Goal: Information Seeking & Learning: Find contact information

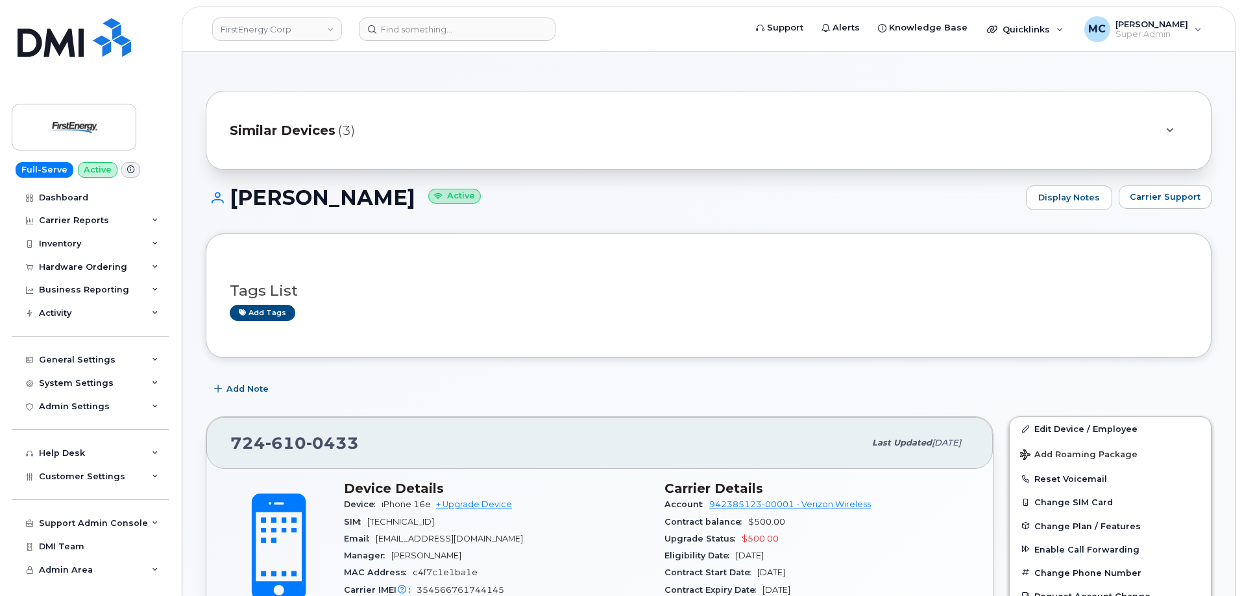
scroll to position [1212, 0]
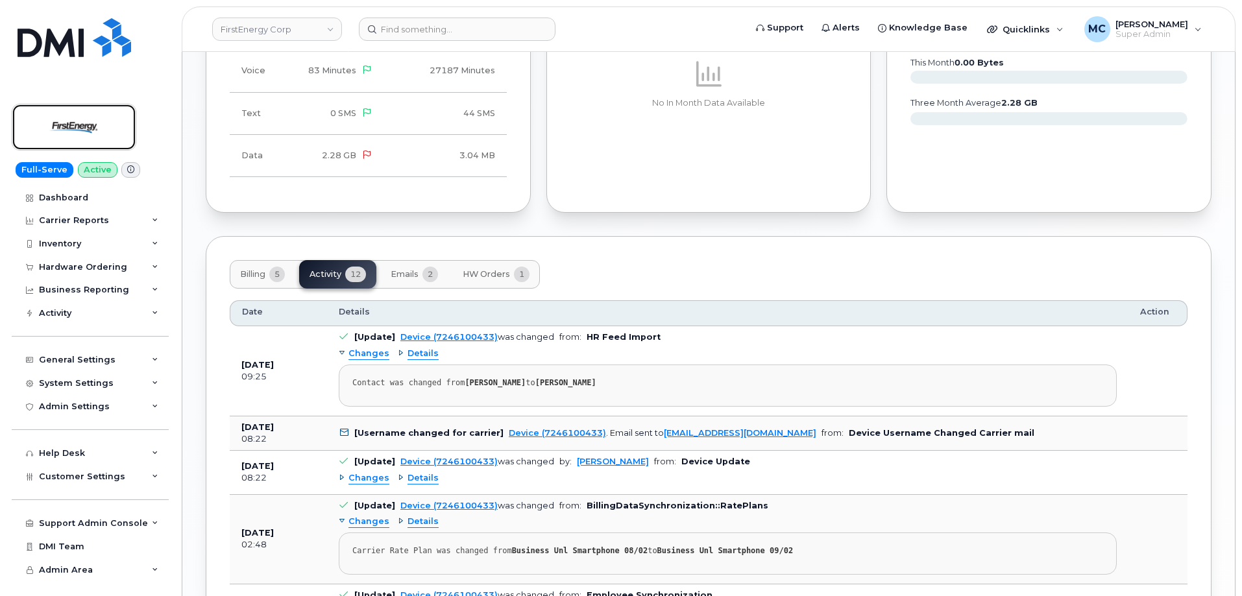
click at [67, 132] on img at bounding box center [74, 127] width 100 height 38
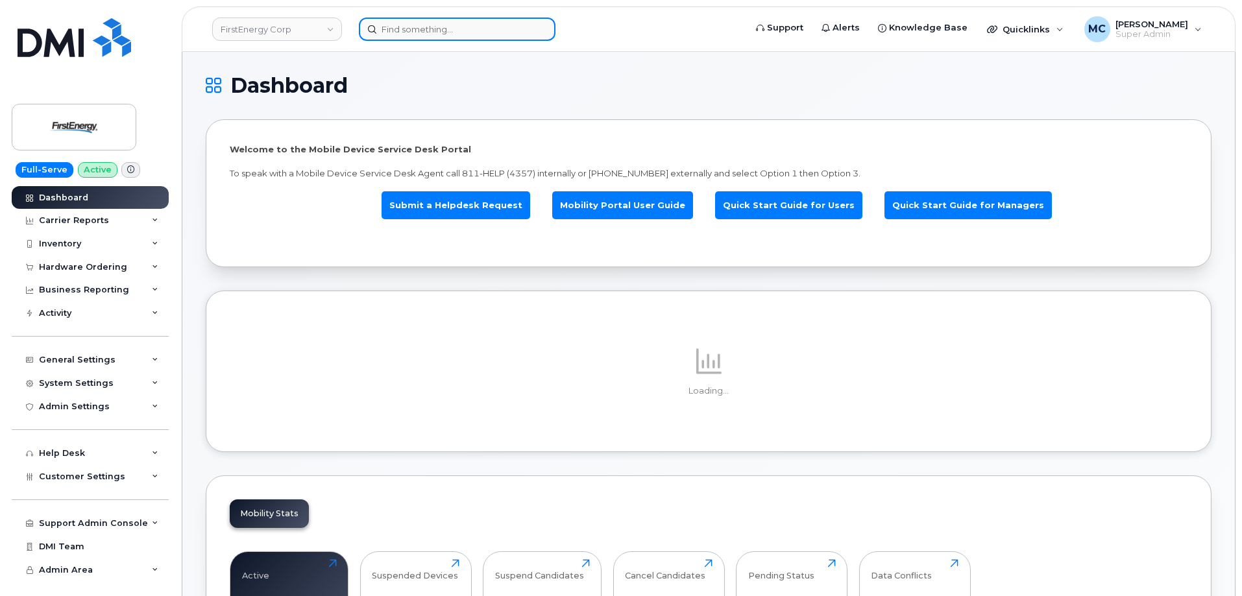
click at [500, 28] on input at bounding box center [457, 29] width 197 height 23
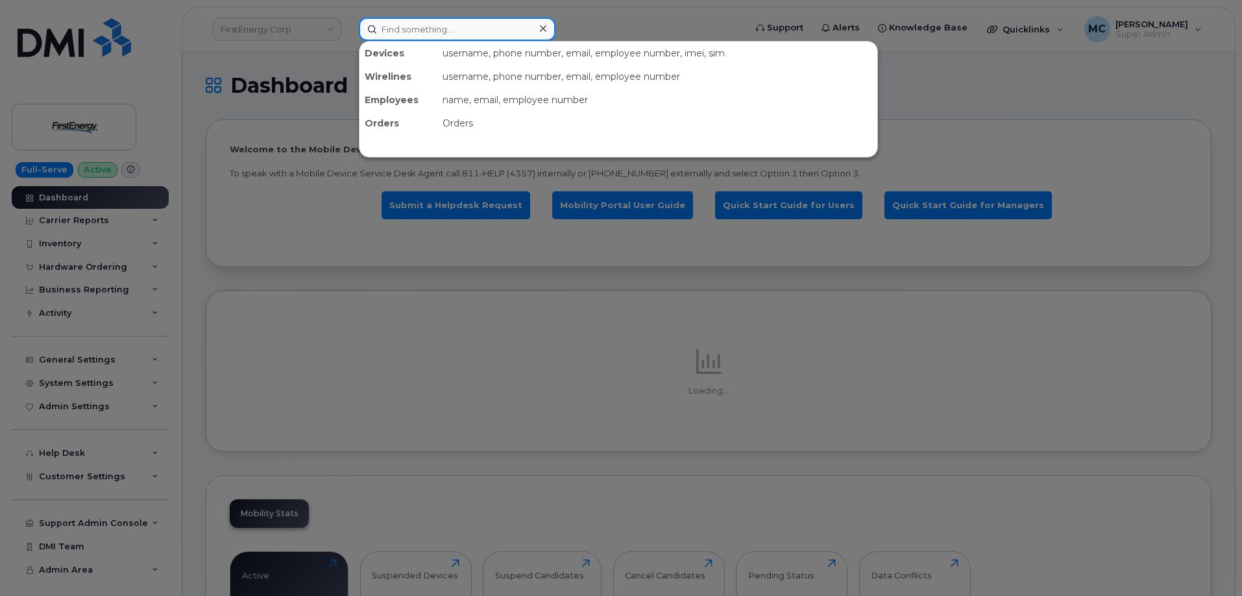
paste input "3308156563"
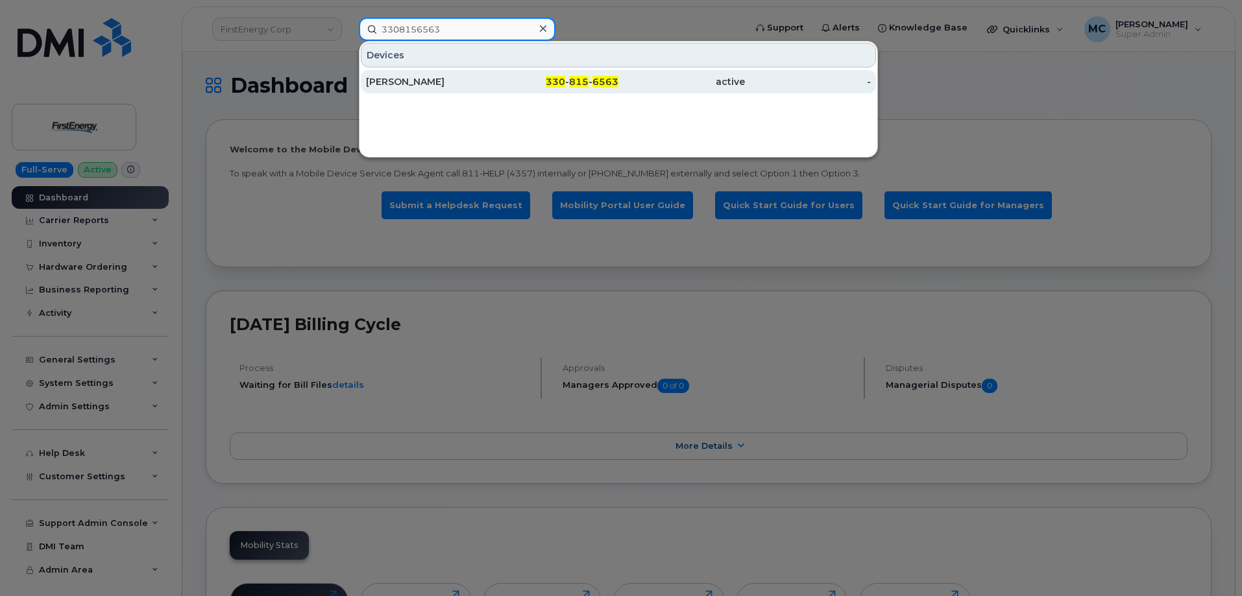
type input "3308156563"
click at [524, 81] on div "330 - 815 - 6563" at bounding box center [556, 81] width 127 height 13
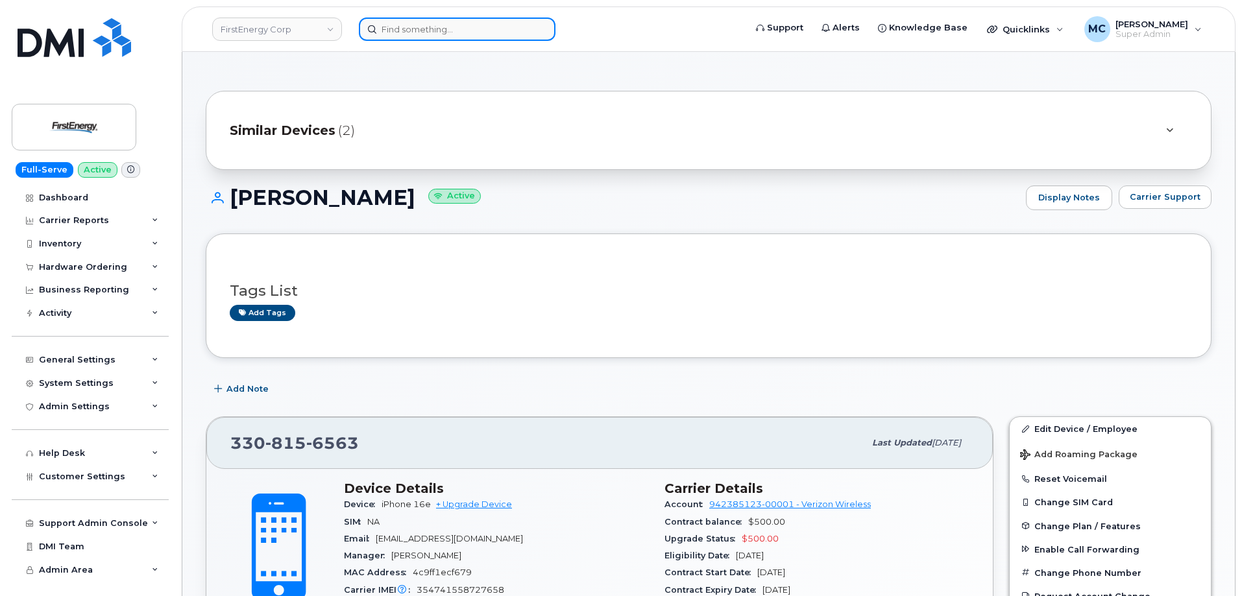
click at [489, 27] on input at bounding box center [457, 29] width 197 height 23
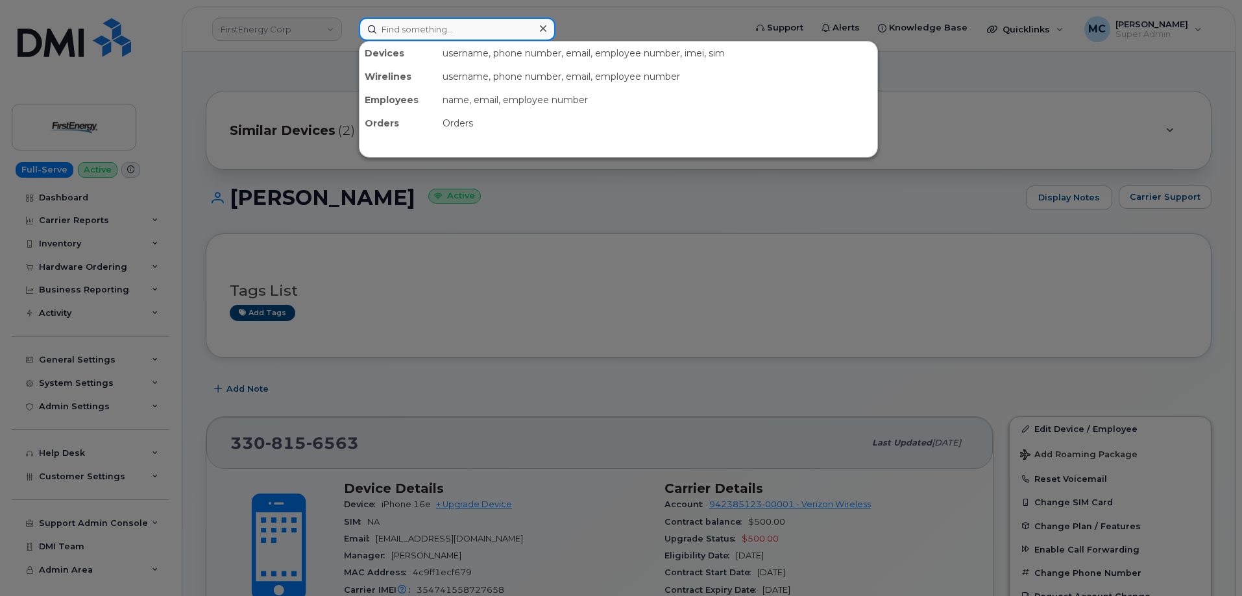
paste input "Lisa A Schultz"
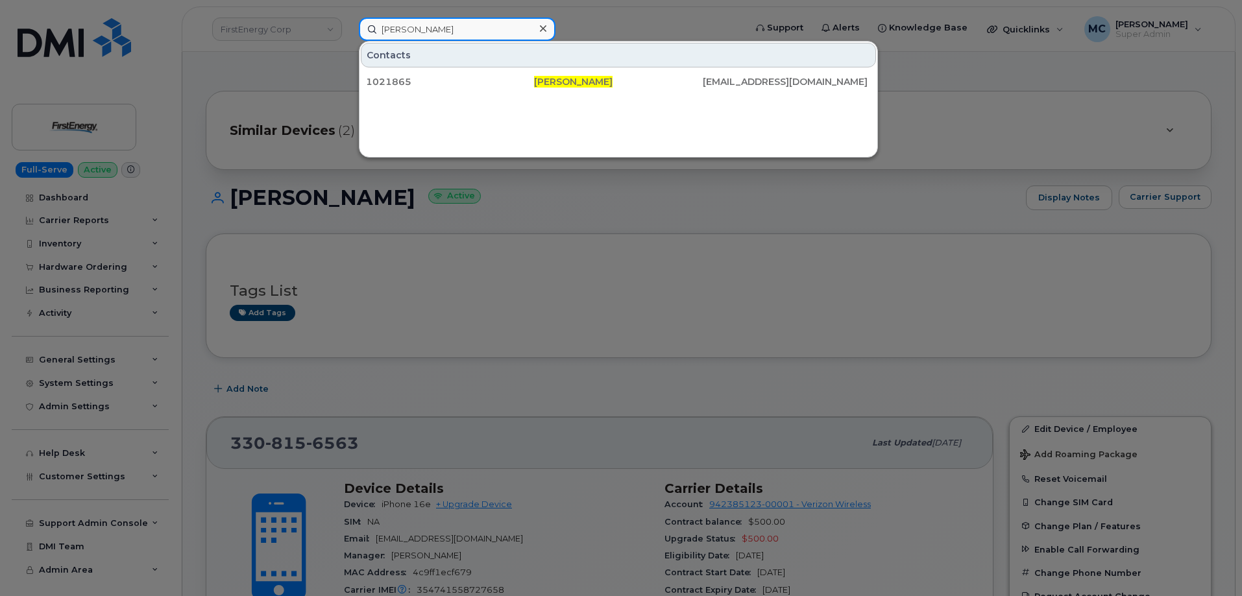
click at [507, 31] on input "Lisa A Schultz" at bounding box center [457, 29] width 197 height 23
paste input "Jacob Levendosky"
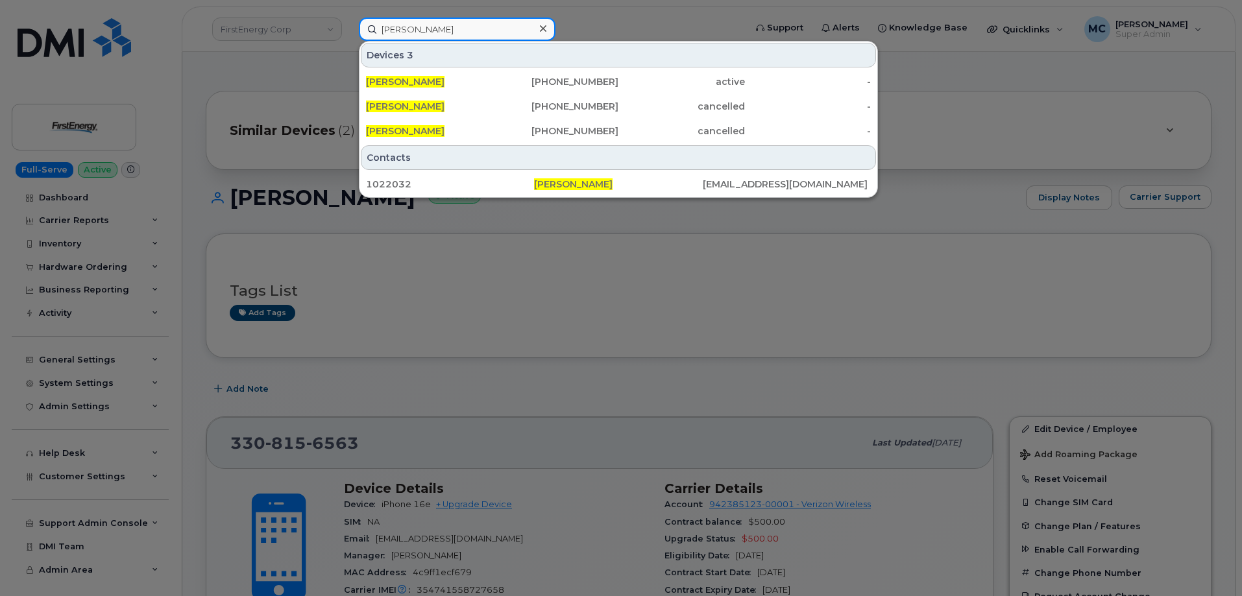
type input "Jacob Levendosky"
click at [543, 31] on icon at bounding box center [543, 28] width 6 height 10
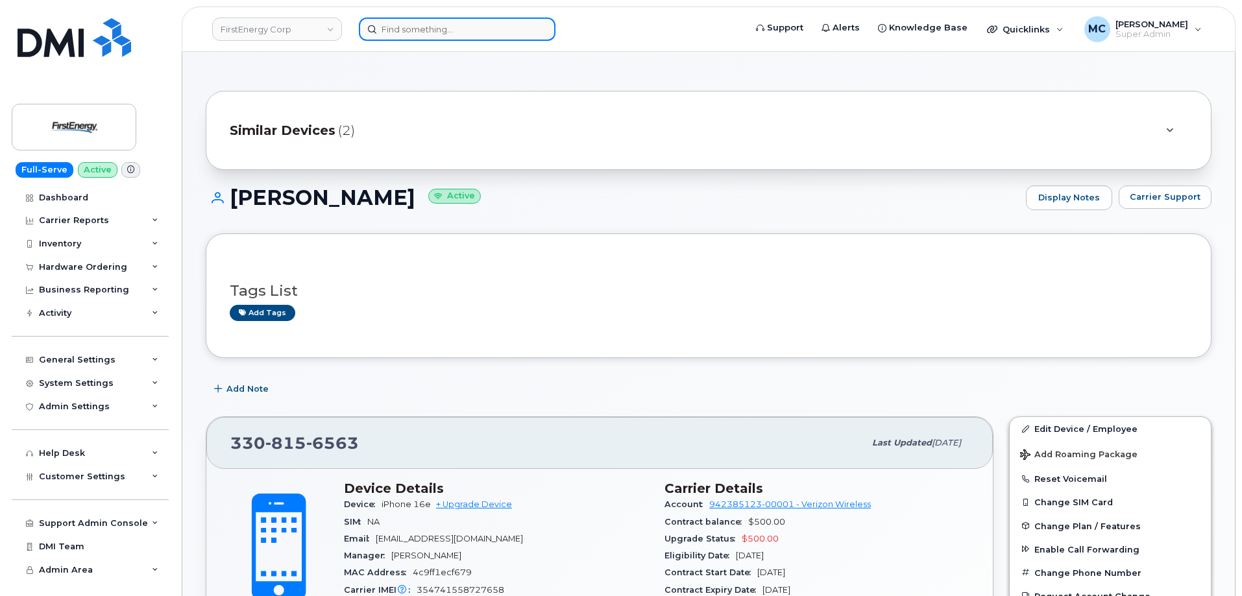
click at [534, 30] on div at bounding box center [457, 29] width 197 height 23
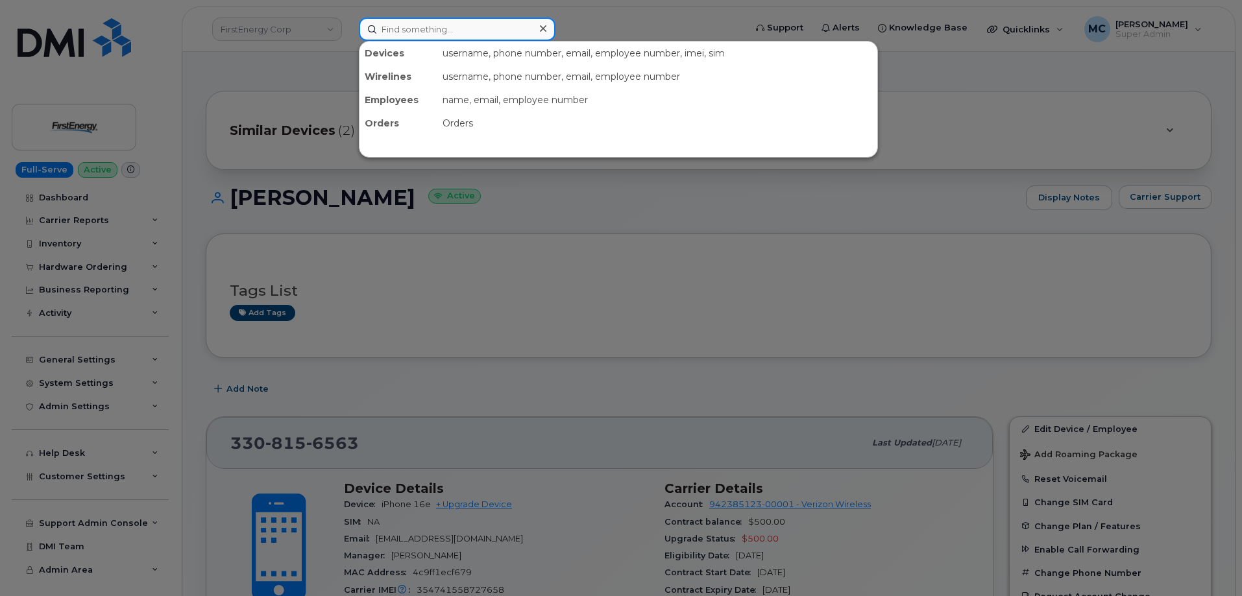
paste input "Vida Golubovic"
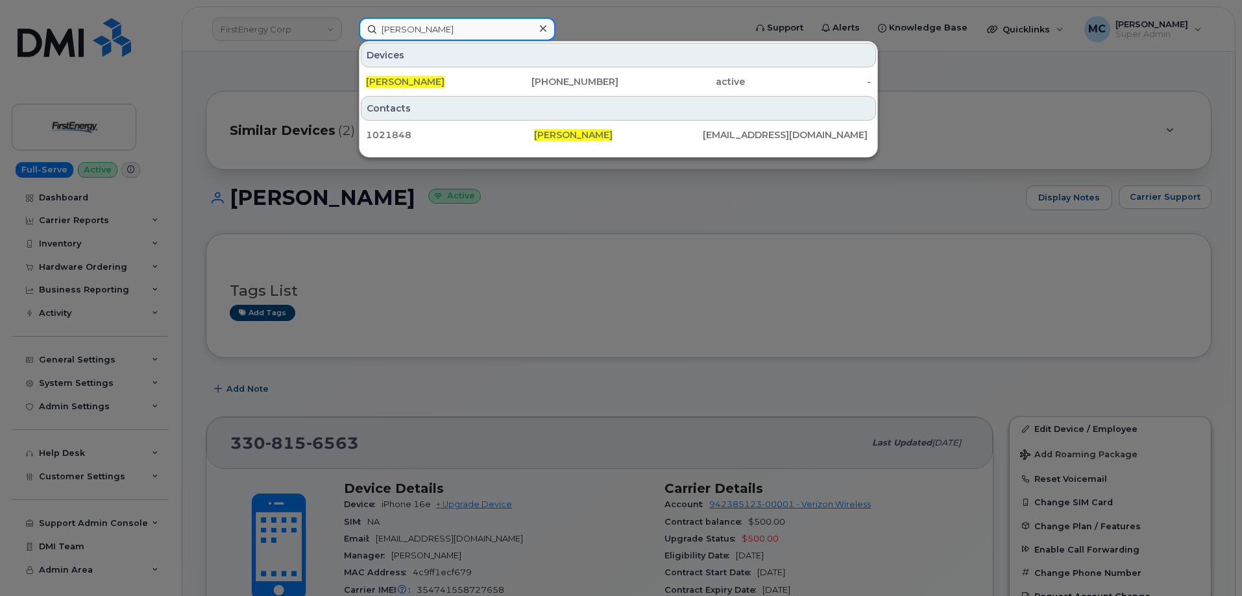
type input "Vida Golubovic"
click at [542, 28] on icon at bounding box center [543, 28] width 6 height 6
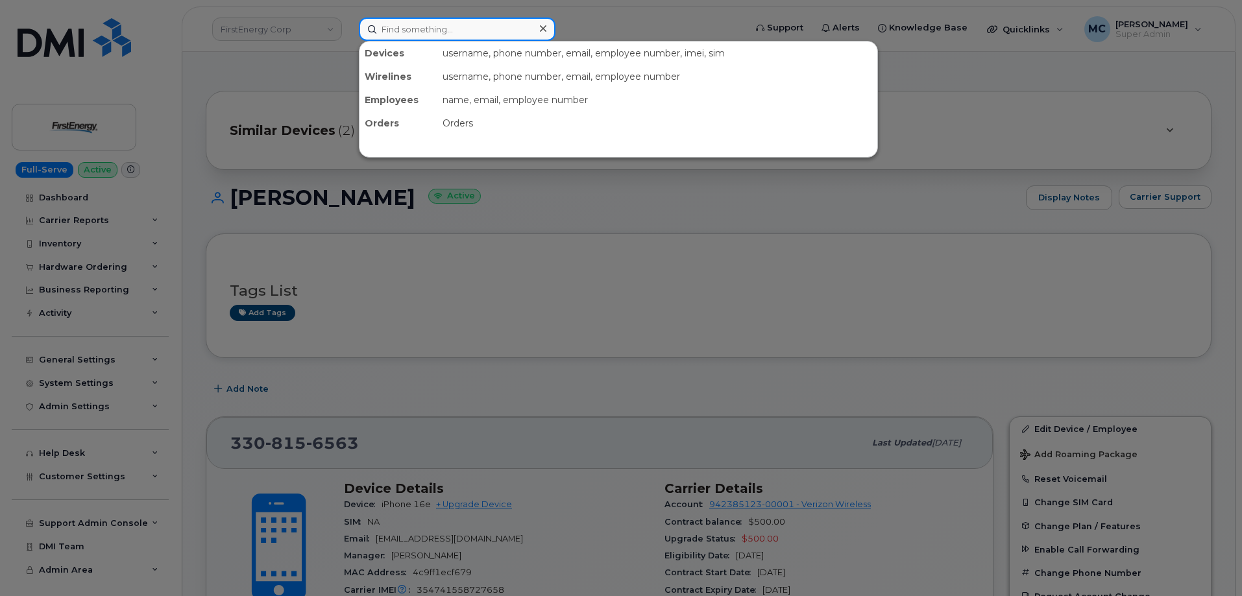
paste input "Brooke A Trammell"
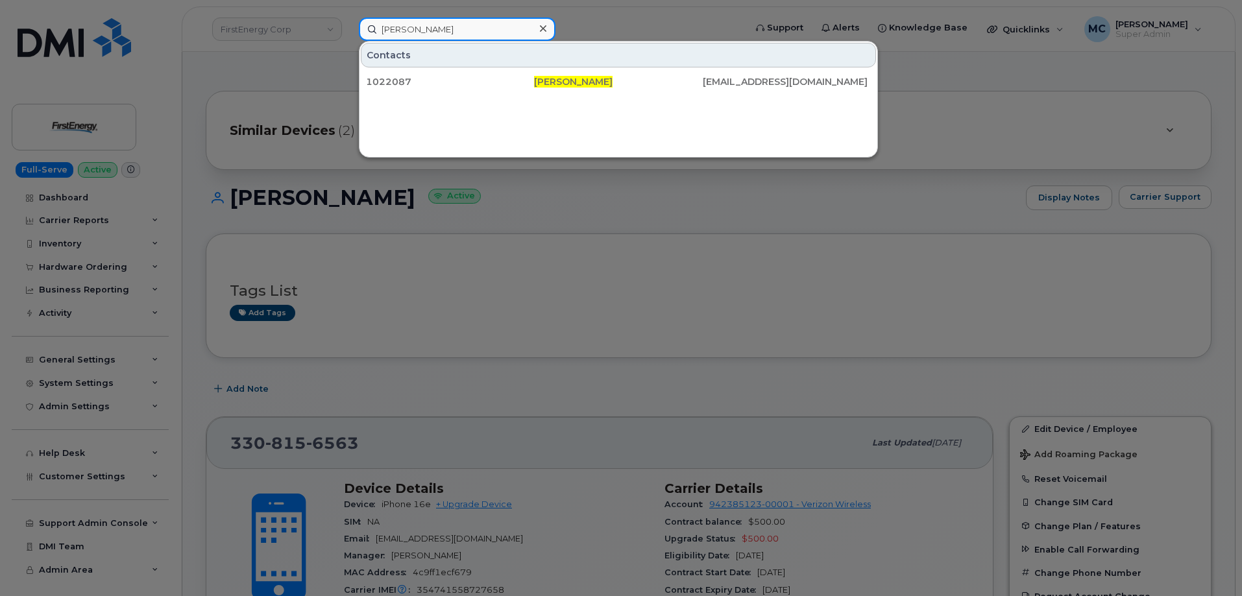
type input "Brooke A Trammell"
click at [543, 30] on icon at bounding box center [543, 28] width 6 height 6
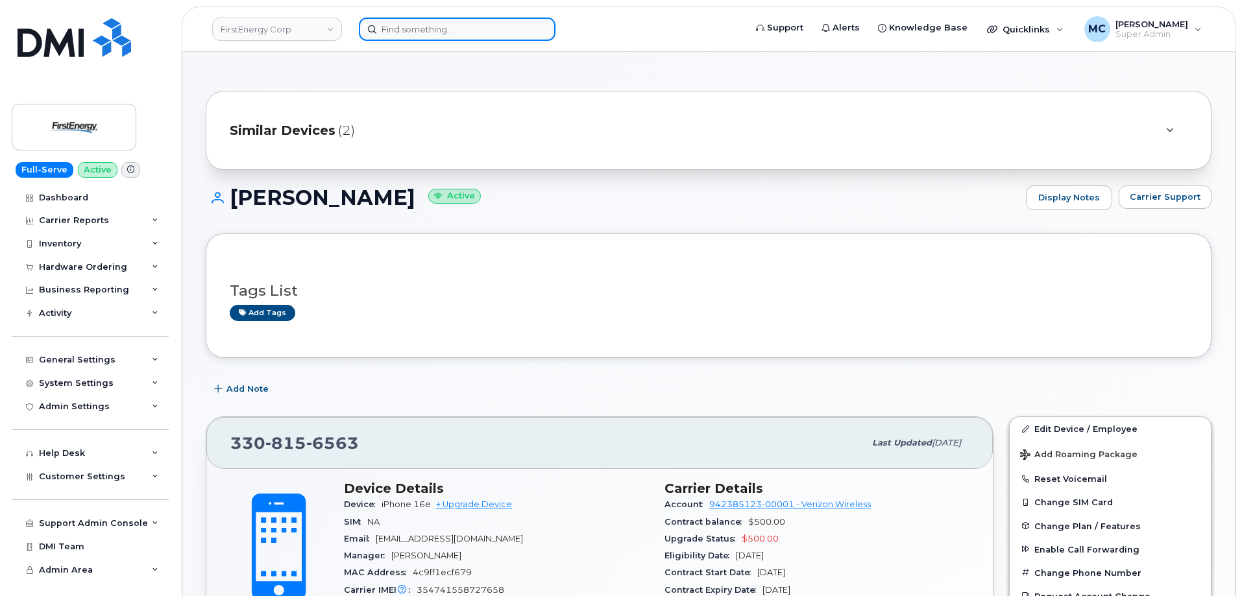
click at [504, 30] on input at bounding box center [457, 29] width 197 height 23
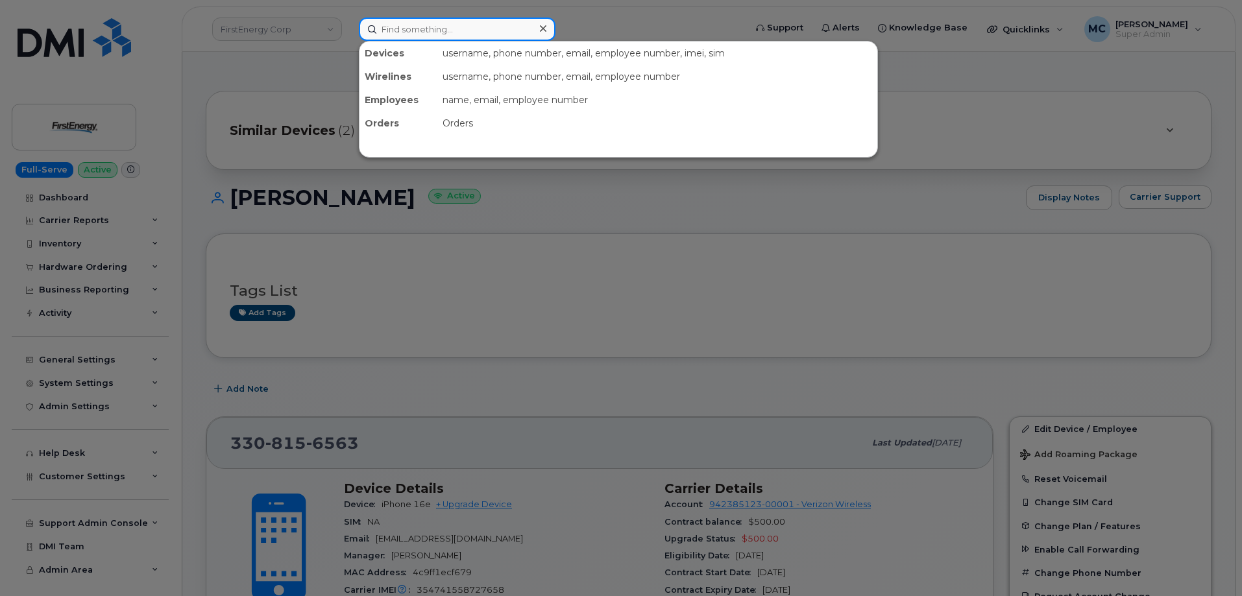
paste input "4847353967"
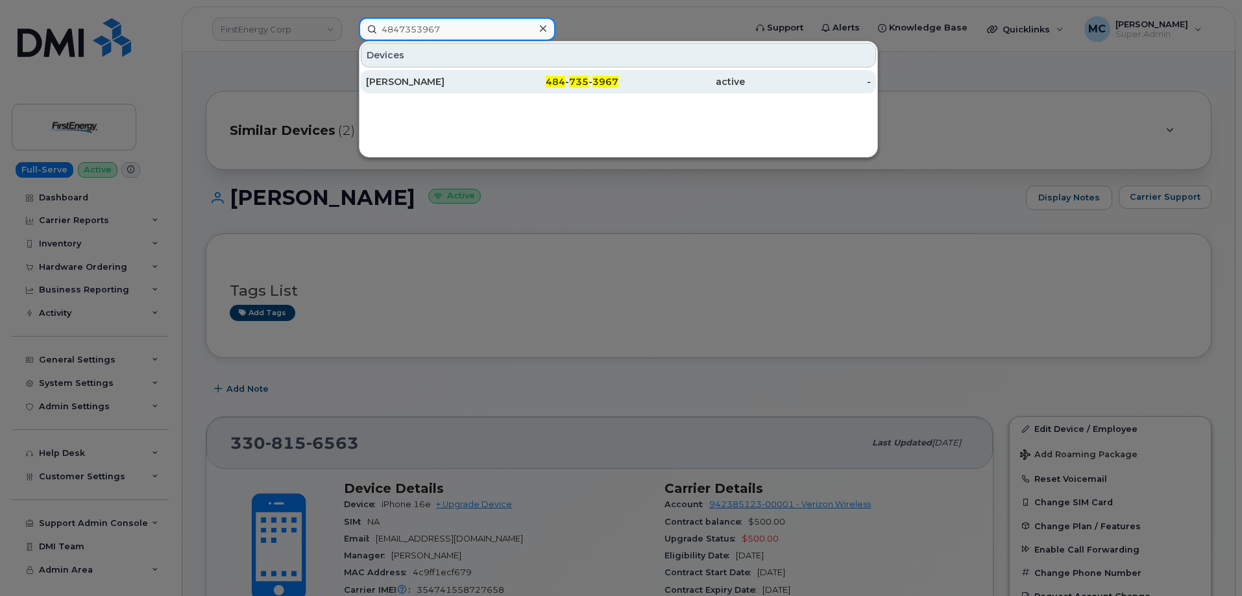
type input "4847353967"
click at [553, 84] on span "484" at bounding box center [555, 82] width 19 height 12
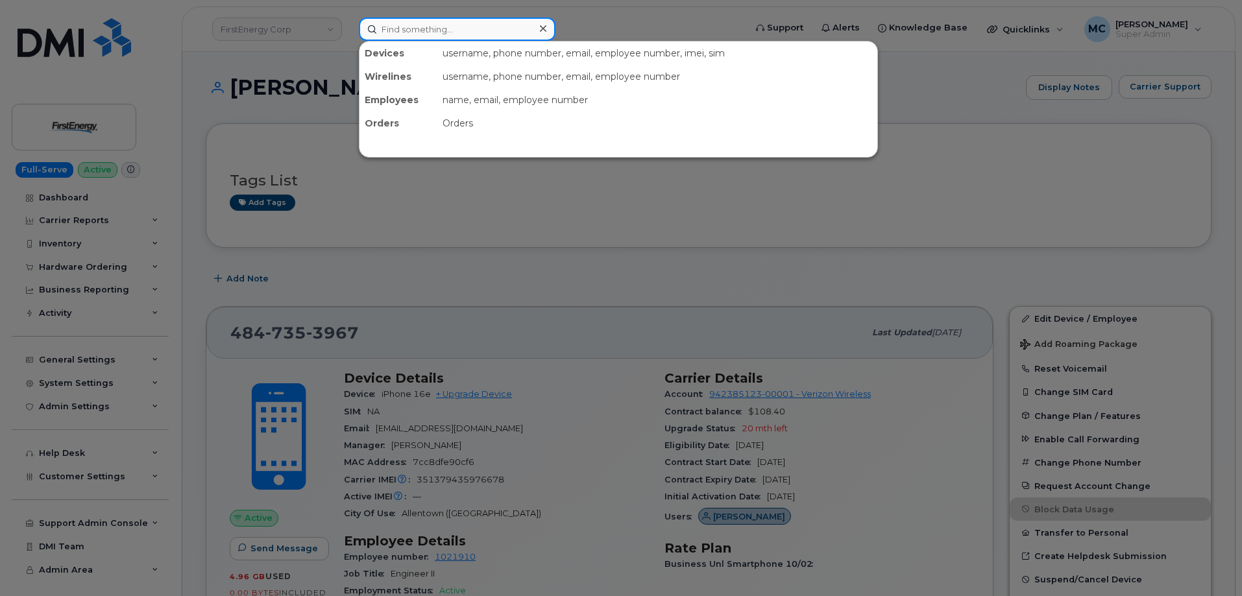
click at [515, 25] on input at bounding box center [457, 29] width 197 height 23
paste input "jwharris@firstenergycorp.com"
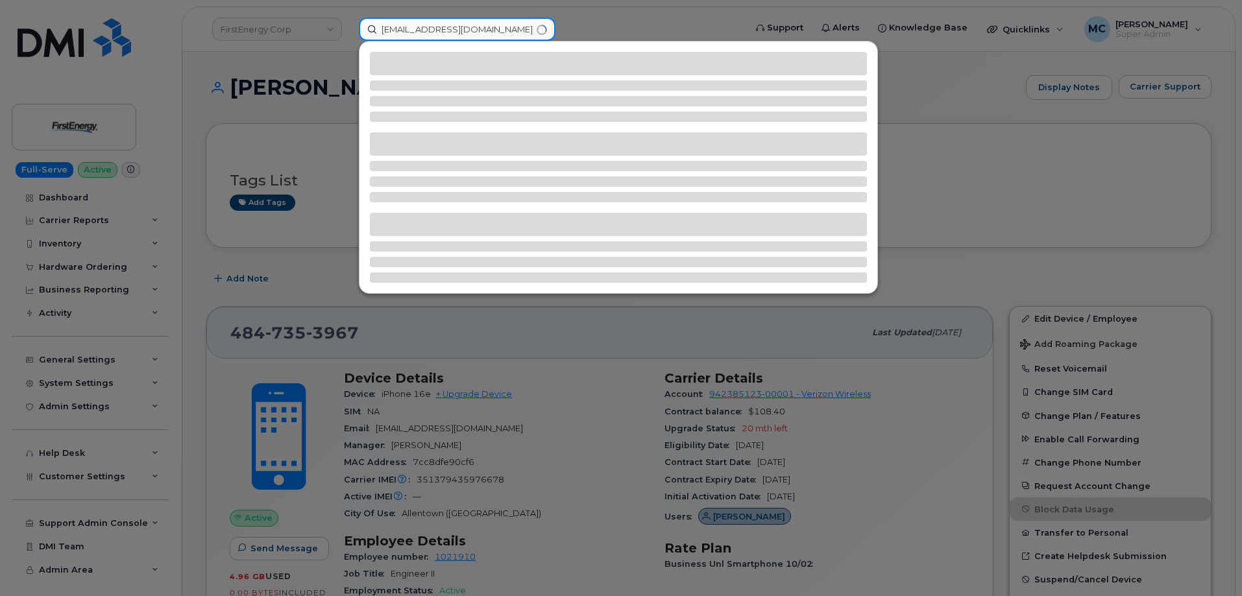
type input "jwharris@firstenergycorp.com"
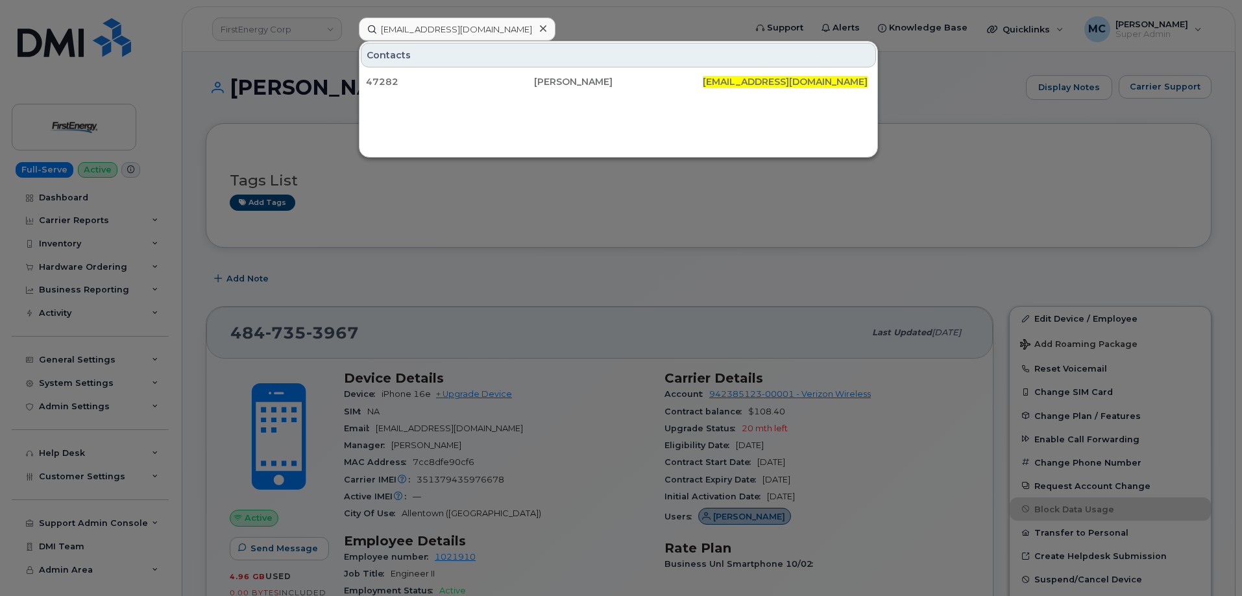
click at [543, 30] on icon at bounding box center [543, 28] width 6 height 6
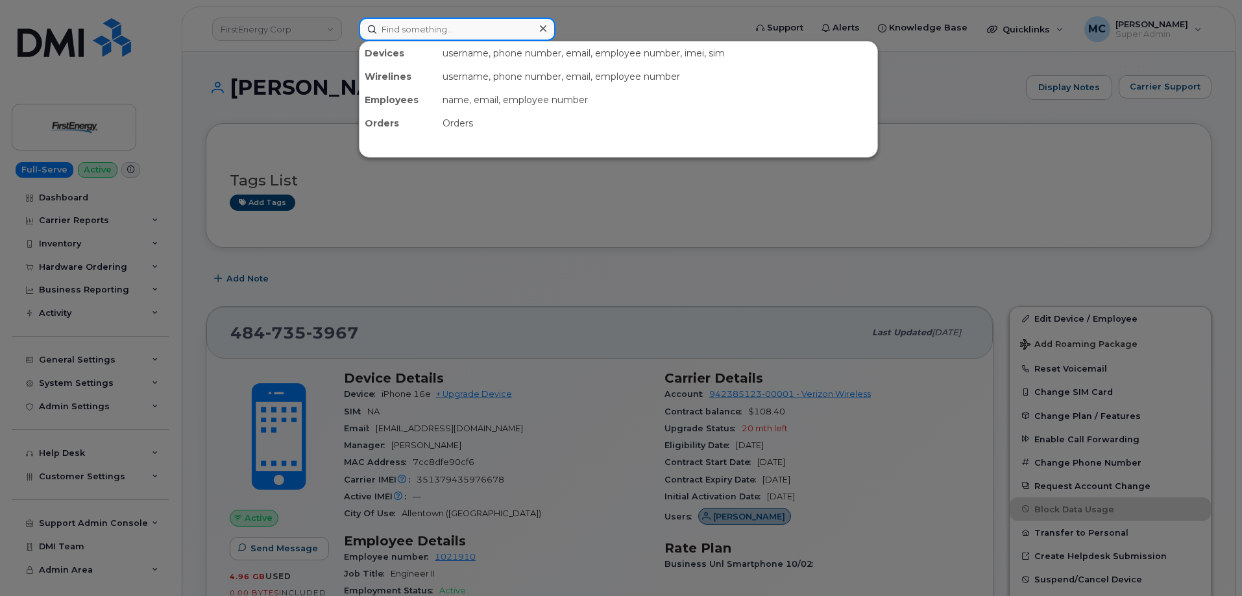
click at [527, 30] on input at bounding box center [457, 29] width 197 height 23
paste input "cbaughman@firstenergycorp.com"
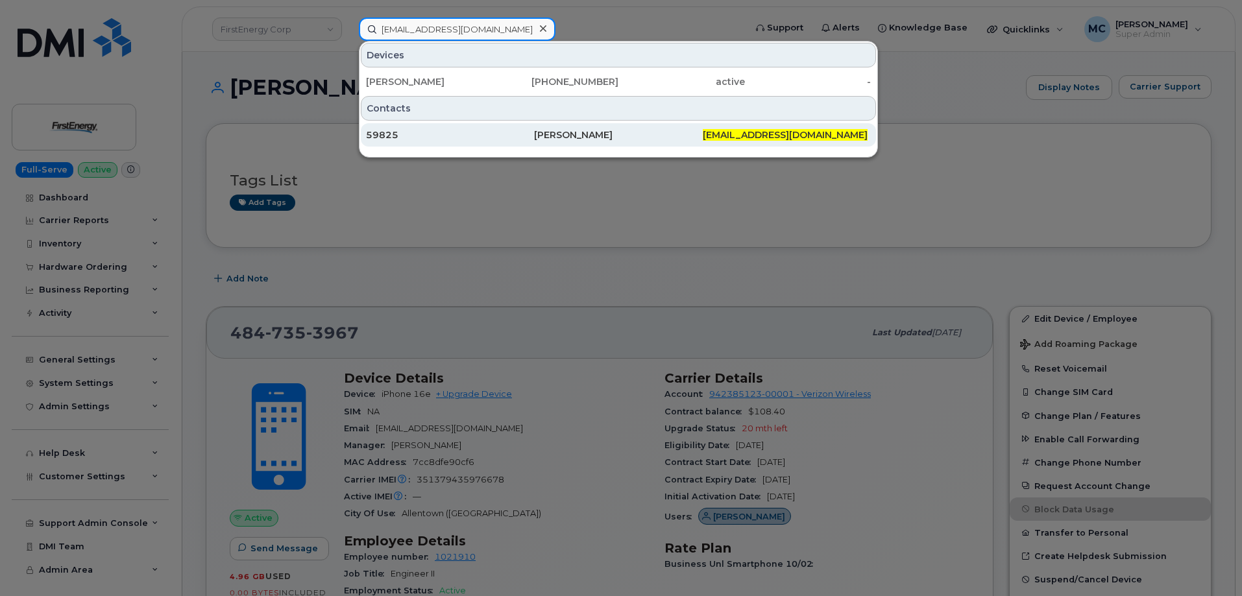
type input "cbaughman@firstenergycorp.com"
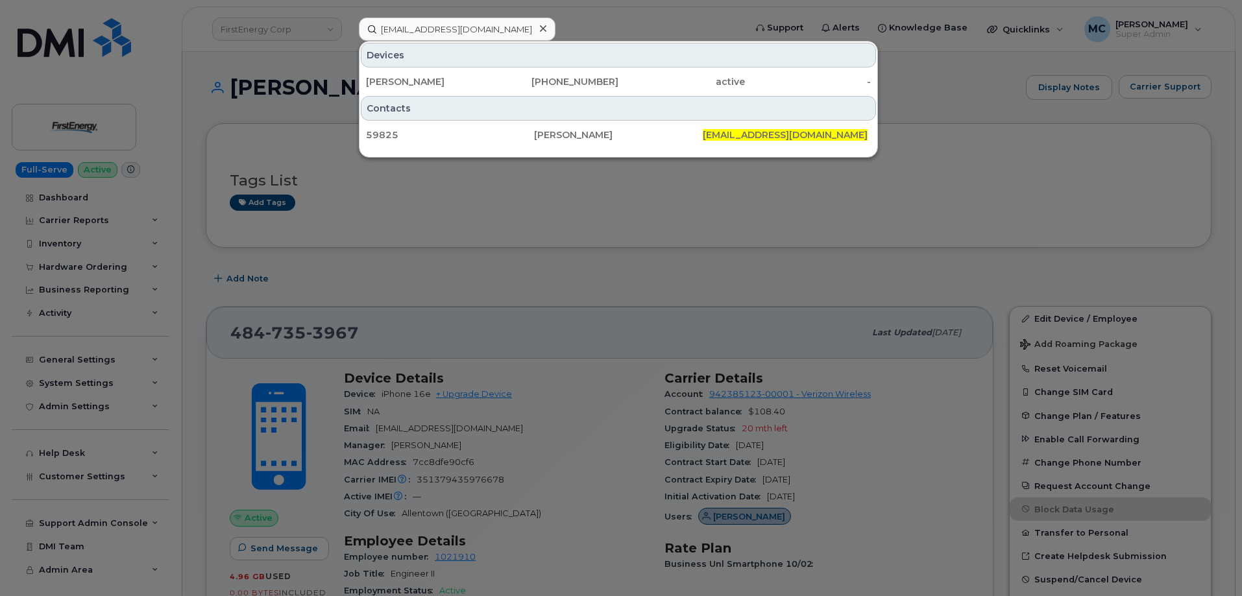
click at [501, 269] on div at bounding box center [621, 298] width 1242 height 596
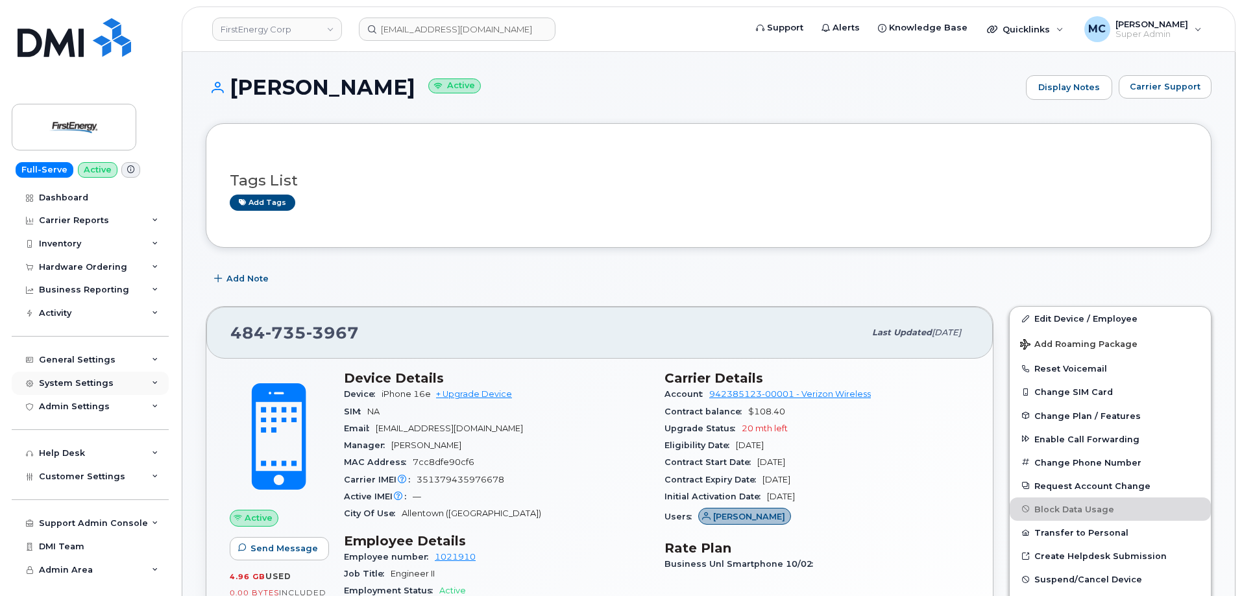
click at [101, 378] on div "System Settings" at bounding box center [76, 383] width 75 height 10
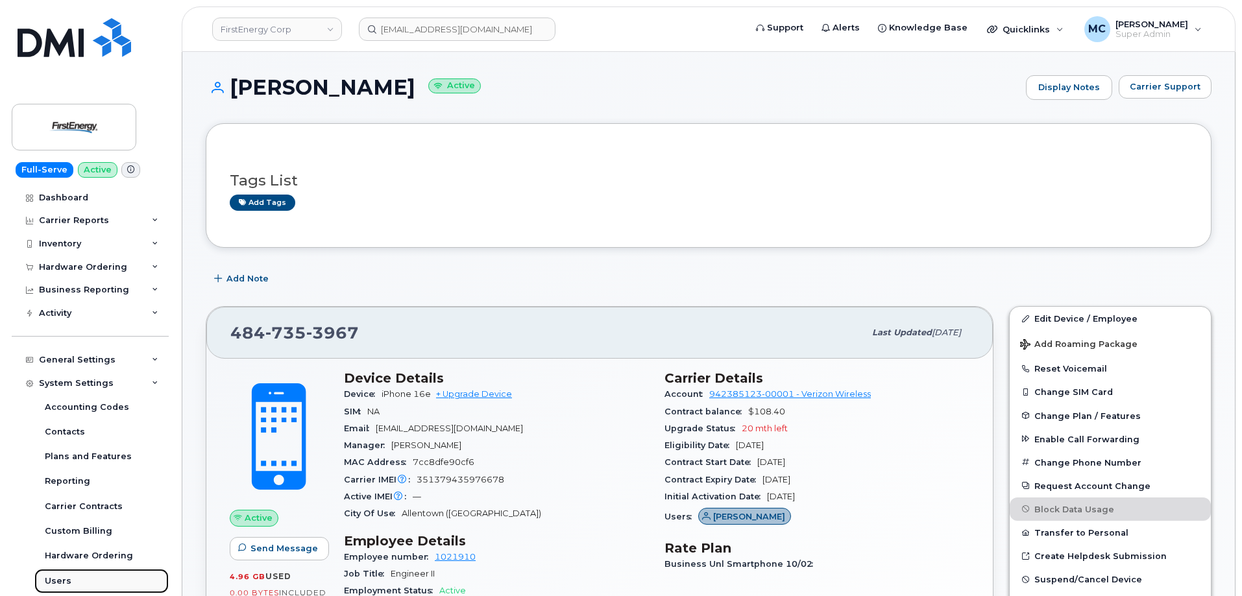
click at [62, 583] on div "Users" at bounding box center [58, 582] width 27 height 12
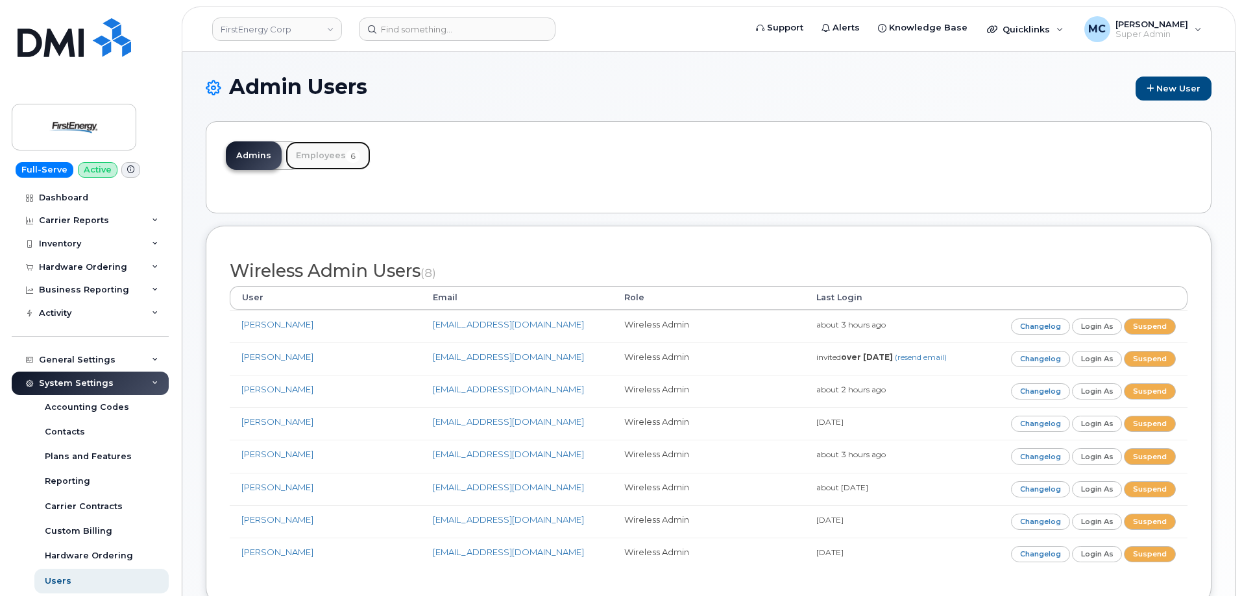
click at [312, 159] on link "Employees 6" at bounding box center [328, 155] width 85 height 29
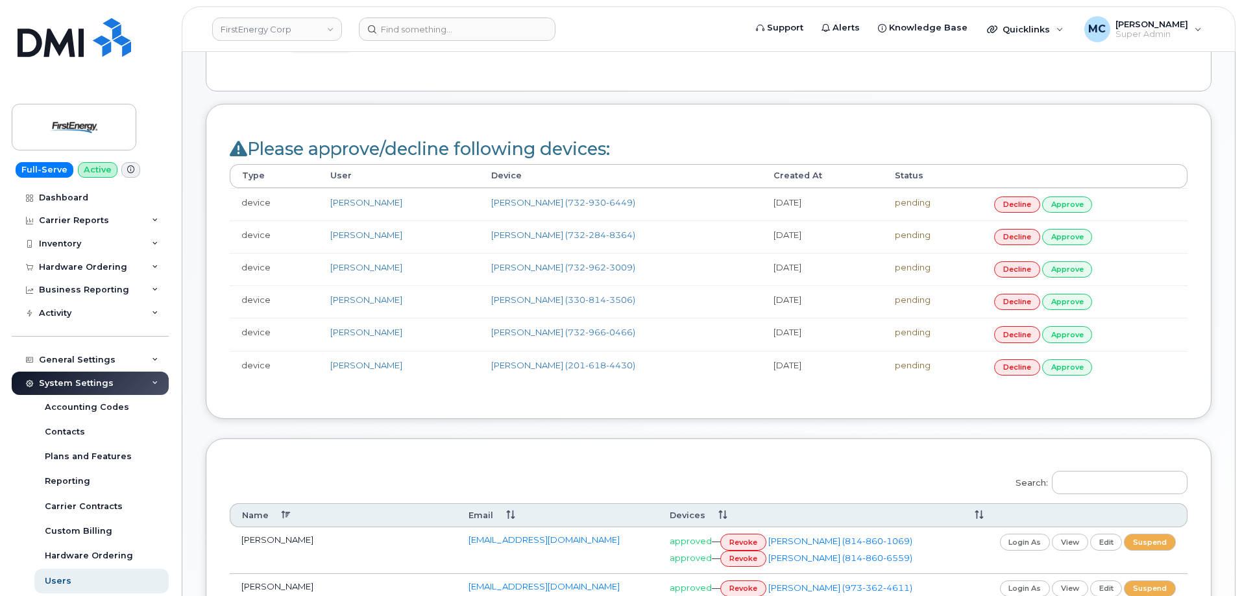
scroll to position [142, 0]
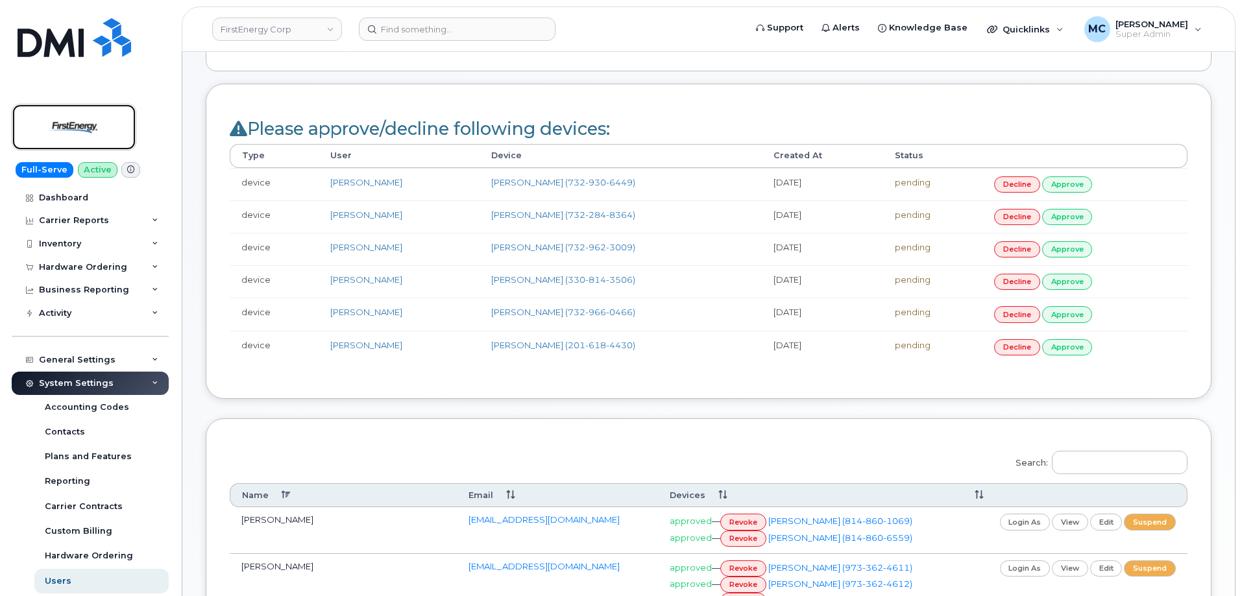
click at [94, 128] on img at bounding box center [74, 127] width 100 height 38
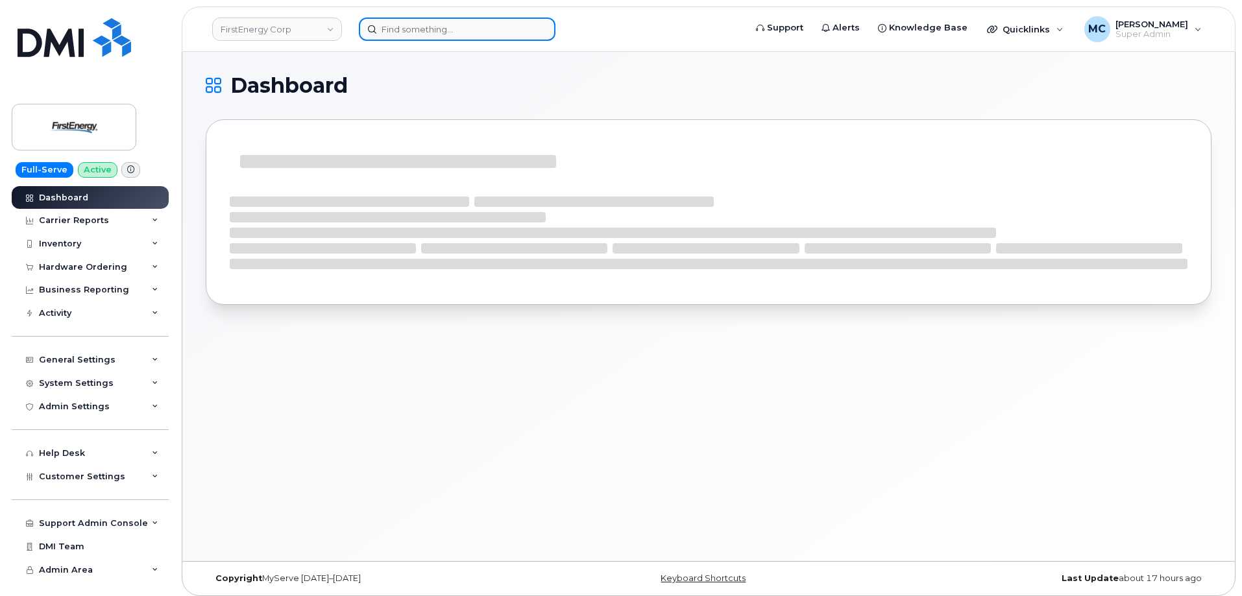
click at [506, 27] on input at bounding box center [457, 29] width 197 height 23
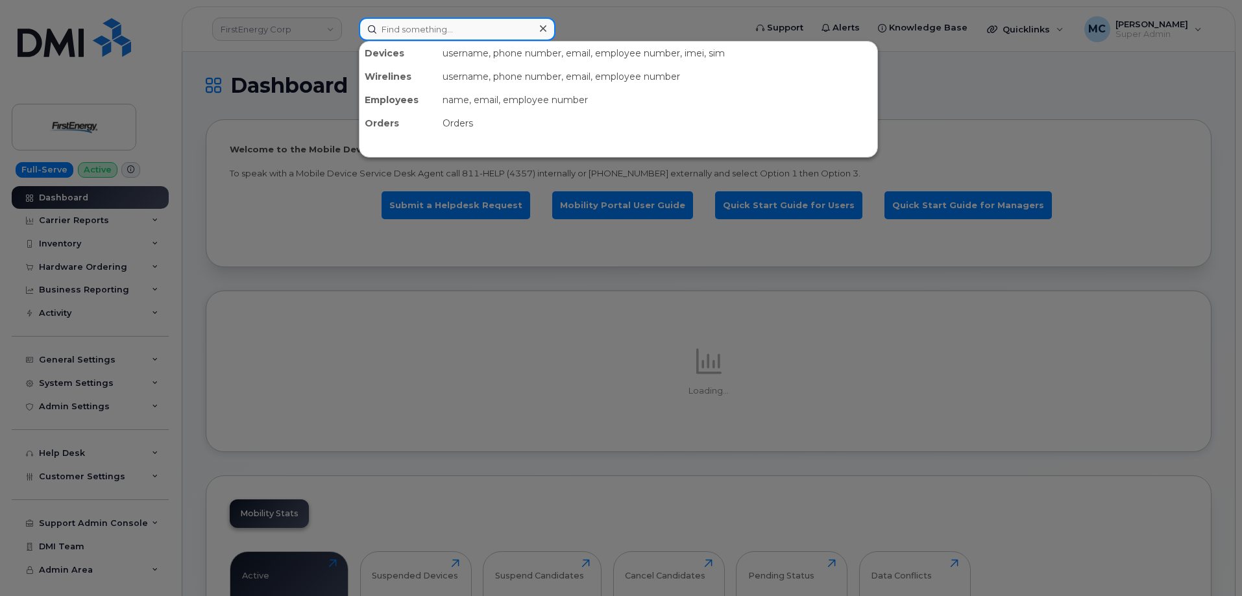
paste input "[EMAIL_ADDRESS][DOMAIN_NAME]"
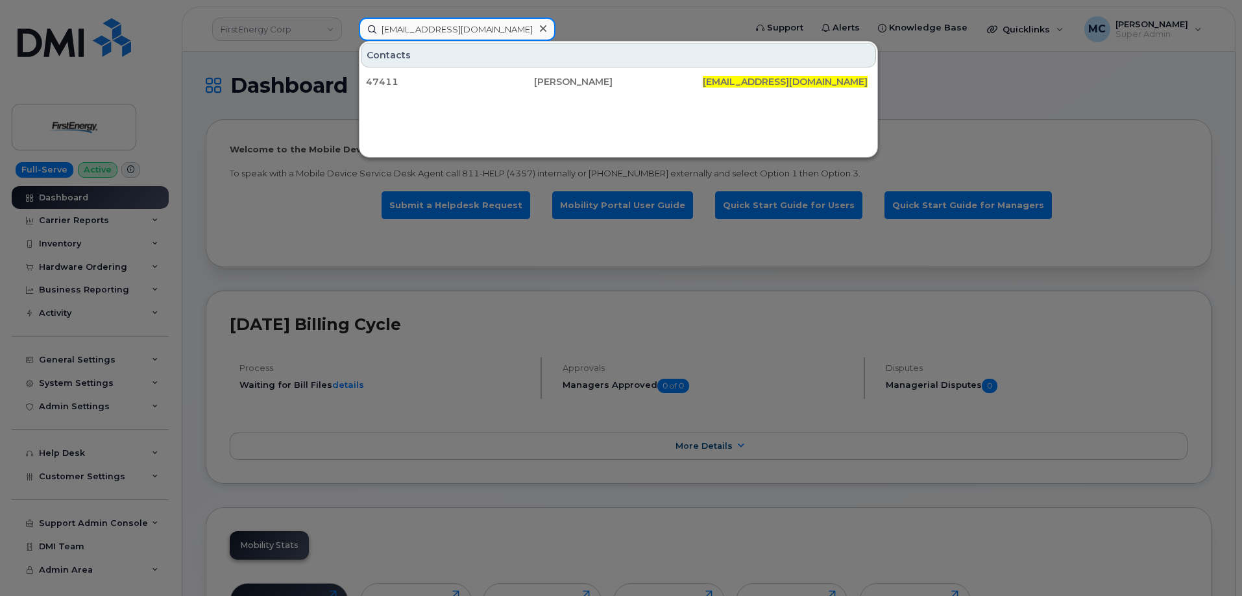
type input "[EMAIL_ADDRESS][DOMAIN_NAME]"
click at [550, 79] on div "[PERSON_NAME]" at bounding box center [618, 81] width 168 height 13
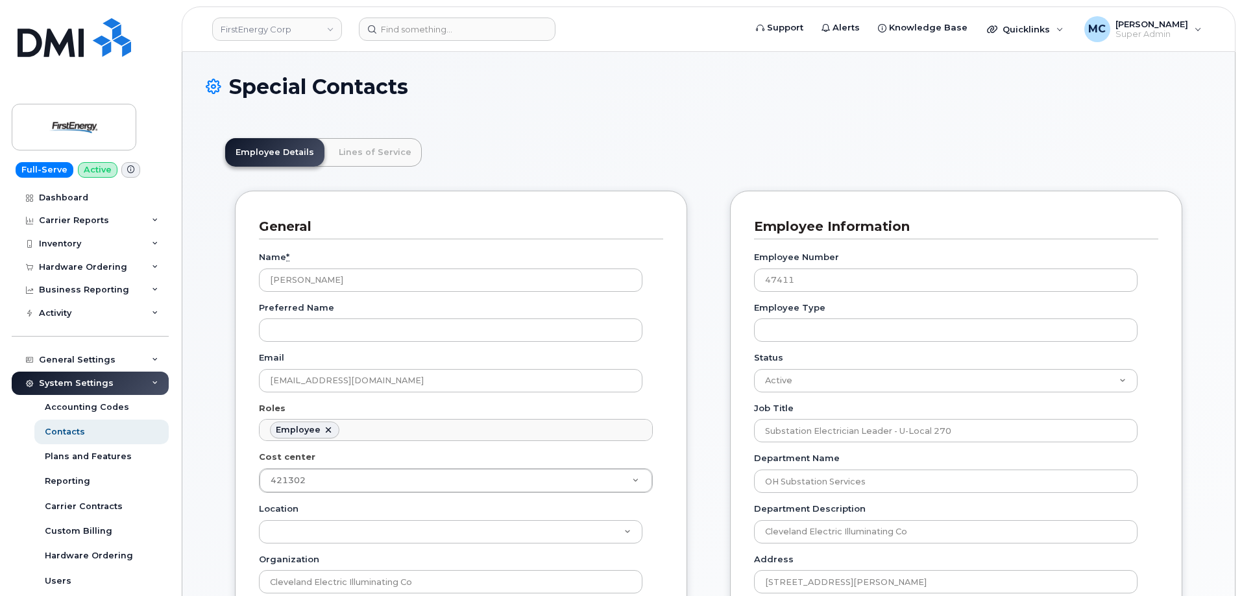
scroll to position [38, 0]
drag, startPoint x: 472, startPoint y: 280, endPoint x: 79, endPoint y: 285, distance: 392.7
click at [474, 28] on input at bounding box center [457, 29] width 197 height 23
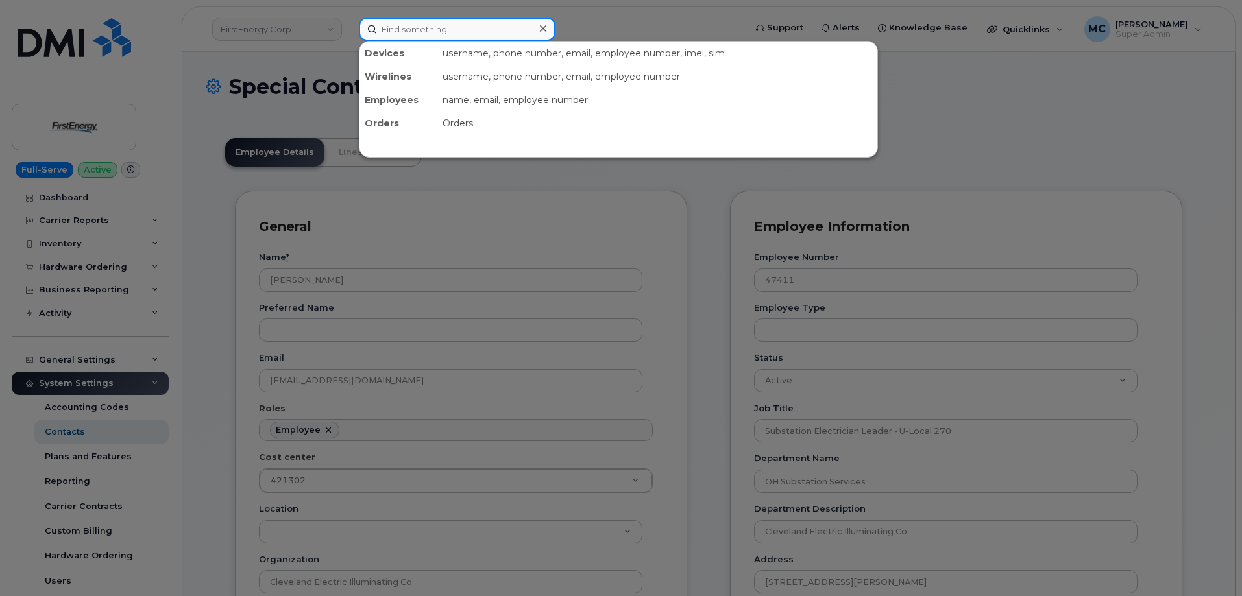
paste input "[EMAIL_ADDRESS][DOMAIN_NAME]"
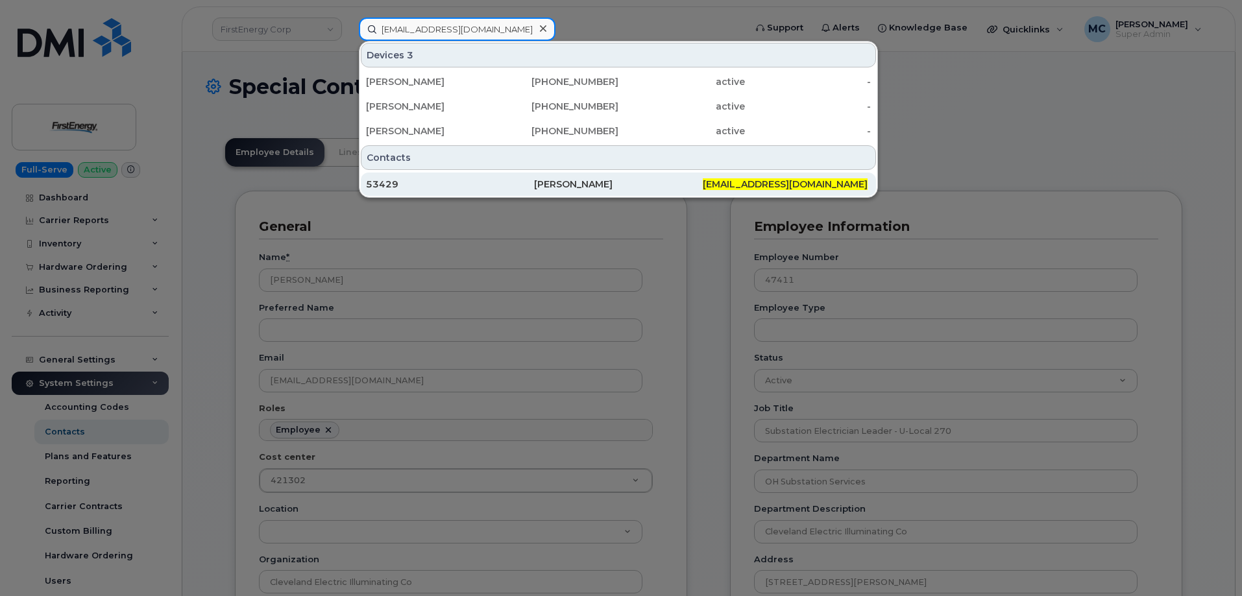
type input "[EMAIL_ADDRESS][DOMAIN_NAME]"
click at [546, 180] on div "[PERSON_NAME]" at bounding box center [618, 184] width 168 height 13
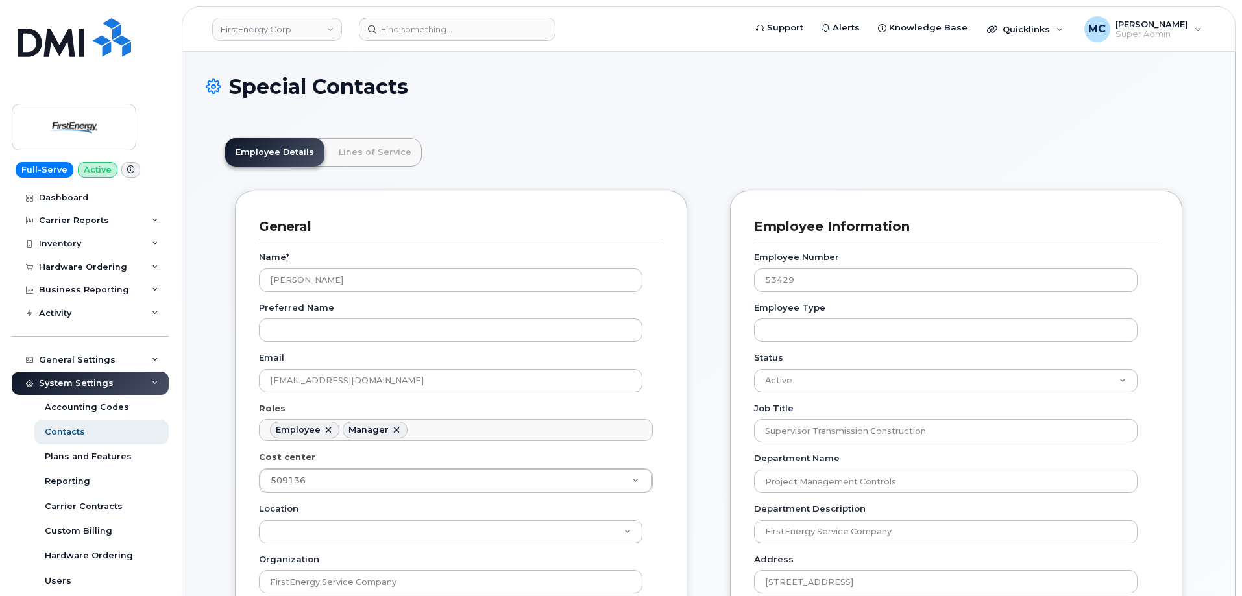
scroll to position [38, 0]
drag, startPoint x: 453, startPoint y: 269, endPoint x: 0, endPoint y: 295, distance: 453.7
click at [469, 40] on input at bounding box center [457, 29] width 197 height 23
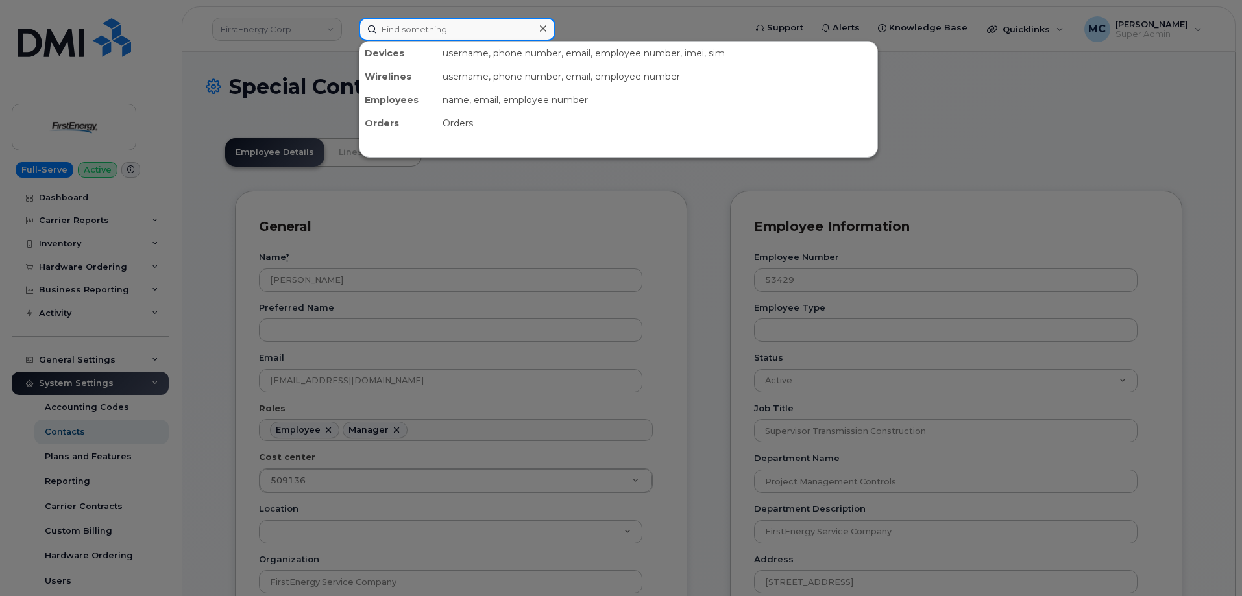
paste input "[EMAIL_ADDRESS][DOMAIN_NAME]"
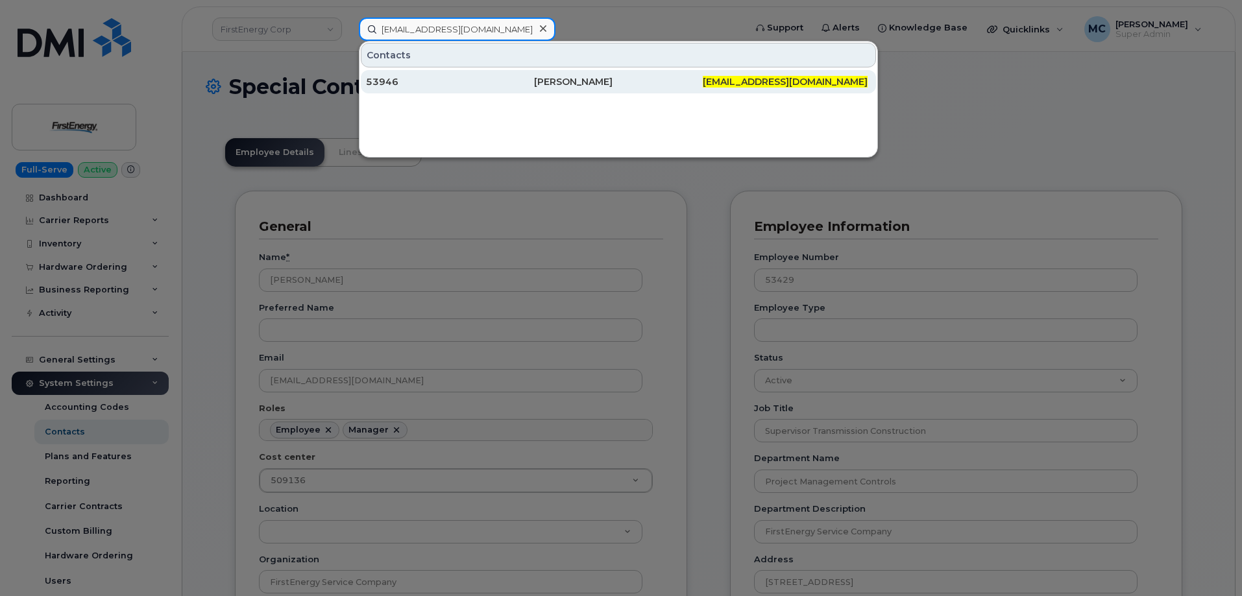
type input "[EMAIL_ADDRESS][DOMAIN_NAME]"
click at [563, 81] on div "[PERSON_NAME]" at bounding box center [618, 81] width 168 height 13
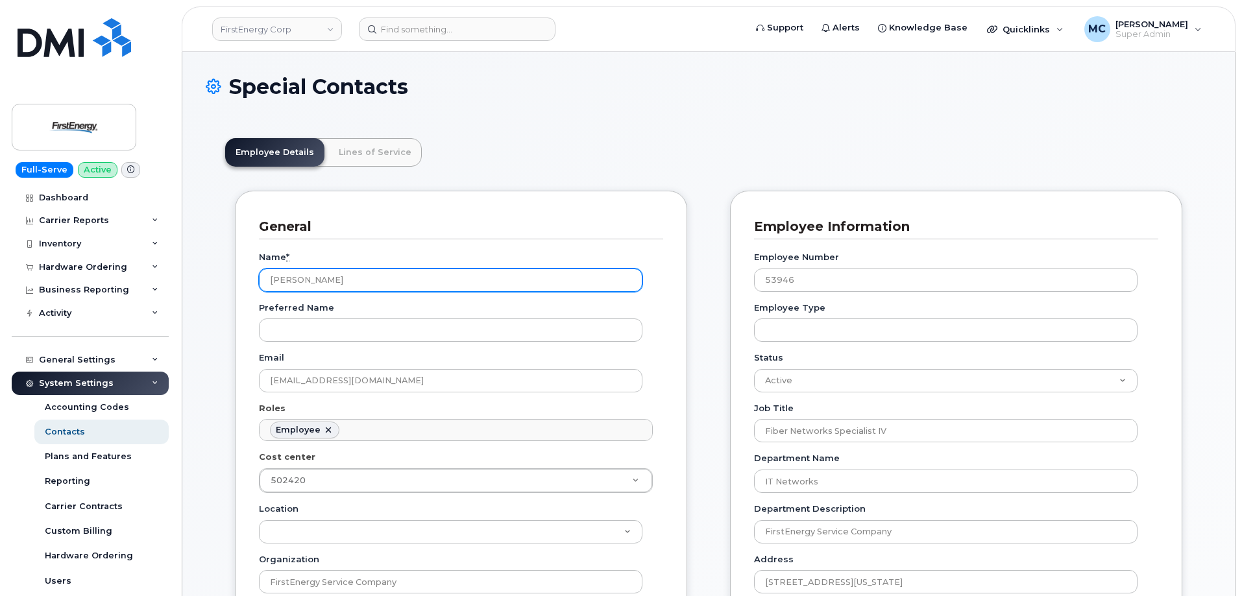
scroll to position [38, 0]
drag, startPoint x: 419, startPoint y: 282, endPoint x: 119, endPoint y: 280, distance: 299.8
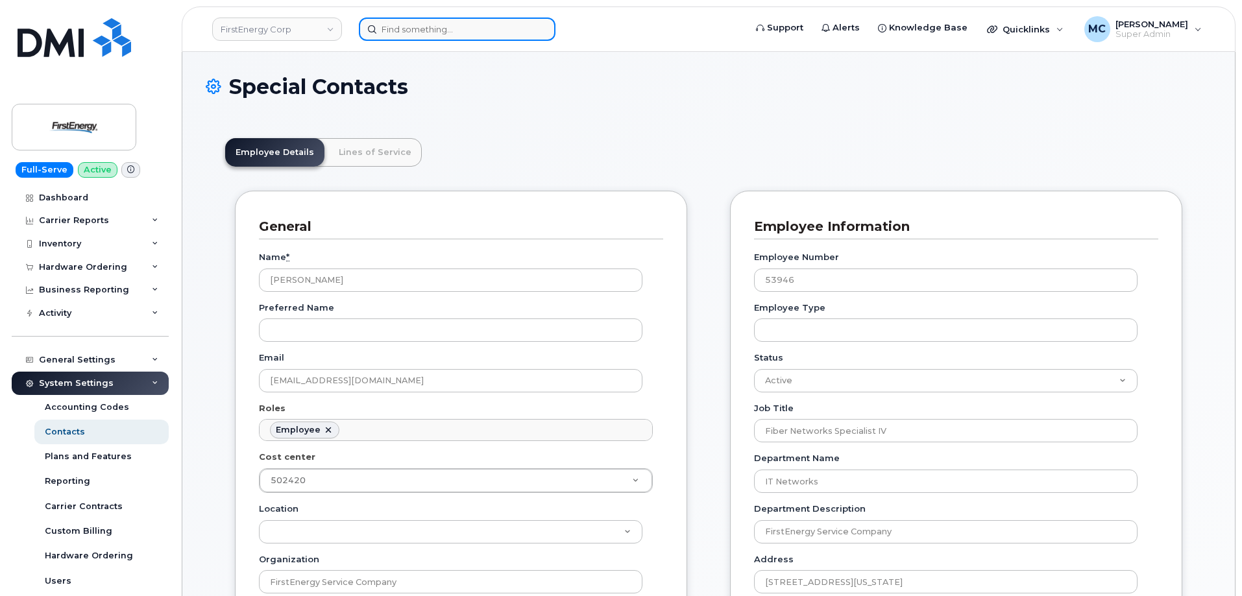
click at [445, 31] on input at bounding box center [457, 29] width 197 height 23
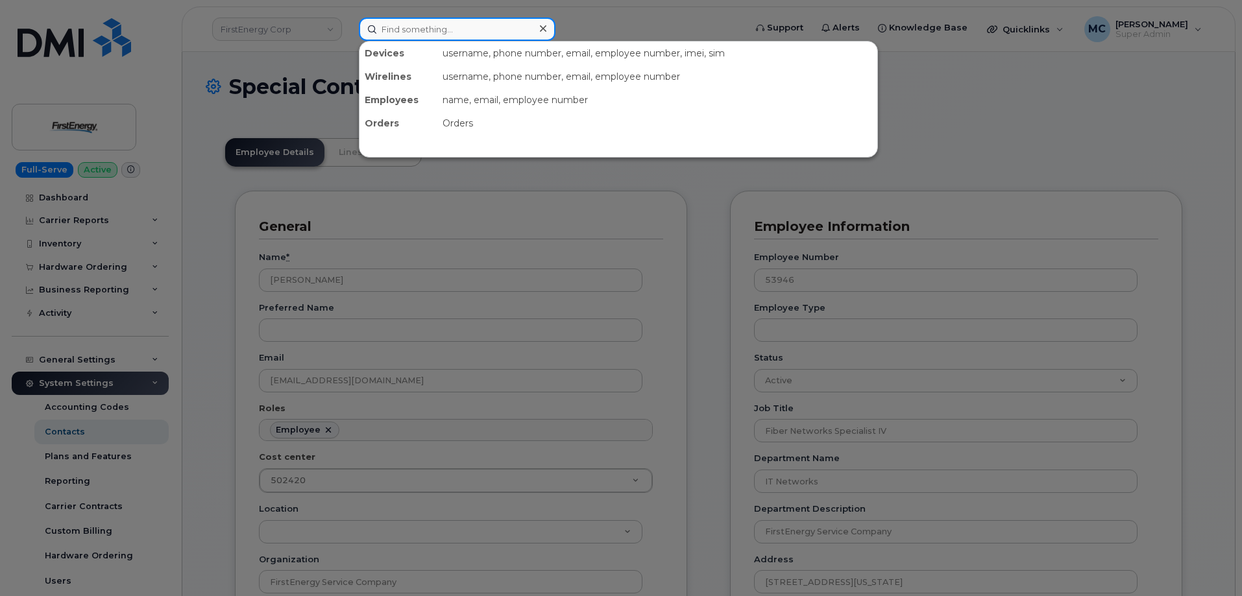
paste input "ctremaine@firstenergycorp.com"
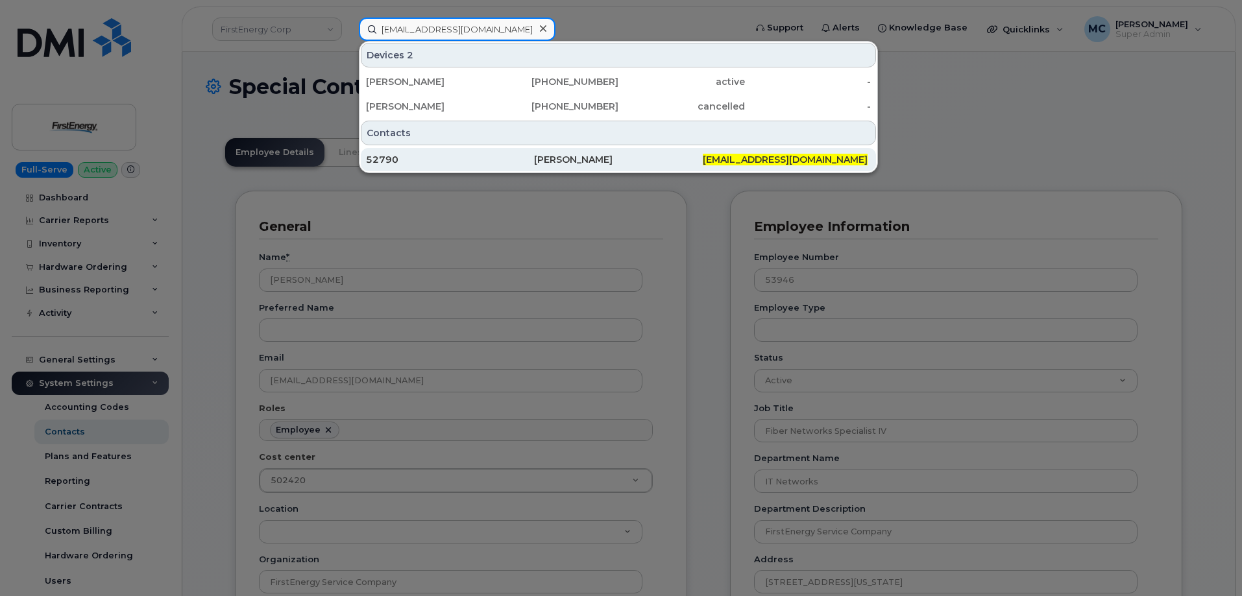
type input "ctremaine@firstenergycorp.com"
click at [549, 157] on div "Chad Tremaine" at bounding box center [618, 159] width 168 height 13
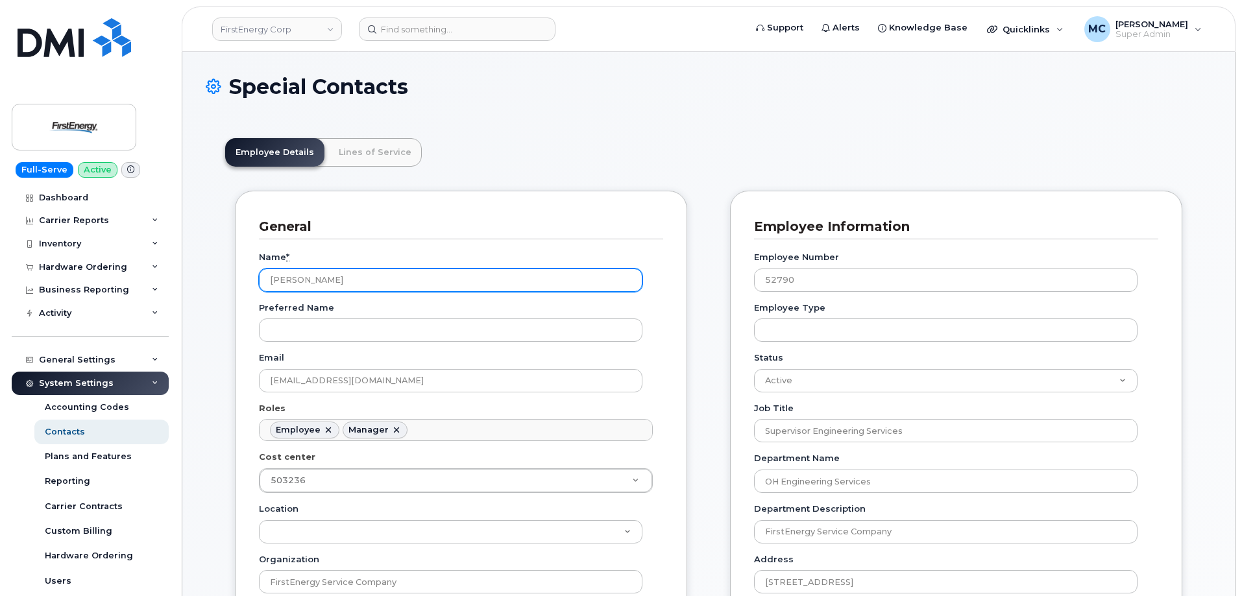
scroll to position [38, 0]
drag, startPoint x: 419, startPoint y: 285, endPoint x: 38, endPoint y: 285, distance: 380.9
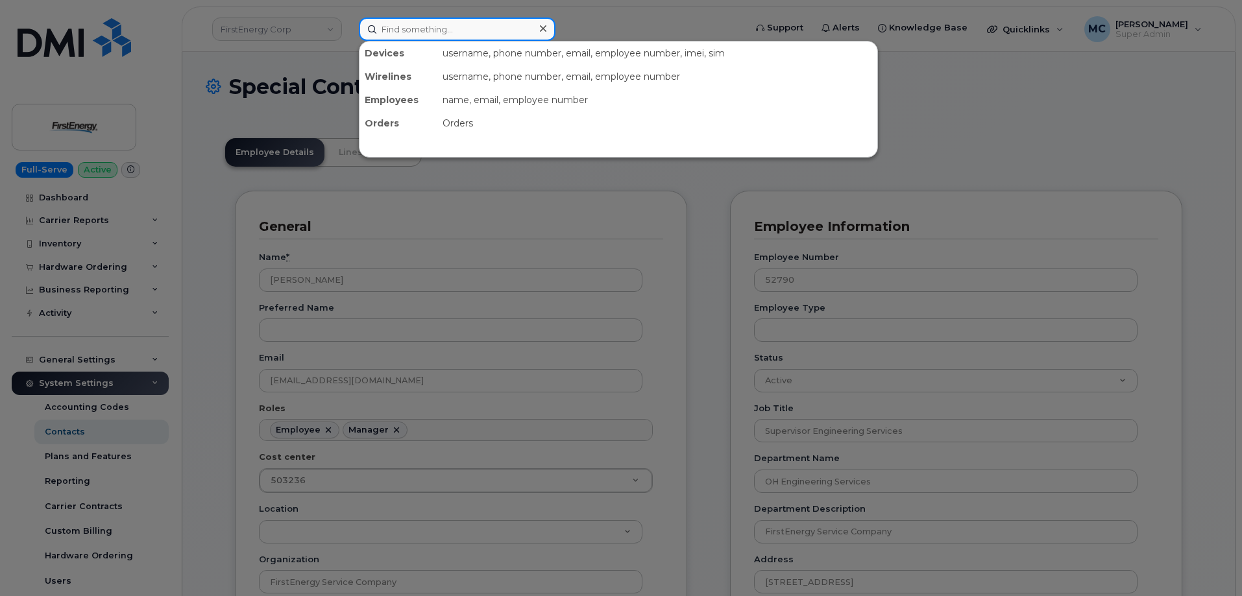
click at [429, 32] on input at bounding box center [457, 29] width 197 height 23
paste input "[EMAIL_ADDRESS][DOMAIN_NAME]"
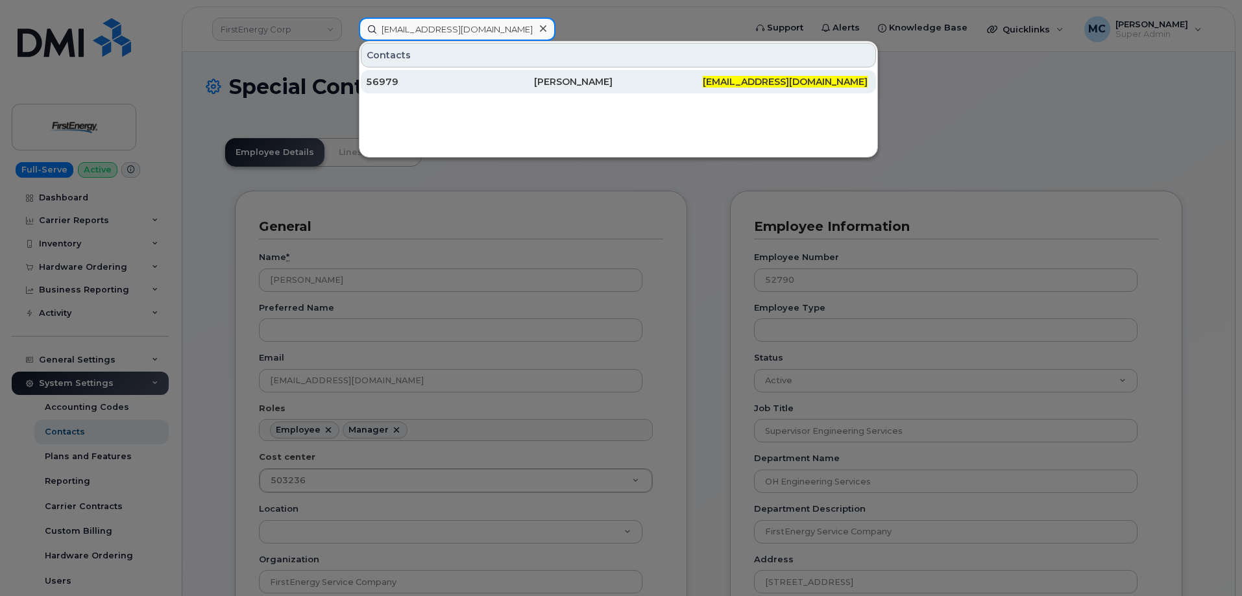
type input "[EMAIL_ADDRESS][DOMAIN_NAME]"
click at [659, 81] on div "[PERSON_NAME]" at bounding box center [618, 81] width 168 height 13
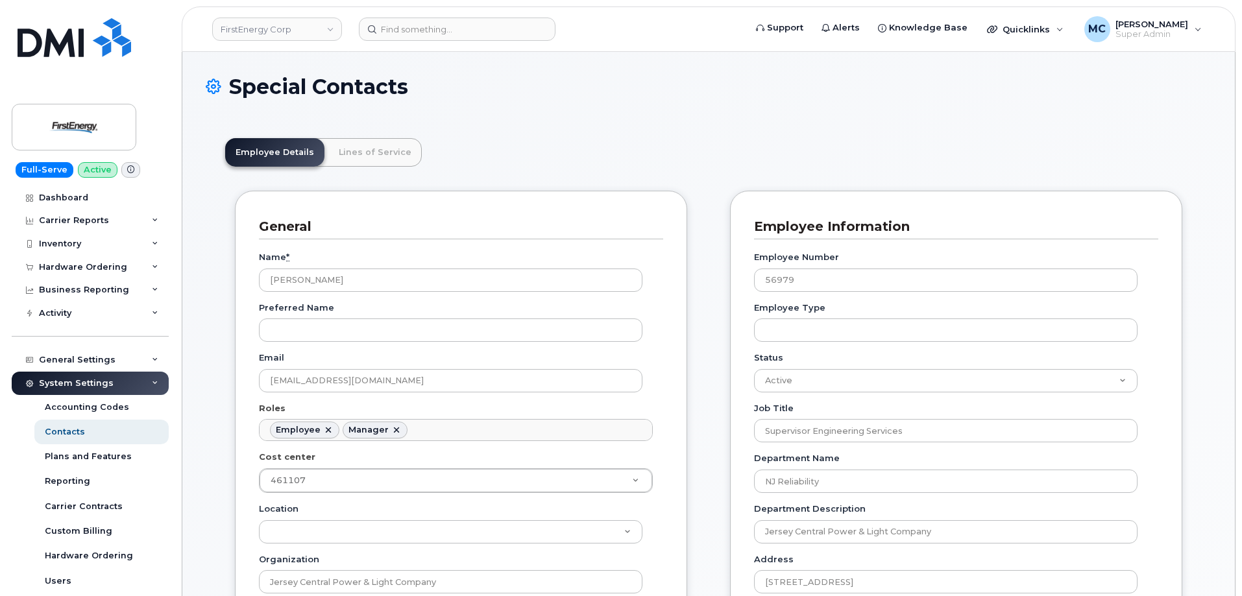
scroll to position [38, 0]
drag, startPoint x: 446, startPoint y: 286, endPoint x: 0, endPoint y: 284, distance: 446.5
click at [487, 24] on input at bounding box center [457, 29] width 197 height 23
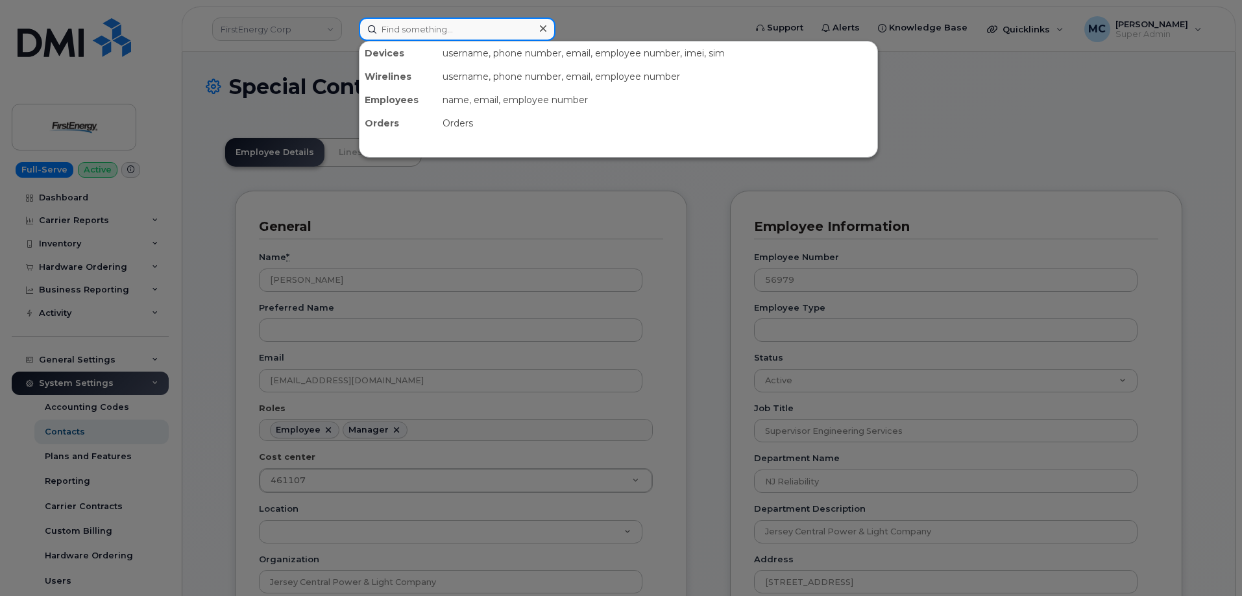
paste input "mtalkin@firstenergycorp.com"
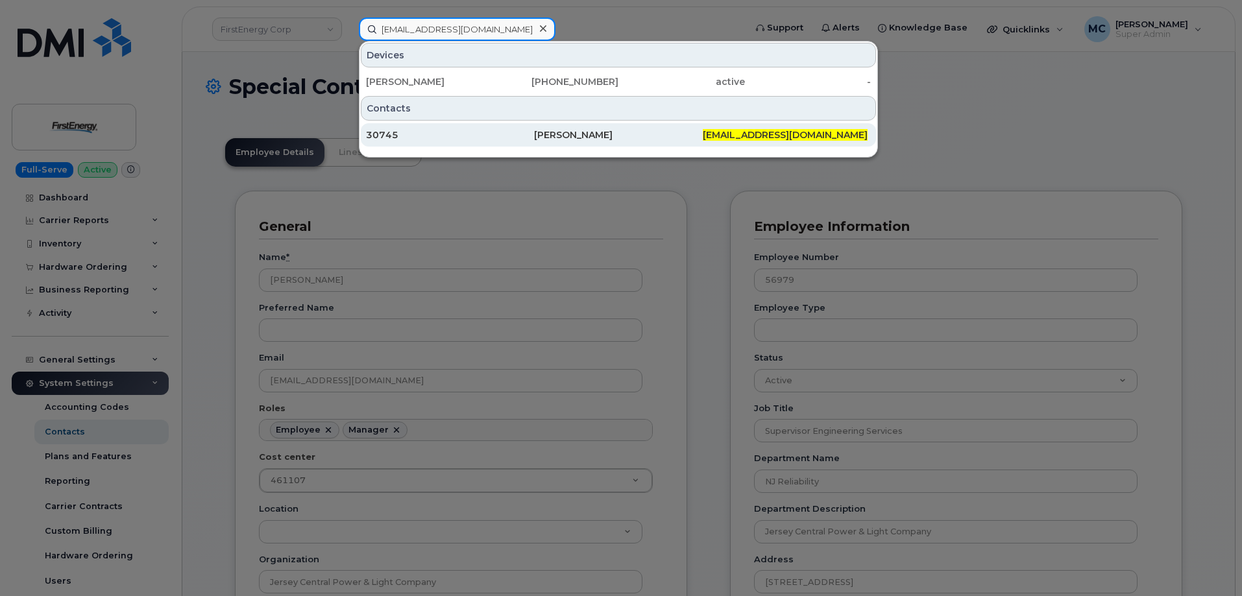
type input "mtalkin@firstenergycorp.com"
click at [637, 137] on div "Mark E Talkington" at bounding box center [618, 134] width 168 height 13
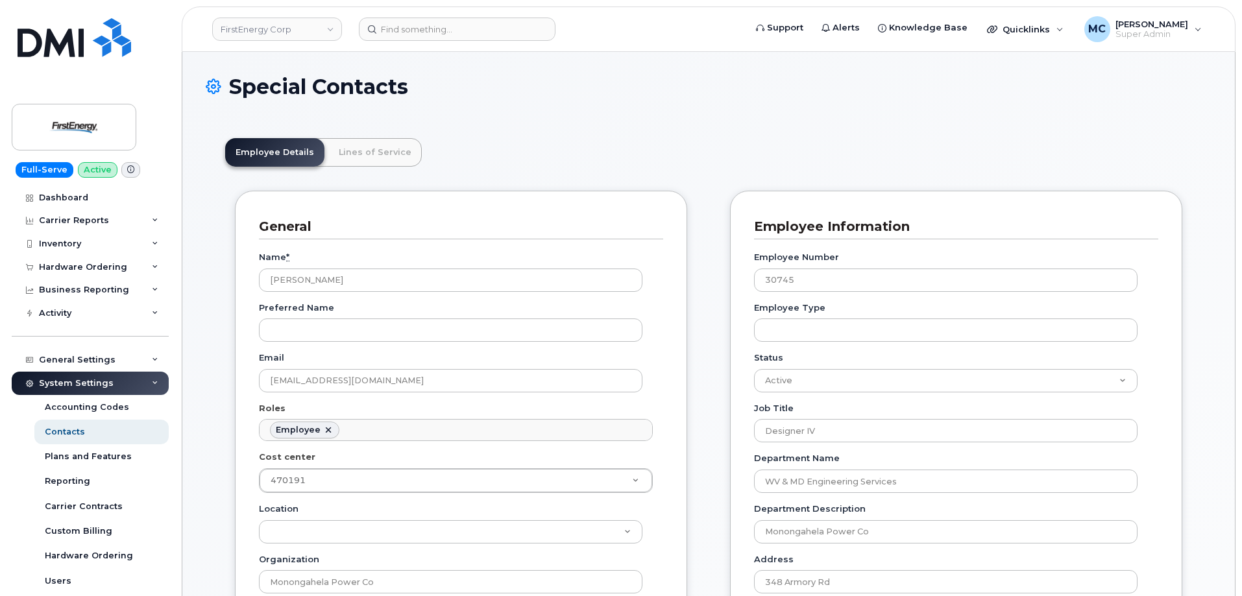
scroll to position [38, 0]
drag, startPoint x: 514, startPoint y: 278, endPoint x: 31, endPoint y: 278, distance: 483.5
click at [441, 31] on input at bounding box center [457, 29] width 197 height 23
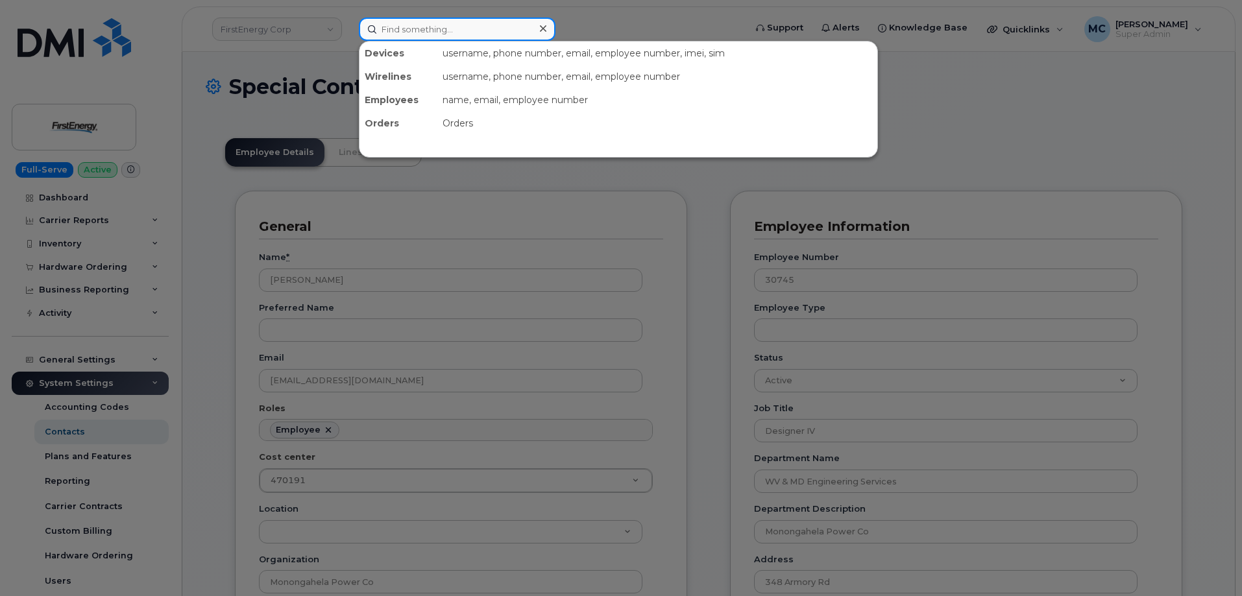
paste input "lschmitt@firstenergycorp.com"
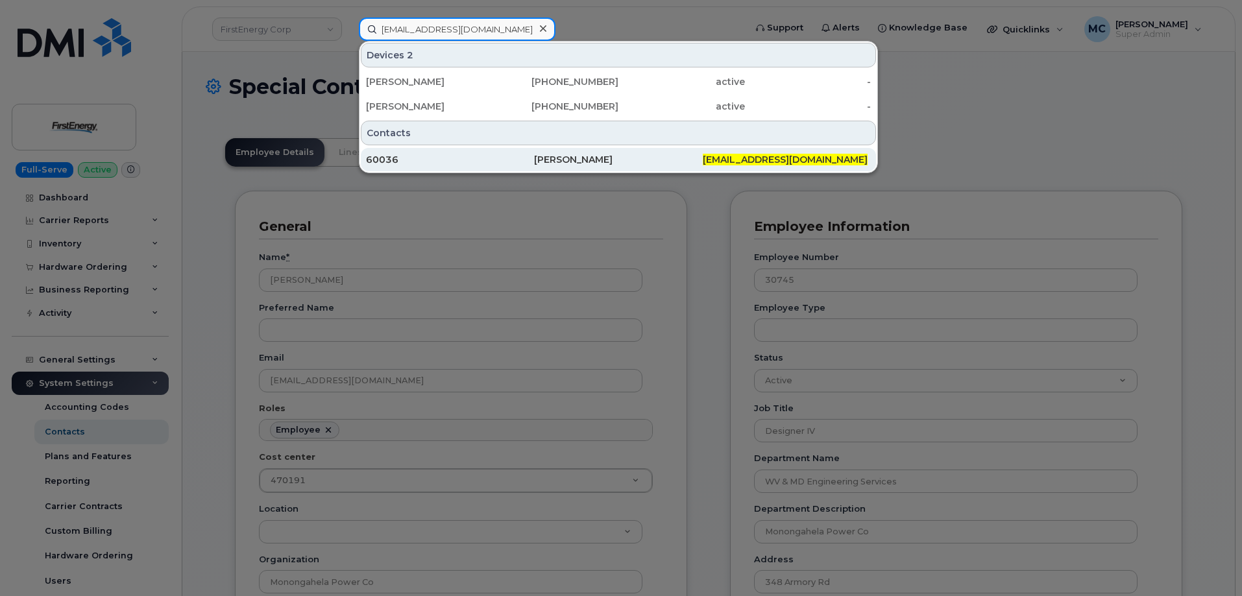
type input "lschmitt@firstenergycorp.com"
click at [551, 156] on div "Lacey Schmitt" at bounding box center [618, 159] width 168 height 13
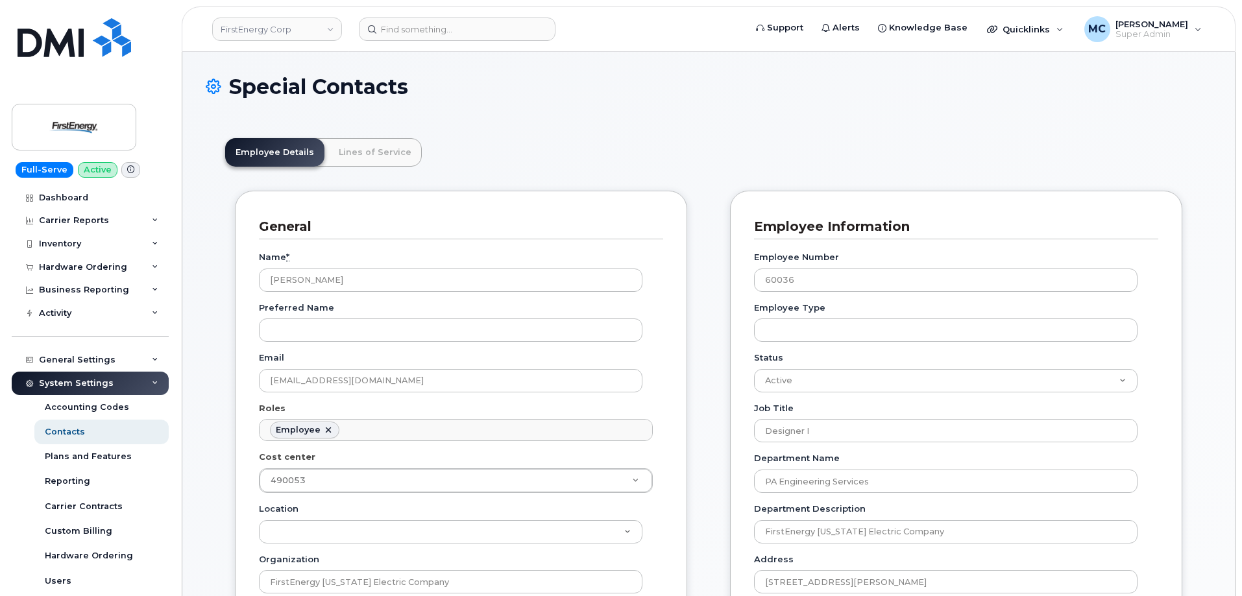
scroll to position [38, 0]
drag, startPoint x: 430, startPoint y: 274, endPoint x: 140, endPoint y: 280, distance: 290.1
click at [422, 27] on input at bounding box center [457, 29] width 197 height 23
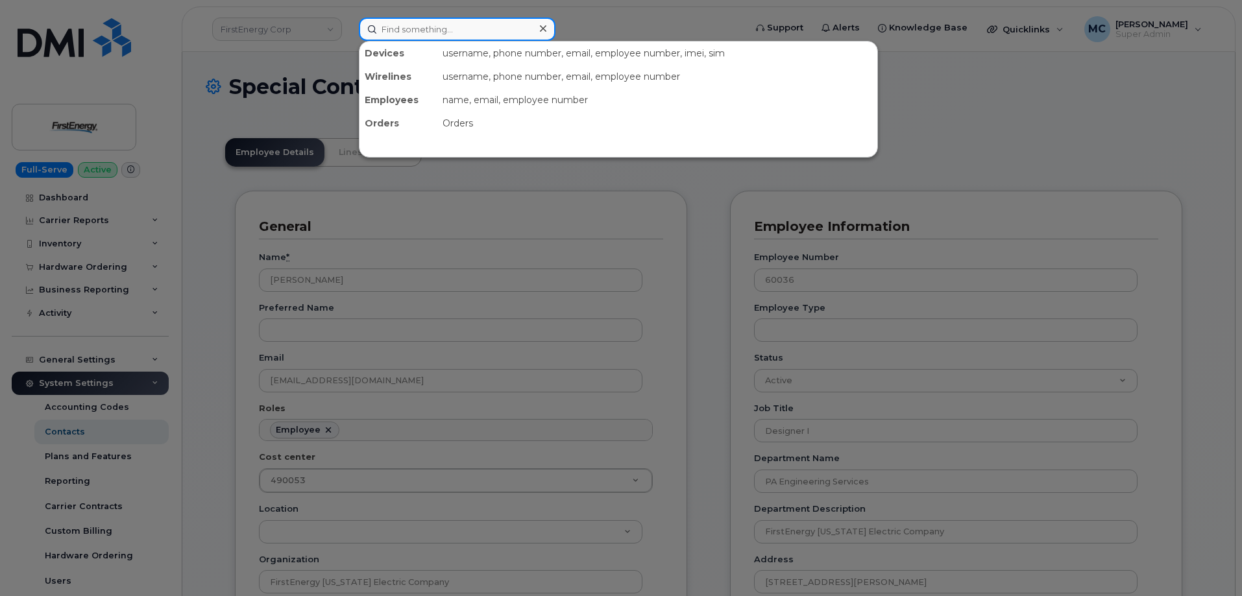
paste input "kconnor@firstenergycorp.com"
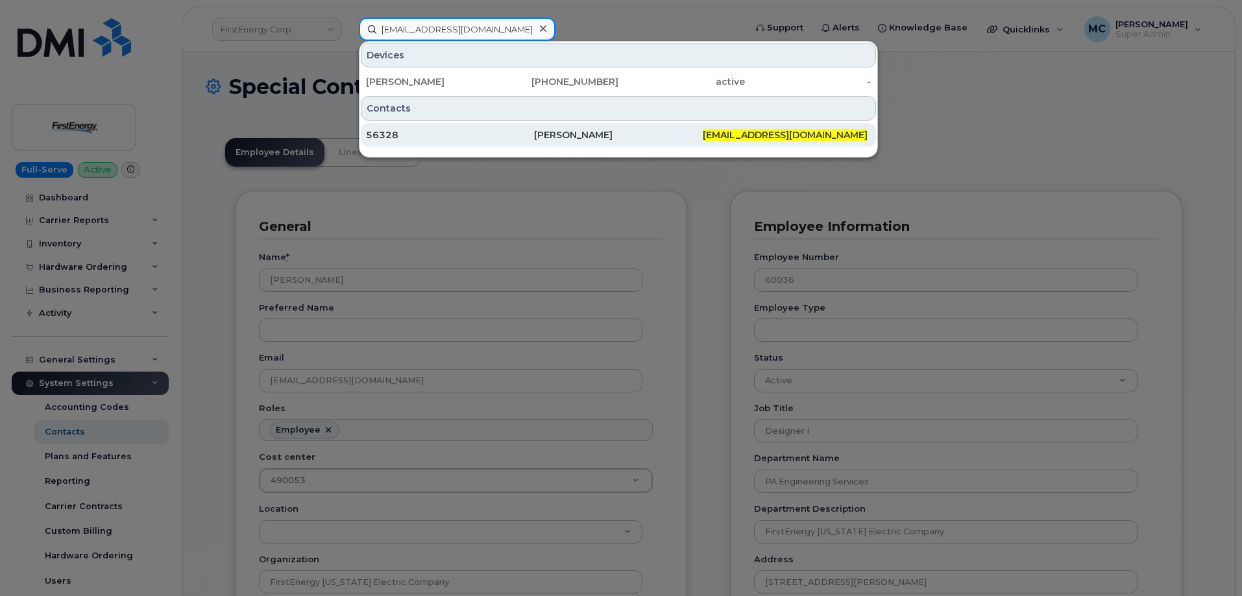
type input "kconnor@firstenergycorp.com"
click at [563, 128] on div "Kristine Connor" at bounding box center [618, 134] width 168 height 23
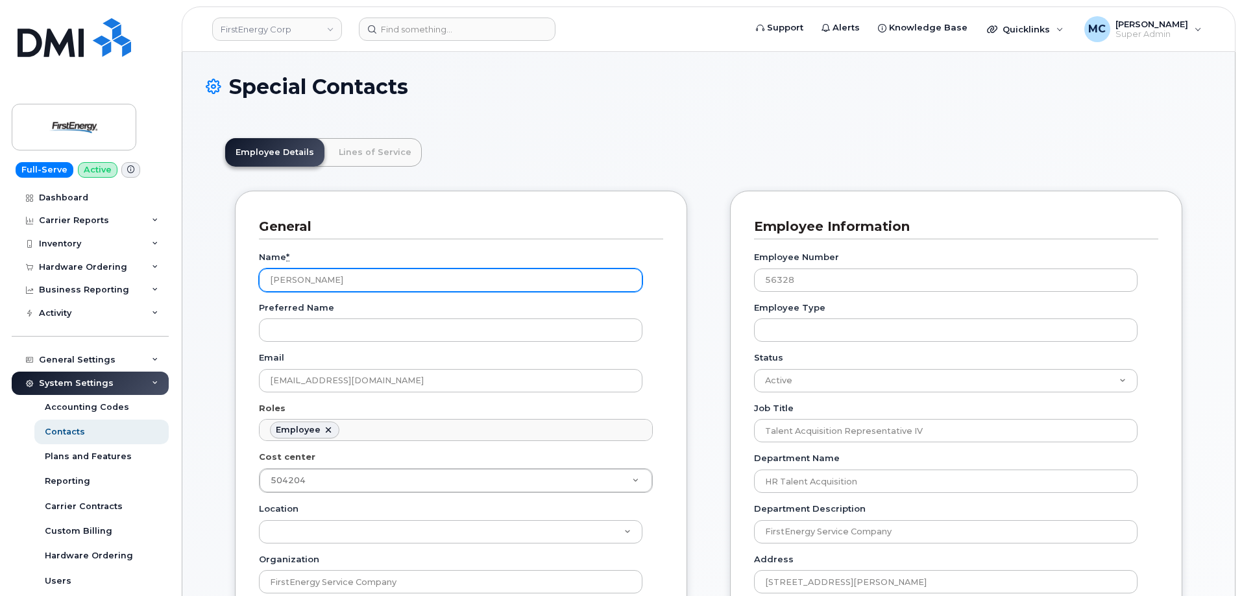
scroll to position [38, 0]
drag, startPoint x: 402, startPoint y: 277, endPoint x: 124, endPoint y: 287, distance: 278.6
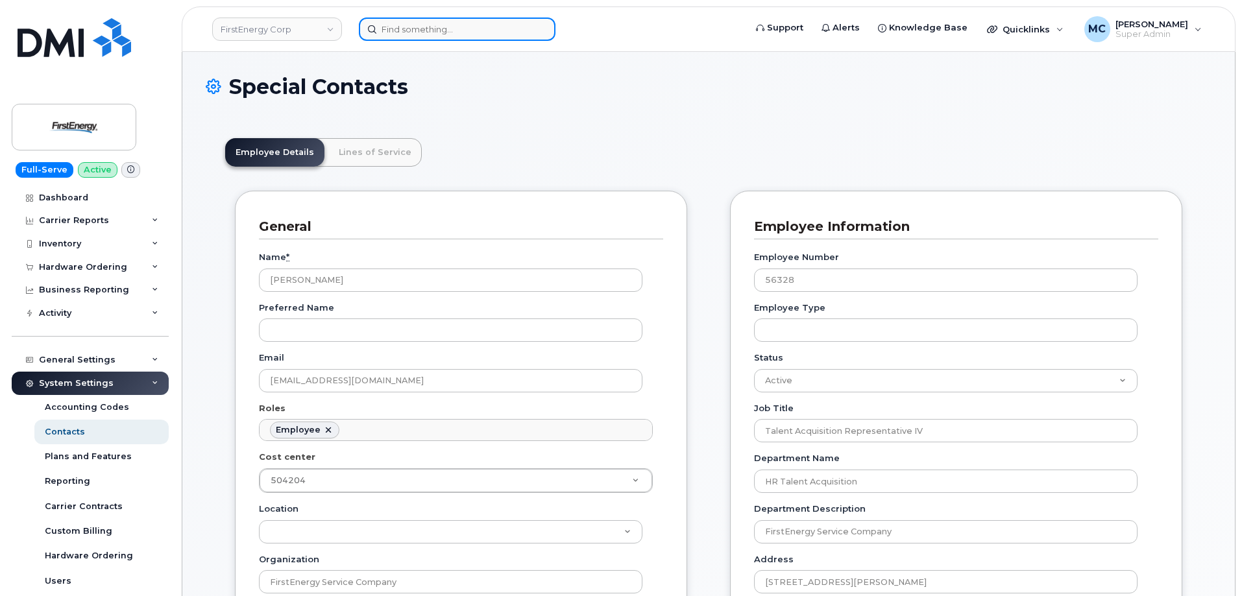
click at [443, 25] on input at bounding box center [457, 29] width 197 height 23
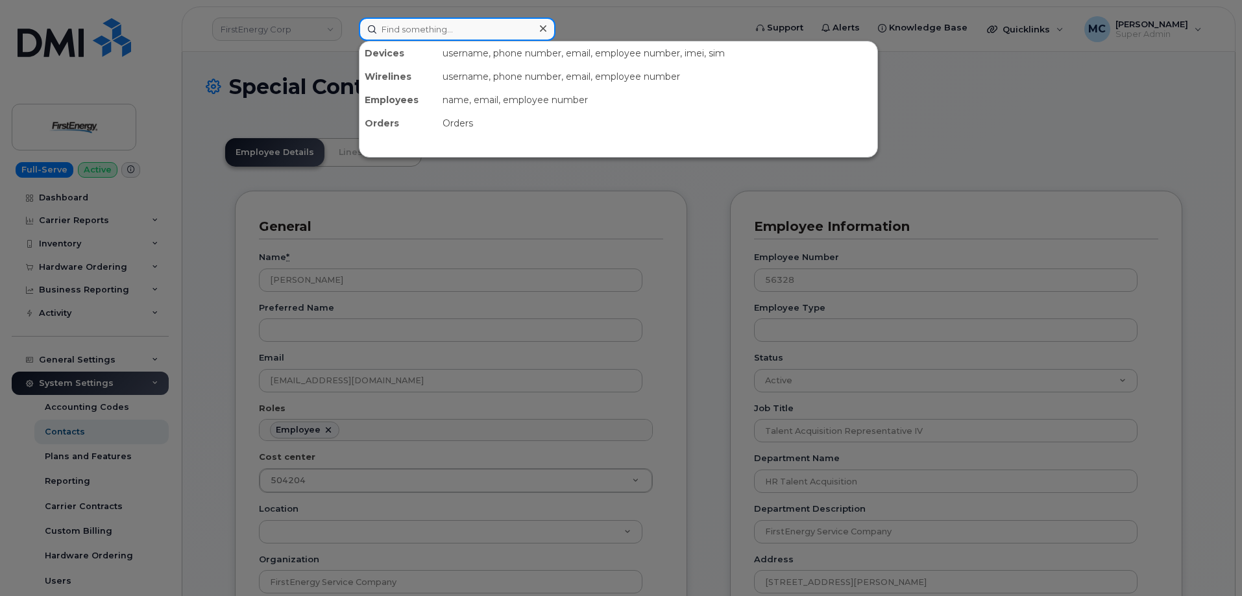
paste input "[EMAIL_ADDRESS][DOMAIN_NAME]"
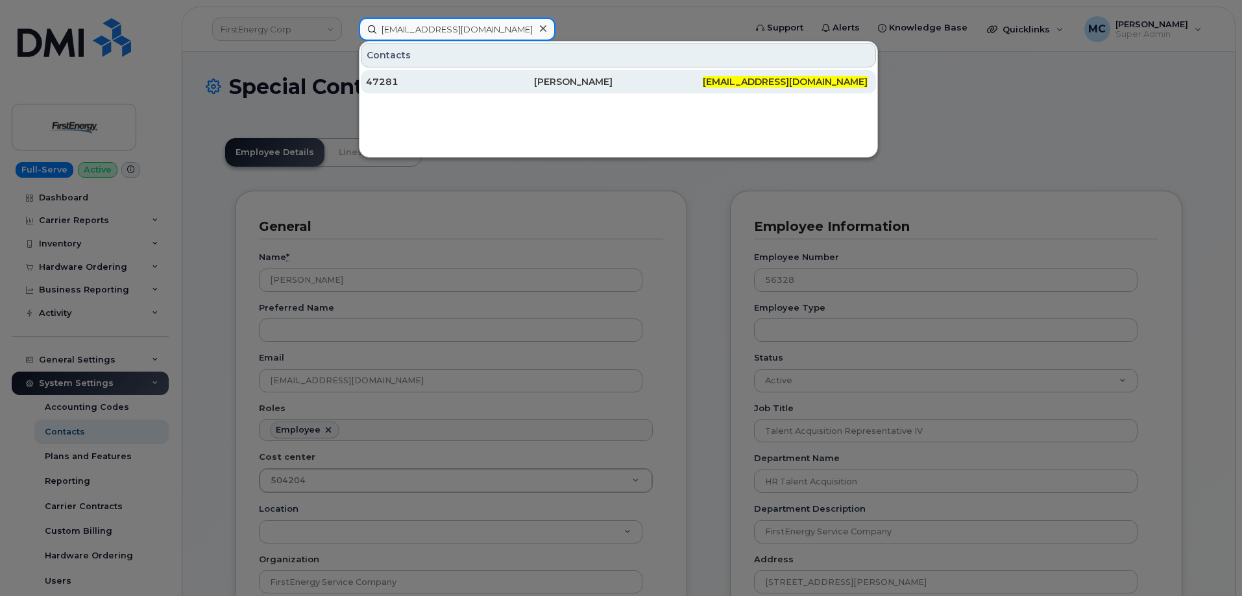
type input "[EMAIL_ADDRESS][DOMAIN_NAME]"
click at [592, 80] on div "Trey D Hafner" at bounding box center [618, 81] width 168 height 13
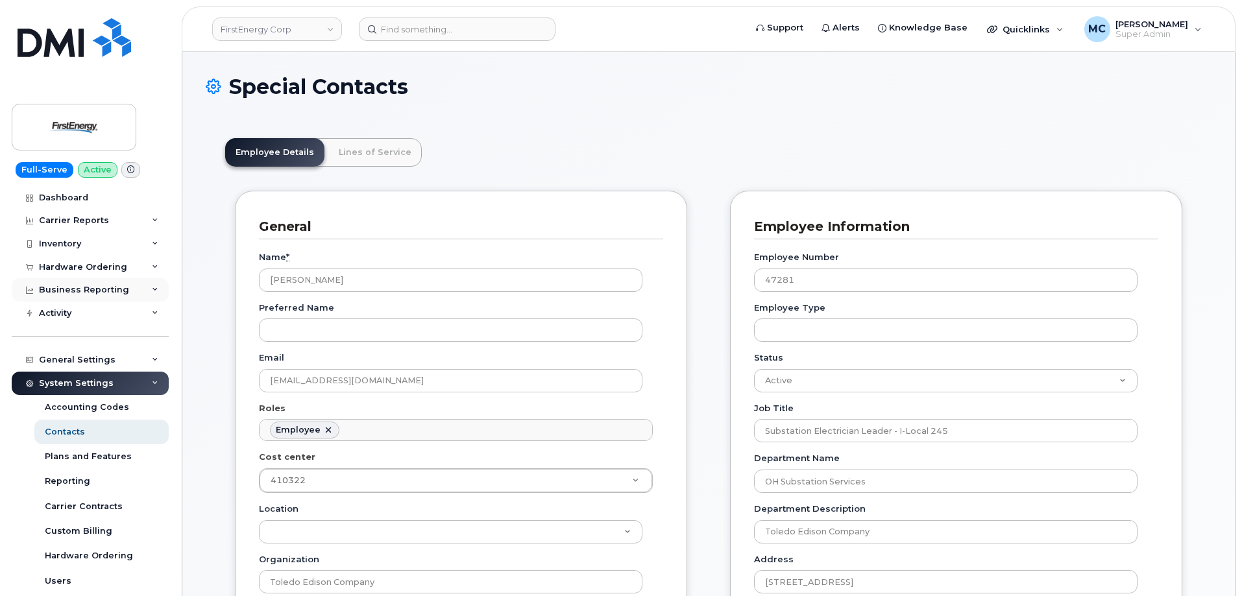
click at [485, 28] on input at bounding box center [457, 29] width 197 height 23
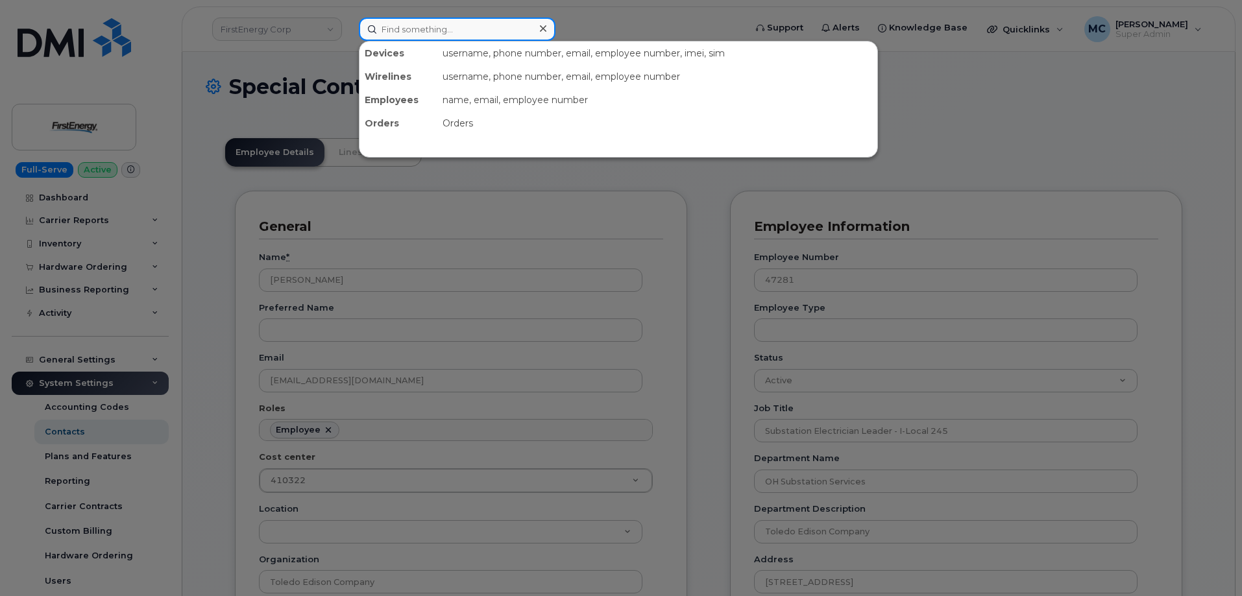
paste input "[EMAIL_ADDRESS][DOMAIN_NAME]"
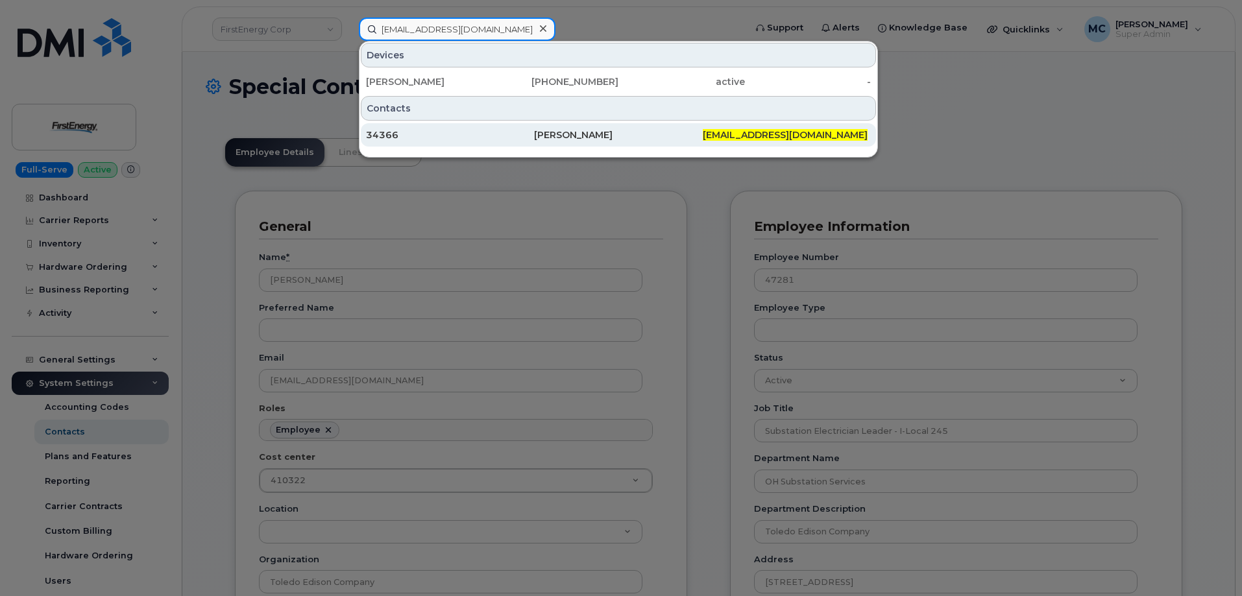
type input "[EMAIL_ADDRESS][DOMAIN_NAME]"
click at [587, 138] on div "[PERSON_NAME]" at bounding box center [618, 134] width 168 height 13
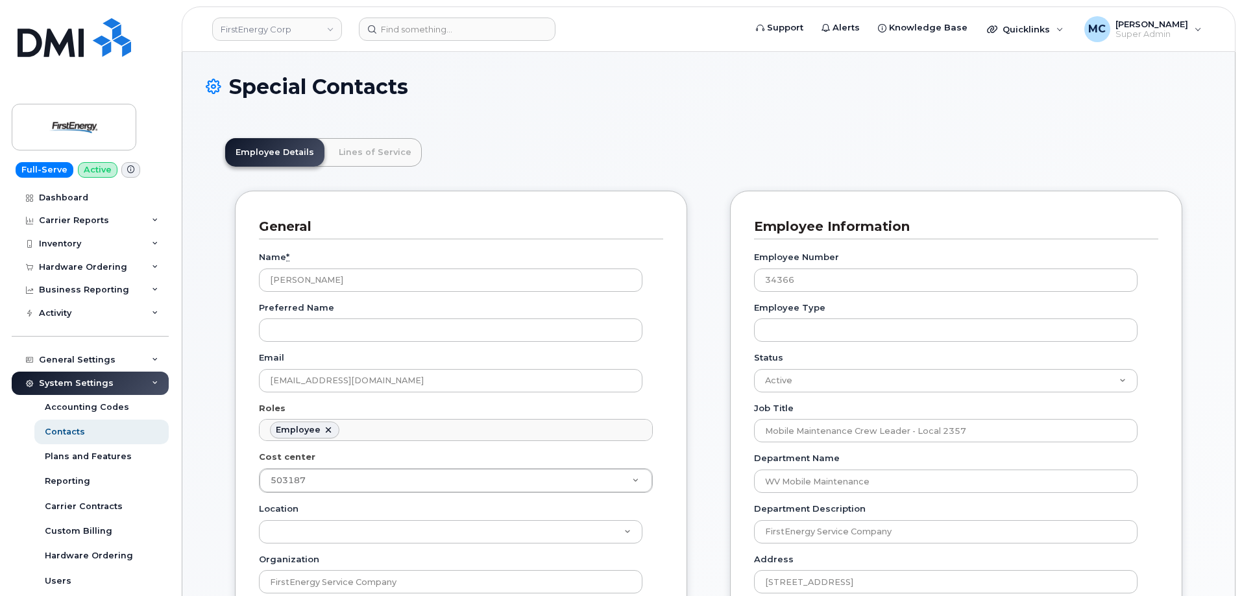
scroll to position [38, 0]
drag, startPoint x: 420, startPoint y: 272, endPoint x: 100, endPoint y: 275, distance: 319.9
click at [498, 19] on input at bounding box center [457, 29] width 197 height 23
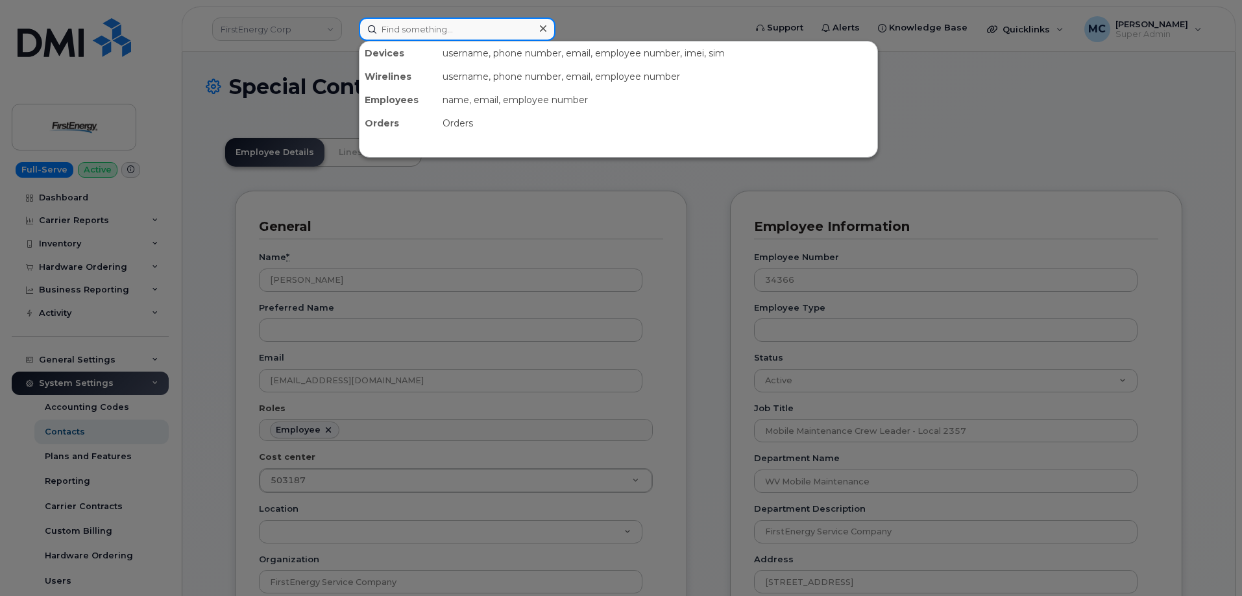
paste input "dwilson@firstenergycorp.com"
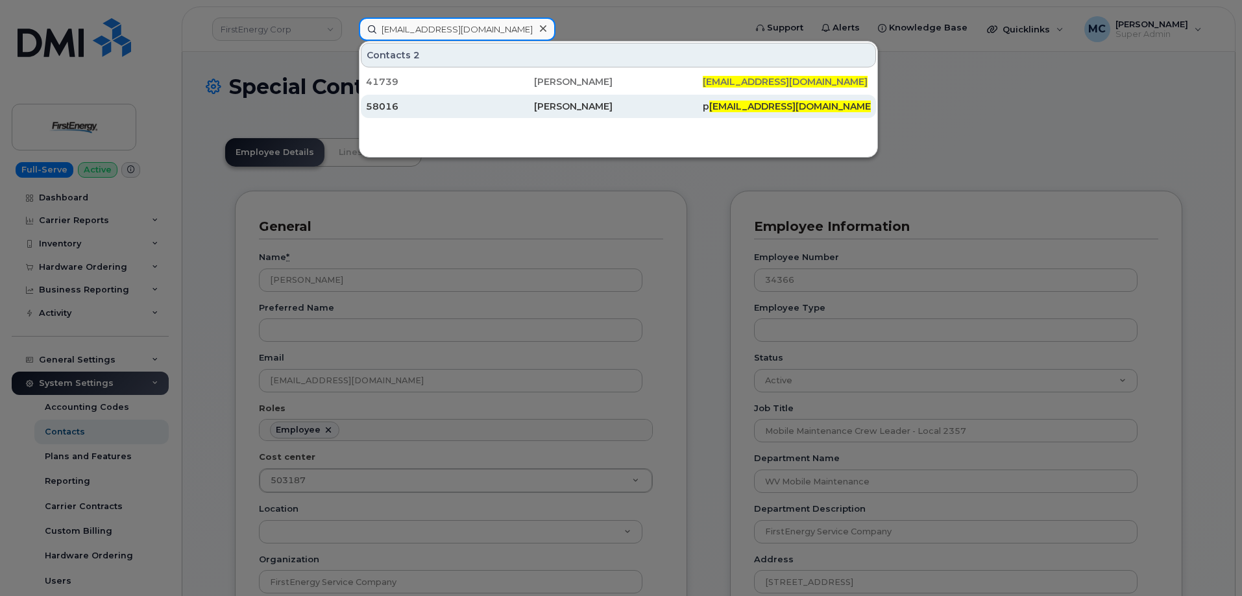
type input "dwilson@firstenergycorp.com"
click at [611, 79] on div "Daniel C Wilson" at bounding box center [618, 81] width 168 height 13
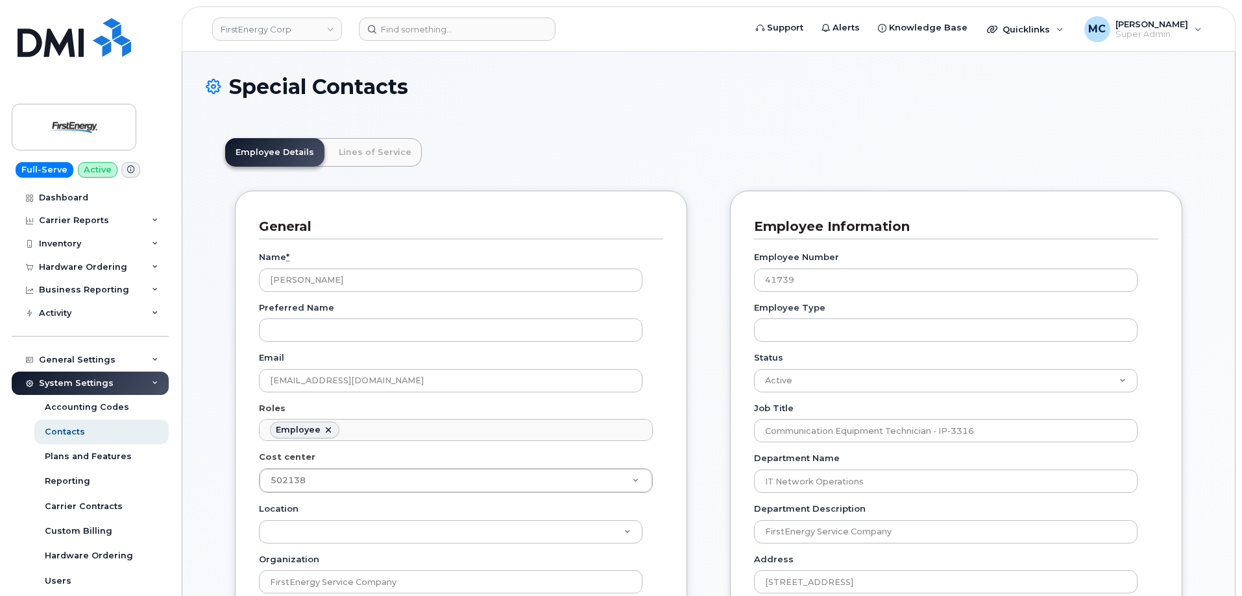
scroll to position [38, 0]
drag, startPoint x: 397, startPoint y: 289, endPoint x: 0, endPoint y: 319, distance: 398.3
click at [452, 30] on input at bounding box center [457, 29] width 197 height 23
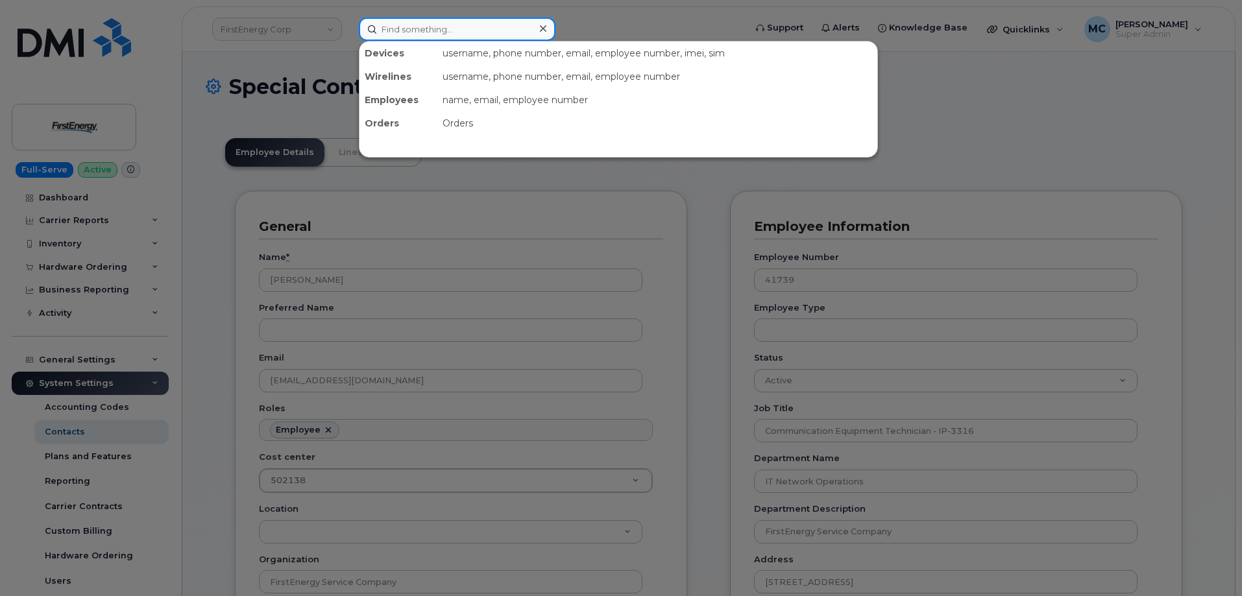
paste input "jrisjan@firstenergycorp.com"
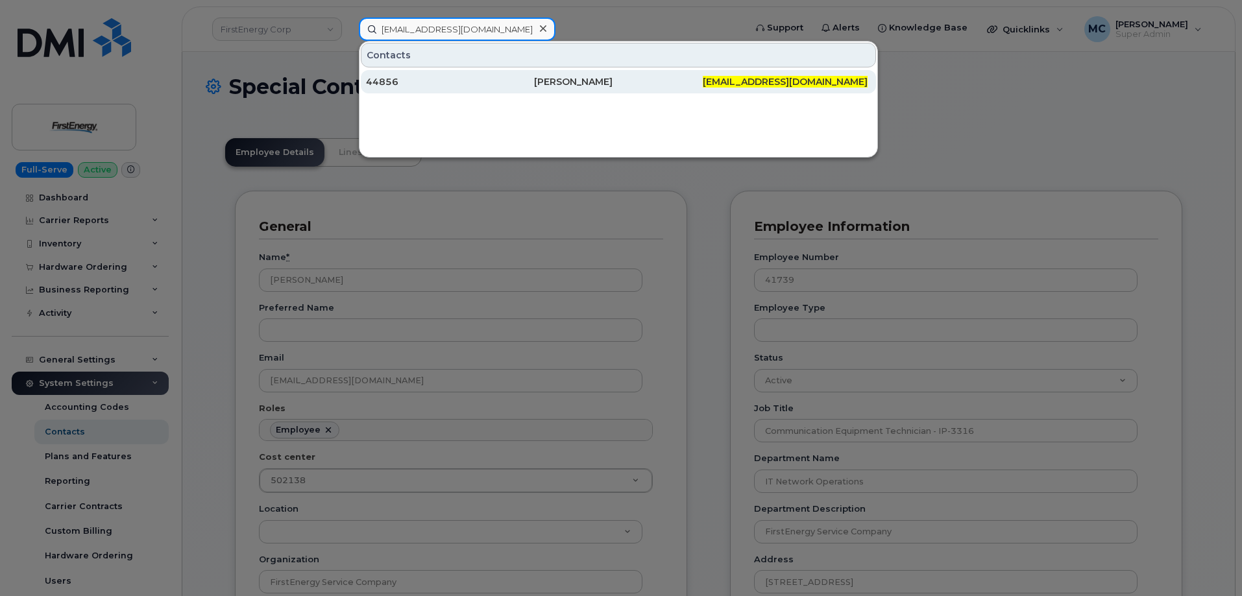
type input "jrisjan@firstenergycorp.com"
click at [563, 80] on div "Jeffrey S Risjan" at bounding box center [618, 81] width 168 height 13
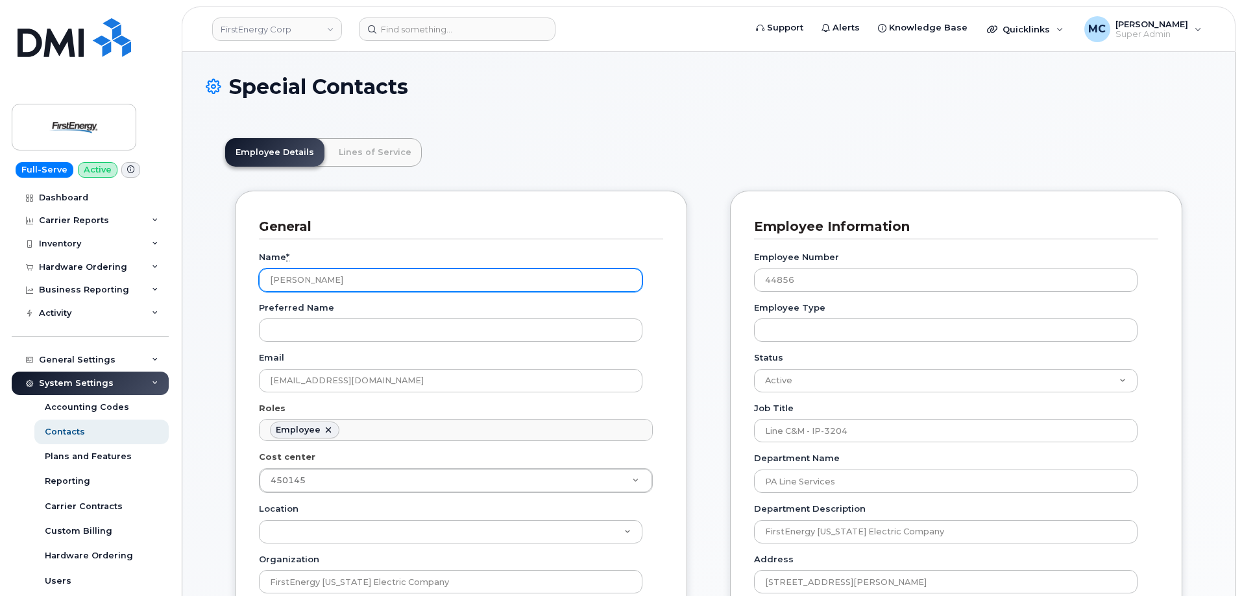
scroll to position [38, 0]
drag, startPoint x: 505, startPoint y: 279, endPoint x: 60, endPoint y: 280, distance: 444.5
click at [700, 116] on div "Special Contacts" at bounding box center [709, 96] width 1006 height 43
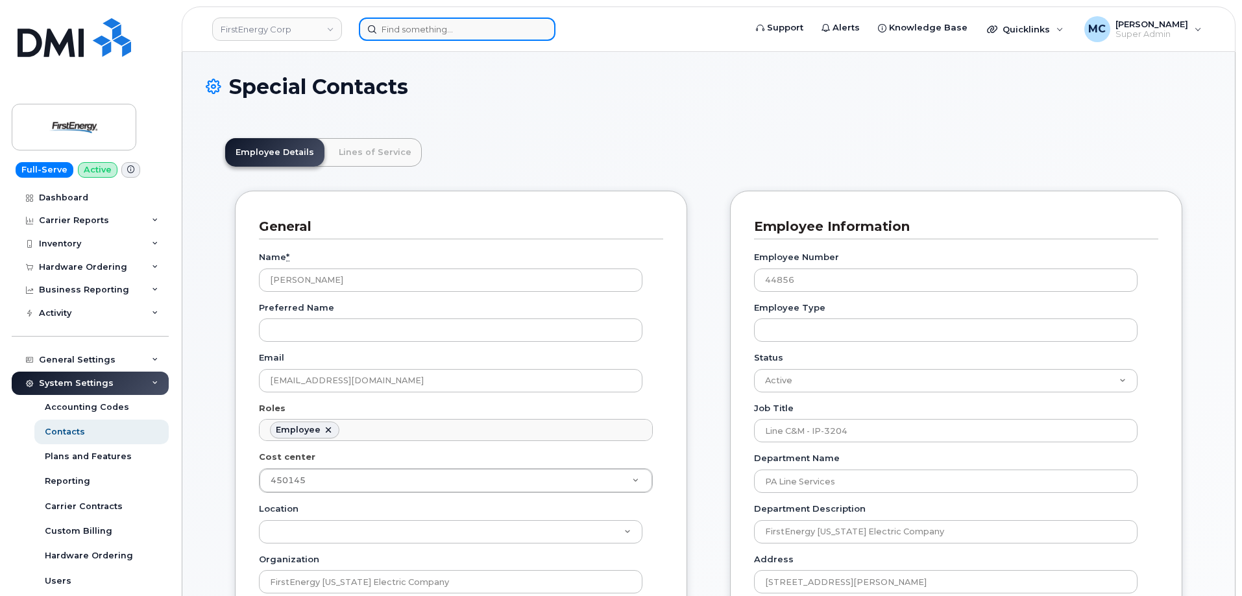
click at [511, 32] on input at bounding box center [457, 29] width 197 height 23
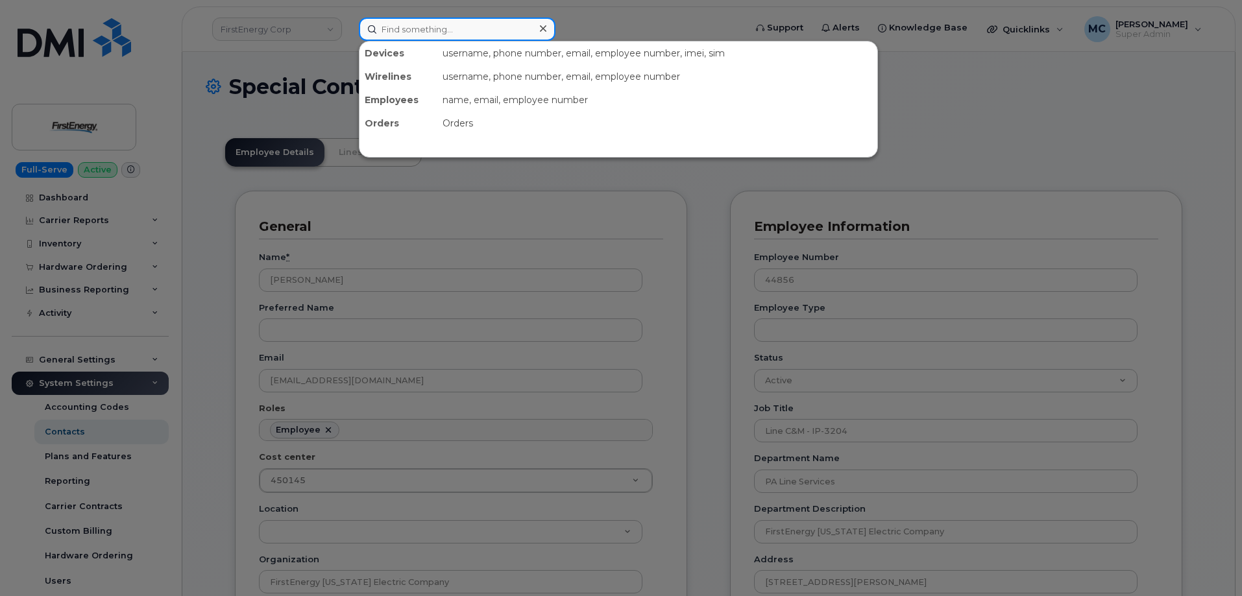
paste input "lakea@firstenergycorp.com"
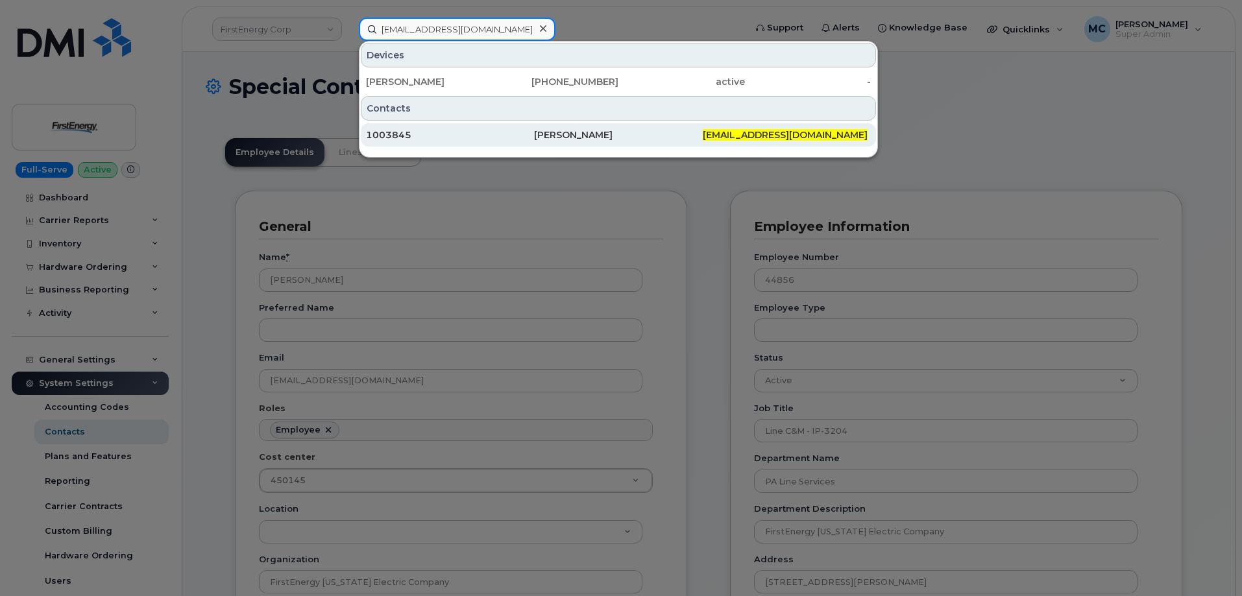
type input "lakea@firstenergycorp.com"
click at [554, 134] on div "Alex Lake" at bounding box center [618, 134] width 168 height 13
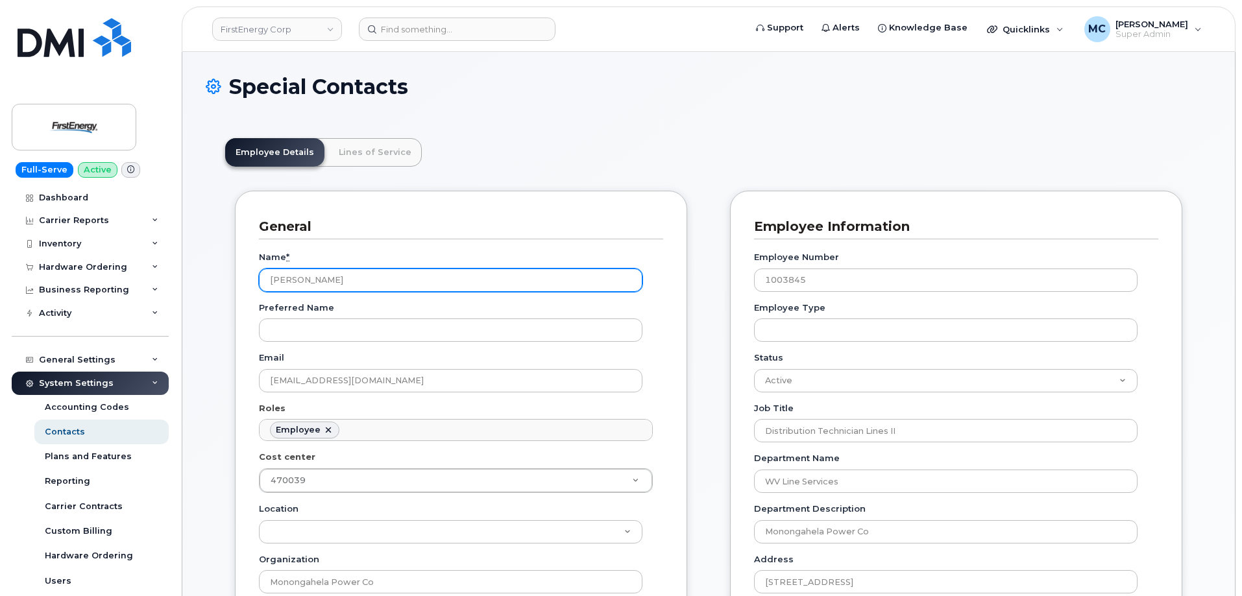
scroll to position [44, 0]
drag, startPoint x: 524, startPoint y: 282, endPoint x: 23, endPoint y: 276, distance: 501.0
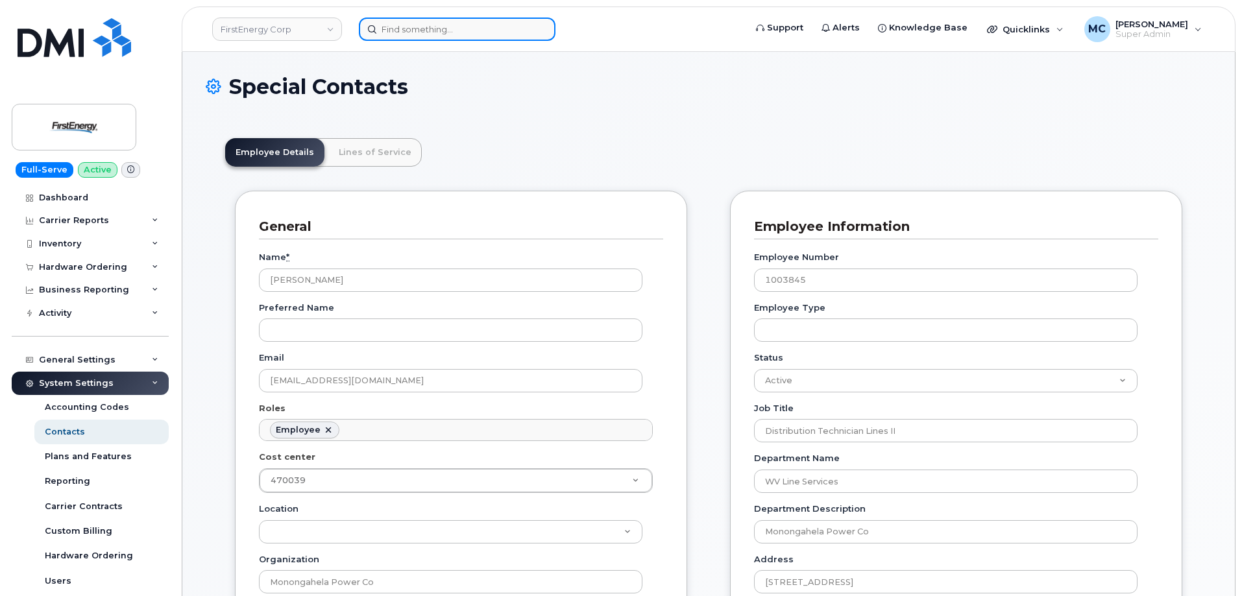
click at [435, 27] on input at bounding box center [457, 29] width 197 height 23
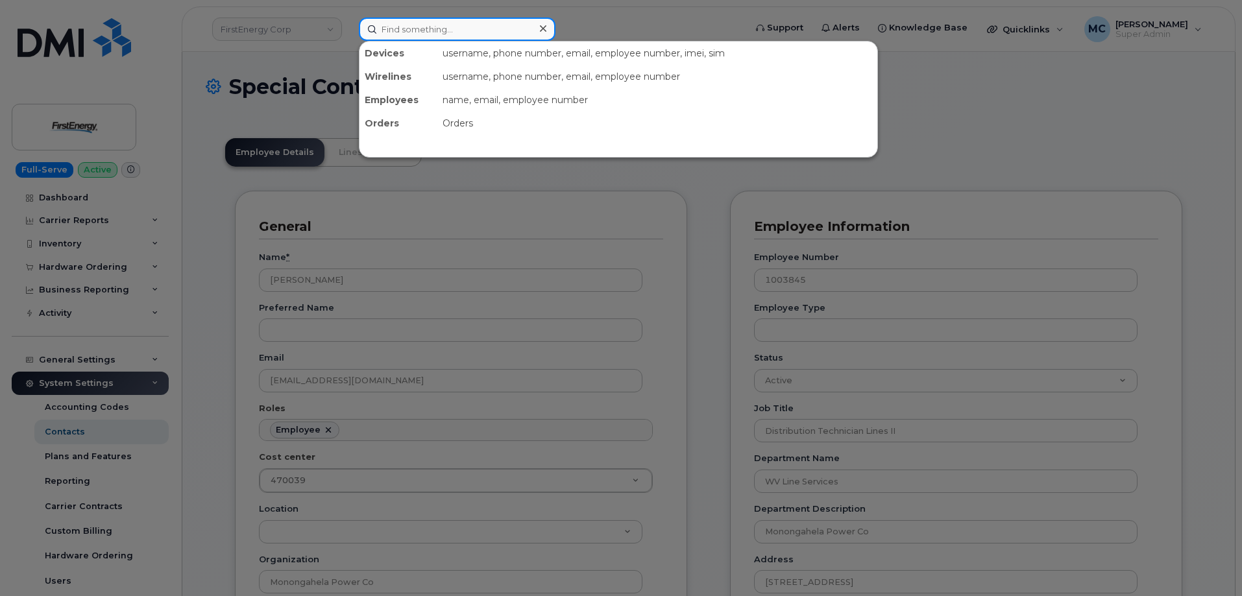
paste input "mlong@firstenergycorp.com"
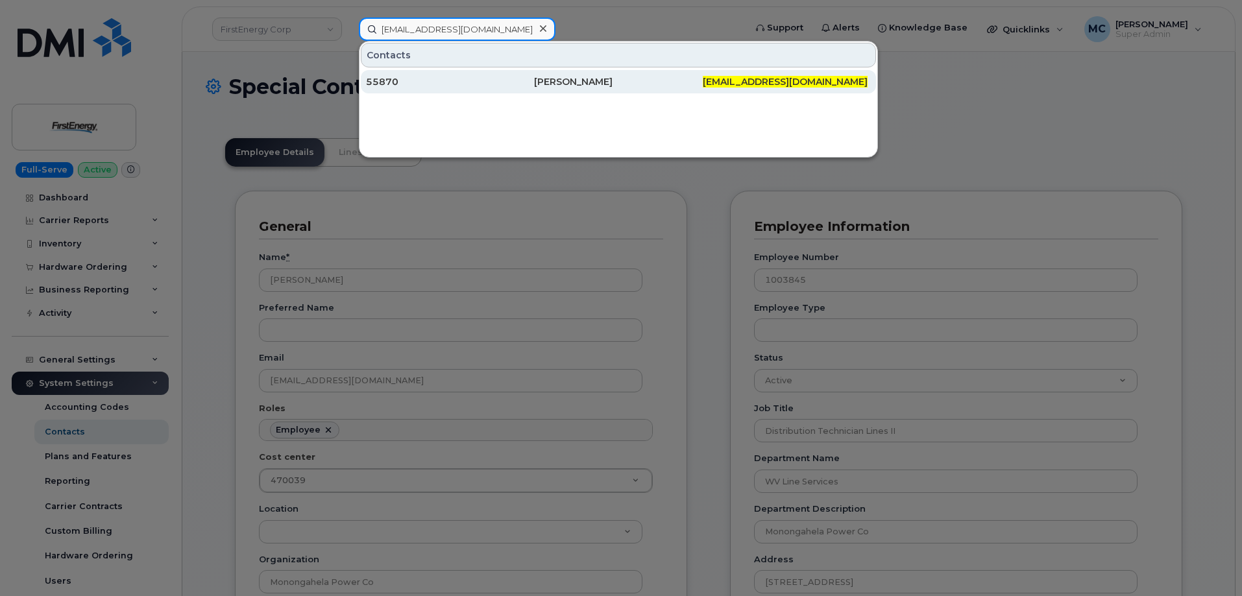
type input "mlong@firstenergycorp.com"
click at [560, 74] on div "Michael A Long" at bounding box center [618, 81] width 168 height 23
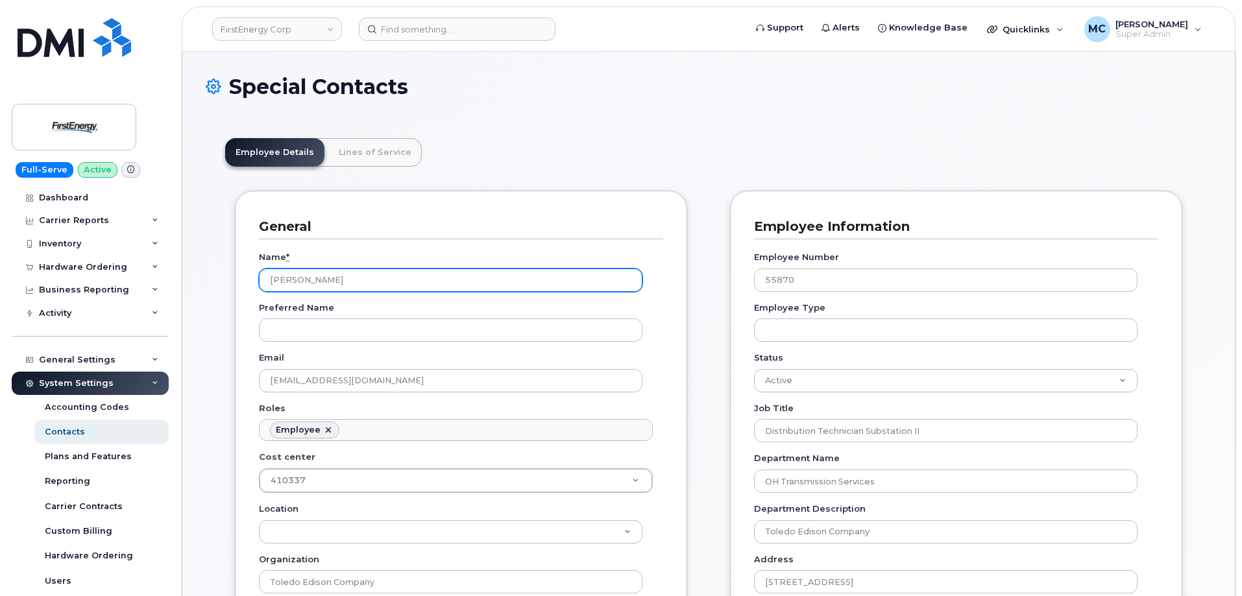
scroll to position [38, 0]
drag, startPoint x: 443, startPoint y: 273, endPoint x: 167, endPoint y: 273, distance: 275.8
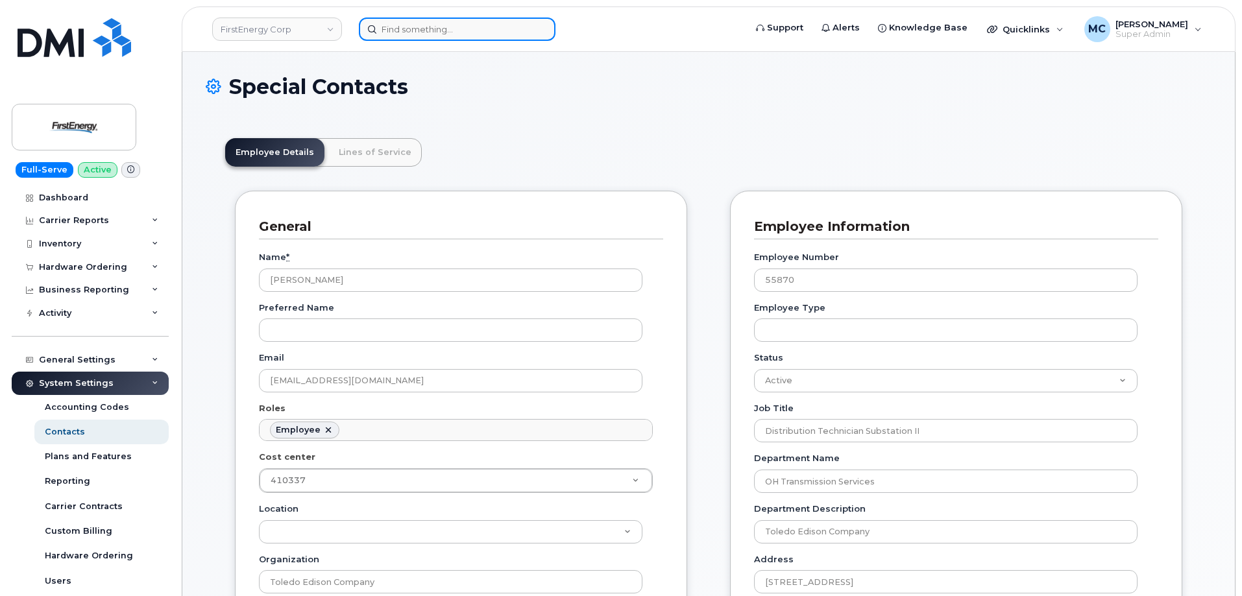
click at [453, 35] on input at bounding box center [457, 29] width 197 height 23
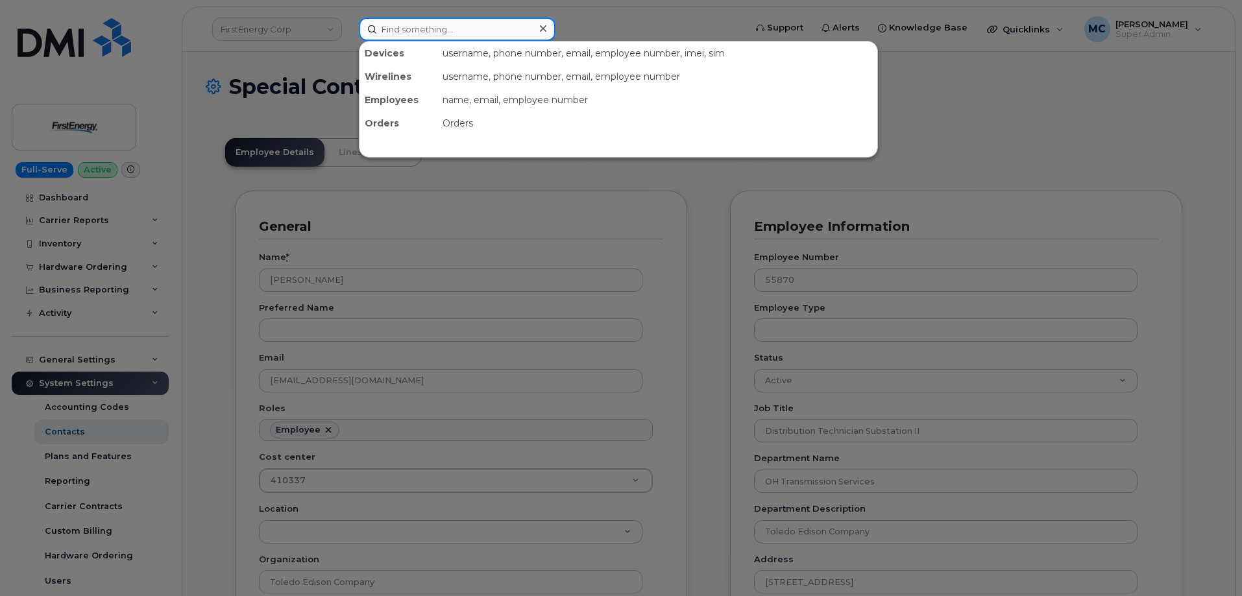
paste input "[EMAIL_ADDRESS][DOMAIN_NAME]"
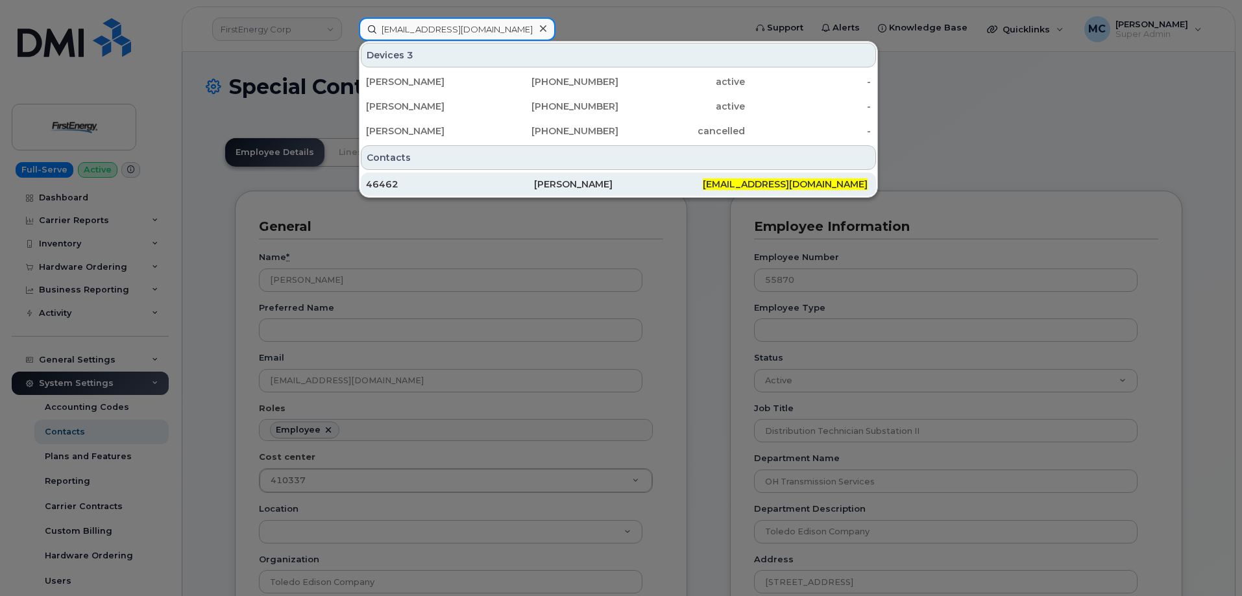
type input "[EMAIL_ADDRESS][DOMAIN_NAME]"
click at [556, 180] on div "[PERSON_NAME]" at bounding box center [618, 184] width 168 height 13
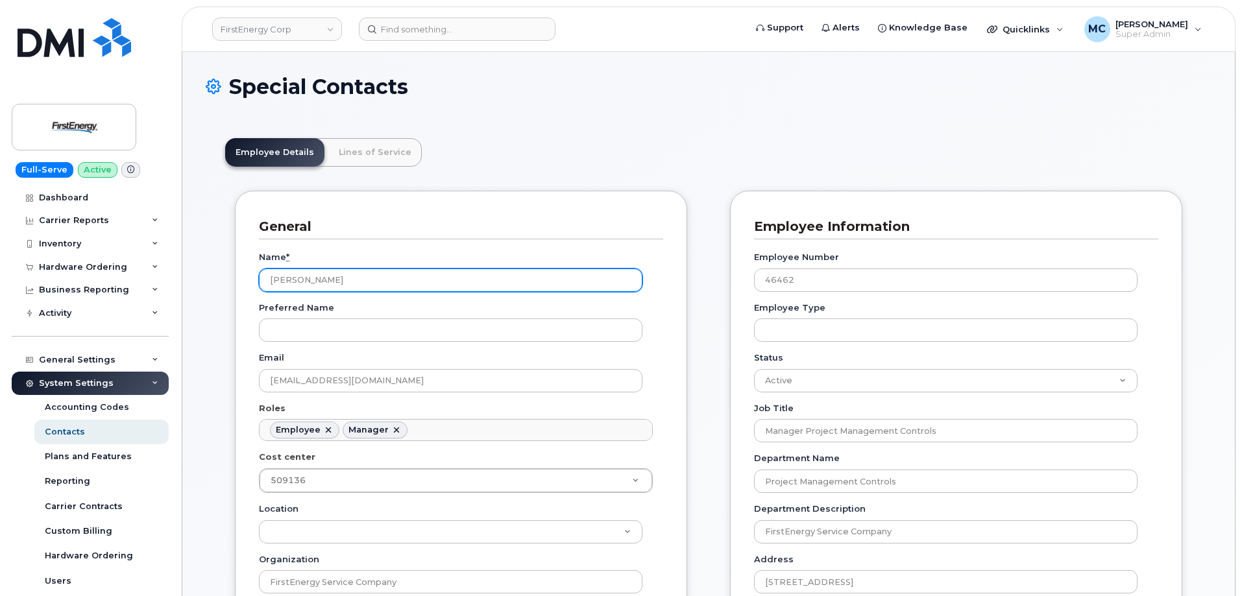
scroll to position [38, 0]
drag, startPoint x: 531, startPoint y: 284, endPoint x: 50, endPoint y: 290, distance: 480.9
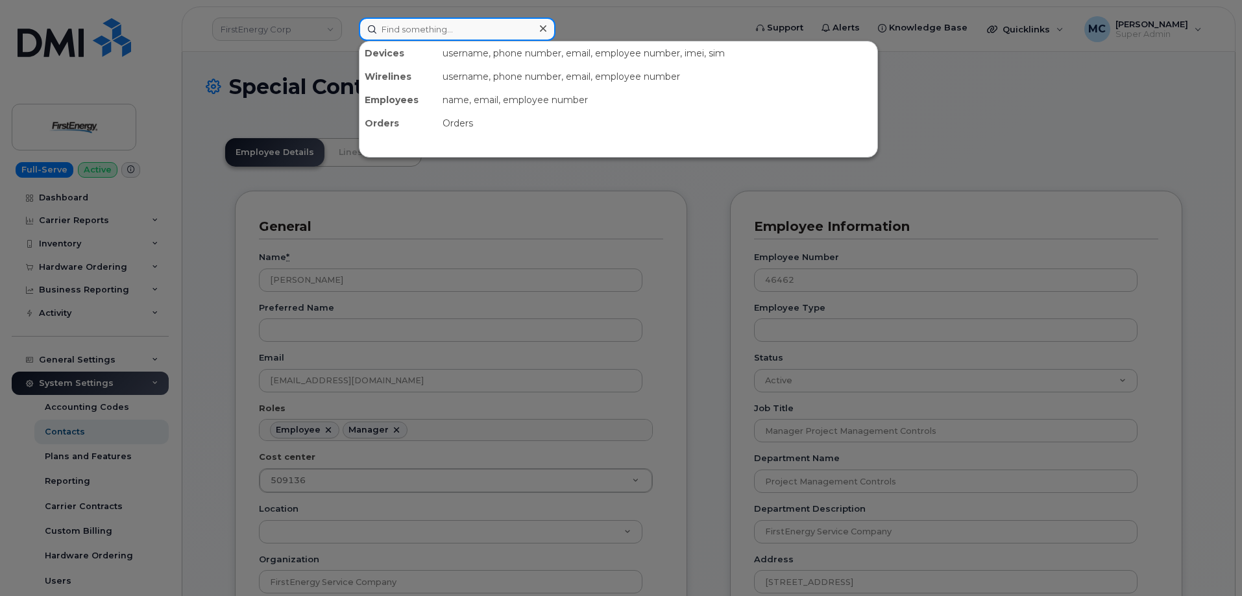
click at [465, 25] on input at bounding box center [457, 29] width 197 height 23
paste input "[EMAIL_ADDRESS][DOMAIN_NAME]"
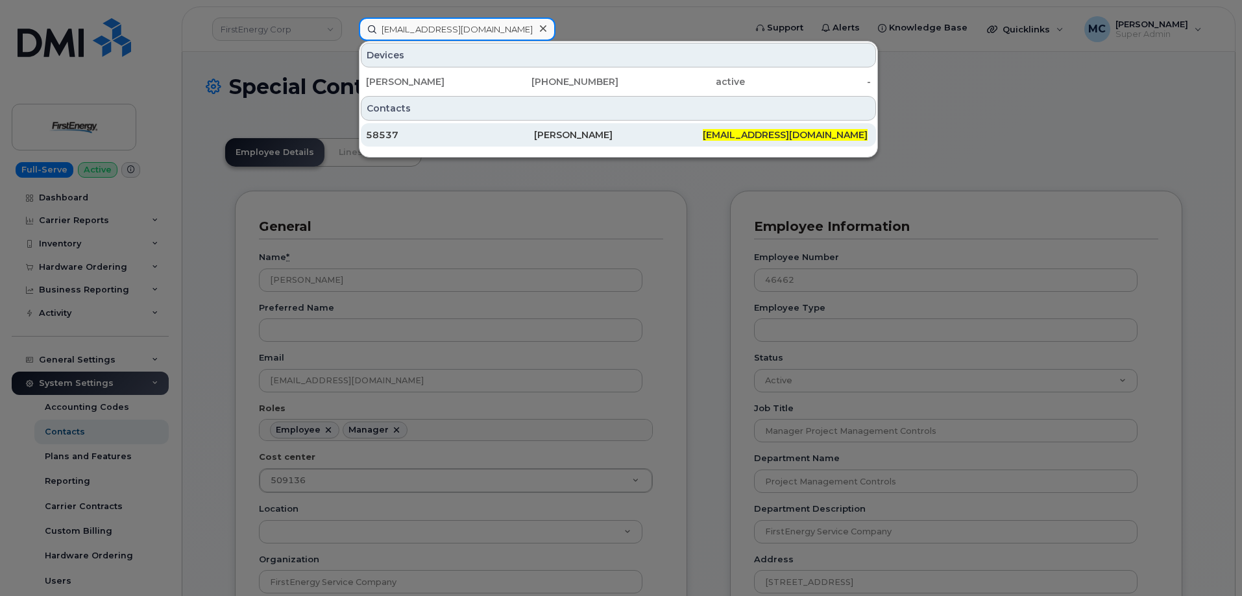
type input "[EMAIL_ADDRESS][DOMAIN_NAME]"
click at [537, 129] on div "[PERSON_NAME]" at bounding box center [618, 134] width 168 height 13
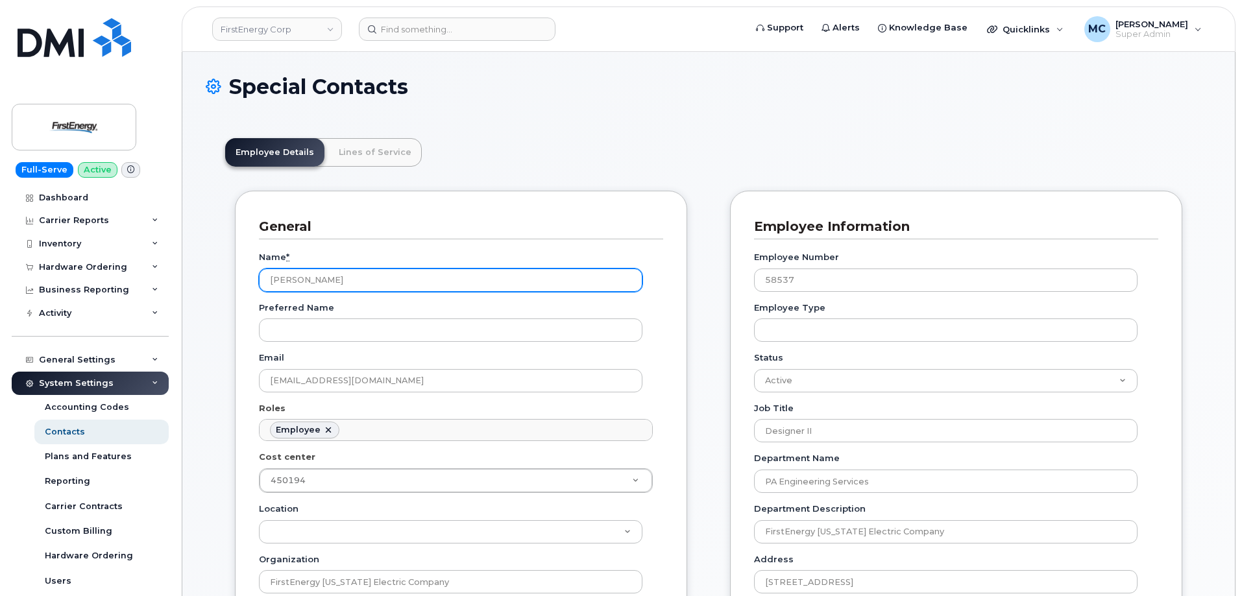
scroll to position [38, 0]
drag, startPoint x: 487, startPoint y: 270, endPoint x: 204, endPoint y: 278, distance: 283.1
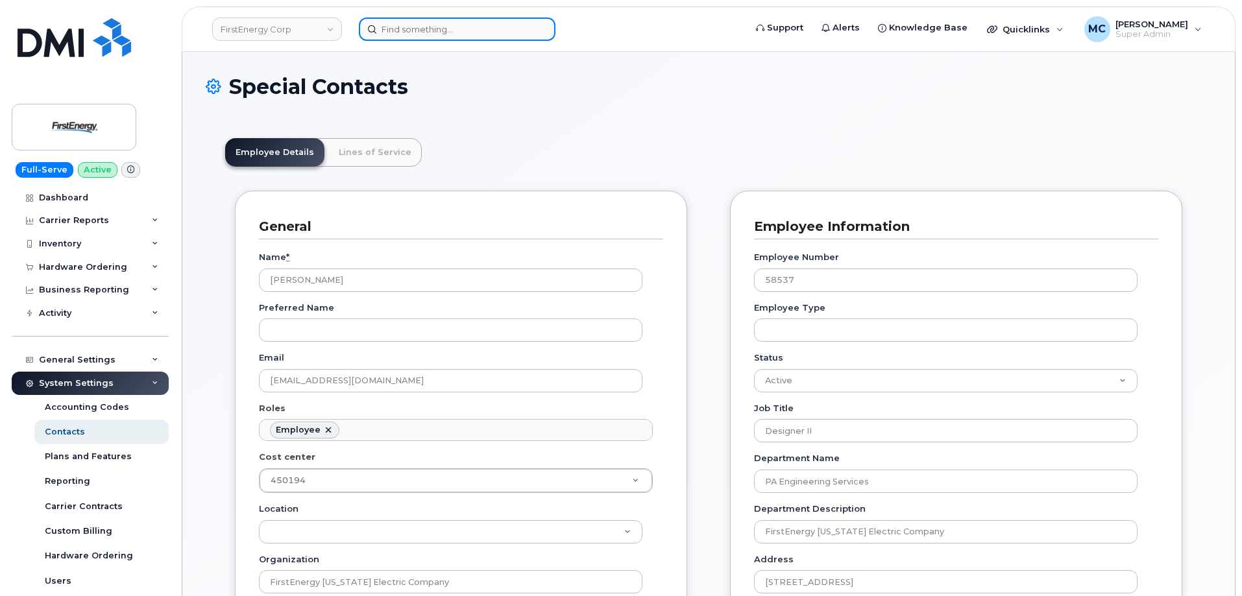
click at [506, 31] on input at bounding box center [457, 29] width 197 height 23
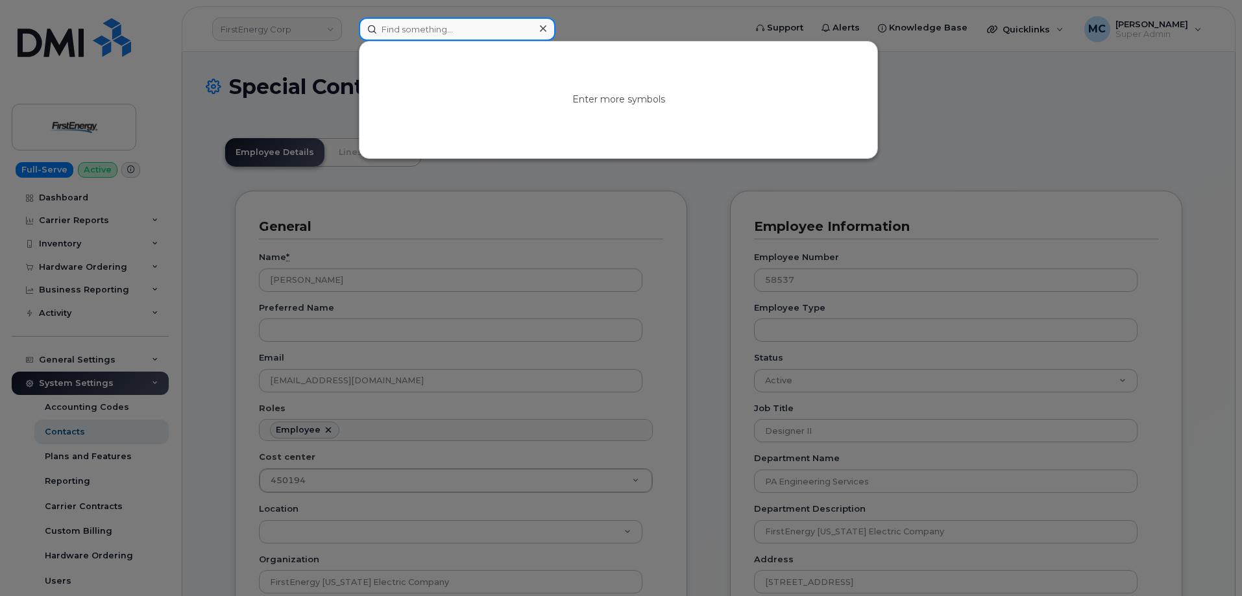
click at [506, 31] on input at bounding box center [457, 29] width 197 height 23
click at [504, 30] on input at bounding box center [457, 29] width 197 height 23
paste input "lhicks@firstenergycorp.com"
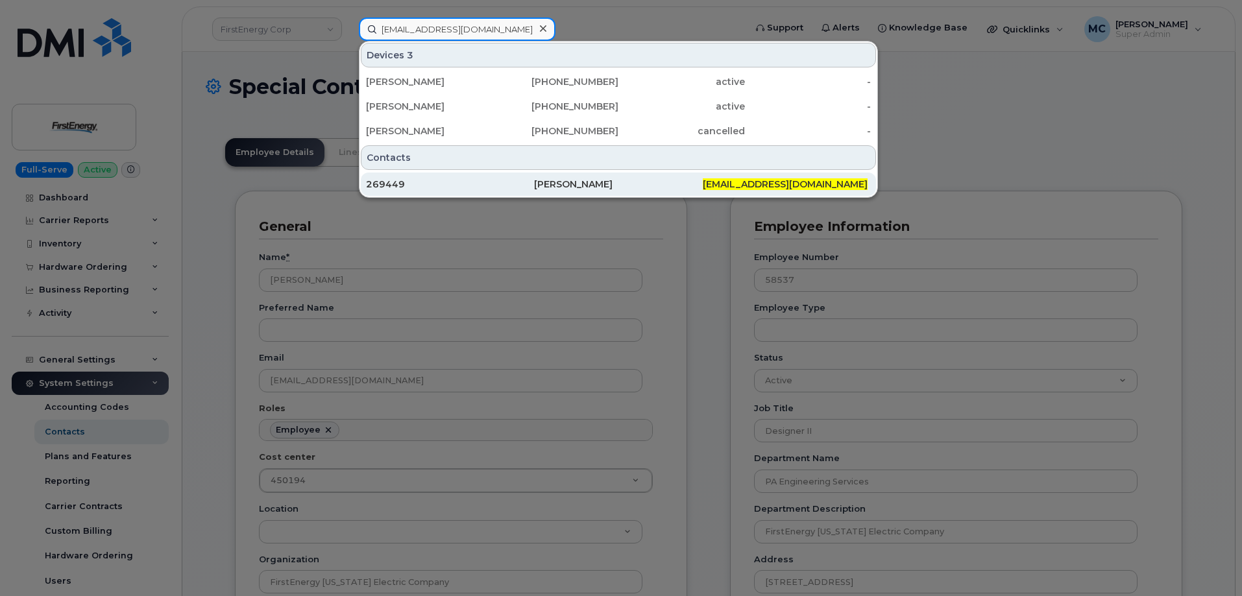
type input "lhicks@firstenergycorp.com"
click at [543, 179] on div "Lisa Hicks" at bounding box center [618, 184] width 168 height 13
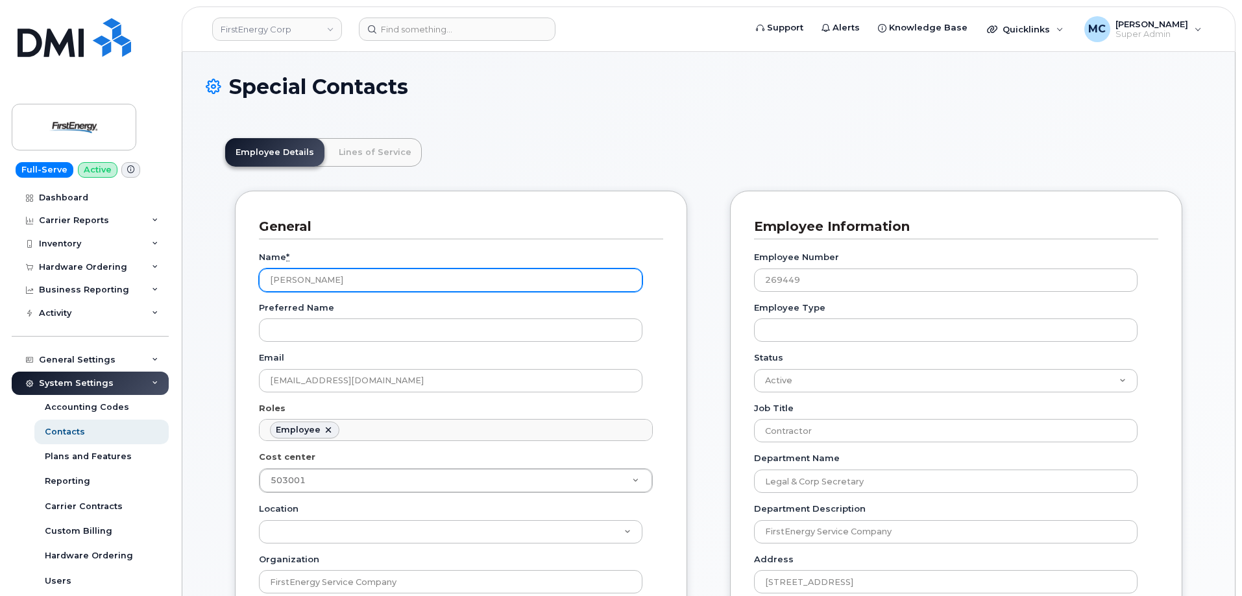
scroll to position [38, 0]
drag, startPoint x: 522, startPoint y: 279, endPoint x: 167, endPoint y: 270, distance: 355.1
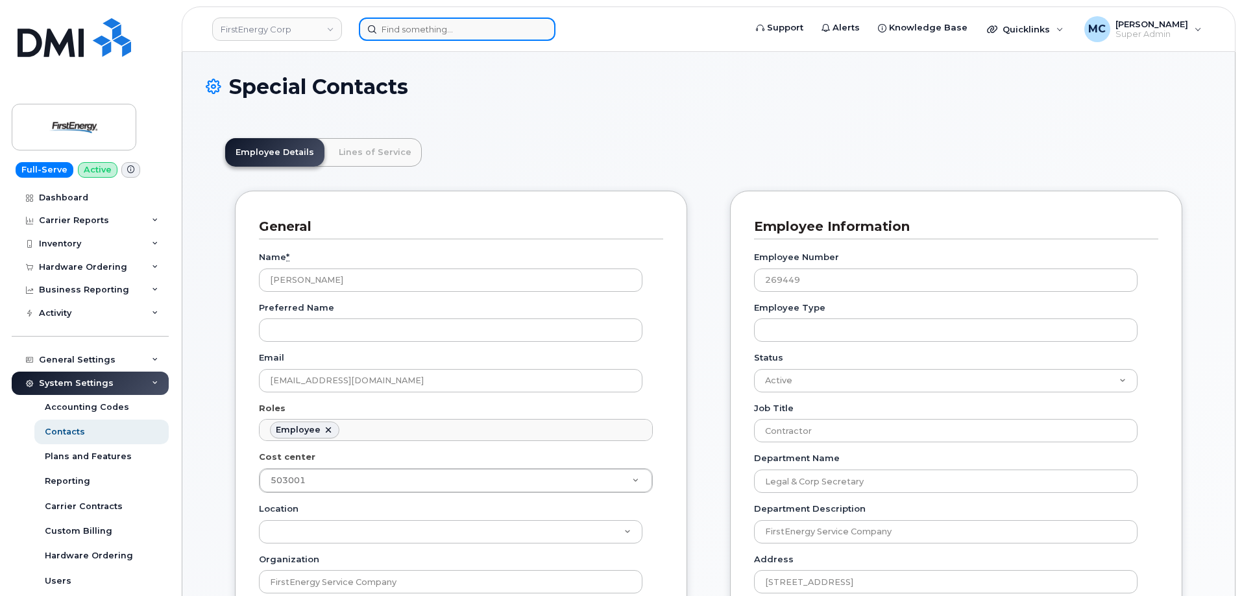
click at [444, 25] on input at bounding box center [457, 29] width 197 height 23
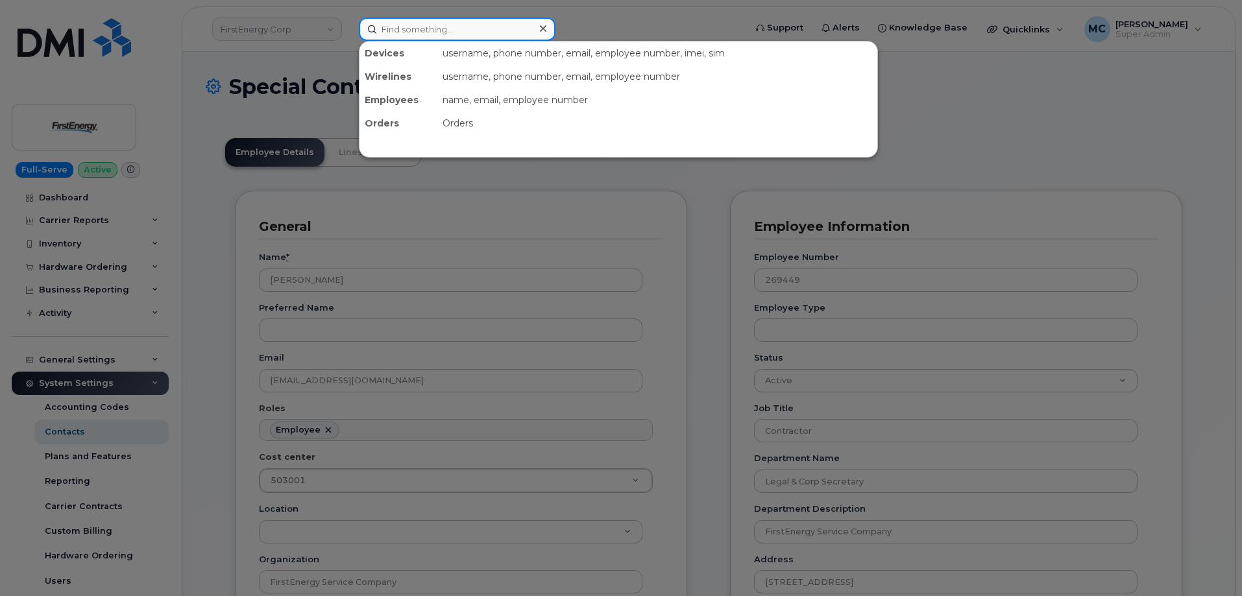
paste input "dsexton@firstenergycorp.com"
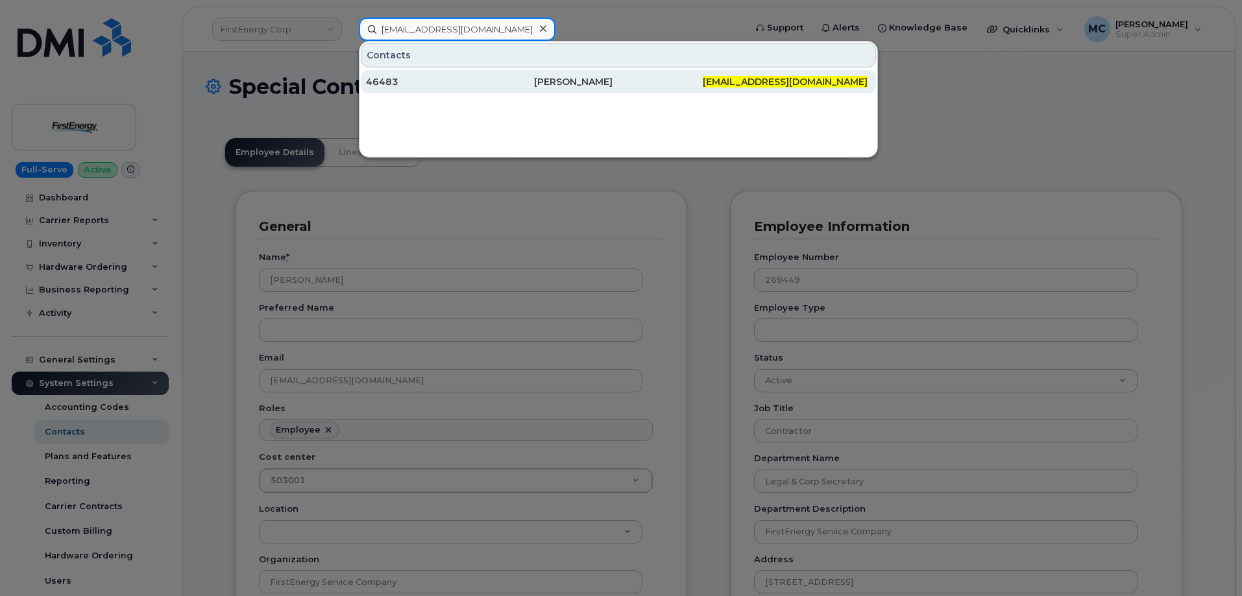
type input "dsexton@firstenergycorp.com"
click at [553, 87] on div "Dwayne Sexton" at bounding box center [618, 81] width 168 height 13
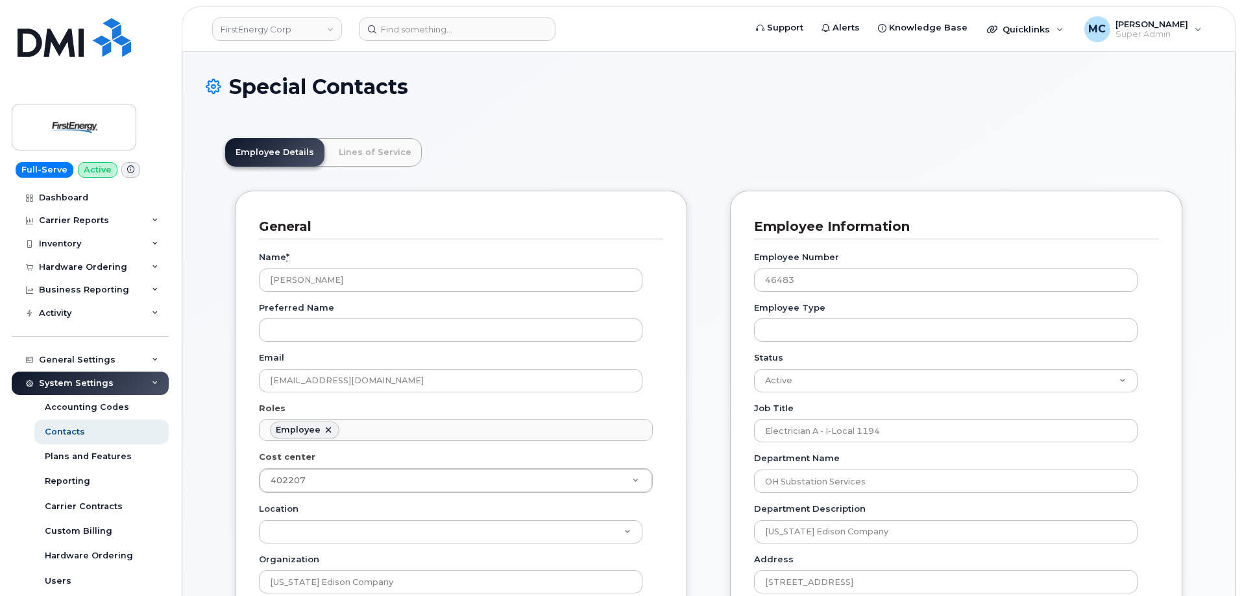
click at [483, 33] on input at bounding box center [457, 29] width 197 height 23
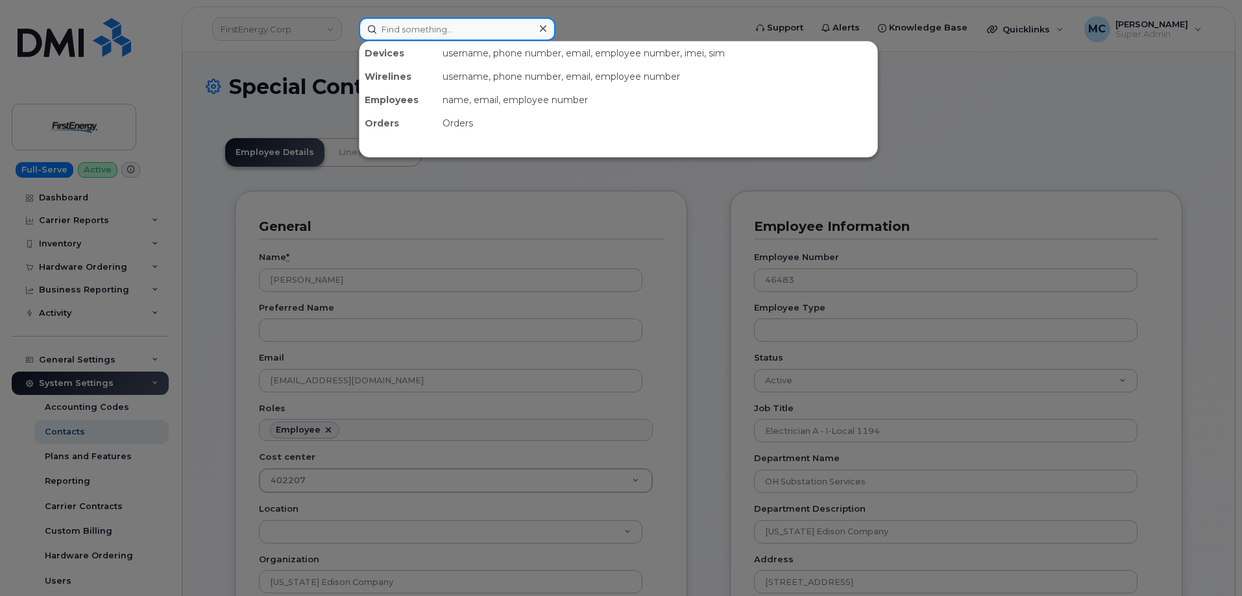
paste input "cberrier@firstenergycorp.com"
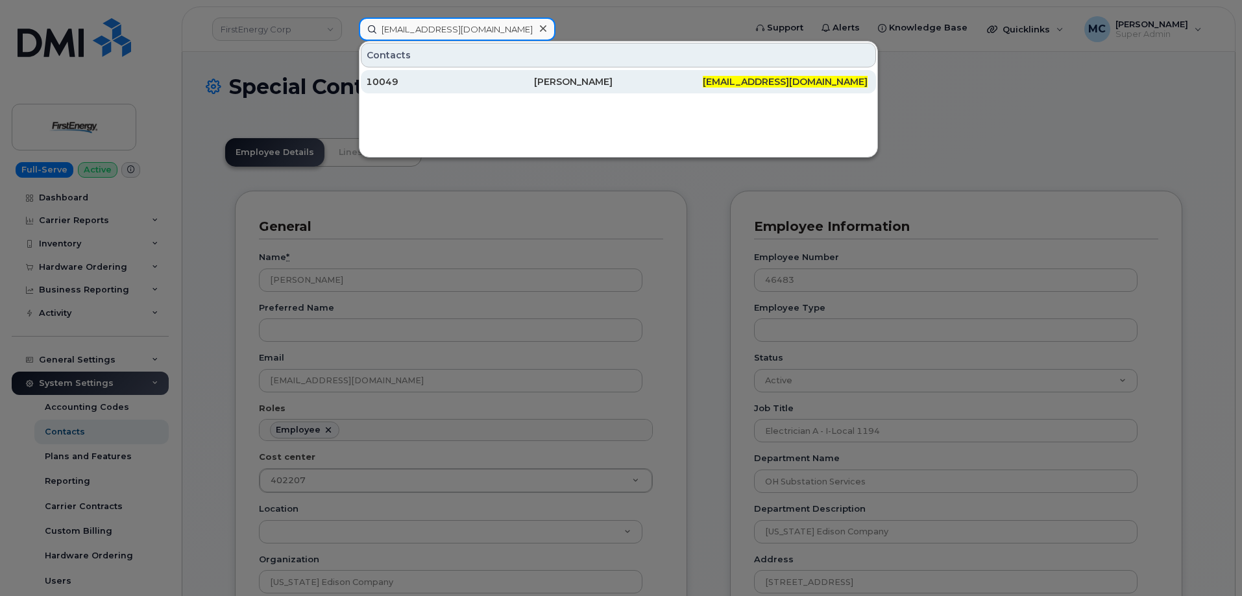
type input "cberrier@firstenergycorp.com"
click at [560, 85] on div "Christopher E Berrier" at bounding box center [618, 81] width 168 height 13
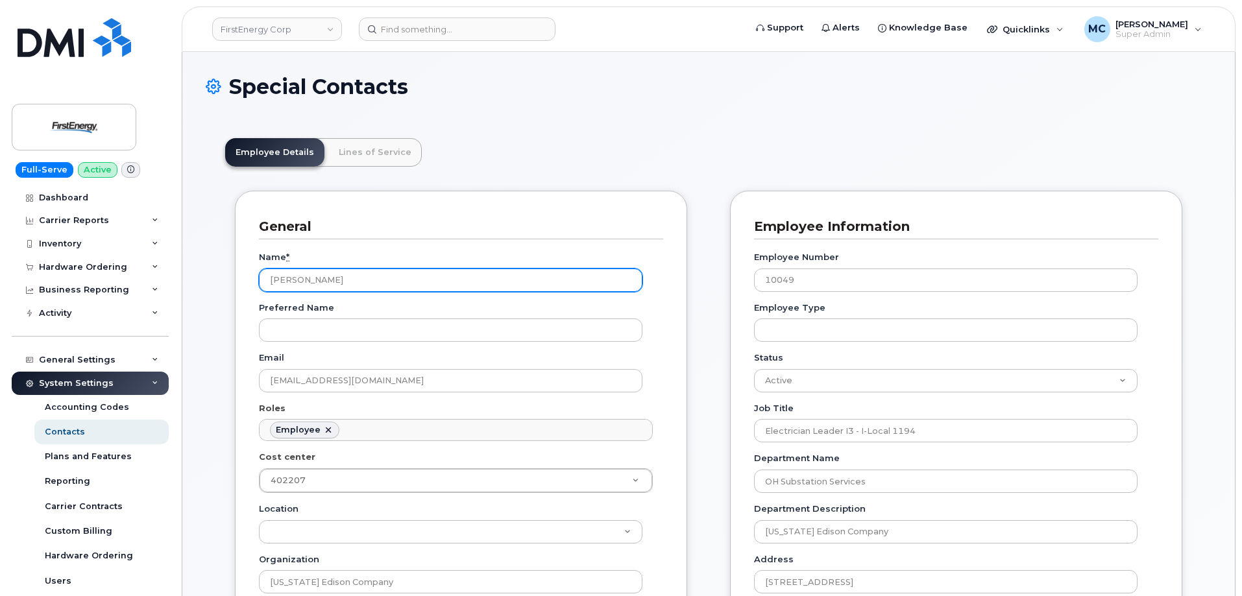
scroll to position [38, 0]
drag, startPoint x: 416, startPoint y: 281, endPoint x: 117, endPoint y: 276, distance: 298.6
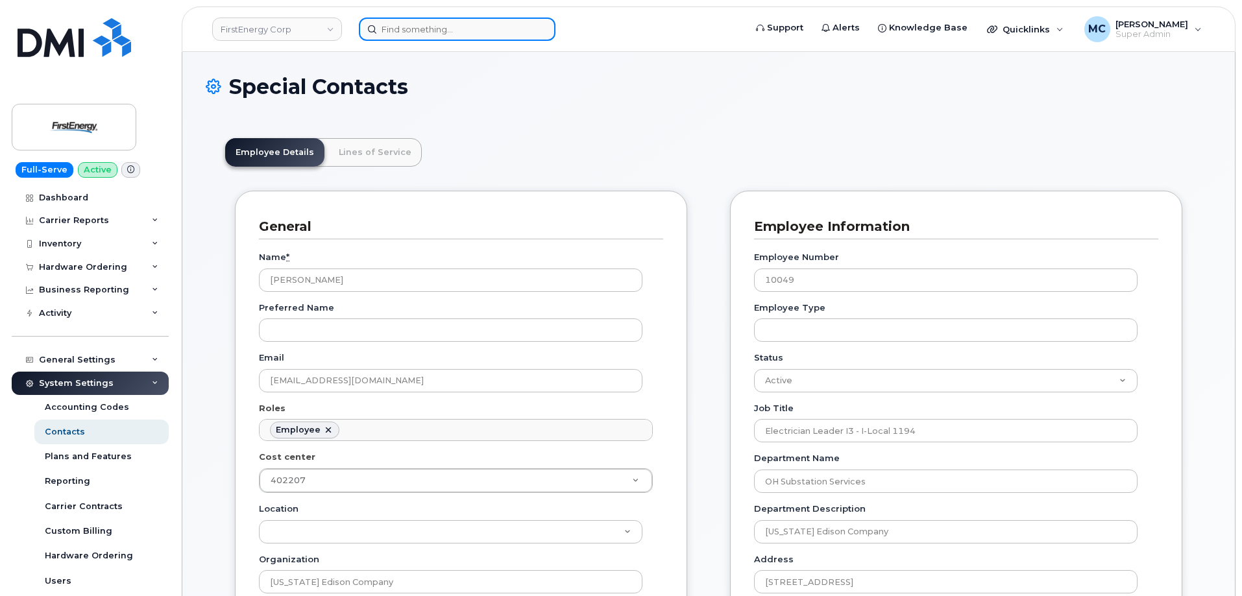
click at [476, 29] on input at bounding box center [457, 29] width 197 height 23
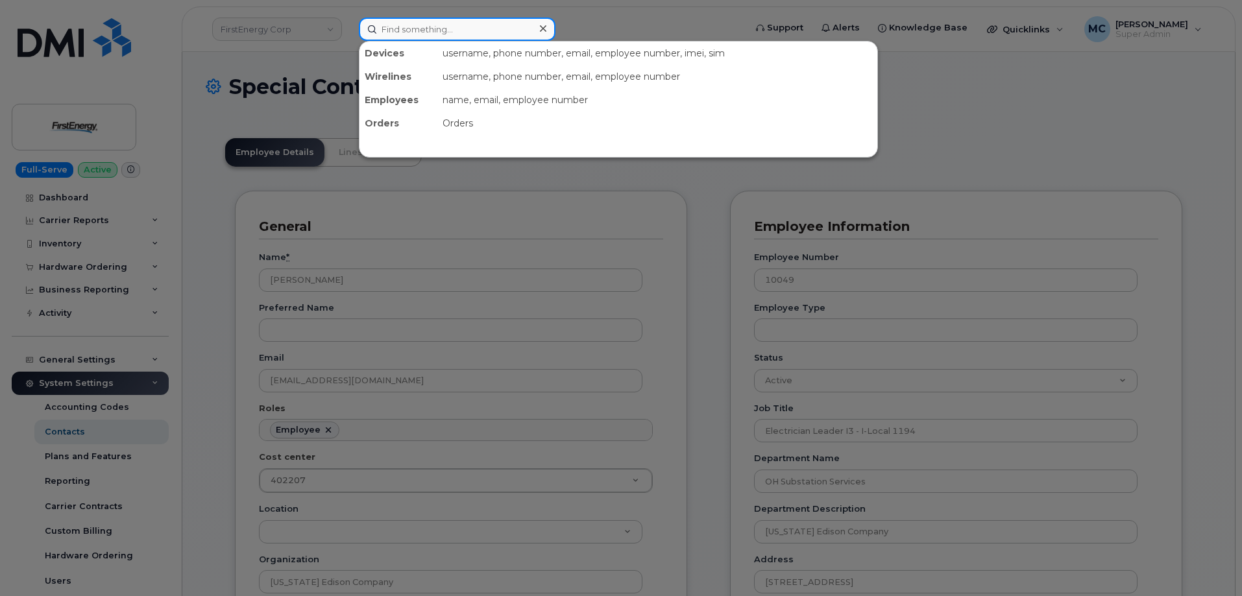
paste input "[EMAIL_ADDRESS][DOMAIN_NAME]"
type input "lschmitt@firstenergycorp.com"
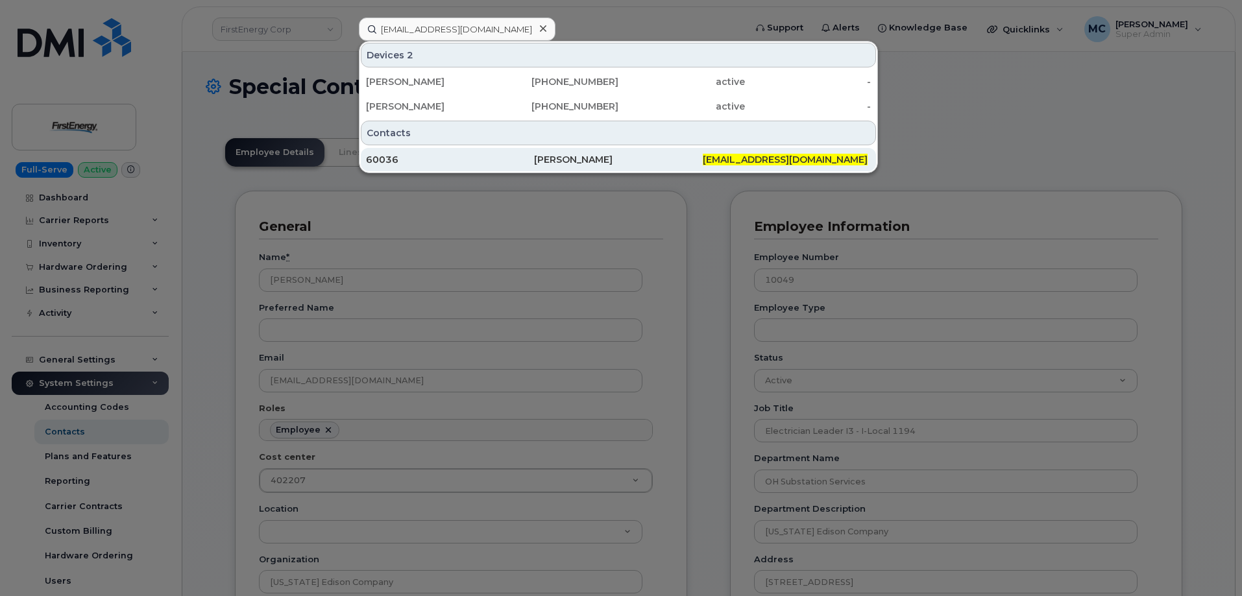
click at [576, 160] on div "Lacey Schmitt" at bounding box center [618, 159] width 168 height 13
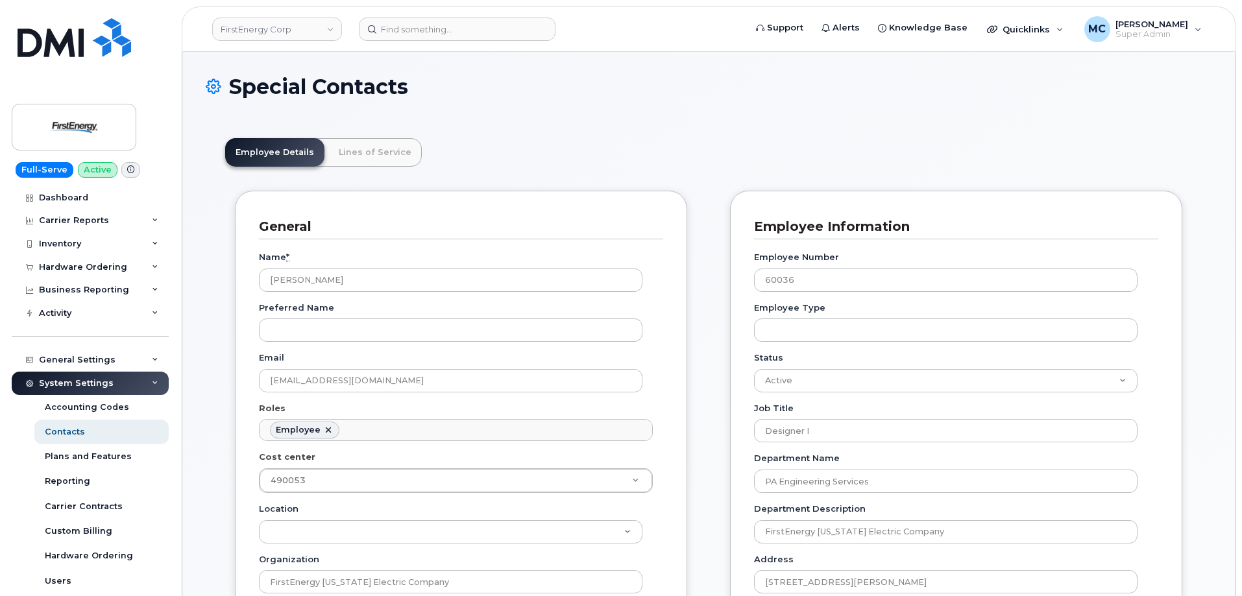
scroll to position [38, 0]
drag, startPoint x: 438, startPoint y: 278, endPoint x: 72, endPoint y: 275, distance: 366.0
click at [454, 35] on input at bounding box center [457, 29] width 197 height 23
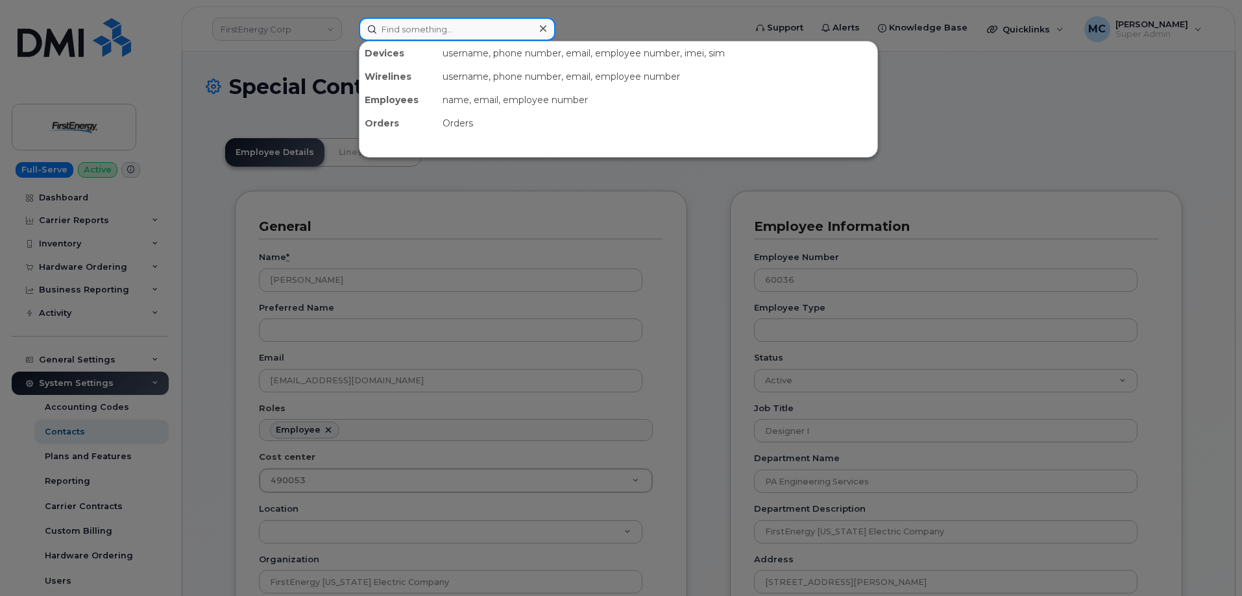
paste input "[EMAIL_ADDRESS][DOMAIN_NAME]"
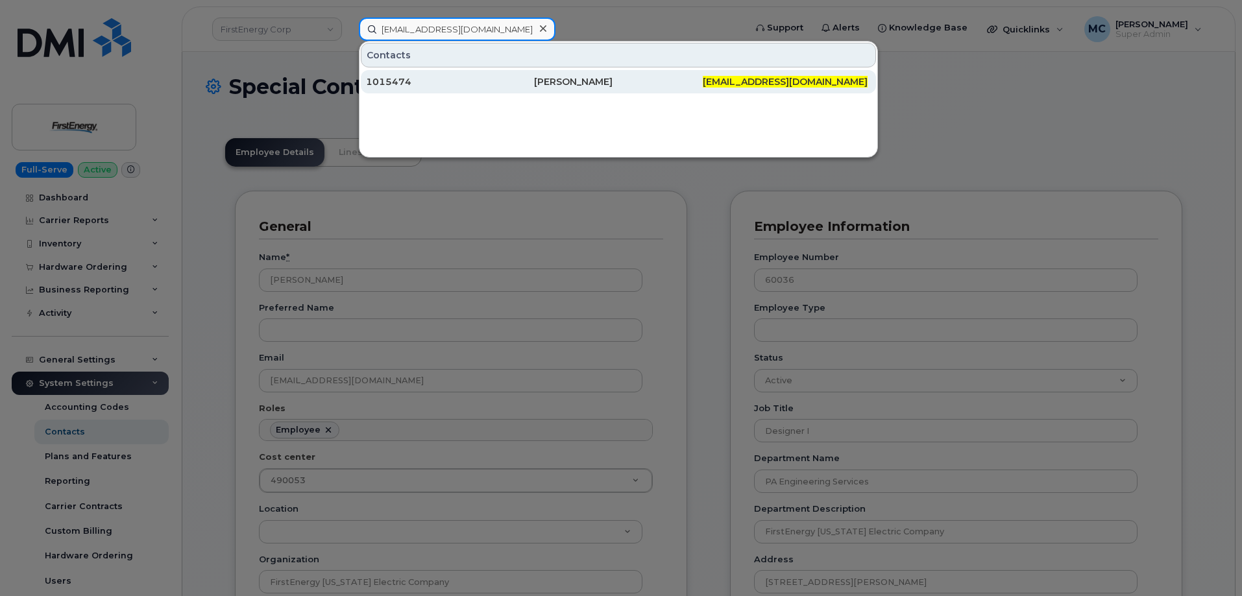
type input "[EMAIL_ADDRESS][DOMAIN_NAME]"
click at [556, 84] on div "[PERSON_NAME]" at bounding box center [618, 81] width 168 height 13
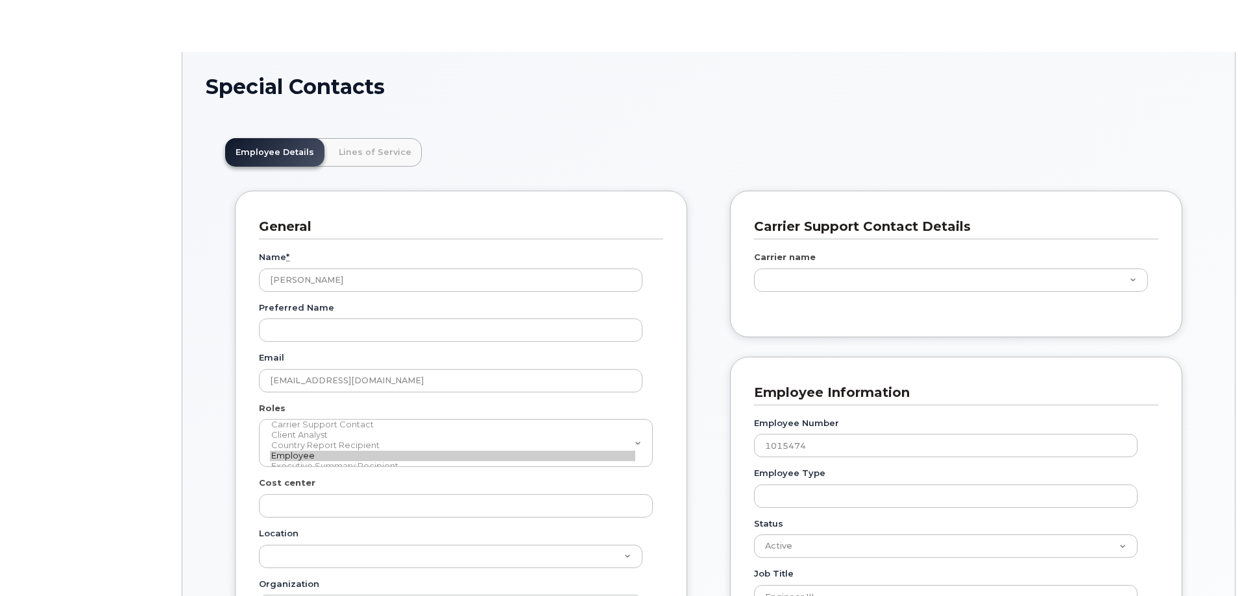
type input "29511026"
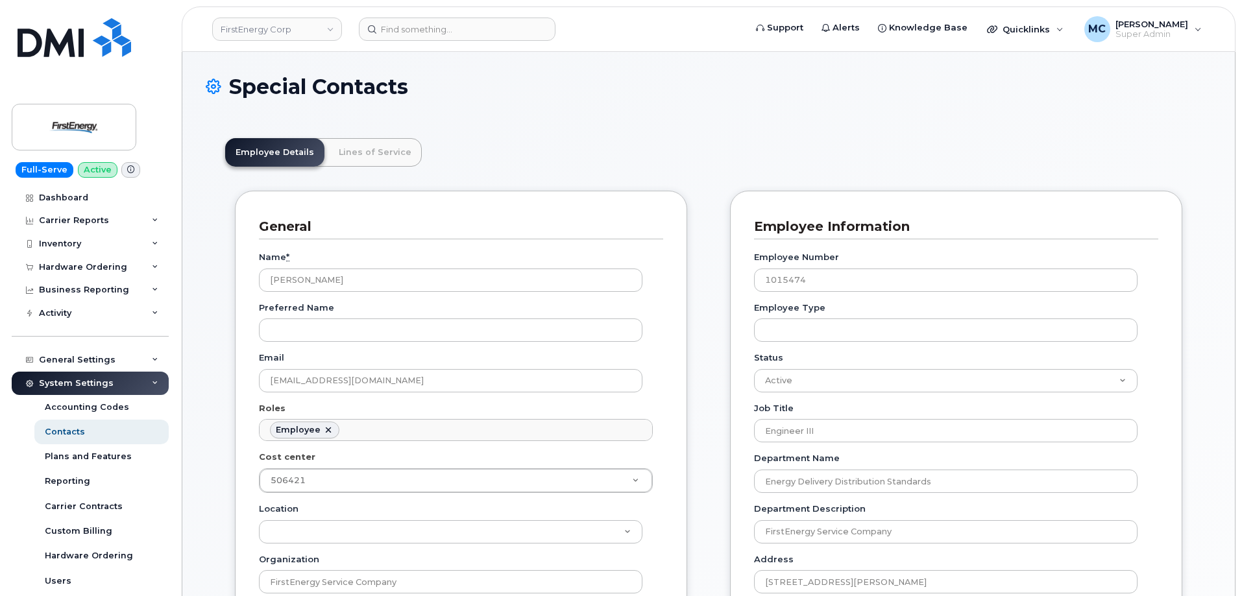
scroll to position [38, 0]
drag, startPoint x: 423, startPoint y: 282, endPoint x: 140, endPoint y: 278, distance: 283.6
click at [420, 36] on input at bounding box center [457, 29] width 197 height 23
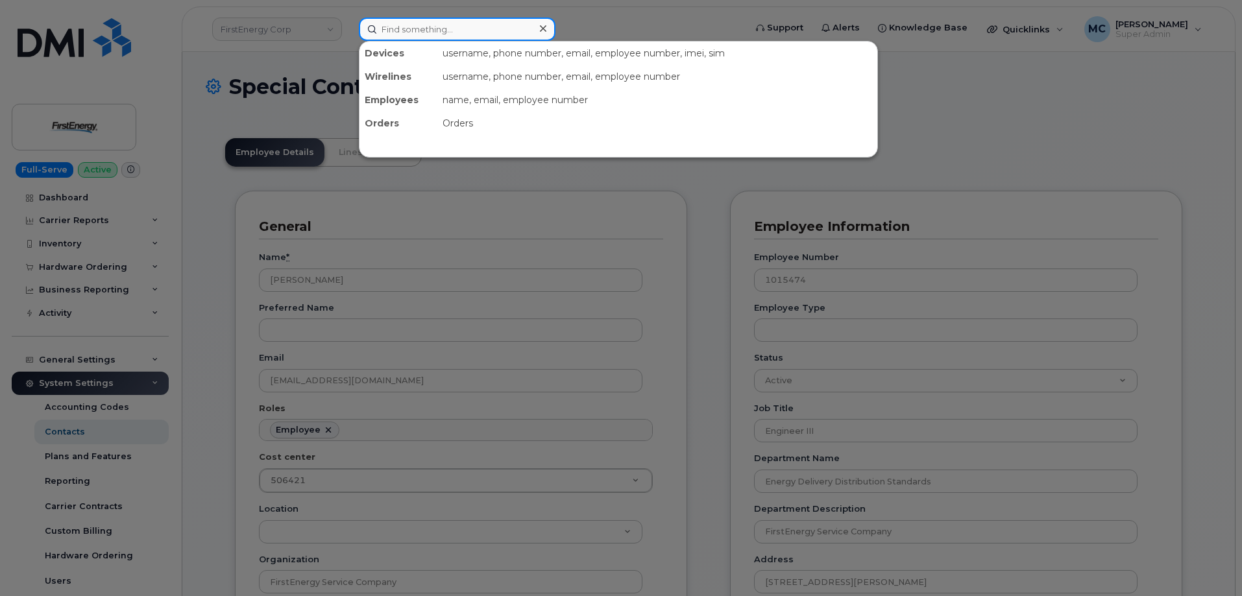
paste input "[EMAIL_ADDRESS][DOMAIN_NAME]"
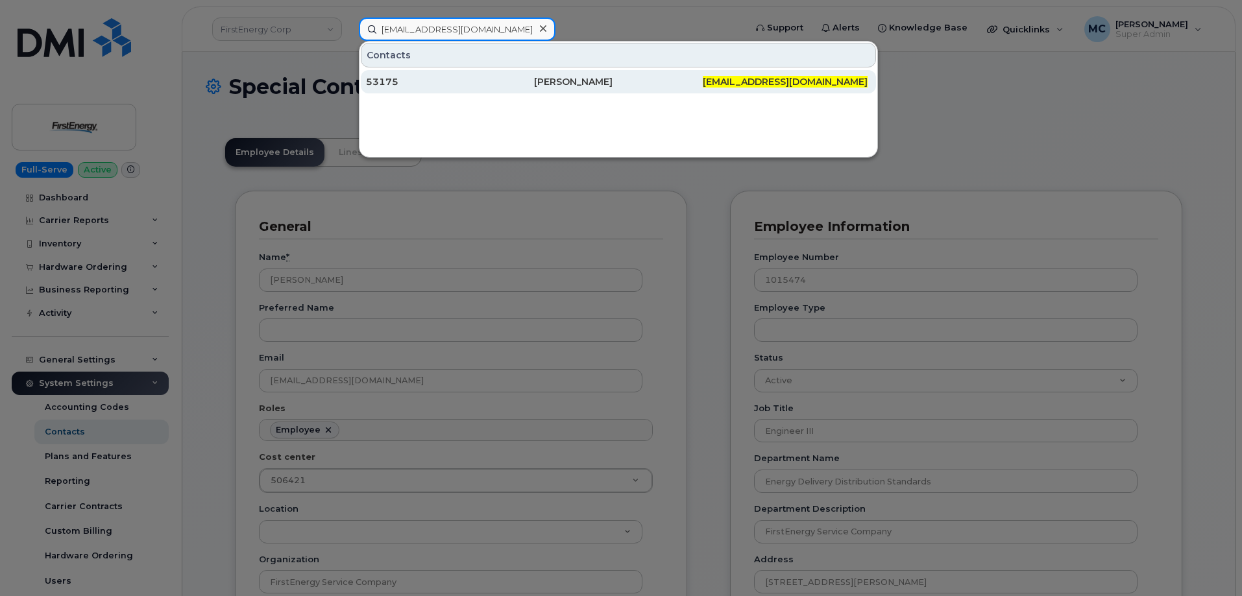
type input "[EMAIL_ADDRESS][DOMAIN_NAME]"
click at [600, 83] on div "Zachary R Piper" at bounding box center [618, 81] width 168 height 13
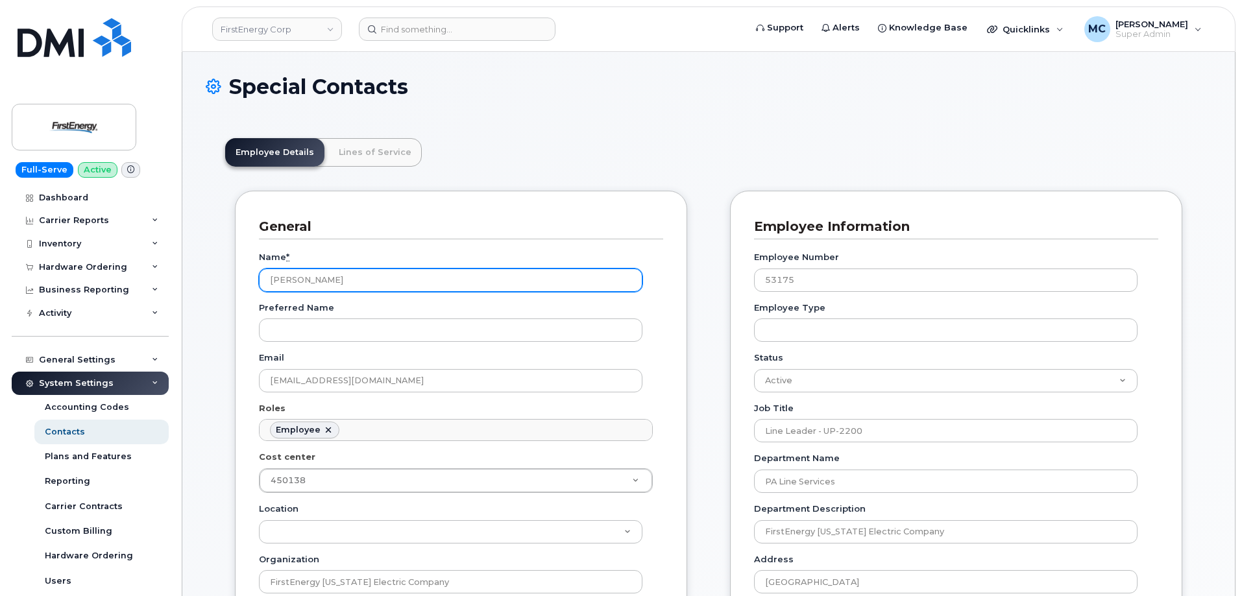
scroll to position [38, 0]
drag, startPoint x: 467, startPoint y: 283, endPoint x: 0, endPoint y: 291, distance: 466.7
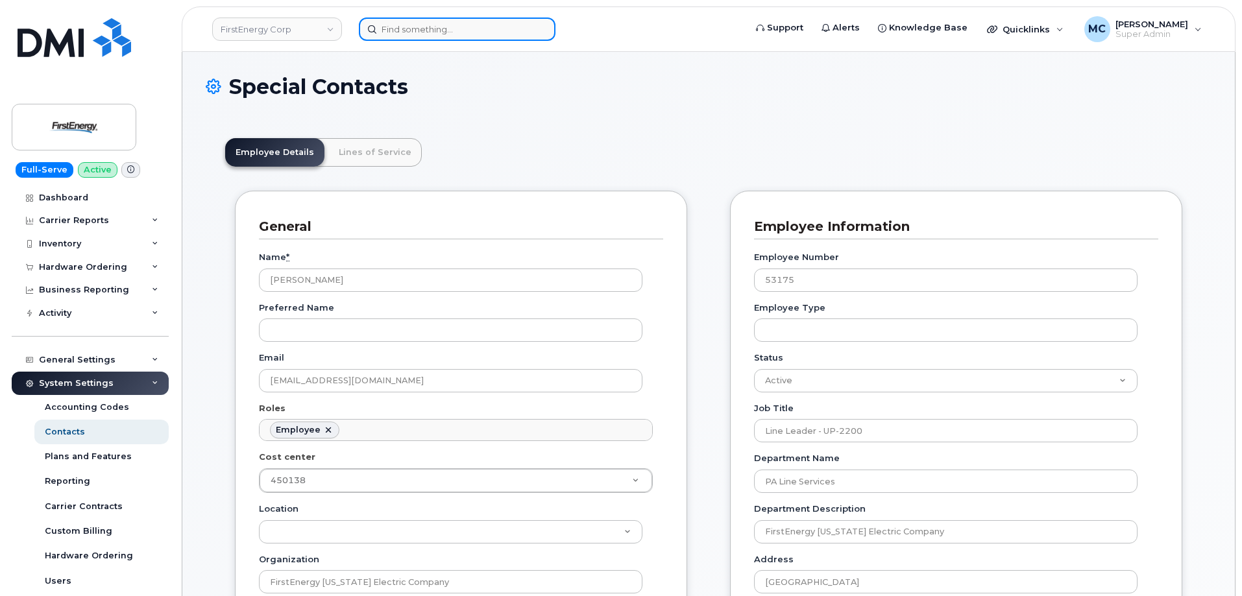
click at [440, 30] on input at bounding box center [457, 29] width 197 height 23
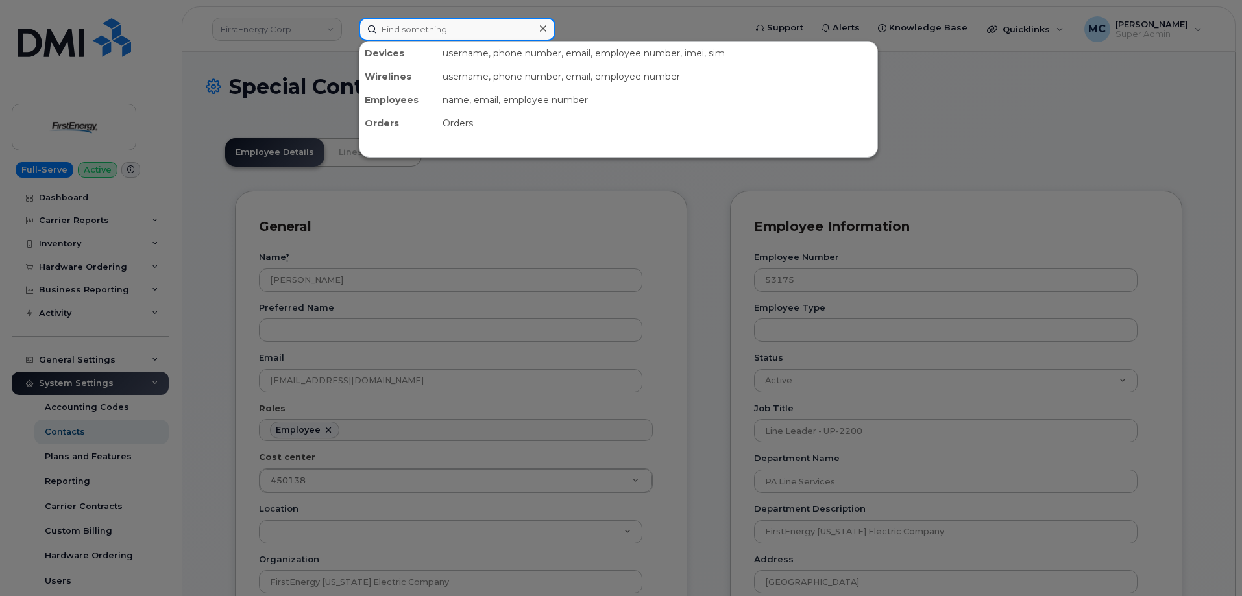
paste input "[EMAIL_ADDRESS][DOMAIN_NAME]"
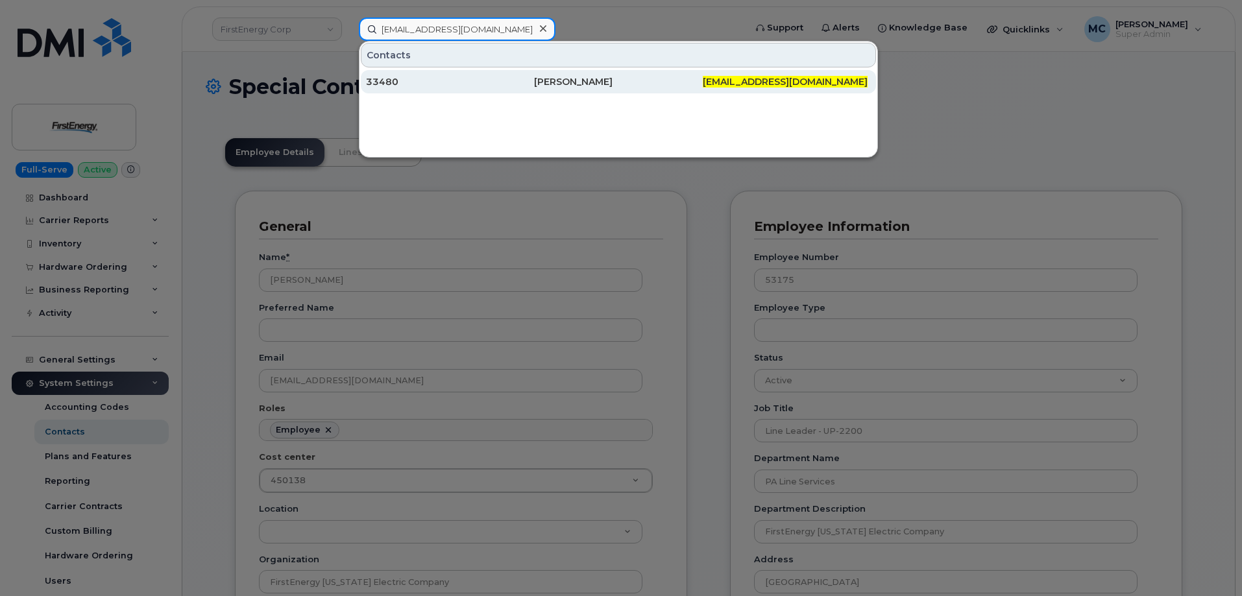
type input "snewco2@firstenergycorp.com"
click at [555, 79] on div "Shawn D Newcome" at bounding box center [618, 81] width 168 height 13
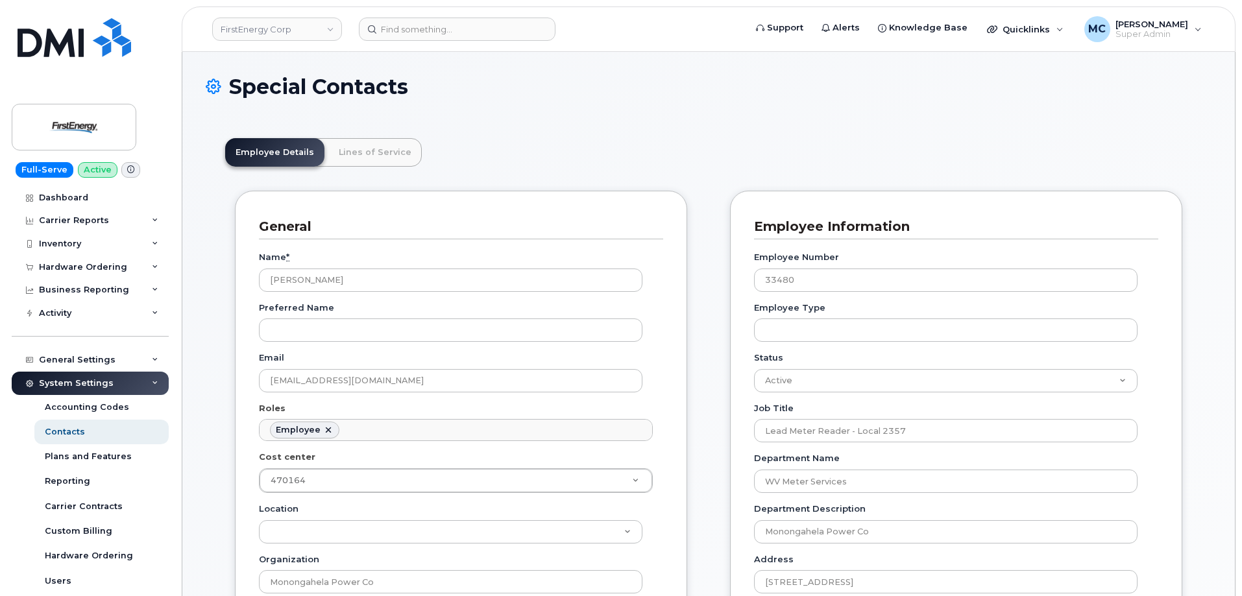
scroll to position [38, 0]
drag, startPoint x: 439, startPoint y: 280, endPoint x: 104, endPoint y: 280, distance: 334.9
click at [454, 24] on input at bounding box center [457, 29] width 197 height 23
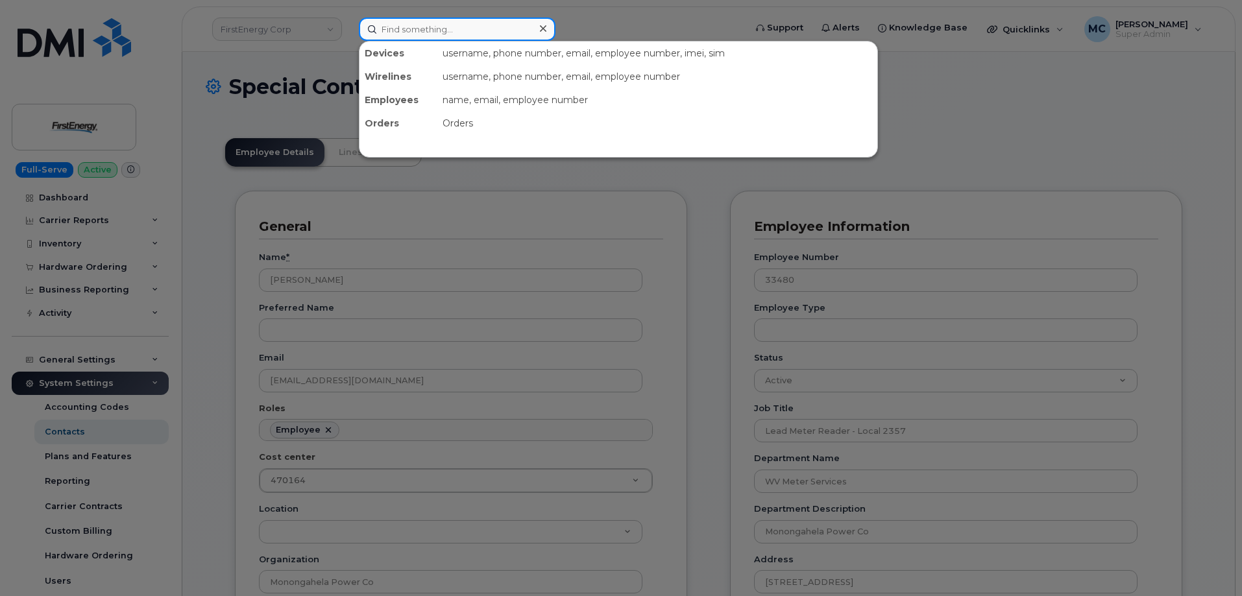
paste input "[EMAIL_ADDRESS][DOMAIN_NAME]"
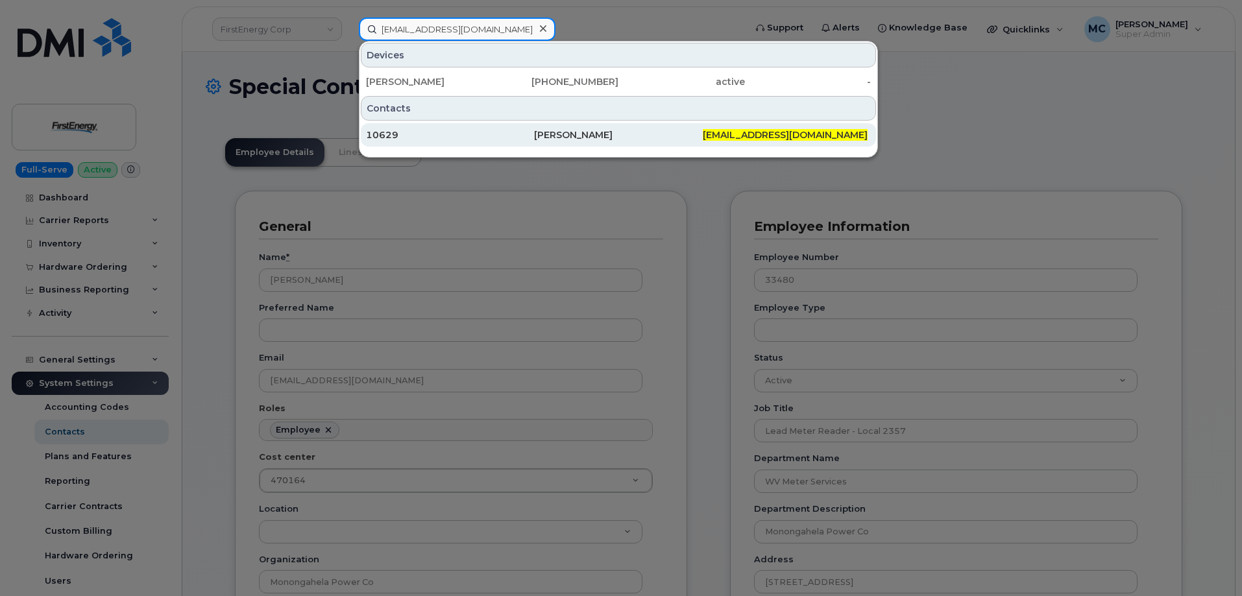
type input "[EMAIL_ADDRESS][DOMAIN_NAME]"
click at [581, 130] on div "Bradley J Copley" at bounding box center [618, 134] width 168 height 13
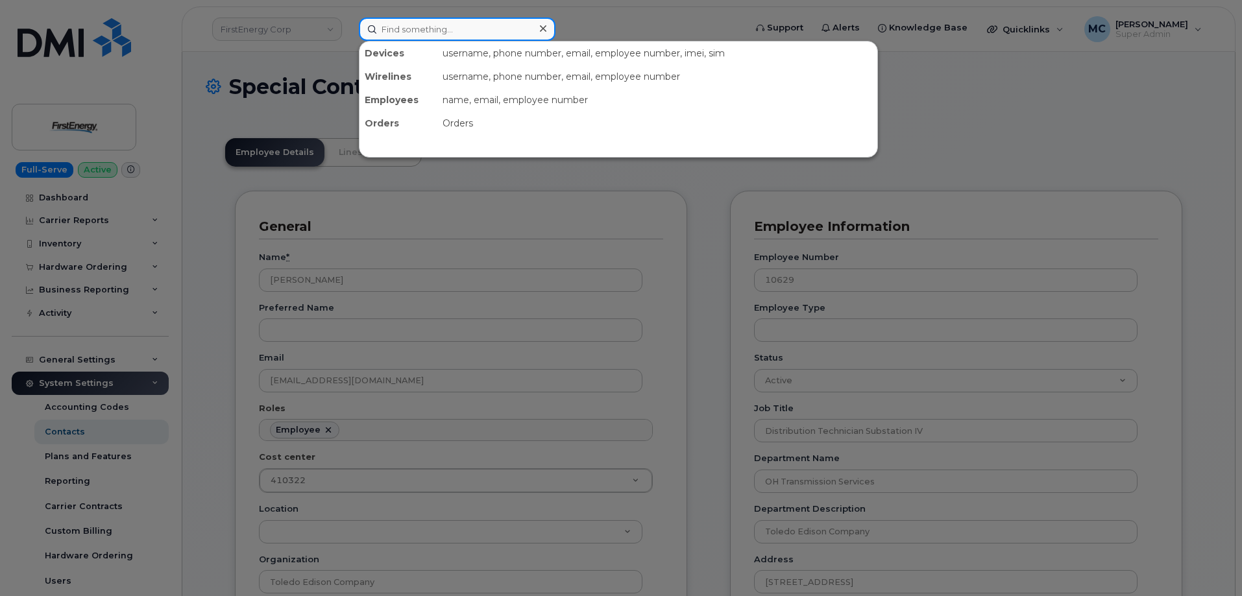
click at [433, 21] on input at bounding box center [457, 29] width 197 height 23
paste input "vrivera@firstenergycorp.com"
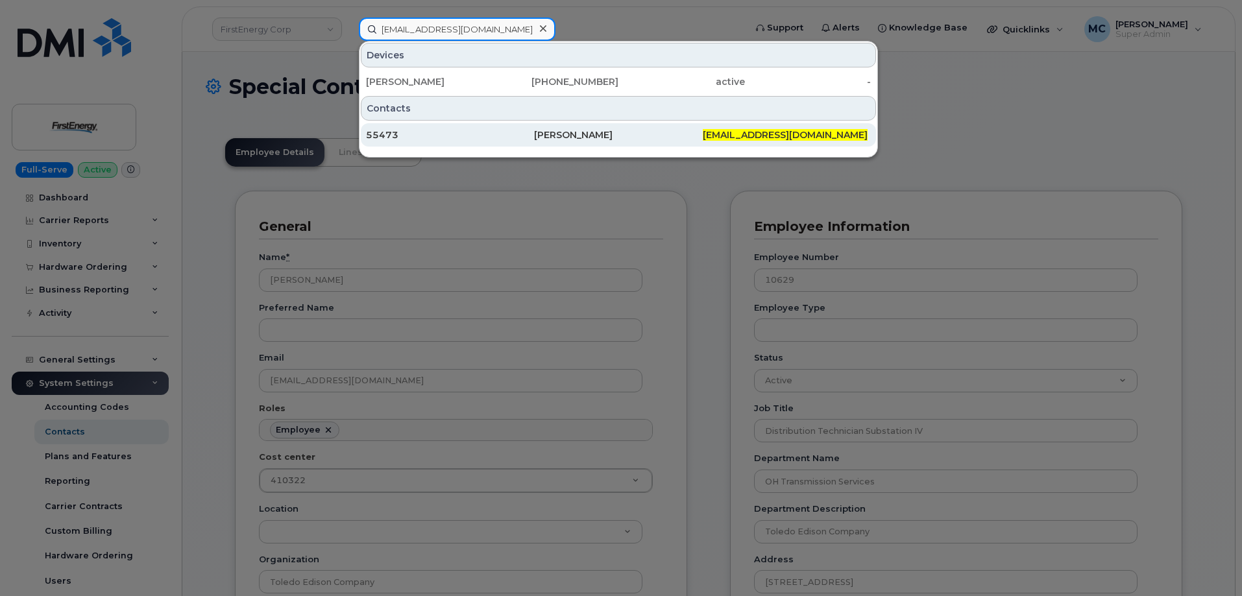
type input "vrivera@firstenergycorp.com"
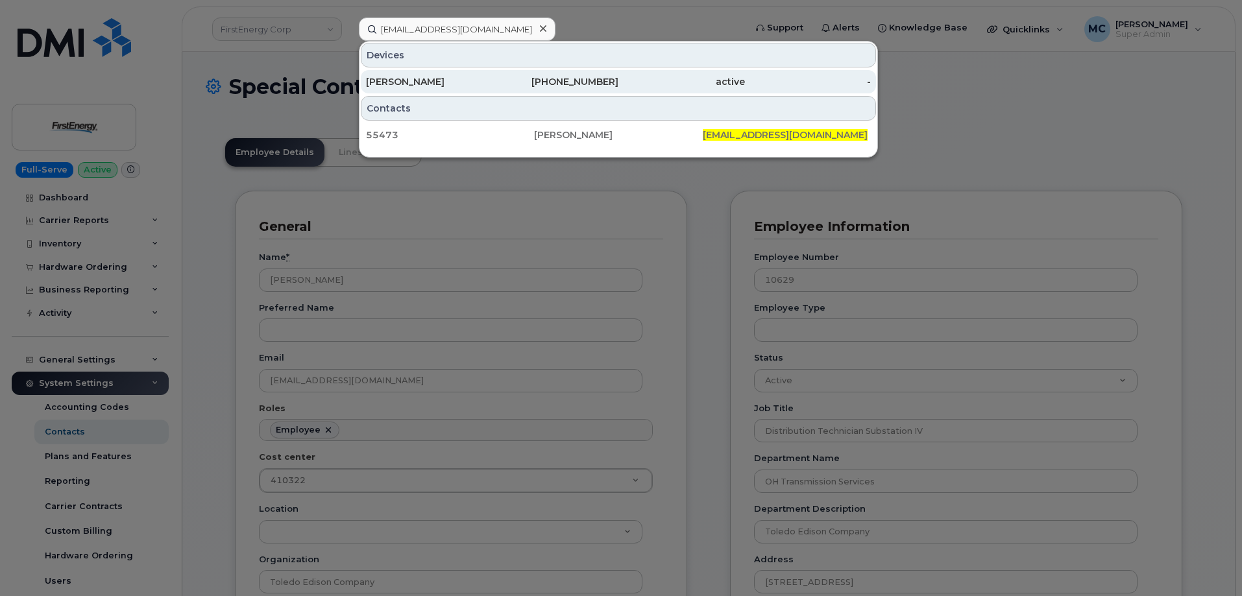
drag, startPoint x: 491, startPoint y: 140, endPoint x: 389, endPoint y: 76, distance: 121.0
click at [492, 140] on div "55473" at bounding box center [450, 134] width 168 height 13
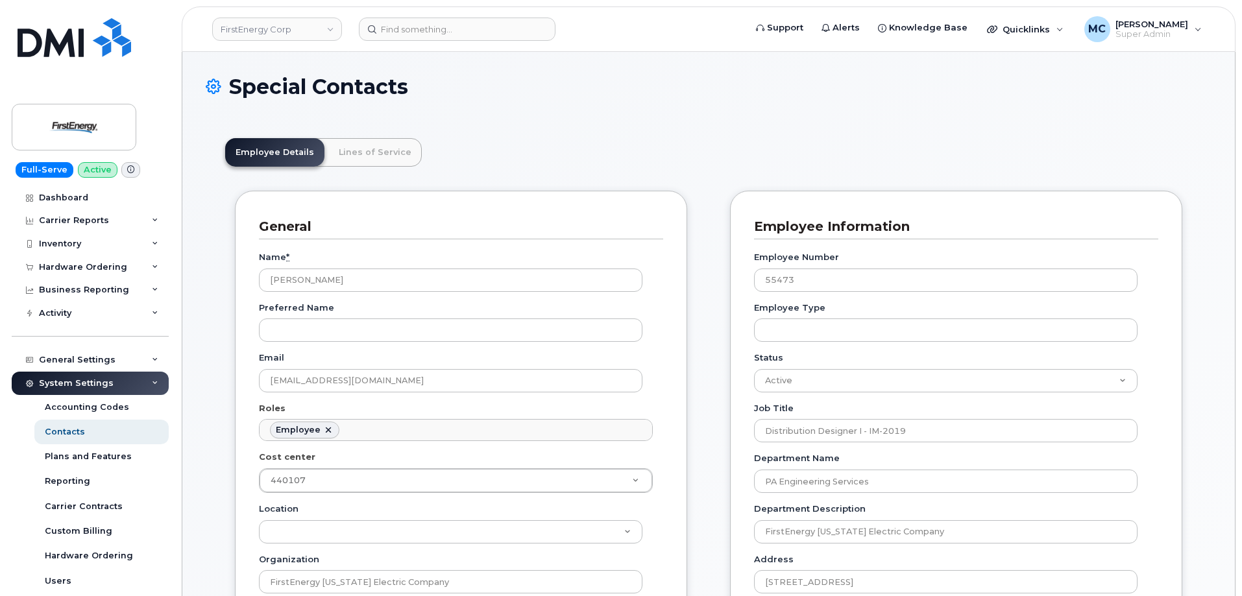
scroll to position [38, 0]
drag, startPoint x: 396, startPoint y: 270, endPoint x: 156, endPoint y: 270, distance: 239.5
click at [440, 28] on input at bounding box center [457, 29] width 197 height 23
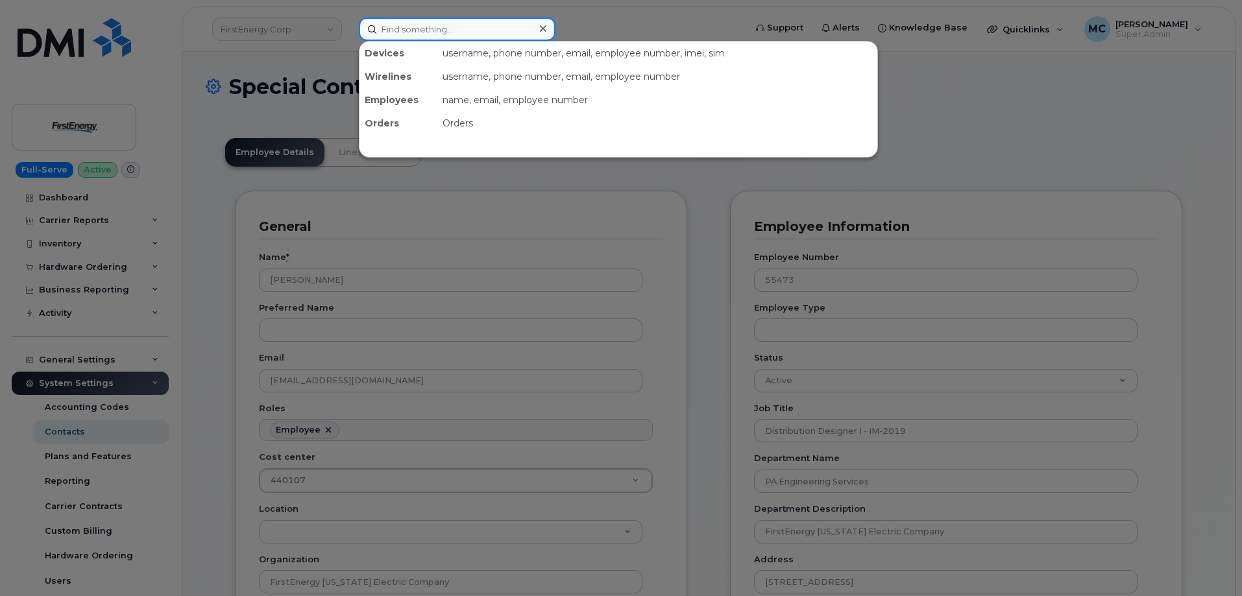
paste input "[EMAIL_ADDRESS][DOMAIN_NAME]"
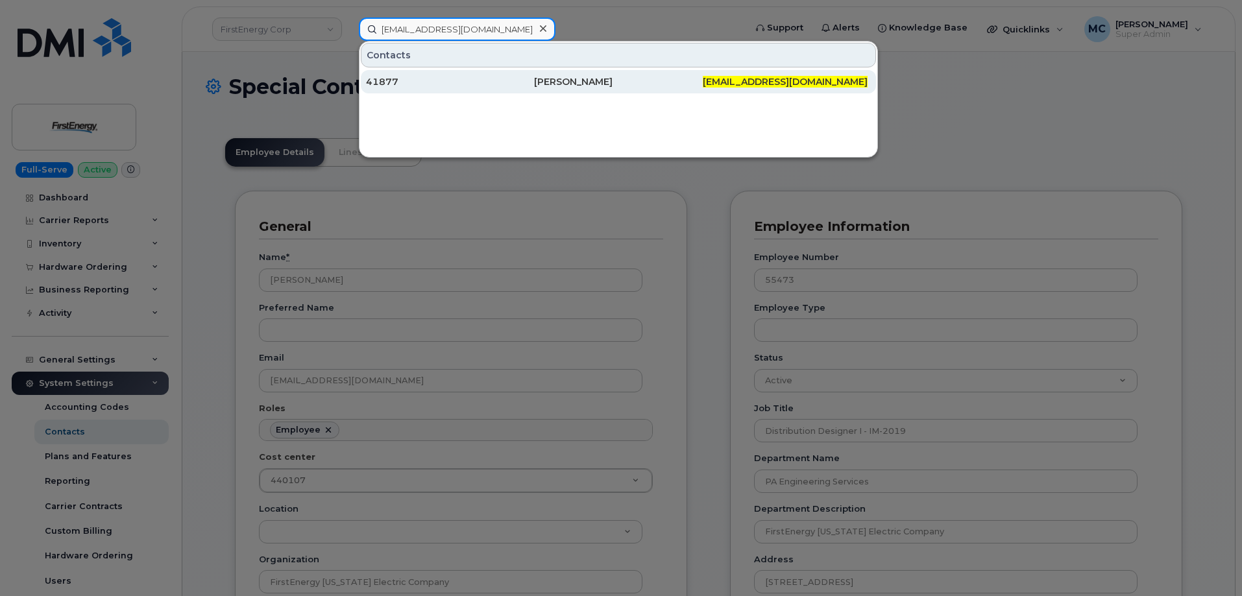
type input "palbright@firstenergycorp.com"
click at [599, 83] on div "Paul H Albright" at bounding box center [618, 81] width 168 height 13
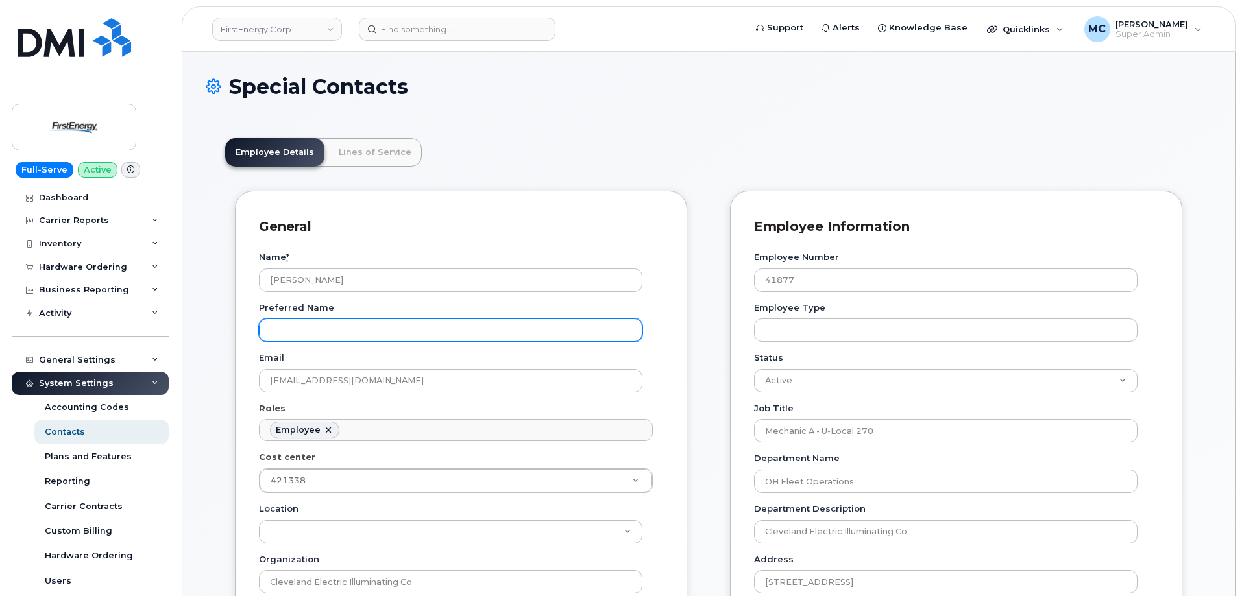
scroll to position [38, 0]
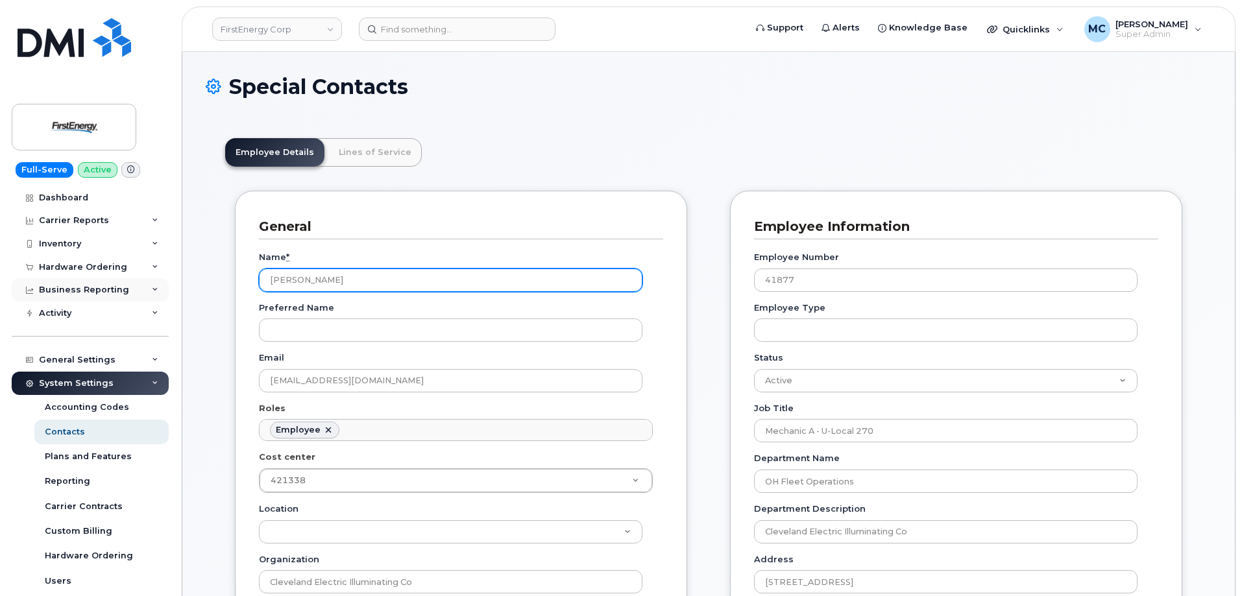
drag, startPoint x: 392, startPoint y: 276, endPoint x: 66, endPoint y: 278, distance: 326.4
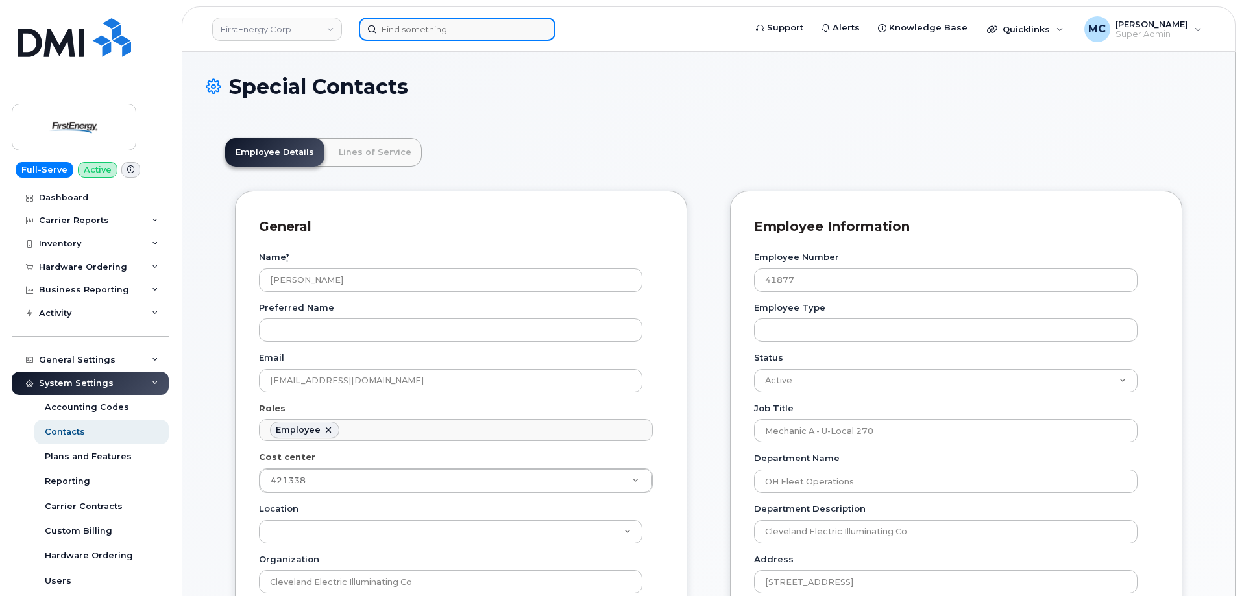
click at [470, 29] on input at bounding box center [457, 29] width 197 height 23
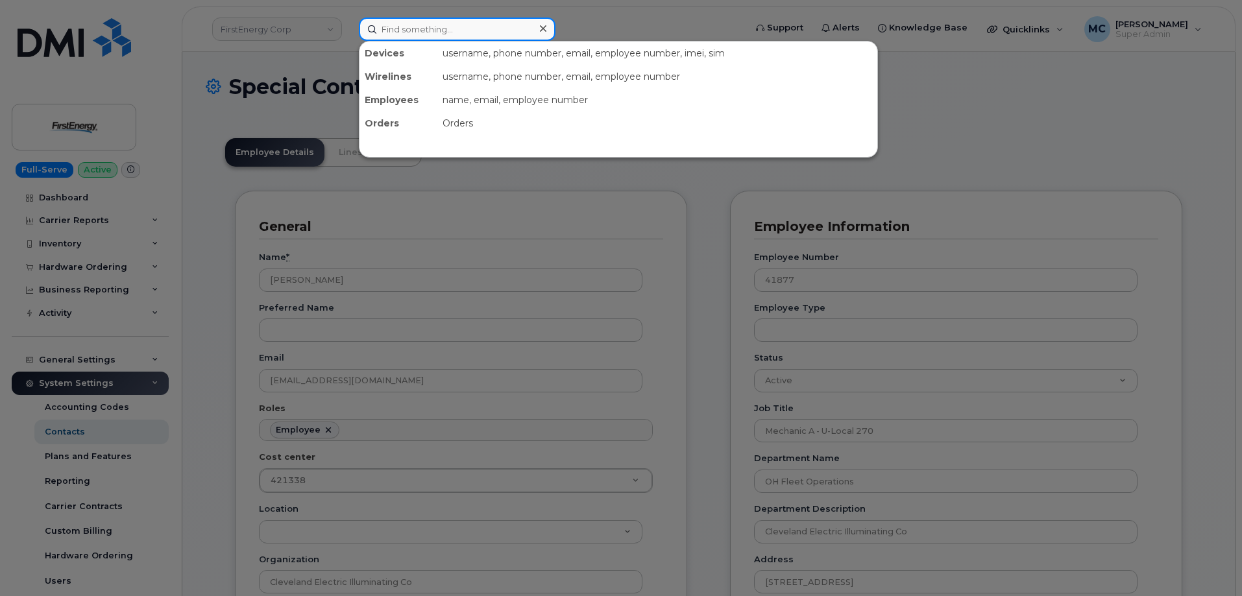
paste input "[PERSON_NAME][EMAIL_ADDRESS][DOMAIN_NAME]"
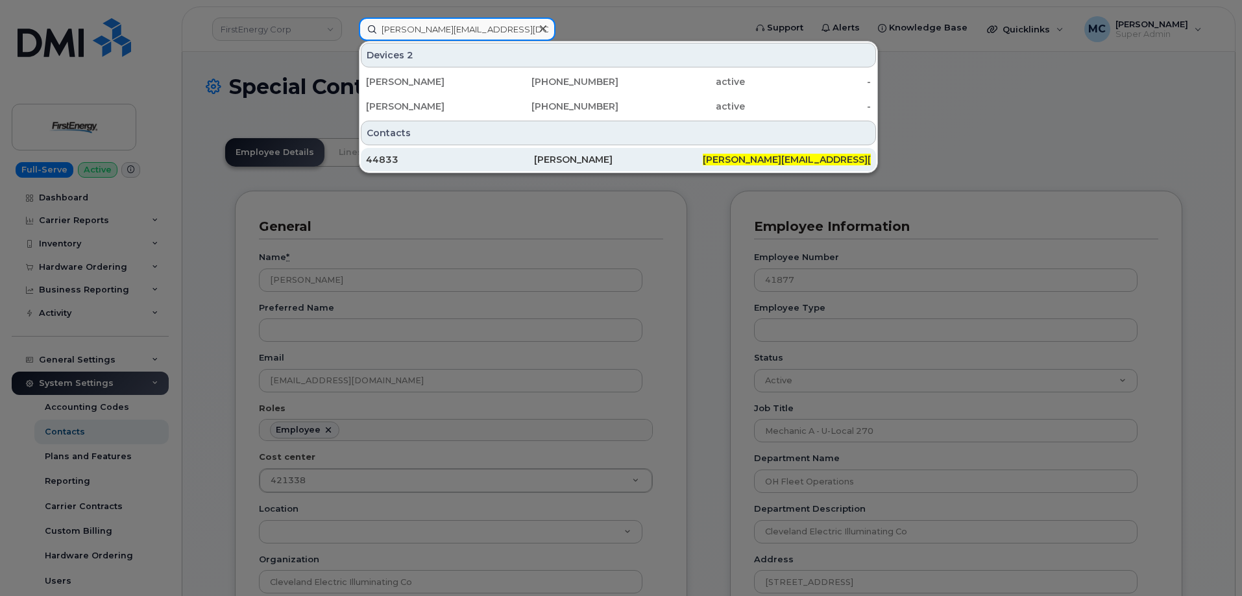
type input "[PERSON_NAME][EMAIL_ADDRESS][DOMAIN_NAME]"
click at [549, 149] on div "[PERSON_NAME]" at bounding box center [618, 159] width 168 height 23
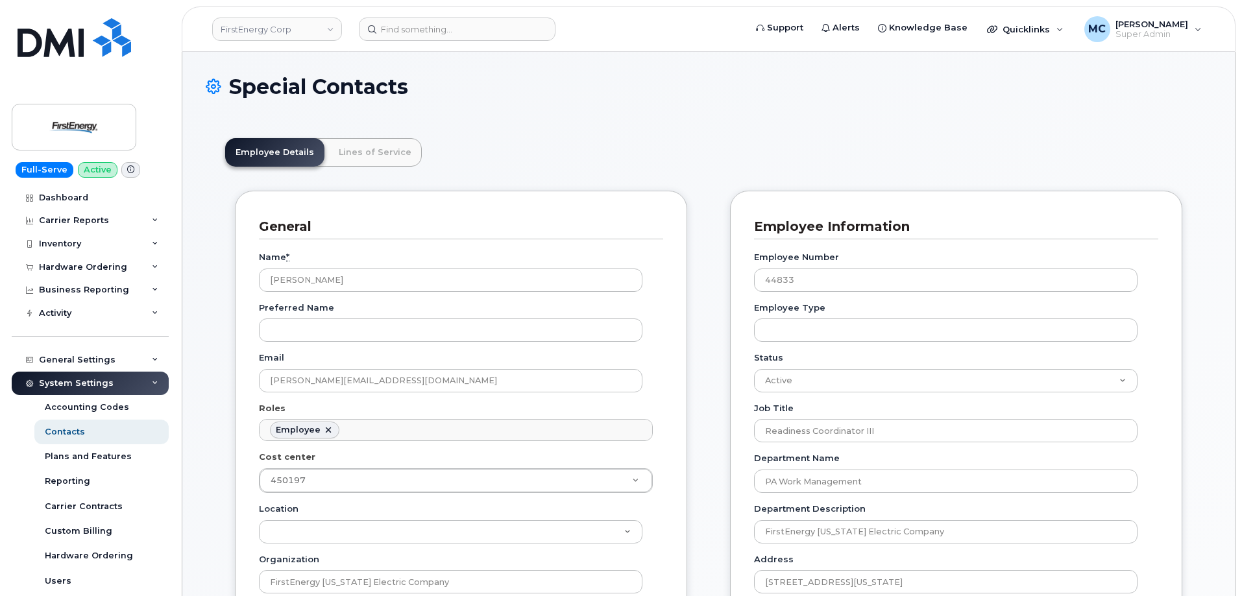
scroll to position [38, 0]
drag, startPoint x: 459, startPoint y: 284, endPoint x: 201, endPoint y: 285, distance: 258.9
click at [478, 36] on input at bounding box center [457, 29] width 197 height 23
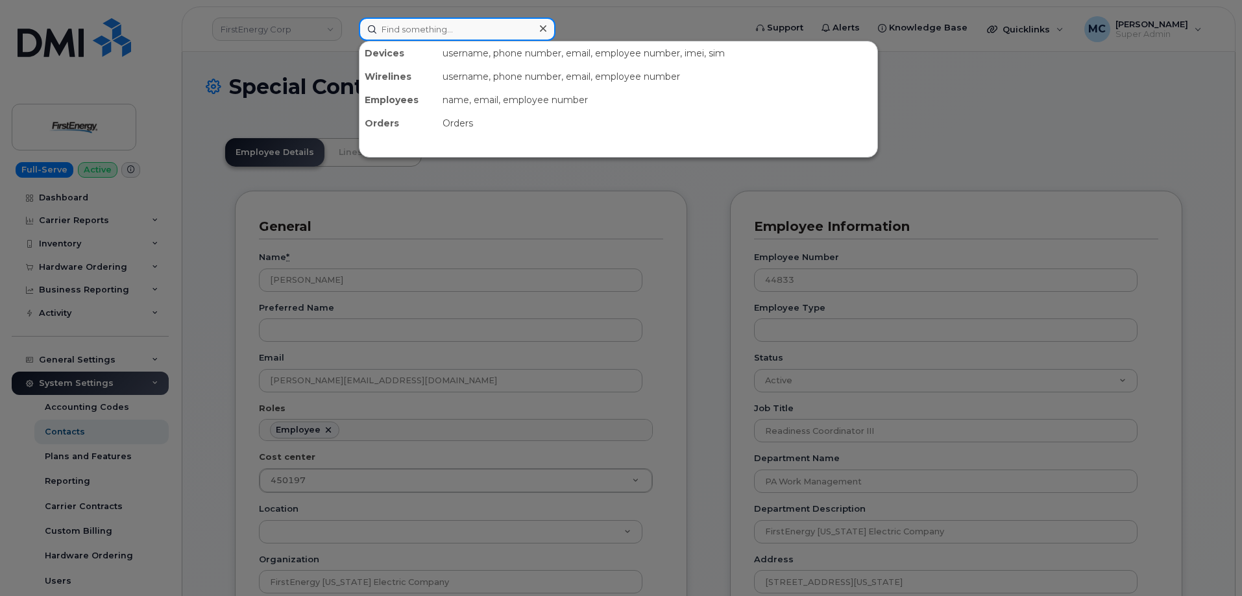
paste input "tcole@firstenergycorp.com"
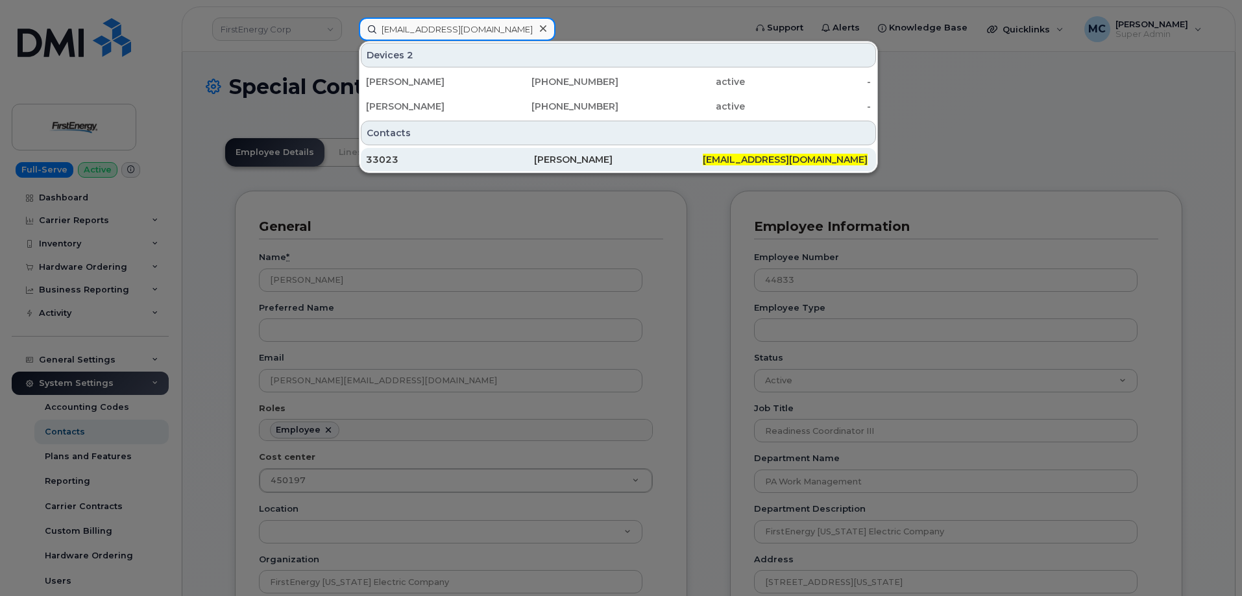
type input "tcole@firstenergycorp.com"
click at [546, 159] on div "Timothy B Cole" at bounding box center [618, 159] width 168 height 13
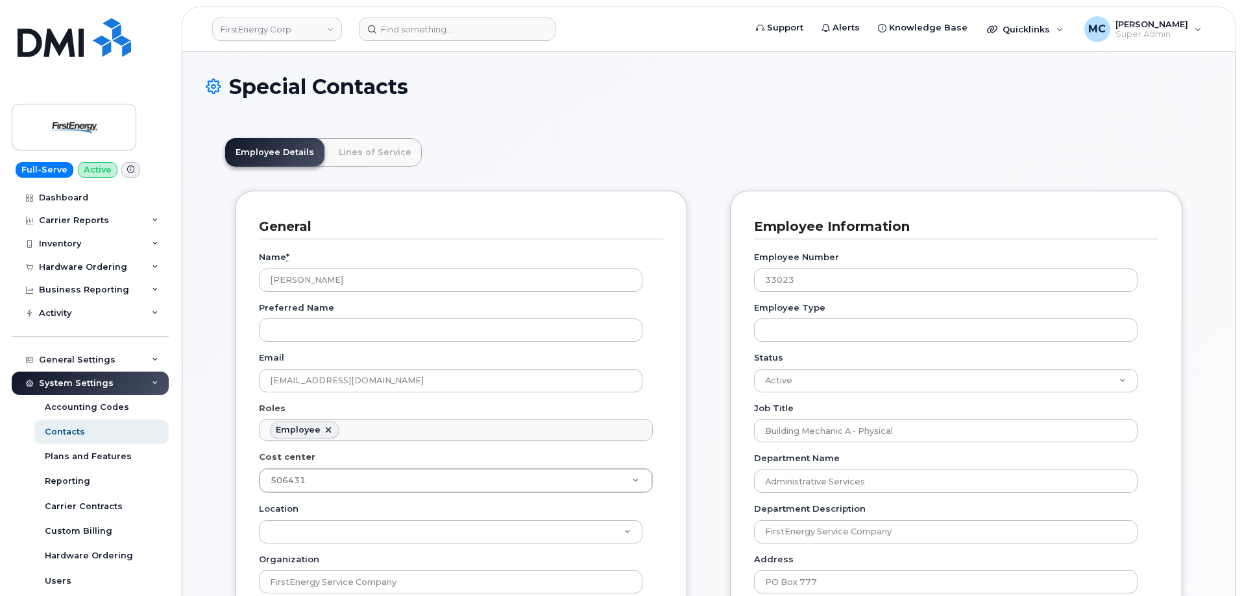
scroll to position [38, 0]
drag, startPoint x: 419, startPoint y: 281, endPoint x: 166, endPoint y: 278, distance: 253.1
click at [514, 28] on input at bounding box center [457, 29] width 197 height 23
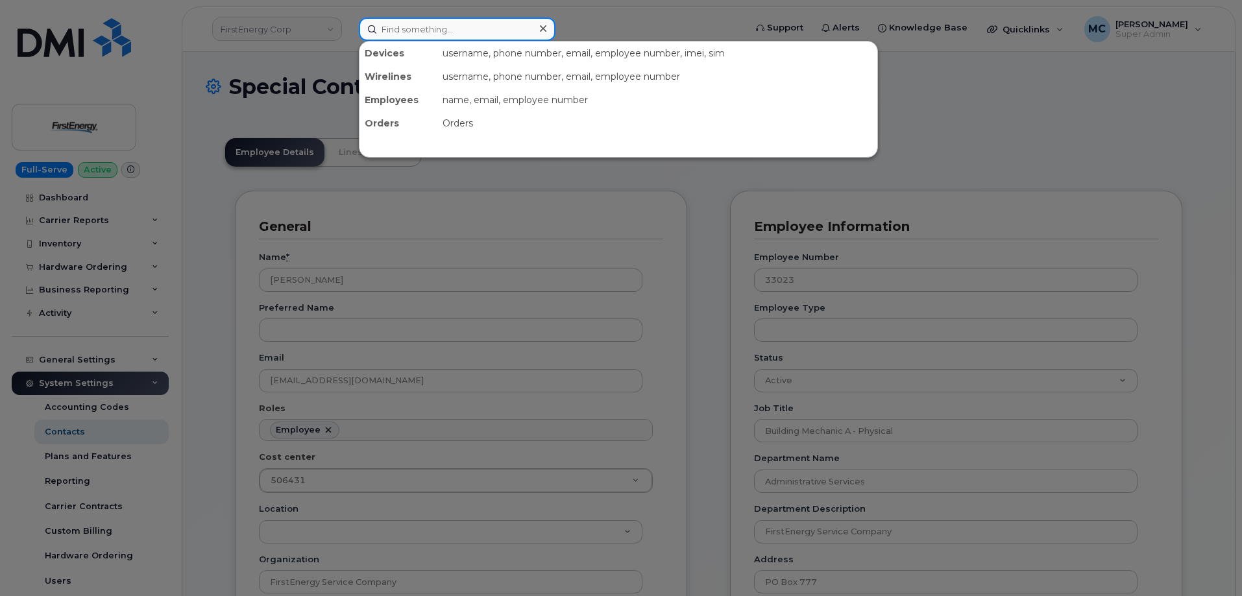
paste input "rswiczkowski@firstenergycorp.com"
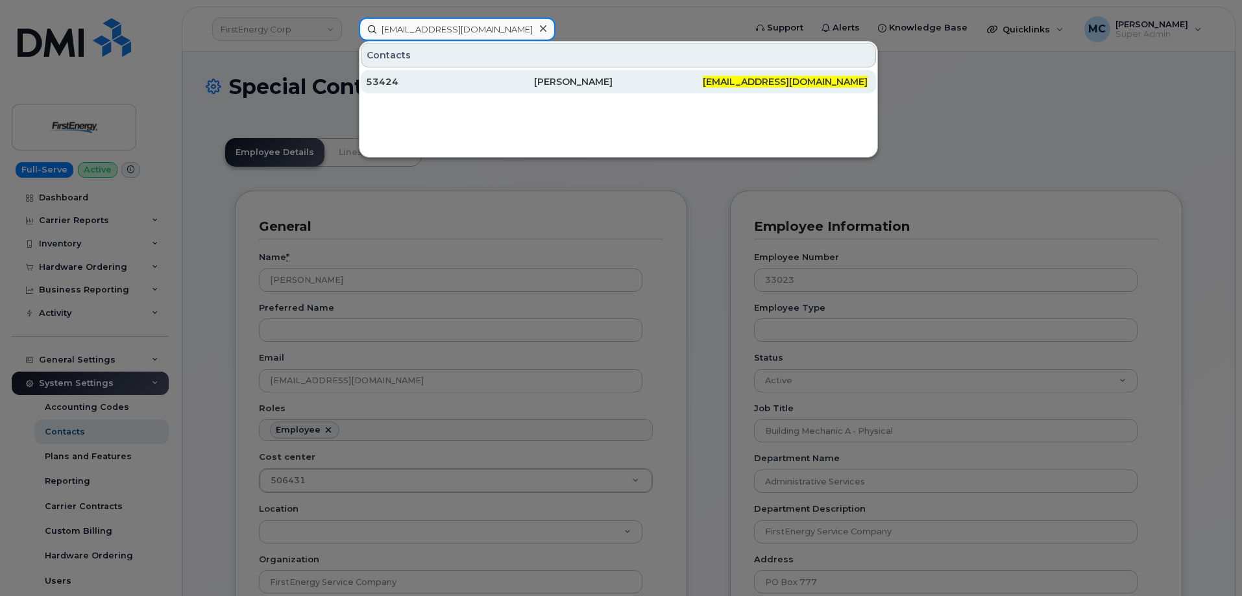
type input "rswiczkowski@firstenergycorp.com"
click at [547, 81] on div "Ryan Swiczkowski" at bounding box center [618, 81] width 168 height 13
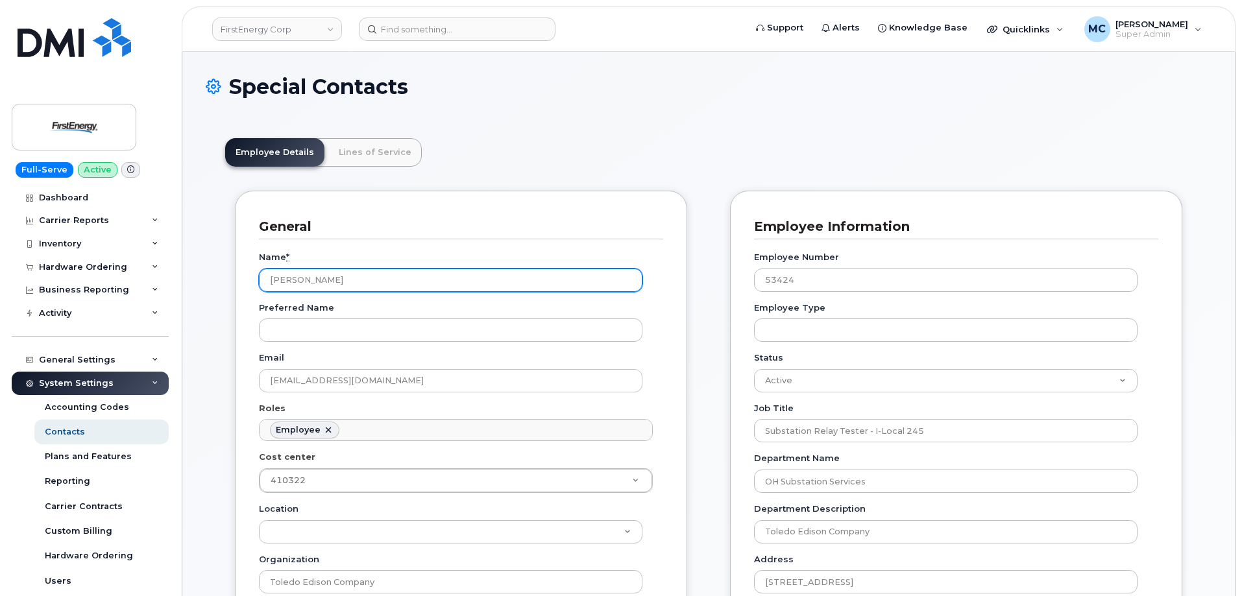
scroll to position [38, 0]
drag, startPoint x: 451, startPoint y: 280, endPoint x: 197, endPoint y: 282, distance: 254.4
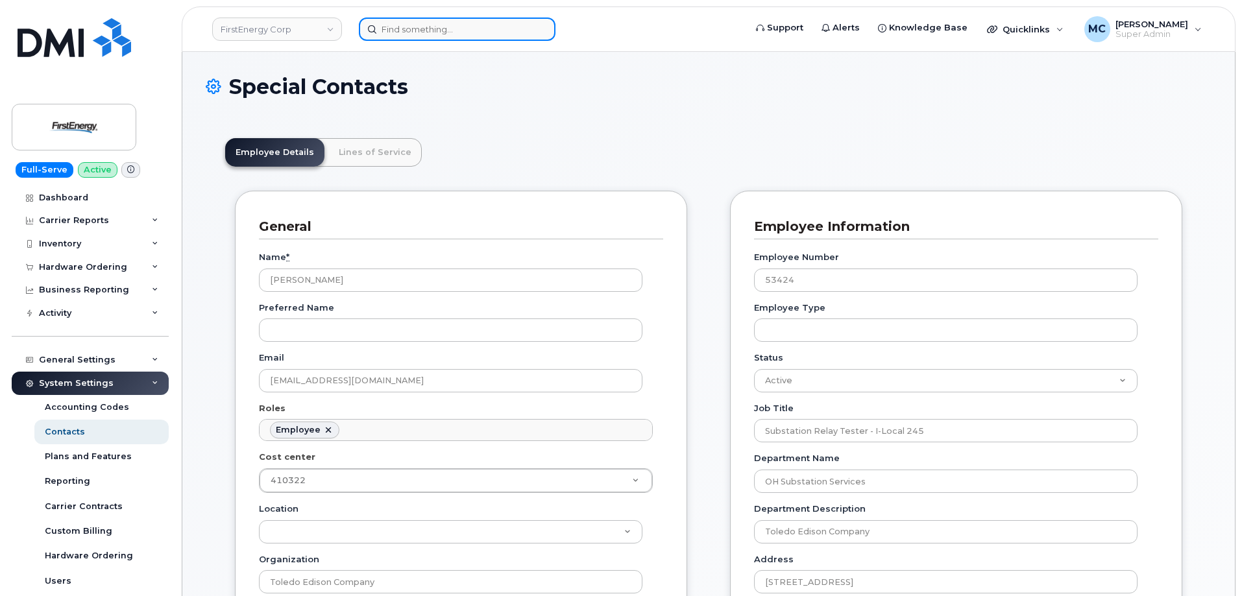
click at [540, 32] on div at bounding box center [457, 29] width 197 height 23
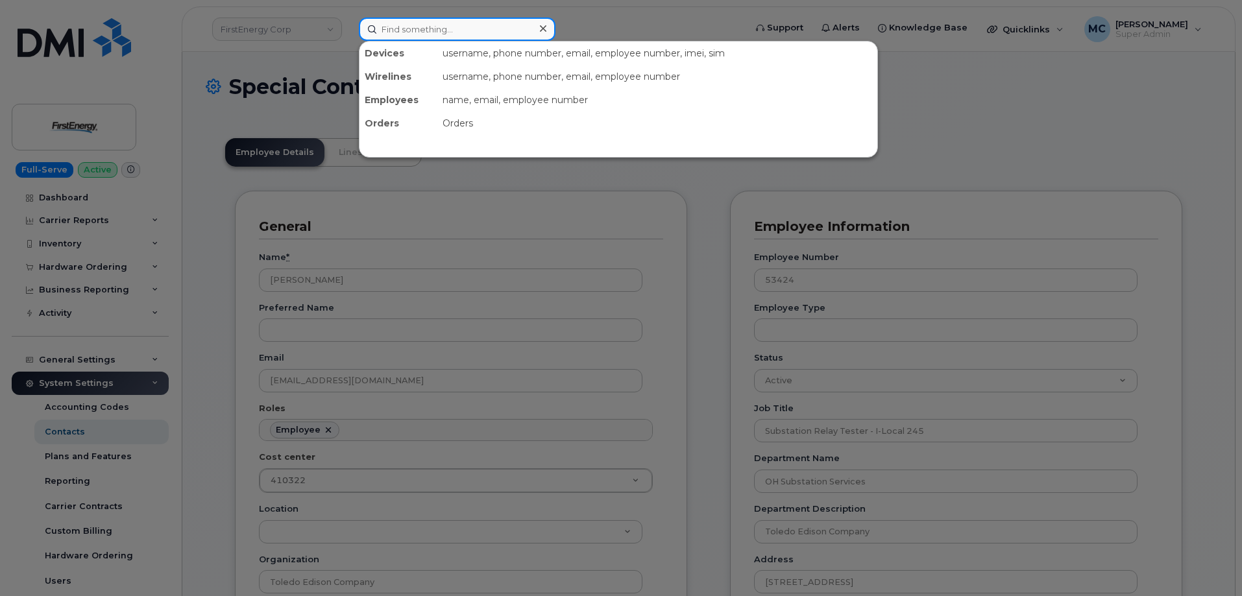
paste input "[EMAIL_ADDRESS][DOMAIN_NAME]"
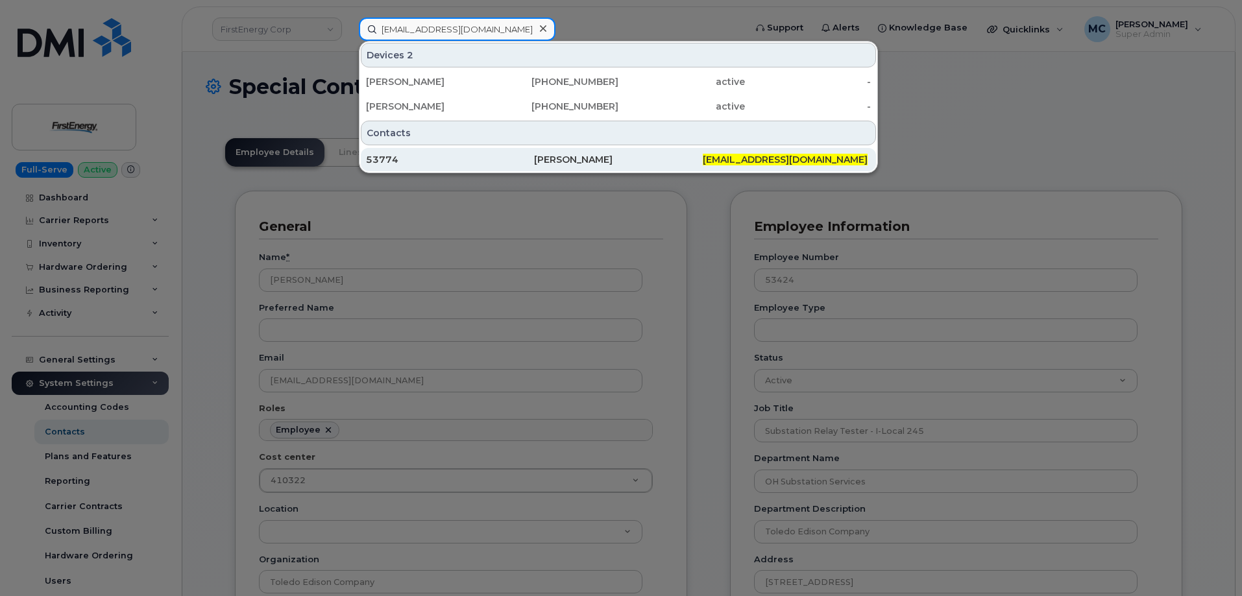
type input "[EMAIL_ADDRESS][DOMAIN_NAME]"
click at [583, 155] on div "[PERSON_NAME]" at bounding box center [618, 159] width 168 height 13
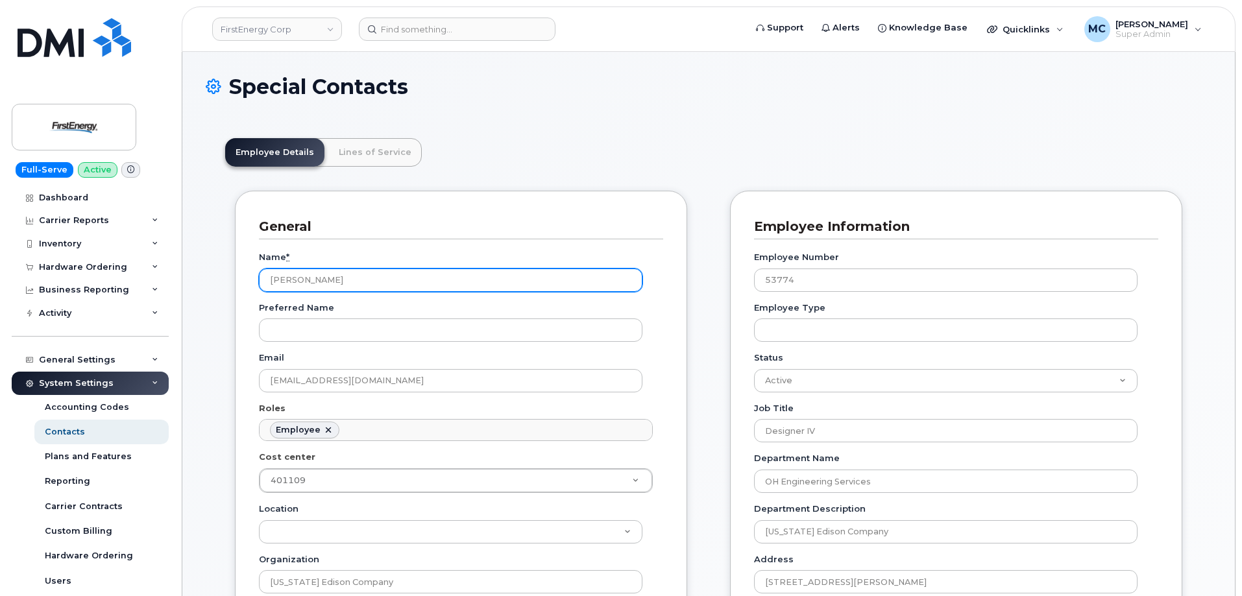
scroll to position [38, 0]
drag, startPoint x: 441, startPoint y: 281, endPoint x: 143, endPoint y: 282, distance: 297.9
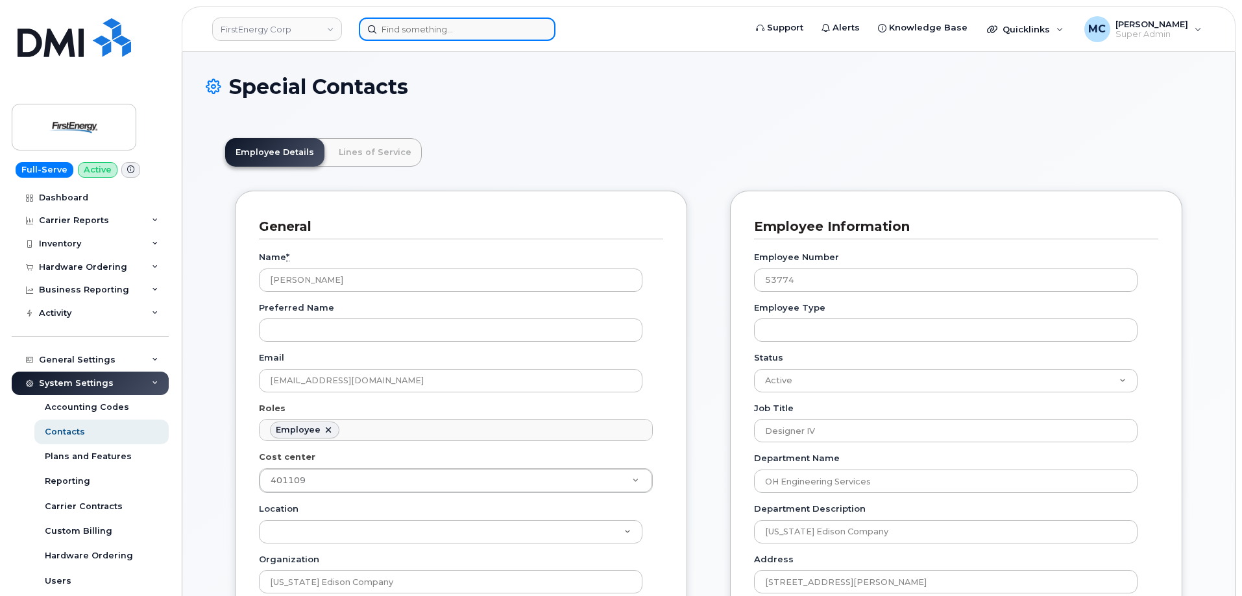
click at [491, 24] on input at bounding box center [457, 29] width 197 height 23
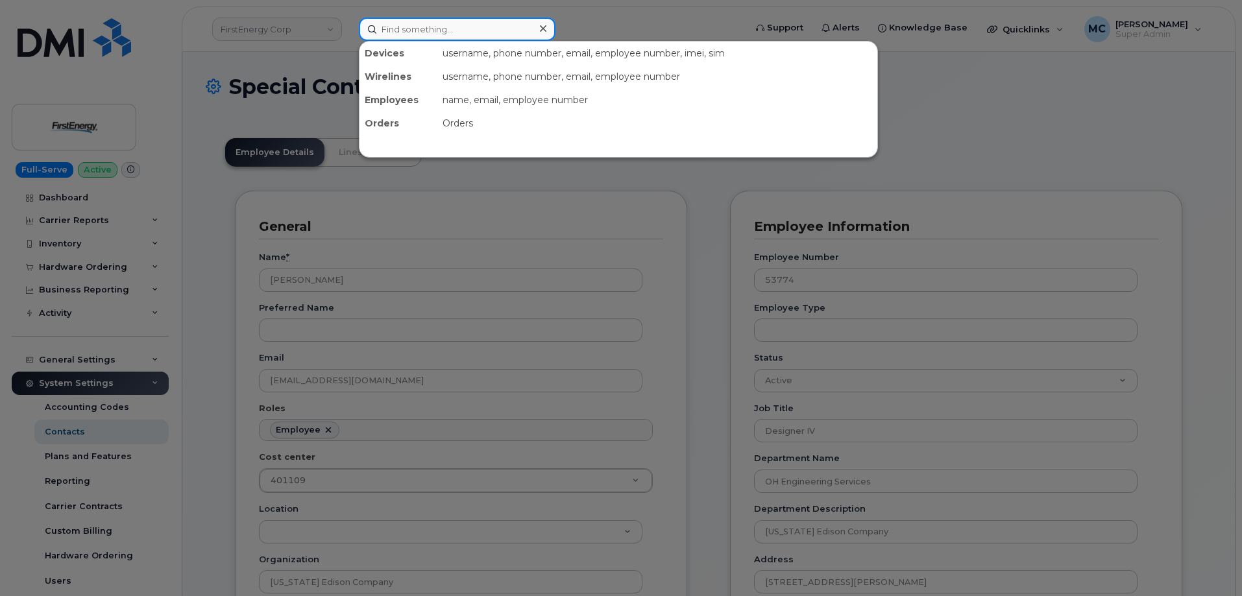
paste input "[EMAIL_ADDRESS][DOMAIN_NAME]"
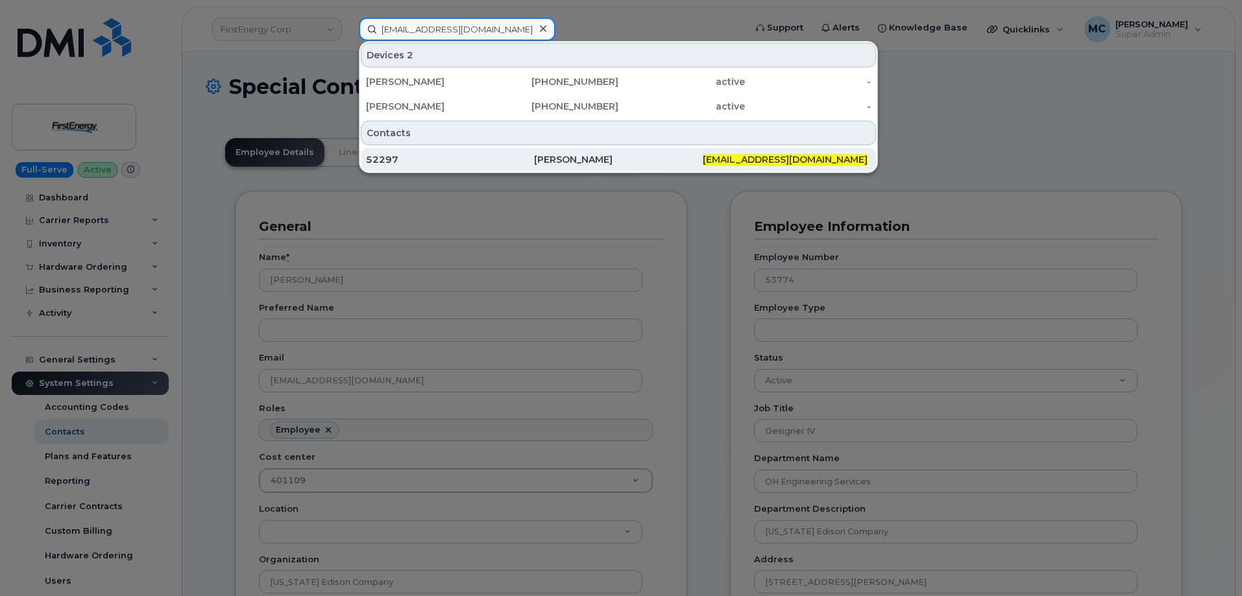
type input "[EMAIL_ADDRESS][DOMAIN_NAME]"
click at [640, 157] on div "[PERSON_NAME]" at bounding box center [618, 159] width 168 height 13
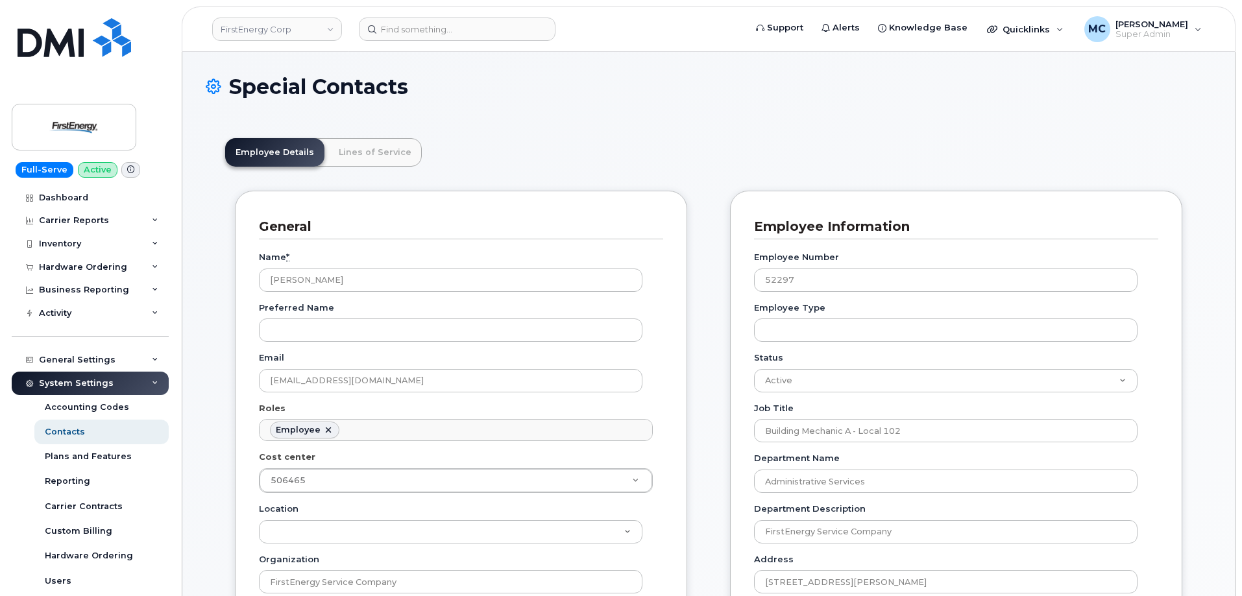
scroll to position [38, 0]
drag, startPoint x: 496, startPoint y: 276, endPoint x: 153, endPoint y: 276, distance: 343.9
click at [511, 31] on input at bounding box center [457, 29] width 197 height 23
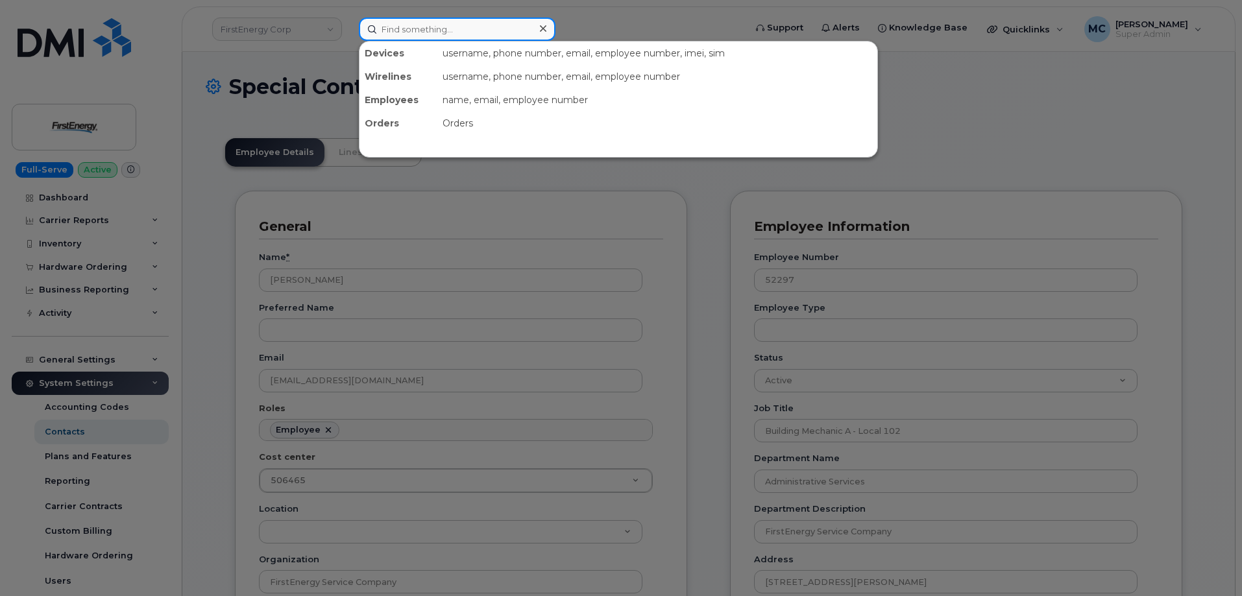
paste input "[EMAIL_ADDRESS][DOMAIN_NAME]"
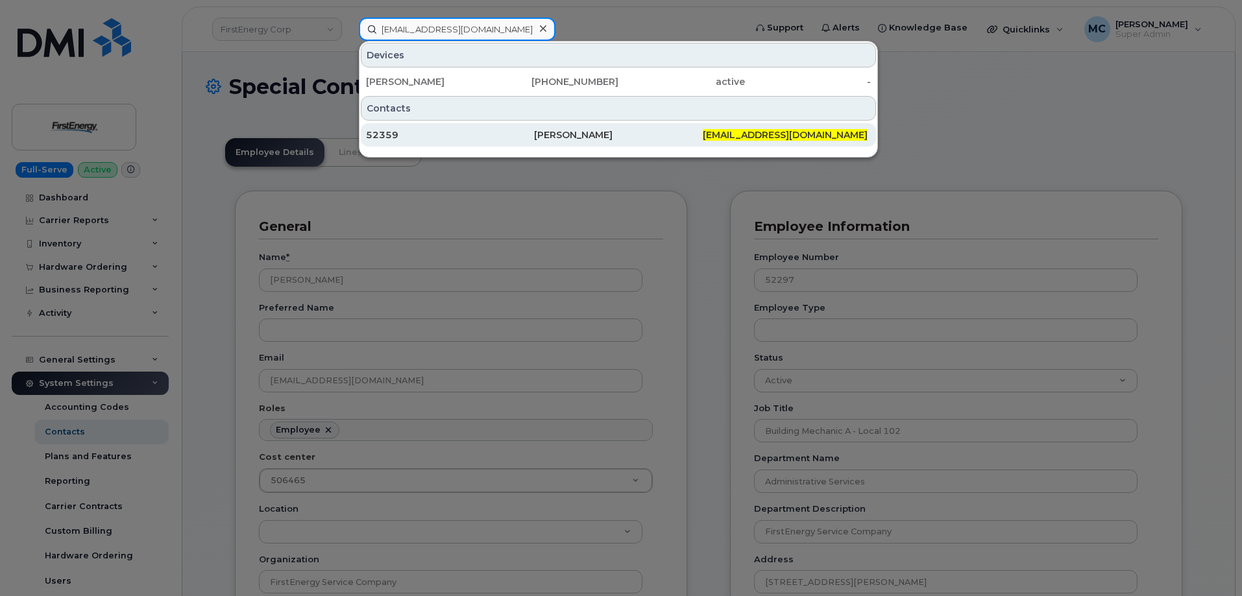
type input "dgerding@firstenergycorp.com"
click at [571, 136] on div "Daniel Gerding" at bounding box center [618, 134] width 168 height 13
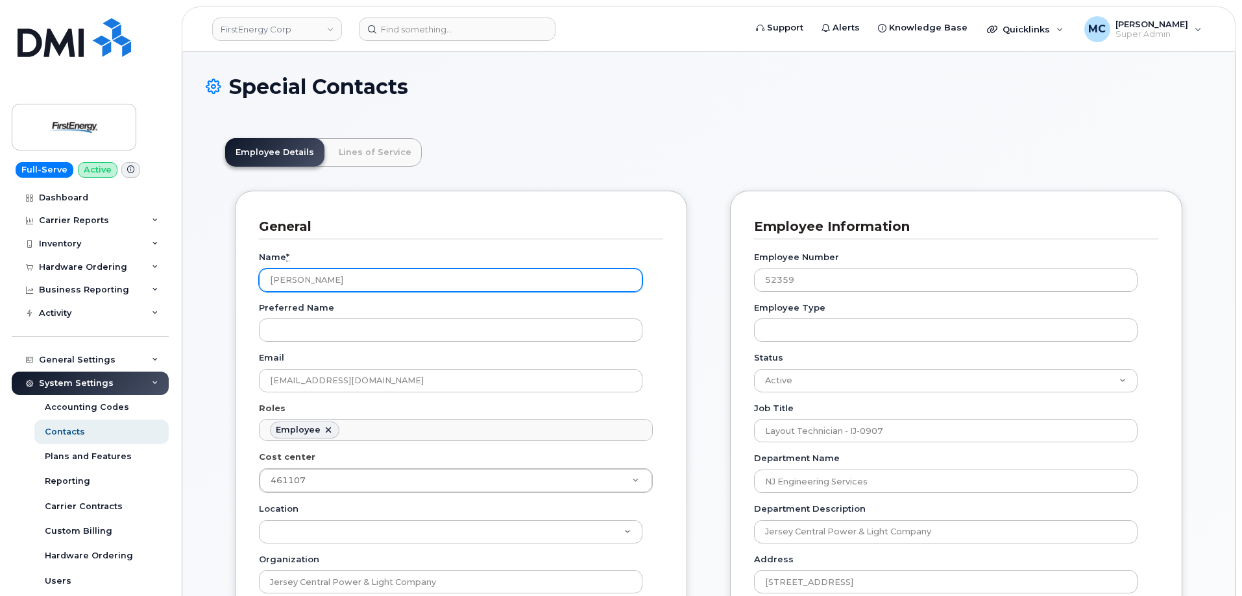
scroll to position [38, 0]
drag, startPoint x: 0, startPoint y: 0, endPoint x: 213, endPoint y: 271, distance: 344.8
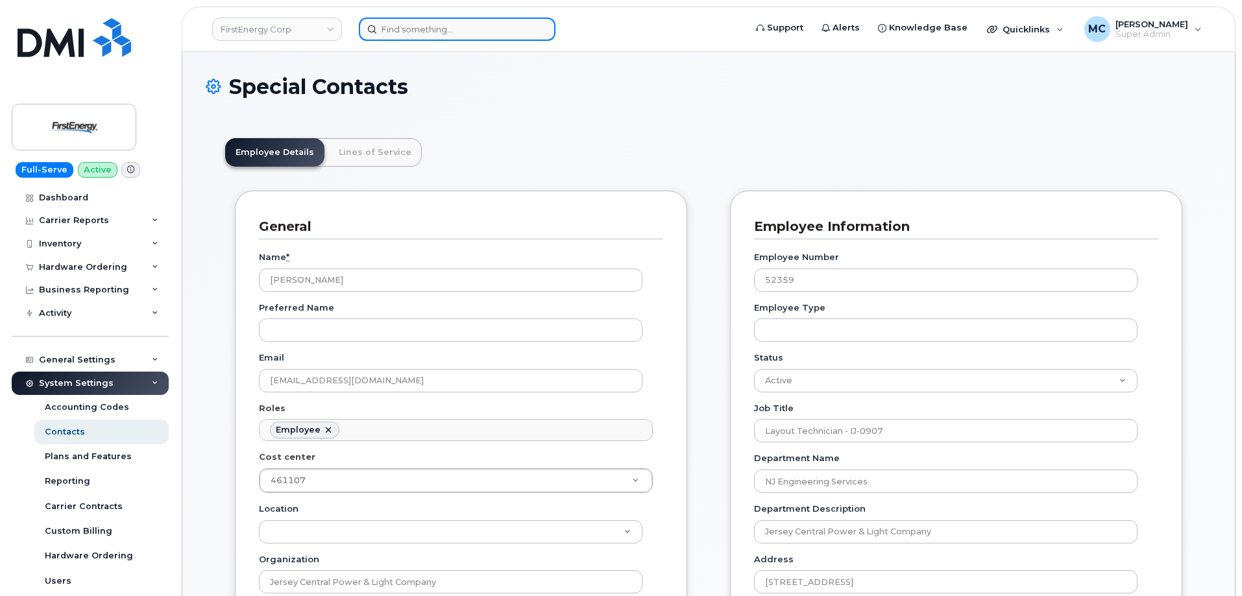
click at [450, 21] on input at bounding box center [457, 29] width 197 height 23
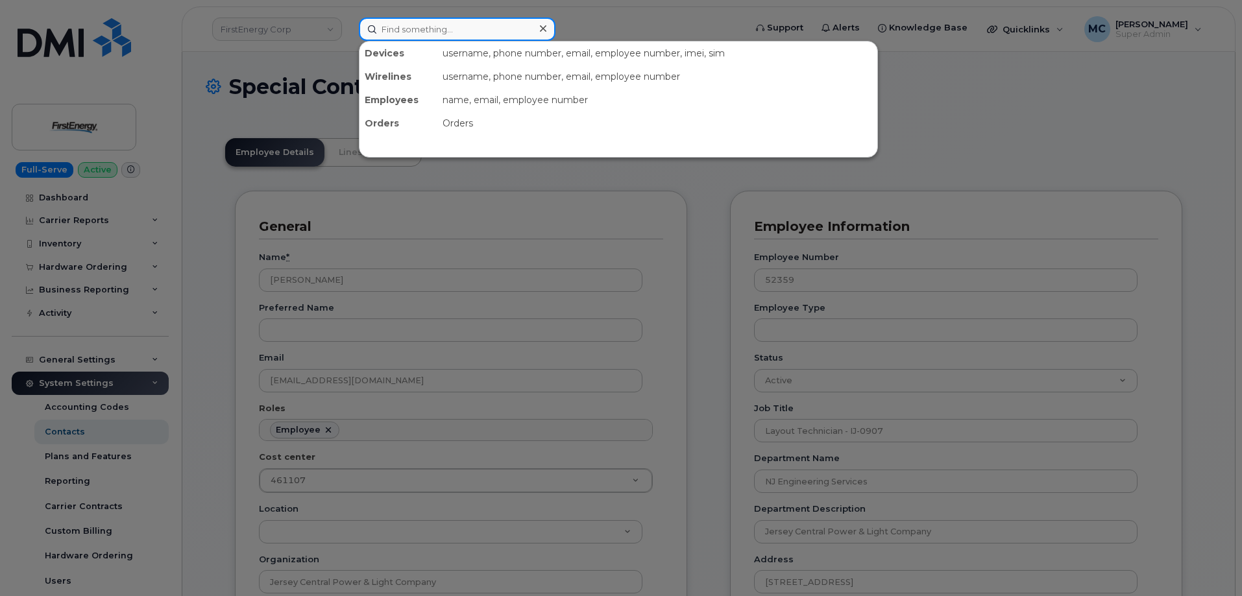
paste input "kludic@firstenergycorp.com"
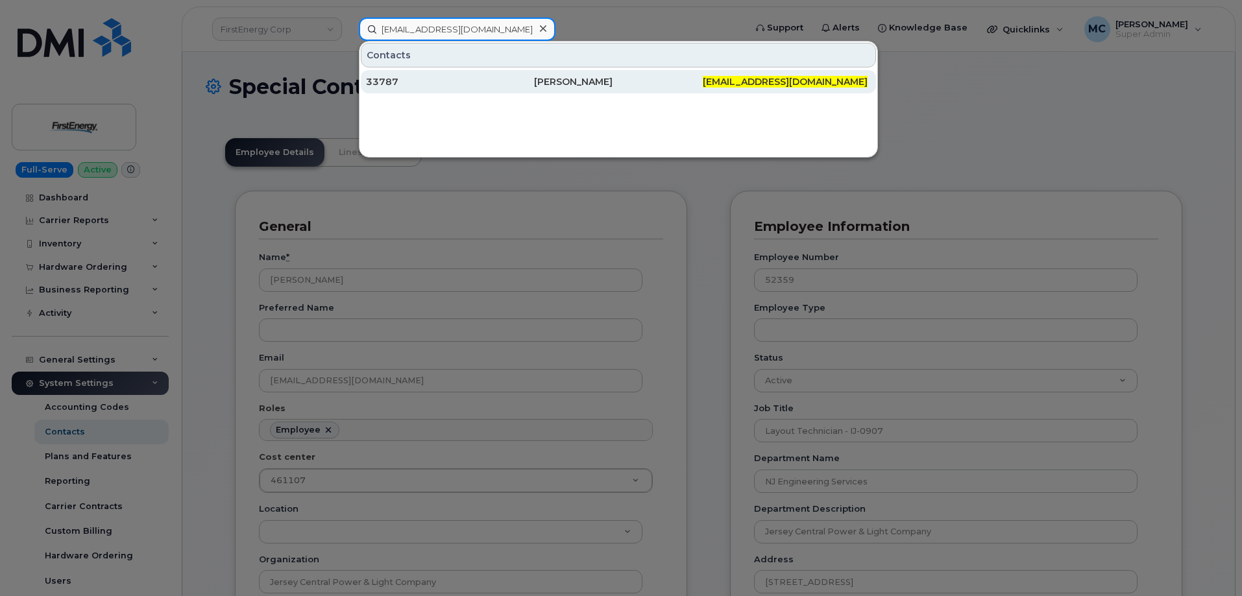
type input "kludic@firstenergycorp.com"
click at [551, 85] on div "Keith A Ludwick" at bounding box center [618, 81] width 168 height 13
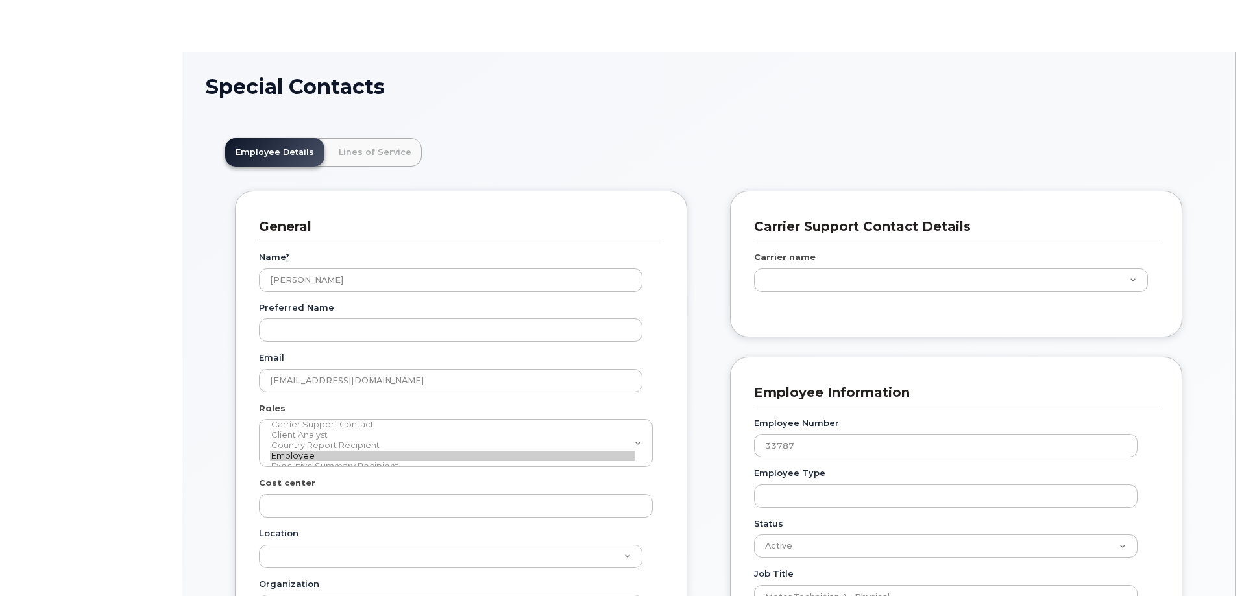
type input "29511009"
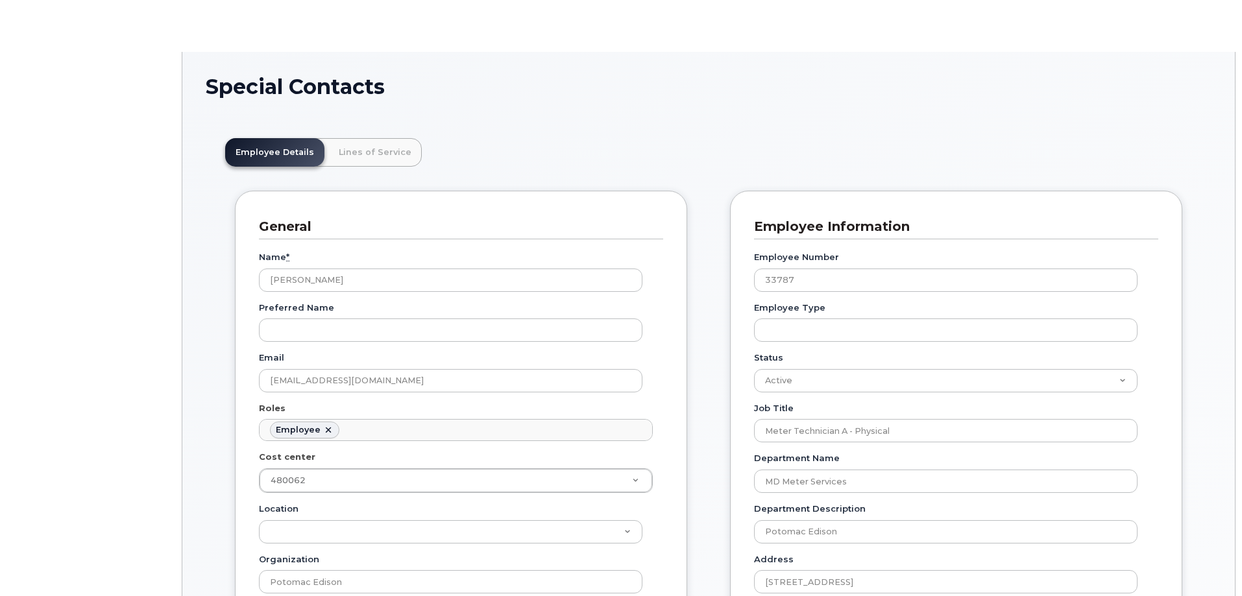
scroll to position [38, 0]
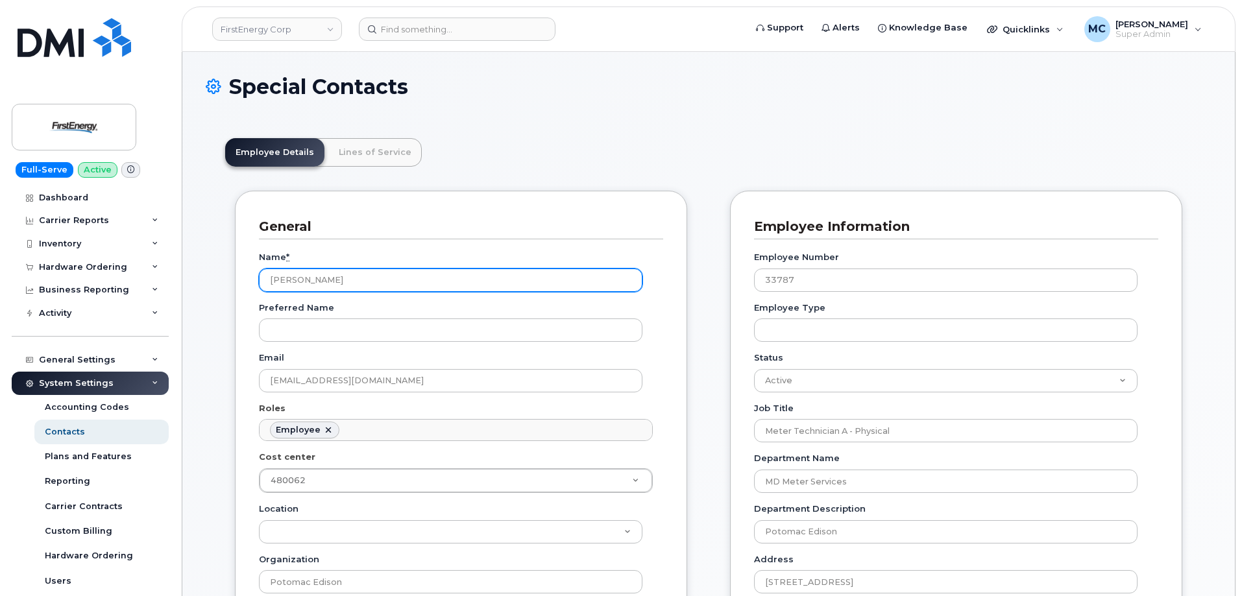
drag, startPoint x: 443, startPoint y: 274, endPoint x: 174, endPoint y: 278, distance: 268.7
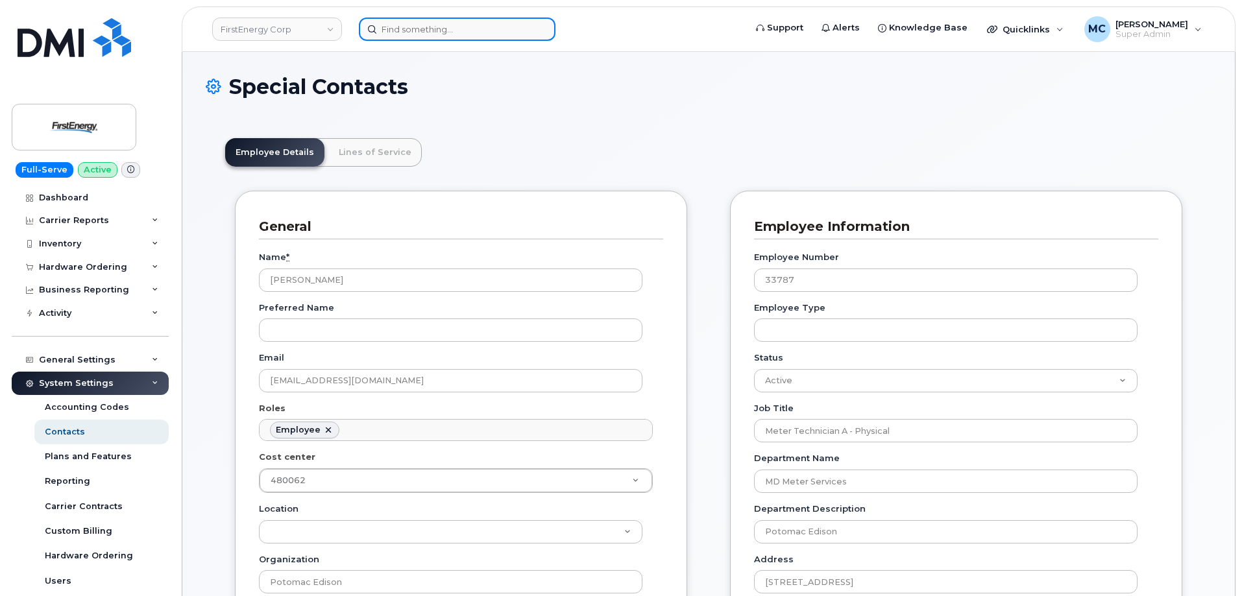
click at [456, 32] on input at bounding box center [457, 29] width 197 height 23
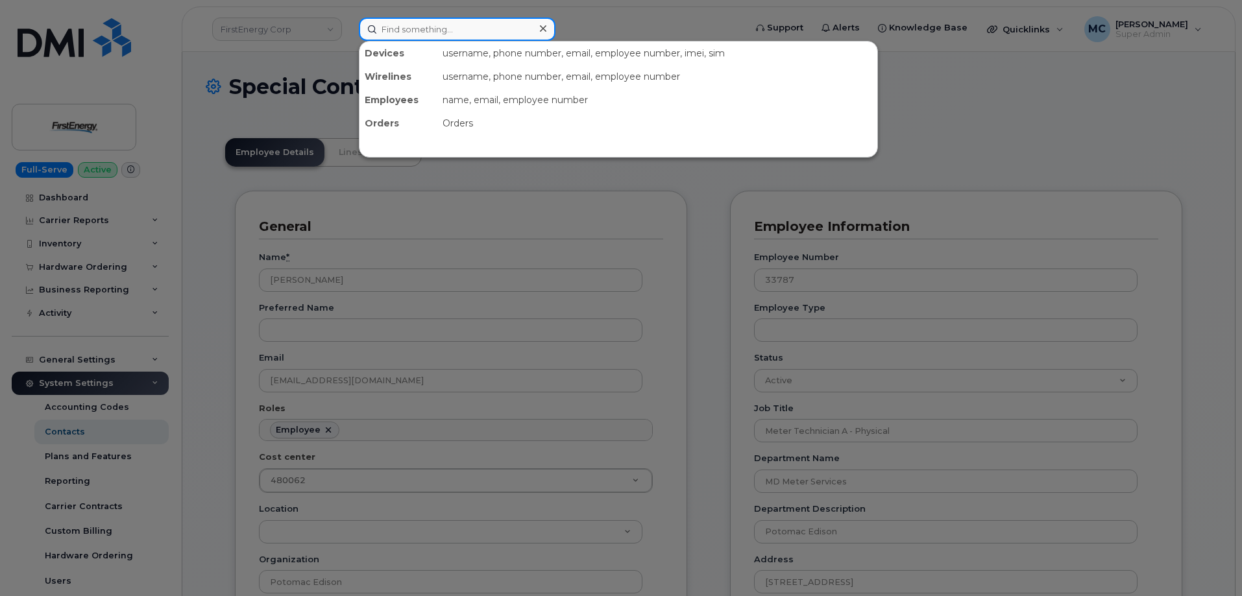
paste input "vancee@firstenergycorp.com"
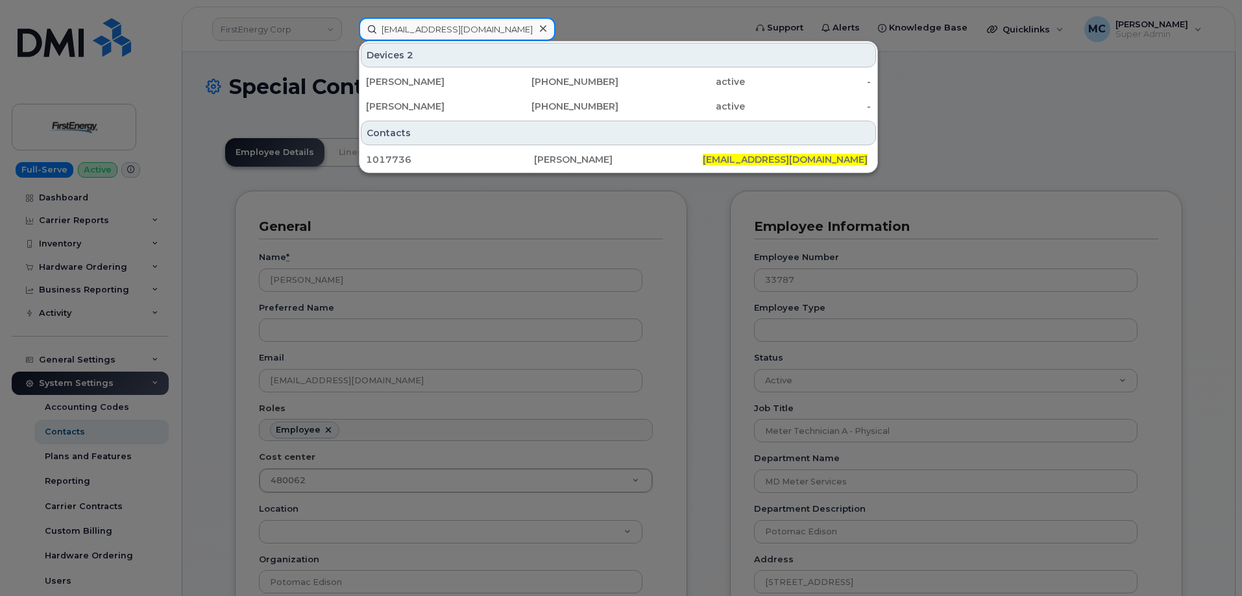
type input "vancee@firstenergycorp.com"
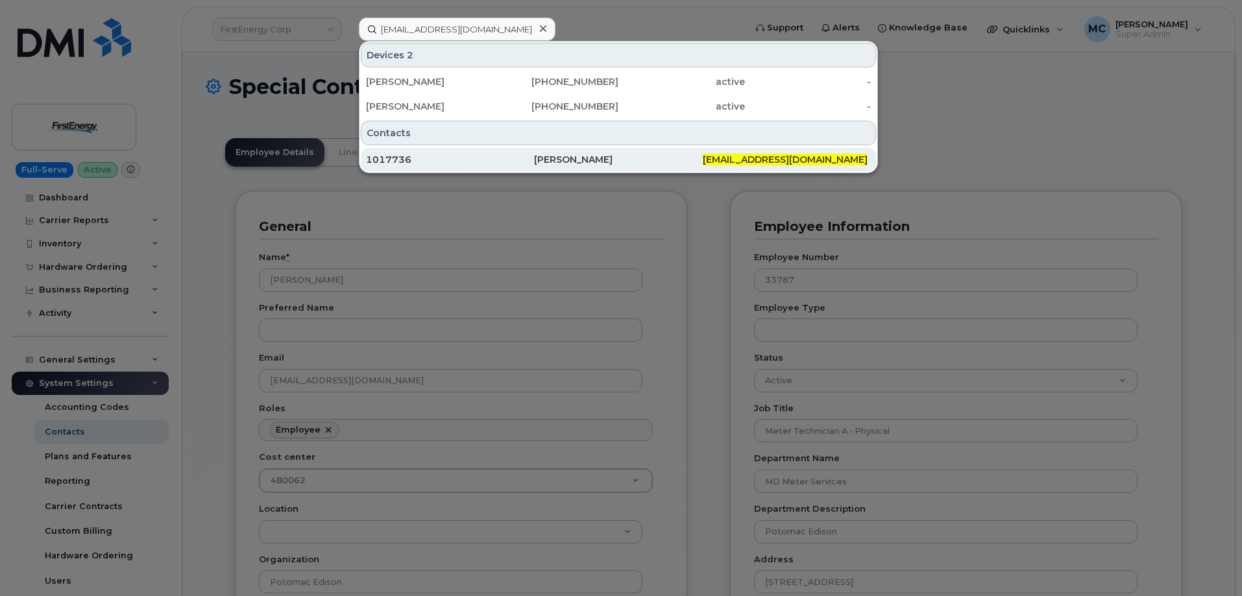
click at [591, 161] on div "Ethan C Vance" at bounding box center [618, 159] width 168 height 13
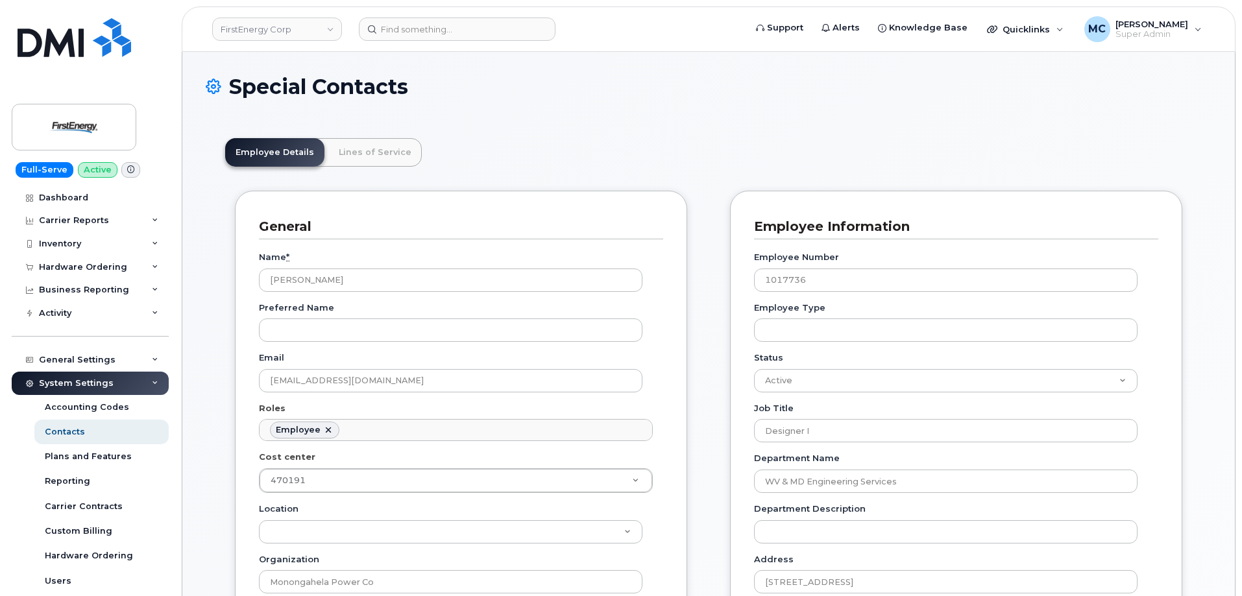
scroll to position [38, 0]
drag, startPoint x: 428, startPoint y: 279, endPoint x: 95, endPoint y: 283, distance: 332.9
click at [461, 34] on input at bounding box center [457, 29] width 197 height 23
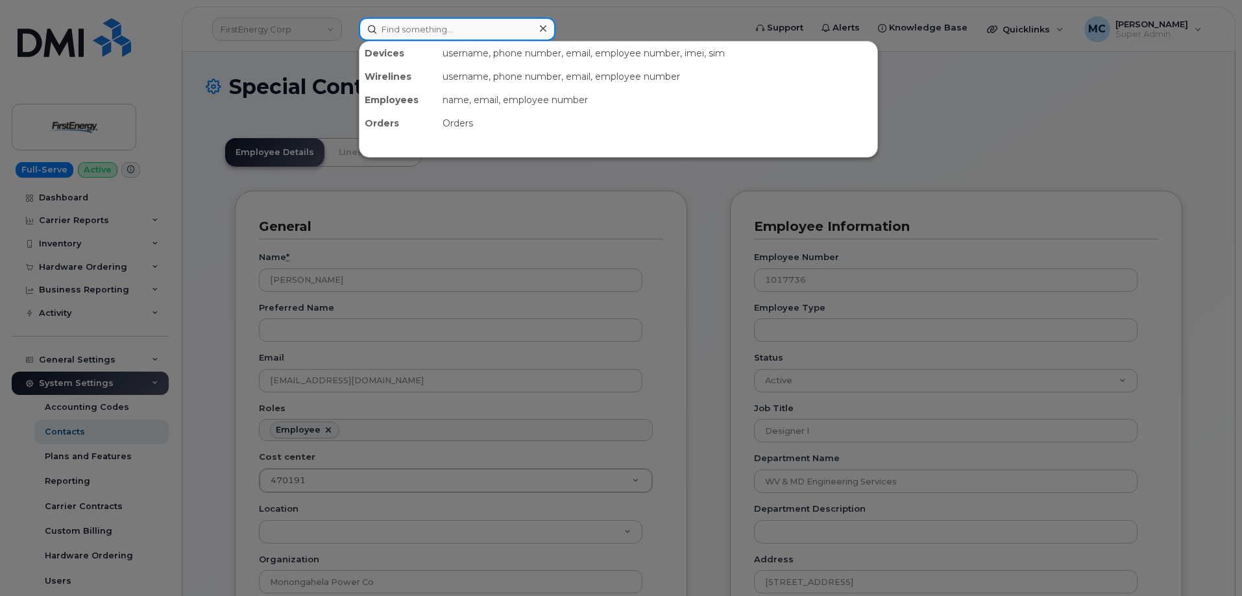
paste input "jwcole@firstenergycorp.com"
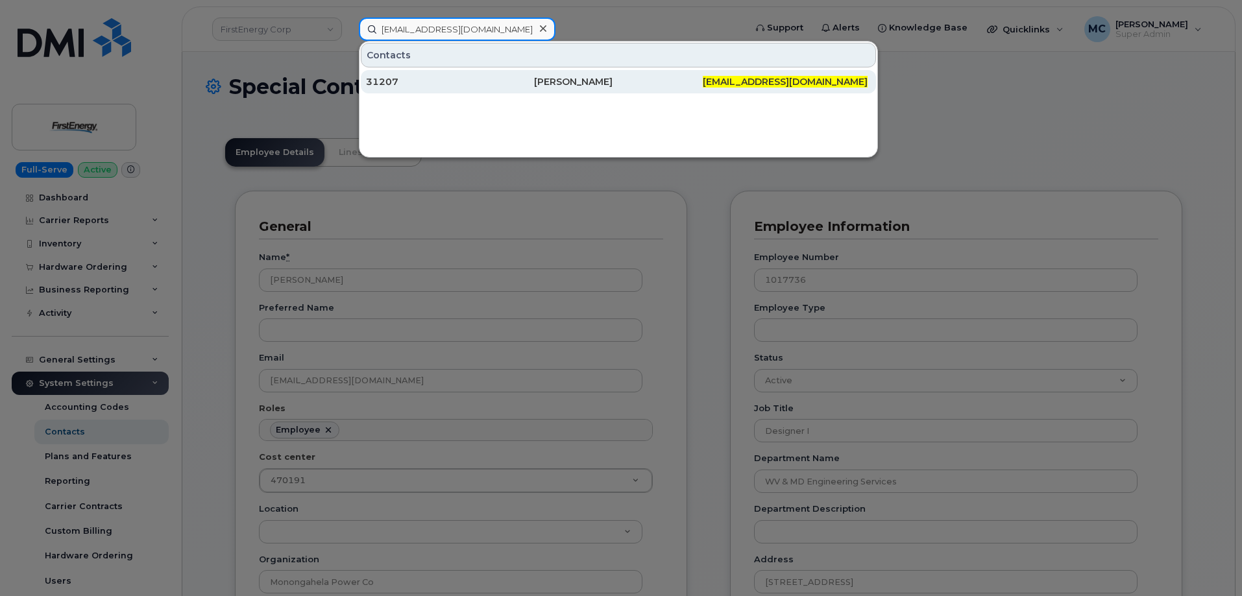
type input "jwcole@firstenergycorp.com"
click at [573, 86] on div "John W Cole Jr" at bounding box center [618, 81] width 168 height 13
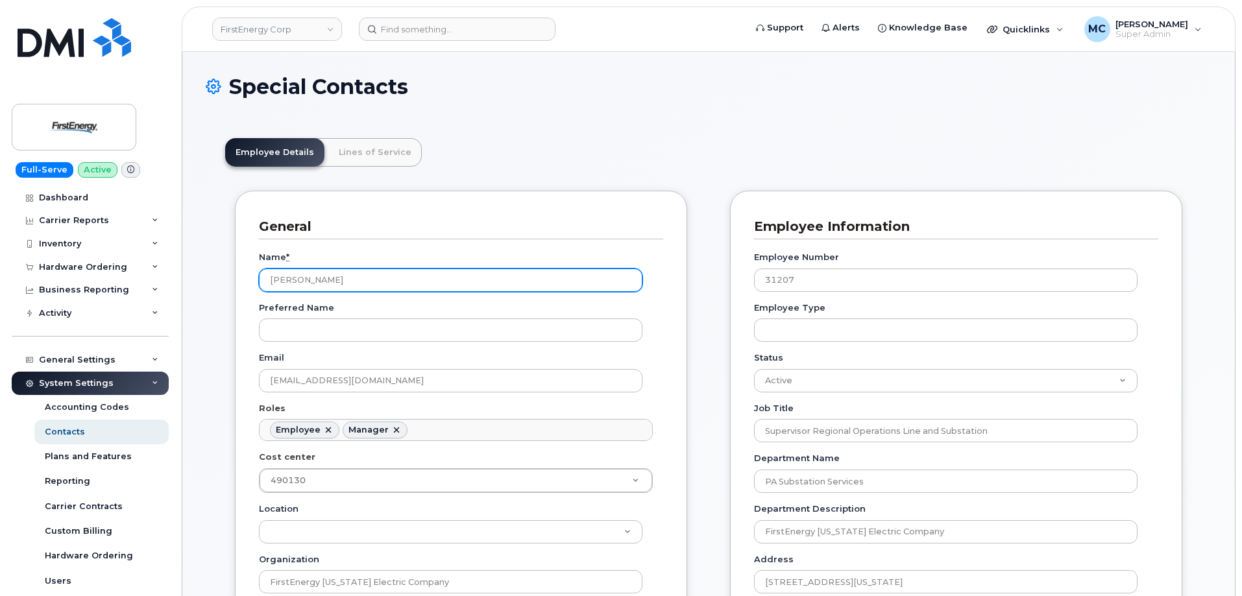
scroll to position [38, 0]
drag, startPoint x: 475, startPoint y: 285, endPoint x: 89, endPoint y: 280, distance: 386.2
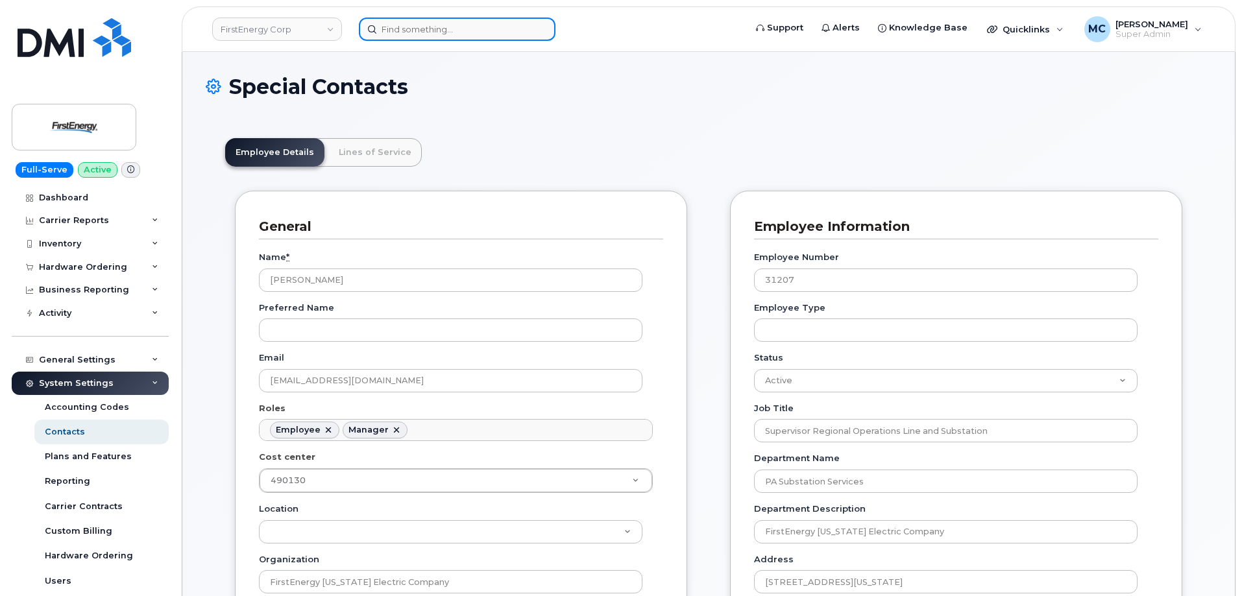
click at [452, 27] on input at bounding box center [457, 29] width 197 height 23
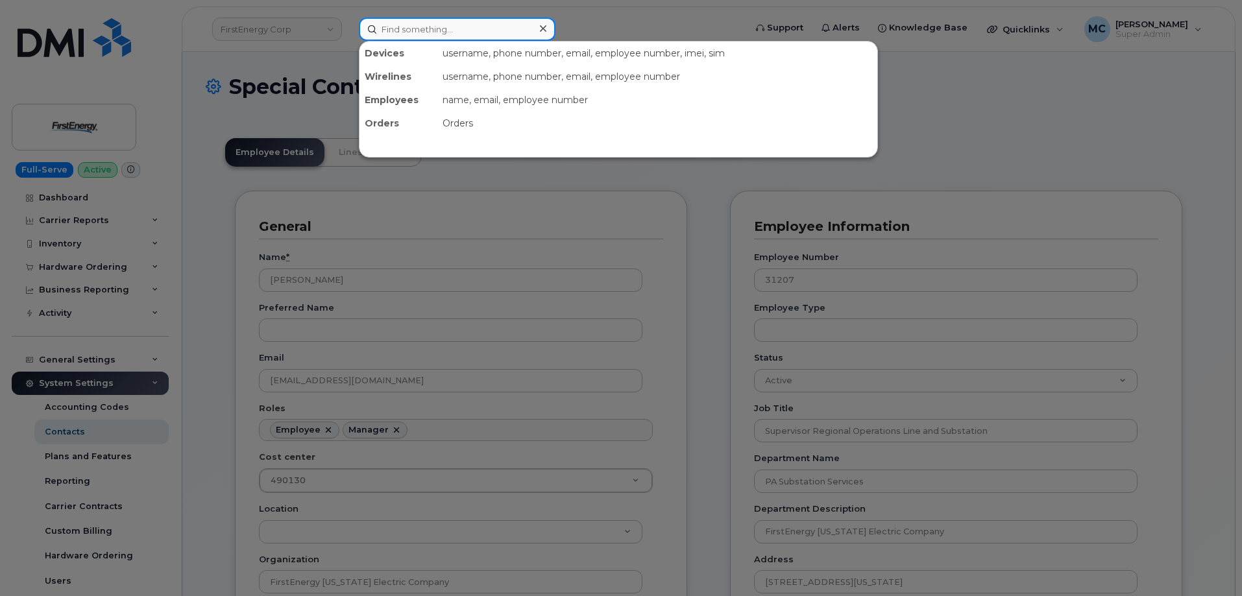
paste input "[EMAIL_ADDRESS][DOMAIN_NAME]"
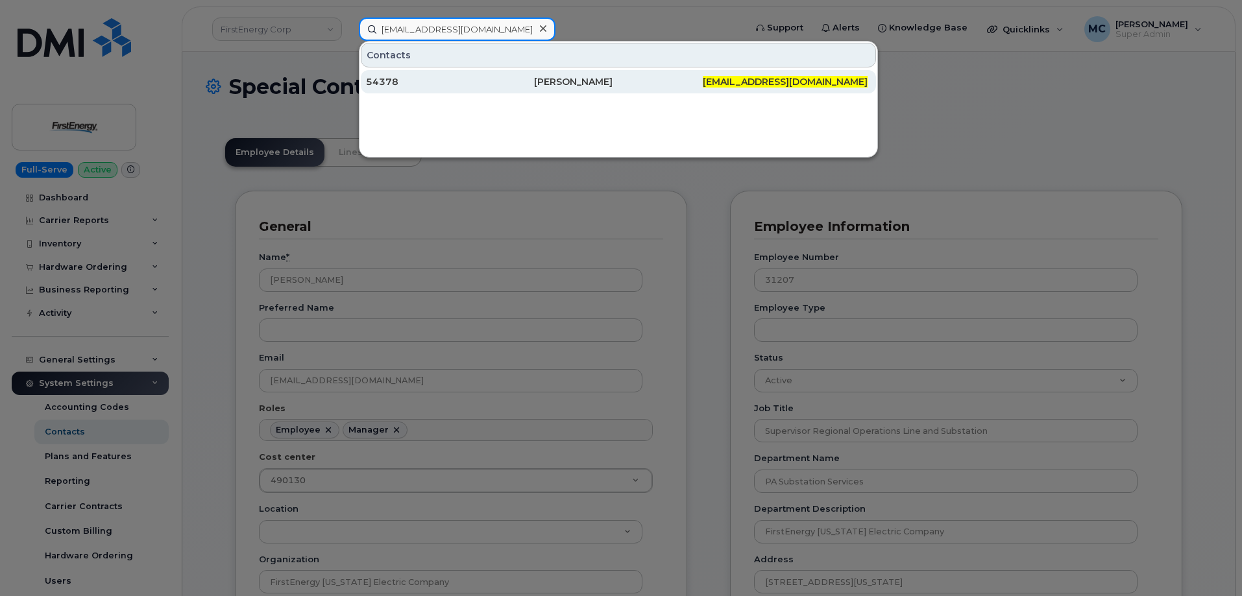
type input "[EMAIL_ADDRESS][DOMAIN_NAME]"
click at [583, 88] on div "[PERSON_NAME]" at bounding box center [618, 81] width 168 height 13
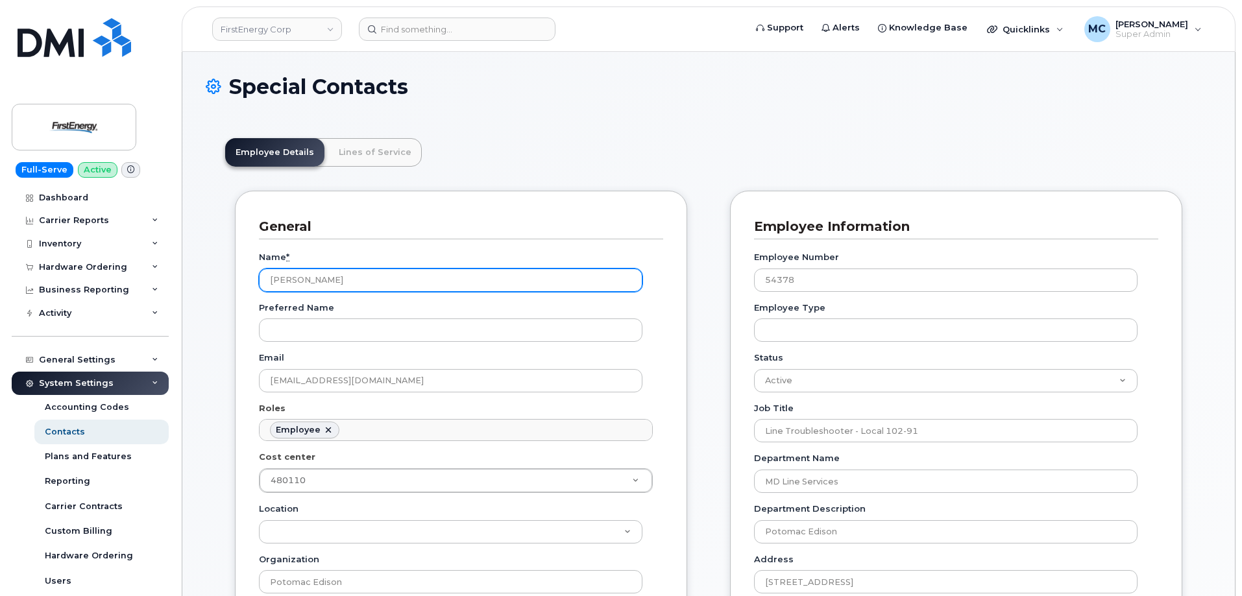
scroll to position [38, 0]
drag, startPoint x: 502, startPoint y: 276, endPoint x: 36, endPoint y: 276, distance: 465.9
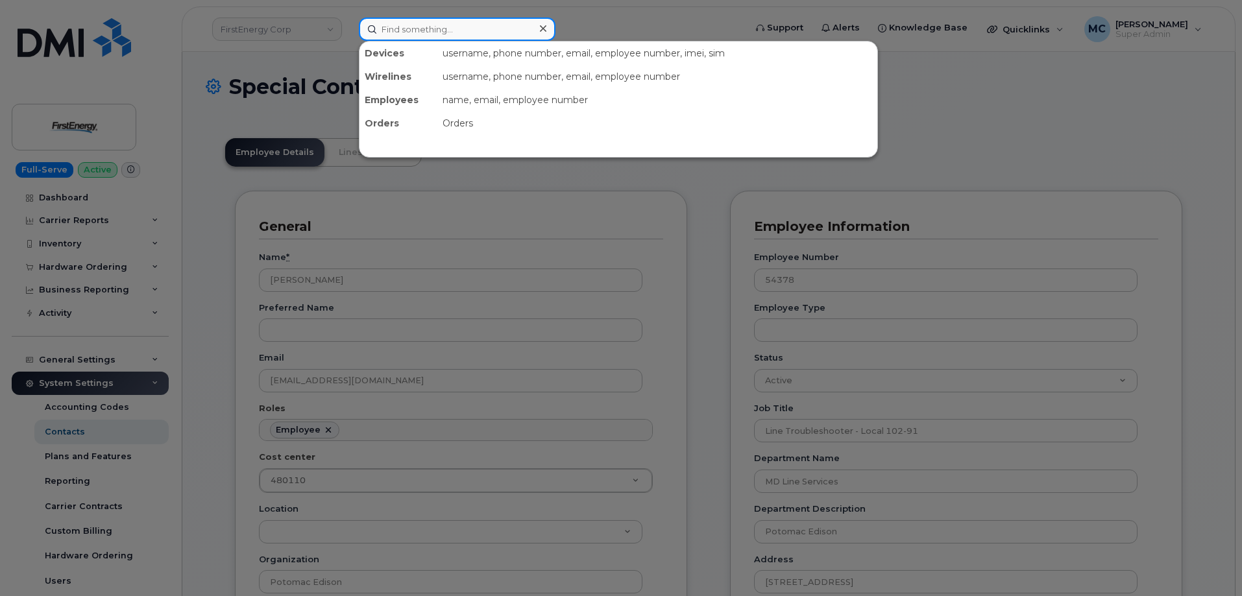
click at [456, 25] on input at bounding box center [457, 29] width 197 height 23
paste input "clineg@firstenergycorp.com"
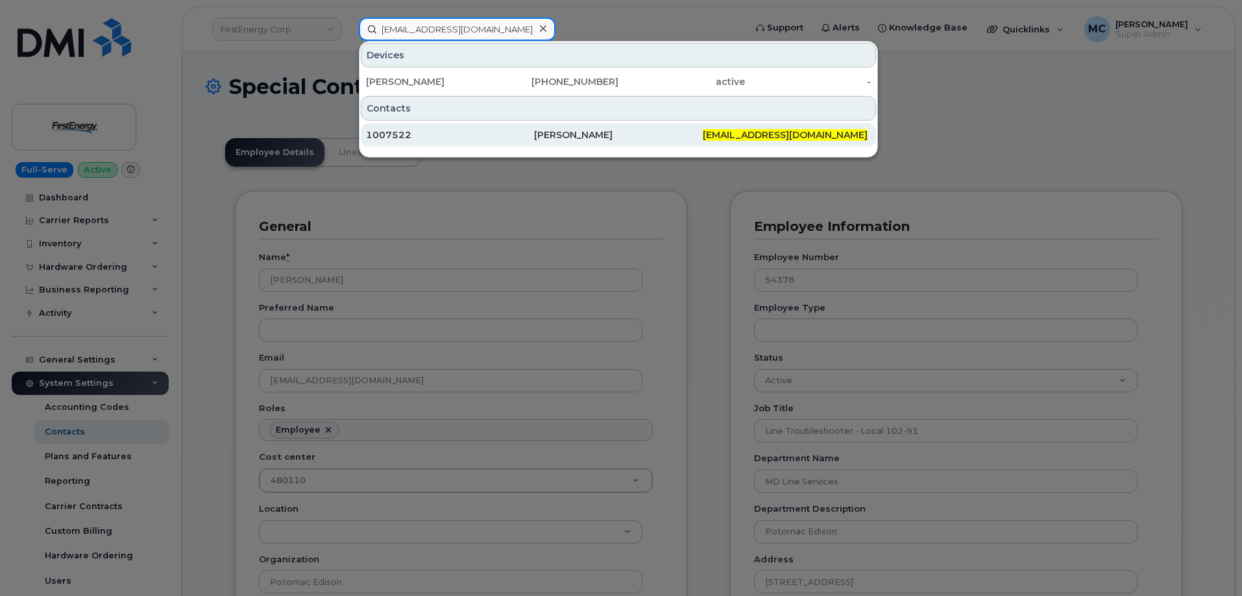
type input "clineg@firstenergycorp.com"
click at [517, 134] on div "1007522" at bounding box center [450, 134] width 168 height 13
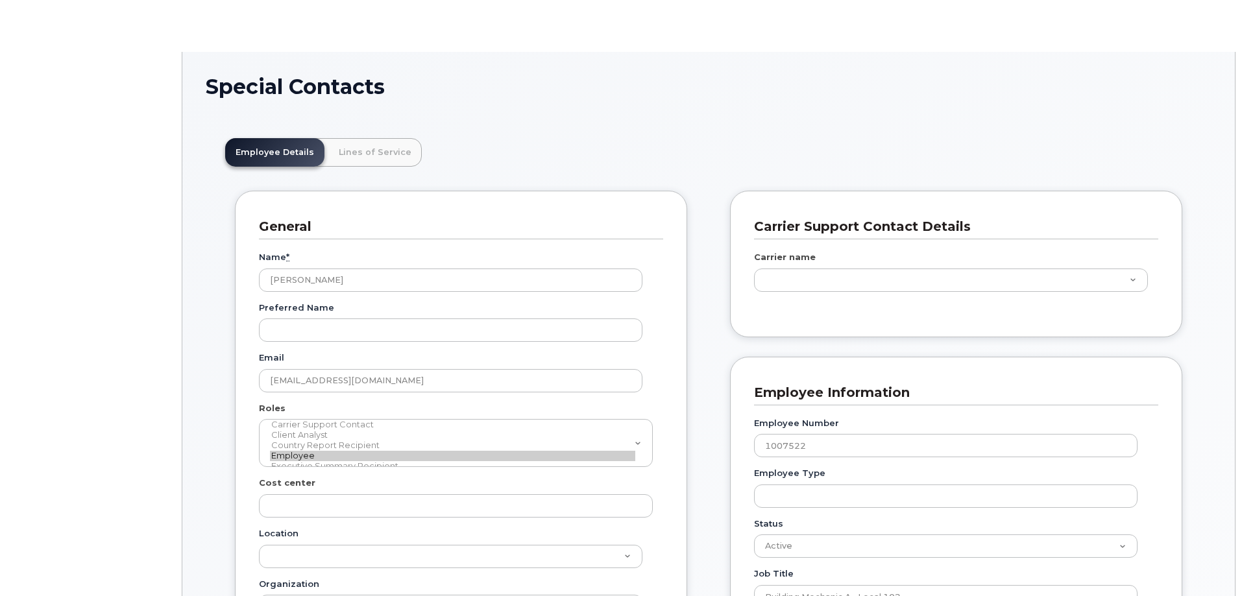
scroll to position [38, 0]
type input "29510360"
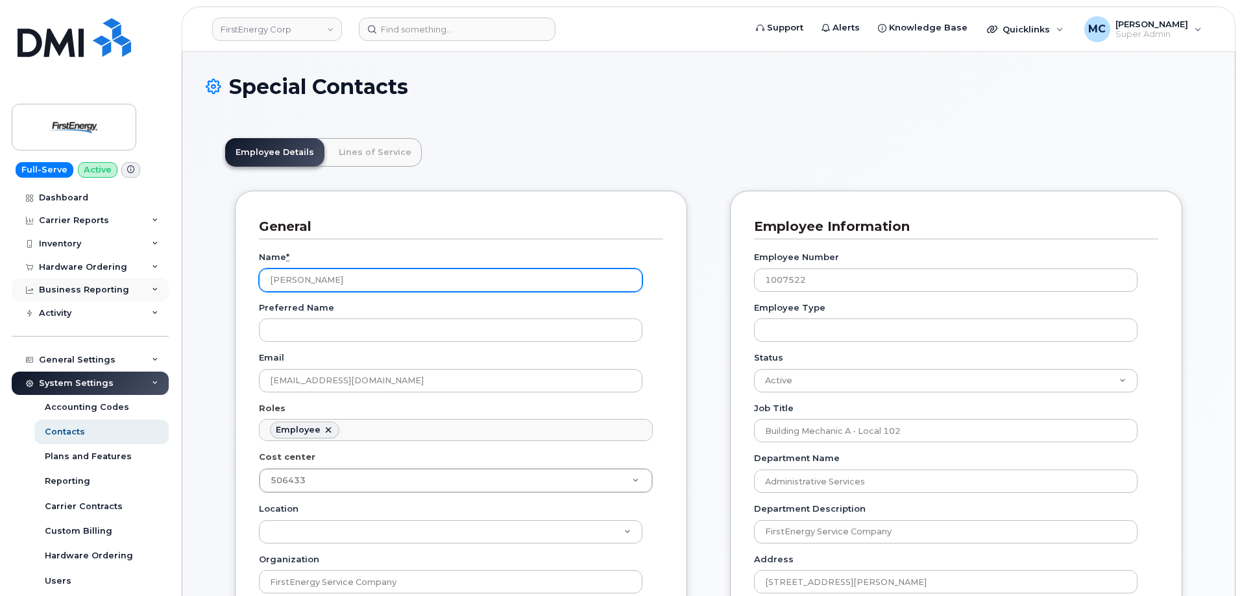
drag, startPoint x: 429, startPoint y: 279, endPoint x: 136, endPoint y: 279, distance: 293.3
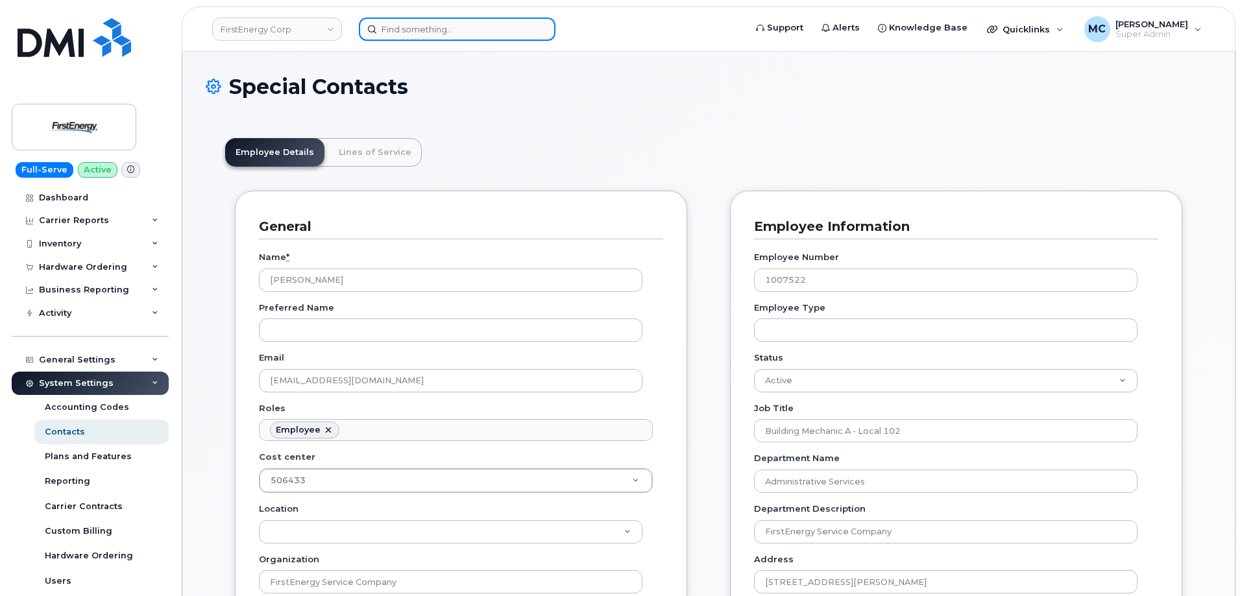
click at [444, 31] on input at bounding box center [457, 29] width 197 height 23
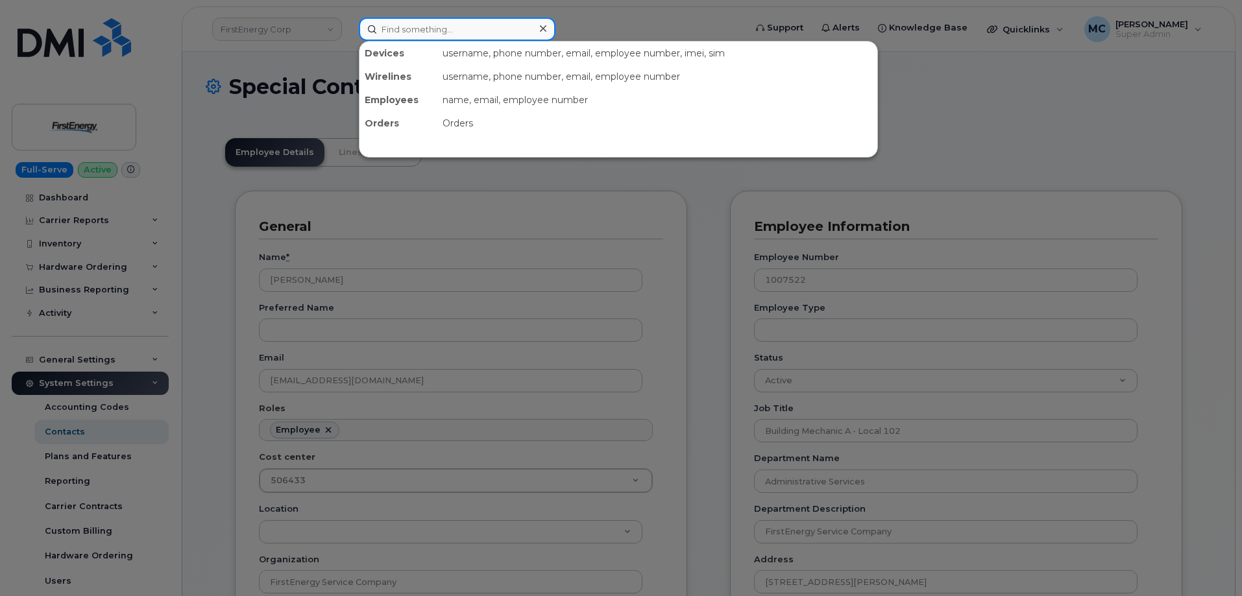
paste input "cweasel@firstenergycorp.com"
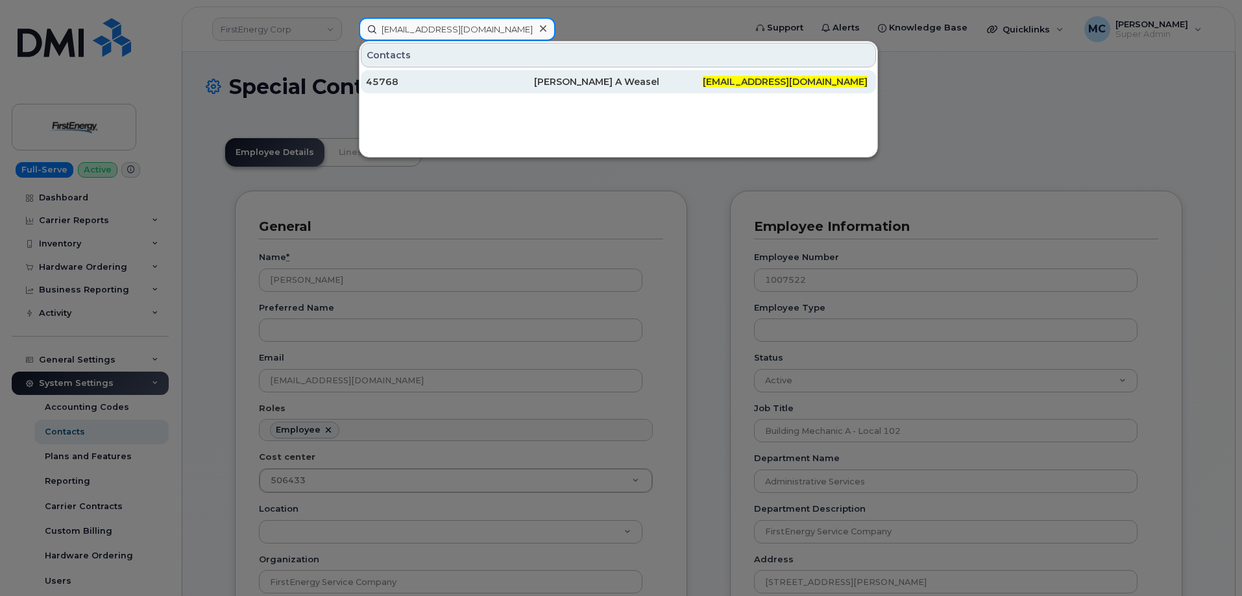
type input "cweasel@firstenergycorp.com"
click at [576, 79] on div "Chad A Weasel" at bounding box center [618, 81] width 168 height 13
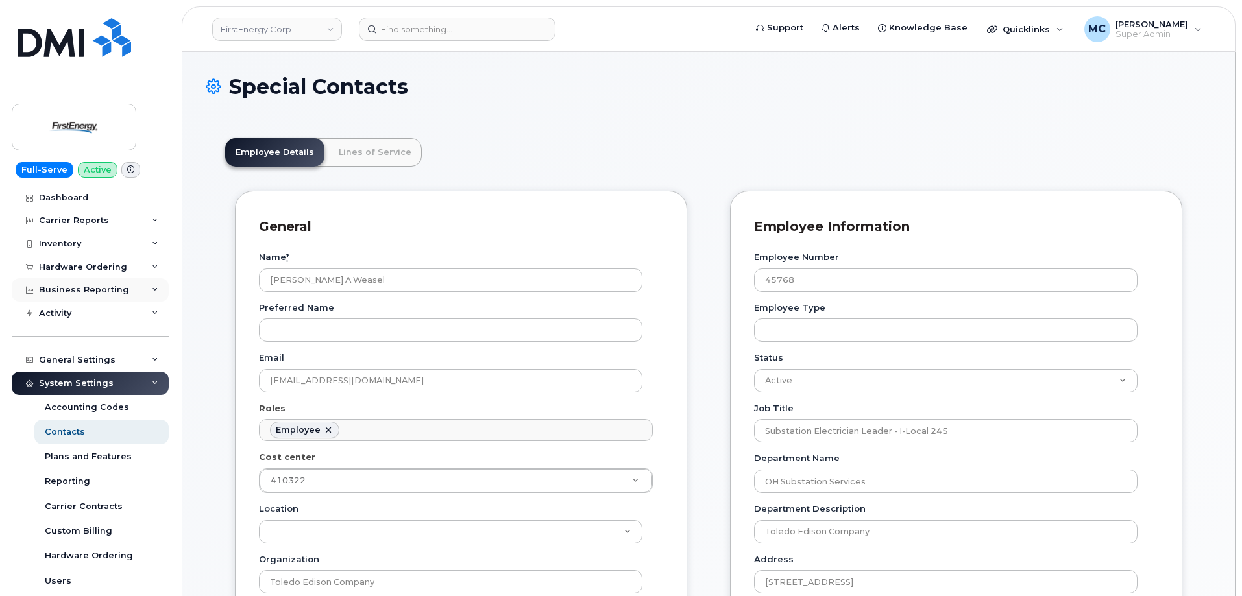
click at [426, 27] on input at bounding box center [457, 29] width 197 height 23
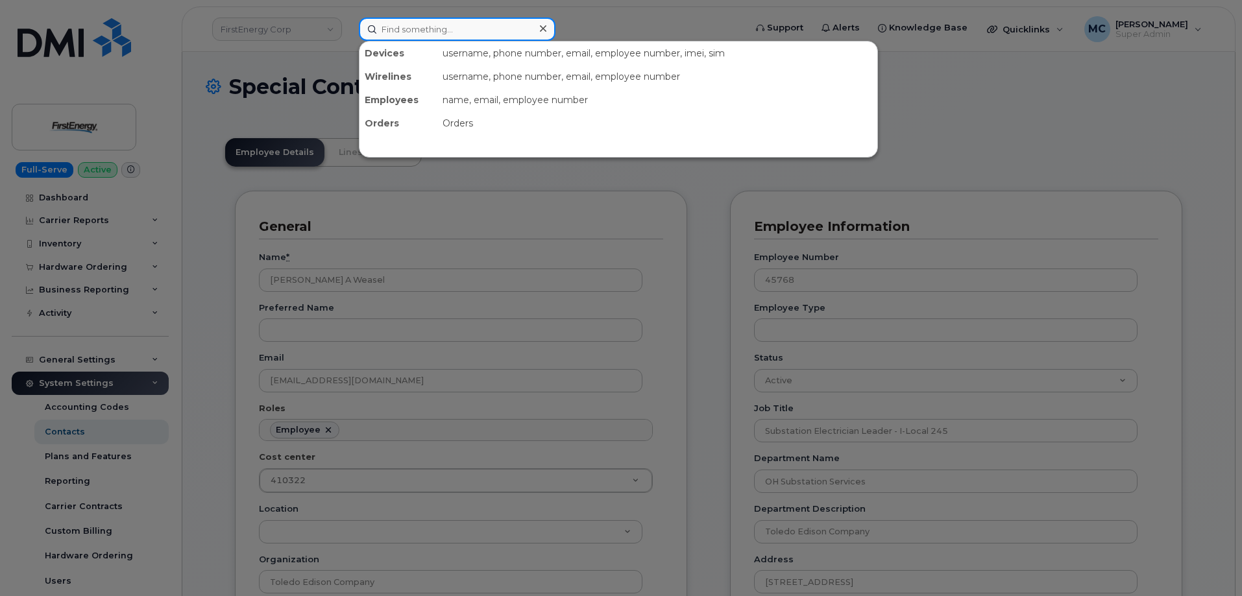
paste input "[EMAIL_ADDRESS][DOMAIN_NAME]"
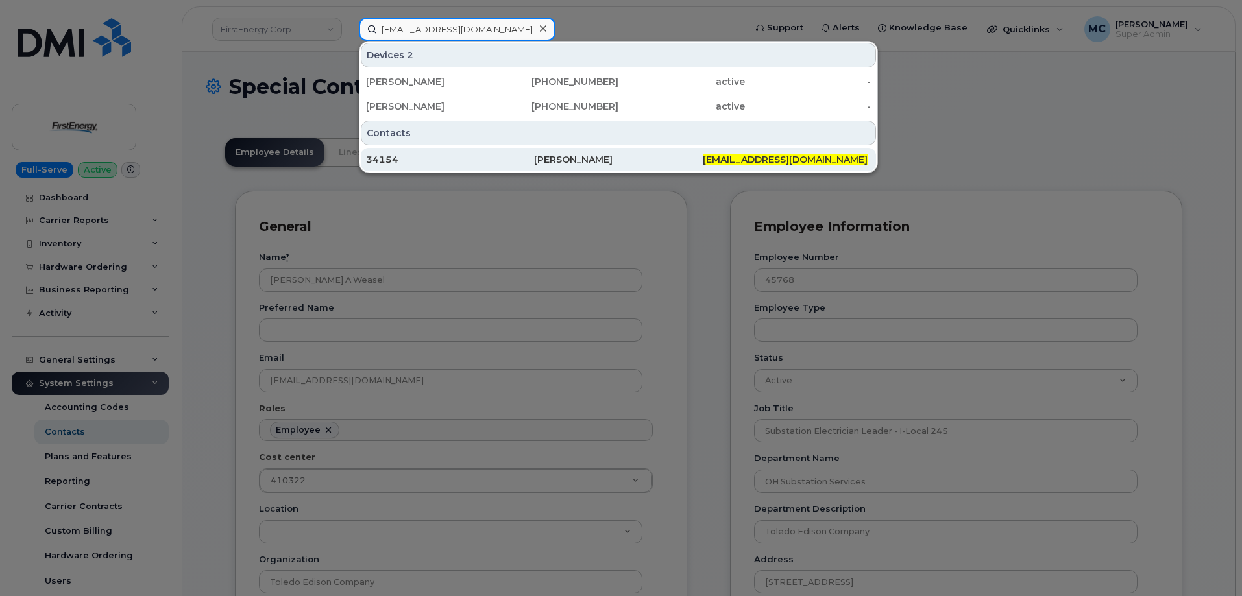
type input "[EMAIL_ADDRESS][DOMAIN_NAME]"
click at [568, 163] on div "[PERSON_NAME]" at bounding box center [618, 159] width 168 height 13
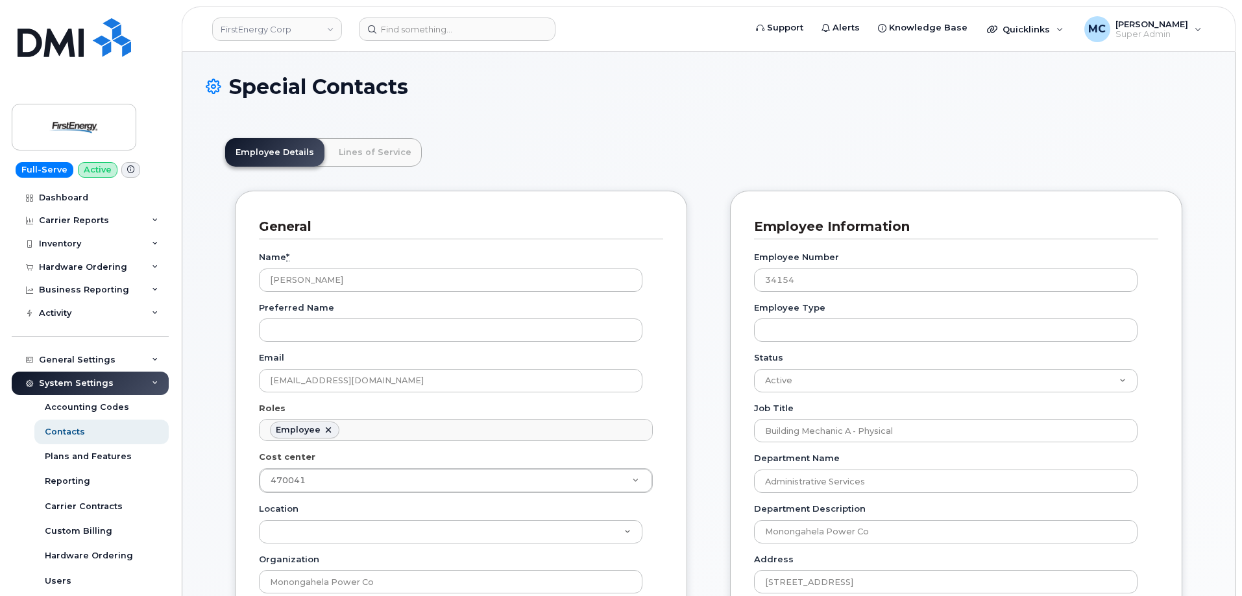
scroll to position [38, 0]
drag, startPoint x: 489, startPoint y: 281, endPoint x: 199, endPoint y: 277, distance: 290.1
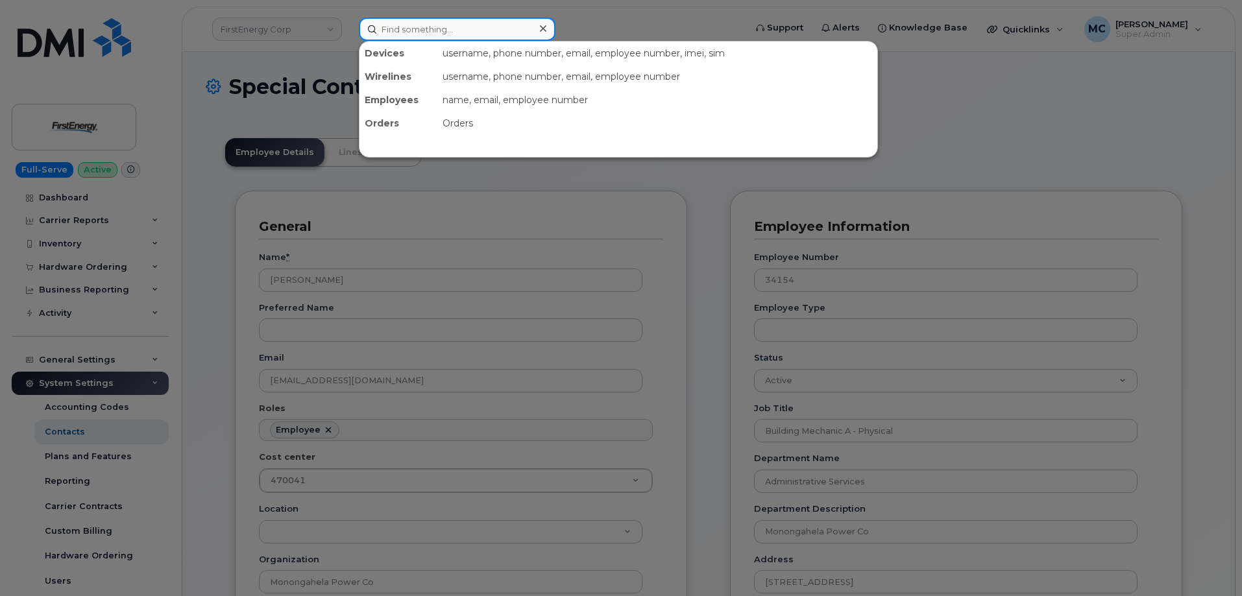
click at [510, 34] on input at bounding box center [457, 29] width 197 height 23
paste input "[EMAIL_ADDRESS][DOMAIN_NAME]"
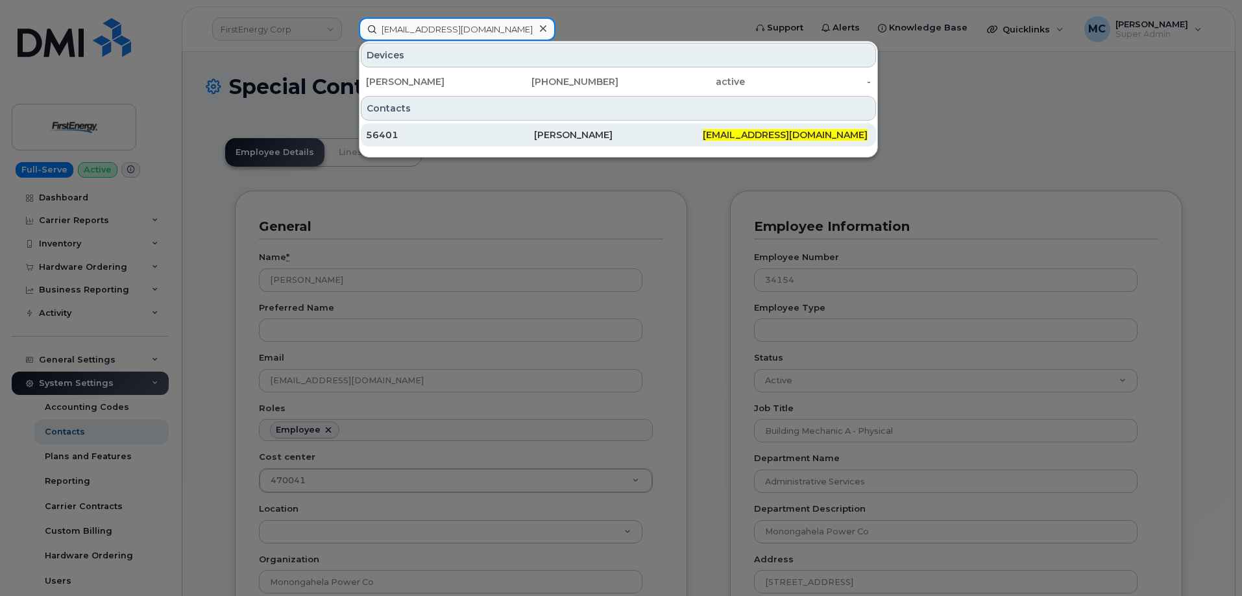
type input "[EMAIL_ADDRESS][DOMAIN_NAME]"
click at [562, 127] on div "[PERSON_NAME]" at bounding box center [618, 134] width 168 height 23
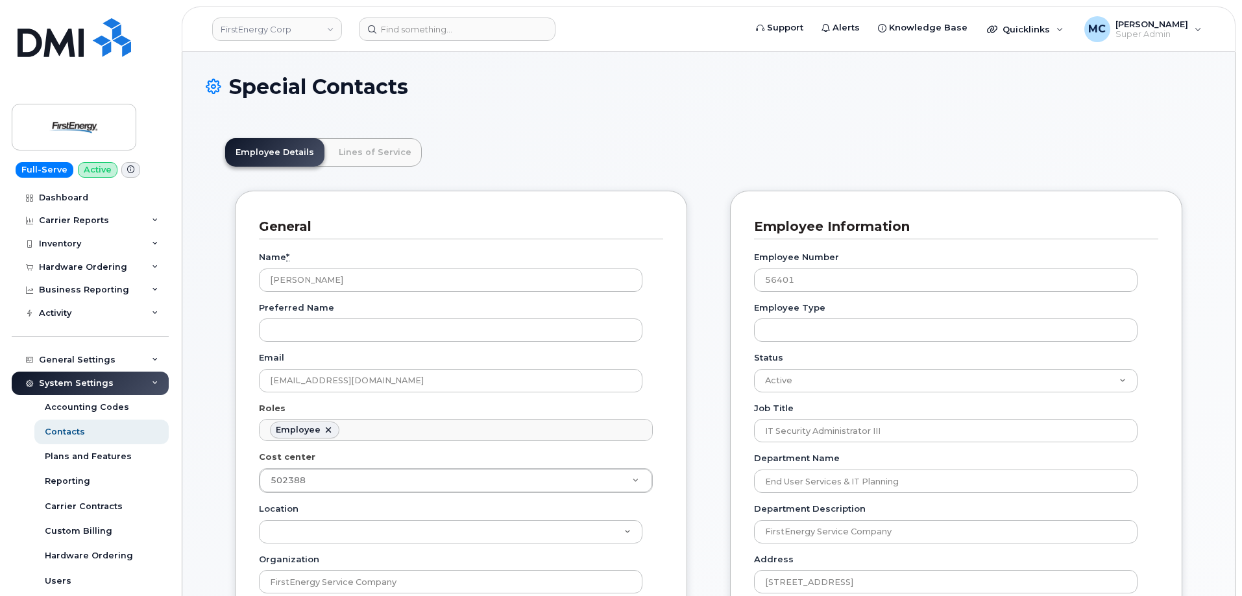
scroll to position [38, 0]
drag, startPoint x: 437, startPoint y: 286, endPoint x: 58, endPoint y: 267, distance: 378.8
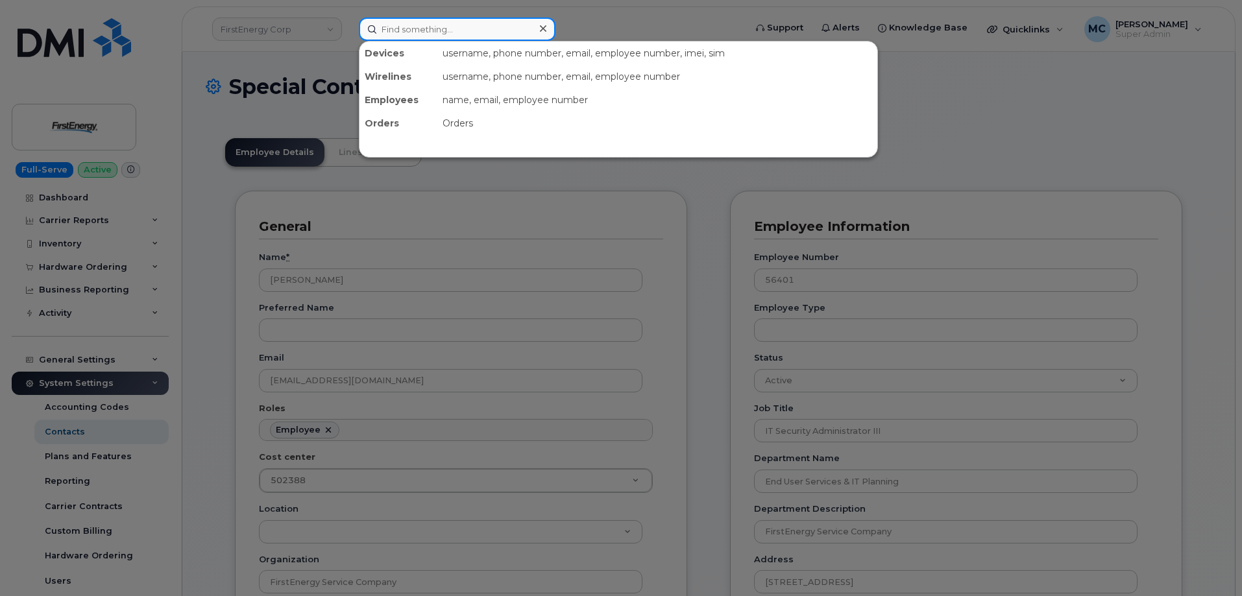
click at [423, 20] on input at bounding box center [457, 29] width 197 height 23
paste input "[EMAIL_ADDRESS][DOMAIN_NAME]"
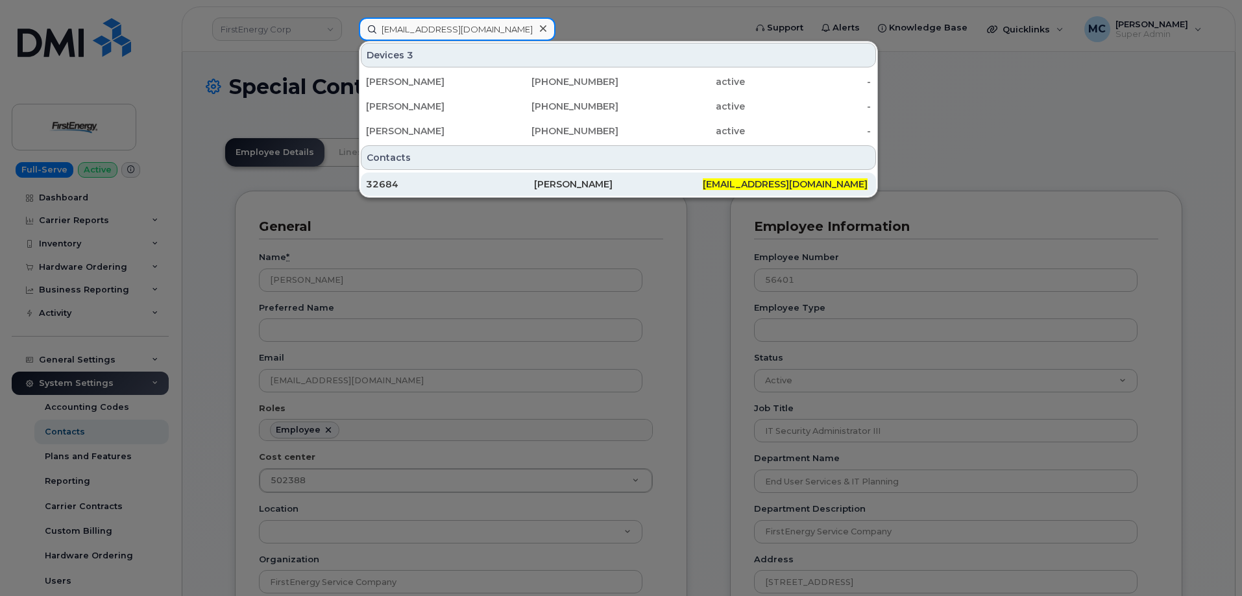
type input "[EMAIL_ADDRESS][DOMAIN_NAME]"
click at [590, 183] on div "[PERSON_NAME]" at bounding box center [618, 184] width 168 height 13
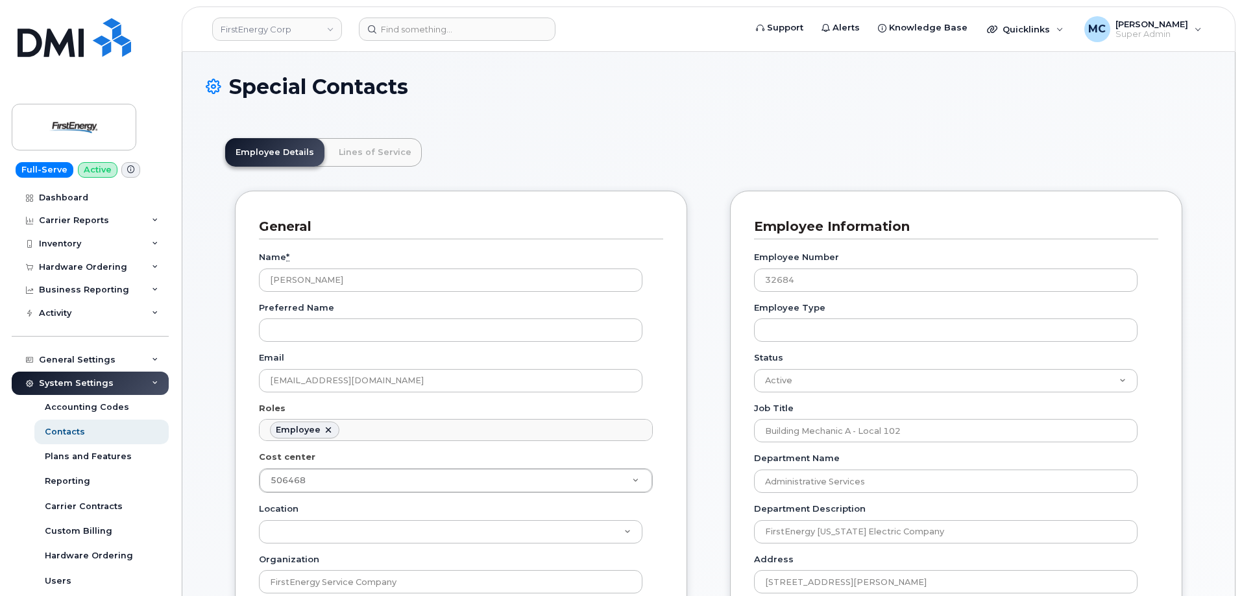
scroll to position [38, 0]
drag, startPoint x: 494, startPoint y: 281, endPoint x: 46, endPoint y: 276, distance: 447.8
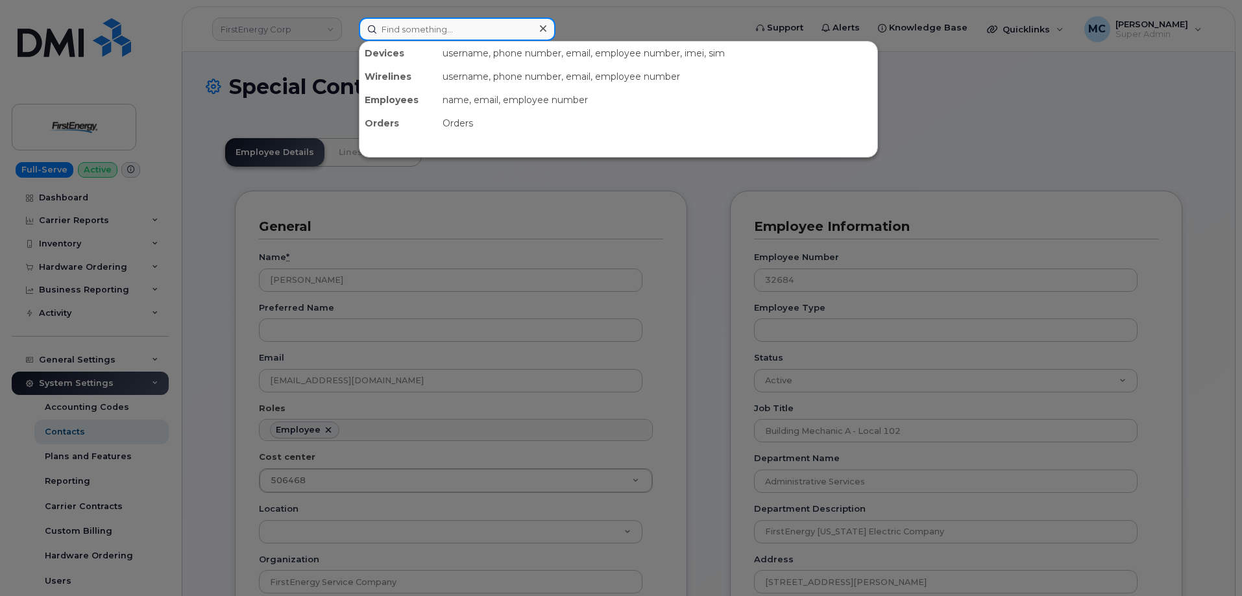
click at [516, 32] on input at bounding box center [457, 29] width 197 height 23
paste input "kvosper@firstenergycorp.com"
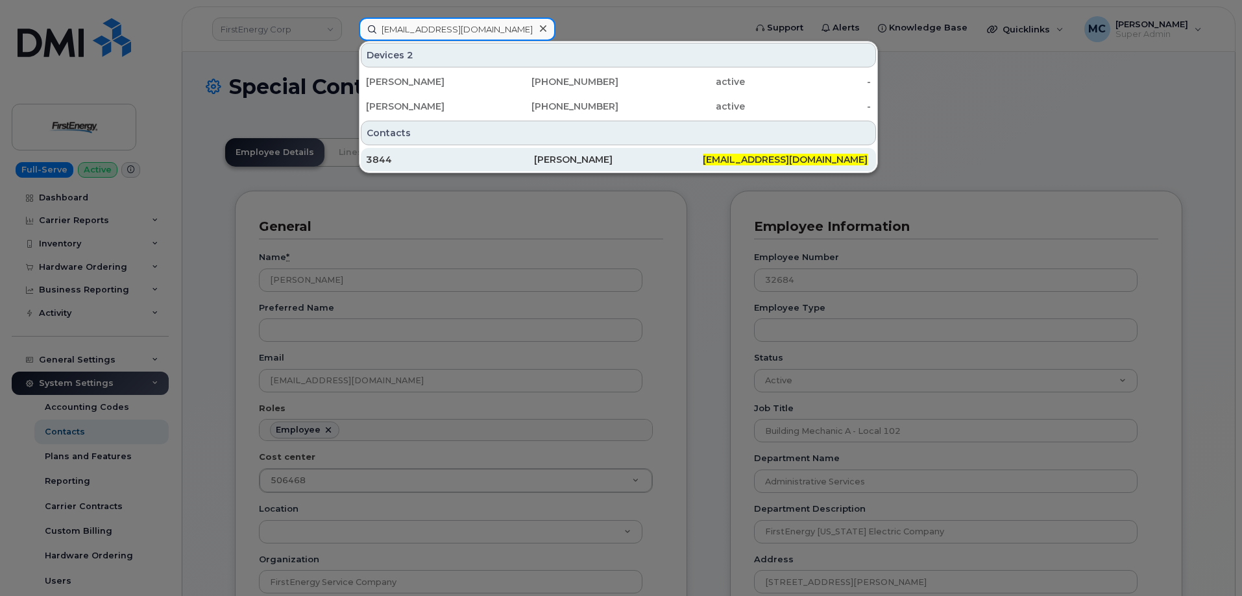
type input "kvosper@firstenergycorp.com"
click at [559, 163] on div "Keith W Vosper" at bounding box center [618, 159] width 168 height 13
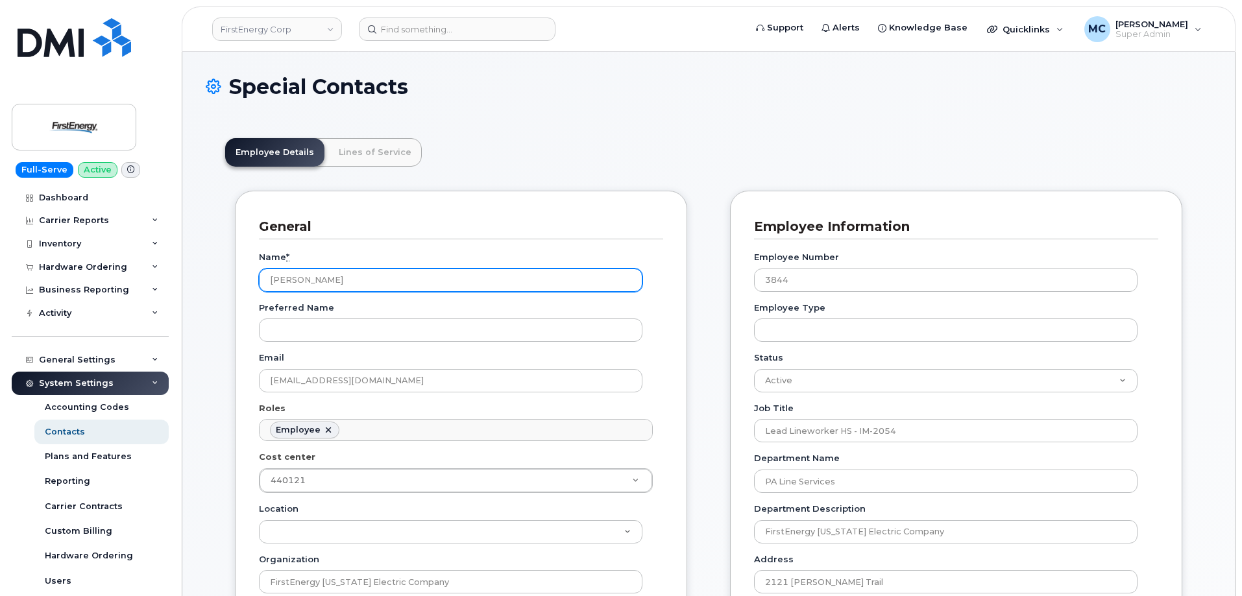
scroll to position [38, 0]
drag, startPoint x: 499, startPoint y: 280, endPoint x: 90, endPoint y: 279, distance: 409.5
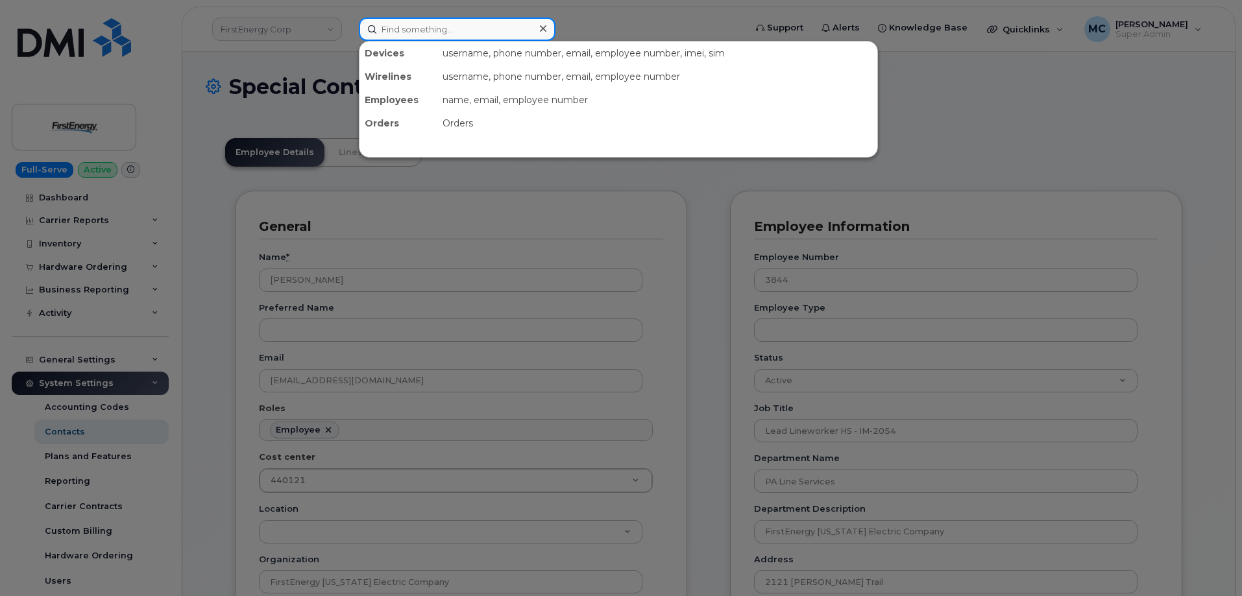
click at [491, 23] on input at bounding box center [457, 29] width 197 height 23
paste input "jsinclair@firstenergycorp.com"
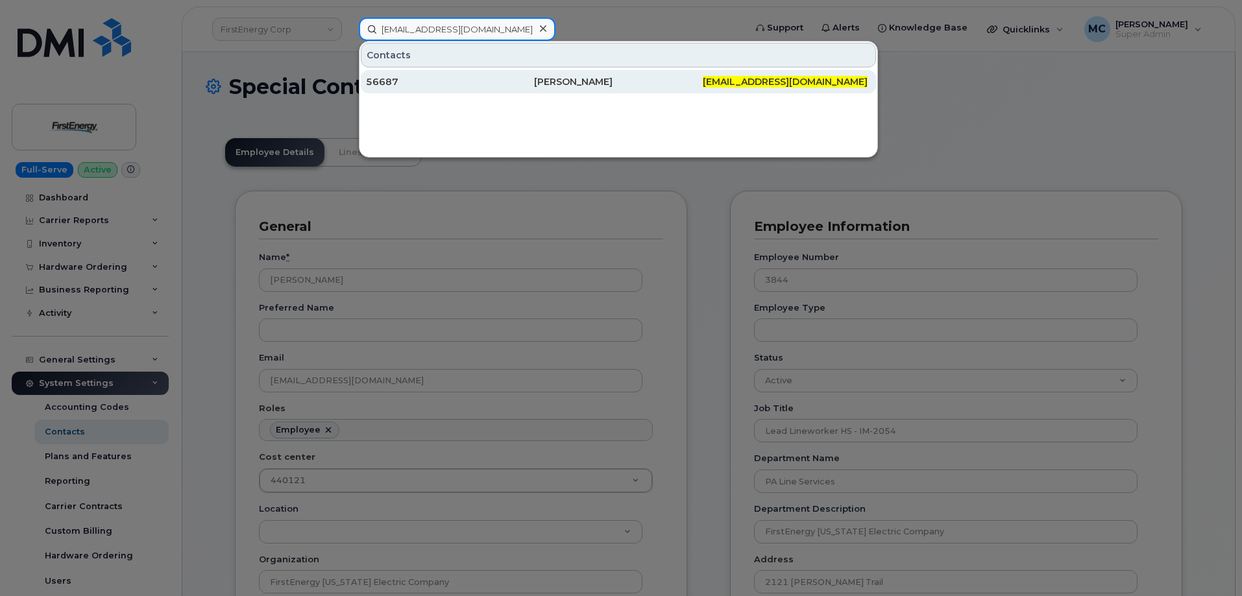
type input "jsinclair@firstenergycorp.com"
click at [549, 83] on div "Jason R Sinclair" at bounding box center [618, 81] width 168 height 13
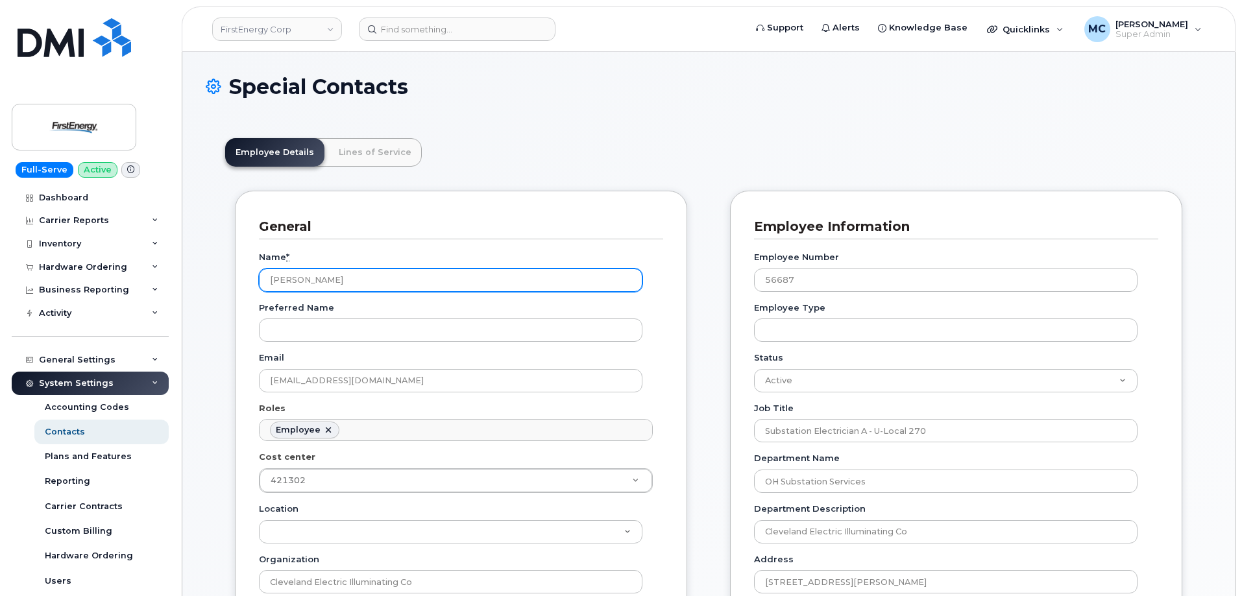
scroll to position [38, 0]
drag, startPoint x: 458, startPoint y: 280, endPoint x: 34, endPoint y: 273, distance: 423.2
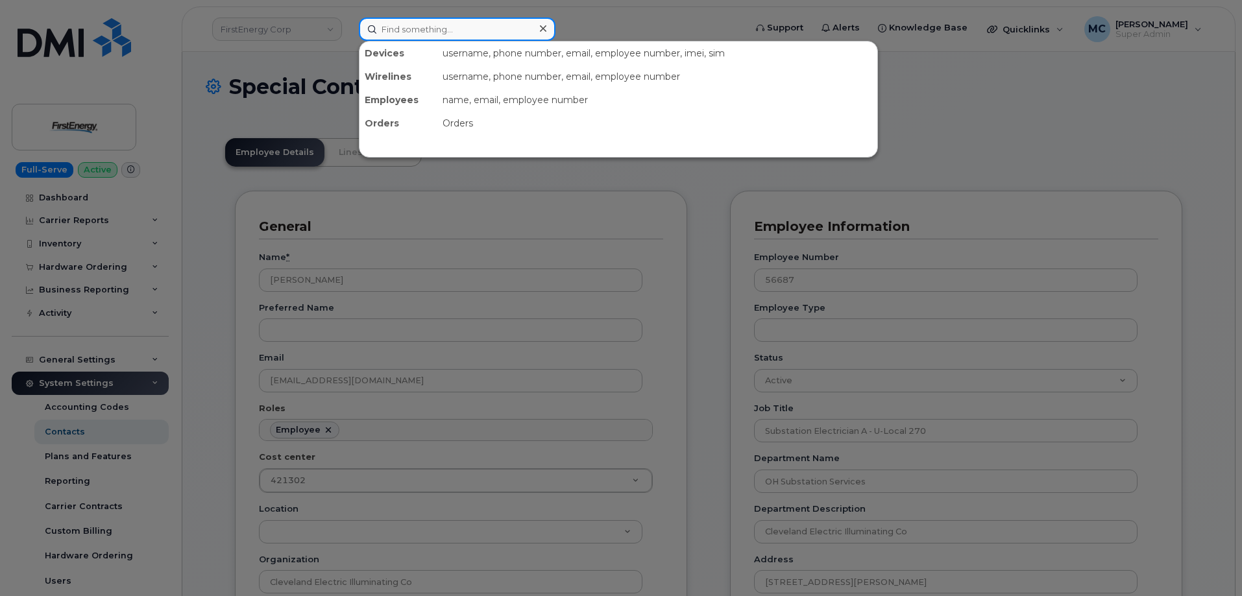
click at [477, 34] on input at bounding box center [457, 29] width 197 height 23
paste input "hoffmanj@firstenergycorp.com"
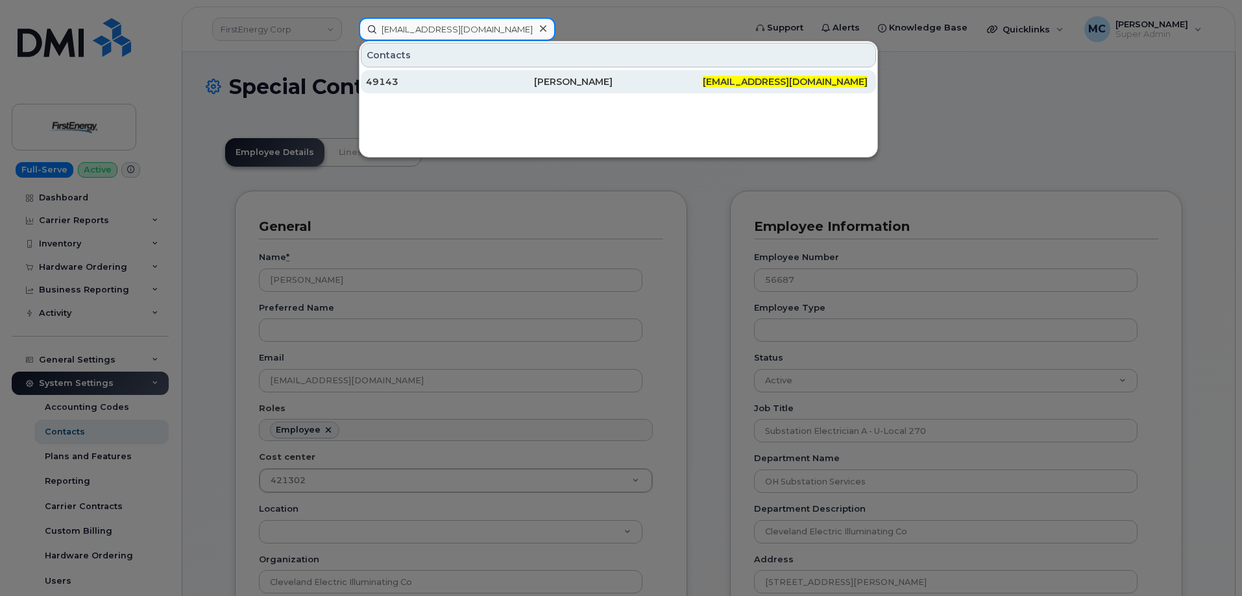
type input "hoffmanj@firstenergycorp.com"
click at [562, 85] on div "Justin Hoffman" at bounding box center [618, 81] width 168 height 13
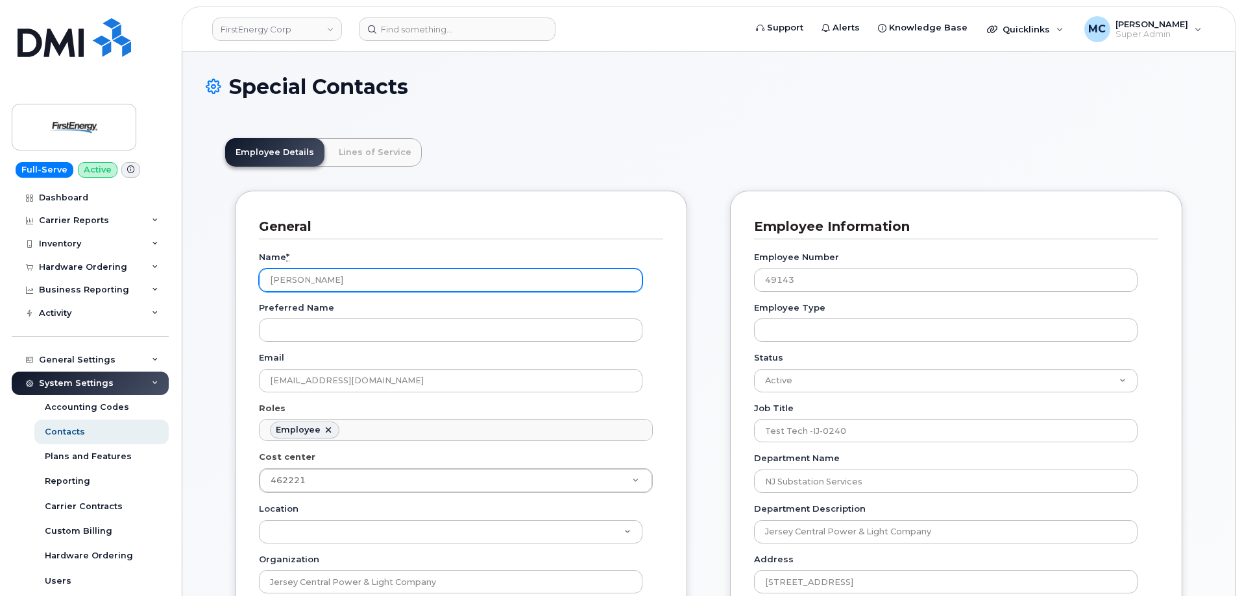
scroll to position [38, 0]
drag, startPoint x: 416, startPoint y: 275, endPoint x: 94, endPoint y: 276, distance: 321.9
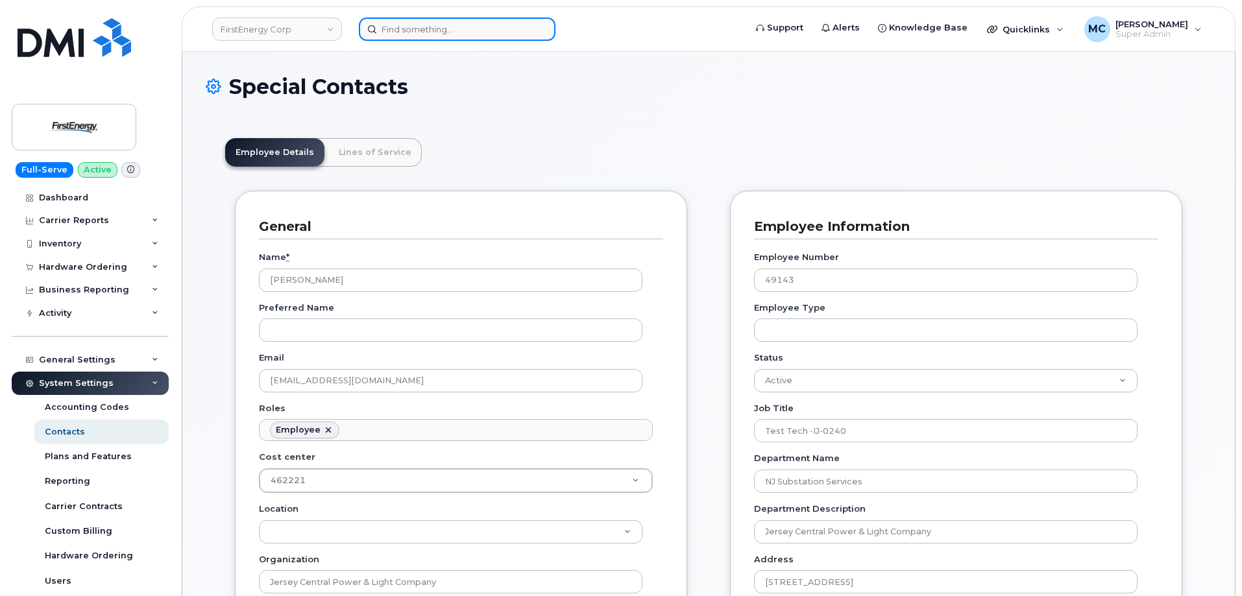
click at [487, 34] on input at bounding box center [457, 29] width 197 height 23
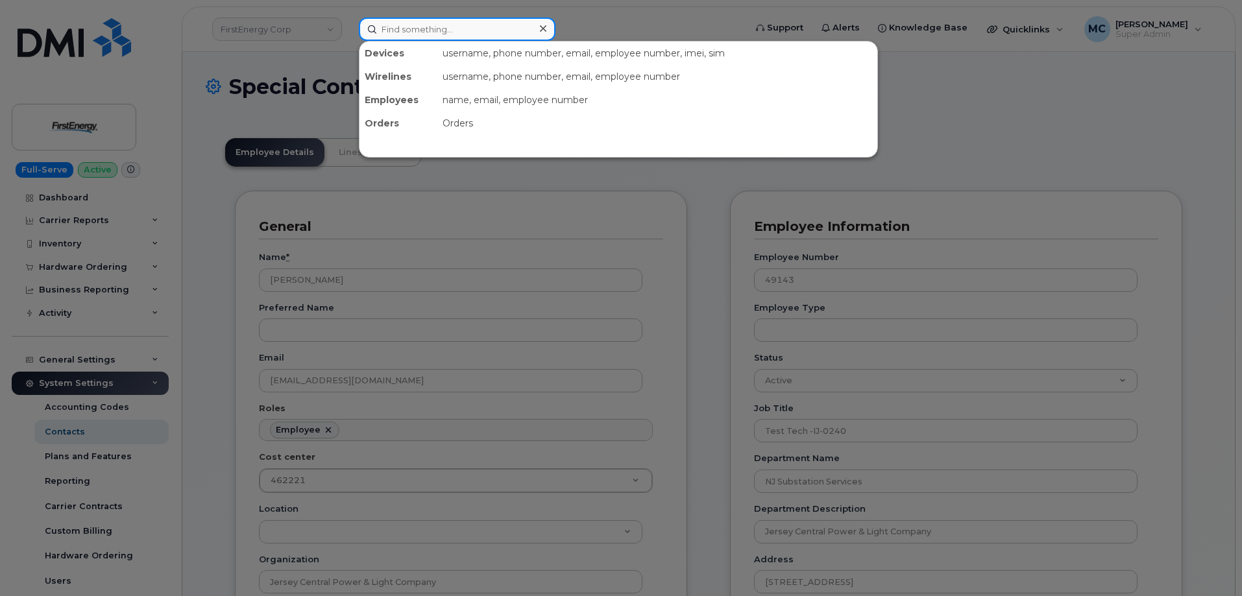
paste input "slucas@firstenergycorp.com"
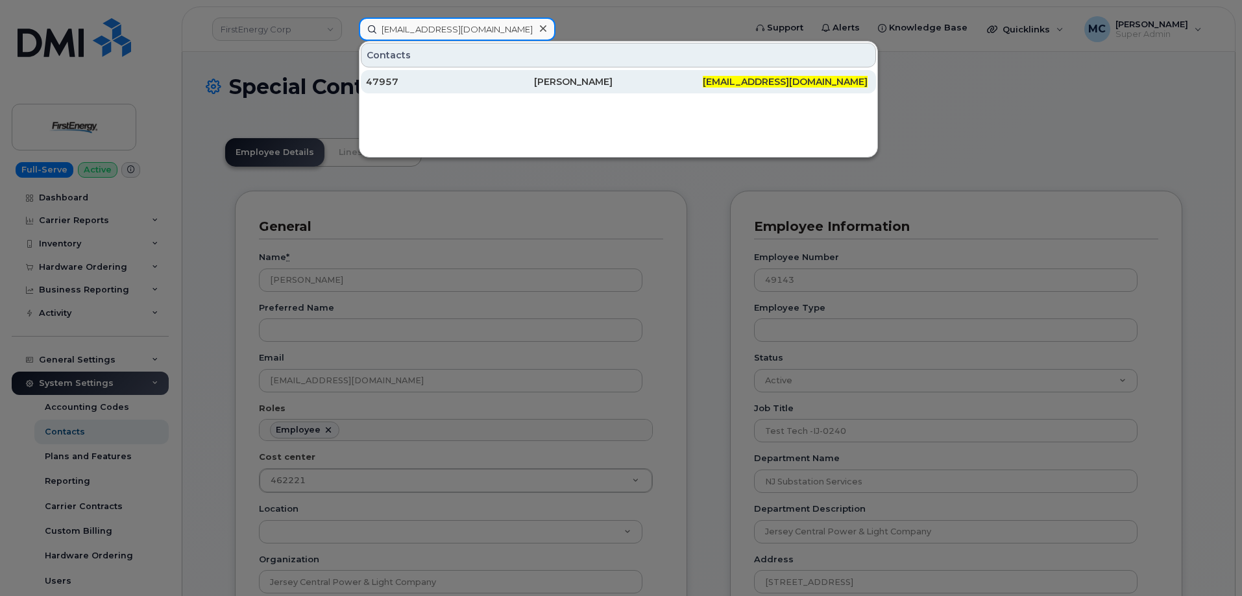
type input "slucas@firstenergycorp.com"
click at [548, 84] on div "Steven J Lucas" at bounding box center [618, 81] width 168 height 13
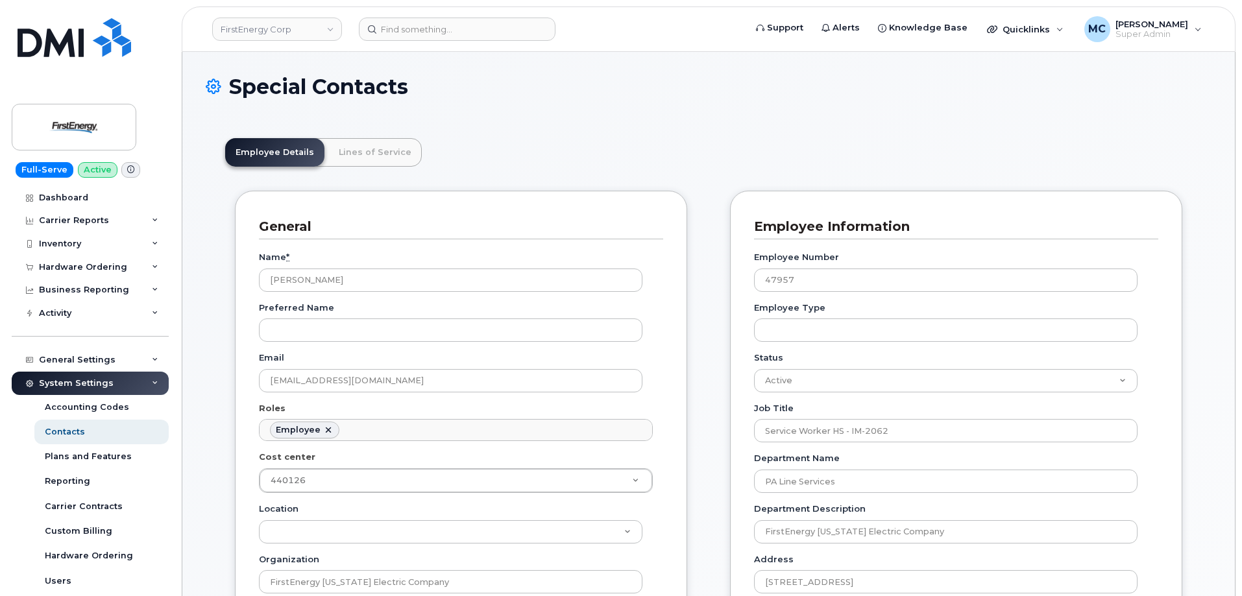
scroll to position [38, 0]
drag, startPoint x: 458, startPoint y: 278, endPoint x: 103, endPoint y: 280, distance: 354.3
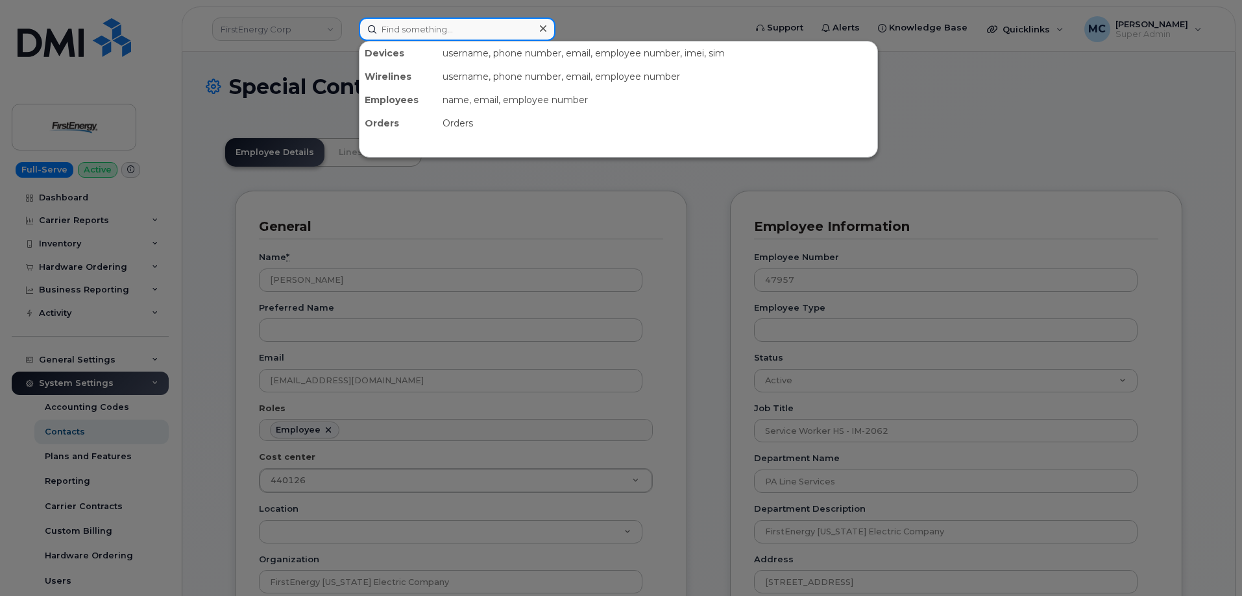
click at [441, 35] on input at bounding box center [457, 29] width 197 height 23
paste input "TJHackleman@firstenergycorp.com"
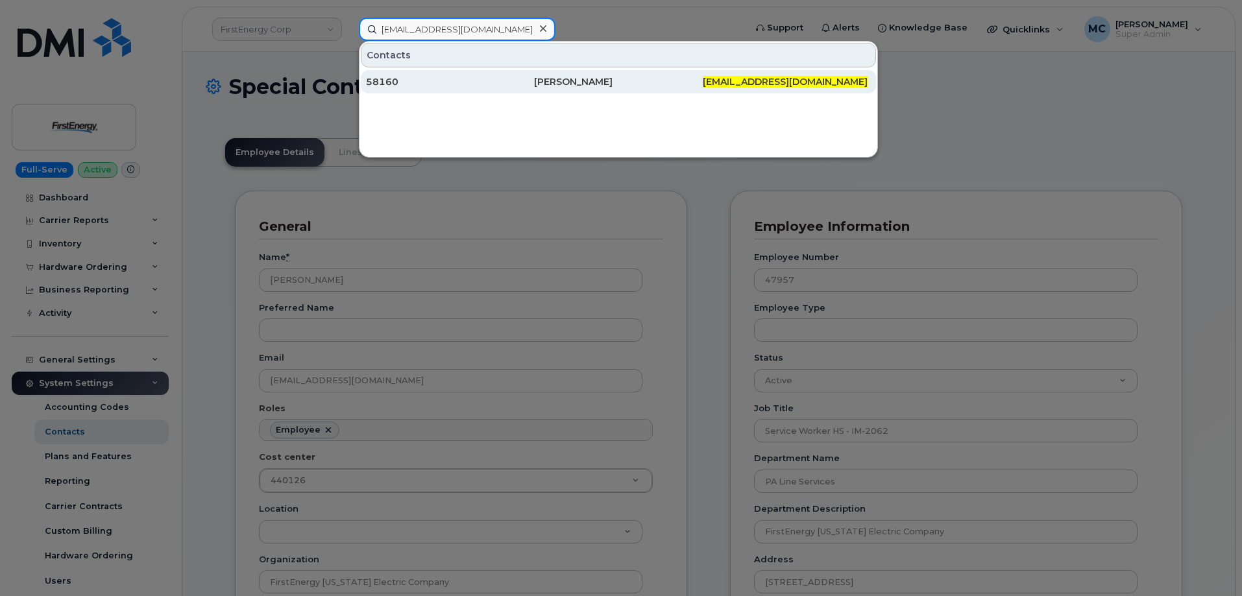
type input "[EMAIL_ADDRESS][DOMAIN_NAME]"
click at [581, 80] on div "[PERSON_NAME]" at bounding box center [618, 81] width 168 height 13
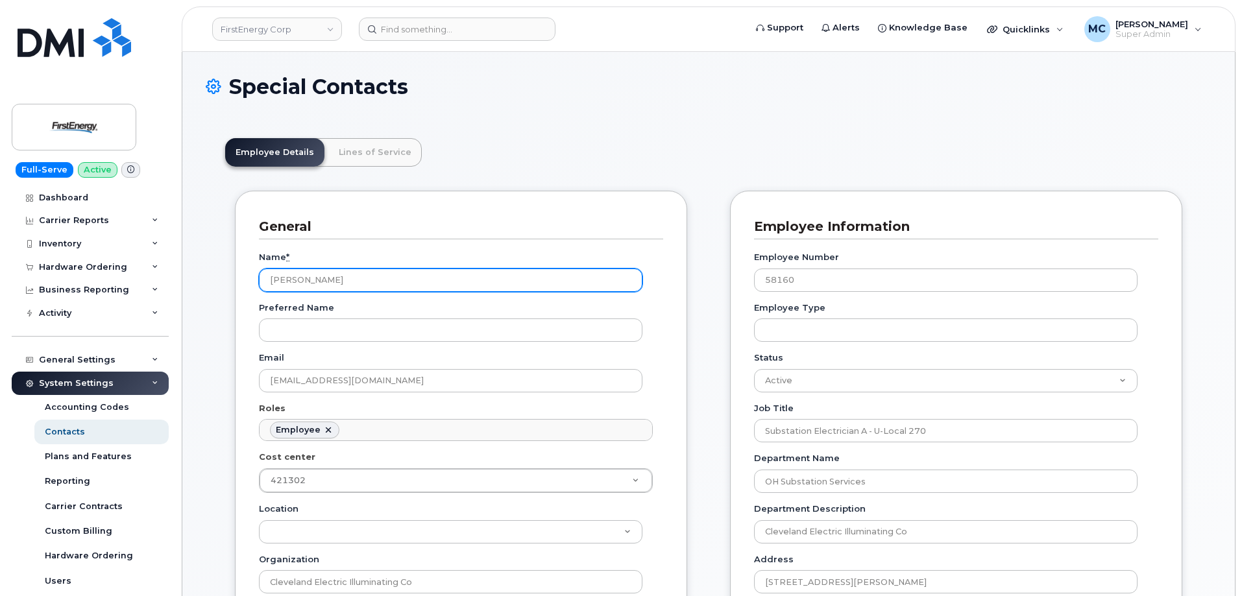
scroll to position [38, 0]
drag, startPoint x: 439, startPoint y: 280, endPoint x: 79, endPoint y: 284, distance: 360.8
click at [561, 90] on h1 "Special Contacts" at bounding box center [709, 86] width 1006 height 23
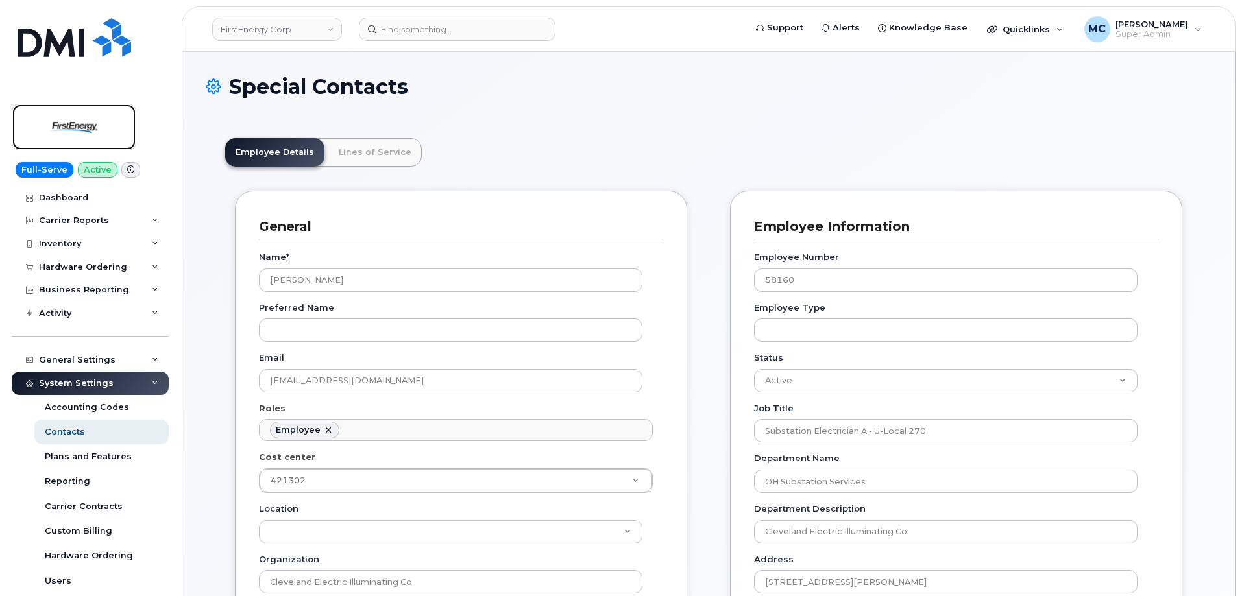
click at [14, 127] on link at bounding box center [74, 127] width 125 height 47
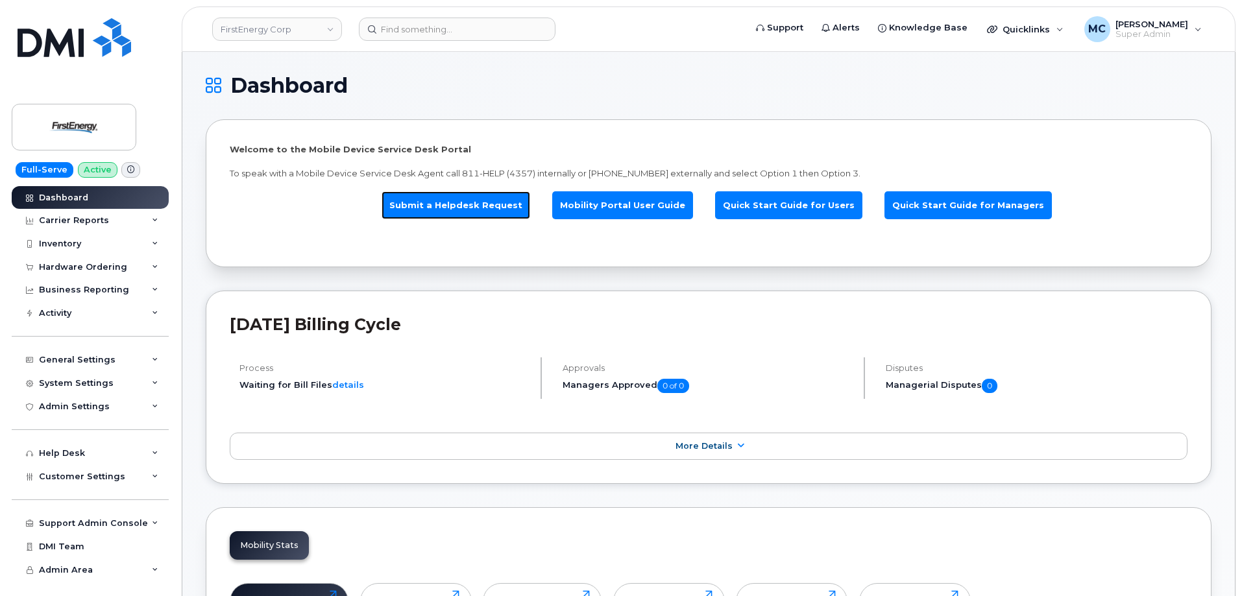
click at [490, 195] on link "Submit a Helpdesk Request" at bounding box center [456, 205] width 149 height 28
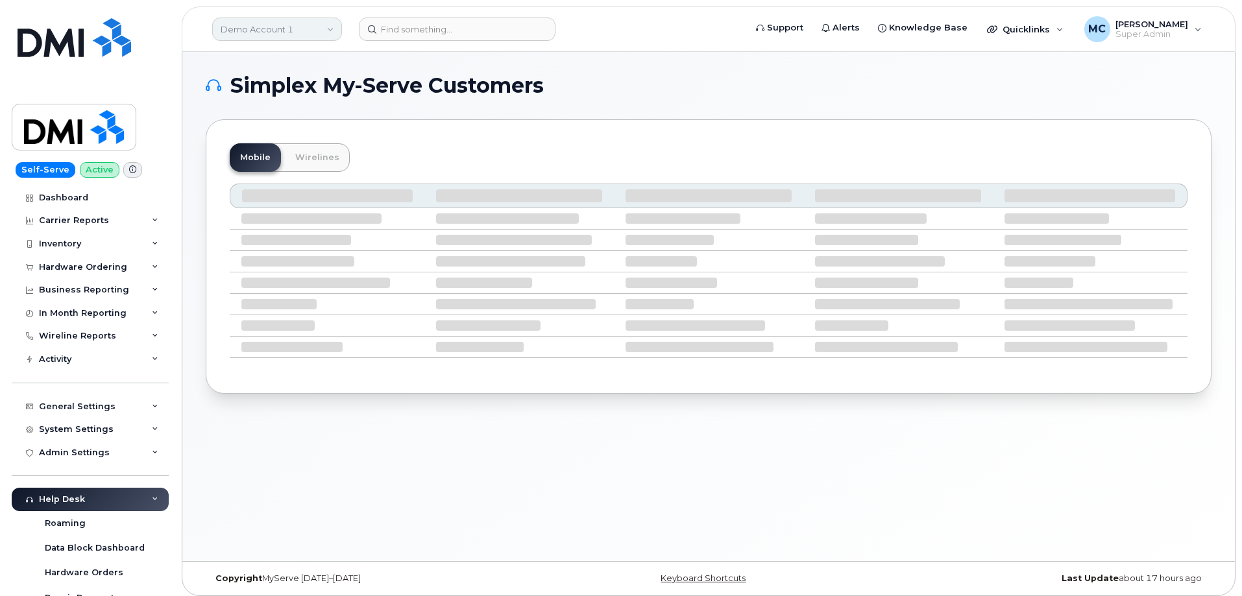
click at [310, 34] on link "Demo Account 1" at bounding box center [277, 29] width 130 height 23
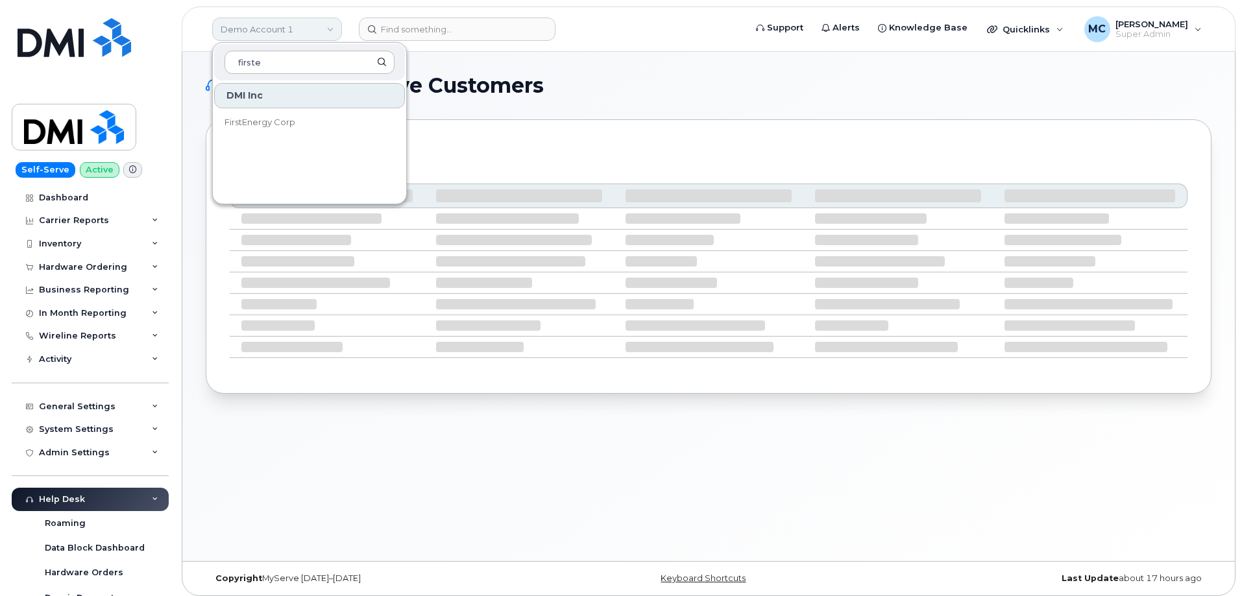
type input "firste"
click at [284, 112] on link "FirstEnergy Corp" at bounding box center [309, 123] width 191 height 26
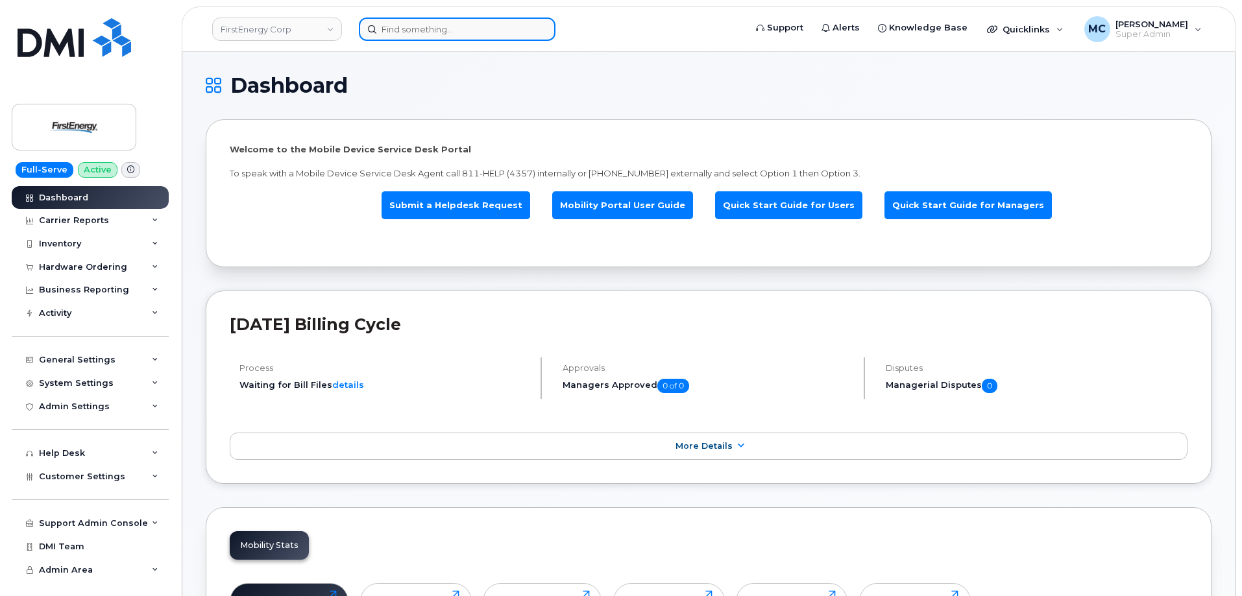
click at [454, 21] on input at bounding box center [457, 29] width 197 height 23
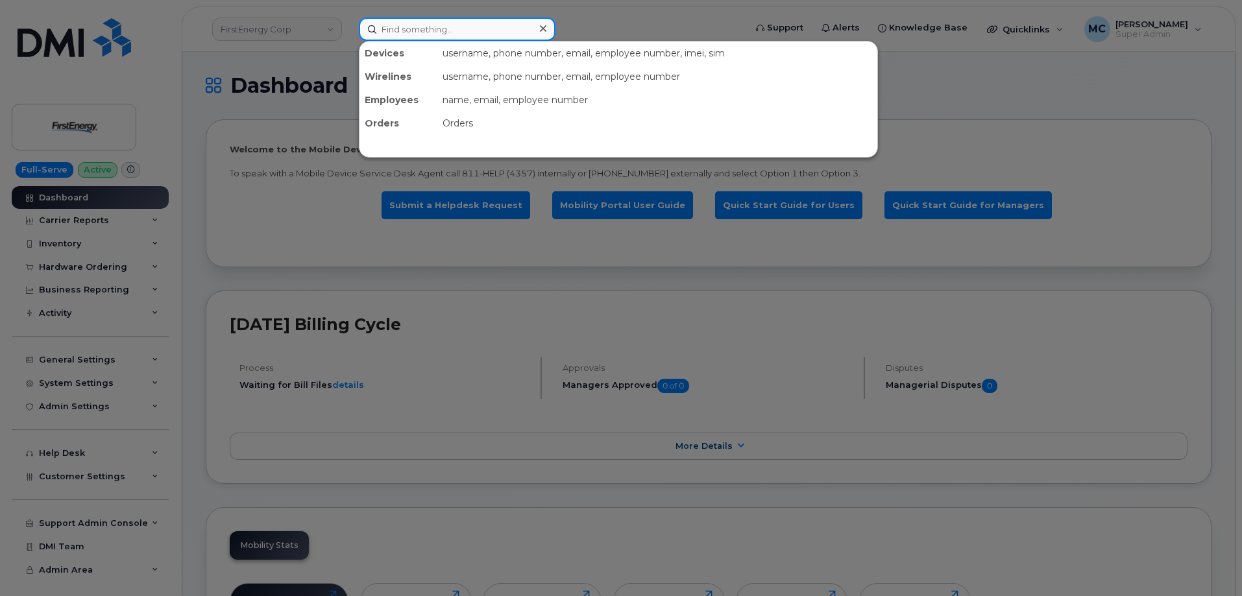
paste input "[EMAIL_ADDRESS][DOMAIN_NAME]"
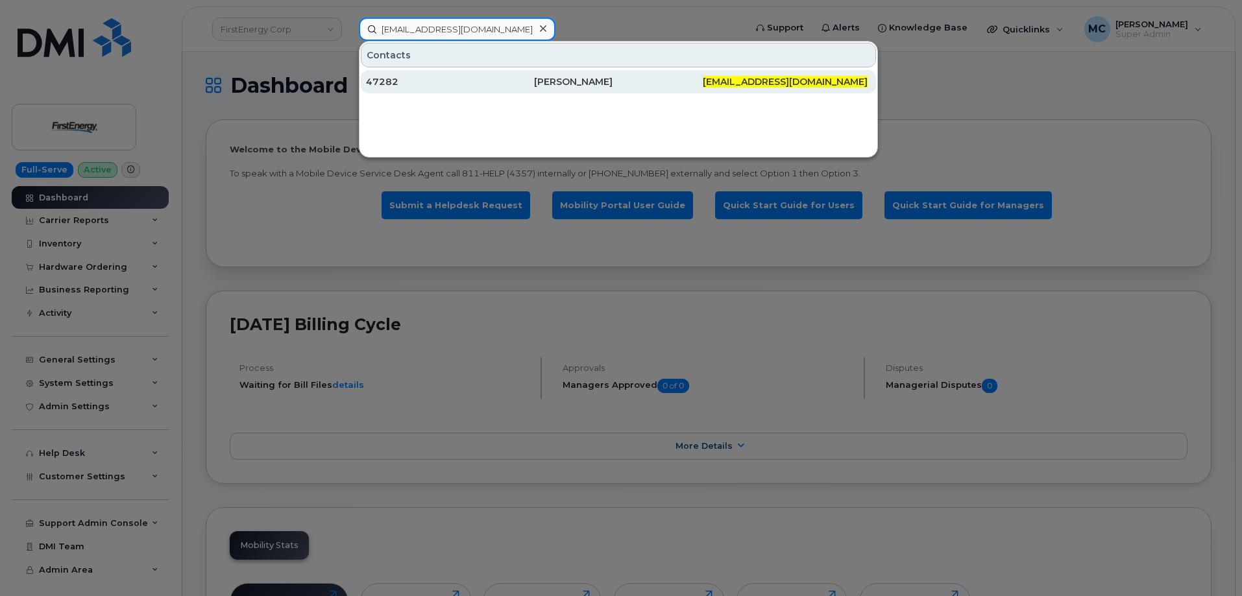
type input "[EMAIL_ADDRESS][DOMAIN_NAME]"
click at [616, 76] on div "[PERSON_NAME]" at bounding box center [618, 81] width 168 height 13
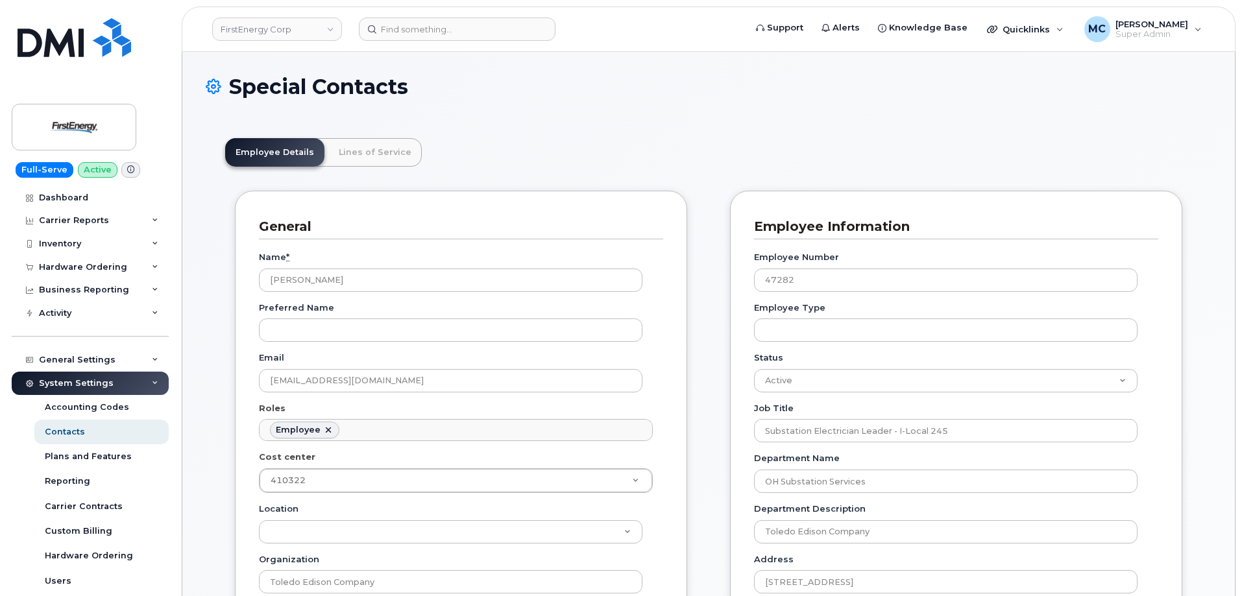
scroll to position [44, 0]
drag, startPoint x: 839, startPoint y: 285, endPoint x: 703, endPoint y: 285, distance: 136.3
click at [517, 34] on input at bounding box center [457, 29] width 197 height 23
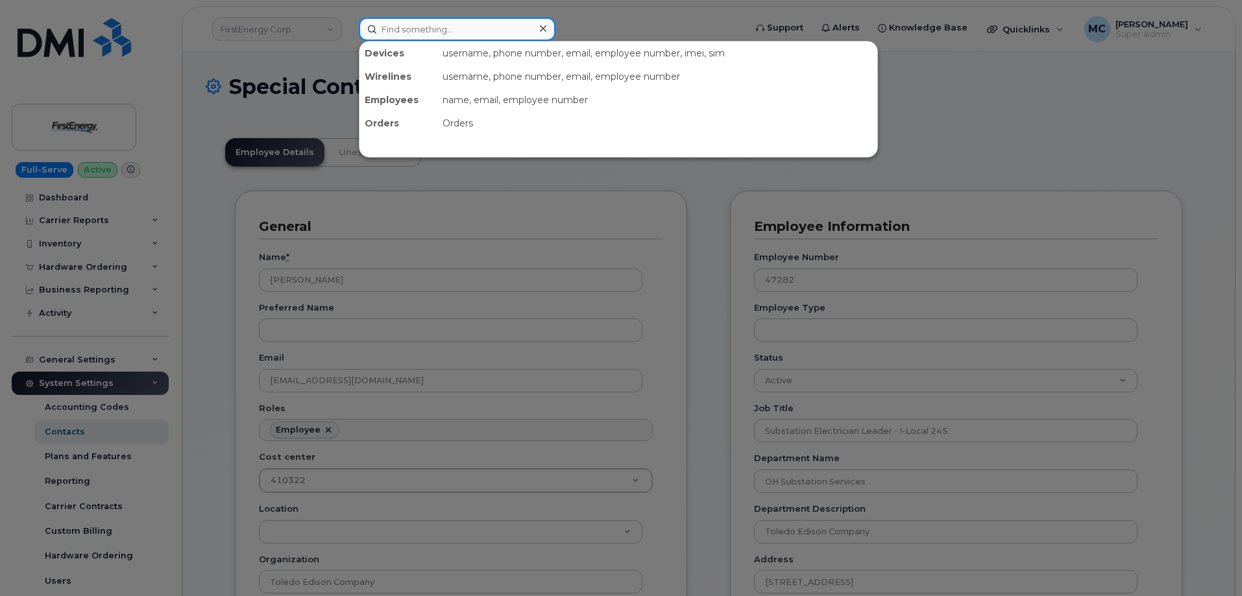
paste input "[EMAIL_ADDRESS][DOMAIN_NAME]"
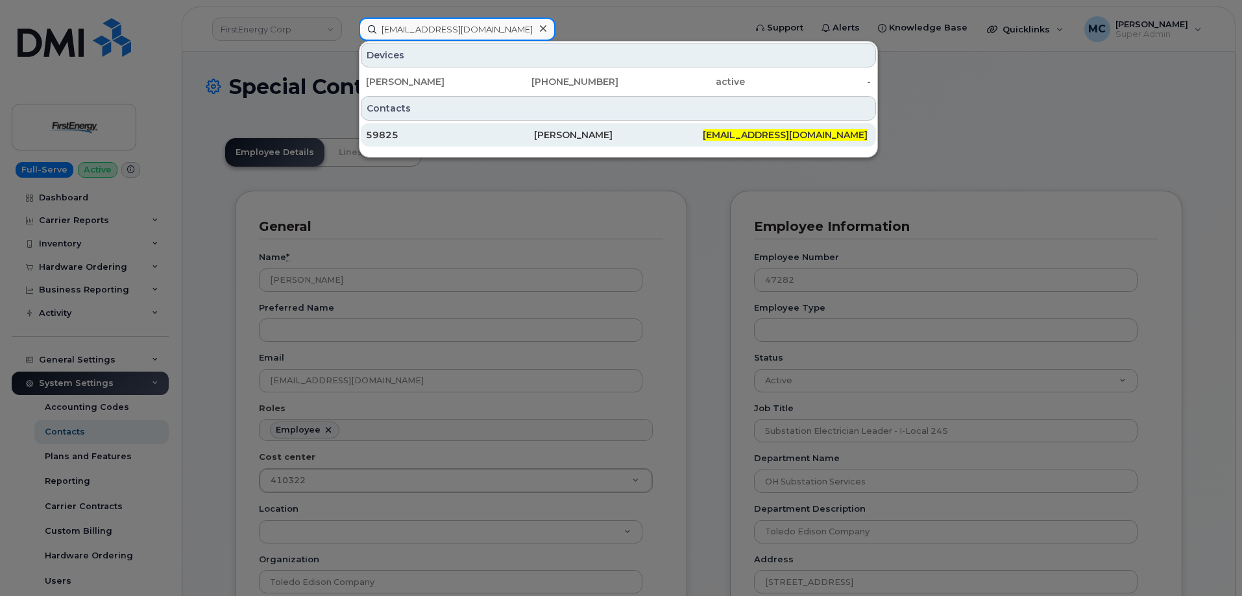
type input "[EMAIL_ADDRESS][DOMAIN_NAME]"
click at [568, 135] on div "[PERSON_NAME]" at bounding box center [618, 134] width 168 height 13
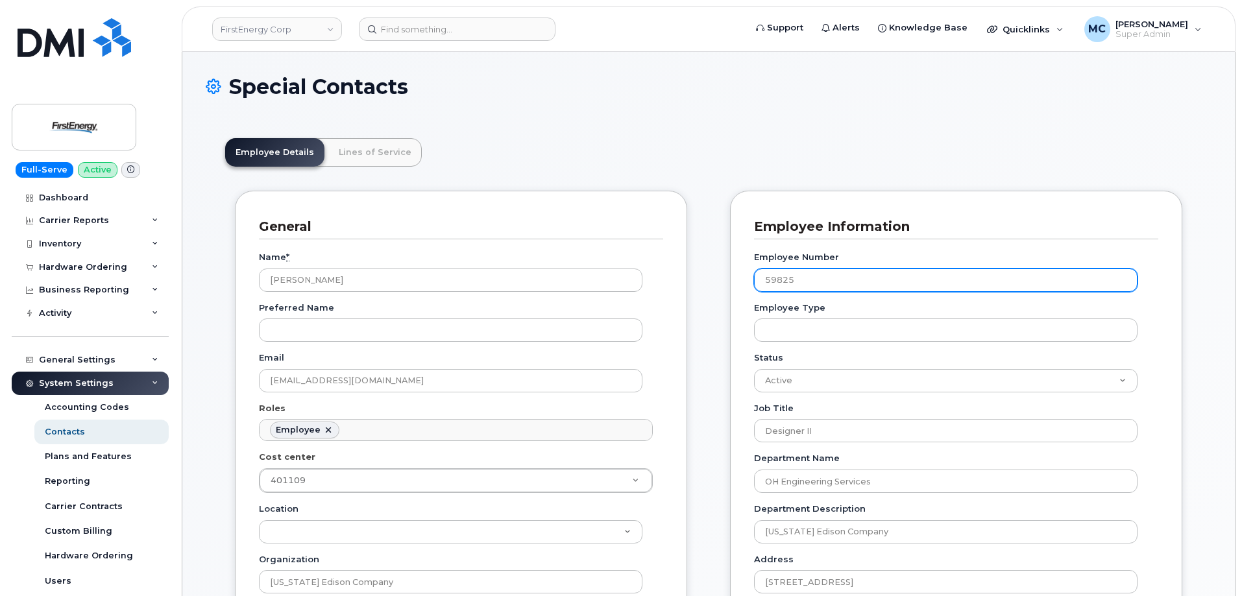
scroll to position [44, 0]
drag, startPoint x: 895, startPoint y: 278, endPoint x: 570, endPoint y: 281, distance: 324.5
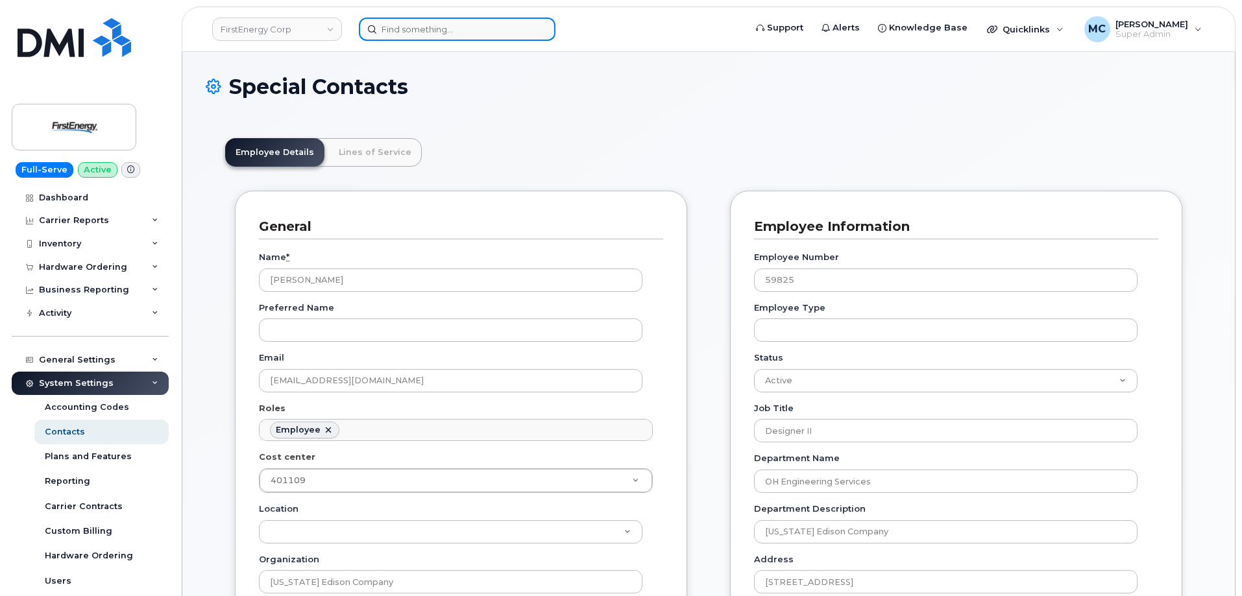
click at [485, 35] on input at bounding box center [457, 29] width 197 height 23
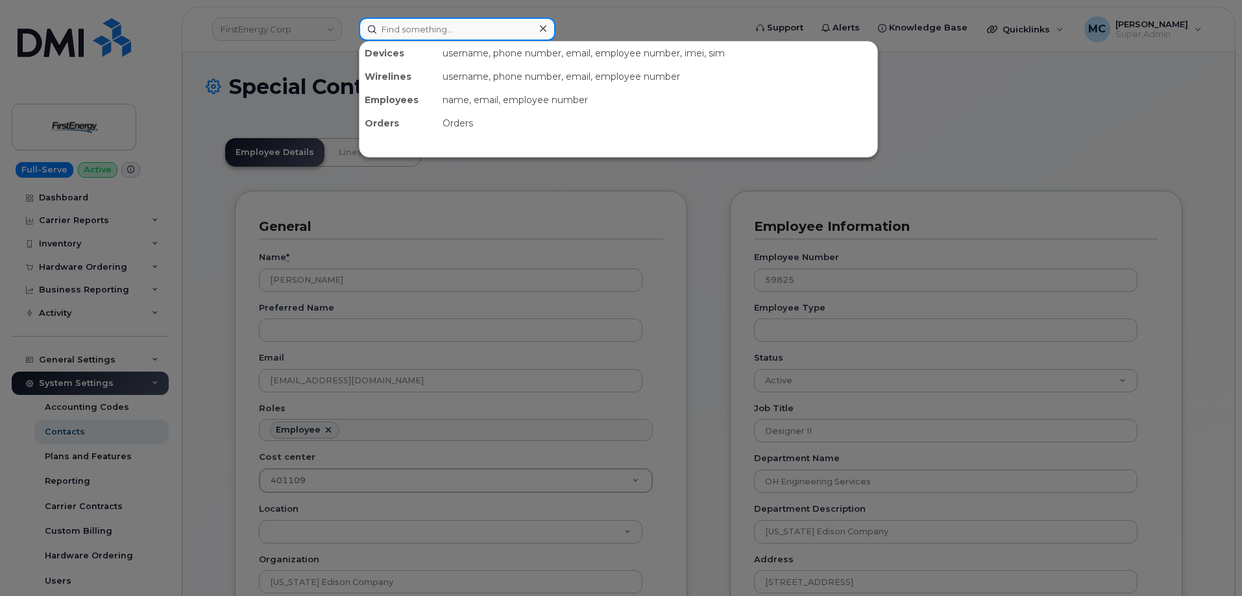
paste input "[EMAIL_ADDRESS][DOMAIN_NAME]"
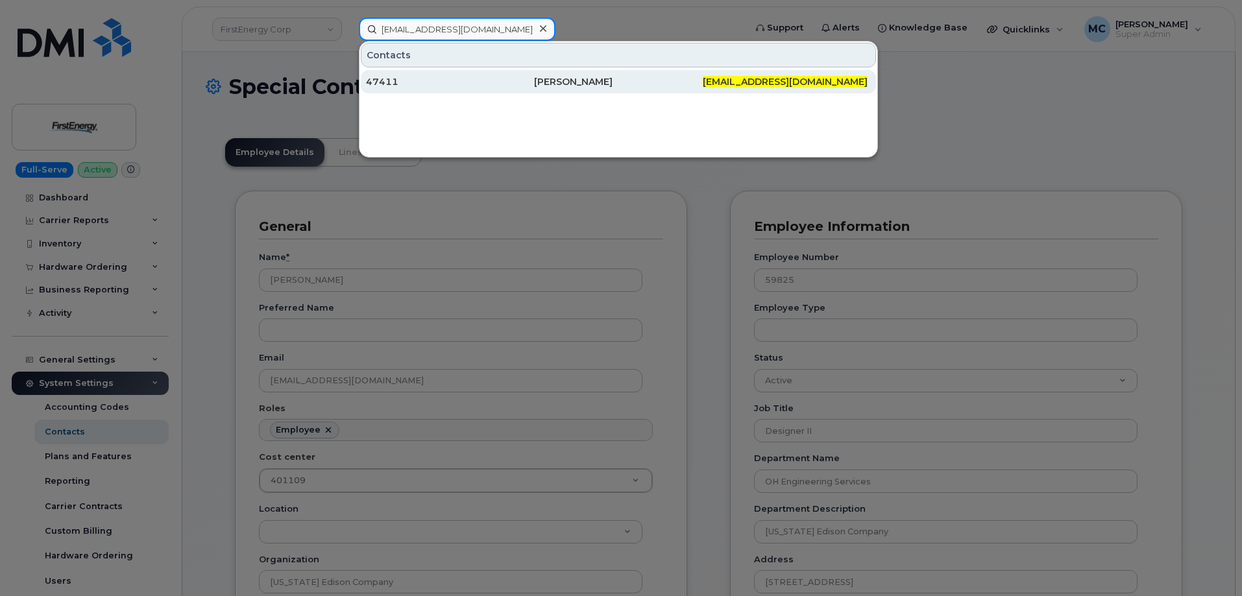
type input "[EMAIL_ADDRESS][DOMAIN_NAME]"
click at [549, 81] on div "Kyle J Lindow" at bounding box center [618, 81] width 168 height 13
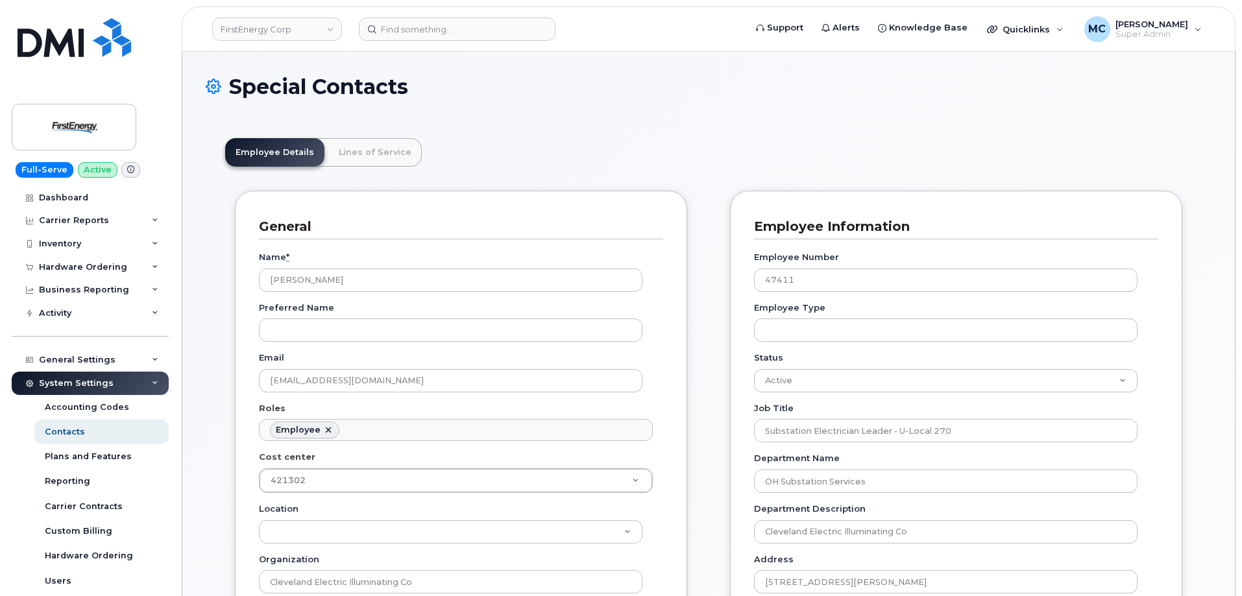
scroll to position [38, 0]
drag, startPoint x: 819, startPoint y: 282, endPoint x: 646, endPoint y: 282, distance: 172.6
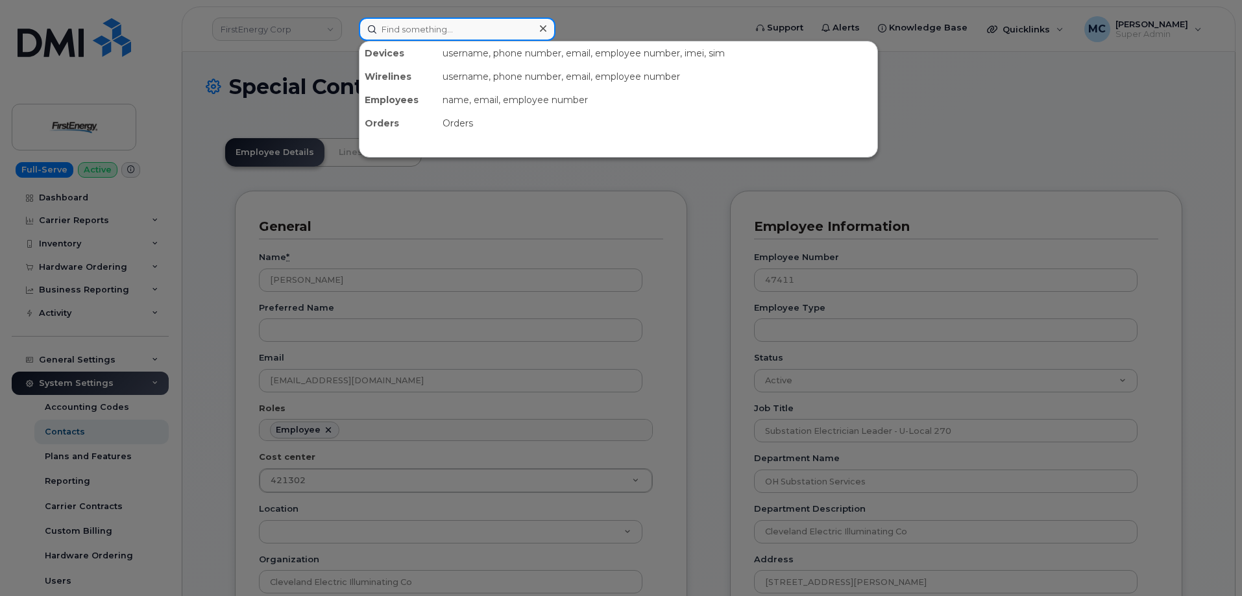
click at [470, 34] on input at bounding box center [457, 29] width 197 height 23
paste input "[EMAIL_ADDRESS][DOMAIN_NAME]"
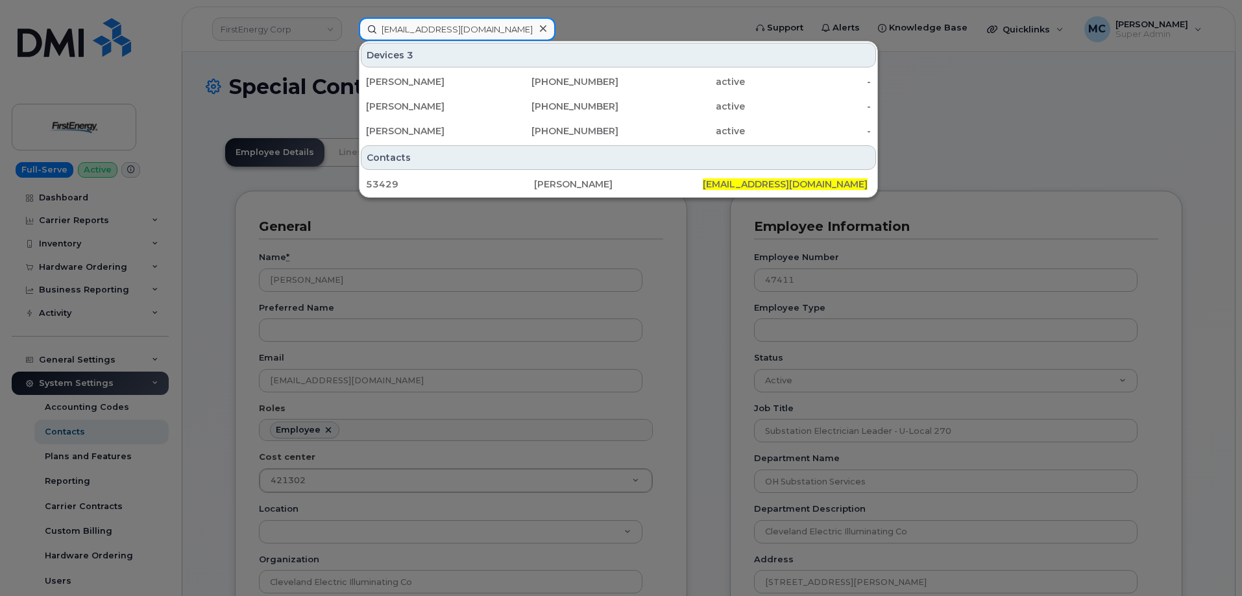
click at [517, 28] on input "[EMAIL_ADDRESS][DOMAIN_NAME]" at bounding box center [457, 29] width 197 height 23
paste input "rstringfellow"
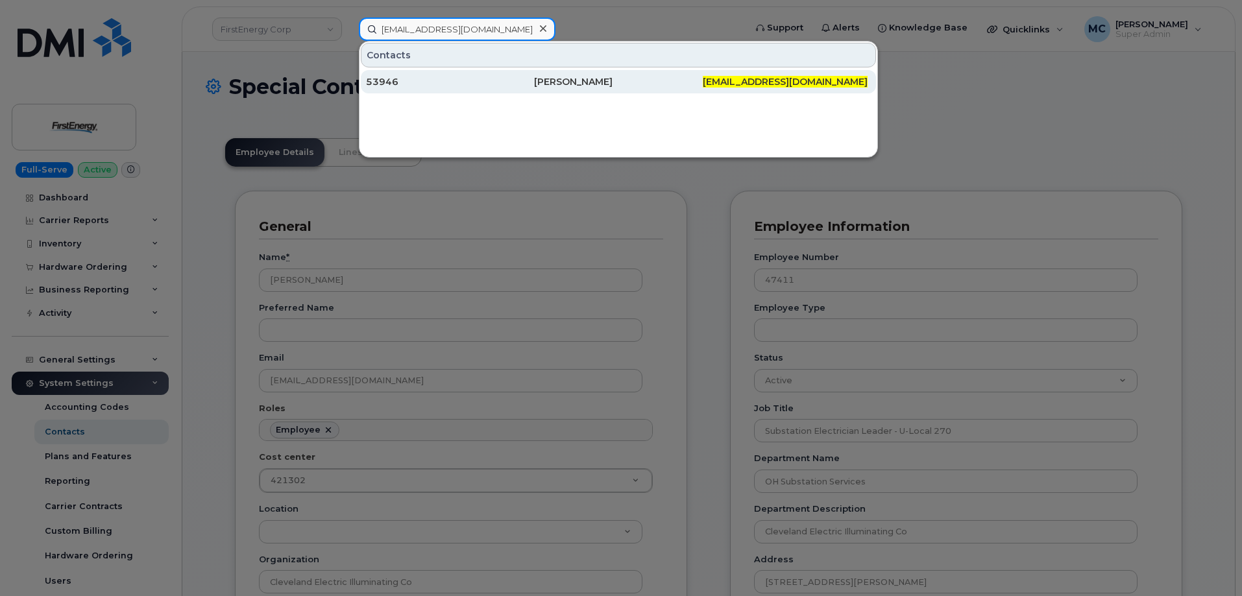
type input "[EMAIL_ADDRESS][DOMAIN_NAME]"
click at [590, 86] on div "[PERSON_NAME]" at bounding box center [618, 81] width 168 height 13
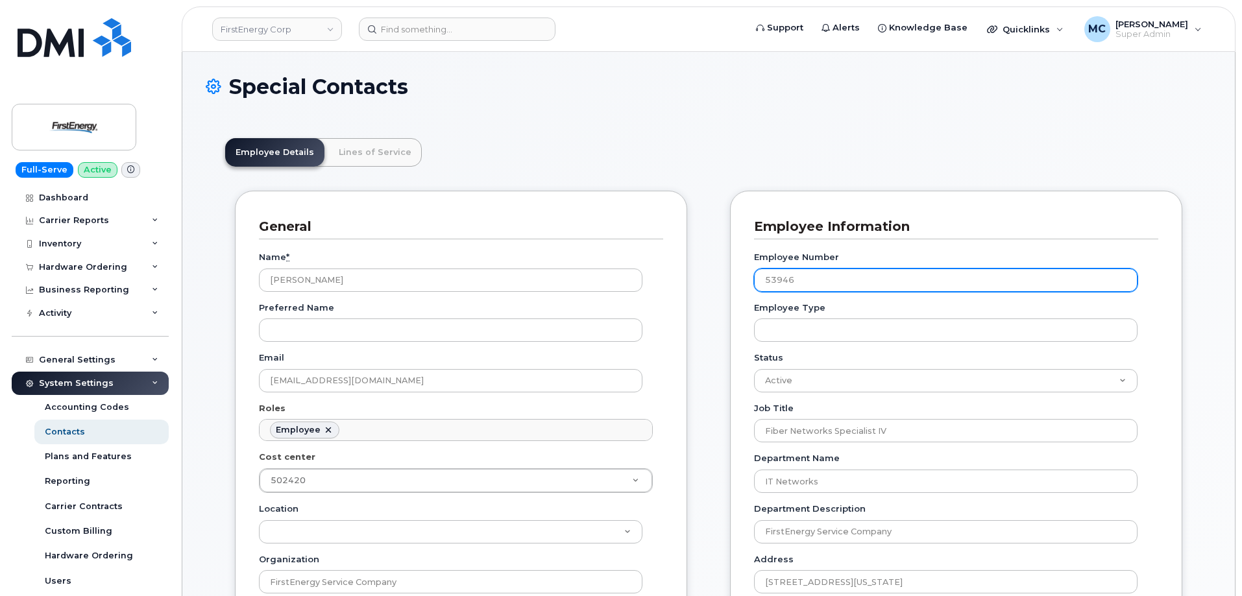
scroll to position [38, 0]
drag, startPoint x: 820, startPoint y: 279, endPoint x: 633, endPoint y: 278, distance: 186.3
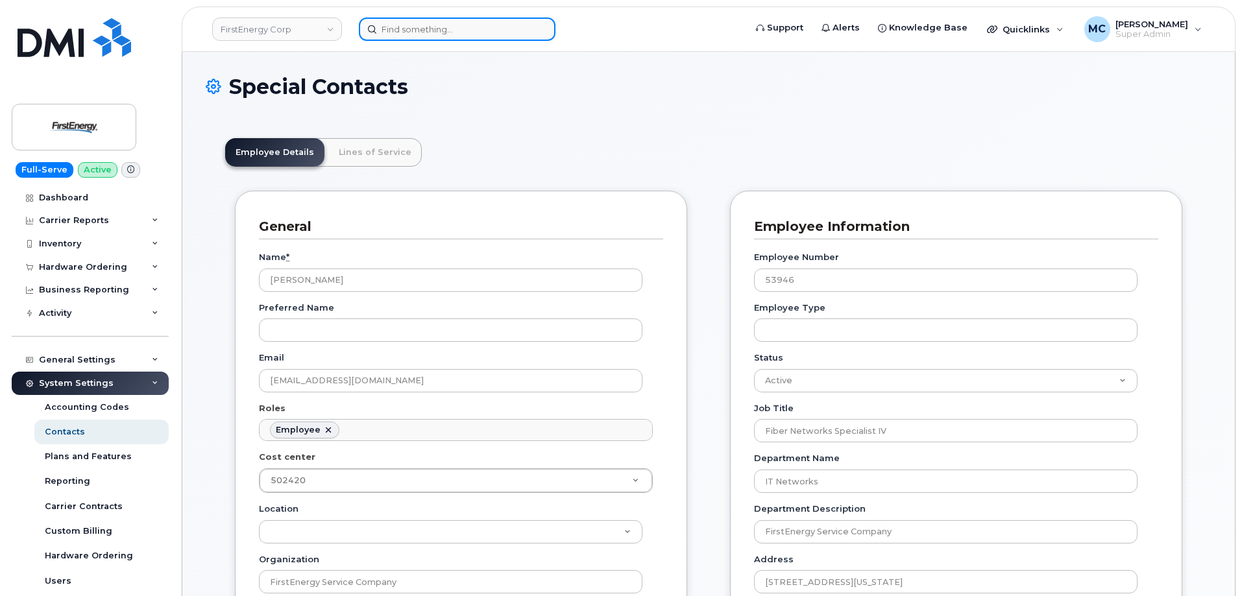
click at [520, 26] on input at bounding box center [457, 29] width 197 height 23
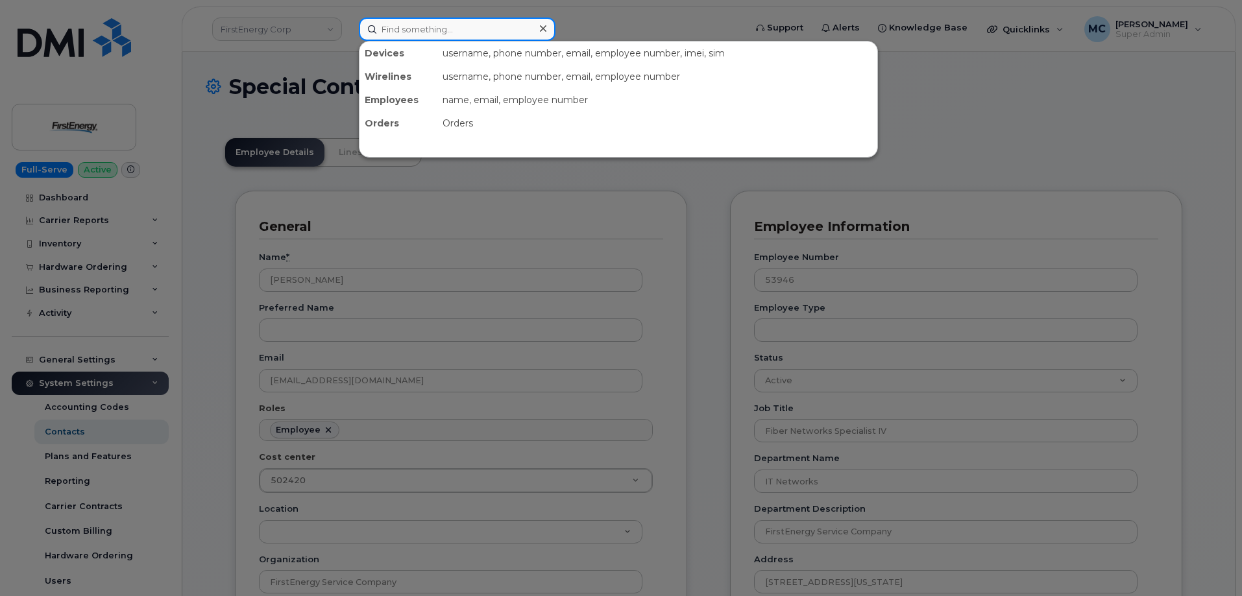
paste input "ctremaine@firstenergycorp.com"
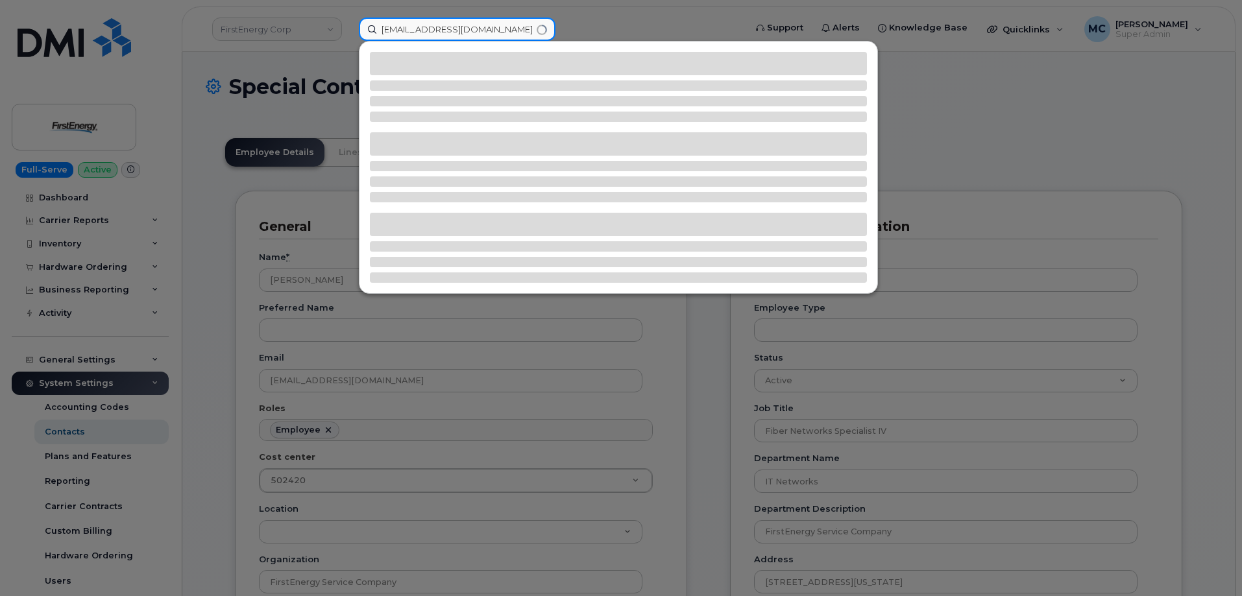
type input "ctremaine@firstenergycorp.com"
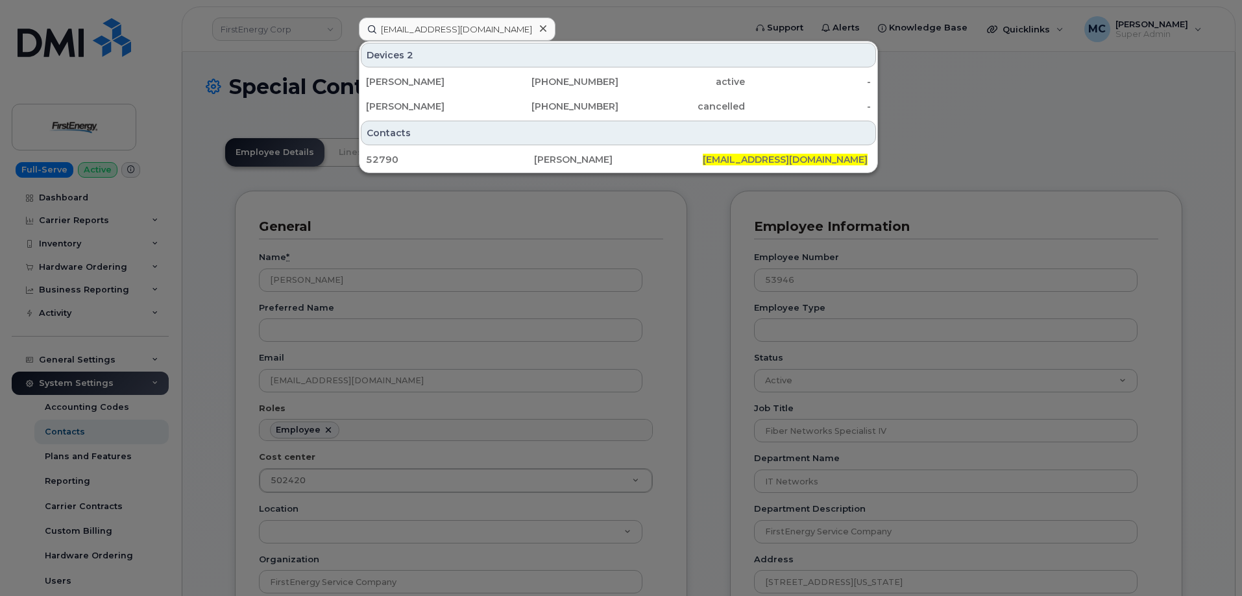
drag, startPoint x: 574, startPoint y: 159, endPoint x: 732, endPoint y: 220, distance: 169.1
click at [574, 159] on div "Chad Tremaine" at bounding box center [618, 159] width 168 height 13
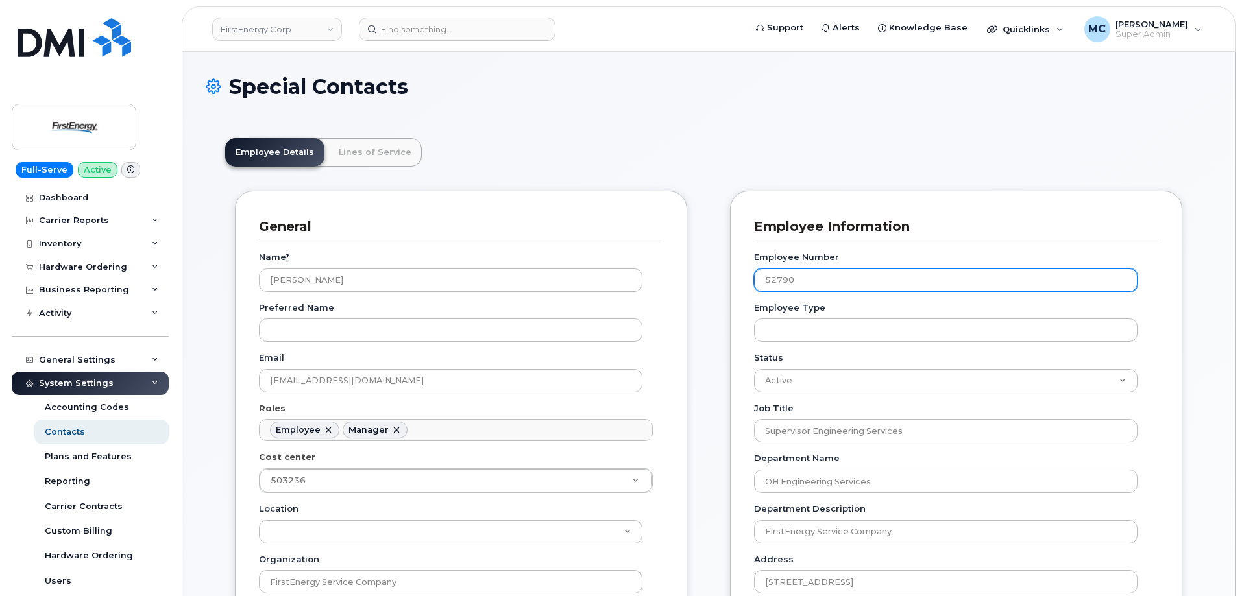
scroll to position [38, 0]
drag, startPoint x: 851, startPoint y: 280, endPoint x: 521, endPoint y: 279, distance: 330.3
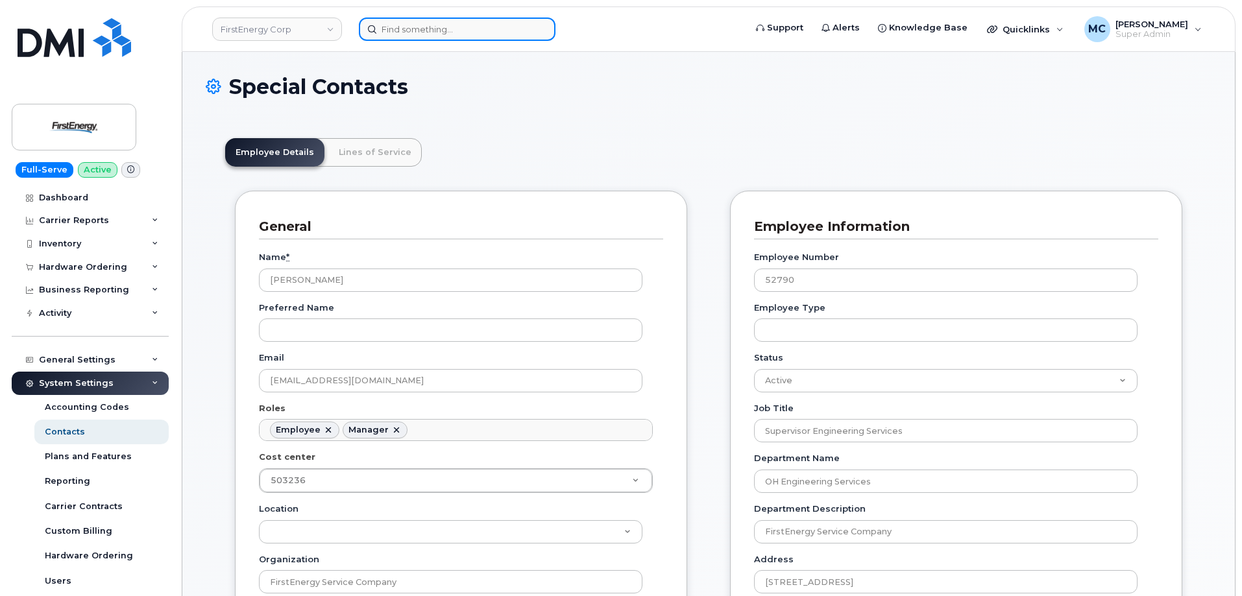
click at [495, 36] on input at bounding box center [457, 29] width 197 height 23
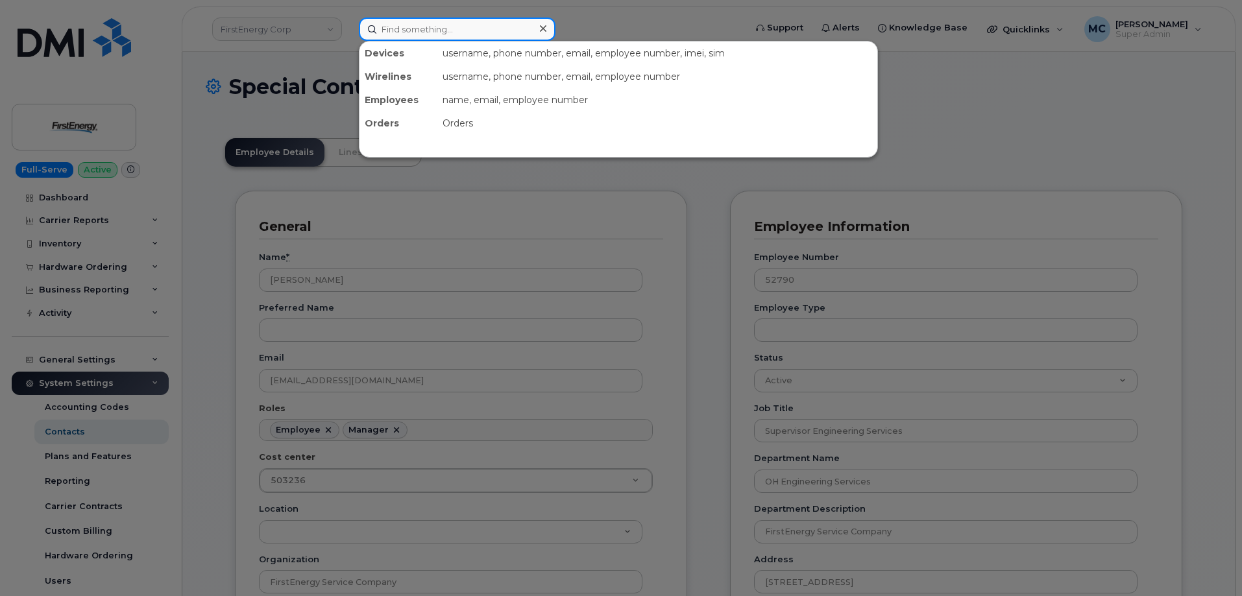
paste input "[EMAIL_ADDRESS][DOMAIN_NAME]"
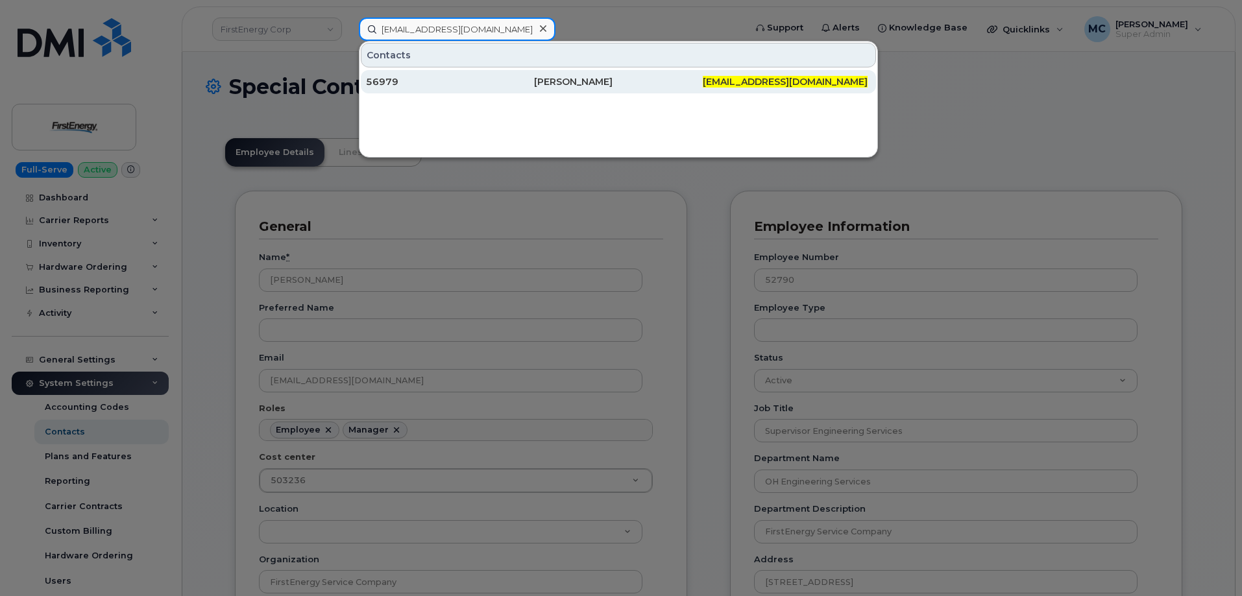
type input "[EMAIL_ADDRESS][DOMAIN_NAME]"
click at [572, 81] on div "[PERSON_NAME]" at bounding box center [618, 81] width 168 height 13
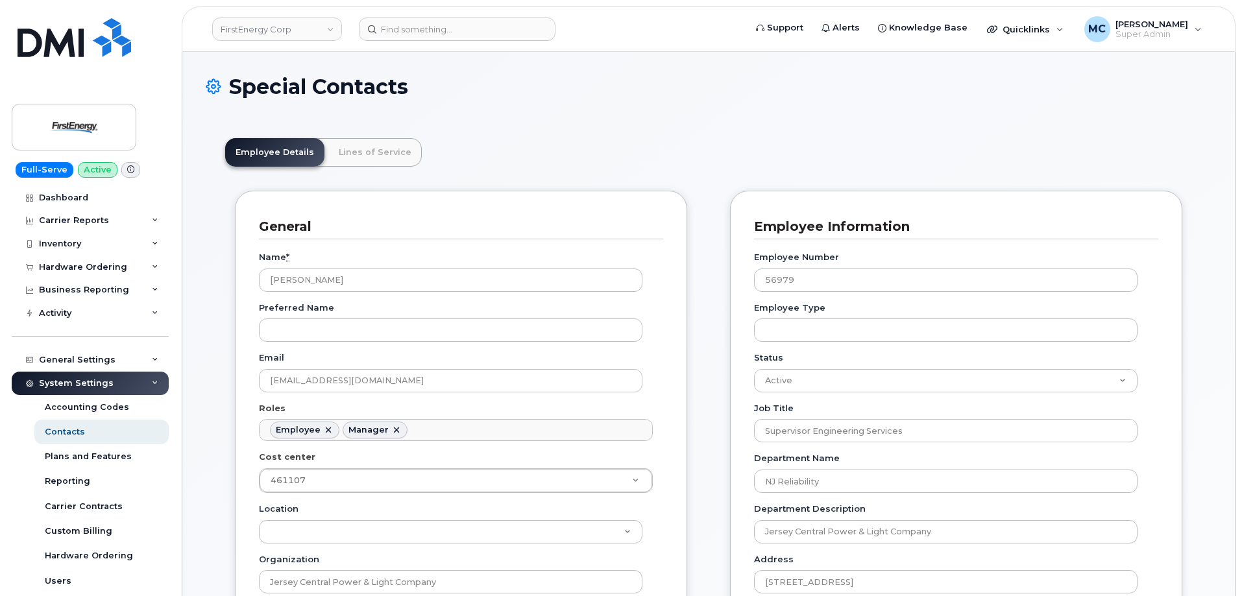
scroll to position [38, 0]
drag, startPoint x: 820, startPoint y: 282, endPoint x: 701, endPoint y: 278, distance: 119.5
click at [482, 31] on input at bounding box center [457, 29] width 197 height 23
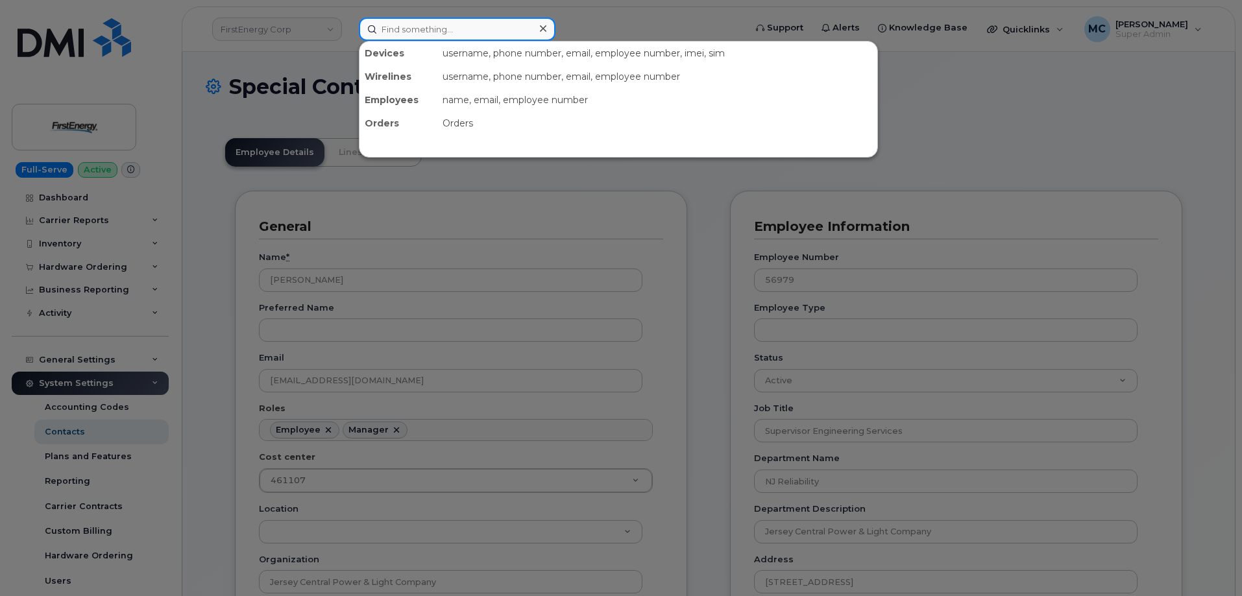
paste input "[EMAIL_ADDRESS][DOMAIN_NAME]"
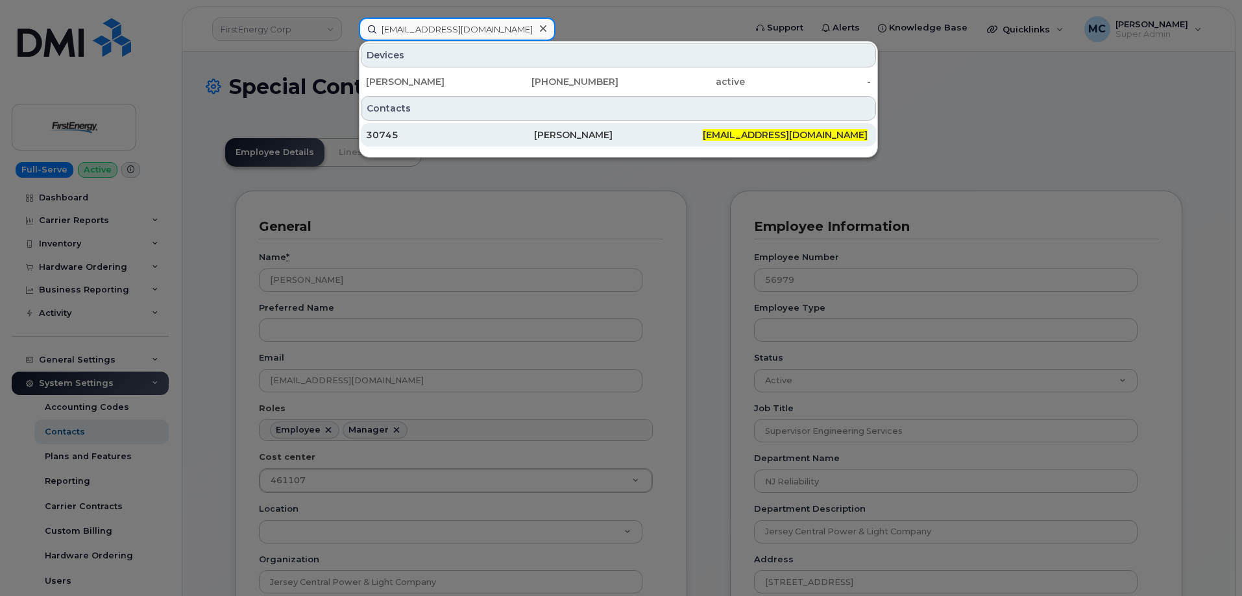
type input "[EMAIL_ADDRESS][DOMAIN_NAME]"
click at [506, 135] on div "30745" at bounding box center [450, 134] width 168 height 13
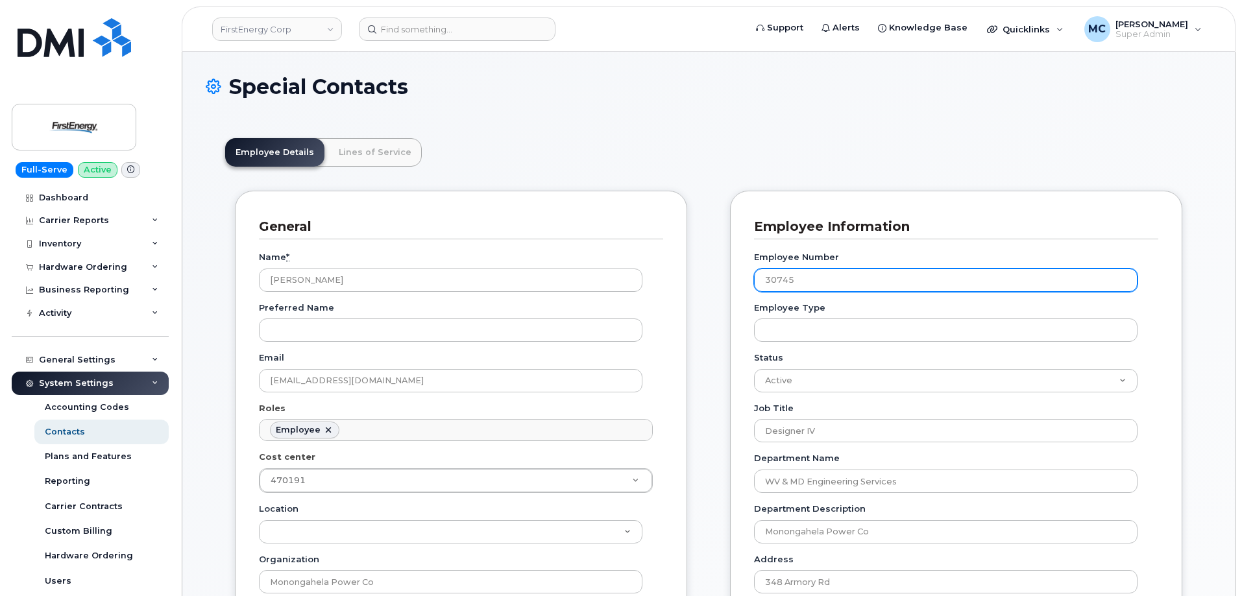
scroll to position [38, 0]
drag, startPoint x: 843, startPoint y: 281, endPoint x: 565, endPoint y: 284, distance: 277.8
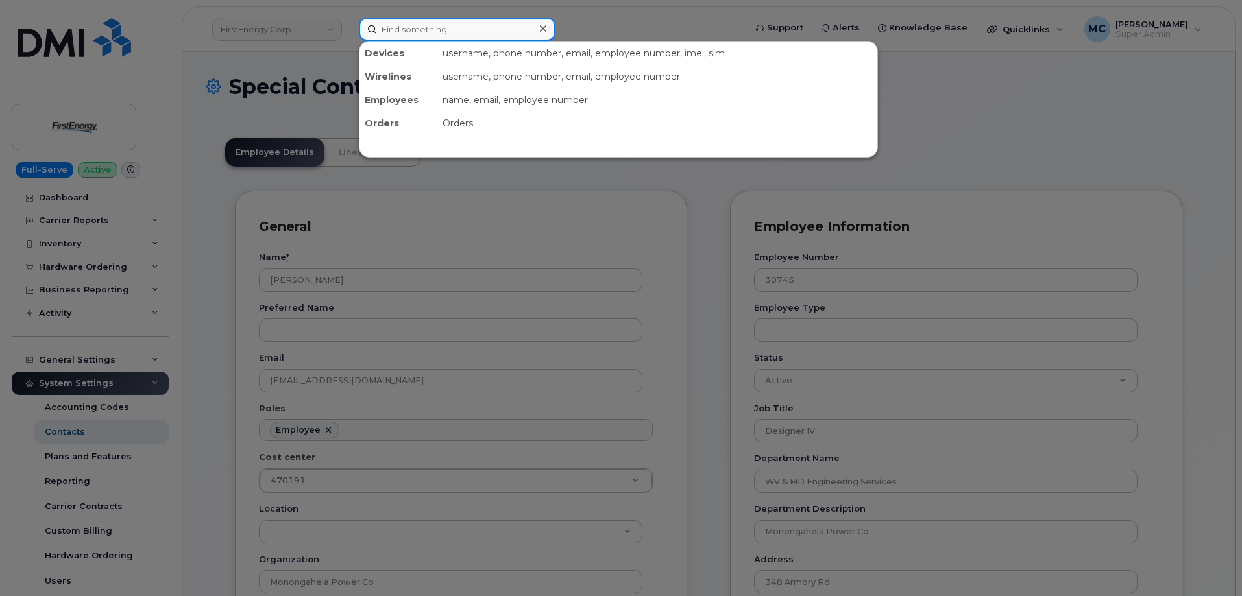
click at [426, 32] on input at bounding box center [457, 29] width 197 height 23
paste input "lschmitt@firstenergycorp.com"
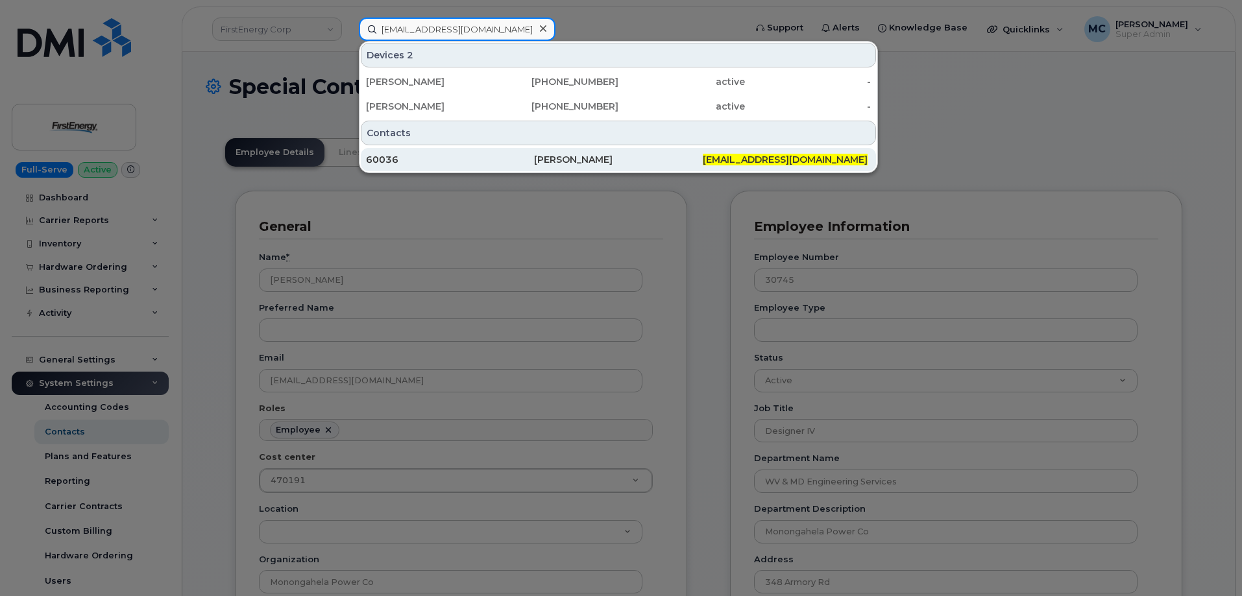
type input "lschmitt@firstenergycorp.com"
click at [649, 154] on div "Lacey Schmitt" at bounding box center [618, 159] width 168 height 13
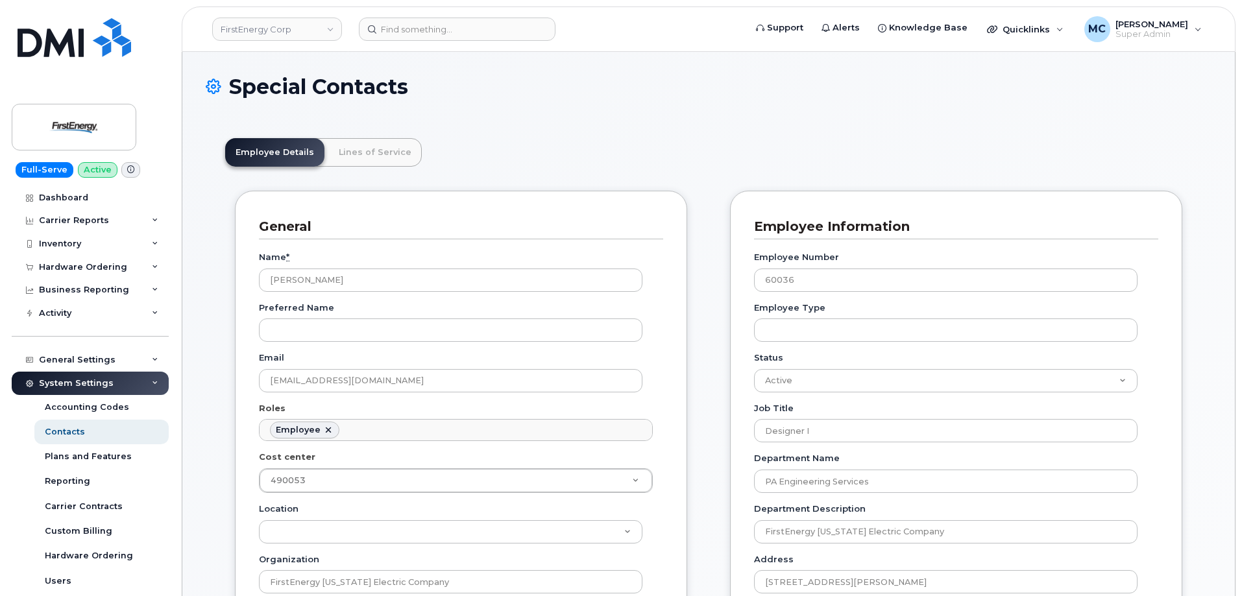
scroll to position [38, 0]
drag, startPoint x: 742, startPoint y: 282, endPoint x: 652, endPoint y: 270, distance: 91.6
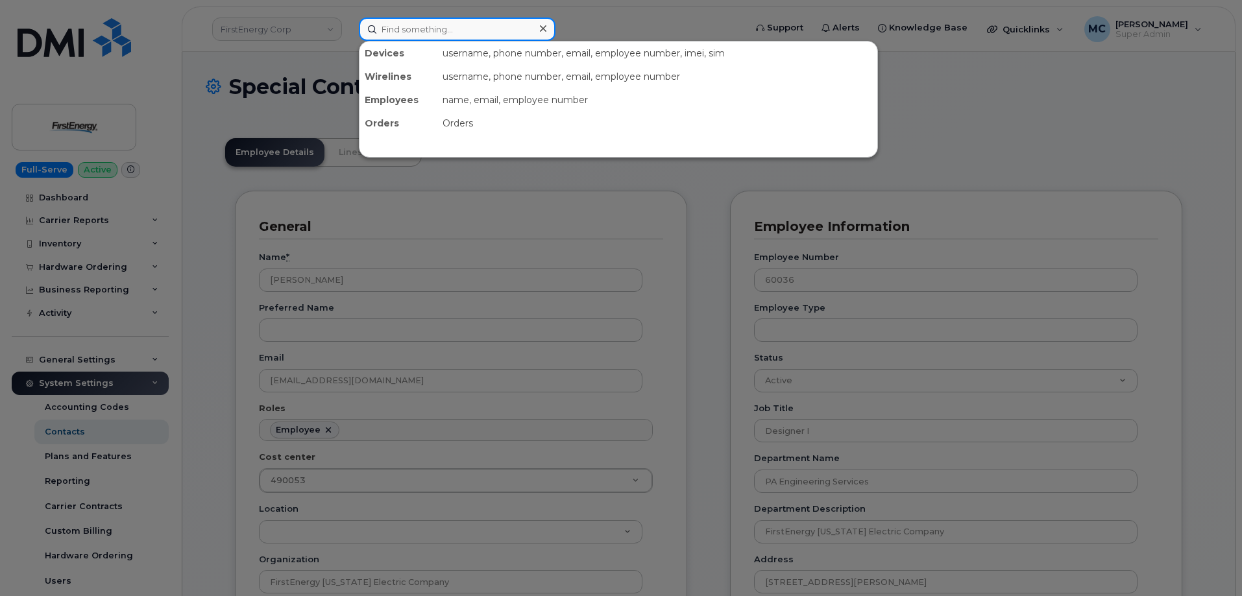
click at [479, 18] on input at bounding box center [457, 29] width 197 height 23
paste input "kconnor@firstenergycorp.com"
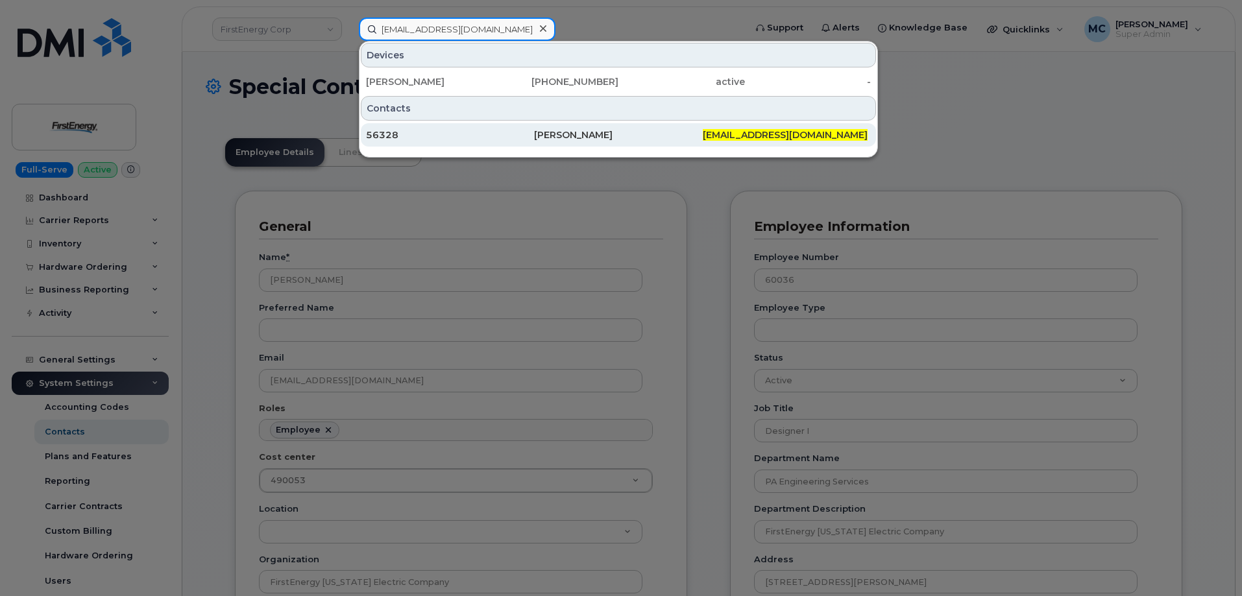
type input "kconnor@firstenergycorp.com"
click at [511, 137] on div "56328" at bounding box center [450, 134] width 168 height 13
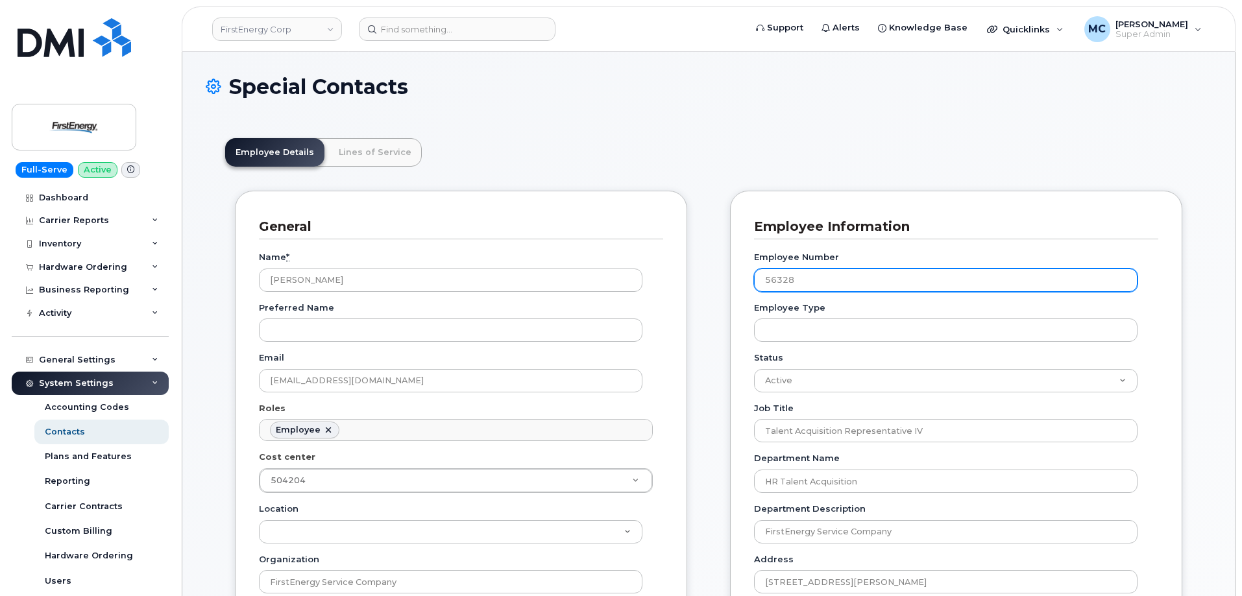
scroll to position [38, 0]
drag, startPoint x: 714, startPoint y: 288, endPoint x: 523, endPoint y: 289, distance: 191.4
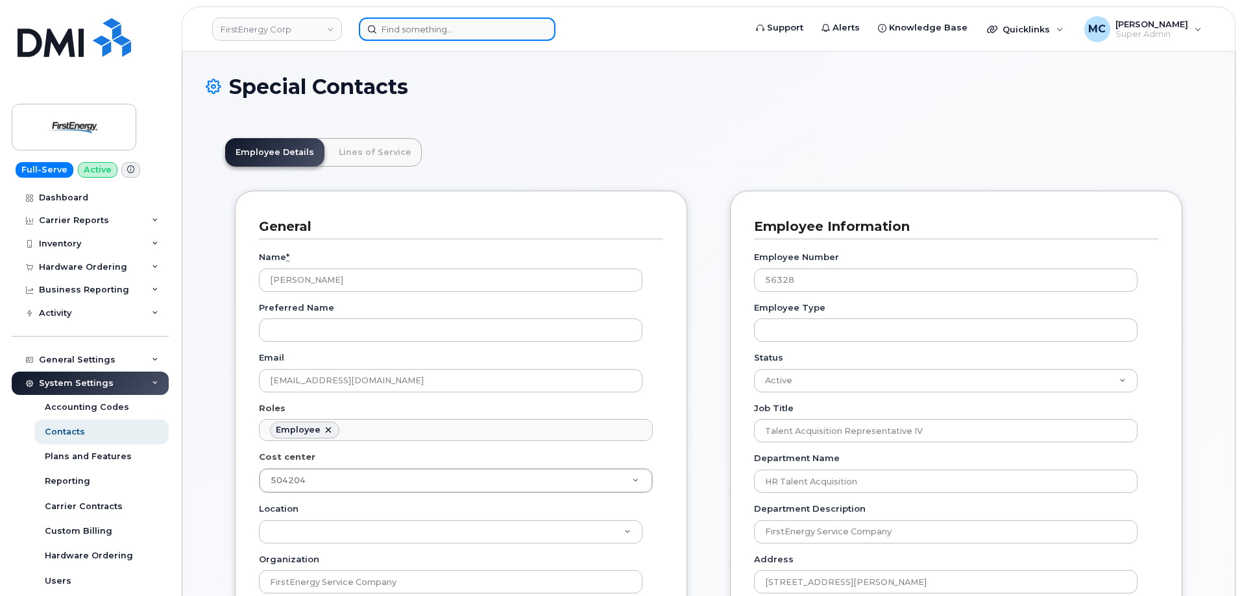
click at [456, 25] on input at bounding box center [457, 29] width 197 height 23
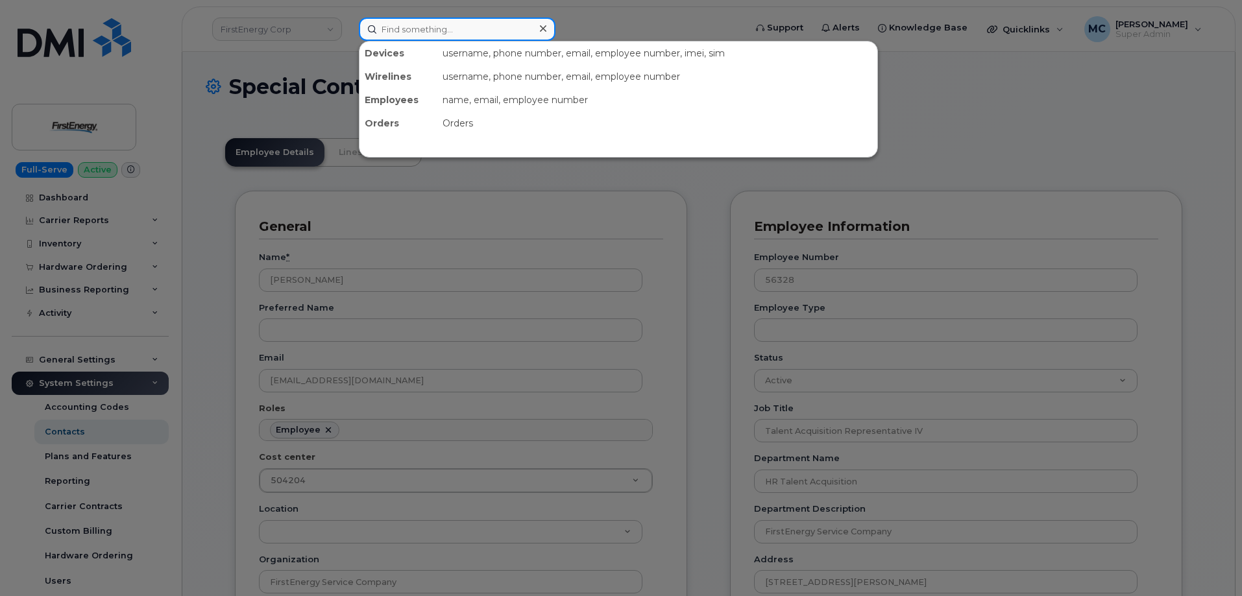
paste input "thafner@firstenergycorp.com"
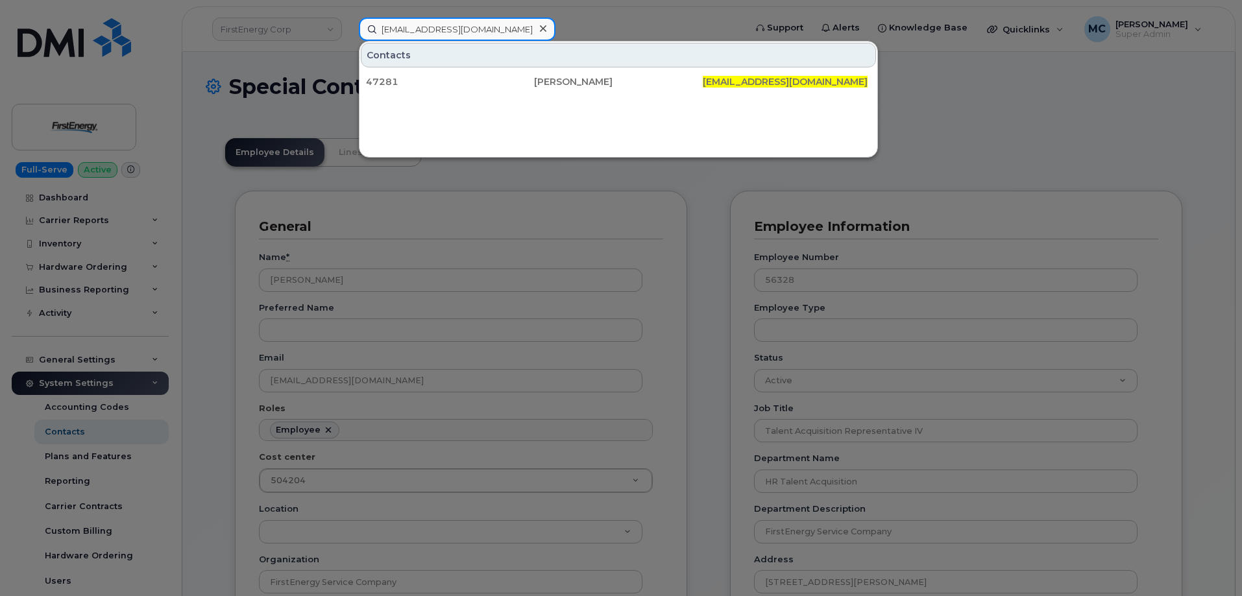
type input "thafner@firstenergycorp.com"
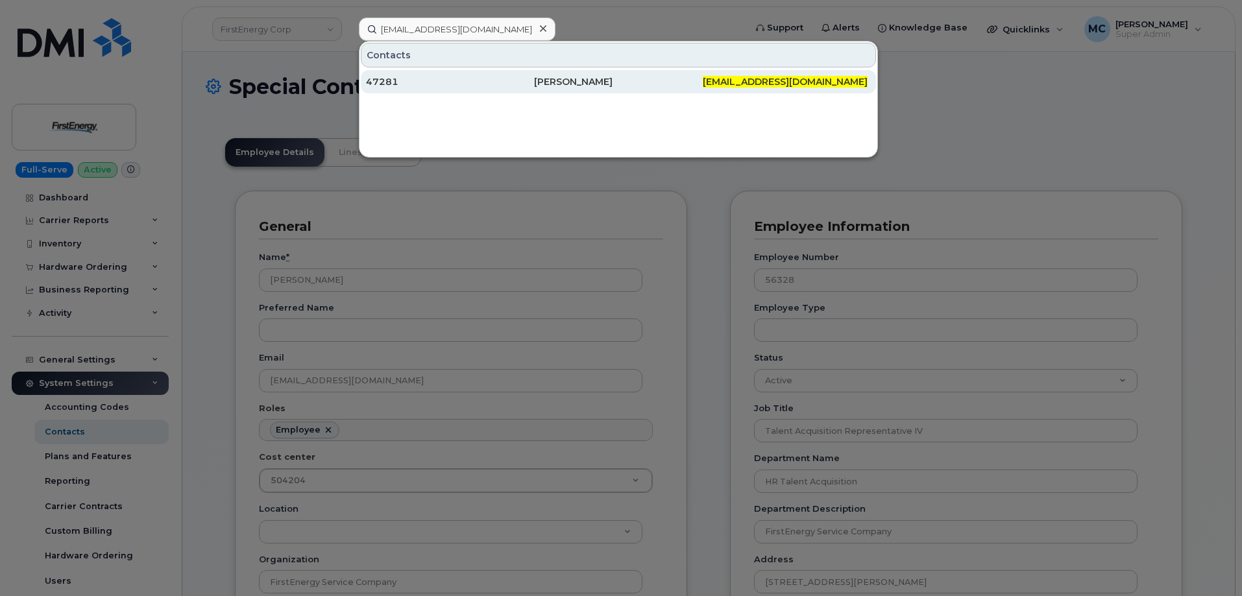
click at [641, 81] on div "Trey D Hafner" at bounding box center [618, 81] width 168 height 13
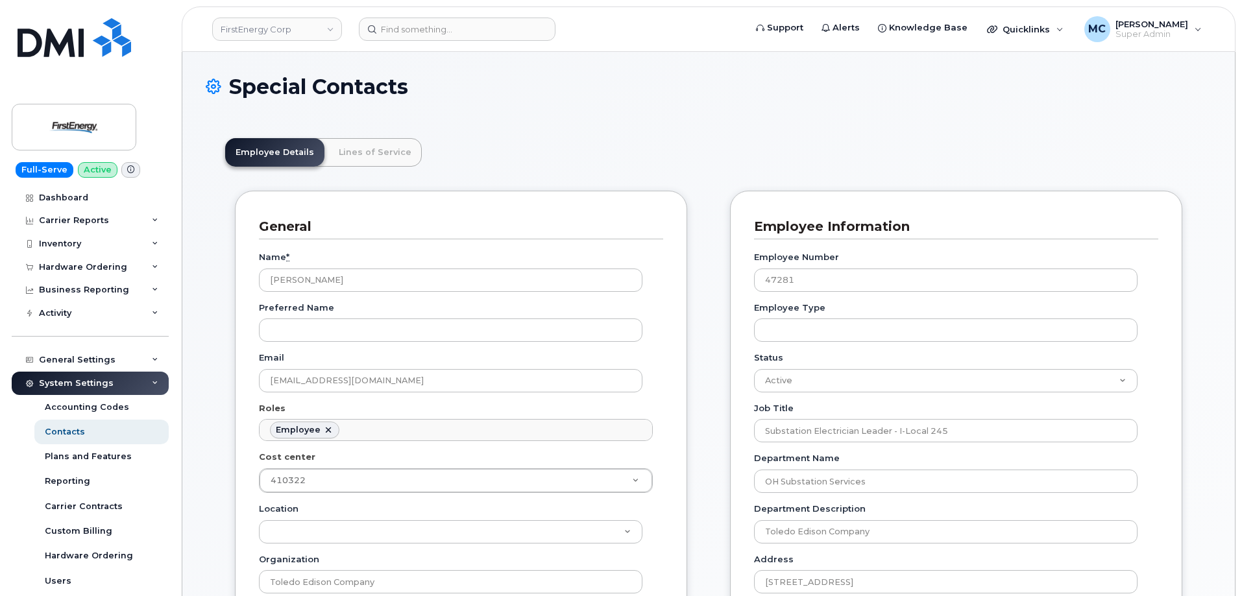
scroll to position [38, 0]
drag, startPoint x: 833, startPoint y: 282, endPoint x: 658, endPoint y: 278, distance: 174.6
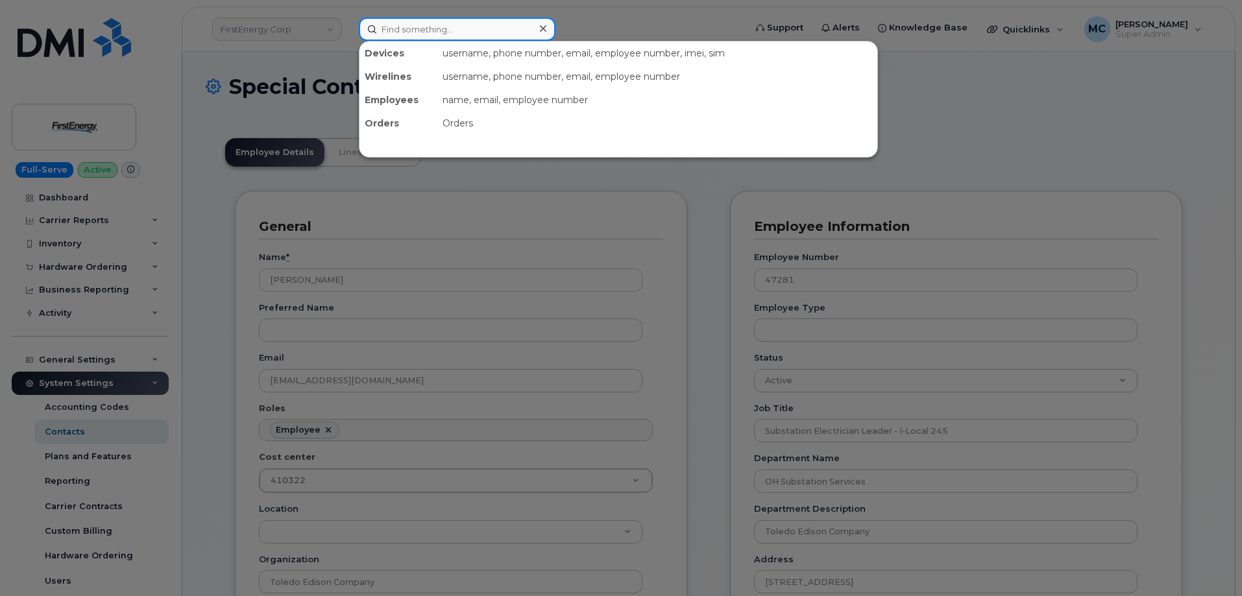
click at [482, 32] on input at bounding box center [457, 29] width 197 height 23
paste input "[EMAIL_ADDRESS][DOMAIN_NAME]"
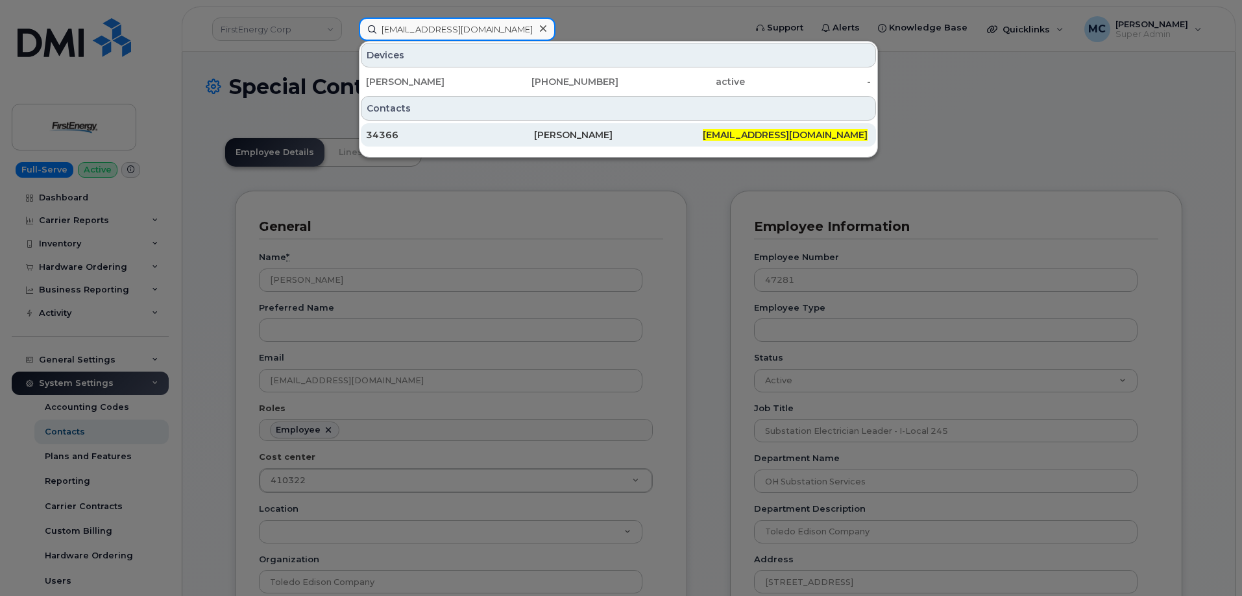
type input "[EMAIL_ADDRESS][DOMAIN_NAME]"
click at [659, 130] on div "[PERSON_NAME]" at bounding box center [618, 134] width 168 height 13
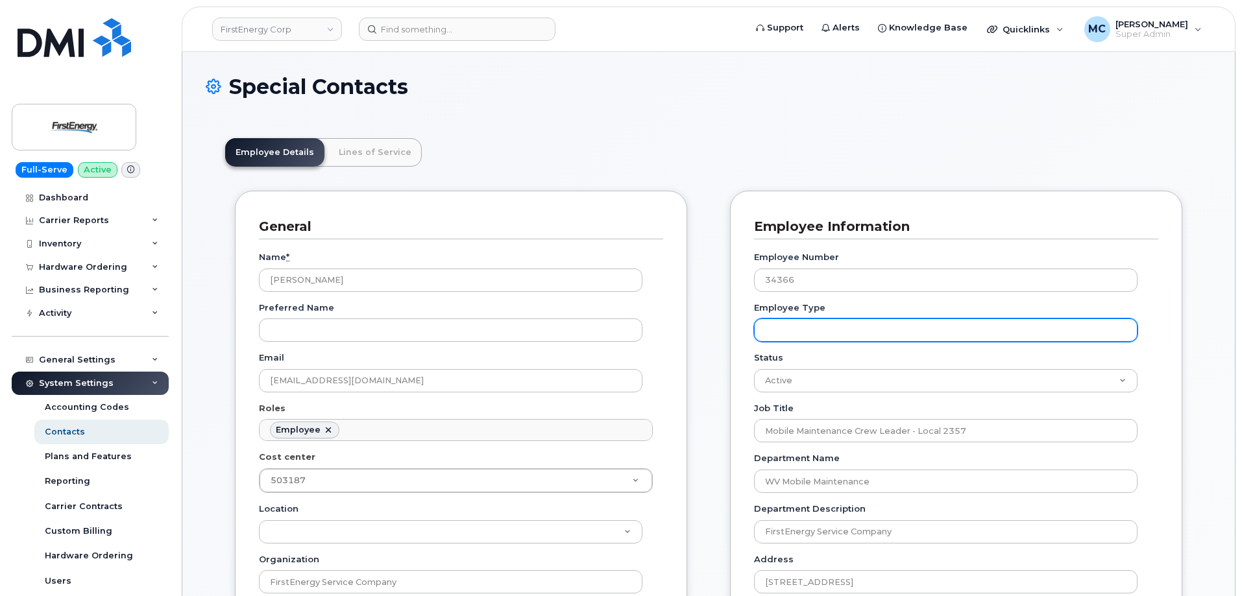
scroll to position [38, 0]
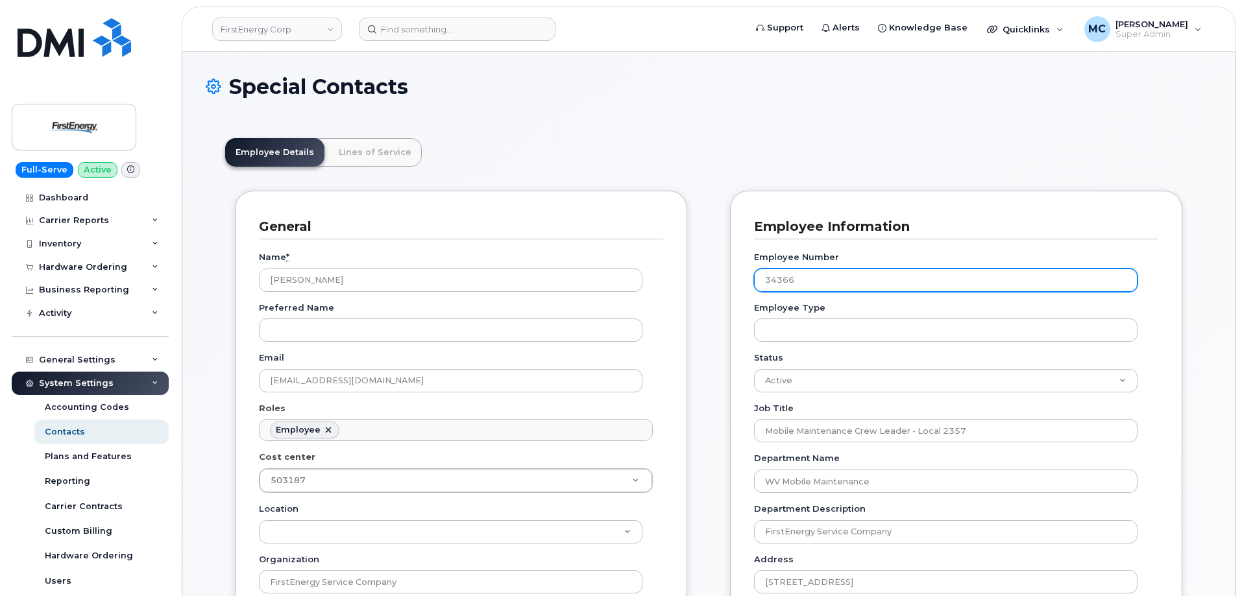
drag, startPoint x: 846, startPoint y: 272, endPoint x: 673, endPoint y: 267, distance: 173.3
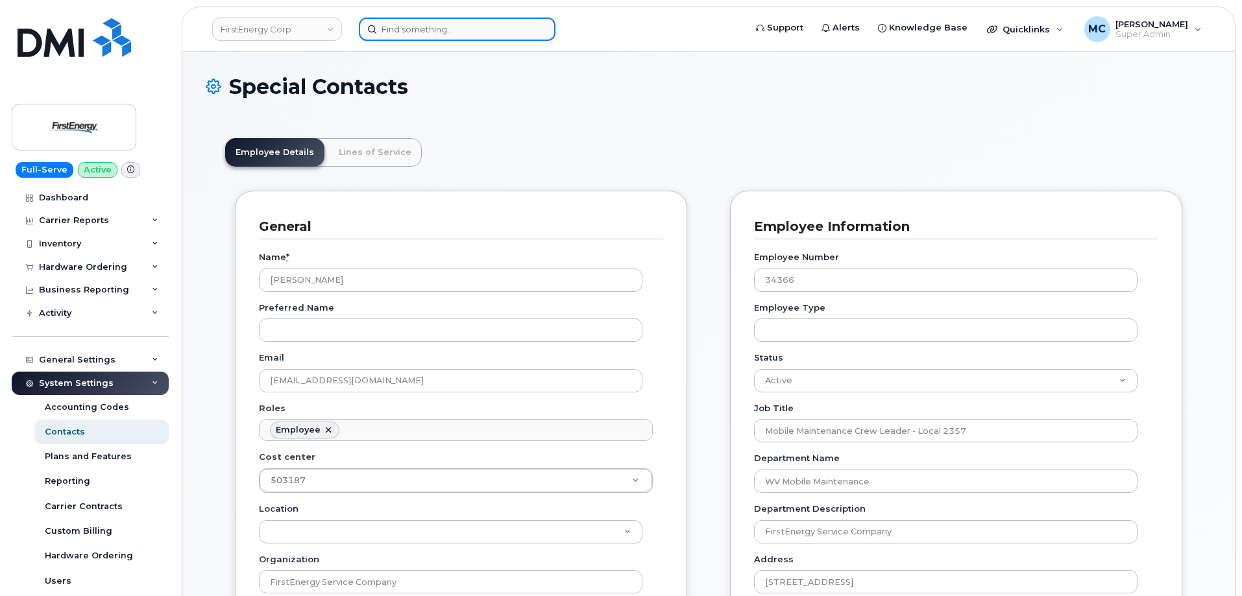
click at [511, 29] on input at bounding box center [457, 29] width 197 height 23
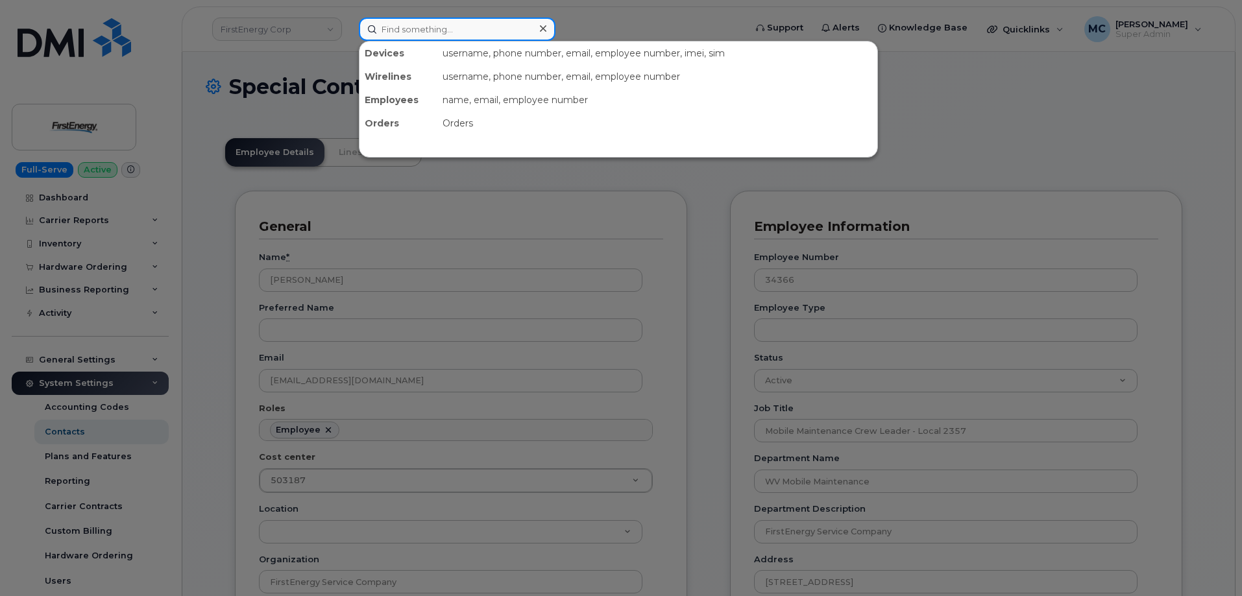
paste input "[EMAIL_ADDRESS][DOMAIN_NAME]"
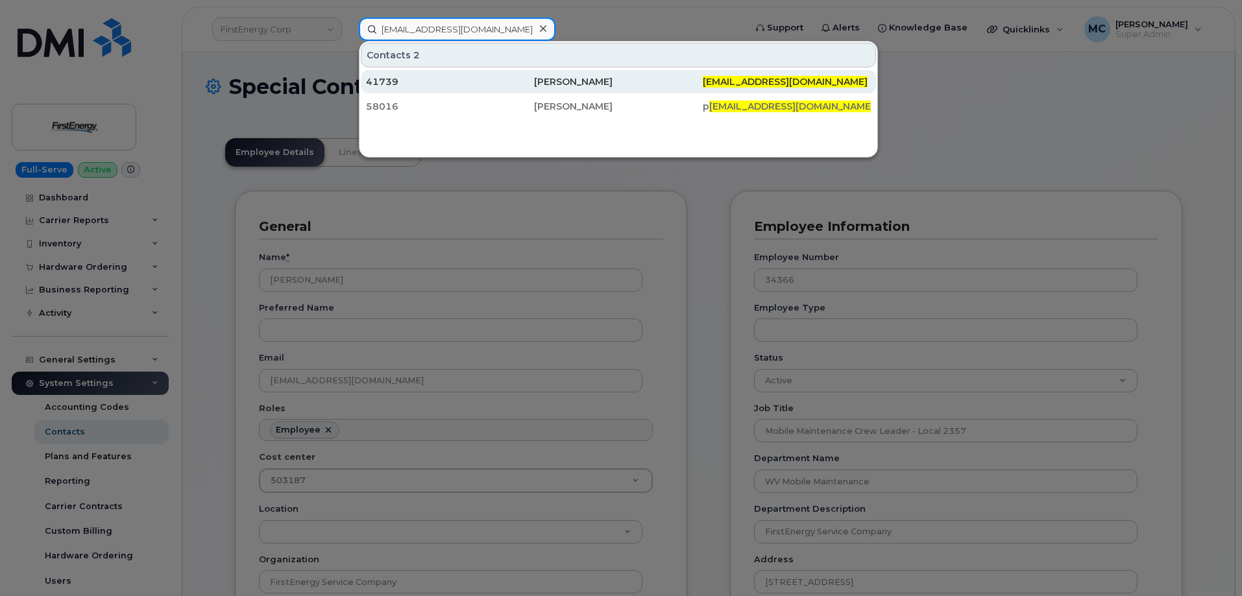
type input "[EMAIL_ADDRESS][DOMAIN_NAME]"
click at [557, 84] on div "[PERSON_NAME]" at bounding box center [618, 81] width 168 height 13
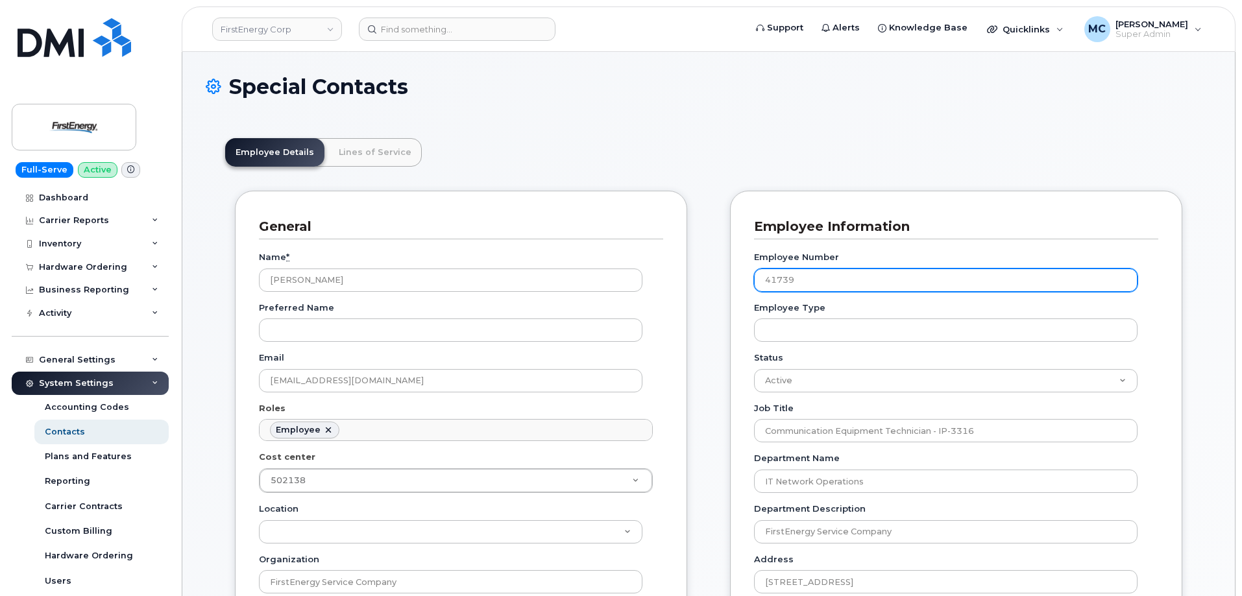
scroll to position [38, 0]
drag, startPoint x: 830, startPoint y: 277, endPoint x: 649, endPoint y: 271, distance: 181.2
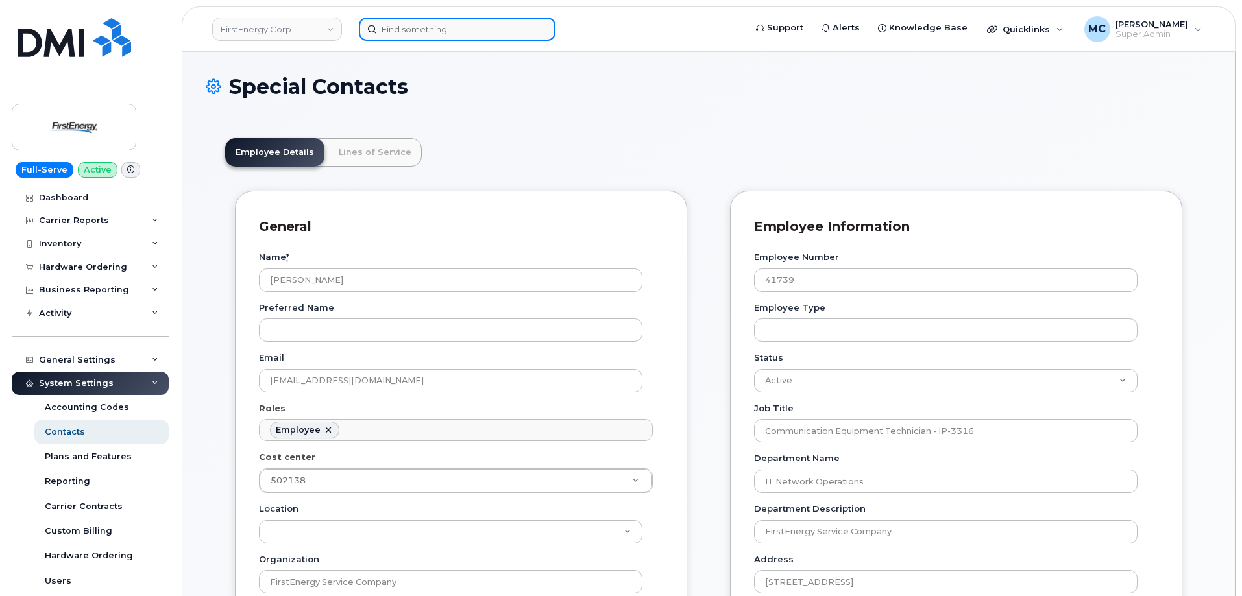
click at [493, 29] on input at bounding box center [457, 29] width 197 height 23
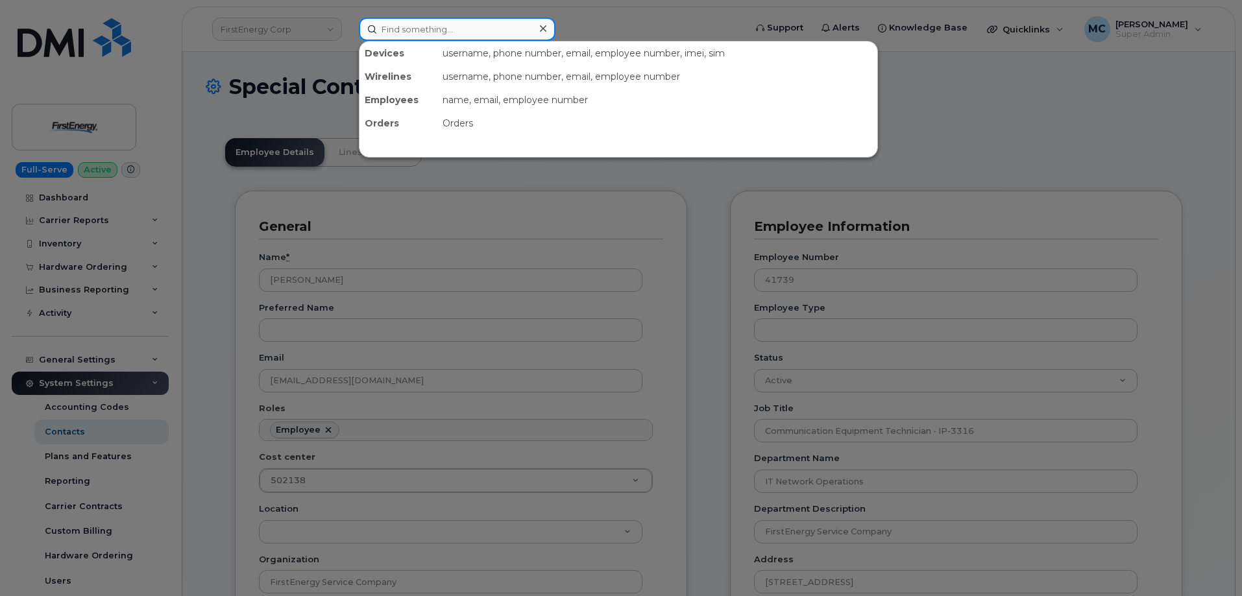
paste input "[EMAIL_ADDRESS][DOMAIN_NAME]"
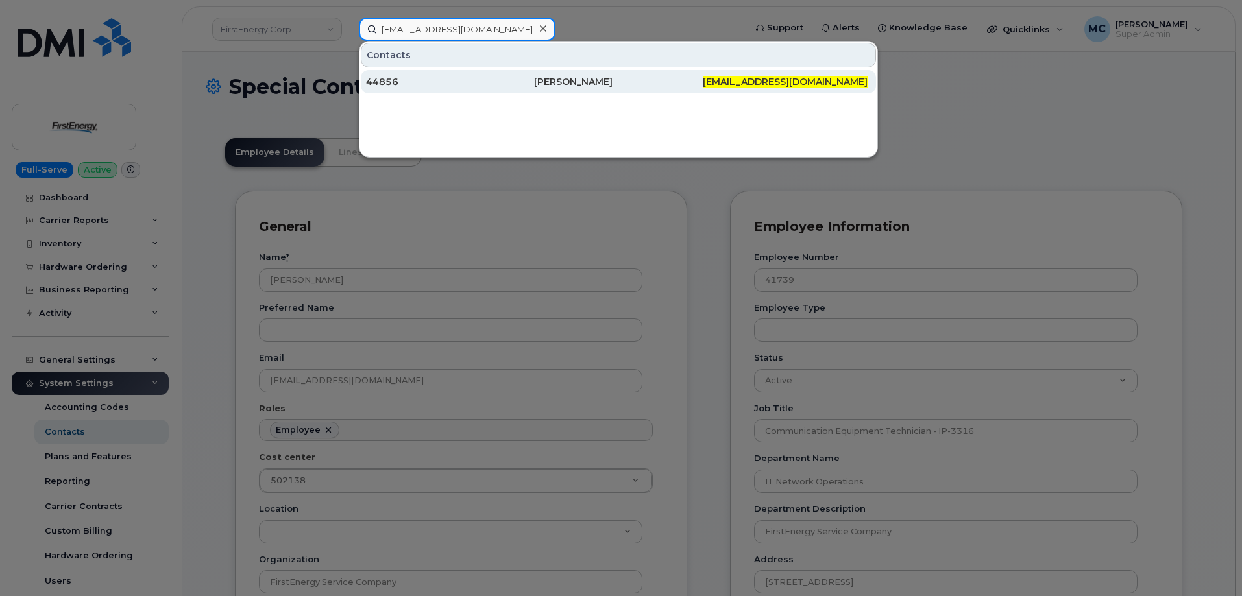
type input "[EMAIL_ADDRESS][DOMAIN_NAME]"
click at [569, 84] on div "[PERSON_NAME]" at bounding box center [618, 81] width 168 height 13
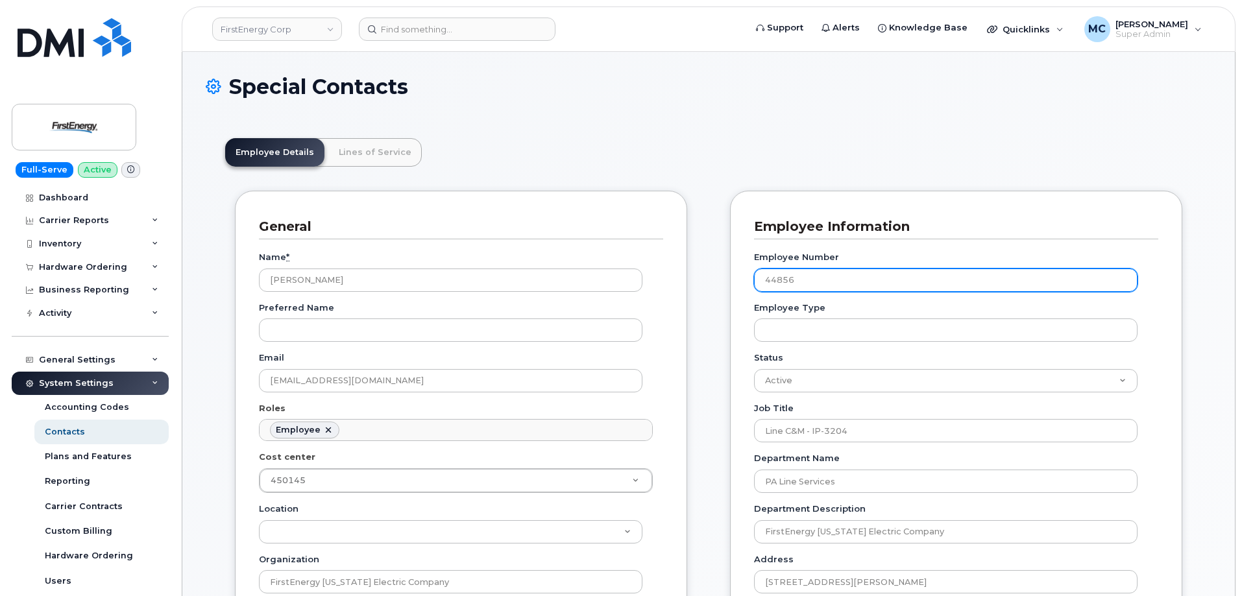
scroll to position [38, 0]
drag, startPoint x: 836, startPoint y: 280, endPoint x: 641, endPoint y: 278, distance: 195.3
click at [469, 16] on header "FirstEnergy Corp Support Alerts Knowledge Base Quicklinks Suspend / Cancel Devi…" at bounding box center [709, 28] width 1054 height 45
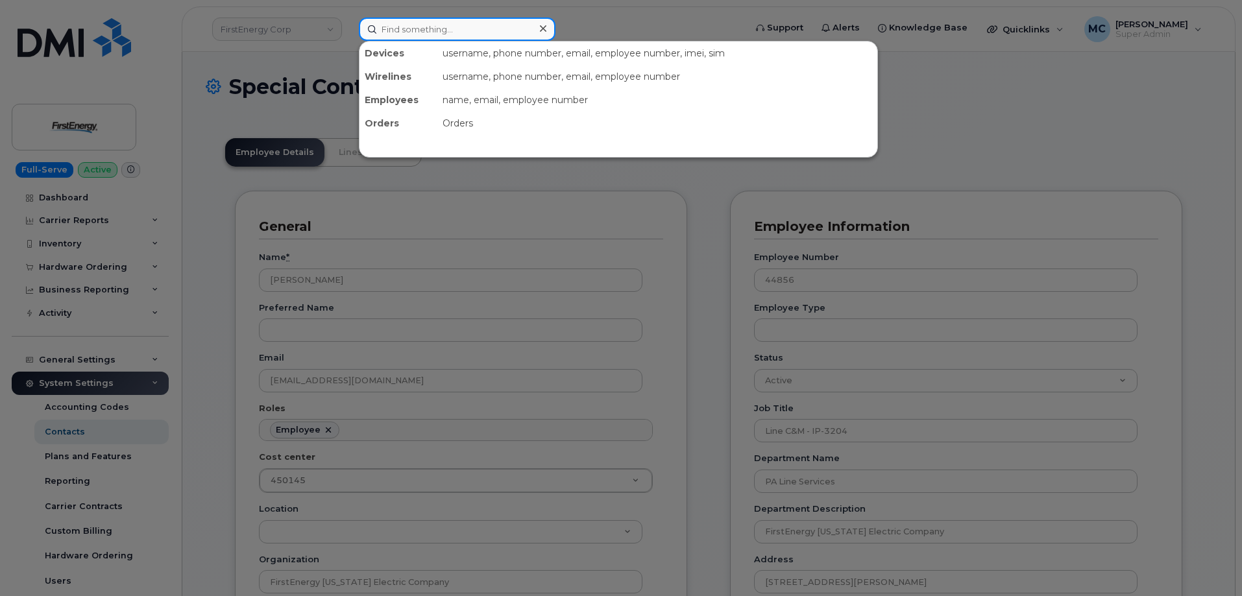
click at [472, 36] on input at bounding box center [457, 29] width 197 height 23
paste input "lakea@firstenergycorp.com"
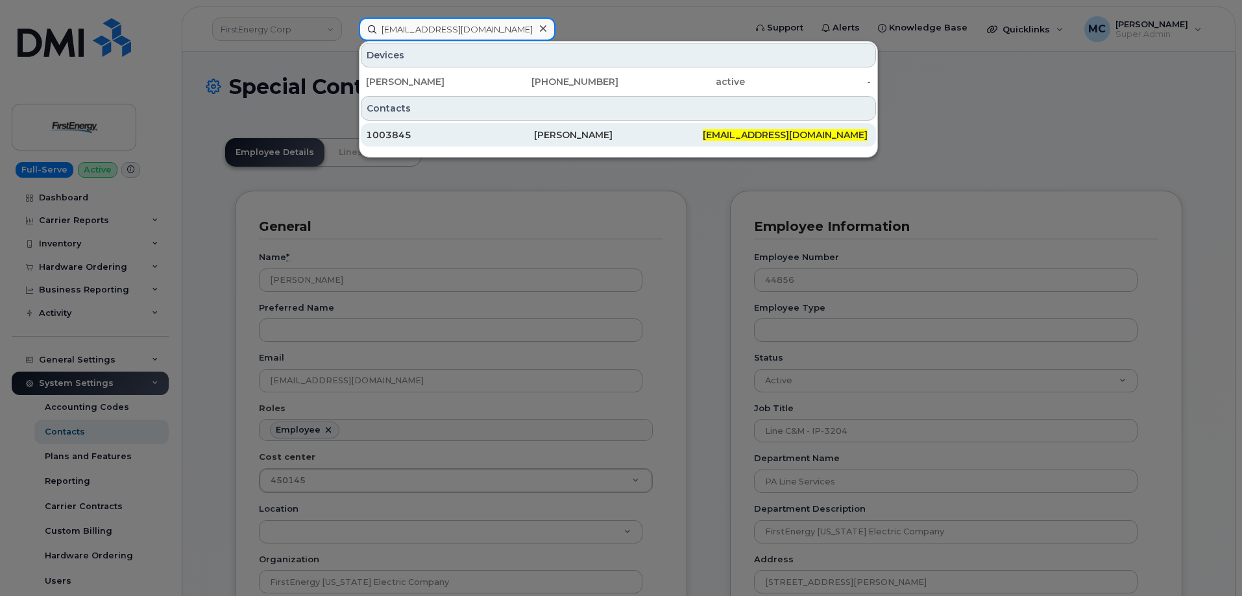
type input "lakea@firstenergycorp.com"
click at [512, 131] on div "1003845" at bounding box center [450, 134] width 168 height 13
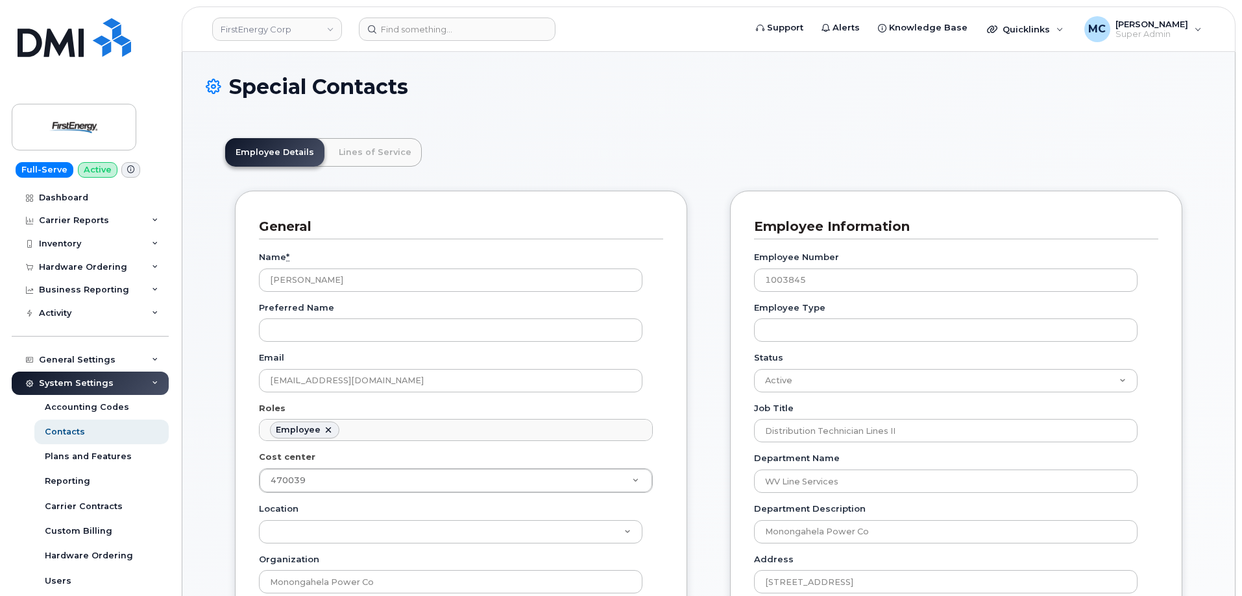
scroll to position [38, 0]
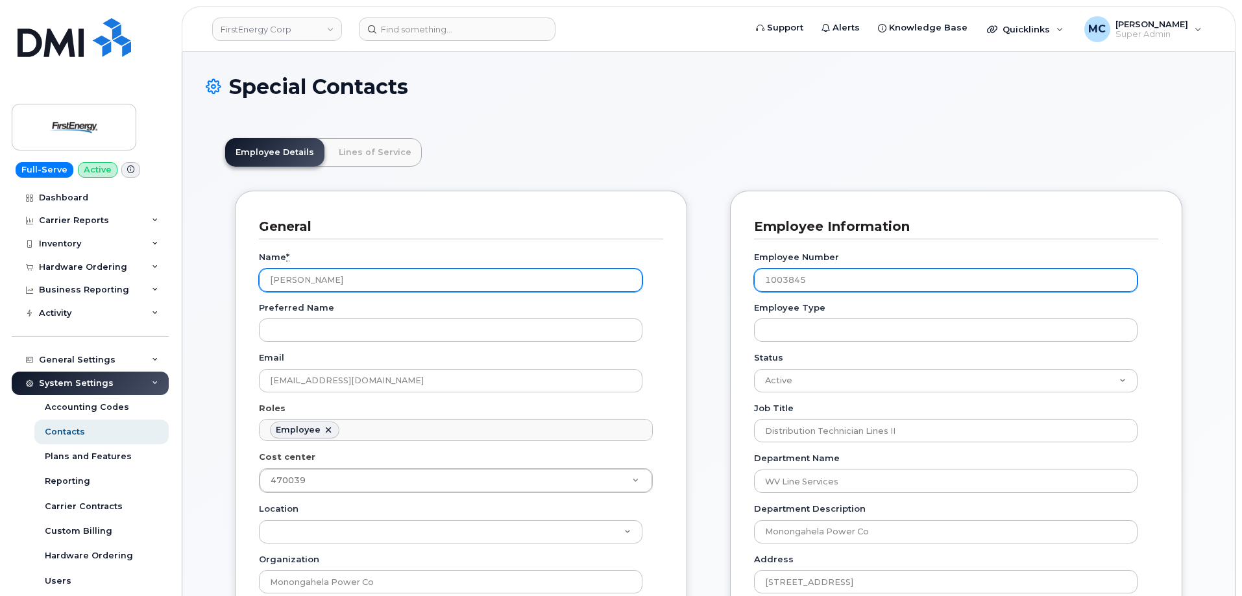
drag, startPoint x: 892, startPoint y: 284, endPoint x: 622, endPoint y: 280, distance: 270.0
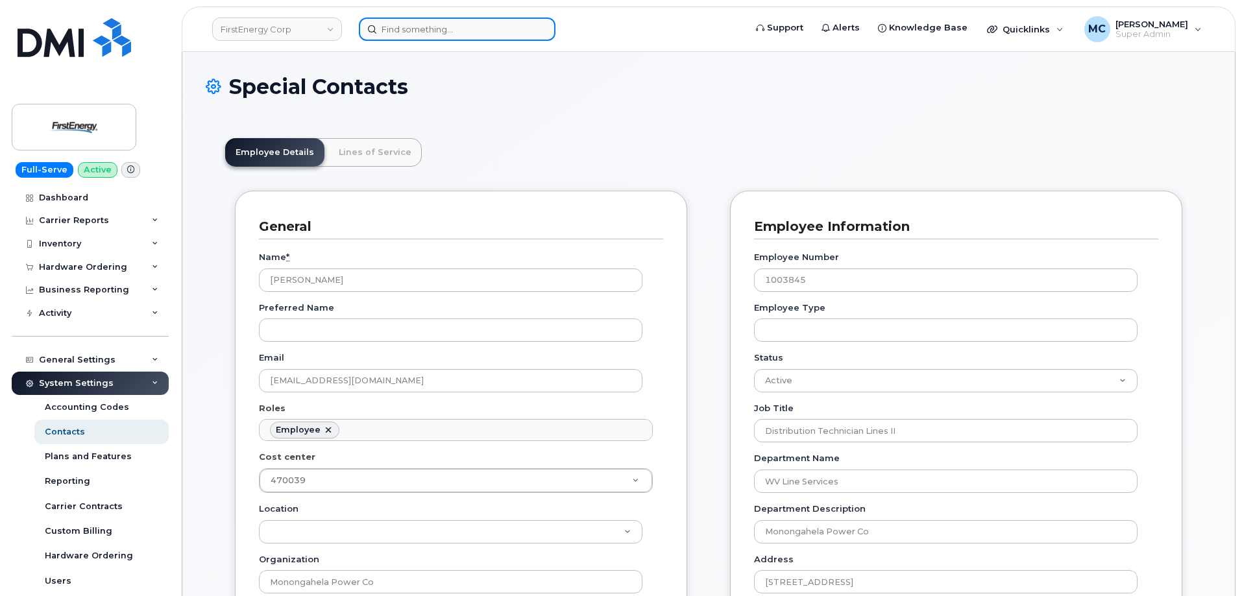
click at [467, 32] on input at bounding box center [457, 29] width 197 height 23
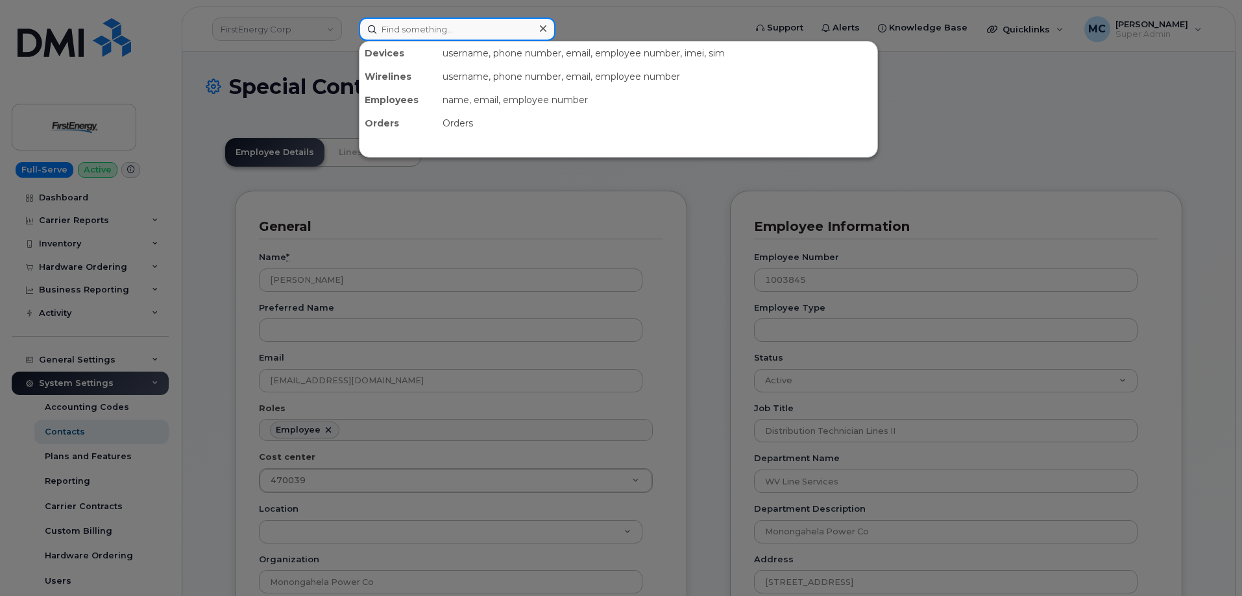
paste input "[EMAIL_ADDRESS][DOMAIN_NAME]"
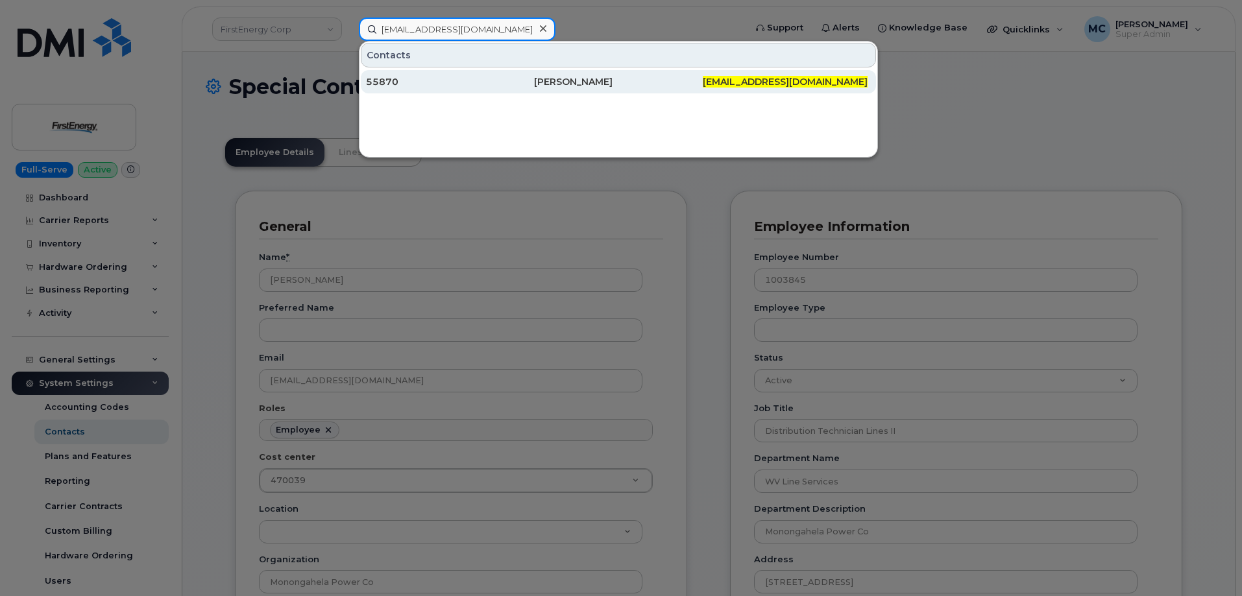
type input "[EMAIL_ADDRESS][DOMAIN_NAME]"
click at [560, 89] on div "Michael A Long" at bounding box center [618, 81] width 168 height 23
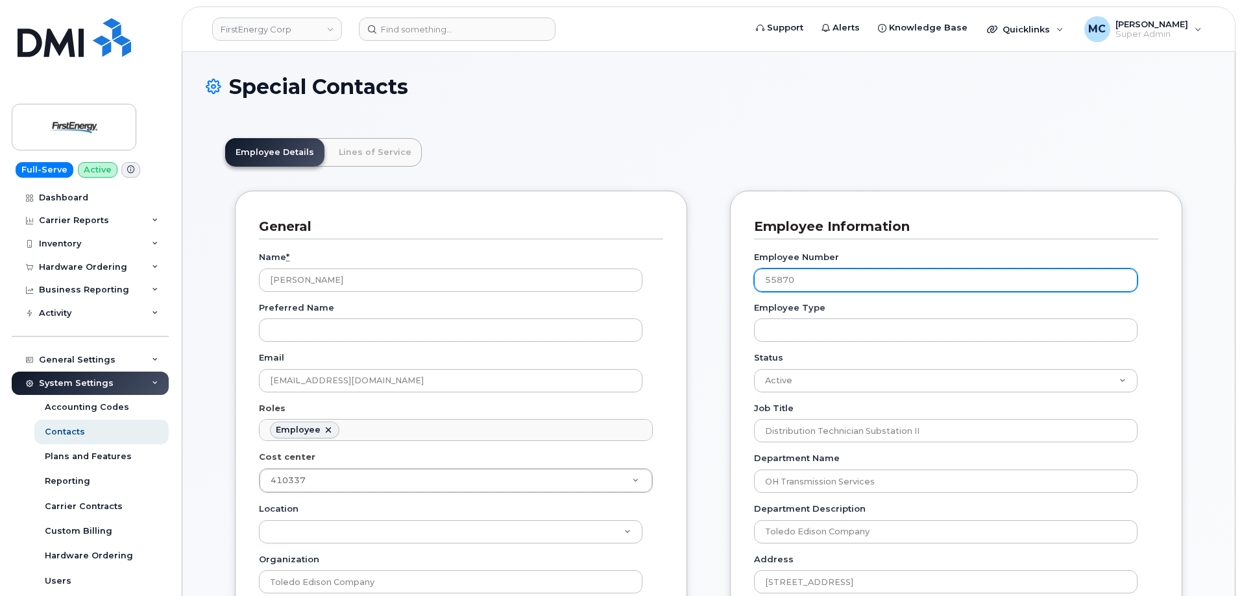
scroll to position [38, 0]
drag, startPoint x: 815, startPoint y: 278, endPoint x: 633, endPoint y: 272, distance: 181.8
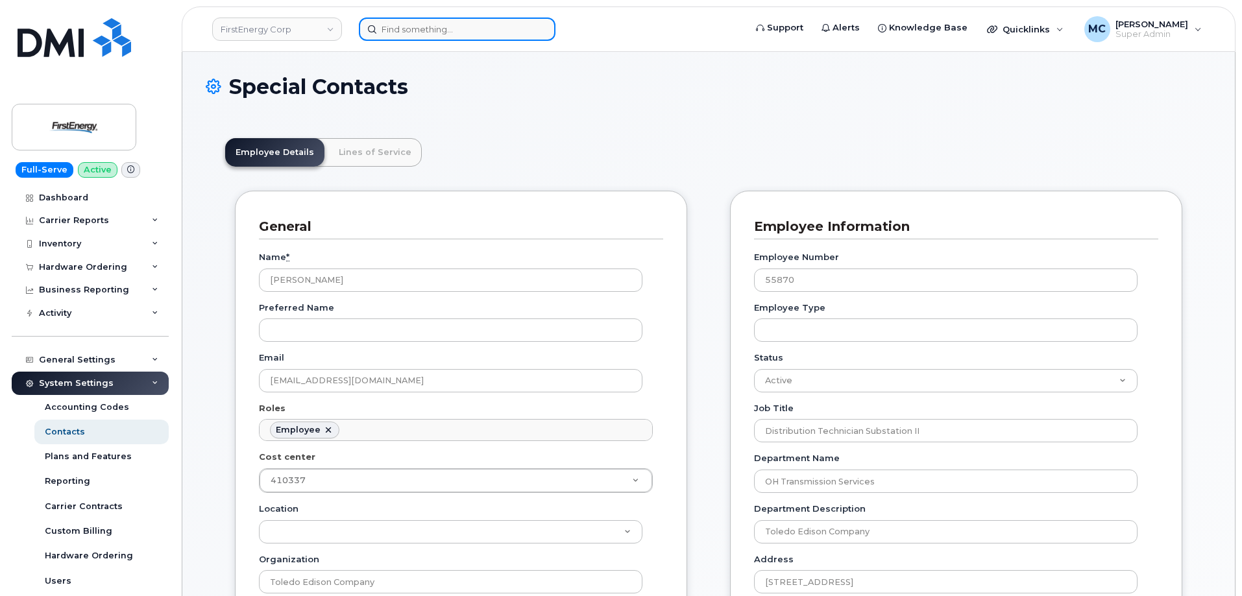
click at [509, 25] on input at bounding box center [457, 29] width 197 height 23
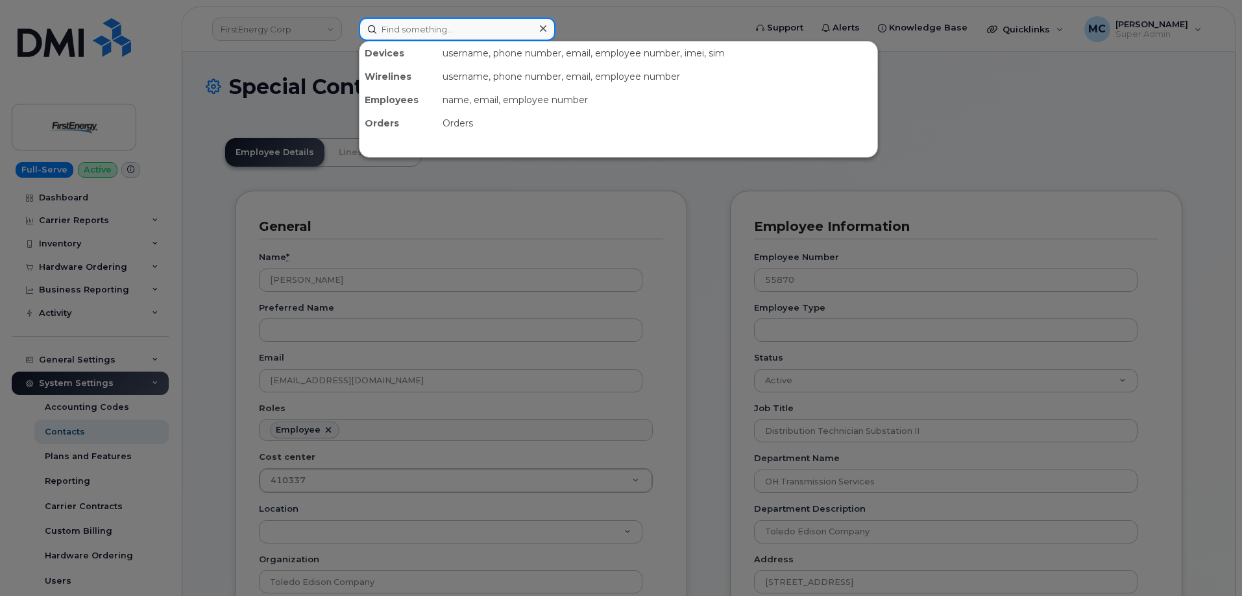
paste input "spapa@firstenergycorp.com"
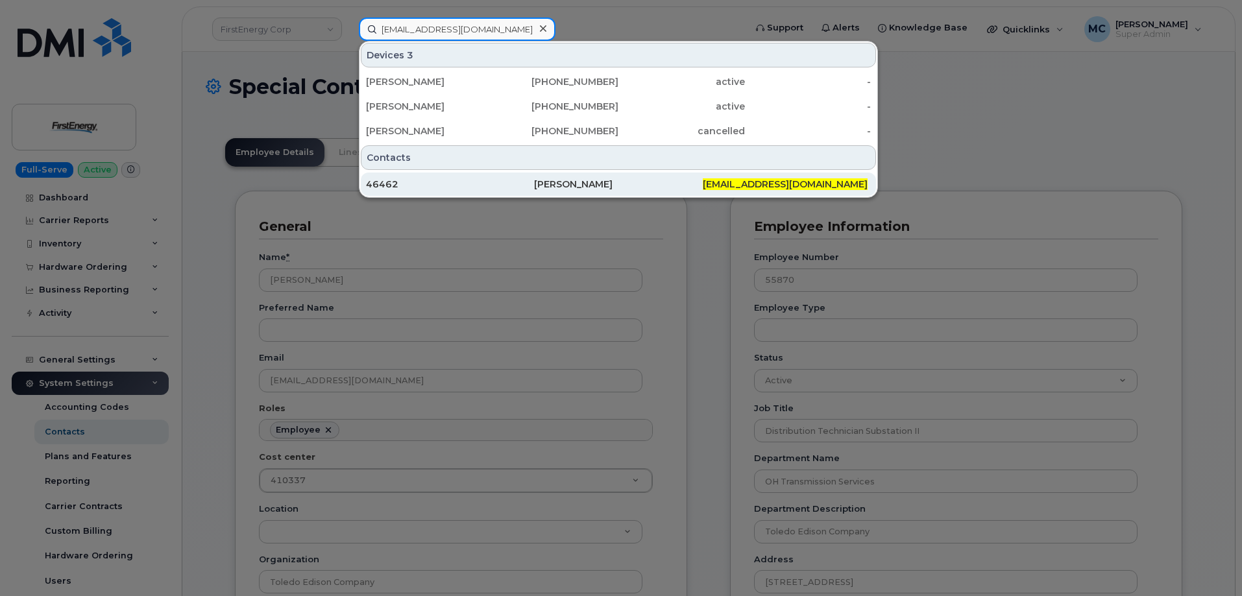
type input "spapa@firstenergycorp.com"
click at [574, 186] on div "Sara L Papa" at bounding box center [618, 184] width 168 height 13
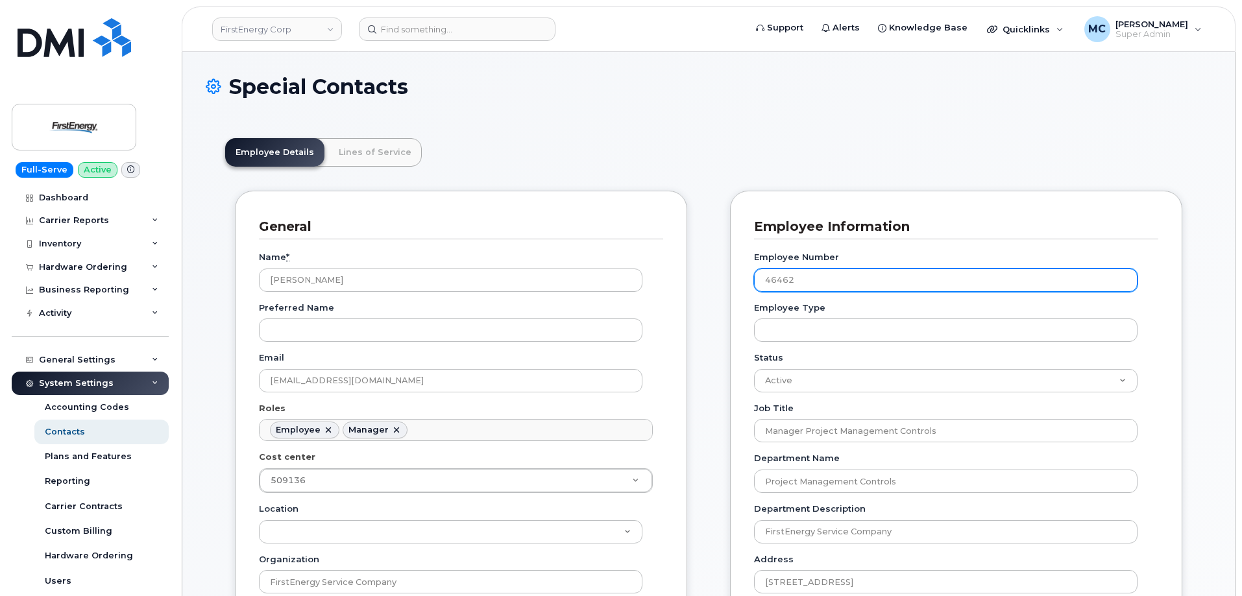
scroll to position [38, 0]
drag, startPoint x: 846, startPoint y: 282, endPoint x: 658, endPoint y: 277, distance: 188.3
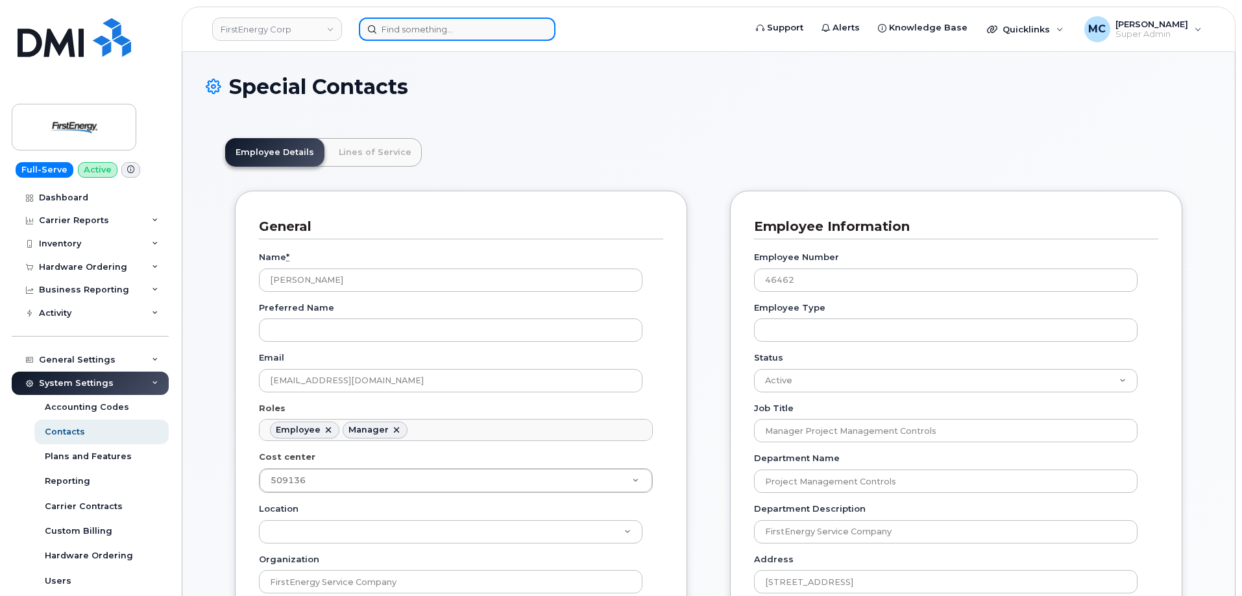
click at [501, 38] on input at bounding box center [457, 29] width 197 height 23
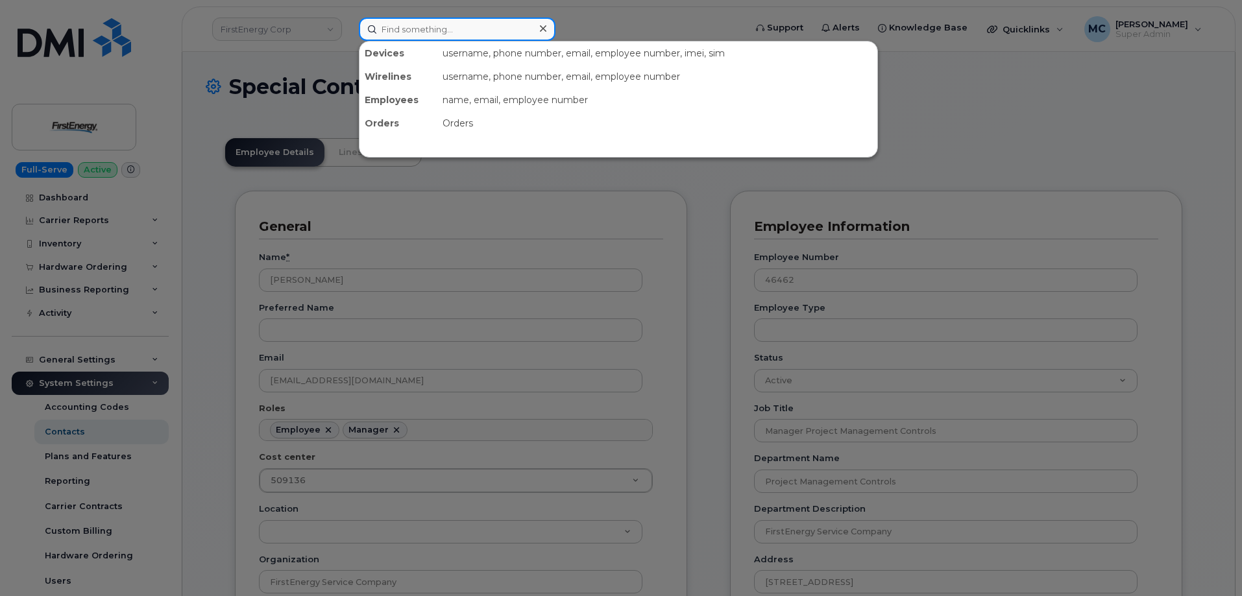
paste input "maroyer@firstenergycorp.com"
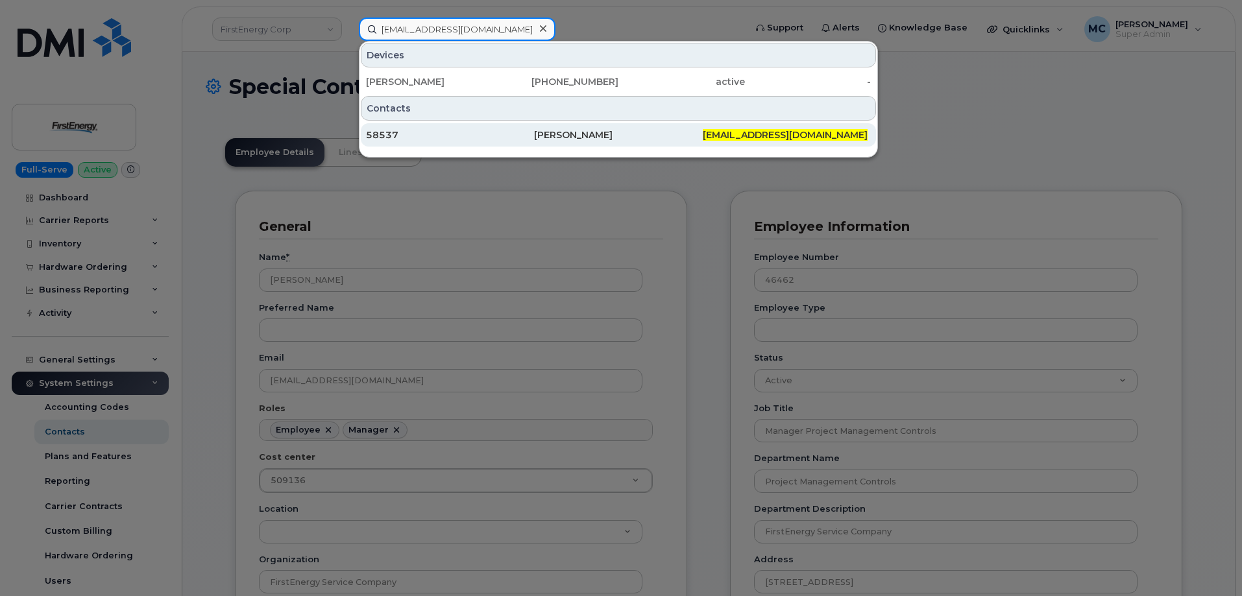
type input "maroyer@firstenergycorp.com"
click at [592, 132] on div "Mason A Royer" at bounding box center [618, 134] width 168 height 13
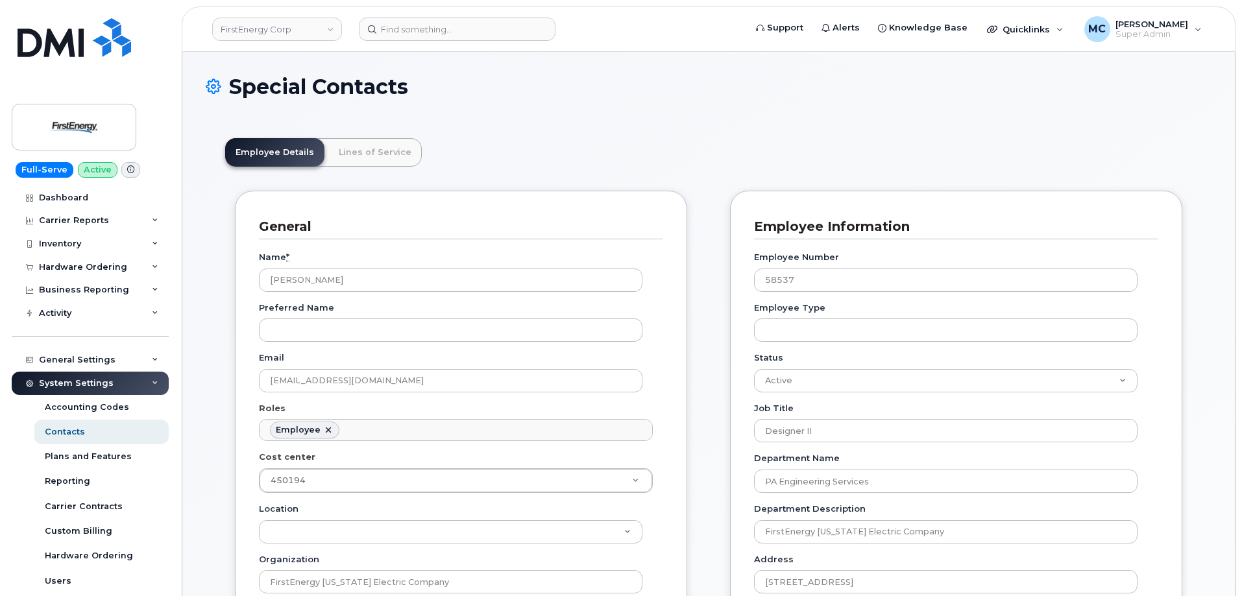
scroll to position [38, 0]
drag, startPoint x: 836, startPoint y: 282, endPoint x: 702, endPoint y: 269, distance: 134.3
click at [515, 27] on input at bounding box center [457, 29] width 197 height 23
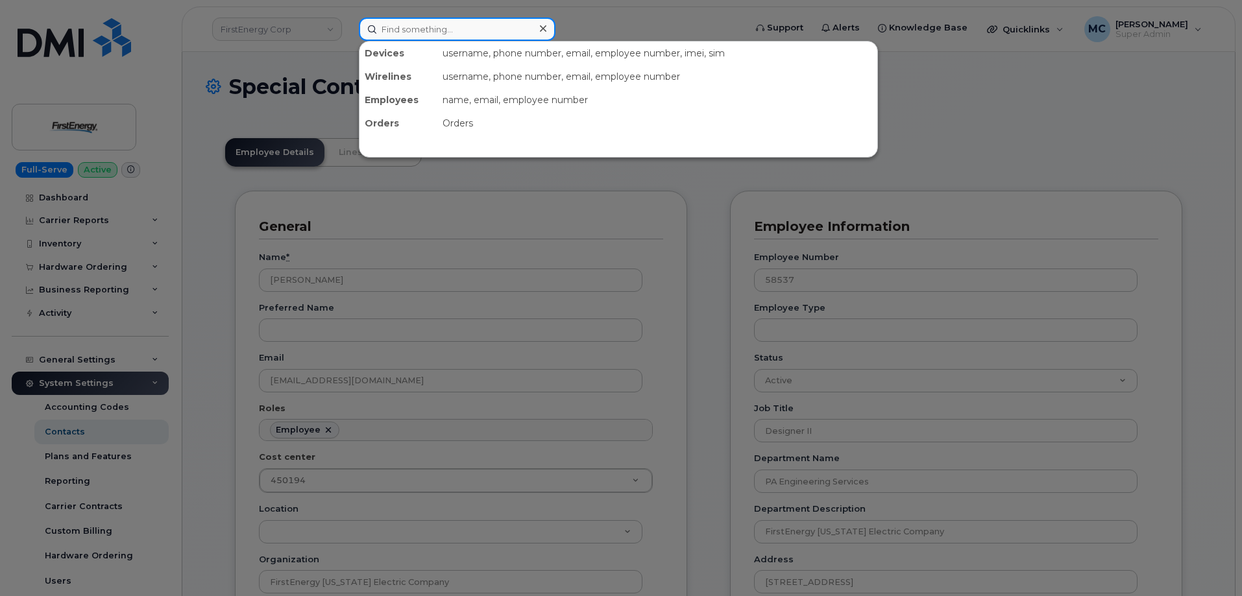
paste input "[EMAIL_ADDRESS][DOMAIN_NAME]"
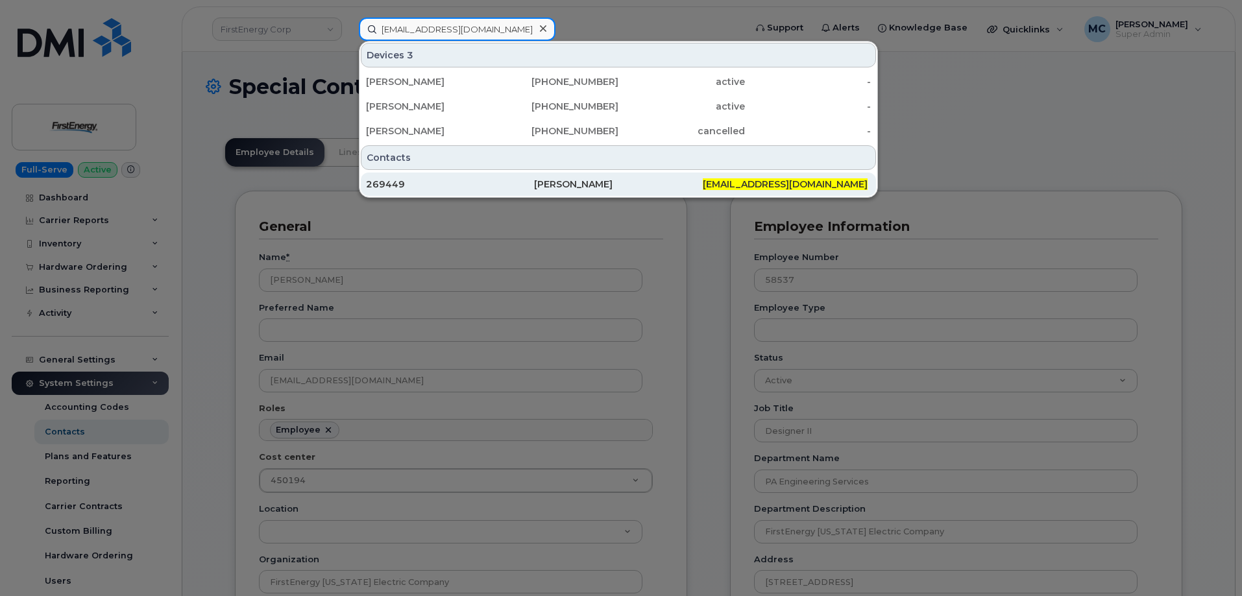
type input "[EMAIL_ADDRESS][DOMAIN_NAME]"
click at [569, 187] on div "Lisa Hicks" at bounding box center [618, 184] width 168 height 13
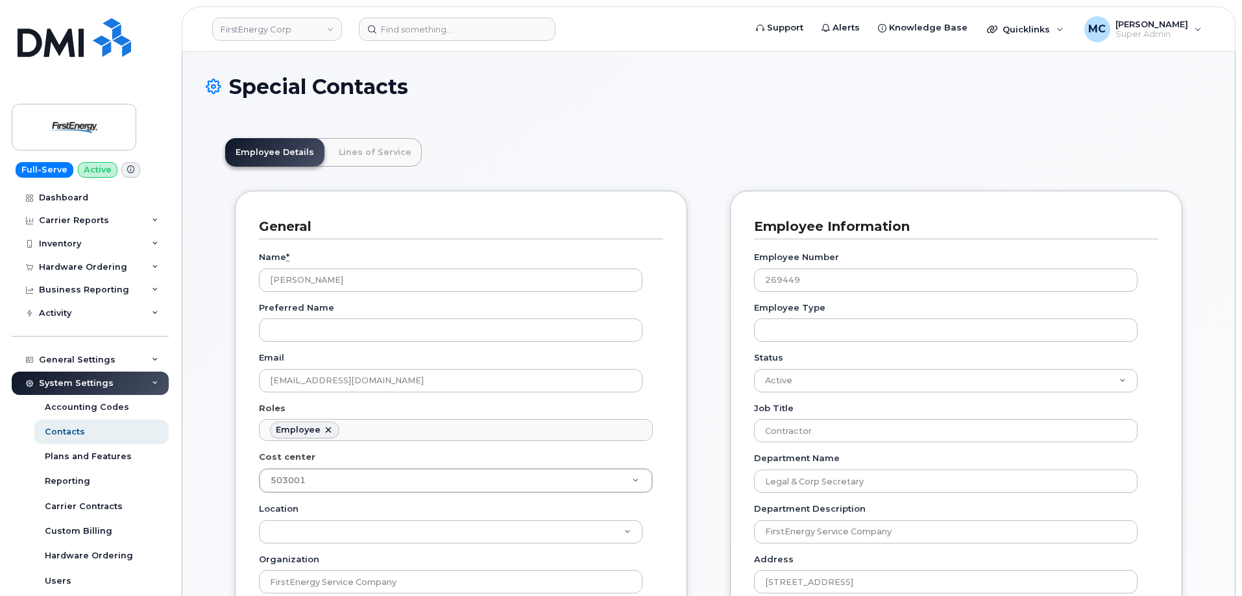
scroll to position [38, 0]
drag, startPoint x: 888, startPoint y: 273, endPoint x: 697, endPoint y: 275, distance: 191.5
click at [508, 29] on input at bounding box center [457, 29] width 197 height 23
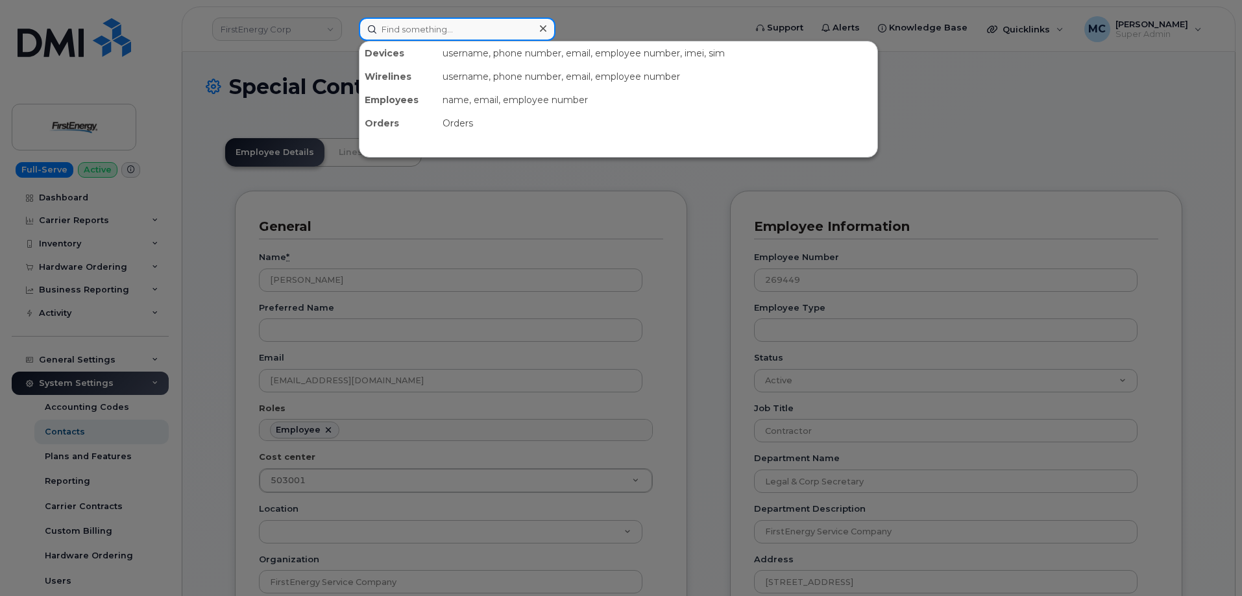
paste input "[EMAIL_ADDRESS][DOMAIN_NAME]"
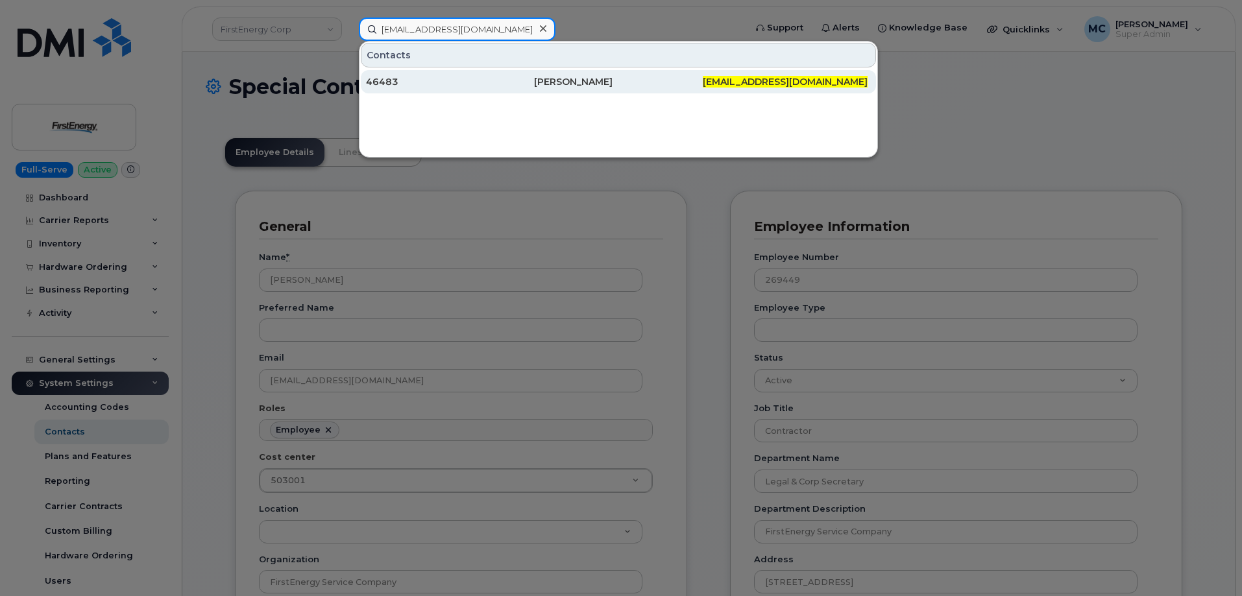
type input "dsexton@firstenergycorp.com"
click at [574, 88] on div "Dwayne Sexton" at bounding box center [618, 81] width 168 height 23
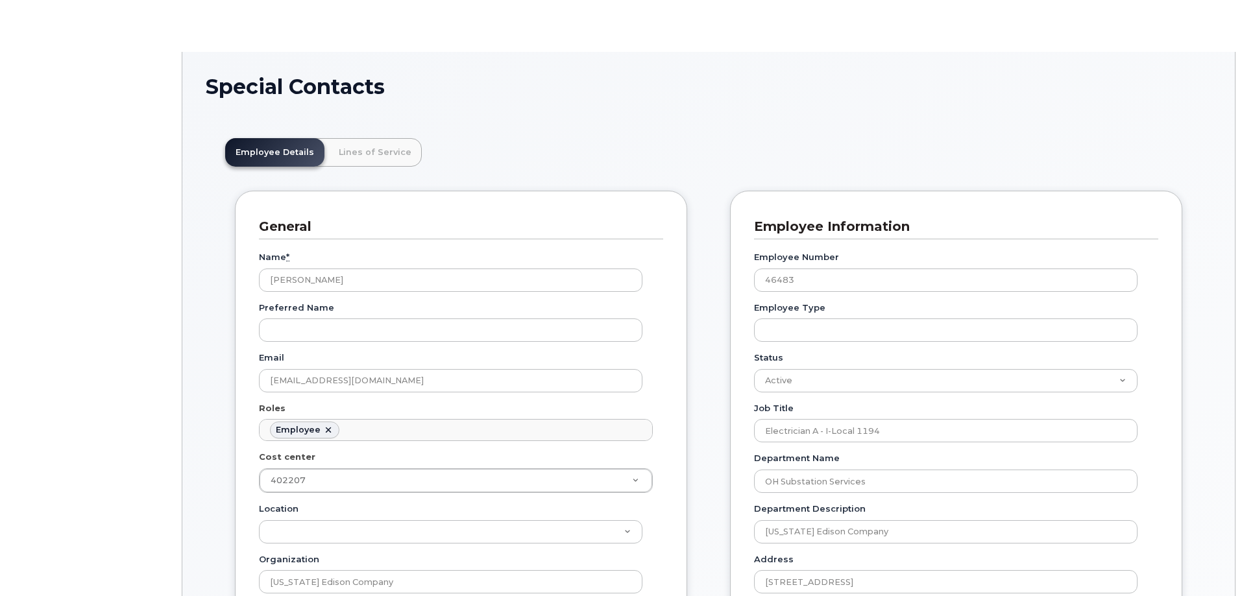
scroll to position [38, 0]
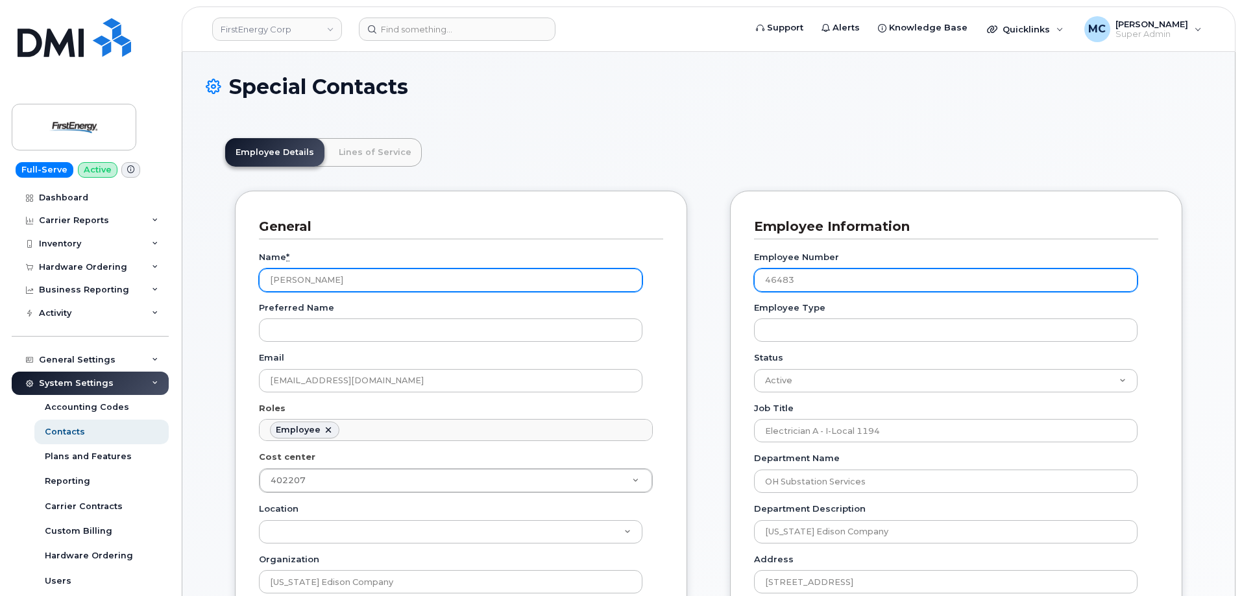
drag, startPoint x: 827, startPoint y: 279, endPoint x: 623, endPoint y: 268, distance: 204.7
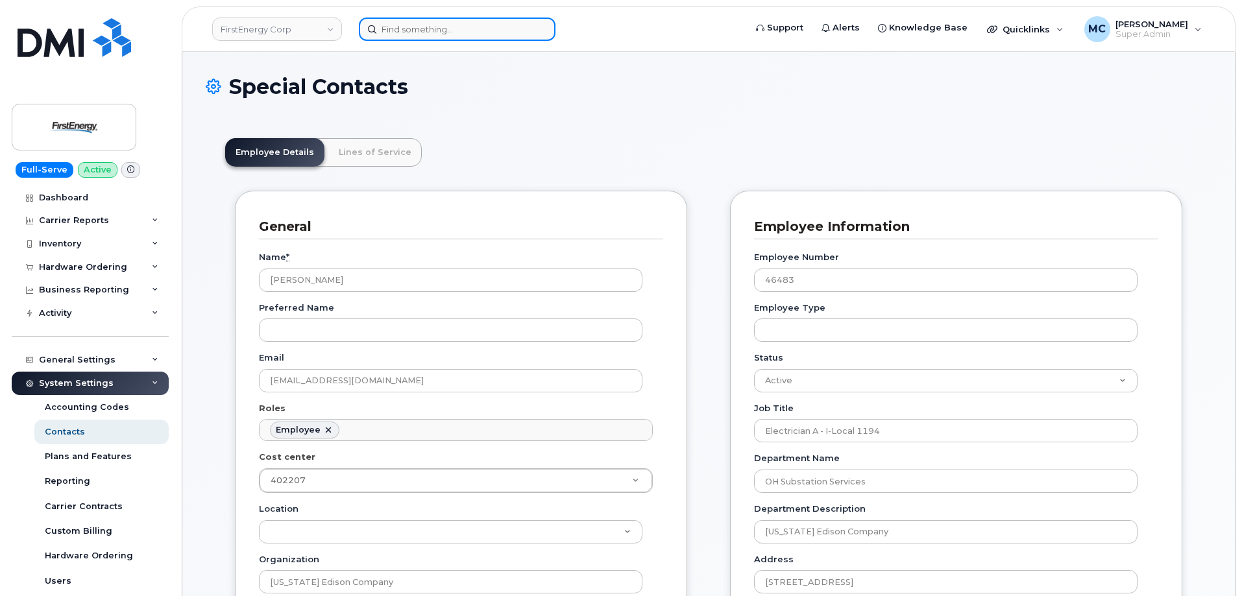
click at [476, 31] on input at bounding box center [457, 29] width 197 height 23
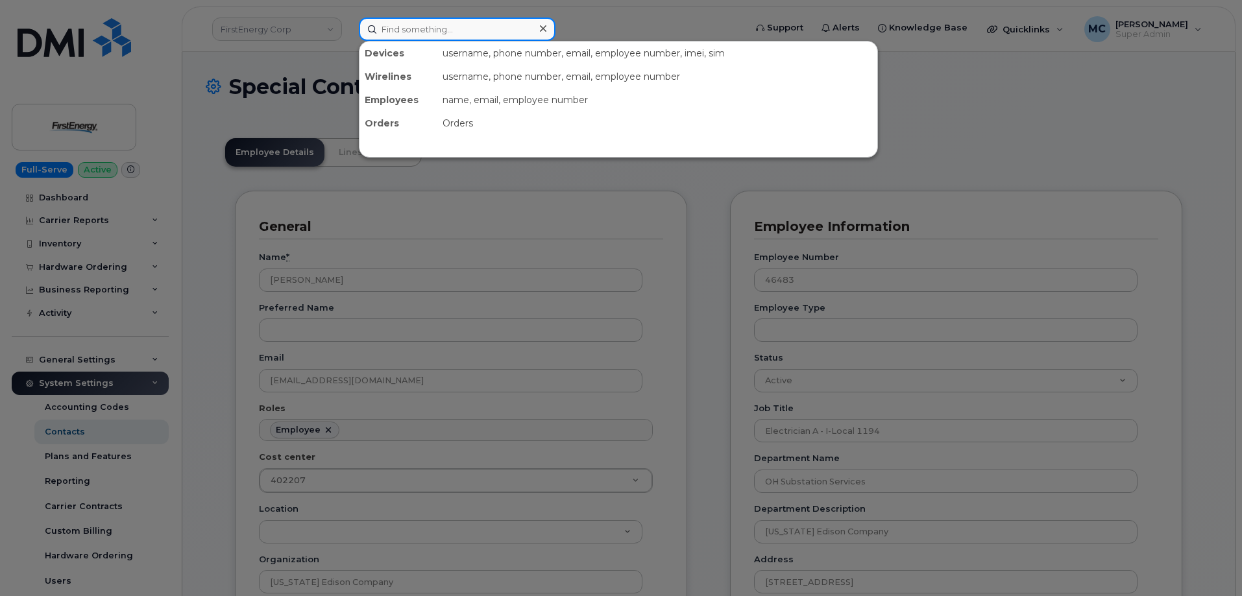
paste input "[EMAIL_ADDRESS][DOMAIN_NAME]"
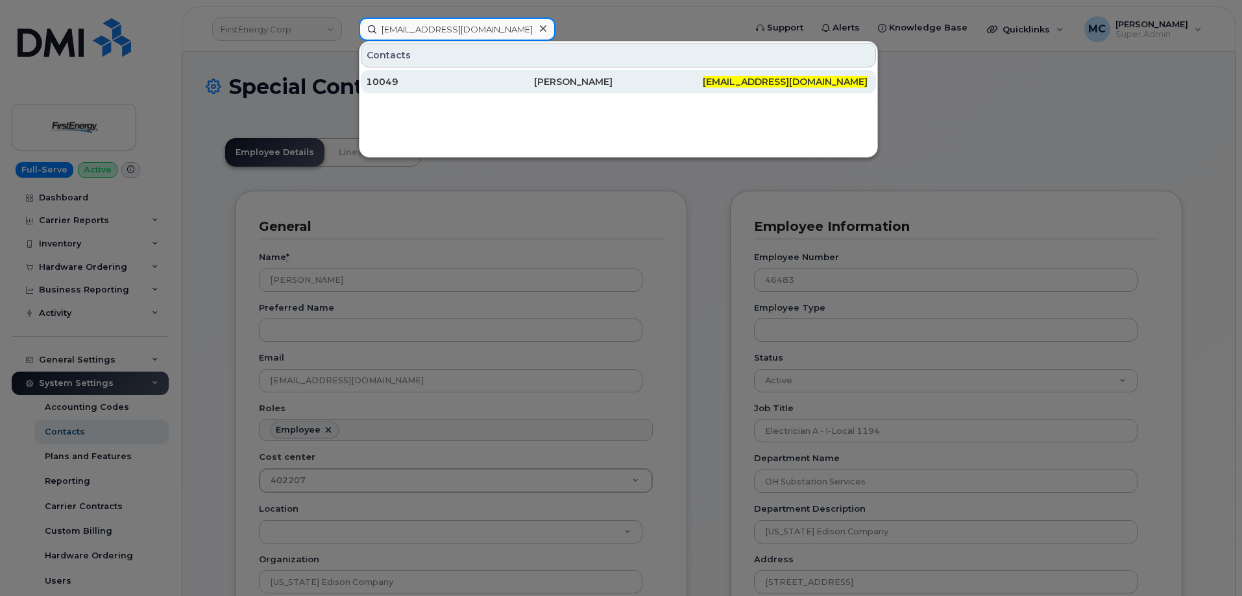
type input "[EMAIL_ADDRESS][DOMAIN_NAME]"
click at [565, 87] on div "[PERSON_NAME]" at bounding box center [618, 81] width 168 height 13
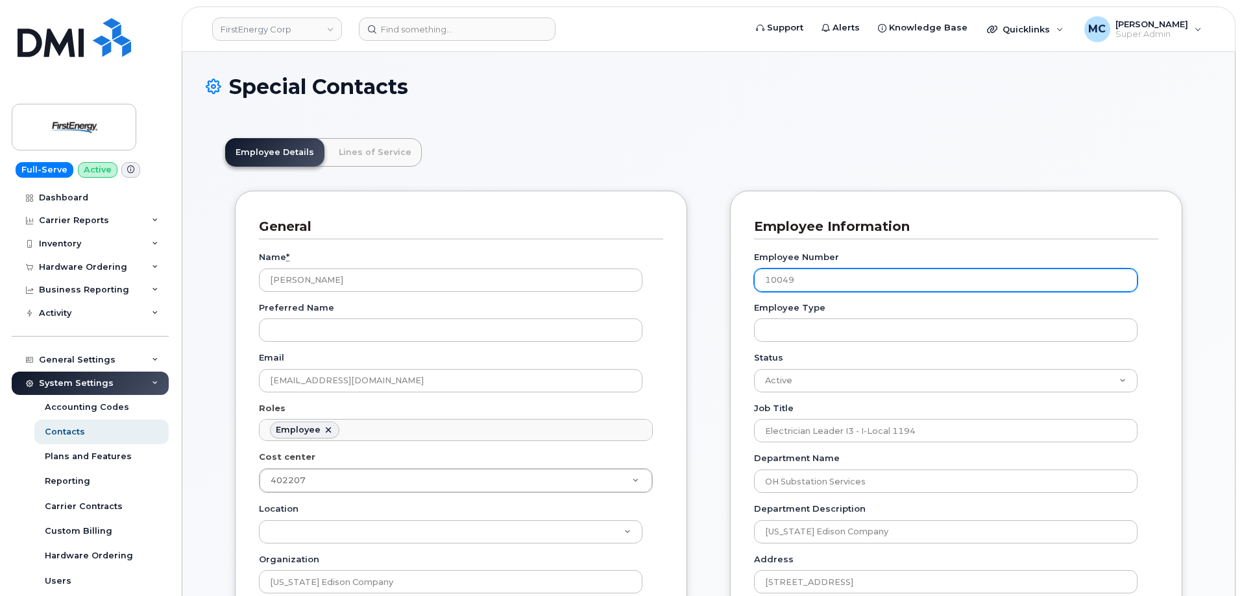
scroll to position [38, 0]
drag, startPoint x: 841, startPoint y: 286, endPoint x: 703, endPoint y: 282, distance: 137.6
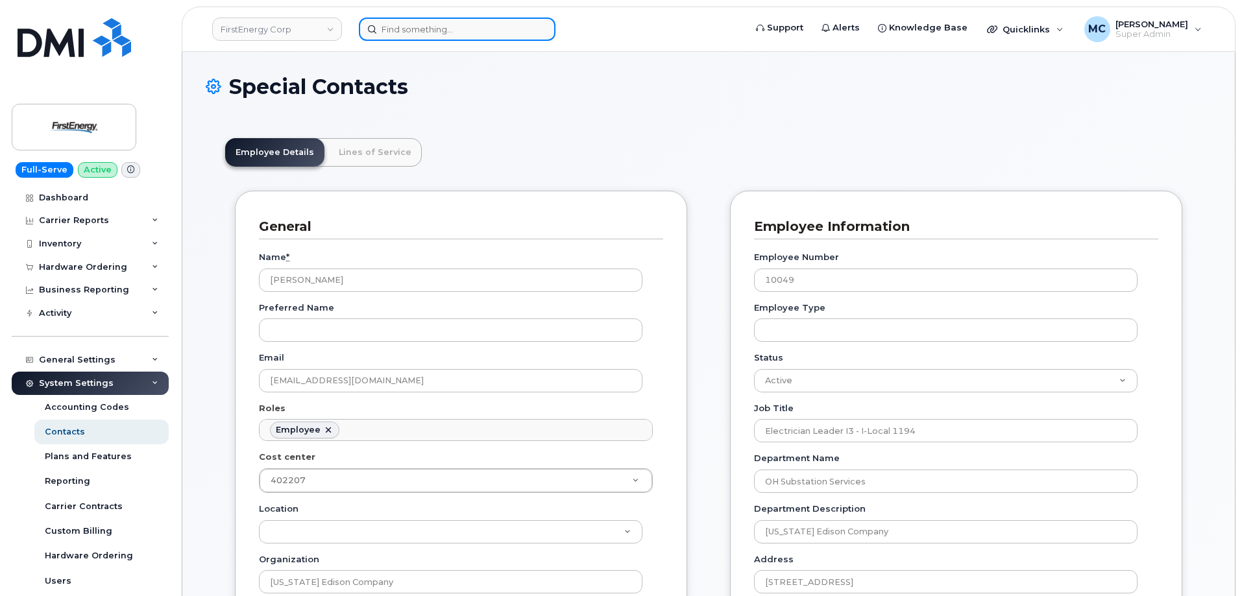
click at [432, 32] on input at bounding box center [457, 29] width 197 height 23
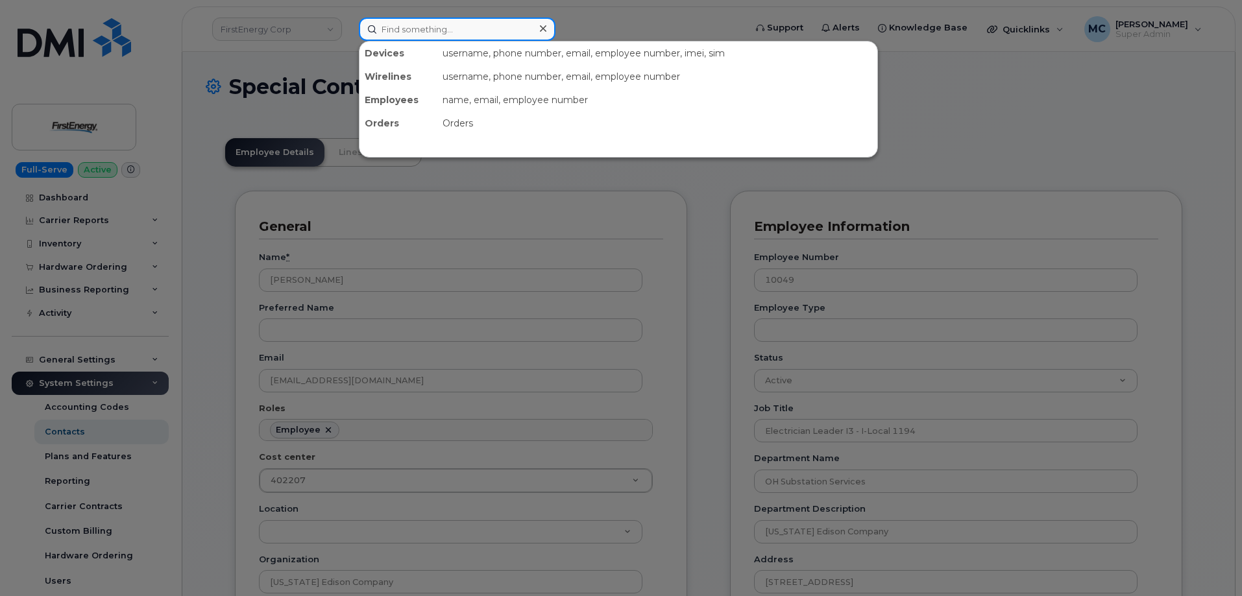
paste input "lschmitt@firstenergycorp.com"
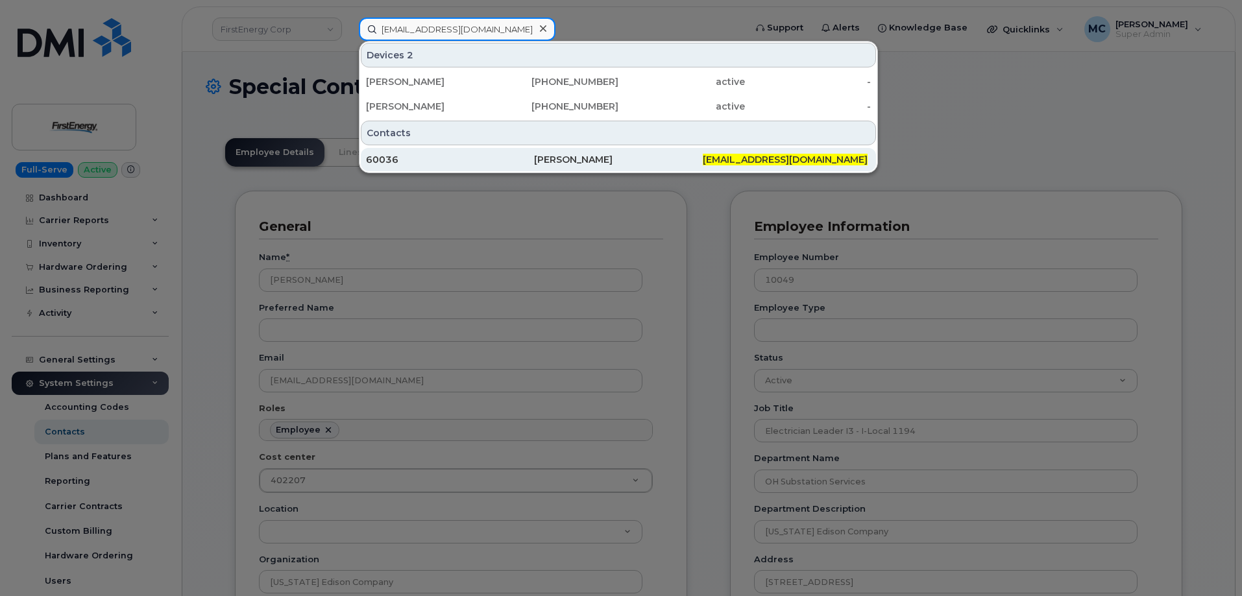
type input "lschmitt@firstenergycorp.com"
click at [522, 162] on div "60036" at bounding box center [450, 159] width 168 height 13
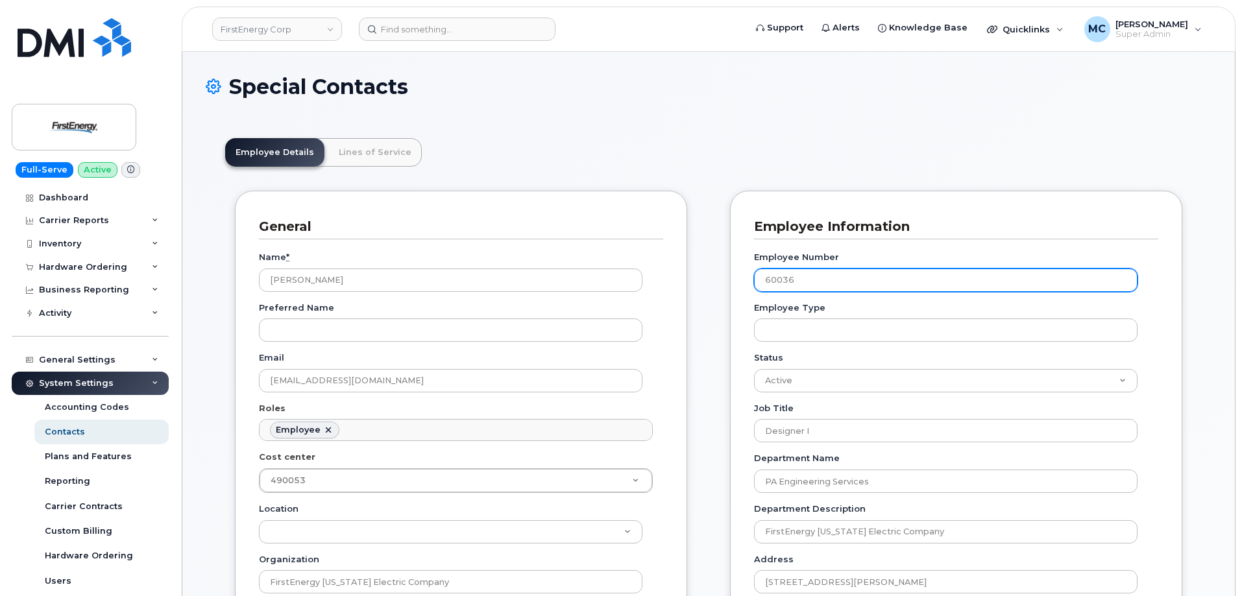
scroll to position [38, 0]
drag, startPoint x: 808, startPoint y: 276, endPoint x: 721, endPoint y: 281, distance: 87.1
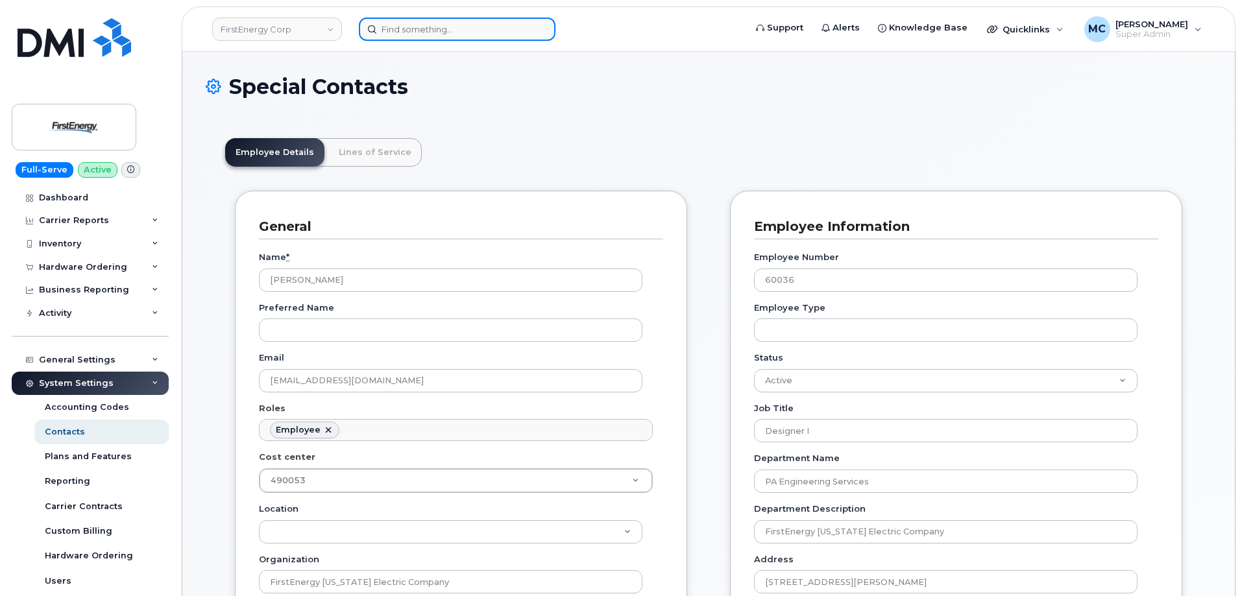
click at [463, 27] on input at bounding box center [457, 29] width 197 height 23
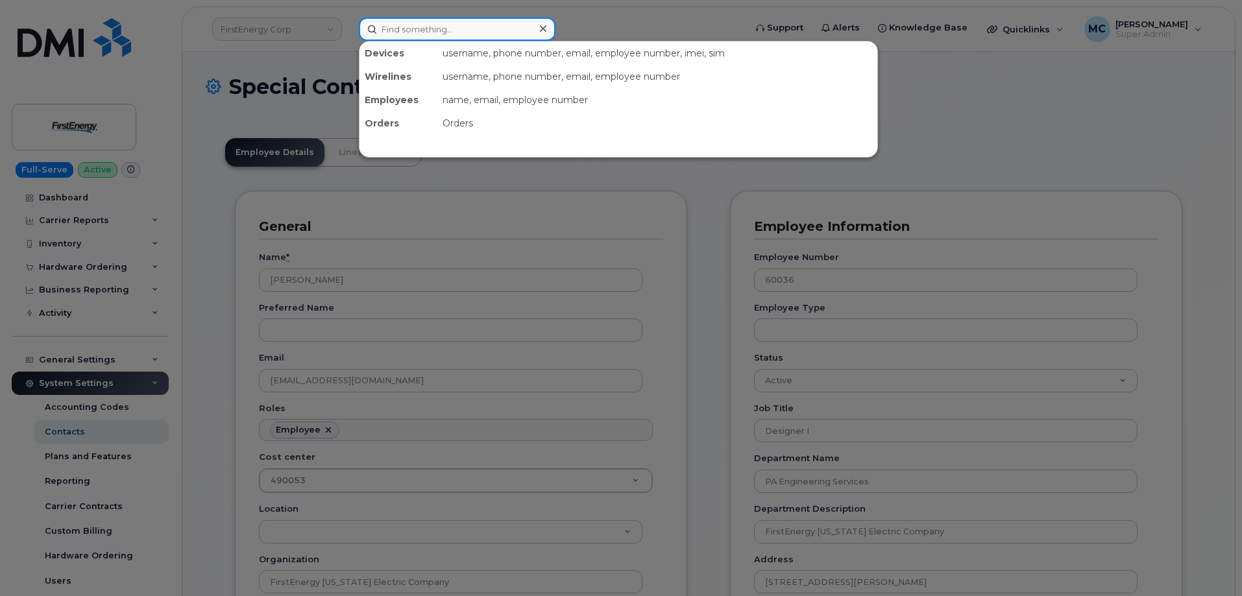
paste input "[EMAIL_ADDRESS][DOMAIN_NAME]"
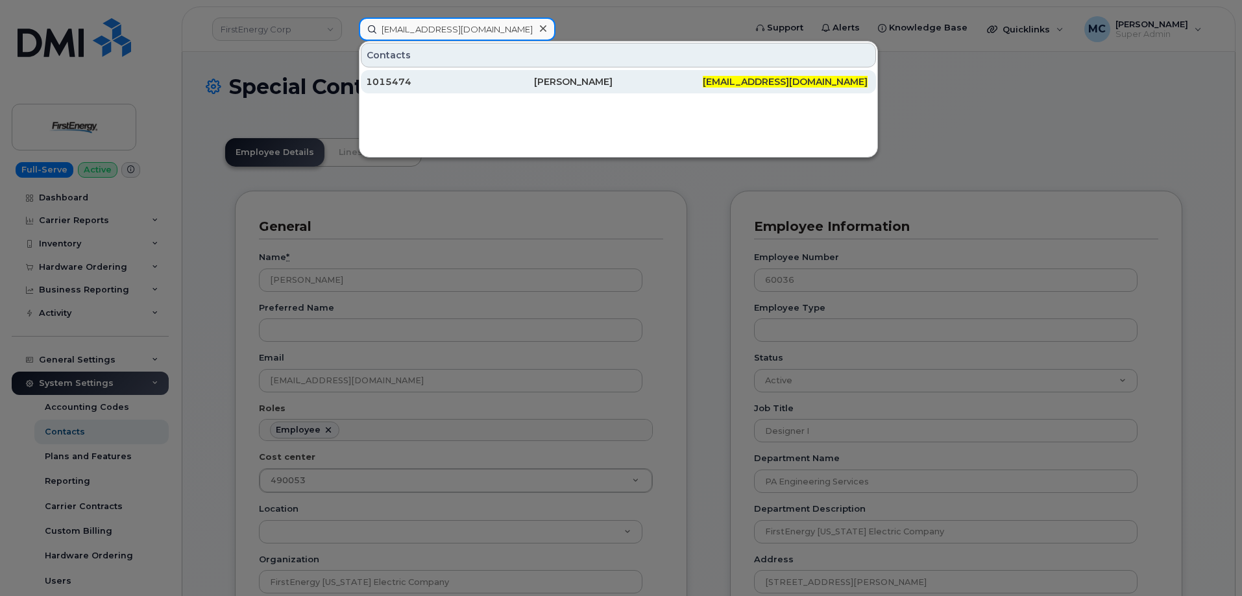
type input "asurette@firstenergycorp.com"
click at [583, 81] on div "Alexander Surette" at bounding box center [618, 81] width 168 height 13
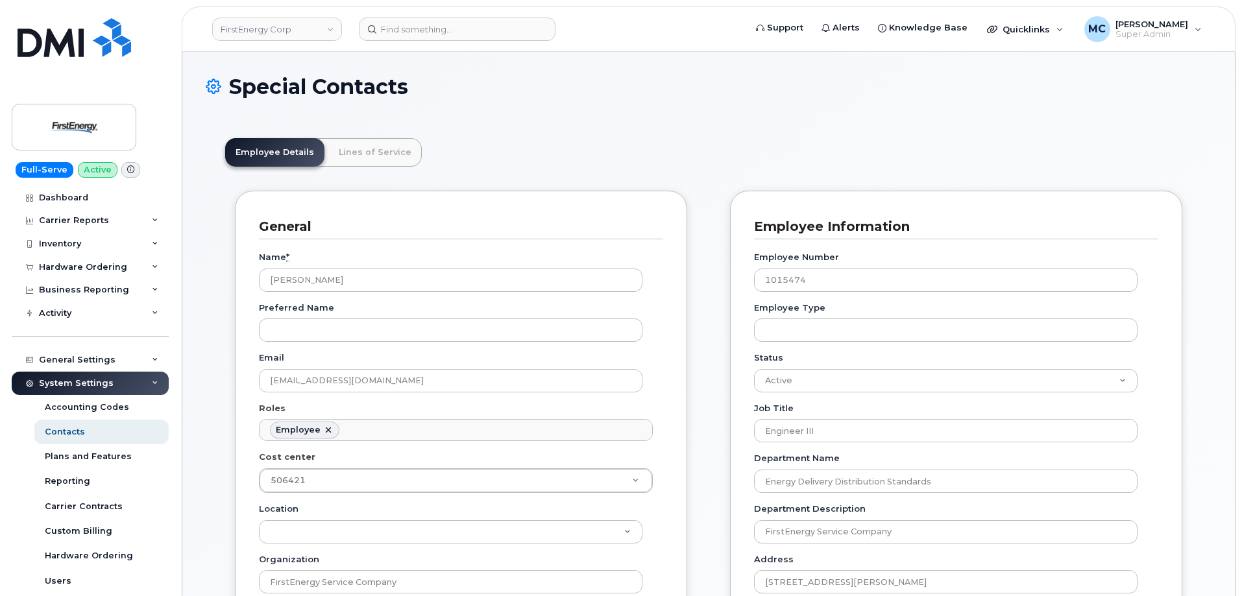
scroll to position [38, 0]
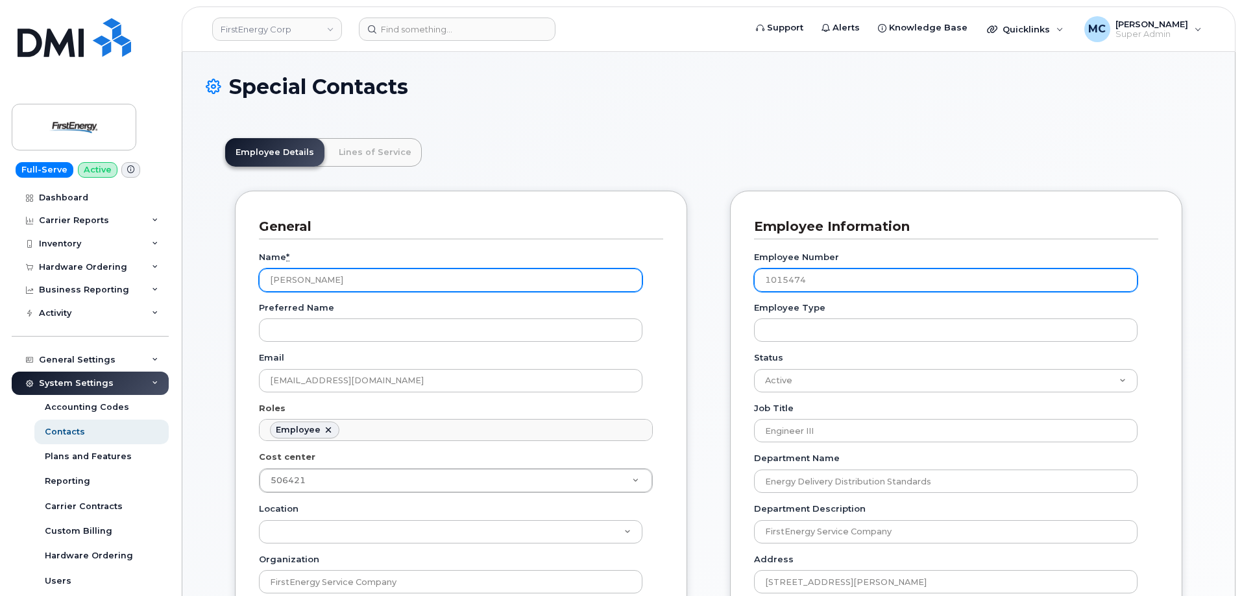
drag, startPoint x: 861, startPoint y: 281, endPoint x: 572, endPoint y: 280, distance: 288.8
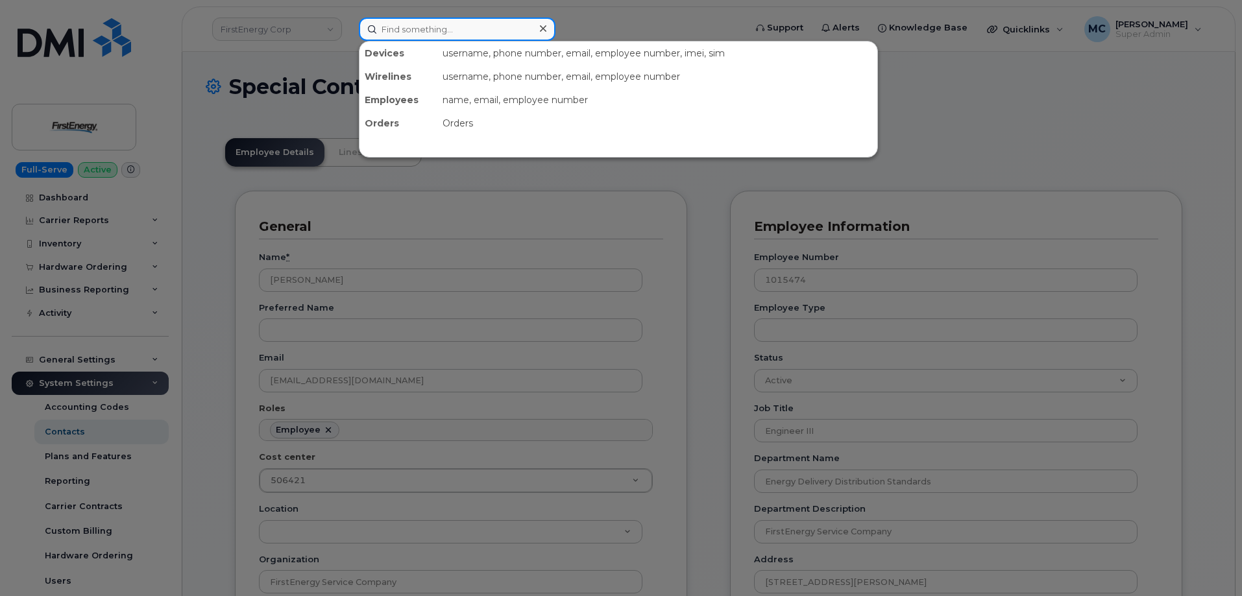
click at [404, 32] on input at bounding box center [457, 29] width 197 height 23
paste input "zpiper@firstenergycorp.com"
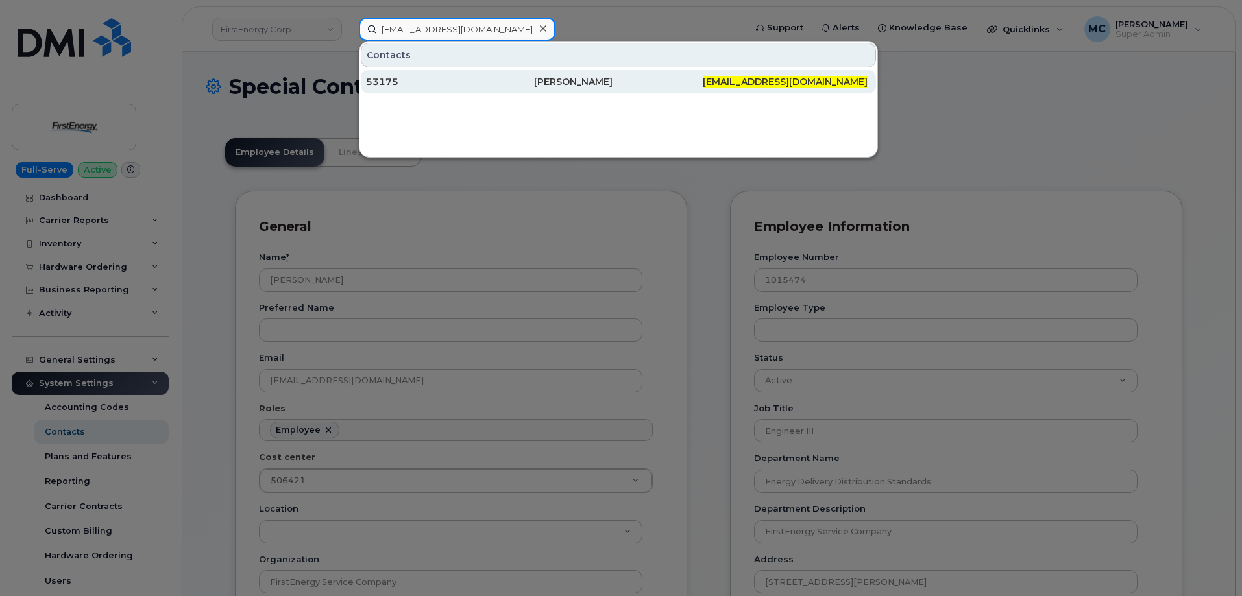
type input "zpiper@firstenergycorp.com"
click at [577, 84] on div "Zachary R Piper" at bounding box center [618, 81] width 168 height 13
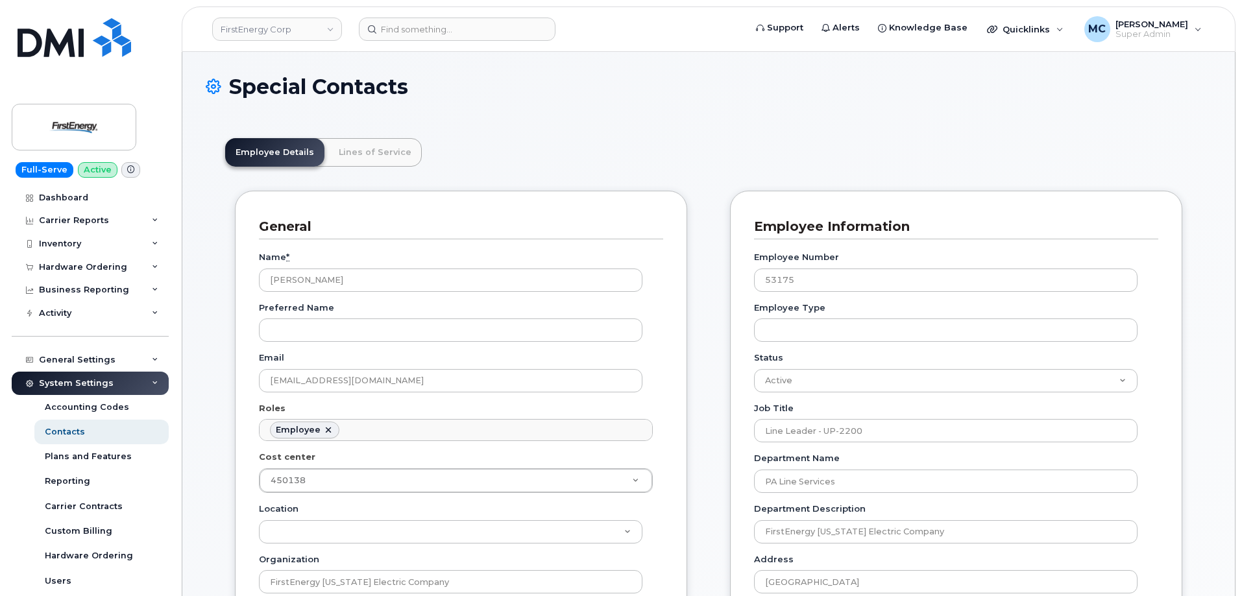
scroll to position [38, 0]
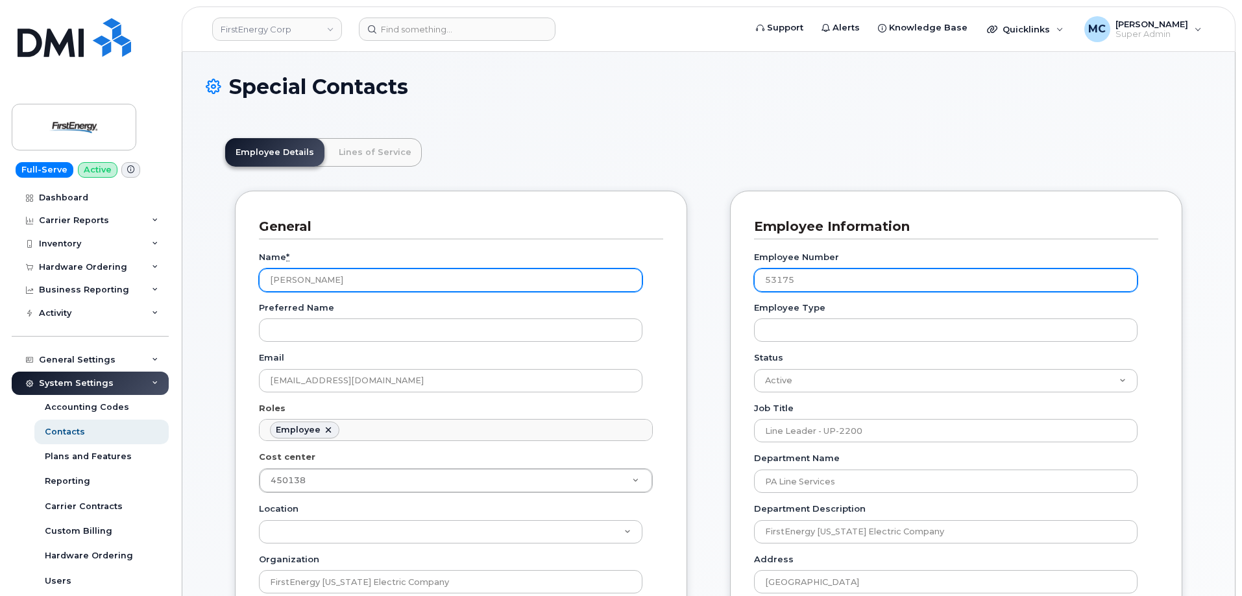
drag, startPoint x: 805, startPoint y: 280, endPoint x: 634, endPoint y: 280, distance: 171.3
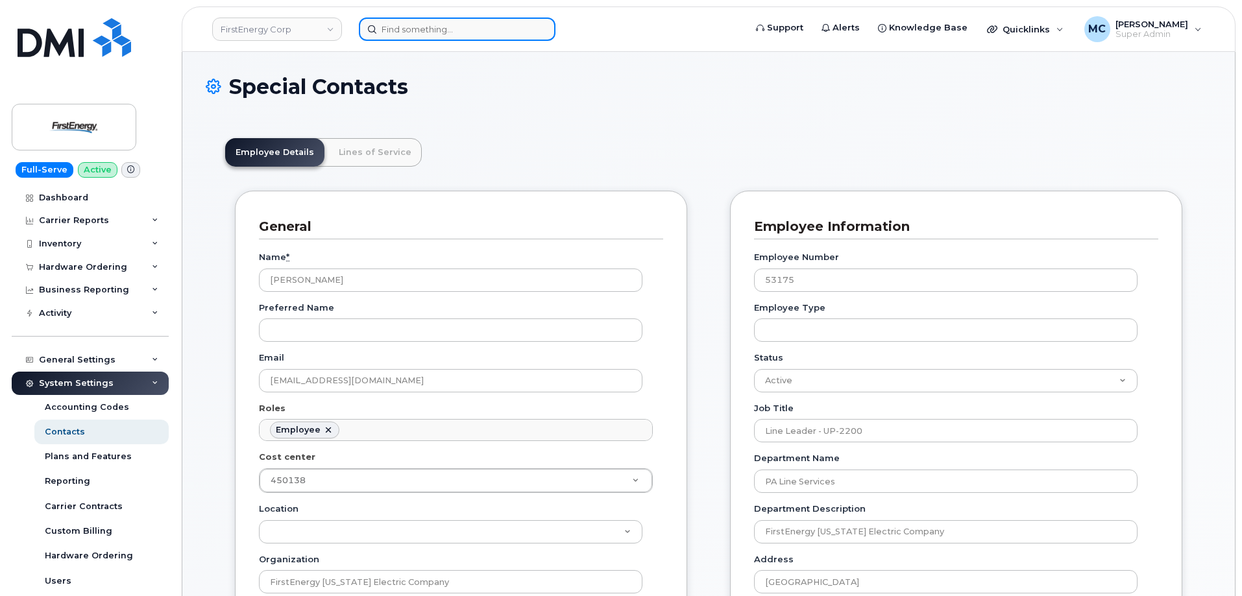
click at [491, 29] on input at bounding box center [457, 29] width 197 height 23
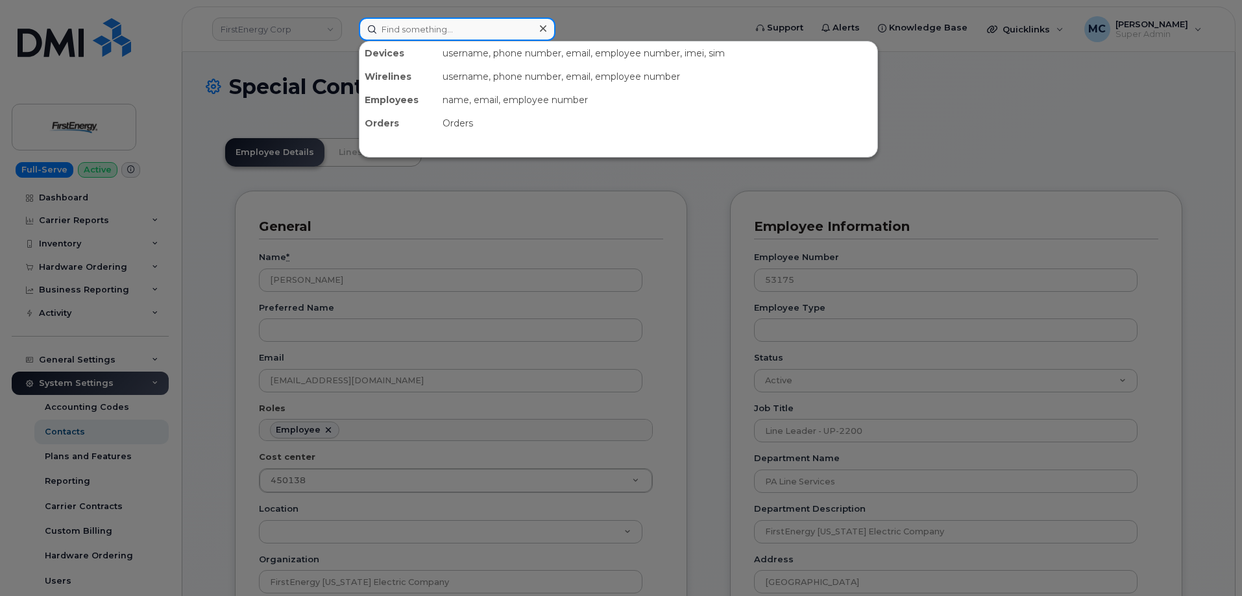
paste input "snewco2@firstenergycorp.com"
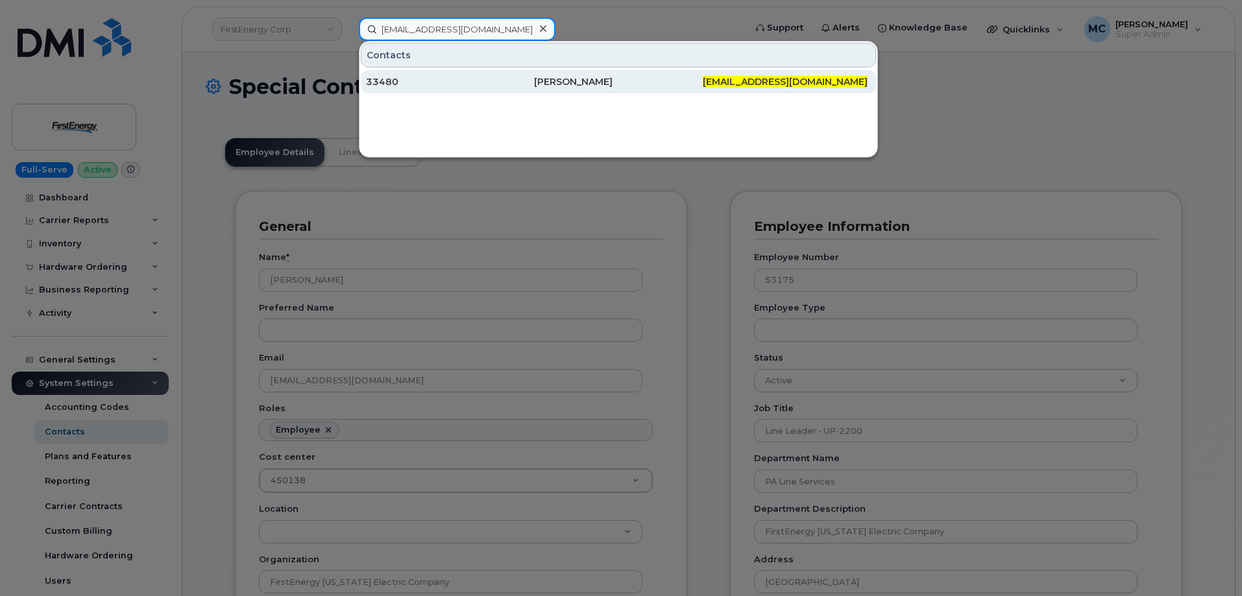
type input "snewco2@firstenergycorp.com"
click at [633, 81] on div "Shawn D Newcome" at bounding box center [618, 81] width 168 height 13
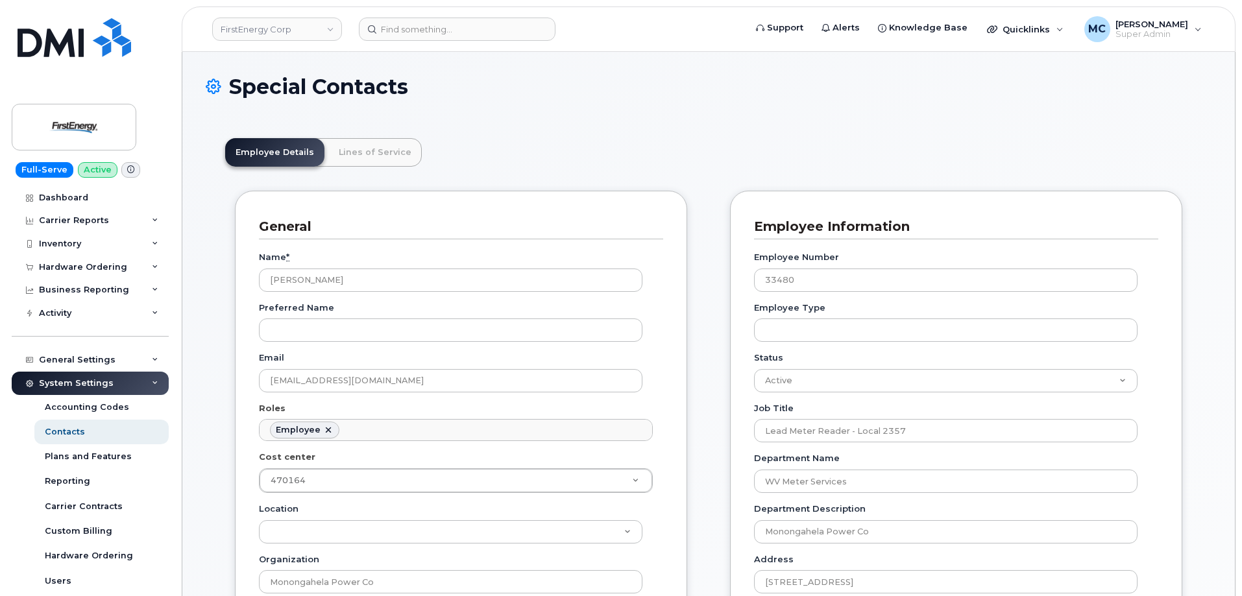
scroll to position [38, 0]
drag, startPoint x: 824, startPoint y: 283, endPoint x: 725, endPoint y: 289, distance: 98.9
click at [772, 287] on input "33480" at bounding box center [946, 280] width 384 height 23
click at [826, 273] on input "33480" at bounding box center [946, 280] width 384 height 23
drag, startPoint x: 838, startPoint y: 276, endPoint x: 720, endPoint y: 276, distance: 118.1
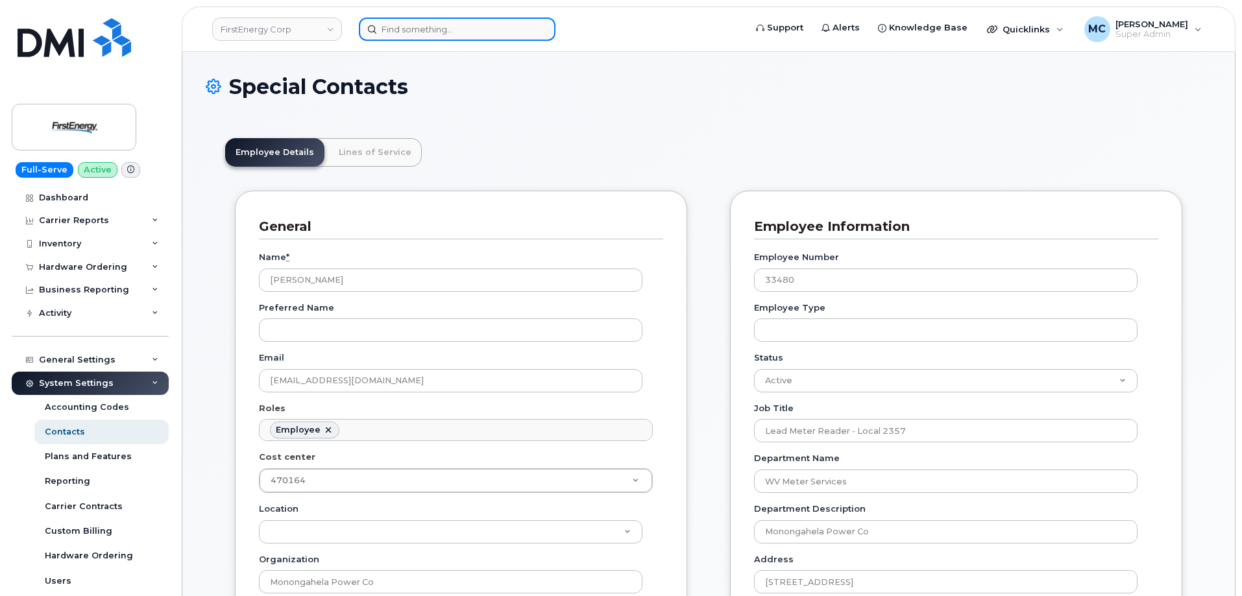
click at [500, 26] on input at bounding box center [457, 29] width 197 height 23
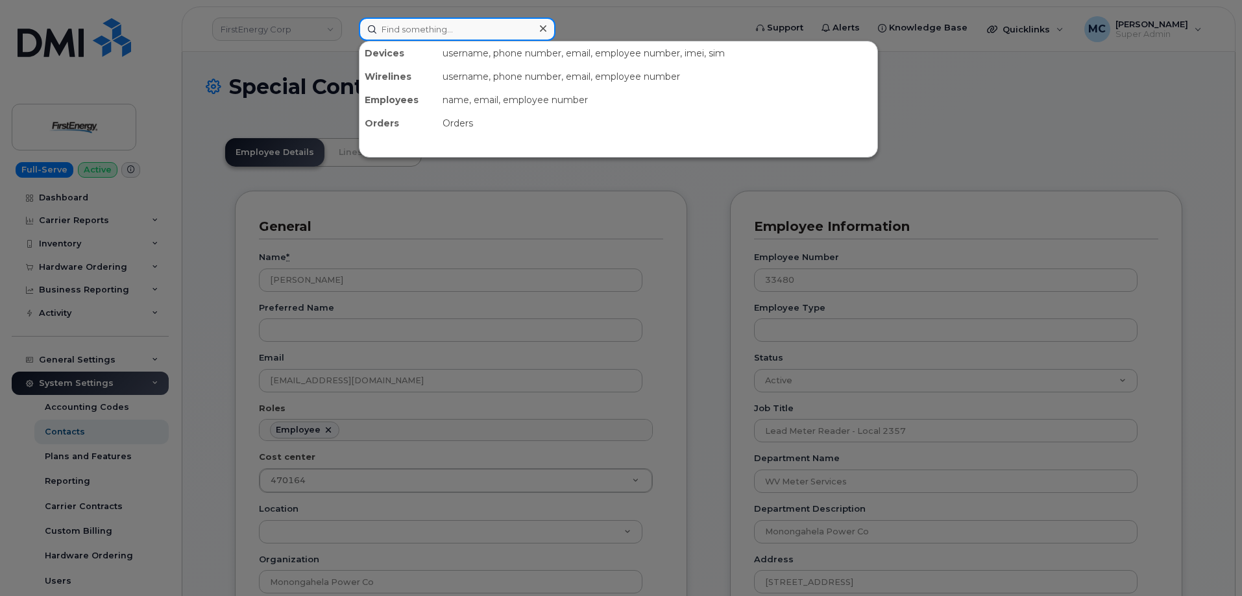
paste input "bjcopley@firstenergycorp.com"
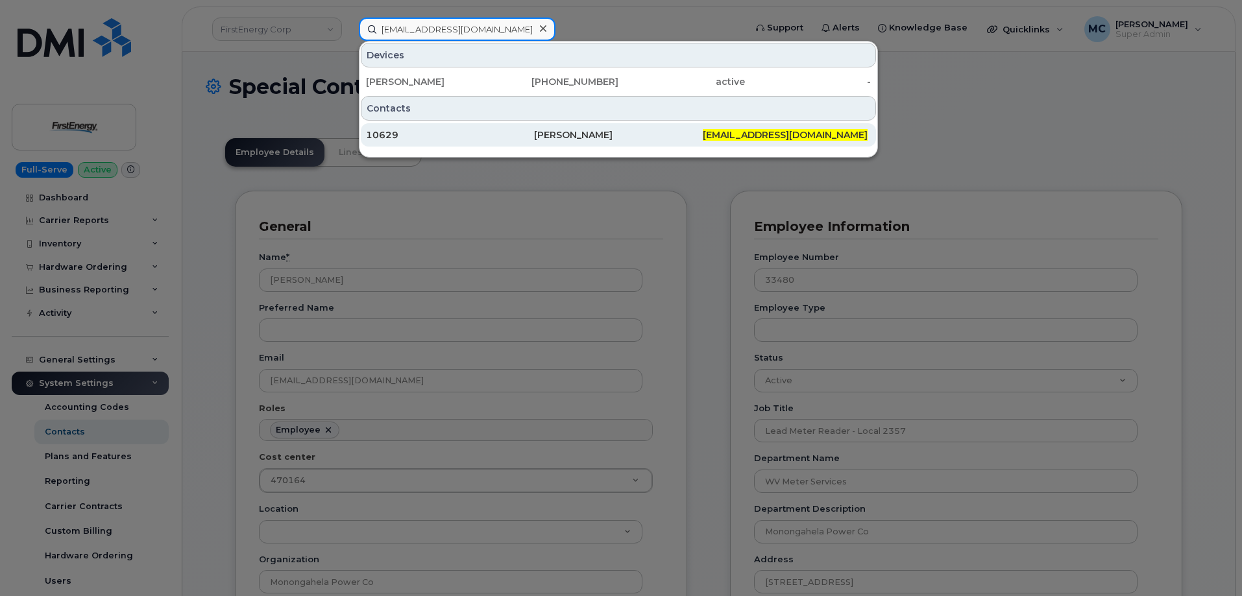
type input "bjcopley@firstenergycorp.com"
click at [642, 130] on div "Bradley J Copley" at bounding box center [618, 134] width 168 height 13
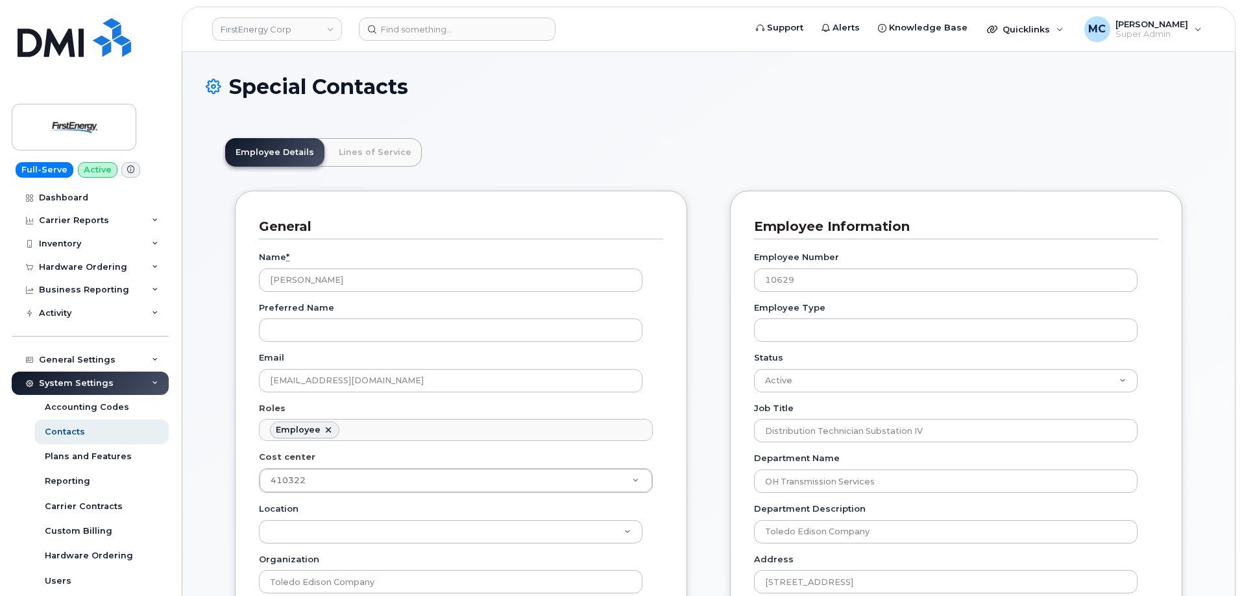
scroll to position [38, 0]
drag, startPoint x: 834, startPoint y: 275, endPoint x: 666, endPoint y: 273, distance: 167.4
click at [457, 29] on input at bounding box center [457, 29] width 197 height 23
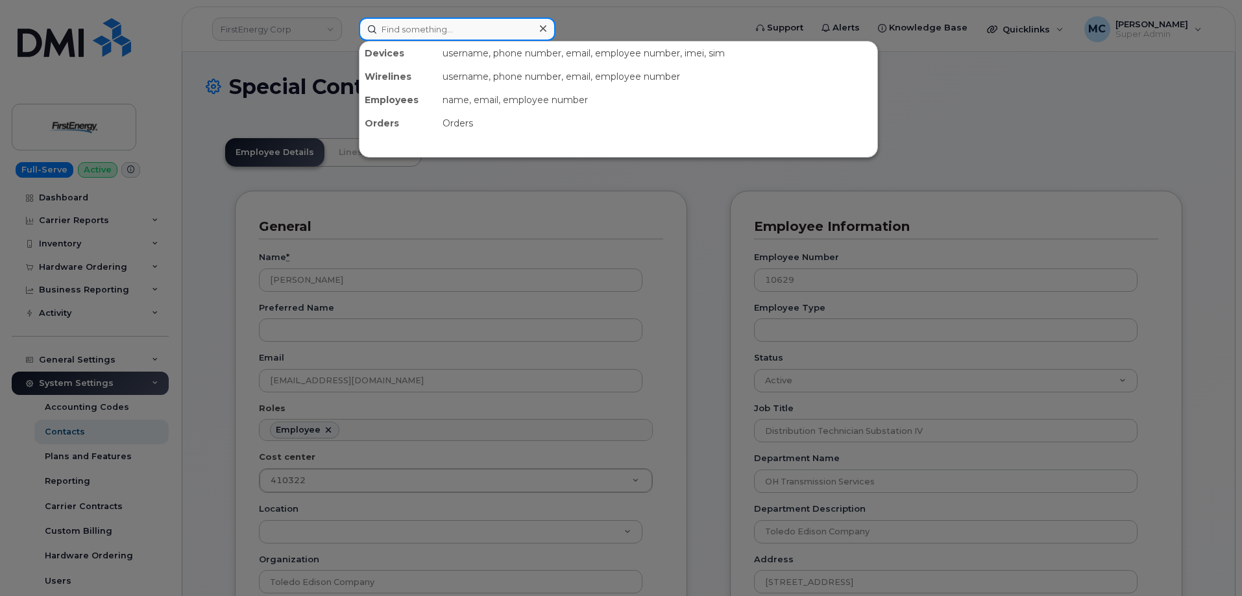
paste input "[EMAIL_ADDRESS][DOMAIN_NAME]"
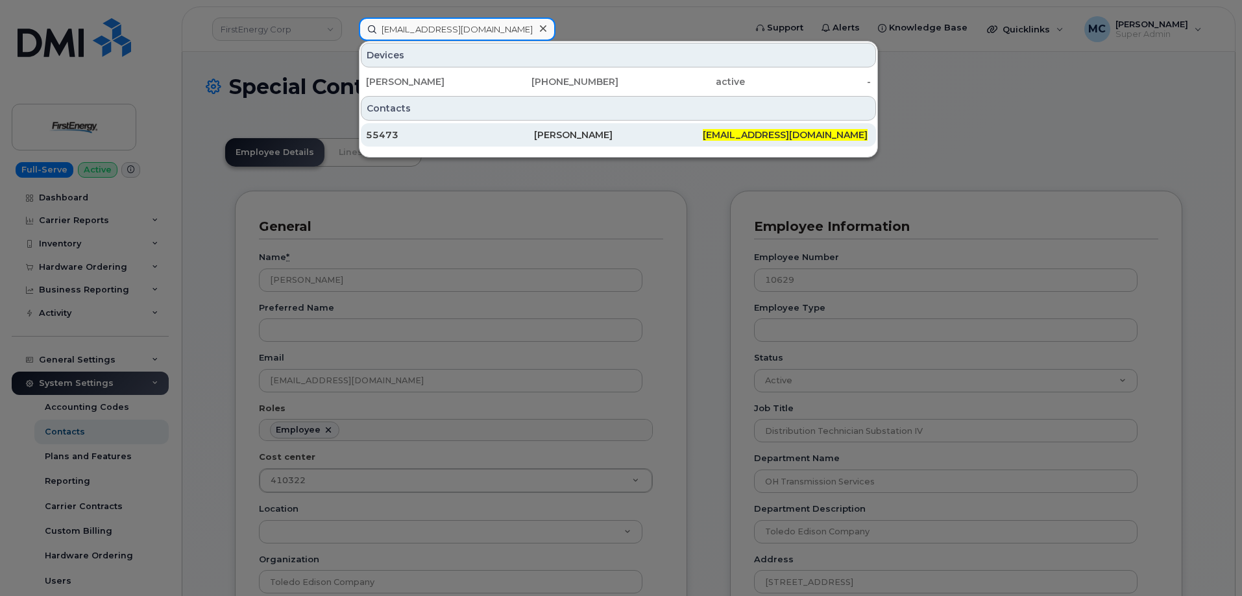
type input "vrivera@firstenergycorp.com"
click at [488, 134] on div "55473" at bounding box center [450, 134] width 168 height 13
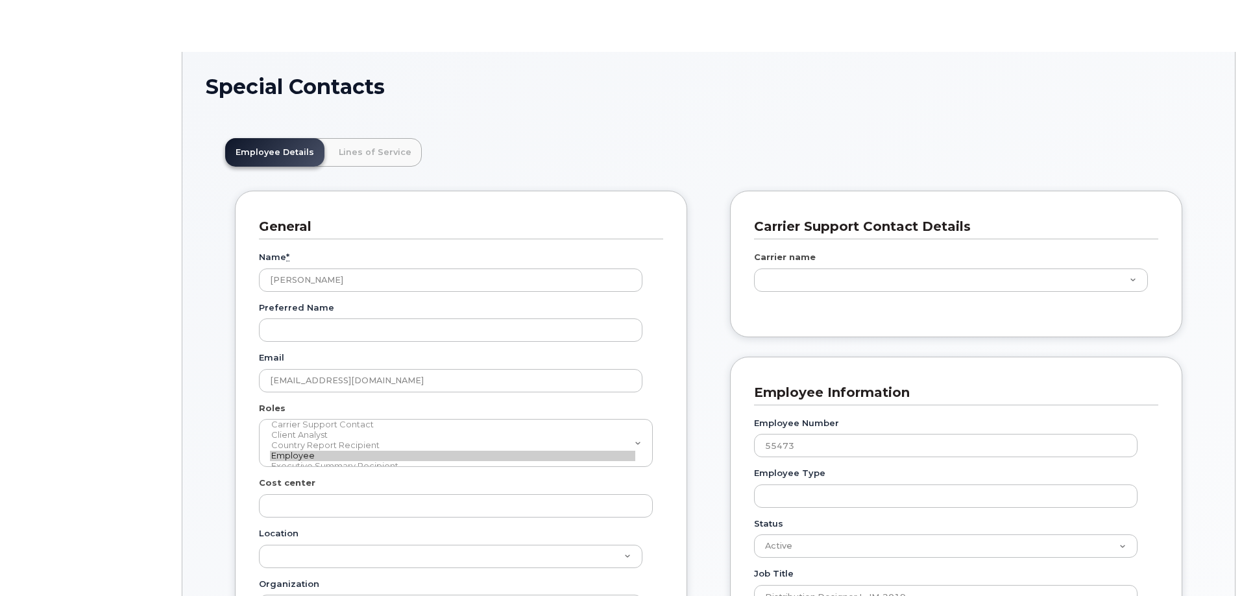
type input "29510546"
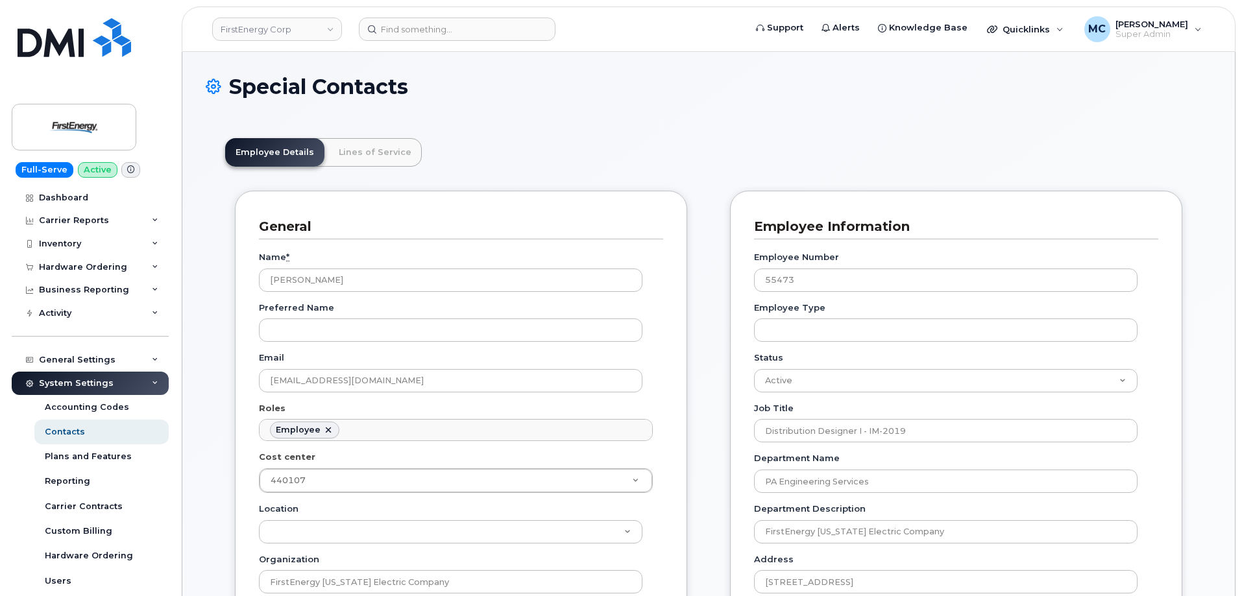
scroll to position [38, 0]
drag, startPoint x: 850, startPoint y: 278, endPoint x: 669, endPoint y: 273, distance: 181.1
click at [469, 36] on input at bounding box center [457, 29] width 197 height 23
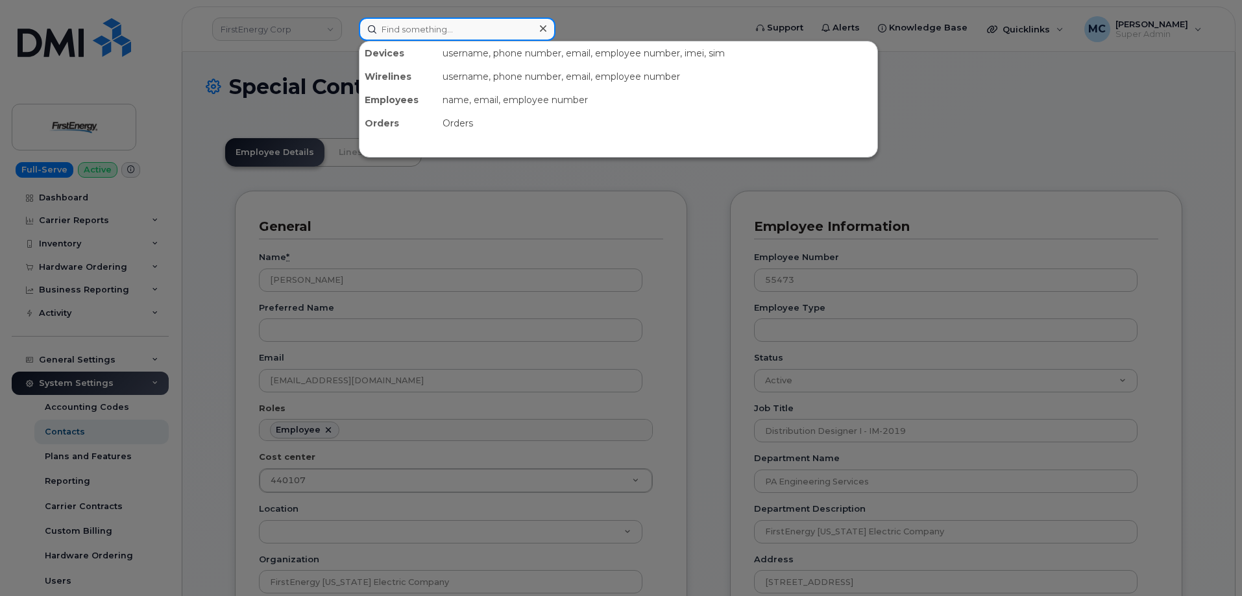
paste input "[EMAIL_ADDRESS][DOMAIN_NAME]"
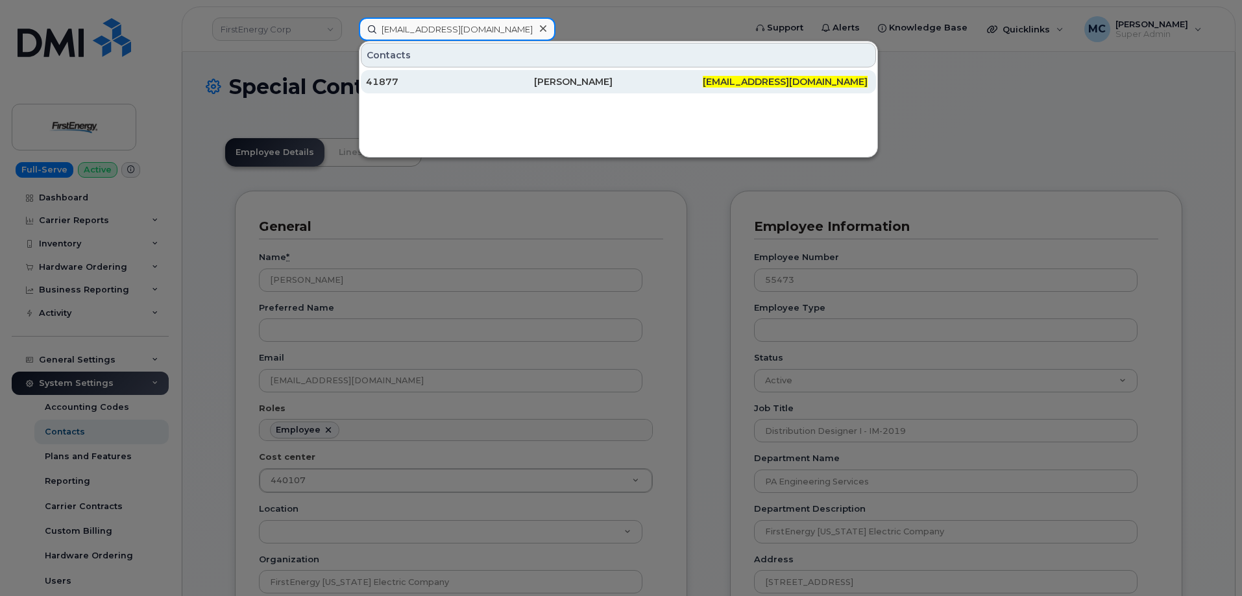
type input "[EMAIL_ADDRESS][DOMAIN_NAME]"
click at [561, 82] on div "[PERSON_NAME]" at bounding box center [618, 81] width 168 height 13
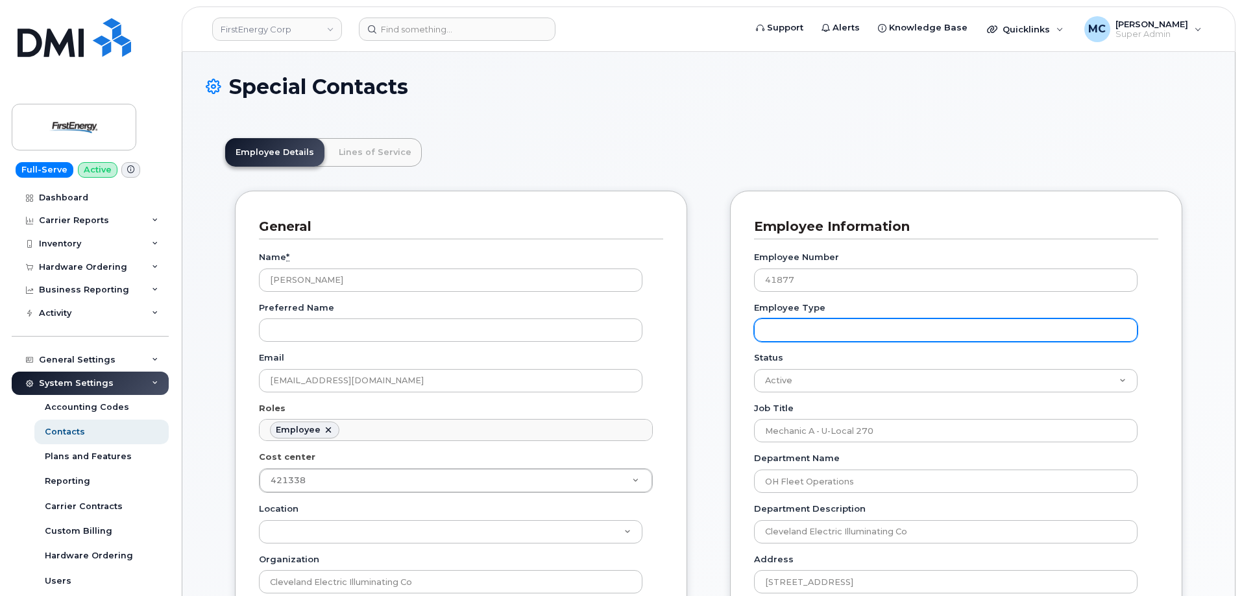
scroll to position [38, 0]
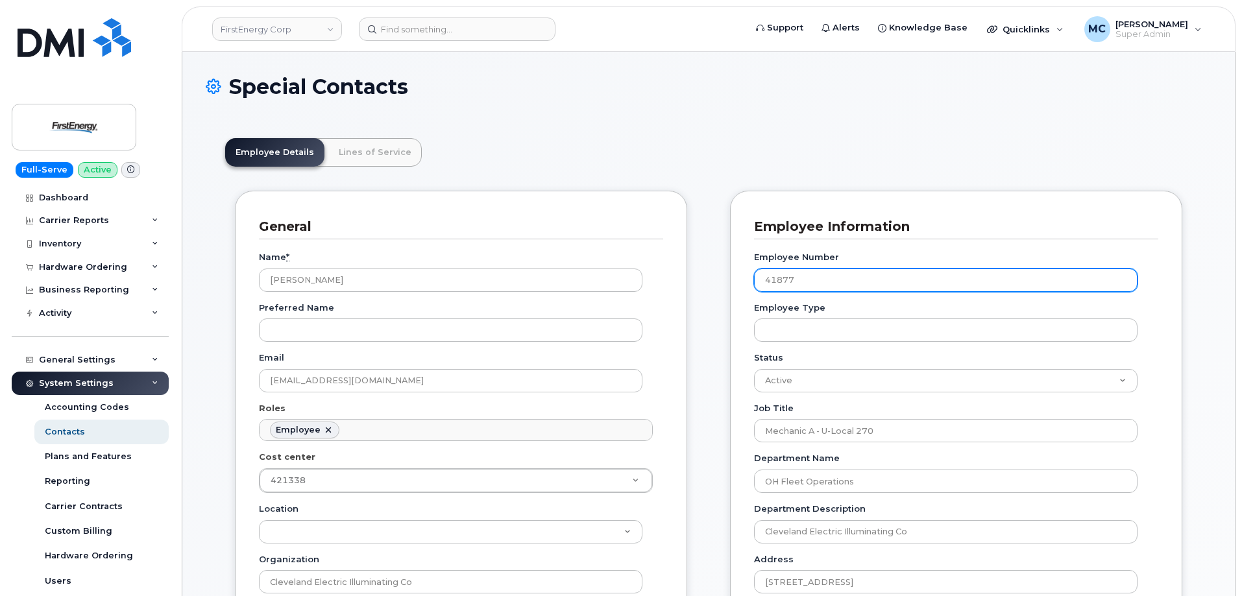
drag, startPoint x: 819, startPoint y: 286, endPoint x: 695, endPoint y: 284, distance: 124.0
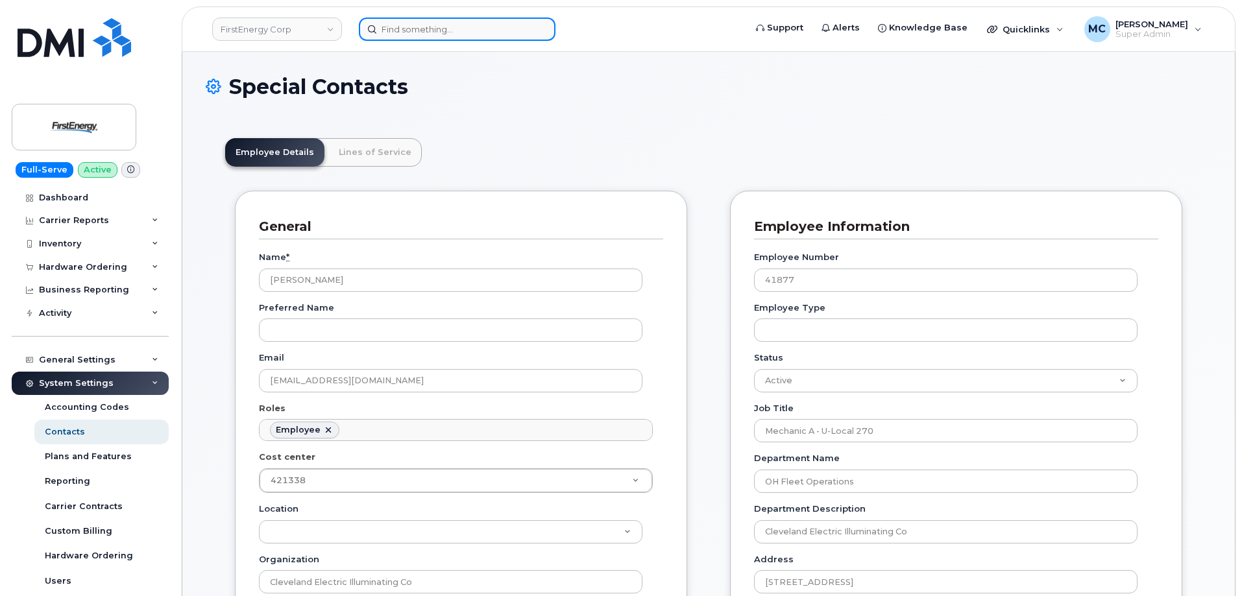
click at [416, 29] on input at bounding box center [457, 29] width 197 height 23
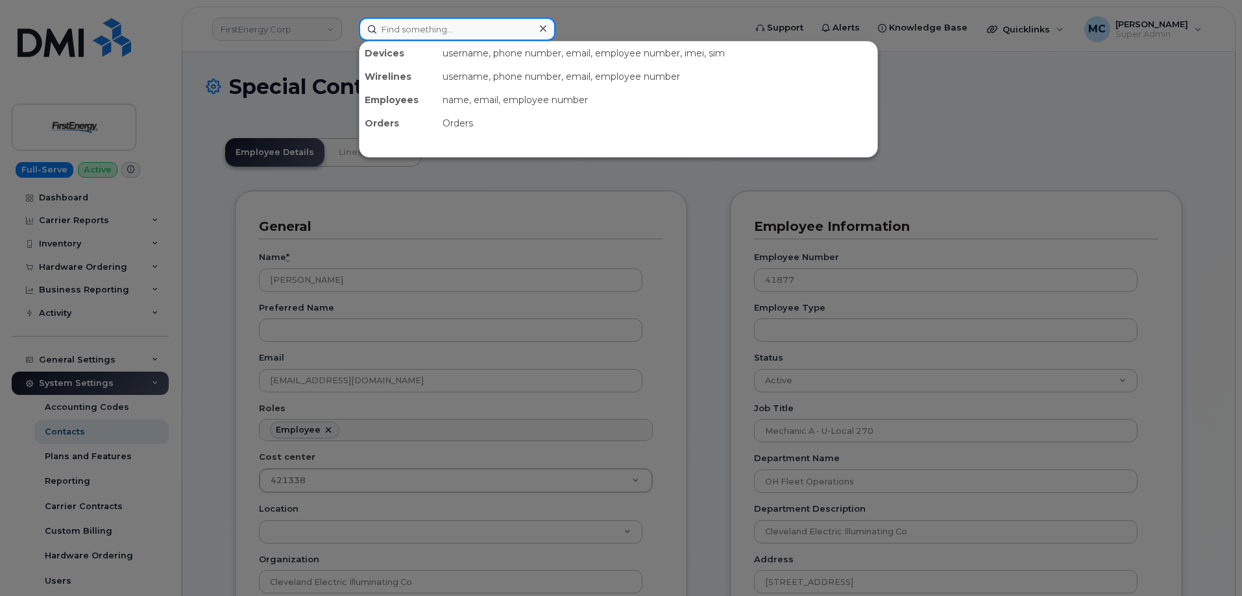
paste input "[PERSON_NAME][EMAIL_ADDRESS][DOMAIN_NAME]"
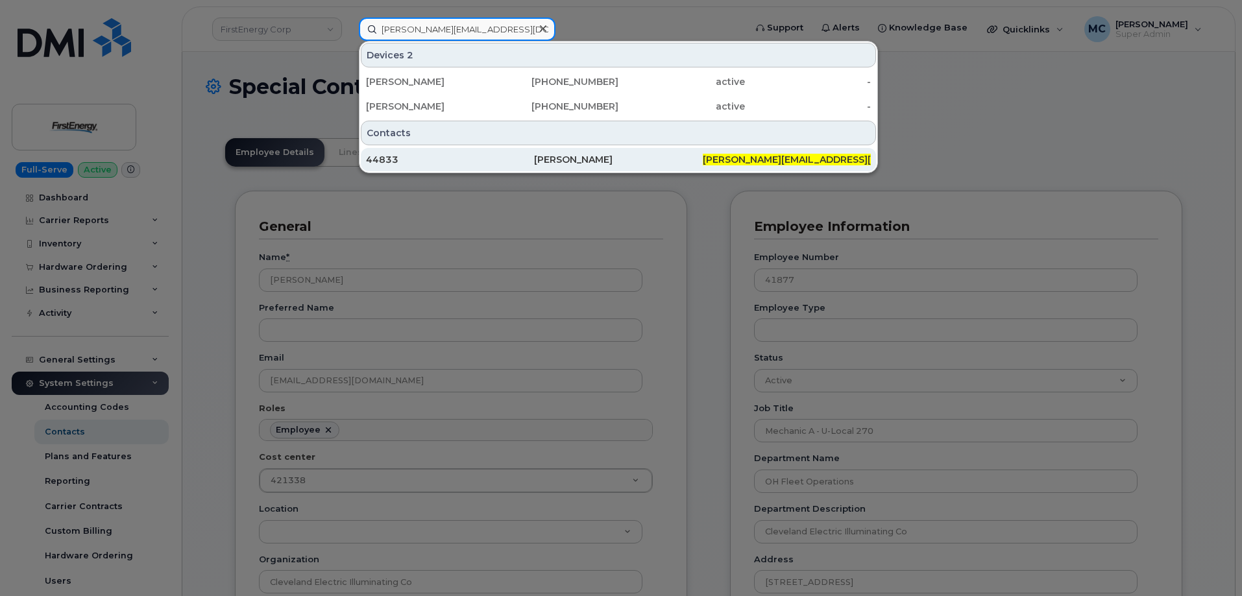
type input "[PERSON_NAME][EMAIL_ADDRESS][DOMAIN_NAME]"
click at [562, 158] on div "[PERSON_NAME]" at bounding box center [618, 159] width 168 height 13
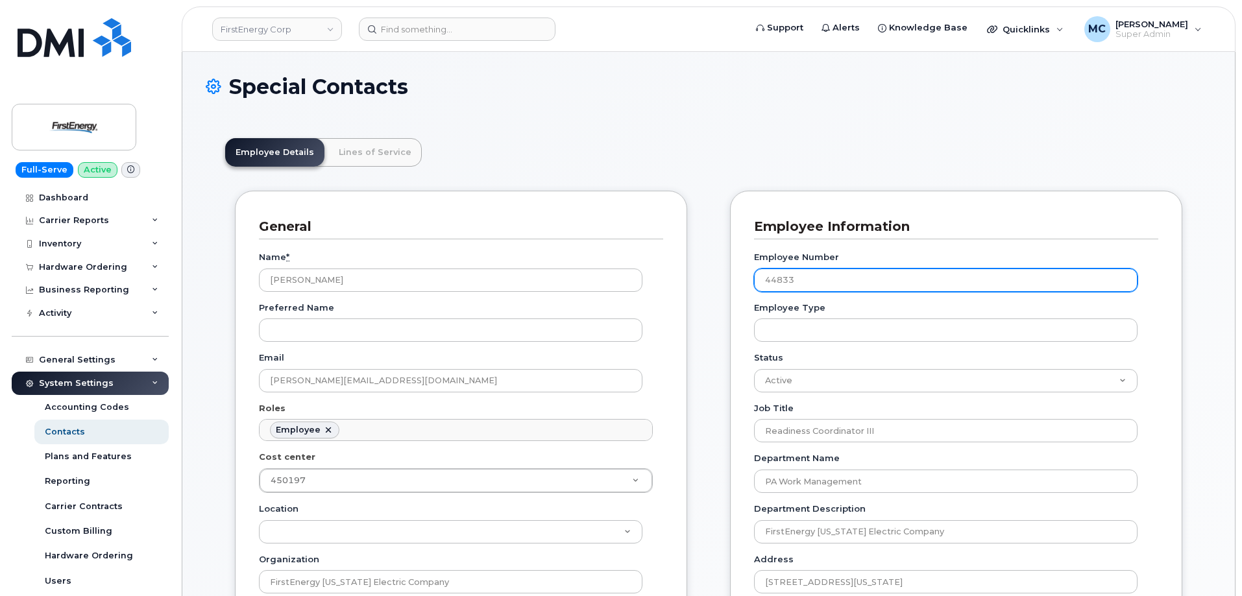
scroll to position [38, 0]
drag, startPoint x: 861, startPoint y: 278, endPoint x: 663, endPoint y: 269, distance: 198.1
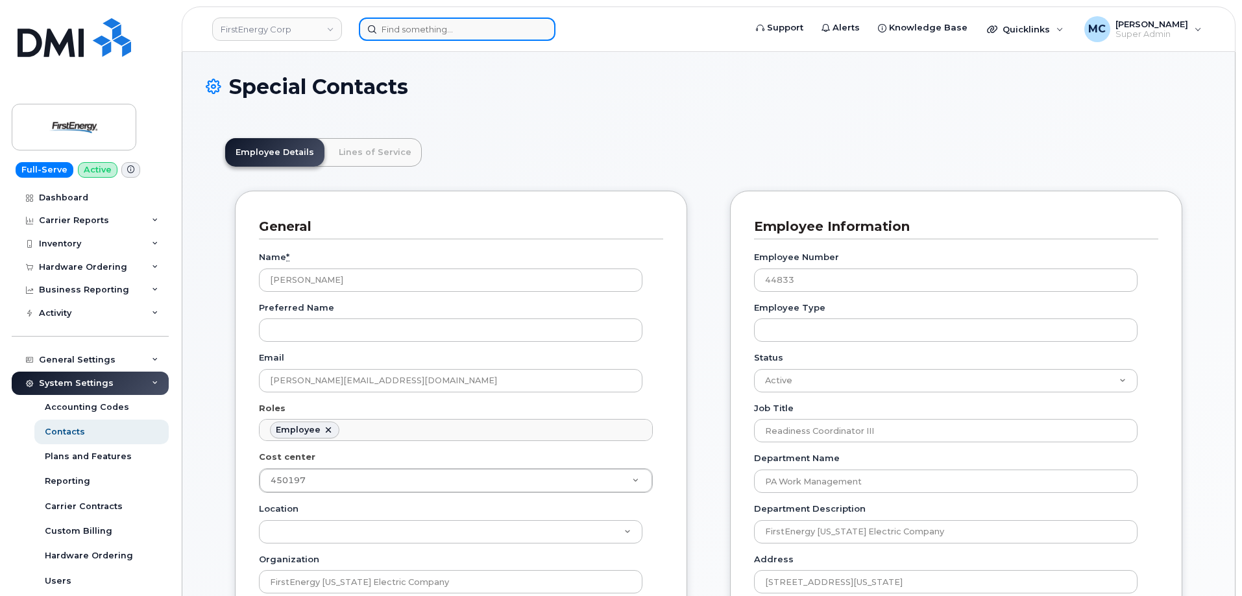
click at [443, 34] on input at bounding box center [457, 29] width 197 height 23
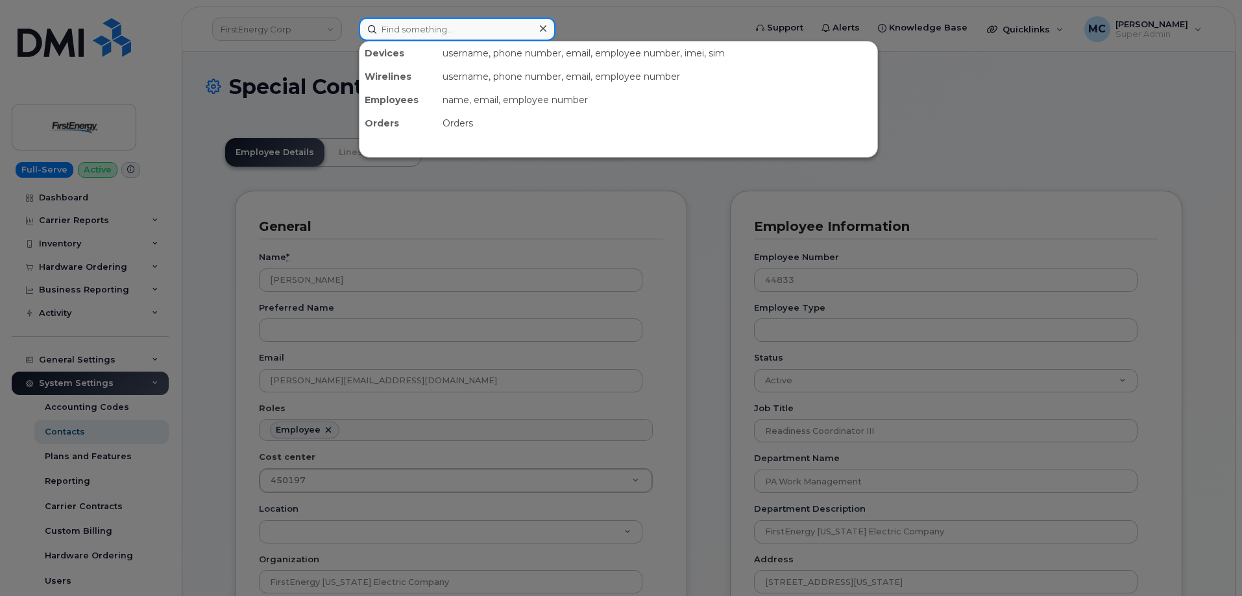
paste input "tcole@firstenergycorp.com"
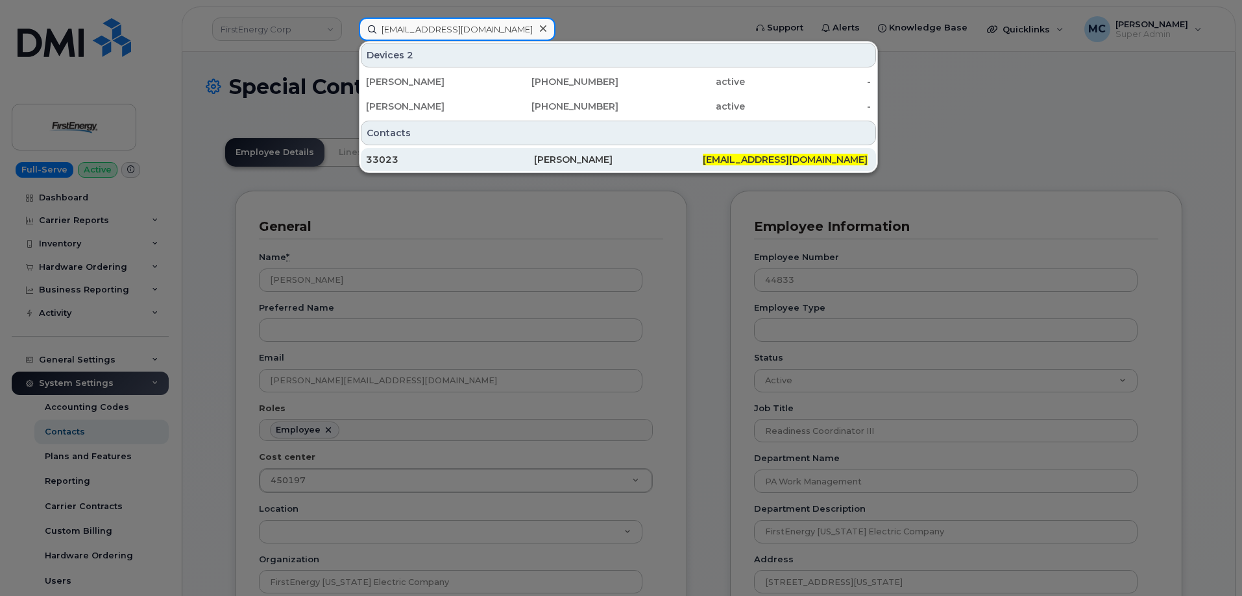
type input "tcole@firstenergycorp.com"
click at [618, 163] on div "Timothy B Cole" at bounding box center [618, 159] width 168 height 13
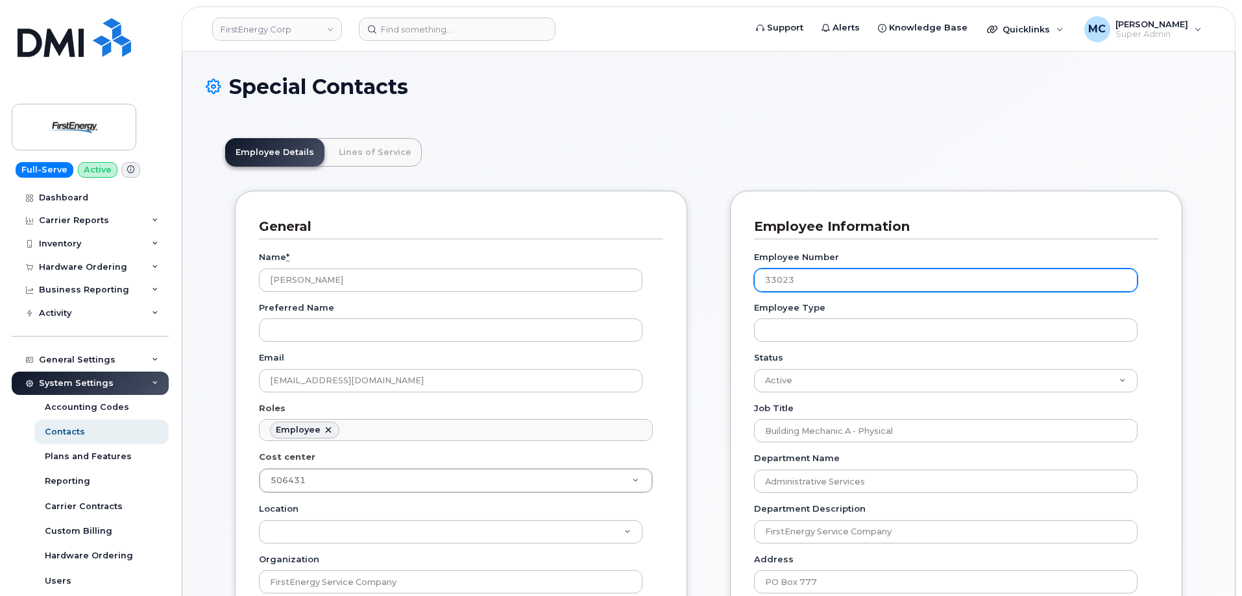
scroll to position [38, 0]
drag, startPoint x: 838, startPoint y: 282, endPoint x: 660, endPoint y: 279, distance: 178.5
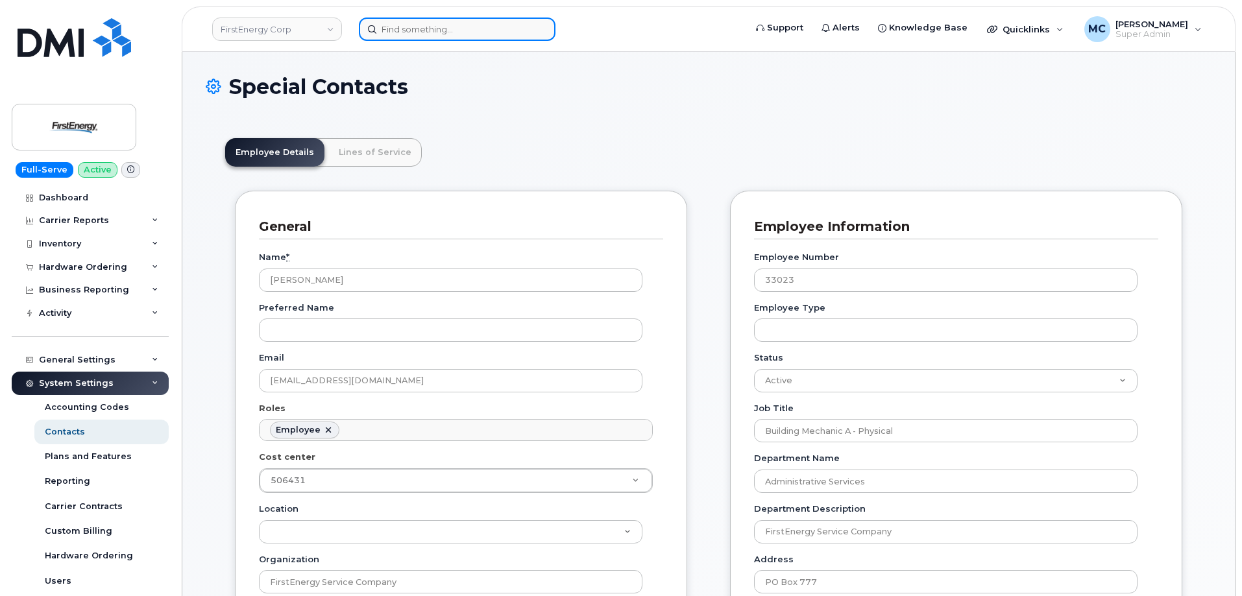
click at [481, 19] on input at bounding box center [457, 29] width 197 height 23
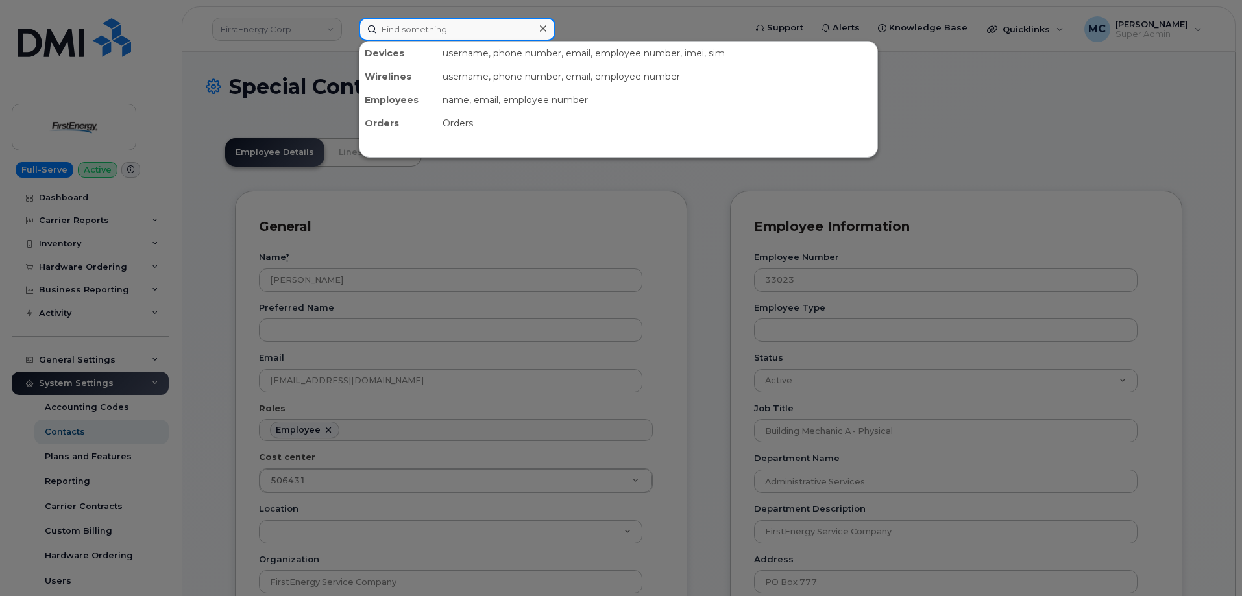
paste input "rswiczkowski@firstenergycorp.com"
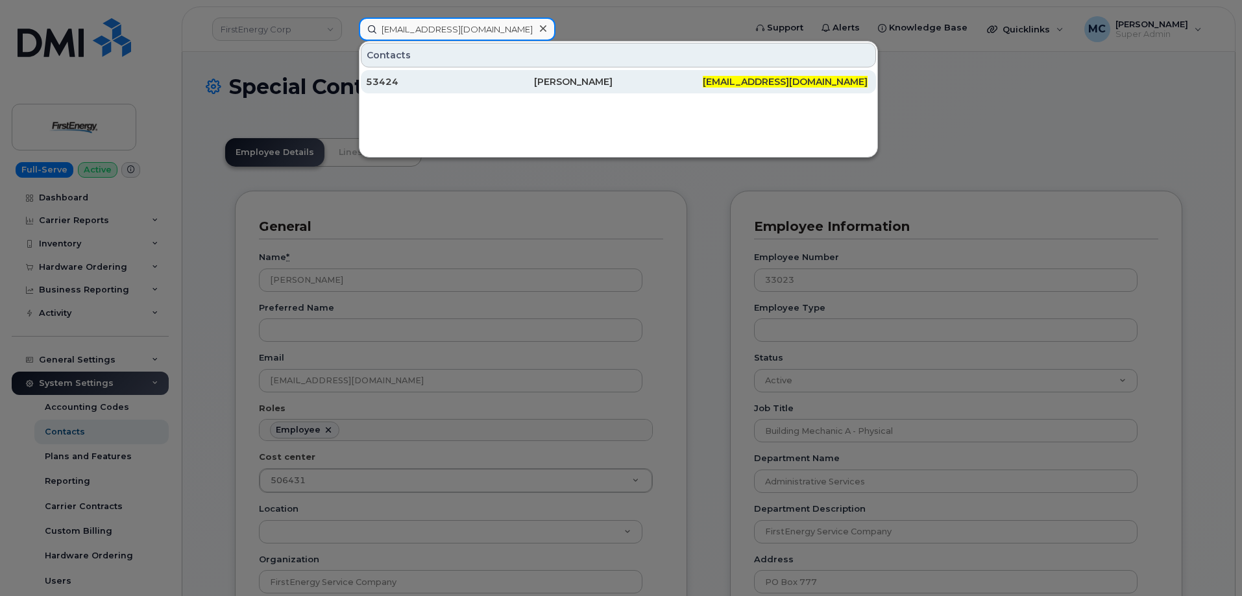
type input "rswiczkowski@firstenergycorp.com"
click at [577, 80] on div "Ryan Swiczkowski" at bounding box center [618, 81] width 168 height 13
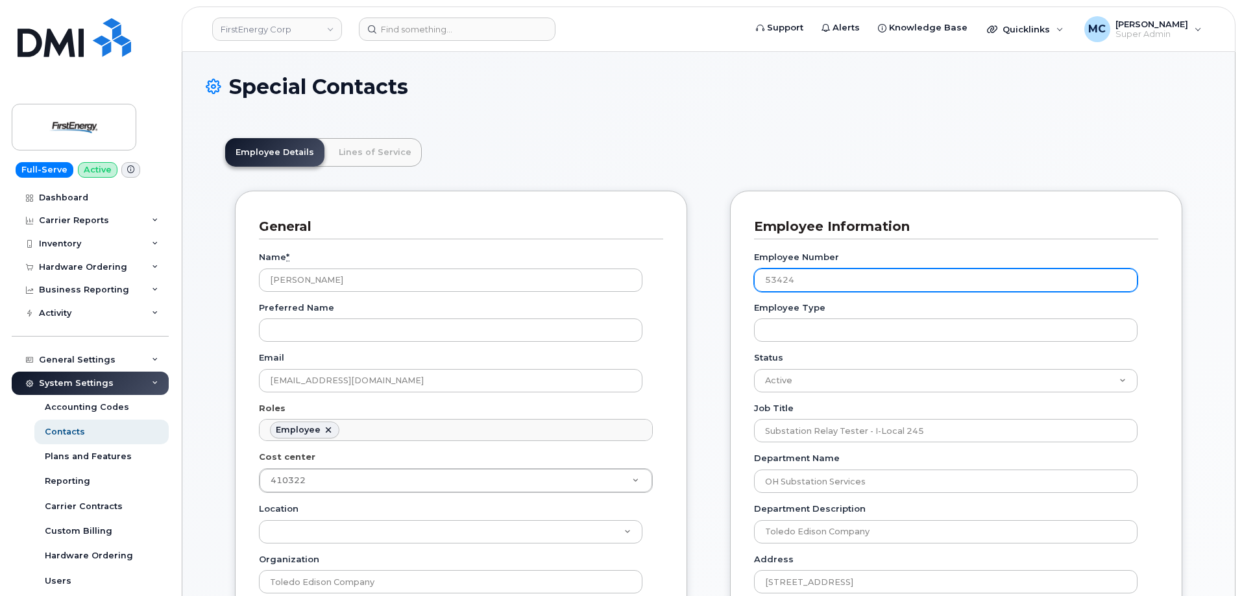
scroll to position [38, 0]
drag, startPoint x: 840, startPoint y: 280, endPoint x: 658, endPoint y: 280, distance: 182.4
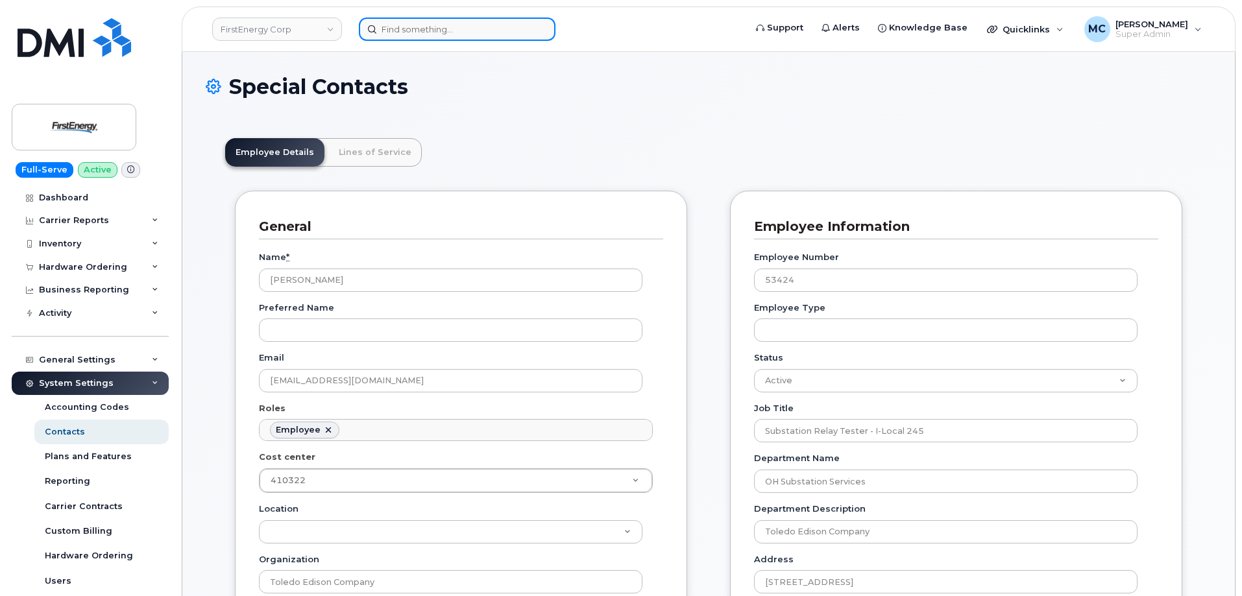
click at [507, 34] on input at bounding box center [457, 29] width 197 height 23
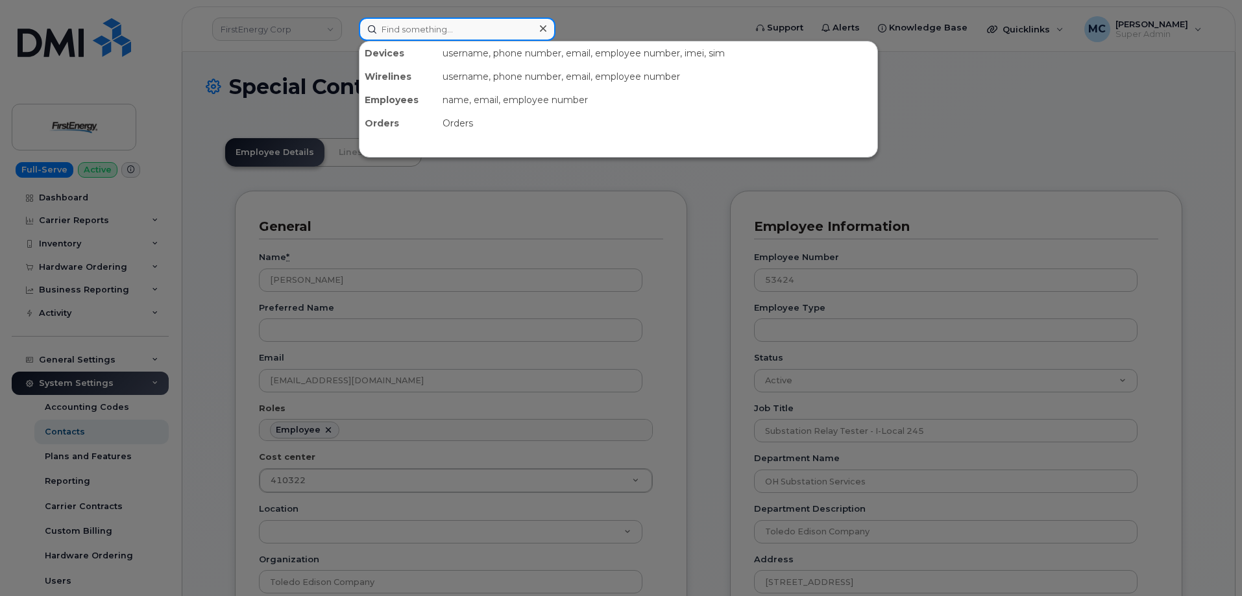
paste input "rjhartz@firstenergycorp.com"
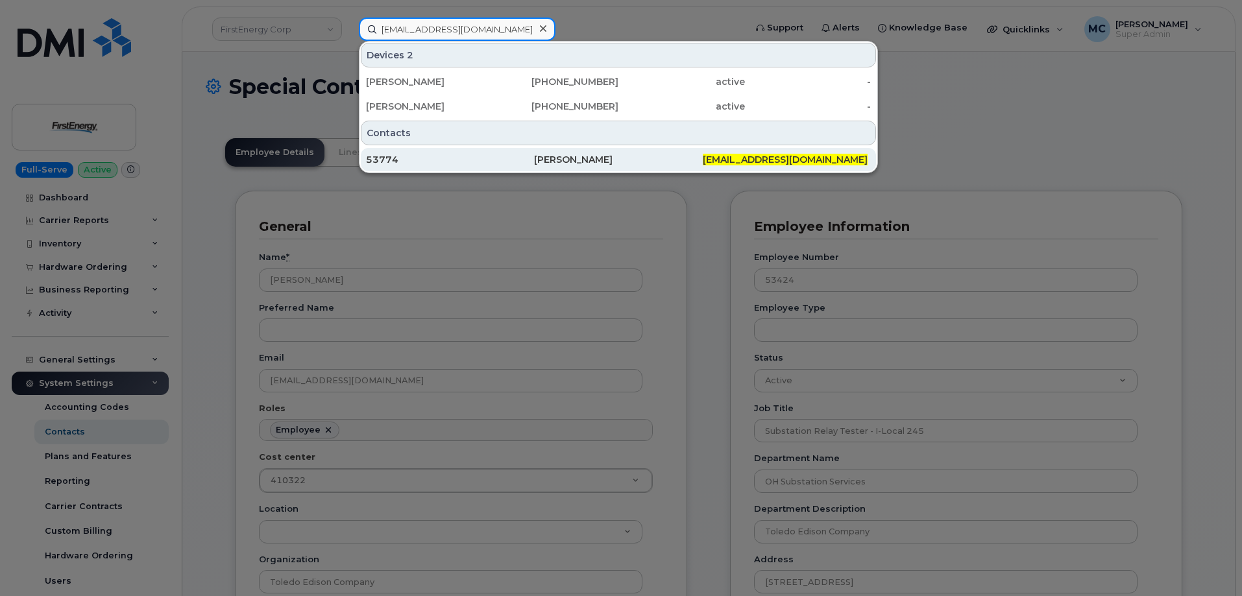
type input "rjhartz@firstenergycorp.com"
click at [564, 155] on div "Rocky J Hartz" at bounding box center [618, 159] width 168 height 13
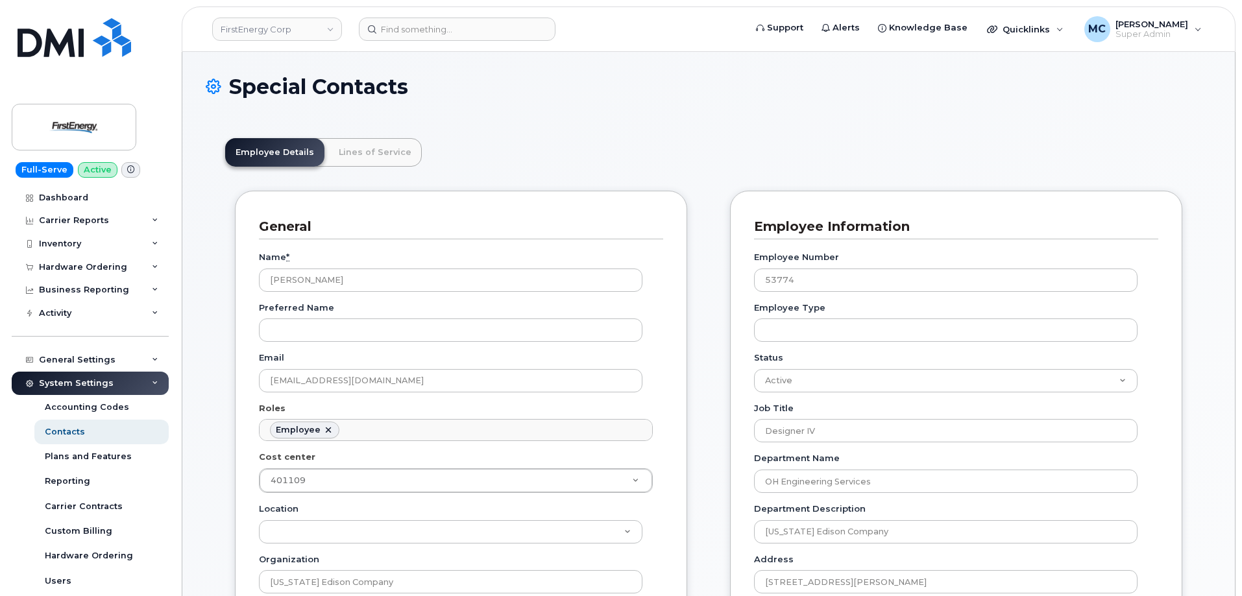
scroll to position [38, 0]
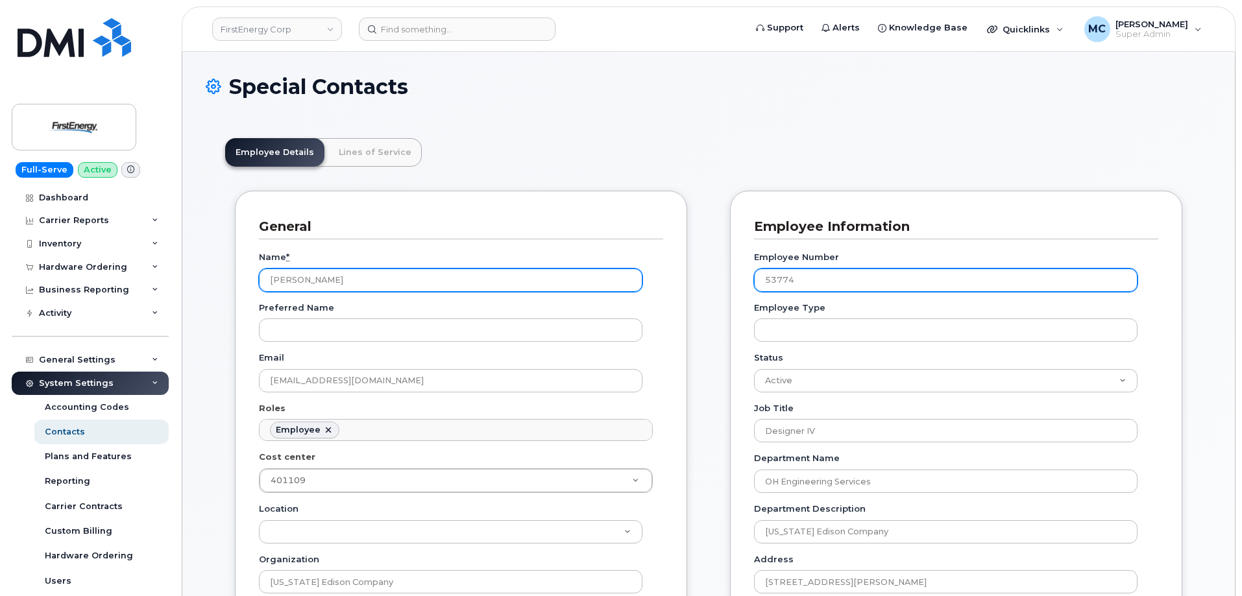
drag, startPoint x: 708, startPoint y: 280, endPoint x: 613, endPoint y: 280, distance: 94.7
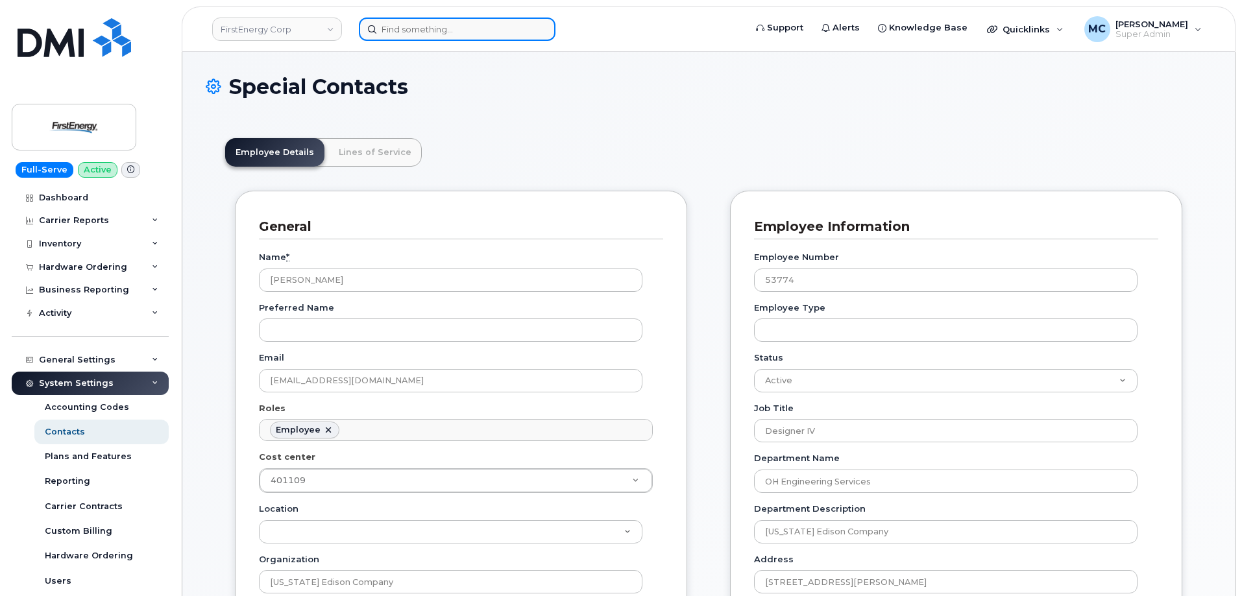
click at [490, 28] on input at bounding box center [457, 29] width 197 height 23
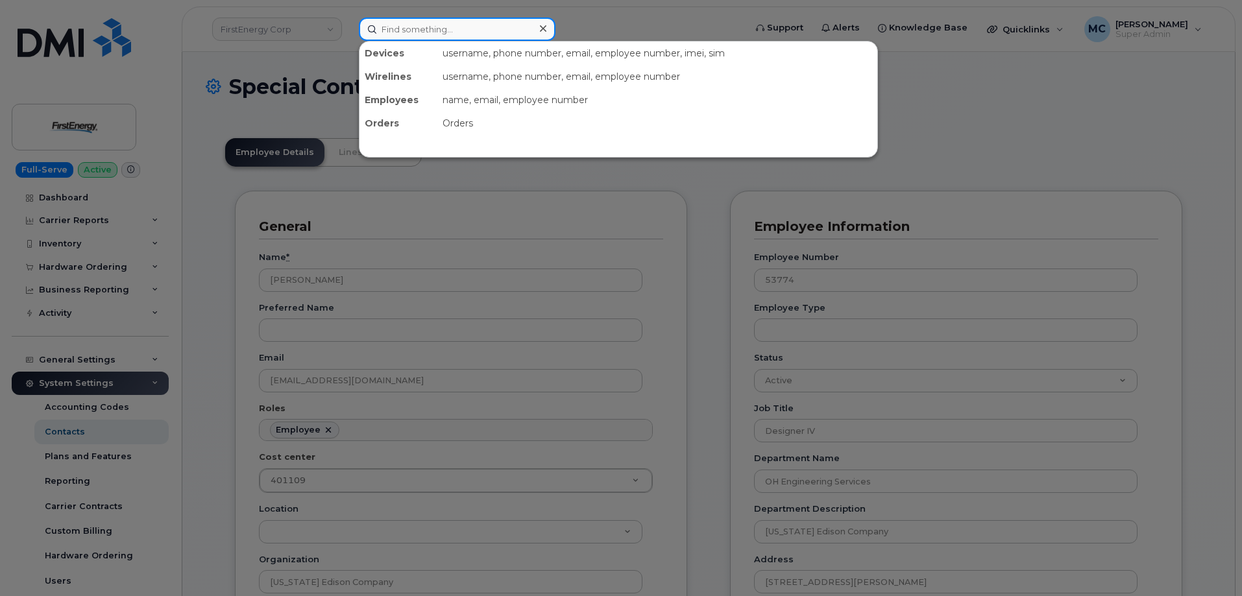
paste input "sminter_jr@firstenergycorp.com"
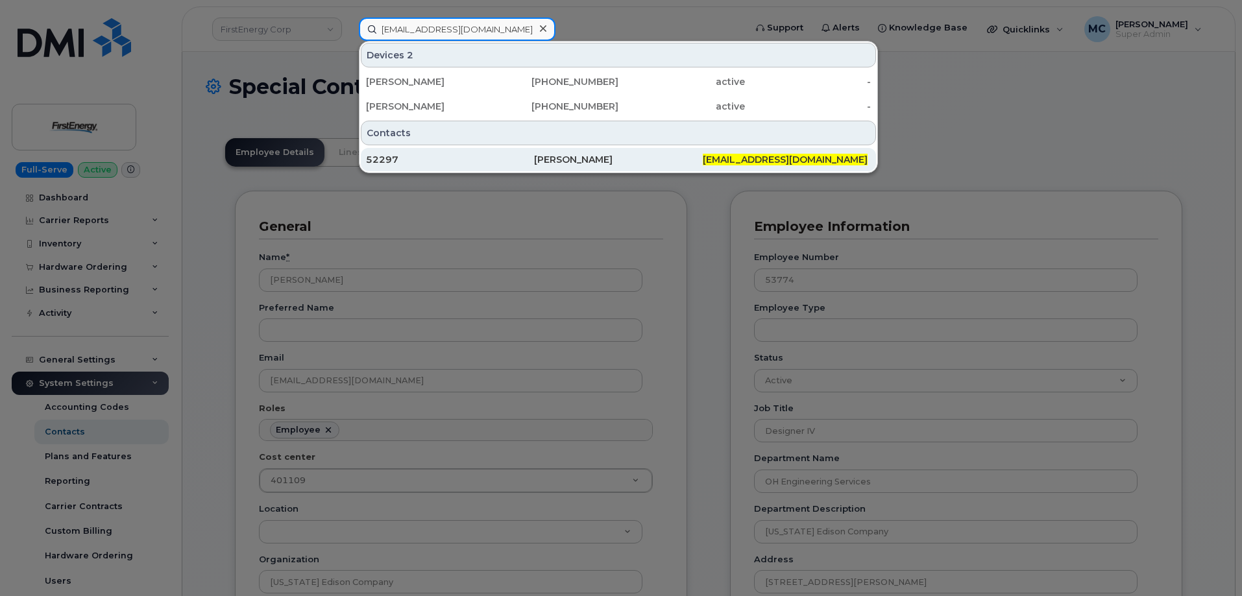
type input "sminter_jr@firstenergycorp.com"
click at [626, 160] on div "Stephen E Minter Jr" at bounding box center [618, 159] width 168 height 13
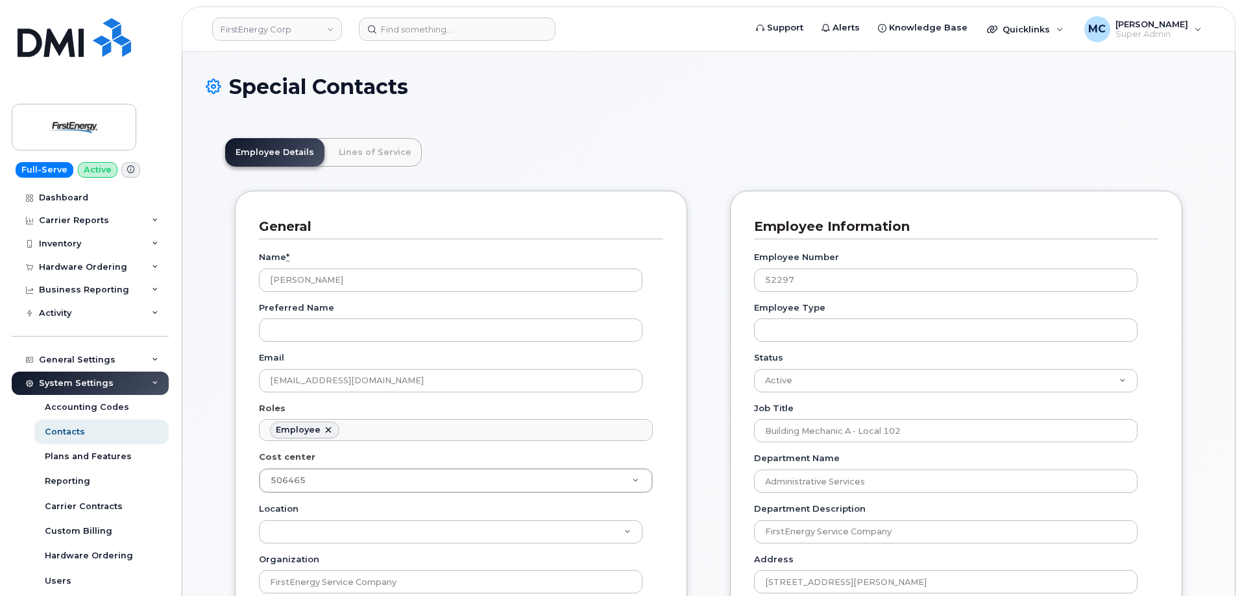
scroll to position [38, 0]
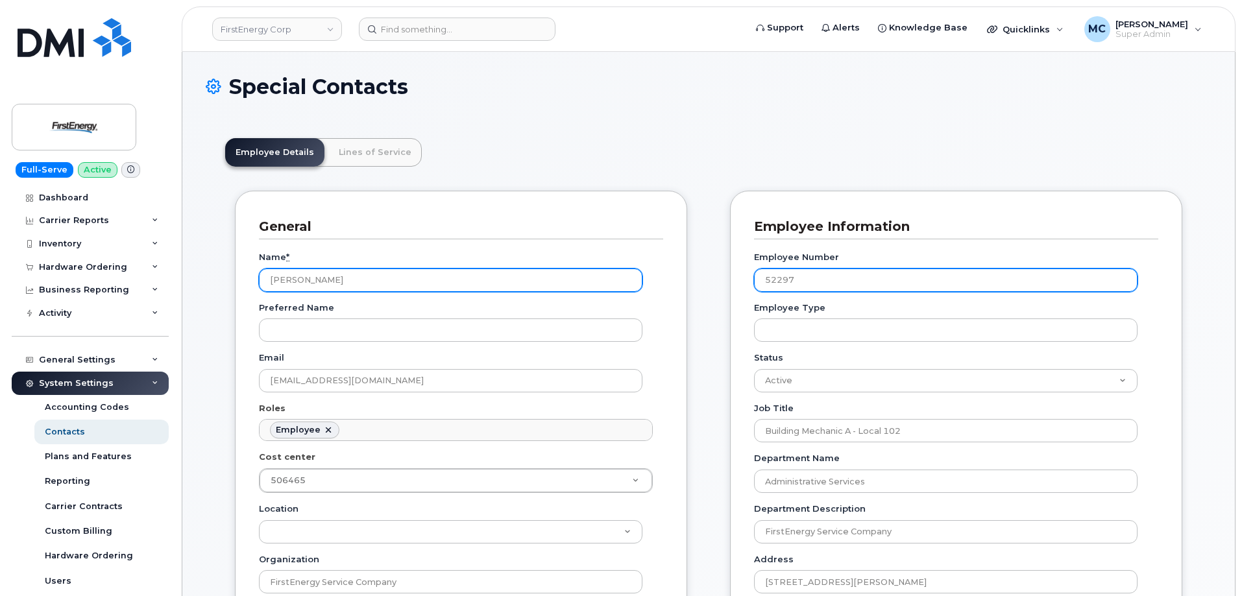
drag, startPoint x: 706, startPoint y: 280, endPoint x: 596, endPoint y: 278, distance: 109.7
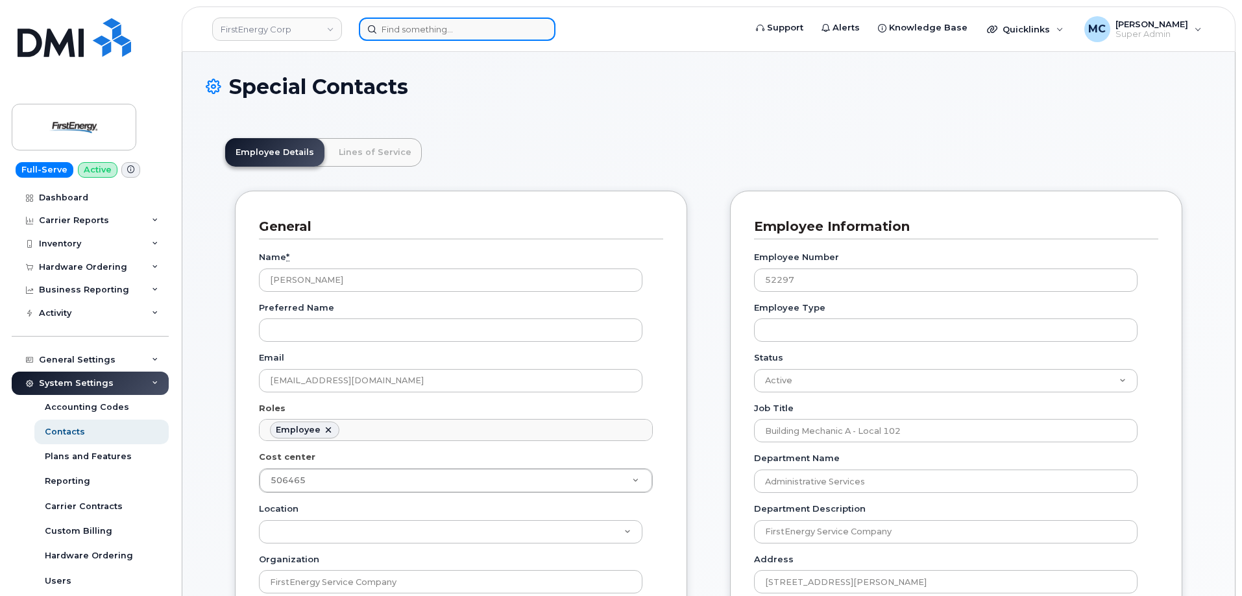
click at [521, 21] on input at bounding box center [457, 29] width 197 height 23
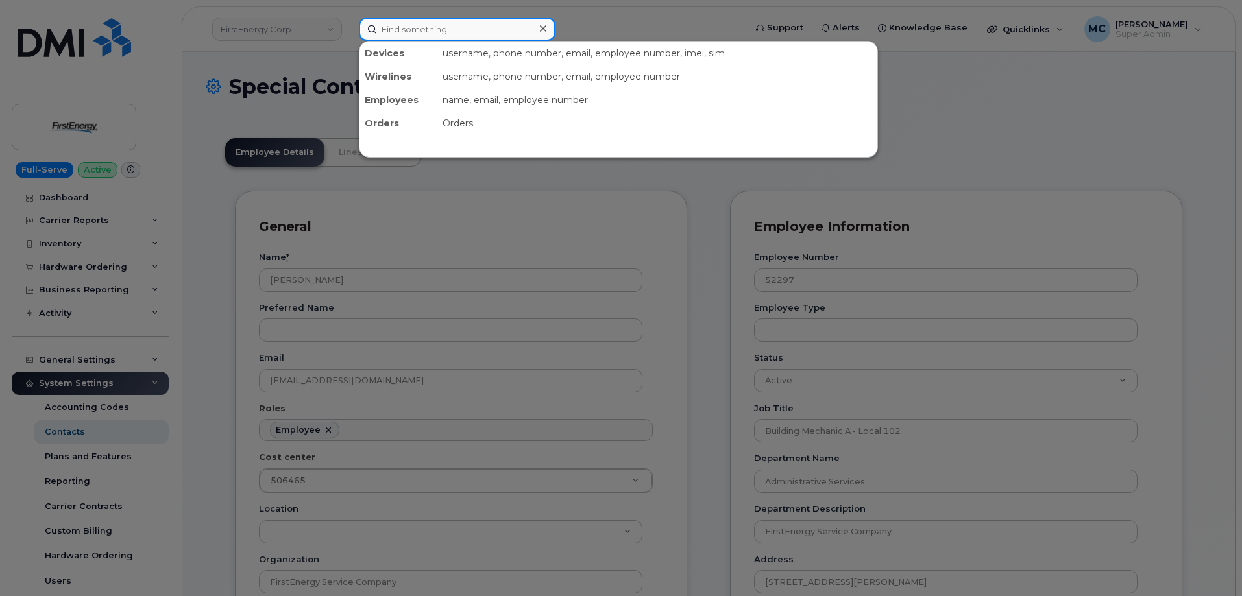
paste input "dgerding@firstenergycorp.com"
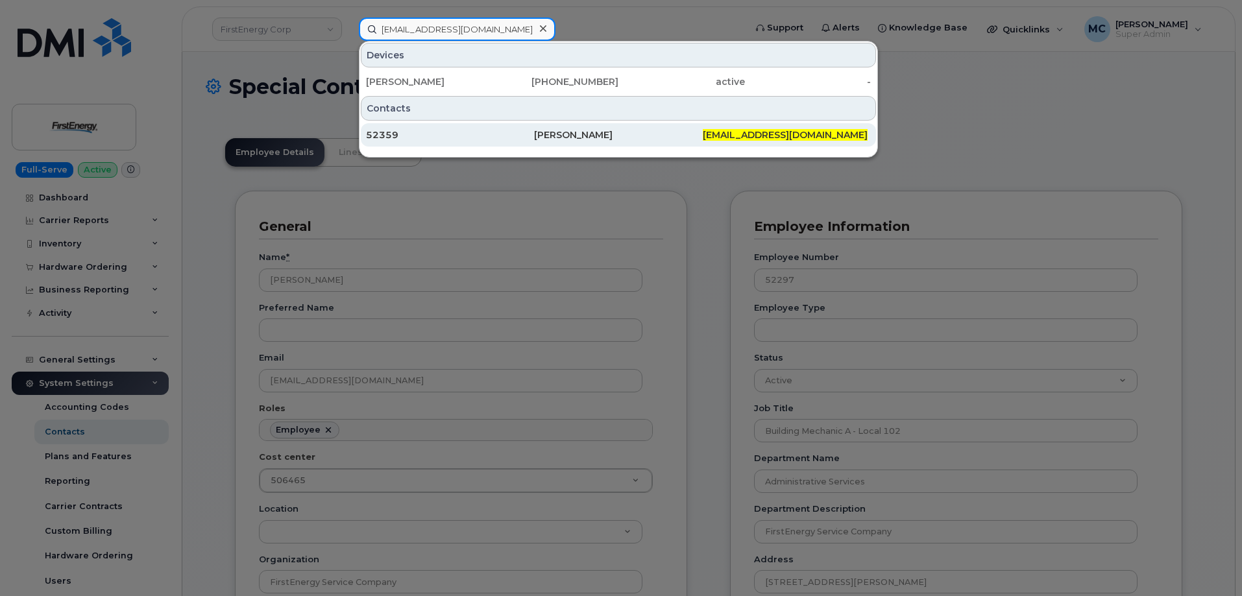
type input "dgerding@firstenergycorp.com"
click at [587, 136] on div "Daniel Gerding" at bounding box center [618, 134] width 168 height 13
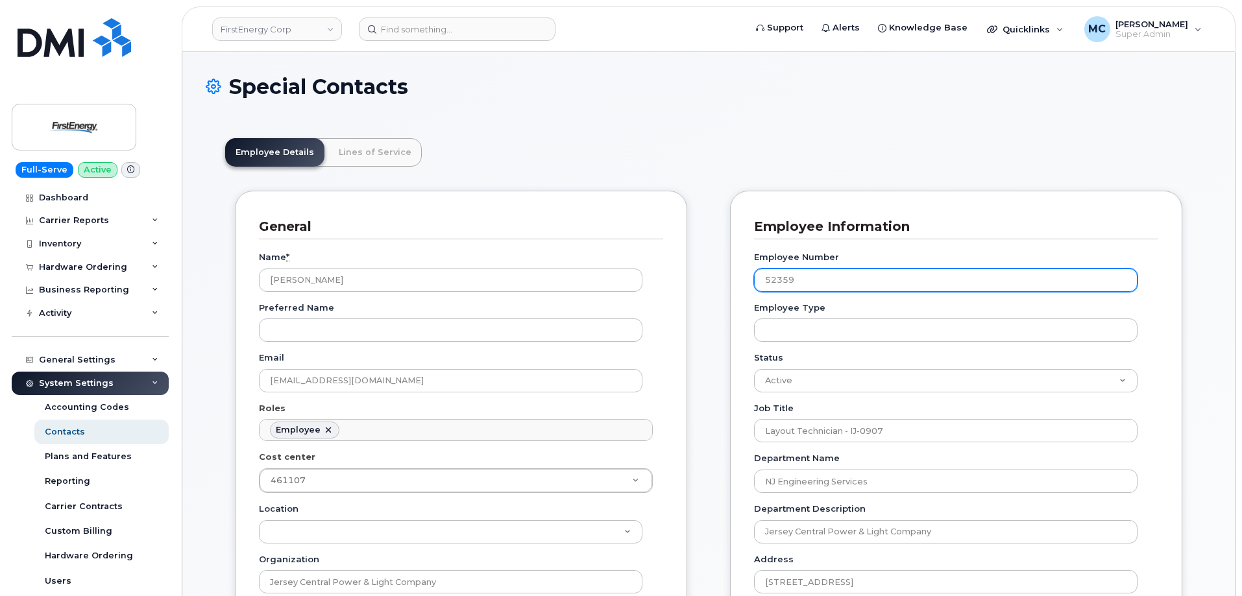
scroll to position [38, 0]
drag, startPoint x: 828, startPoint y: 278, endPoint x: 679, endPoint y: 265, distance: 149.1
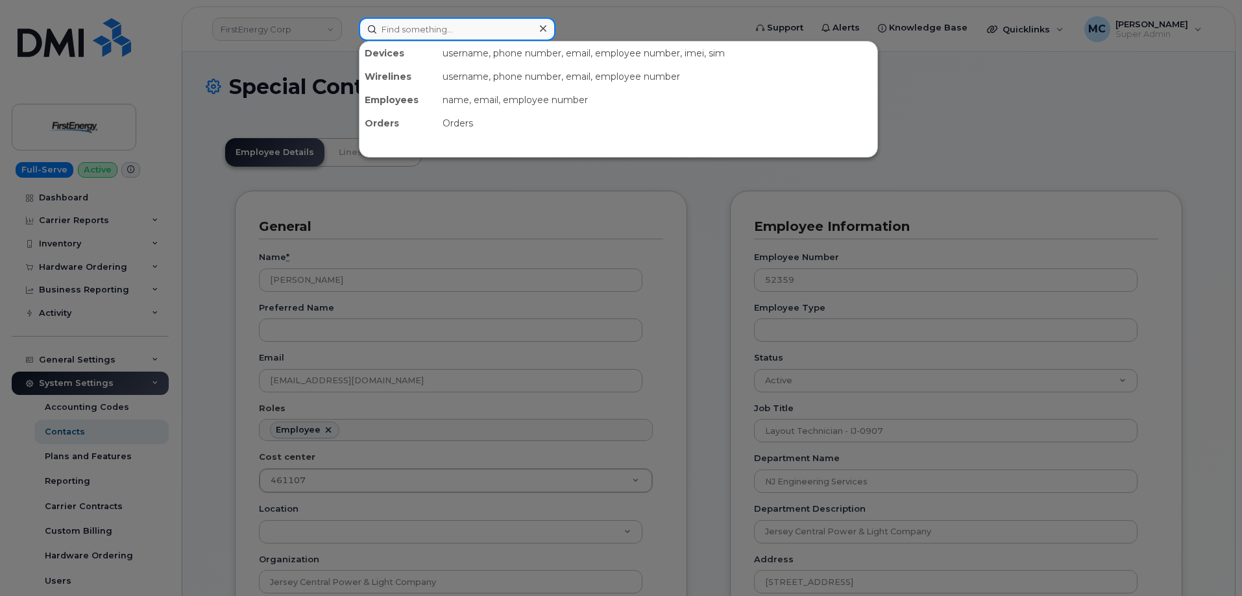
click at [534, 33] on div at bounding box center [457, 29] width 197 height 23
paste input "kludic@firstenergycorp.com"
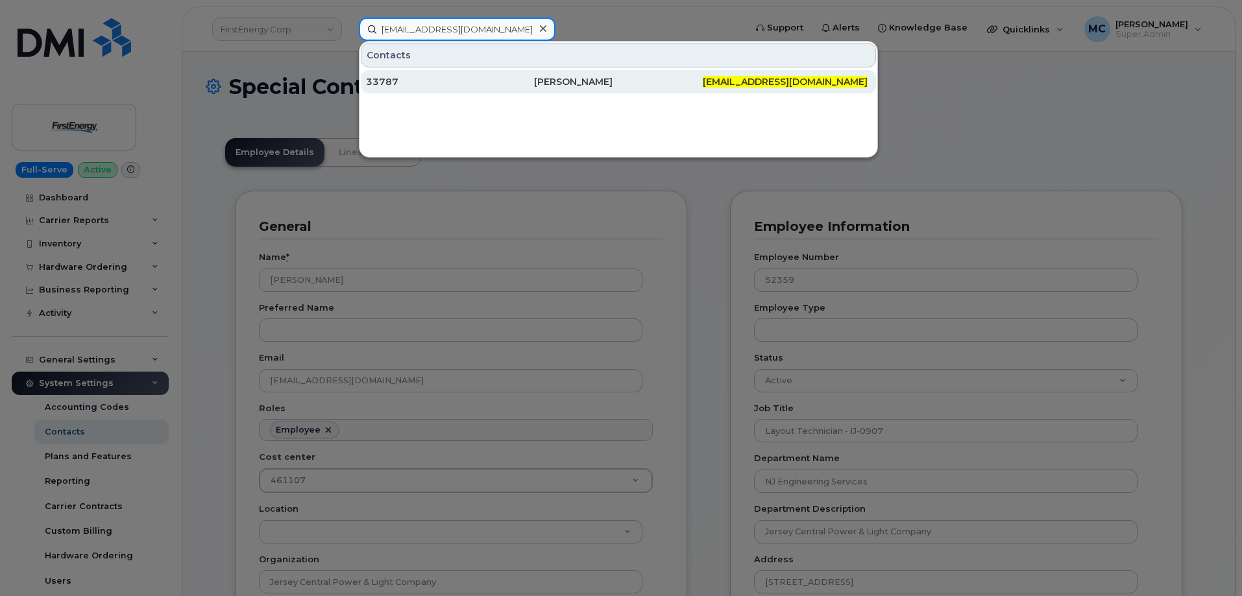
type input "kludic@firstenergycorp.com"
click at [565, 76] on div "Keith A Ludwick" at bounding box center [618, 81] width 168 height 13
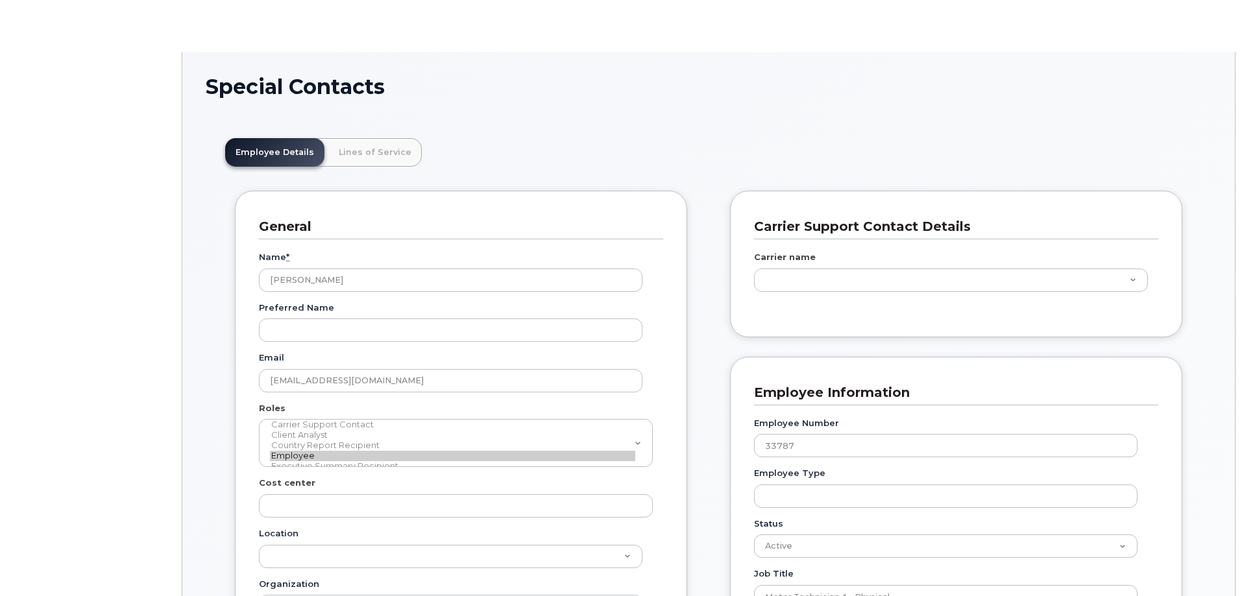
type input "29511009"
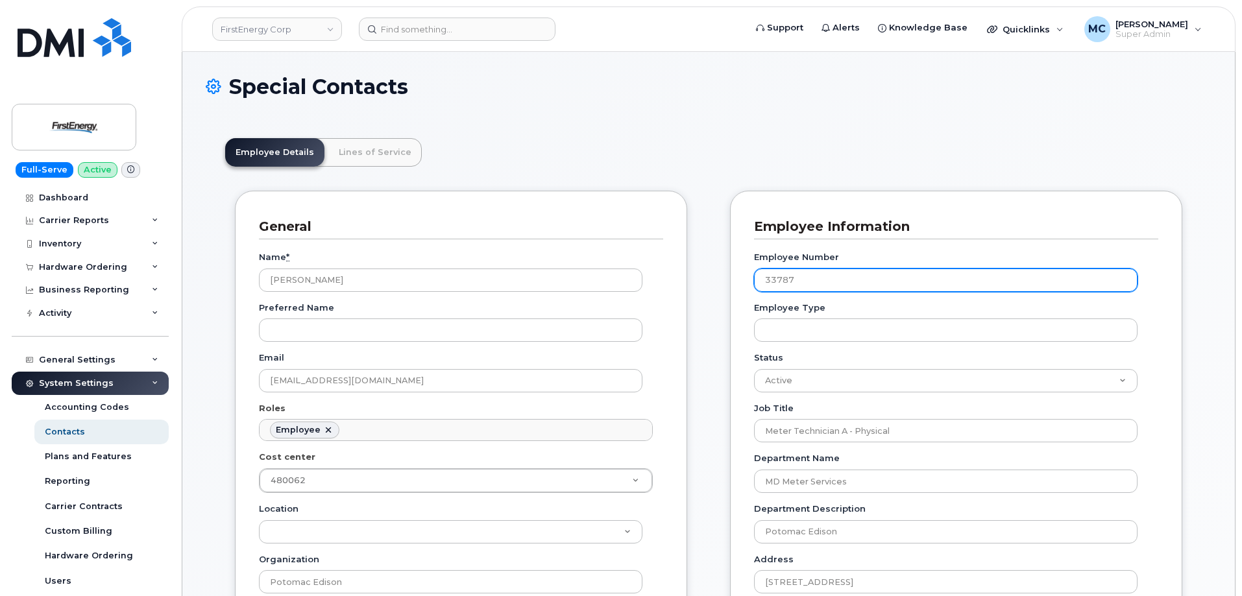
scroll to position [38, 0]
drag, startPoint x: 817, startPoint y: 279, endPoint x: 660, endPoint y: 276, distance: 157.1
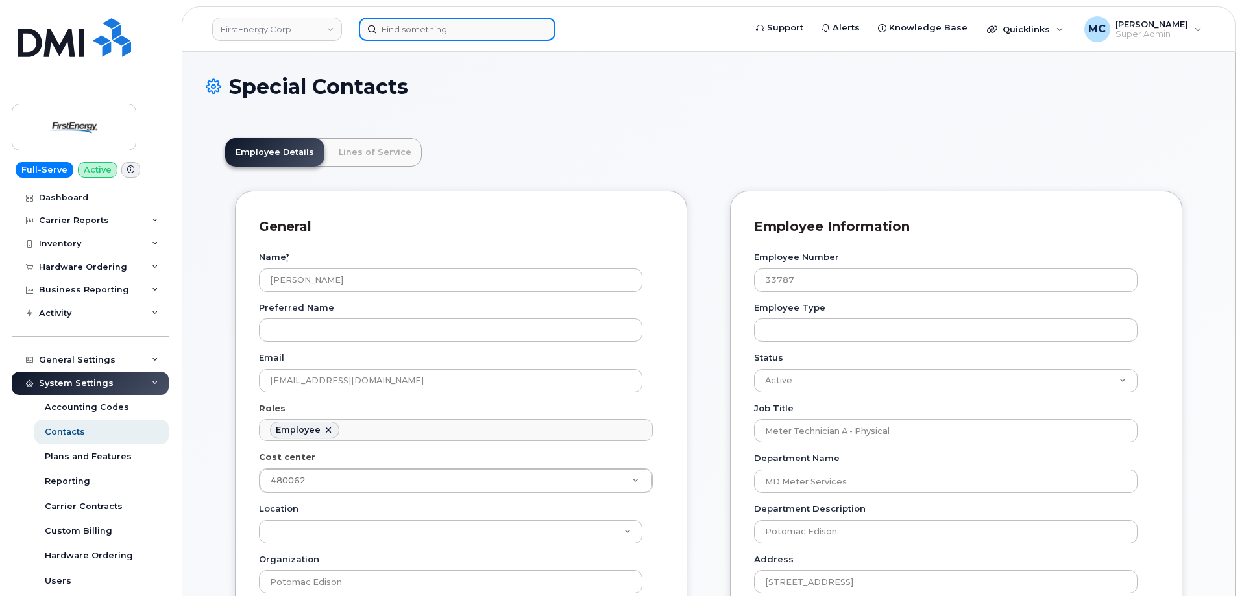
click at [487, 34] on input at bounding box center [457, 29] width 197 height 23
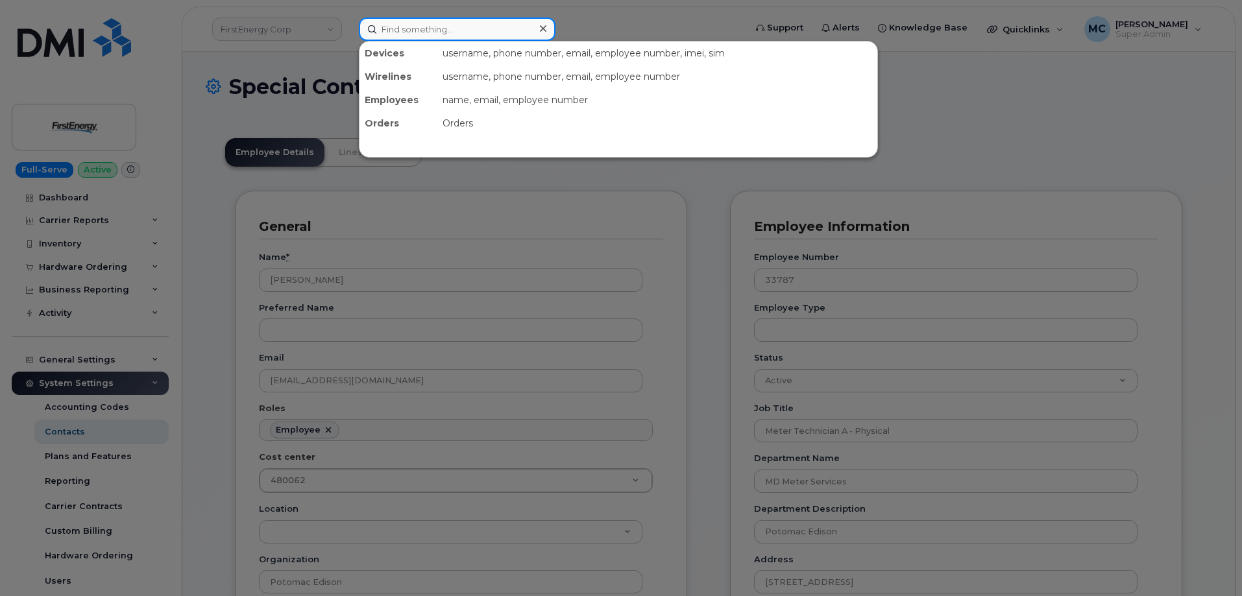
paste input "[EMAIL_ADDRESS][DOMAIN_NAME]"
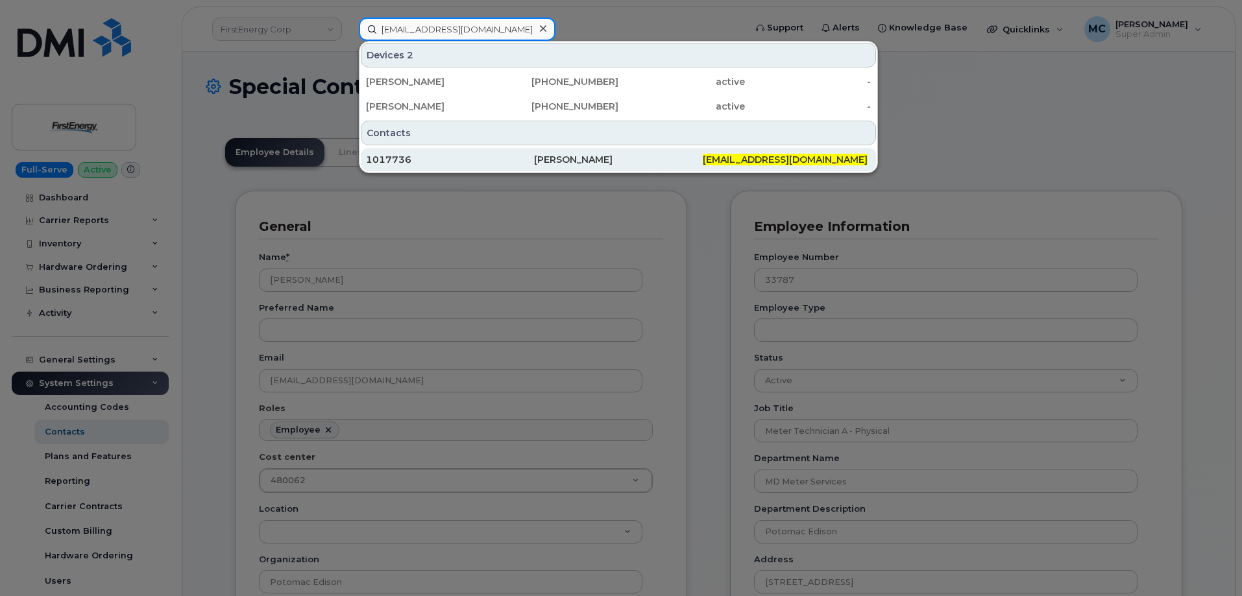
type input "[EMAIL_ADDRESS][DOMAIN_NAME]"
click at [568, 158] on div "[PERSON_NAME]" at bounding box center [618, 159] width 168 height 13
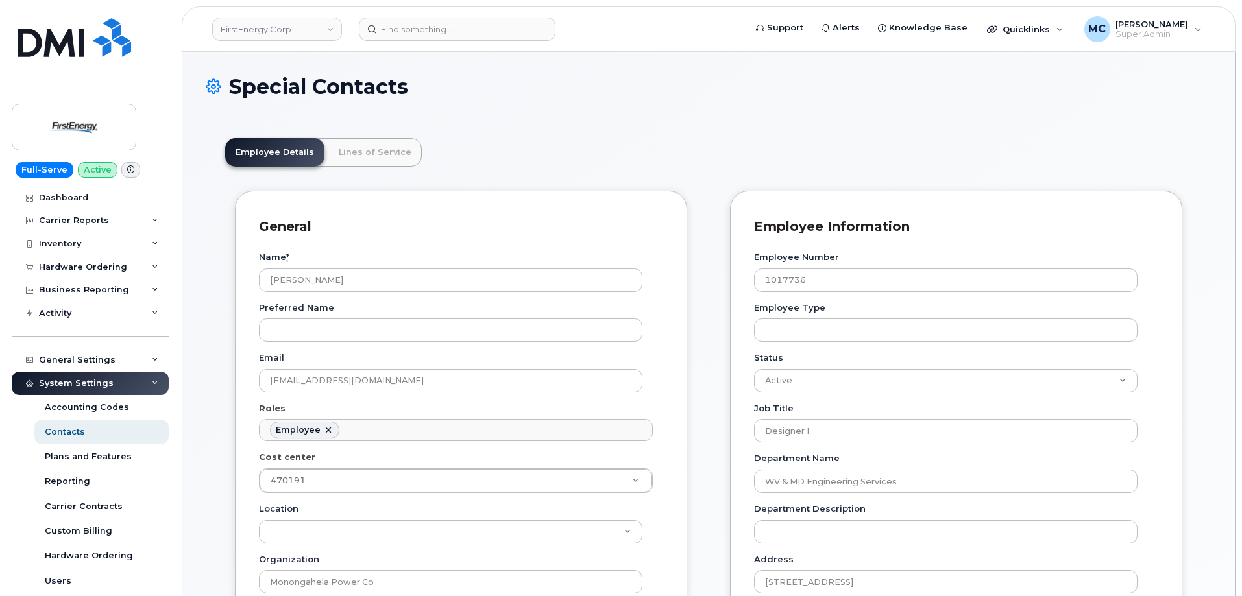
scroll to position [38, 0]
drag, startPoint x: 856, startPoint y: 282, endPoint x: 670, endPoint y: 277, distance: 185.7
click at [487, 24] on input at bounding box center [457, 29] width 197 height 23
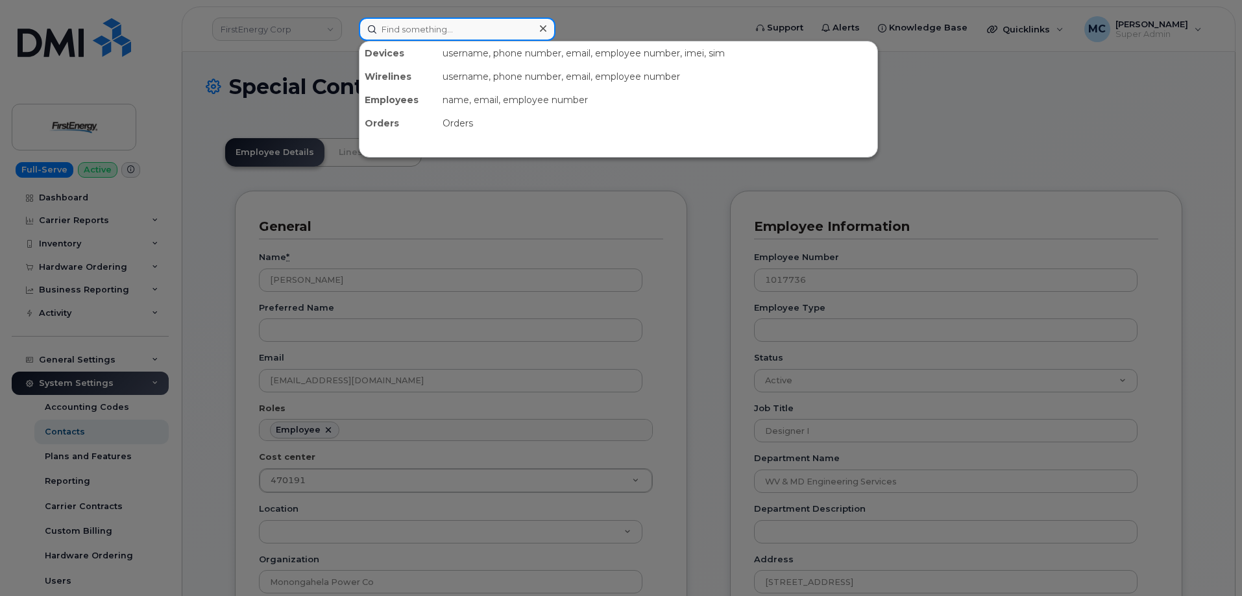
paste input "[EMAIL_ADDRESS][DOMAIN_NAME]"
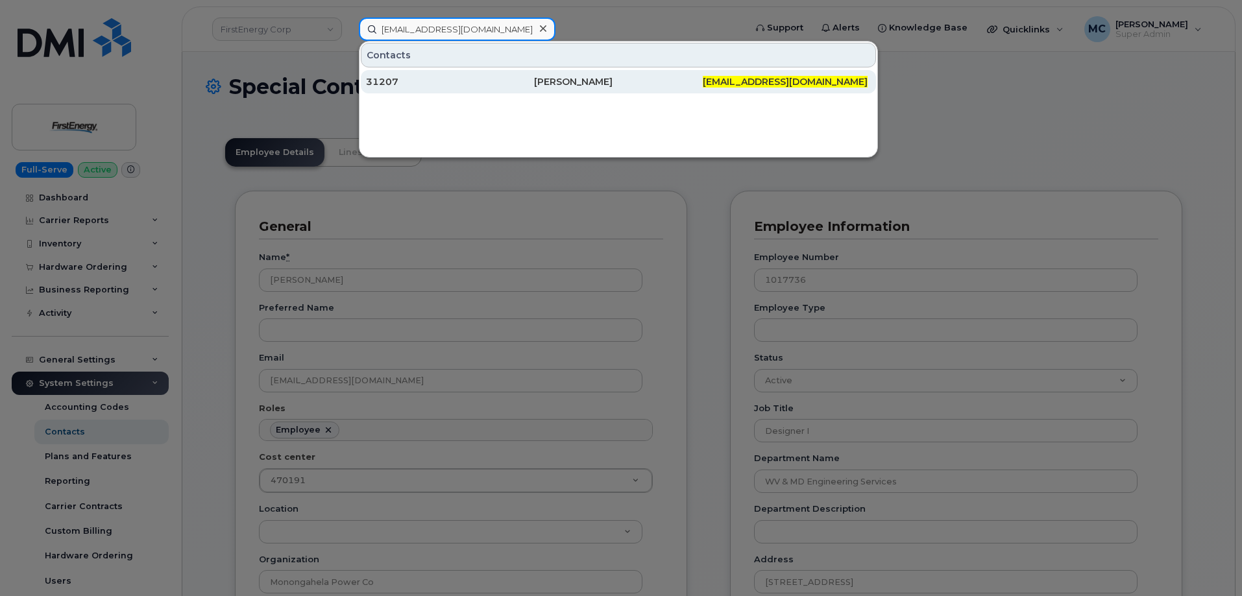
type input "[EMAIL_ADDRESS][DOMAIN_NAME]"
click at [579, 79] on div "[PERSON_NAME]" at bounding box center [618, 81] width 168 height 13
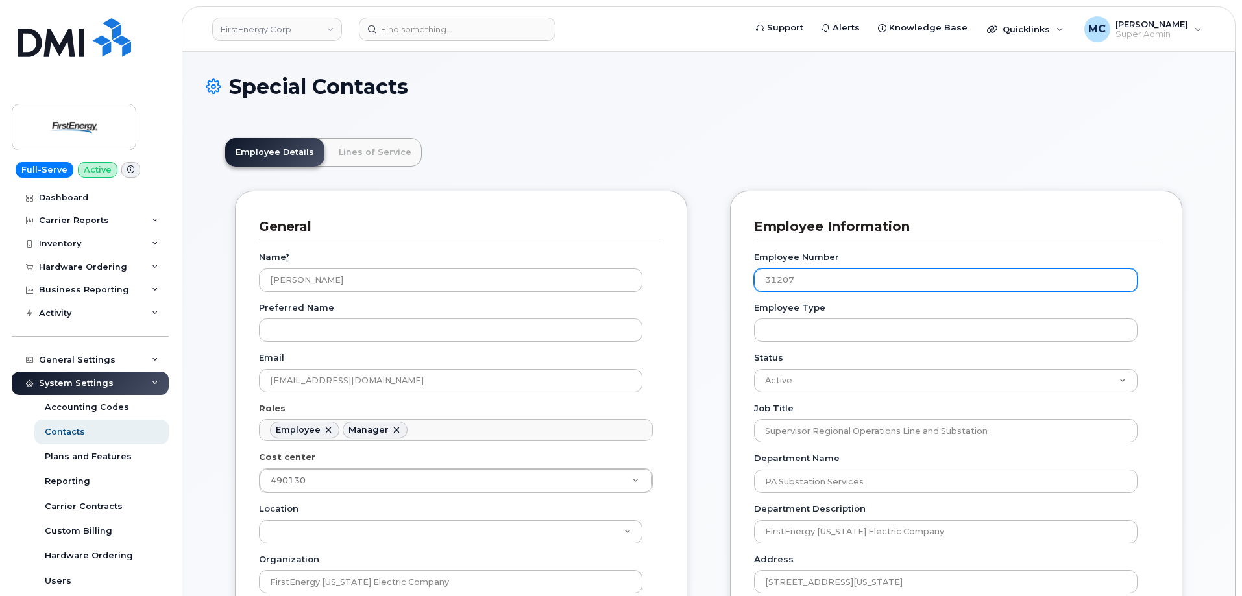
scroll to position [38, 0]
drag, startPoint x: 820, startPoint y: 280, endPoint x: 700, endPoint y: 276, distance: 120.1
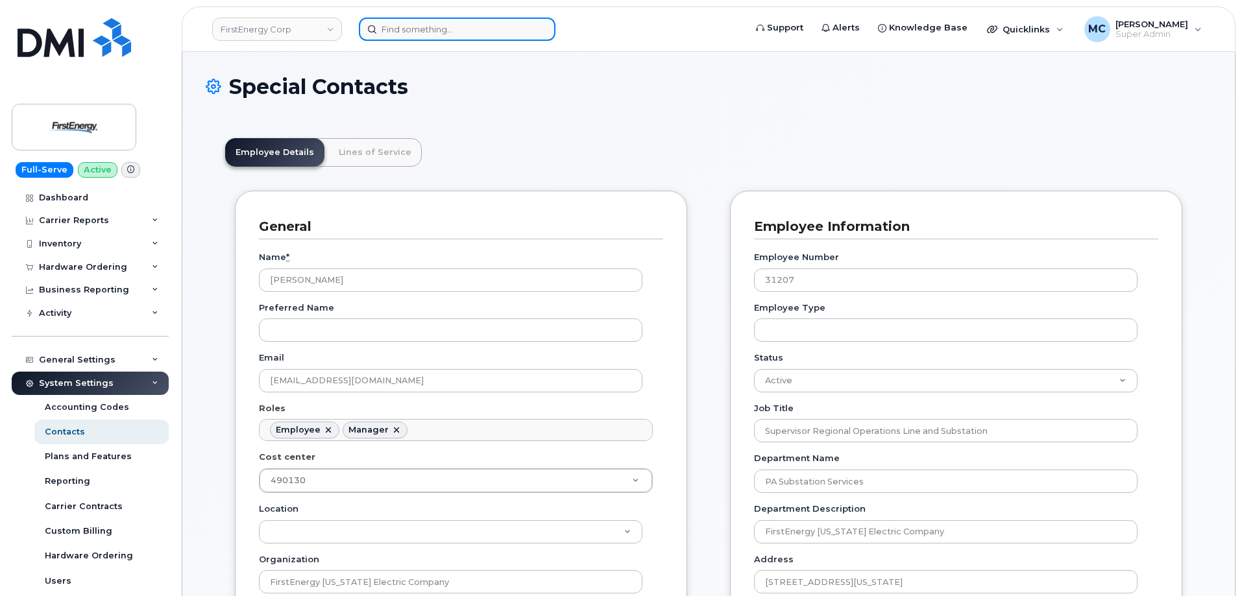
click at [529, 30] on input at bounding box center [457, 29] width 197 height 23
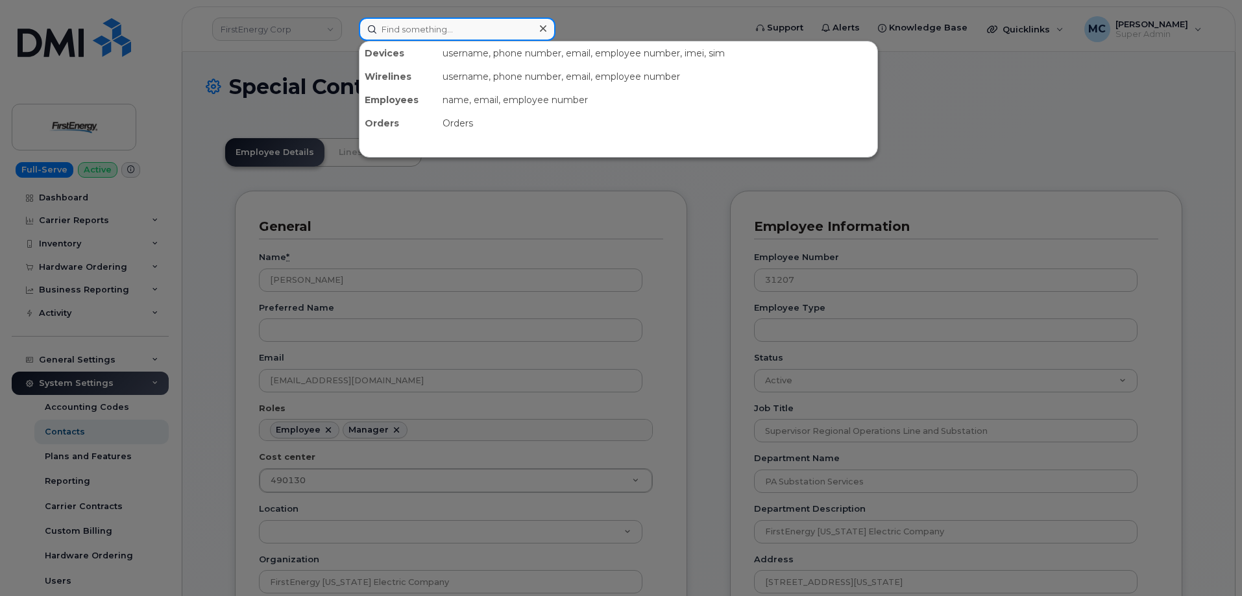
paste input "jgerhard@firstenergycorp.com"
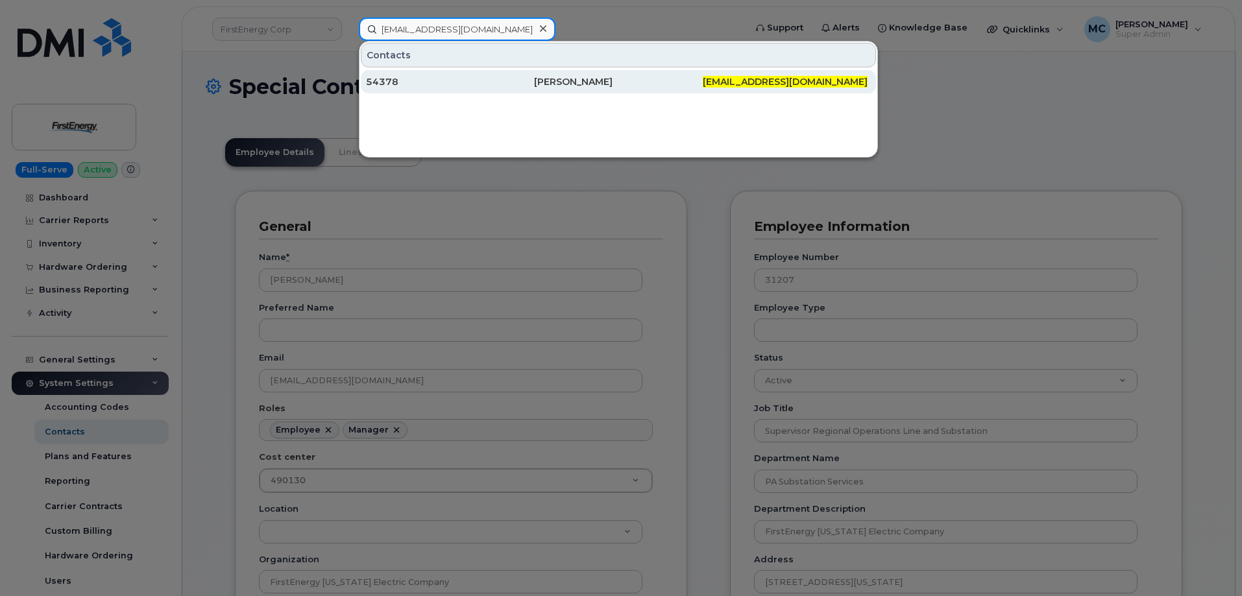
type input "jgerhard@firstenergycorp.com"
click at [622, 82] on div "Jeremiah D Gerhard" at bounding box center [618, 81] width 168 height 13
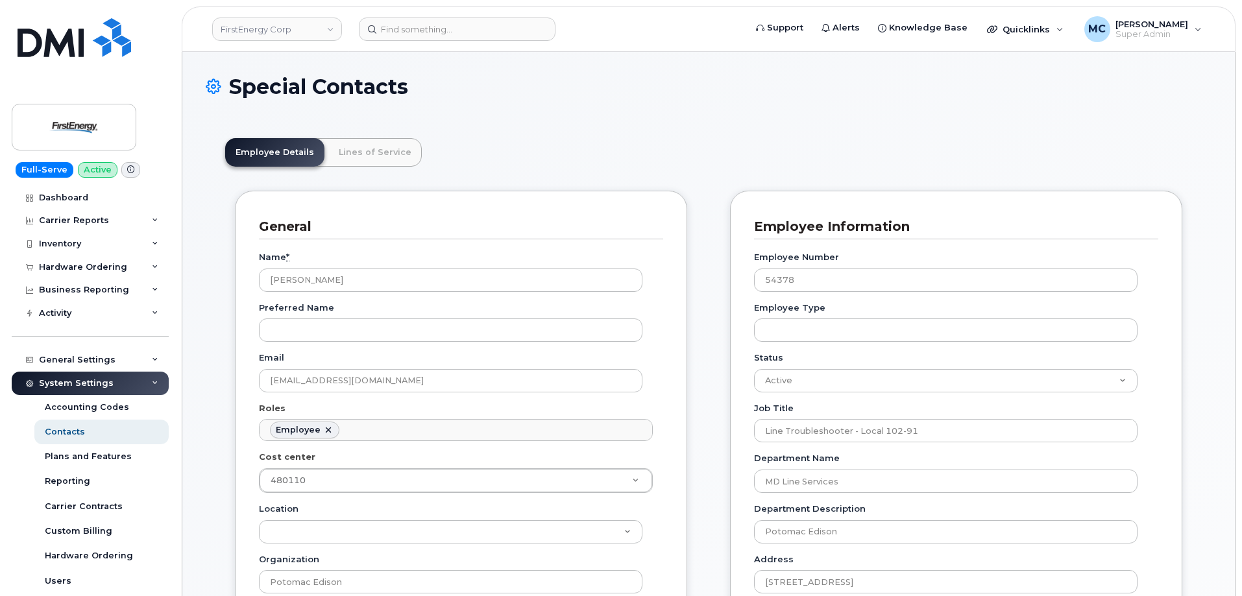
scroll to position [38, 0]
drag, startPoint x: 812, startPoint y: 279, endPoint x: 668, endPoint y: 286, distance: 144.2
click at [465, 27] on input at bounding box center [457, 29] width 197 height 23
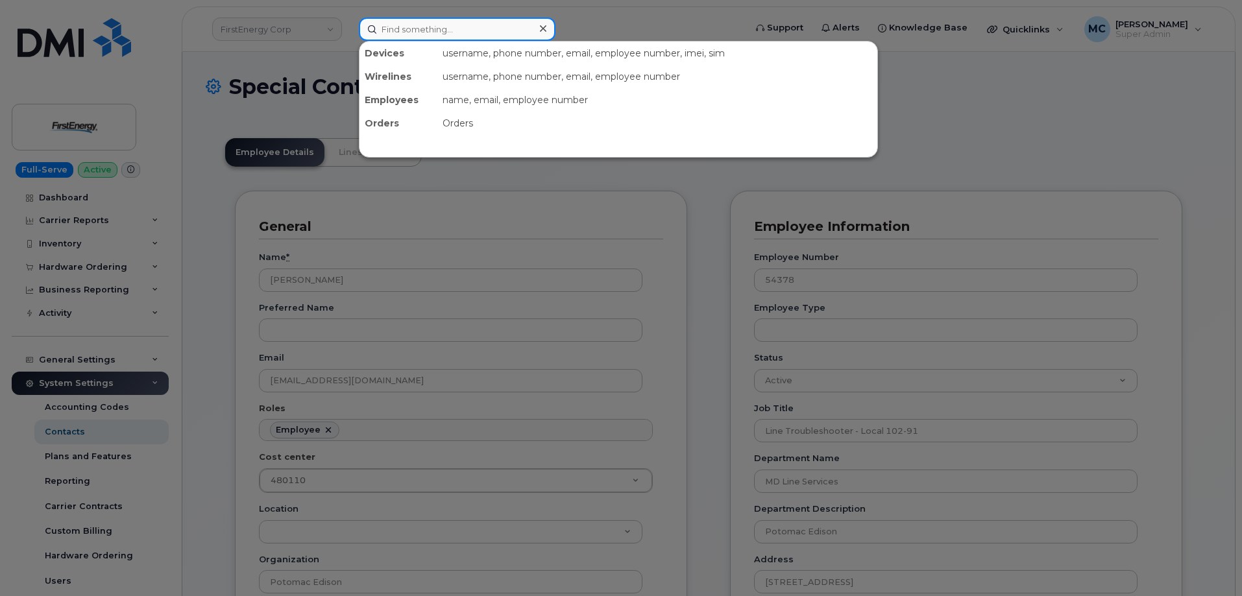
paste input "[EMAIL_ADDRESS][DOMAIN_NAME]"
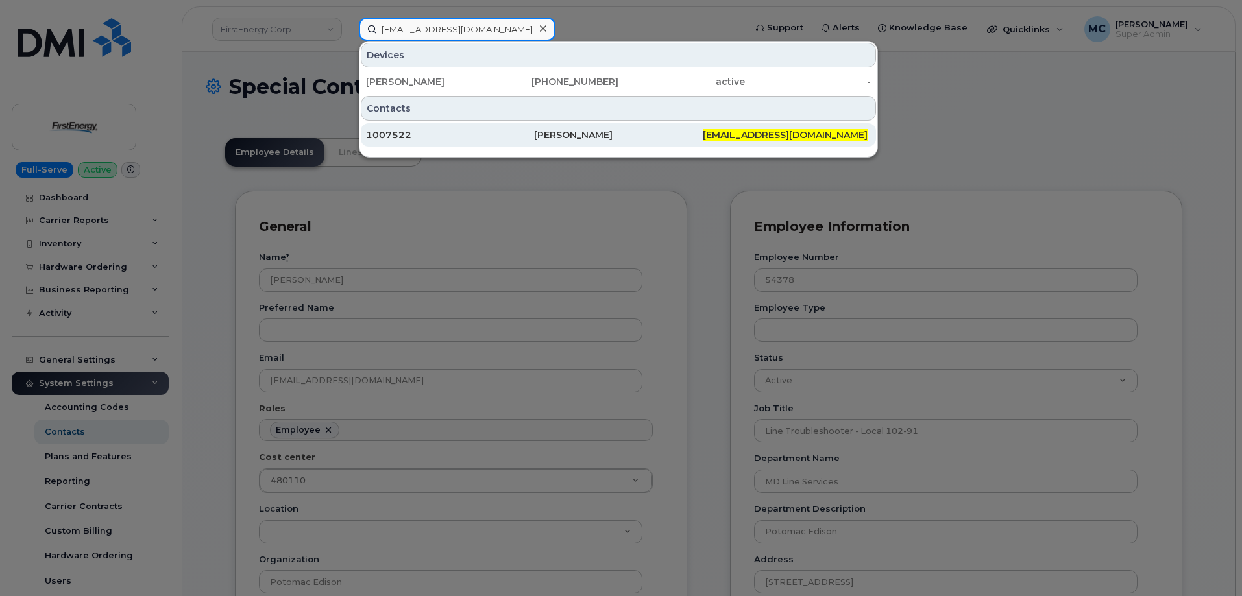
type input "[EMAIL_ADDRESS][DOMAIN_NAME]"
click at [598, 138] on div "[PERSON_NAME]" at bounding box center [618, 134] width 168 height 13
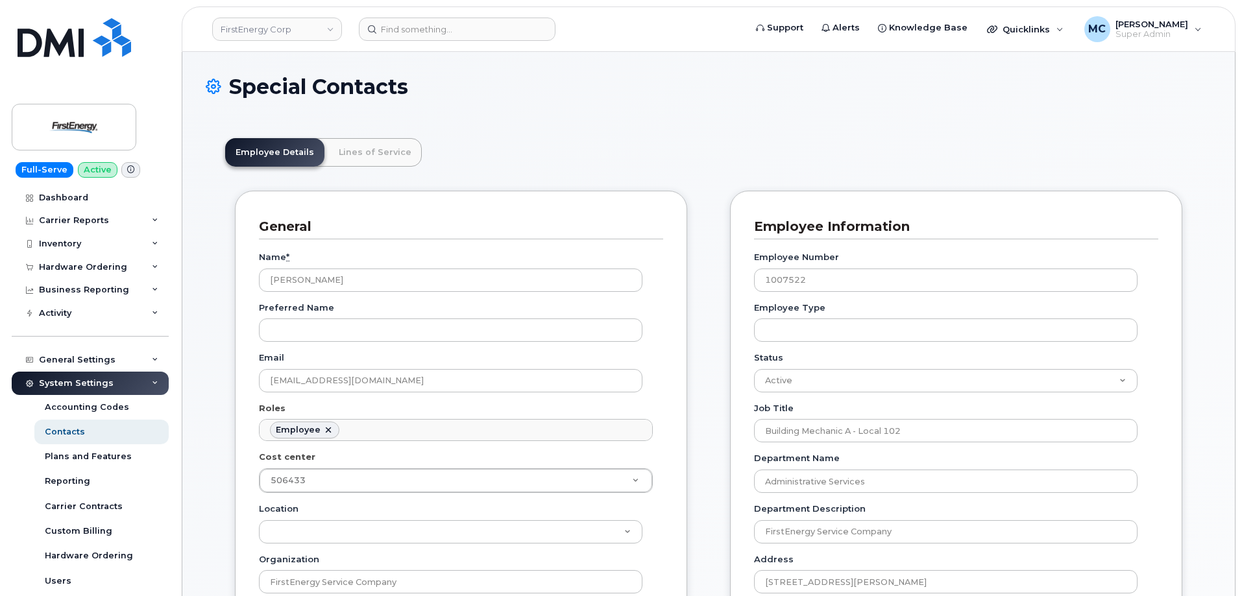
scroll to position [38, 0]
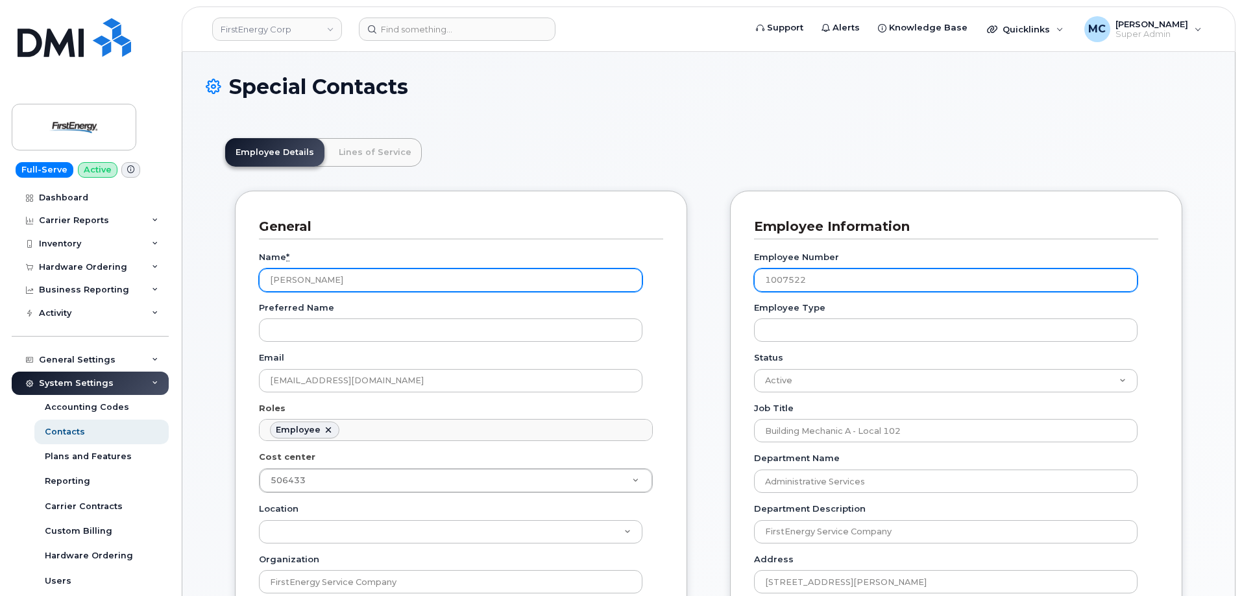
drag, startPoint x: 858, startPoint y: 283, endPoint x: 589, endPoint y: 275, distance: 268.8
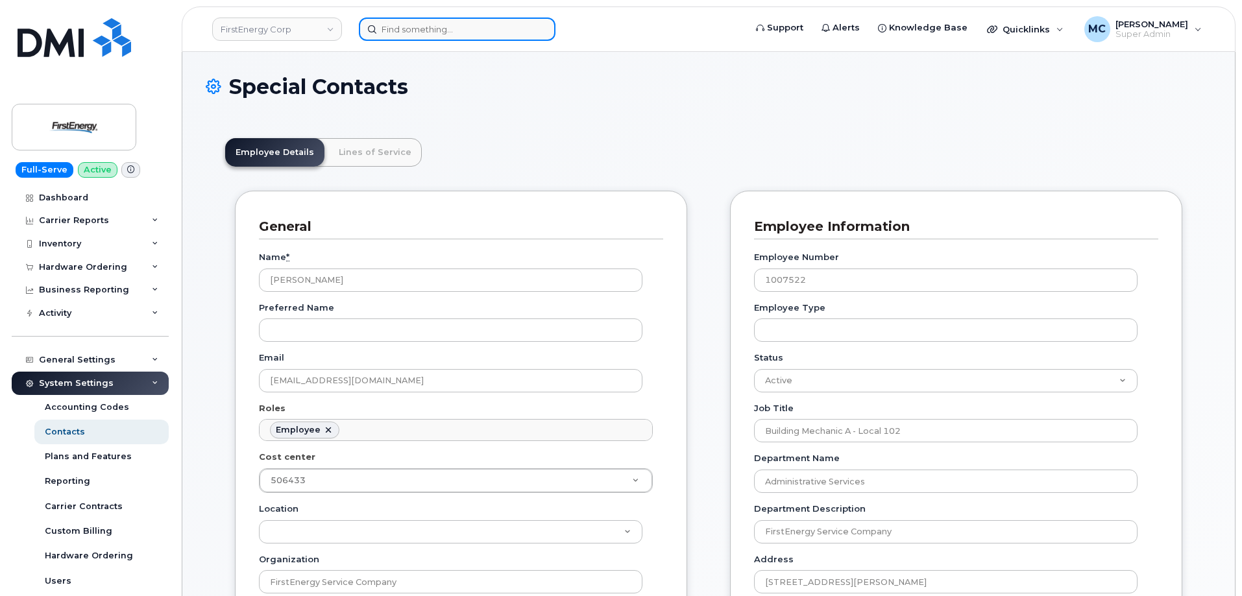
click at [437, 26] on input at bounding box center [457, 29] width 197 height 23
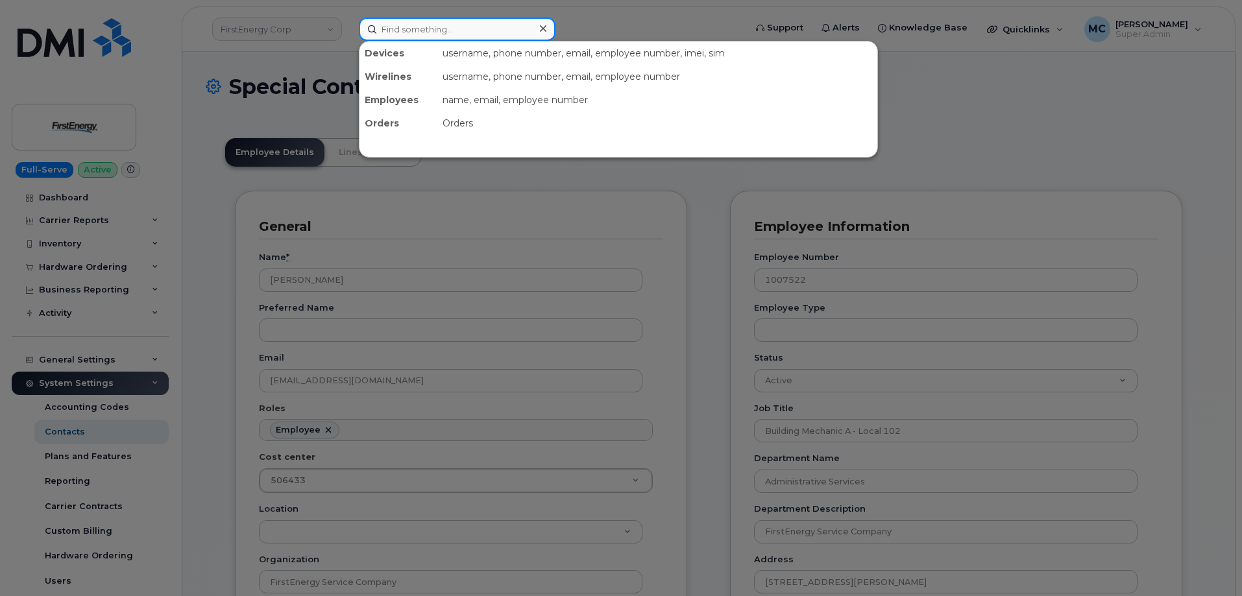
paste input "[EMAIL_ADDRESS][DOMAIN_NAME]"
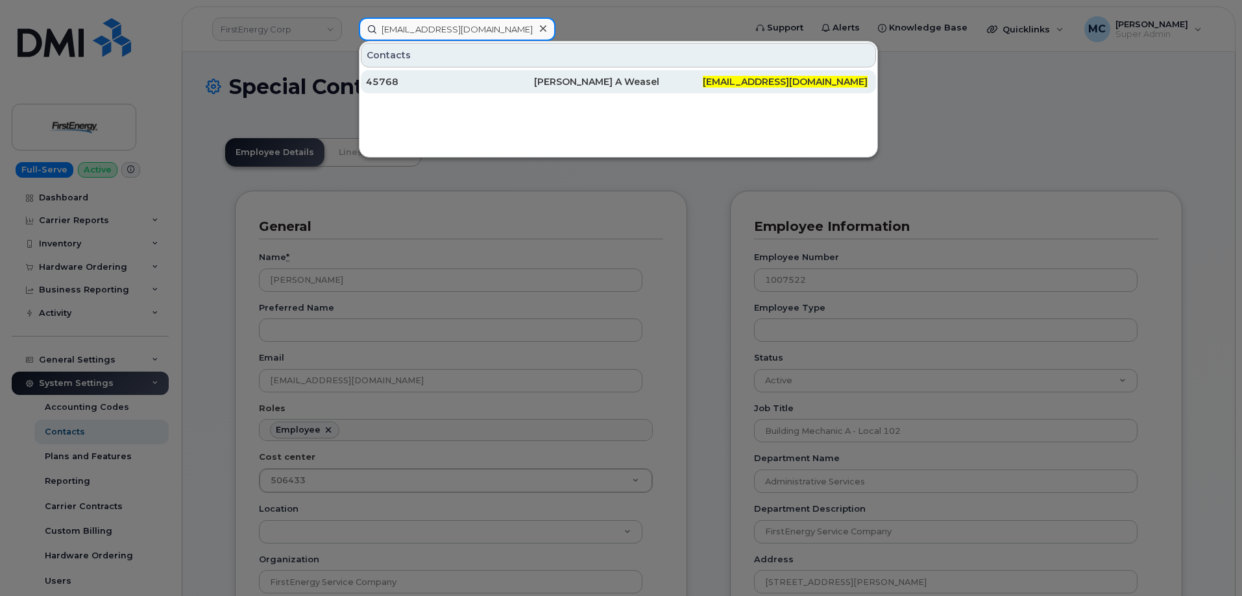
type input "cweasel@firstenergycorp.com"
click at [578, 82] on div "Chad A Weasel" at bounding box center [618, 81] width 168 height 13
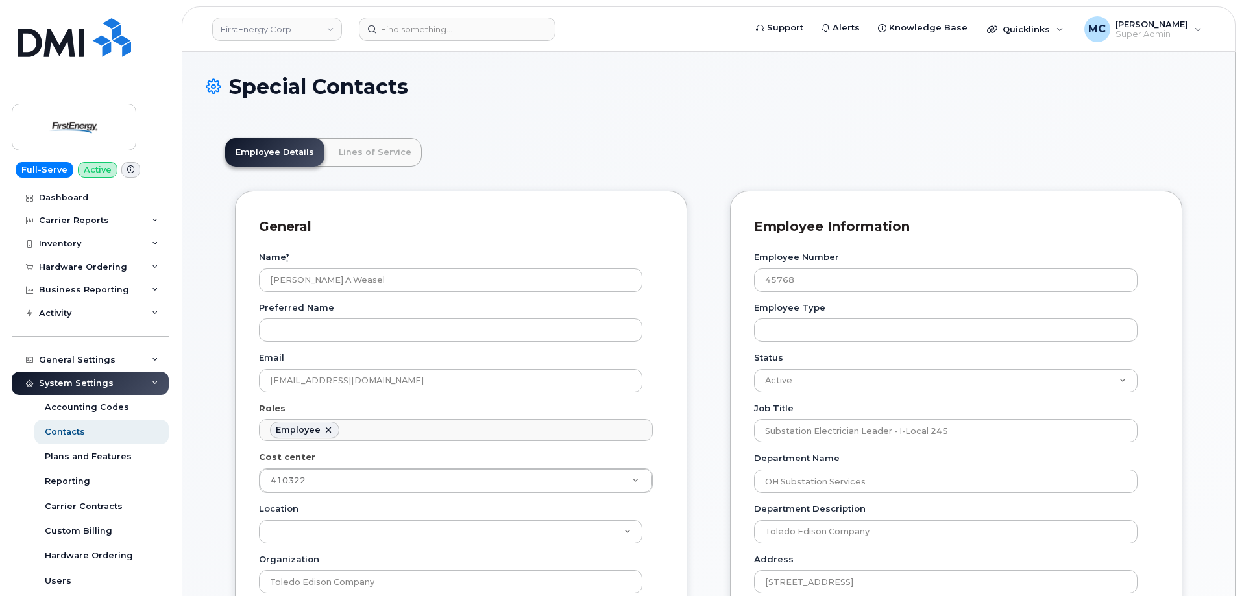
scroll to position [38, 0]
drag, startPoint x: 862, startPoint y: 282, endPoint x: 626, endPoint y: 302, distance: 236.4
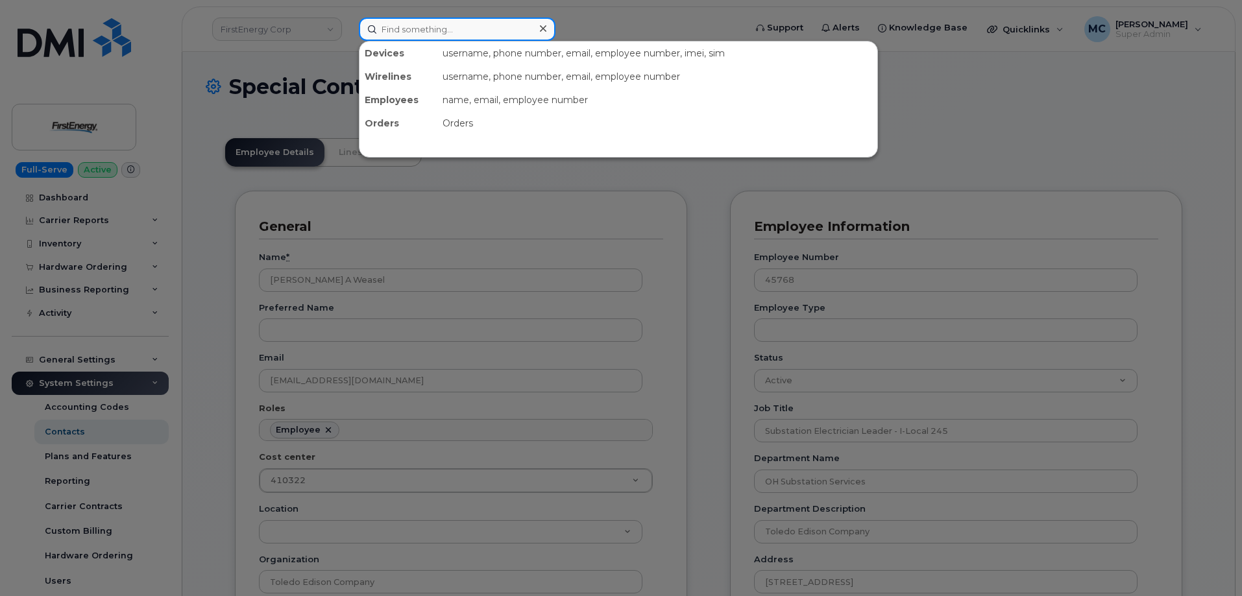
click at [462, 18] on input at bounding box center [457, 29] width 197 height 23
paste input "[EMAIL_ADDRESS][DOMAIN_NAME]"
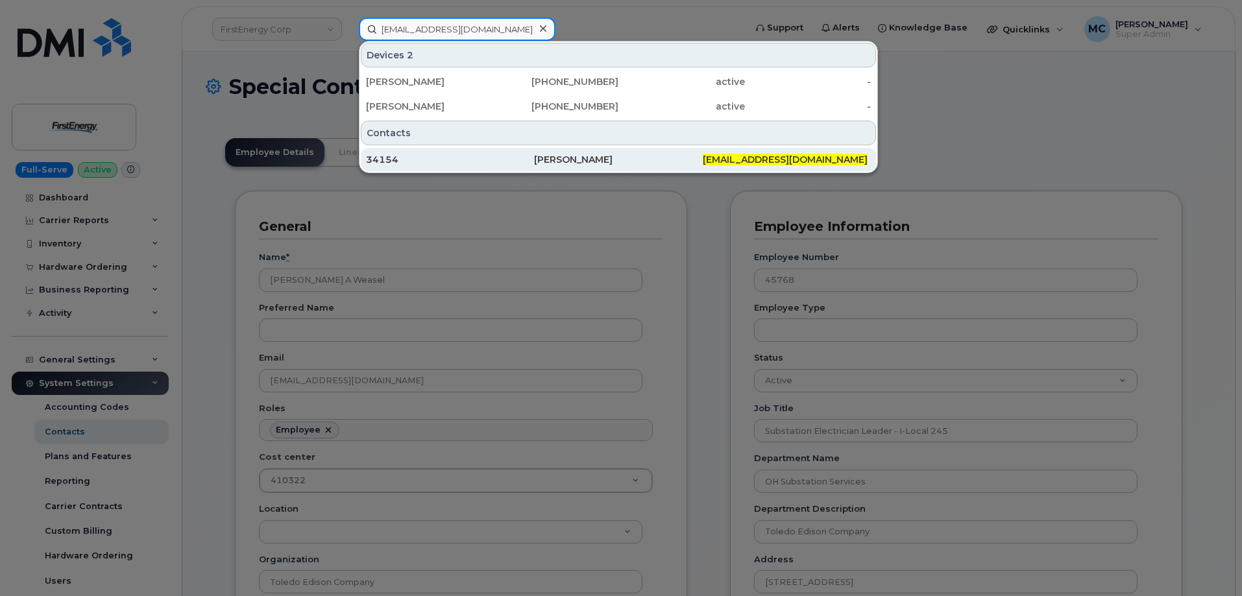
type input "[EMAIL_ADDRESS][DOMAIN_NAME]"
click at [570, 154] on div "[PERSON_NAME]" at bounding box center [618, 159] width 168 height 13
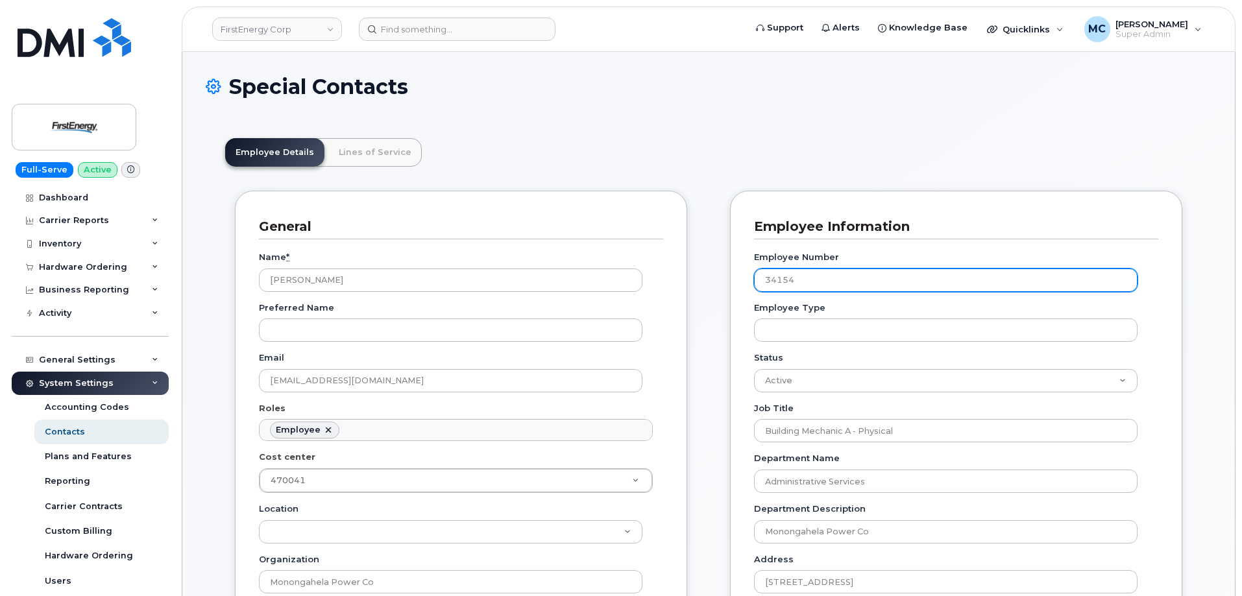
scroll to position [38, 0]
drag, startPoint x: 830, startPoint y: 277, endPoint x: 710, endPoint y: 278, distance: 120.1
click at [737, 278] on div "Employee Information Employee Number 34154 Employee Type Status Active On-Leave…" at bounding box center [956, 591] width 452 height 801
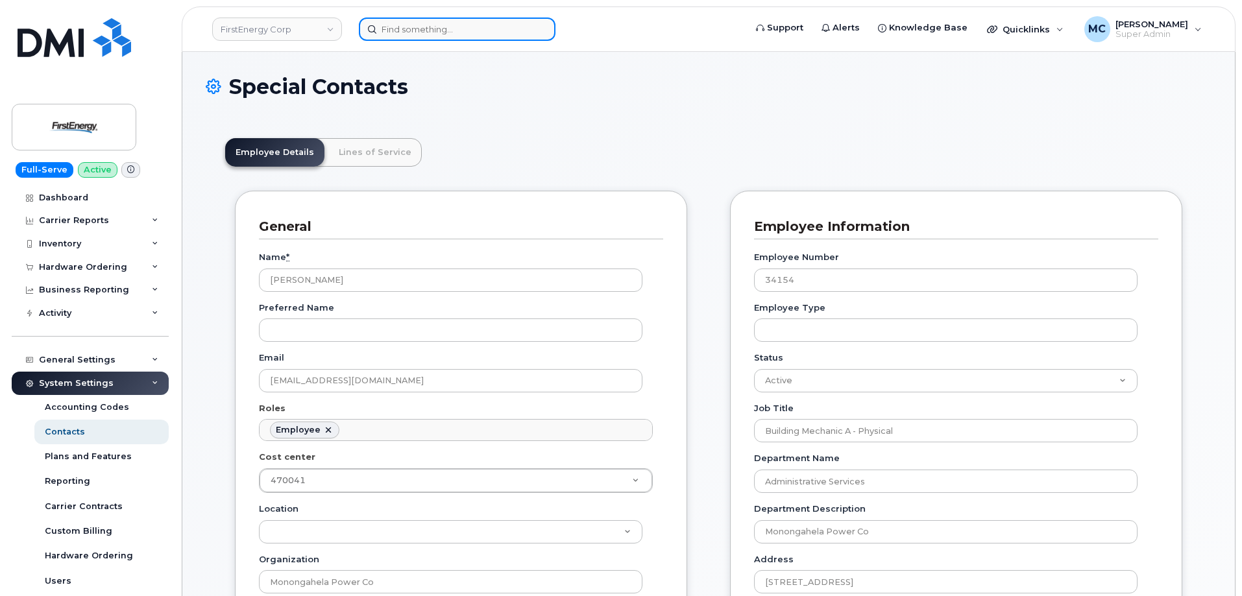
click at [511, 25] on input at bounding box center [457, 29] width 197 height 23
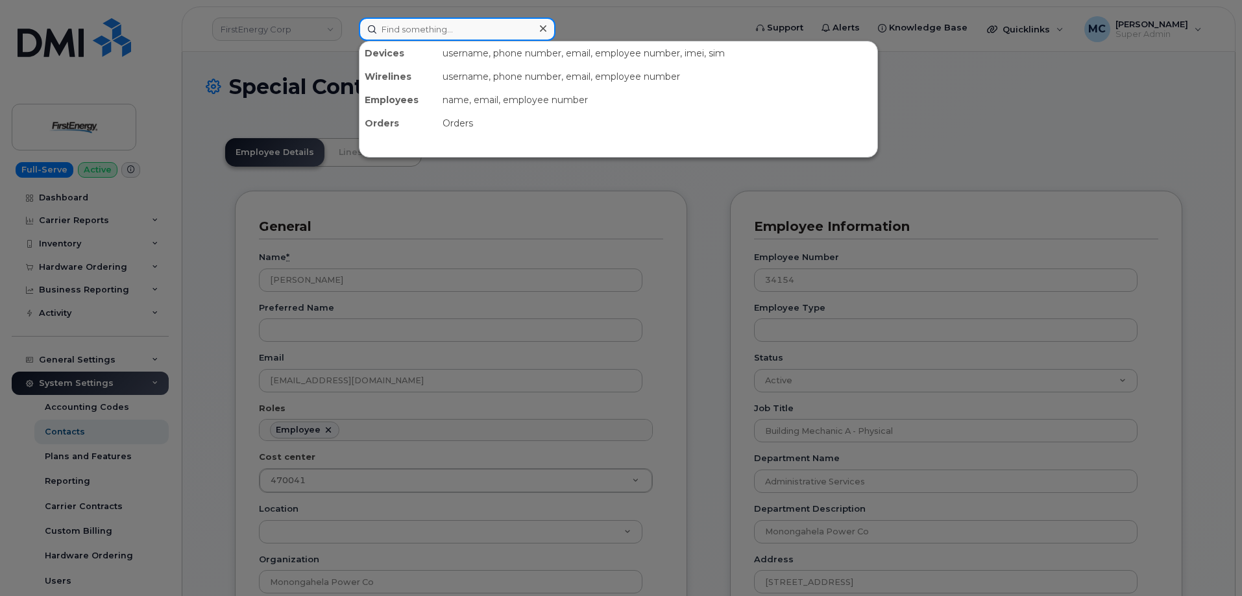
paste input "dgeisinger@firstenergycorp.com"
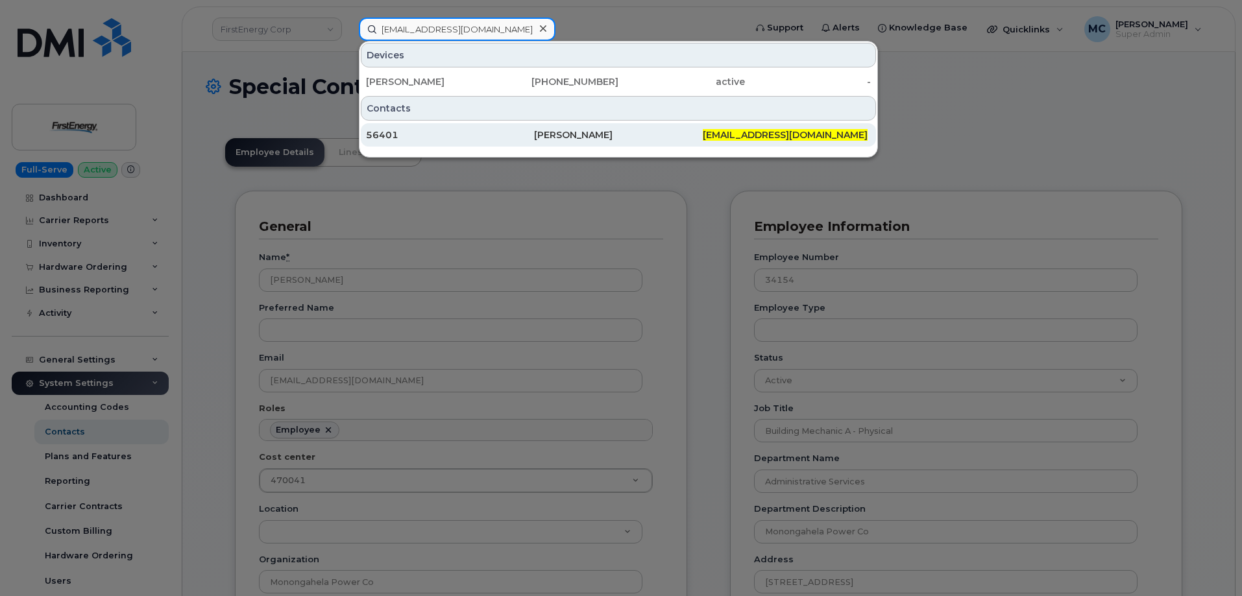
type input "dgeisinger@firstenergycorp.com"
click at [620, 131] on div "Darrell E Geisinger" at bounding box center [618, 134] width 168 height 13
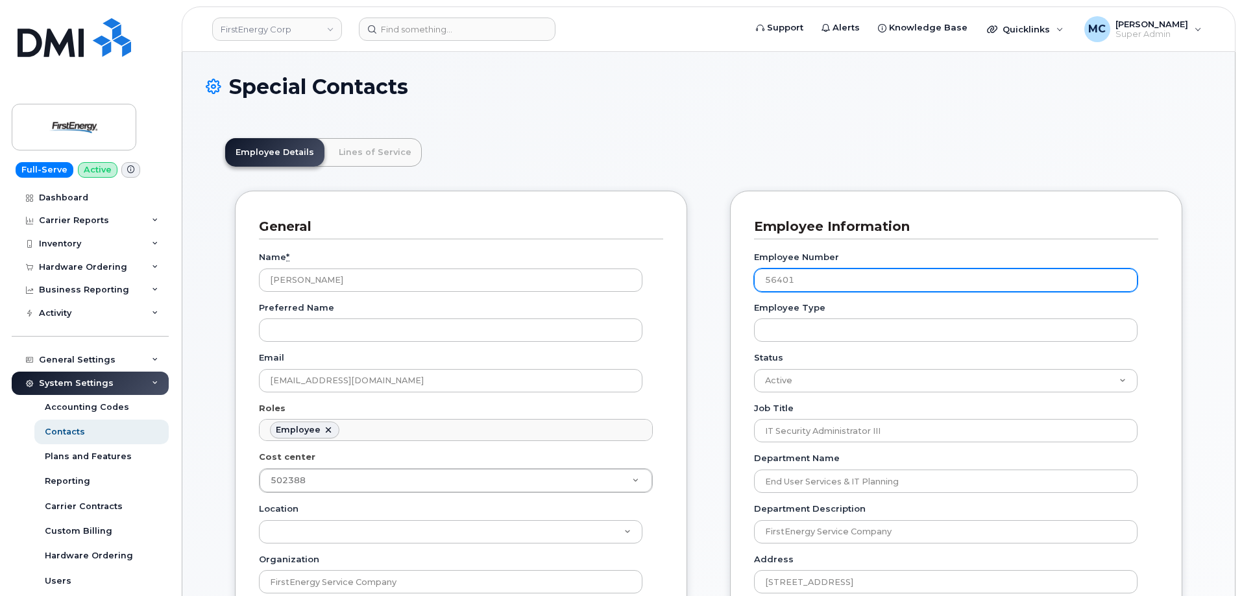
scroll to position [38, 0]
drag, startPoint x: 820, startPoint y: 287, endPoint x: 724, endPoint y: 283, distance: 95.5
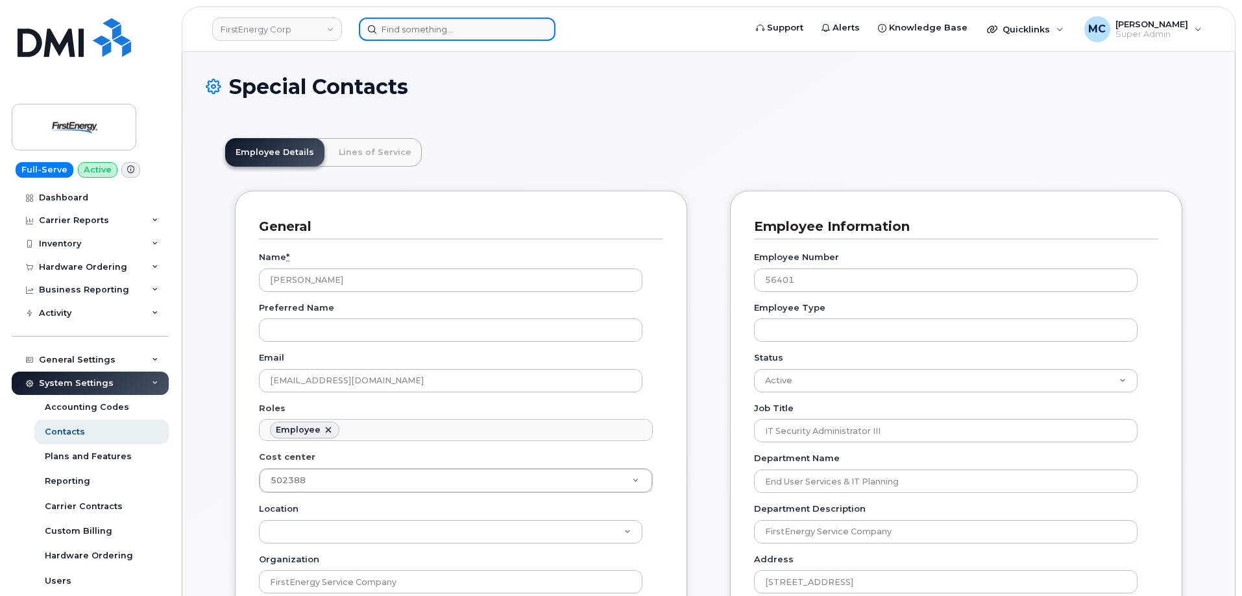
click at [474, 34] on input at bounding box center [457, 29] width 197 height 23
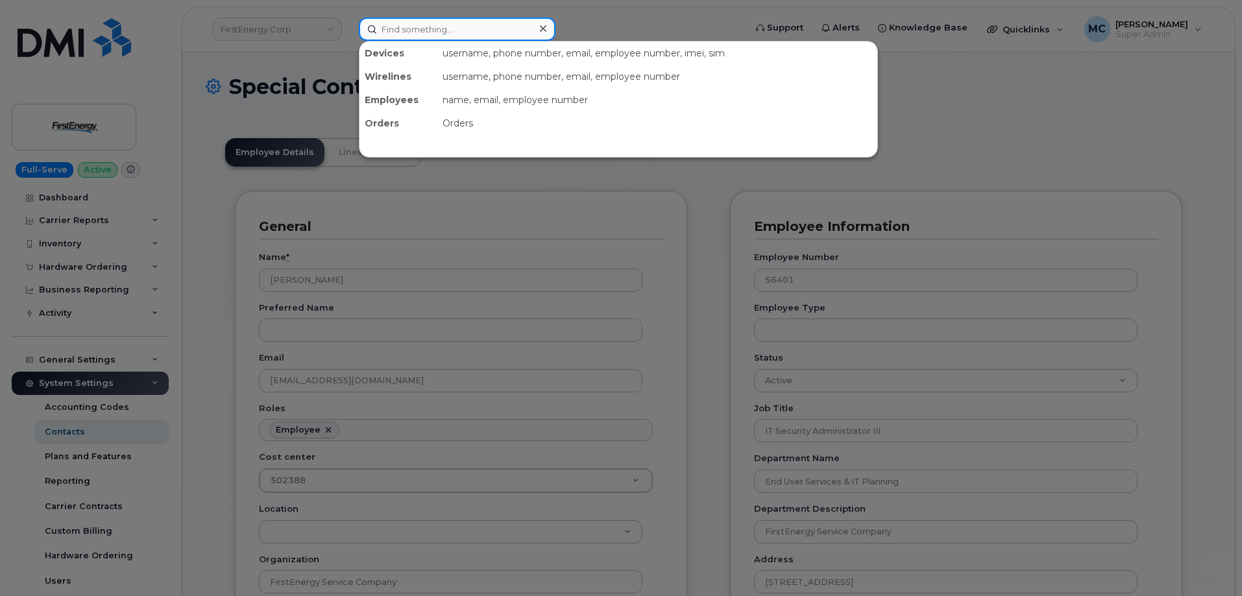
paste input "[EMAIL_ADDRESS][DOMAIN_NAME]"
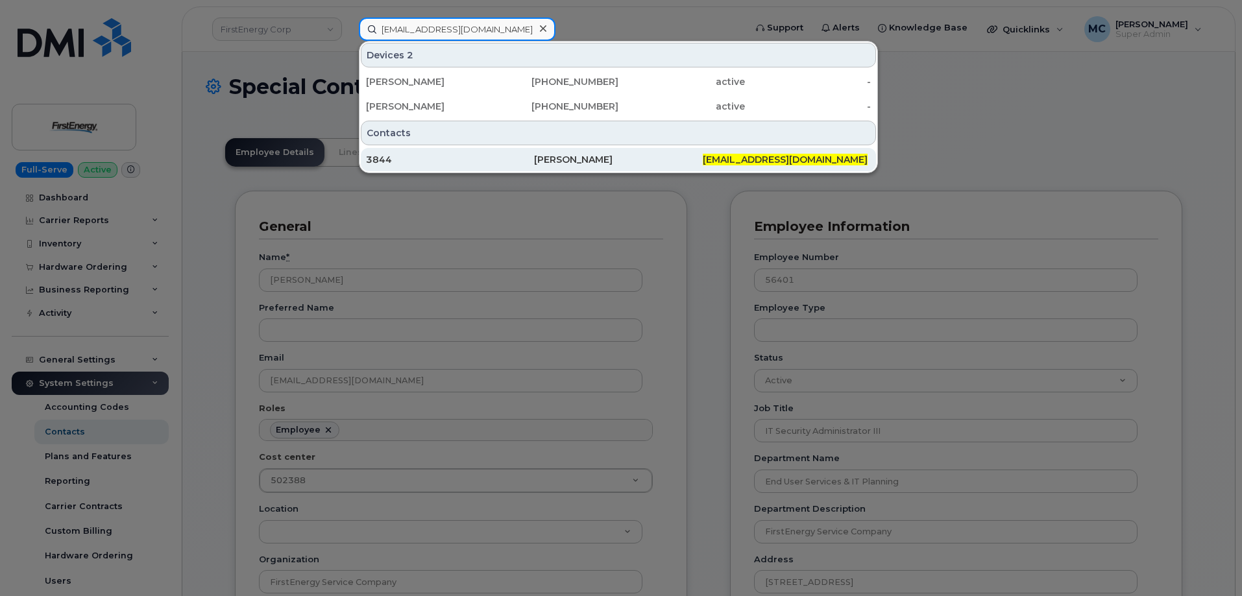
type input "[EMAIL_ADDRESS][DOMAIN_NAME]"
click at [602, 158] on div "[PERSON_NAME]" at bounding box center [618, 159] width 168 height 13
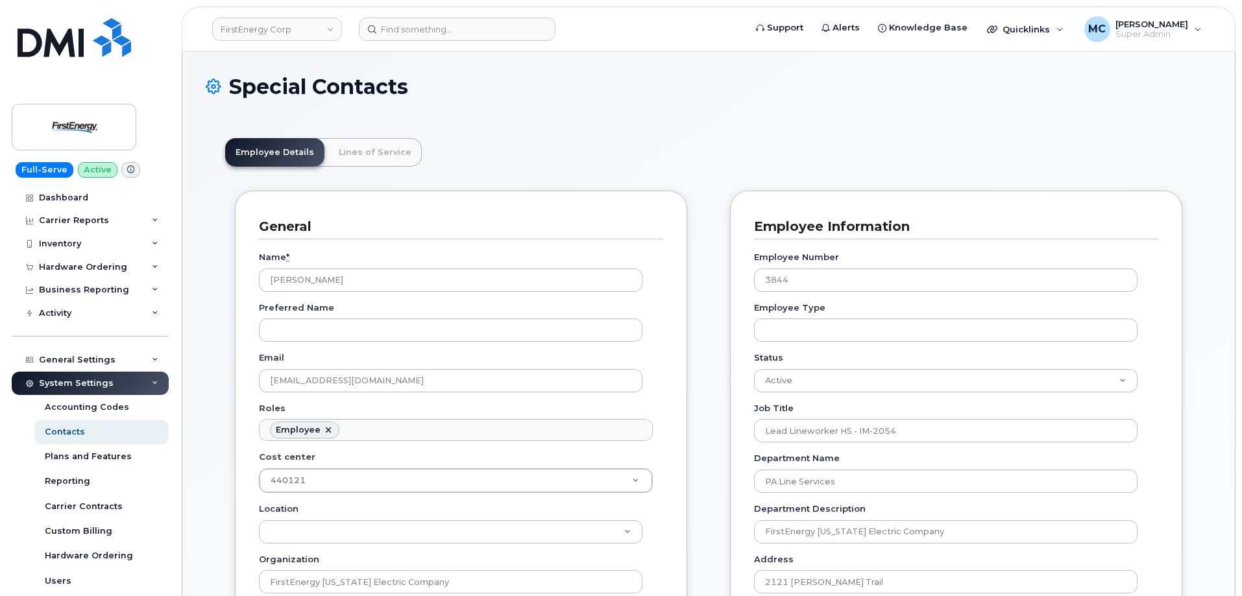
scroll to position [38, 0]
drag, startPoint x: 794, startPoint y: 282, endPoint x: 668, endPoint y: 276, distance: 126.1
click at [511, 32] on input at bounding box center [457, 29] width 197 height 23
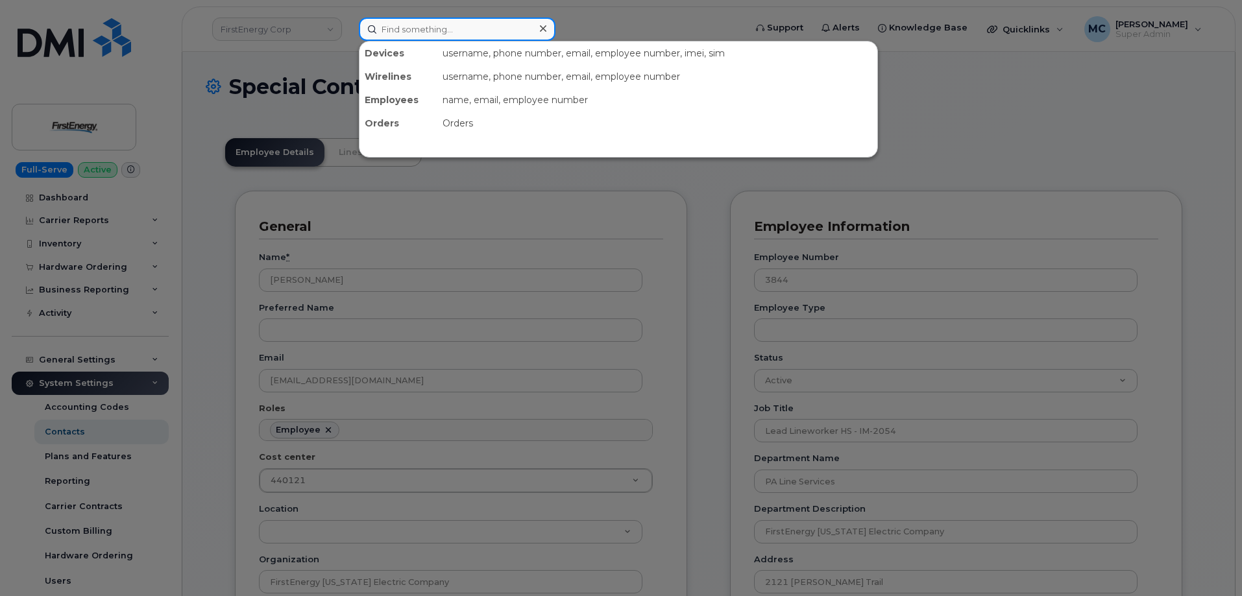
paste input "jsinclair@firstenergycorp.com"
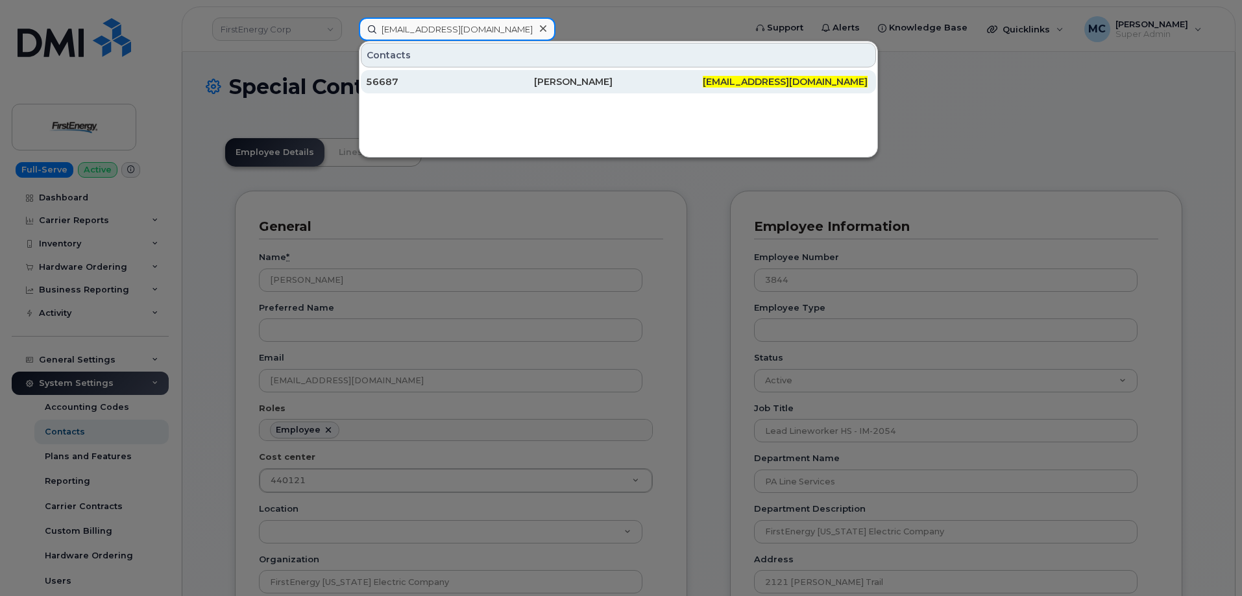
type input "jsinclair@firstenergycorp.com"
click at [591, 84] on div "Jason R Sinclair" at bounding box center [618, 81] width 168 height 13
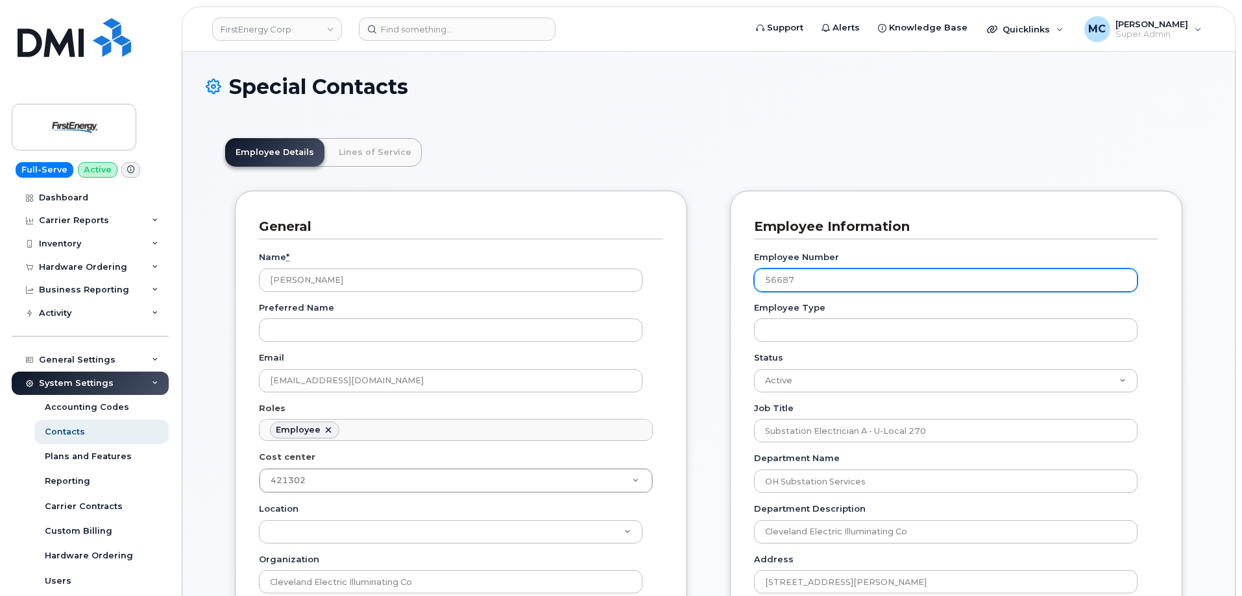
scroll to position [38, 0]
drag, startPoint x: 824, startPoint y: 278, endPoint x: 672, endPoint y: 280, distance: 151.9
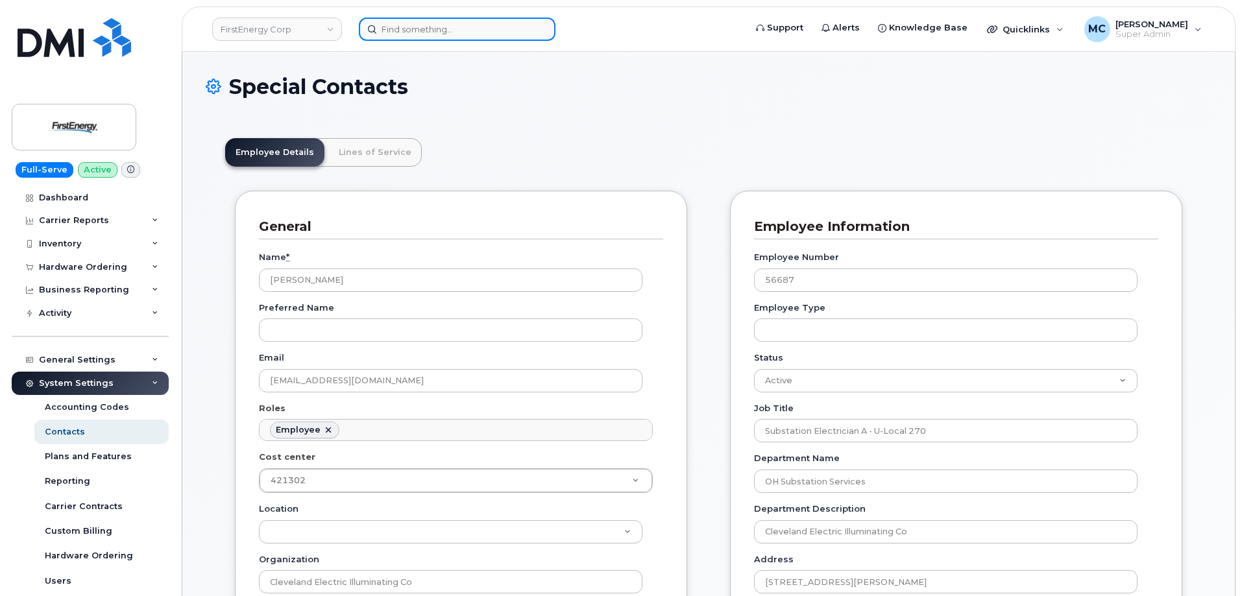
click at [517, 24] on input at bounding box center [457, 29] width 197 height 23
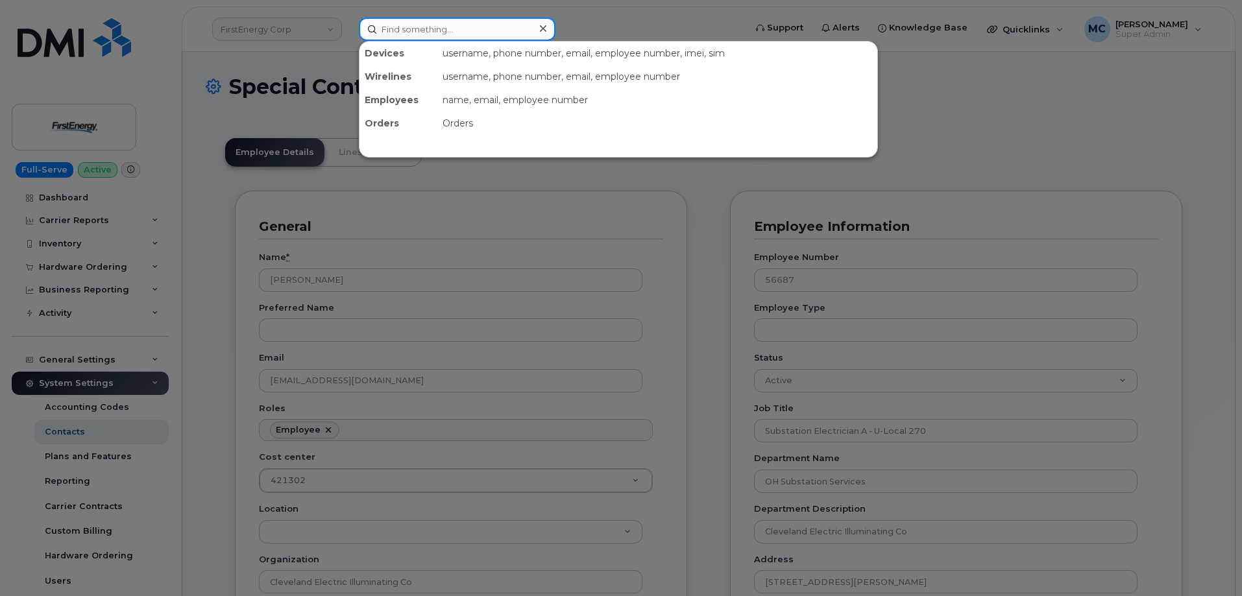
paste input "hoffmanj@firstenergycorp.com"
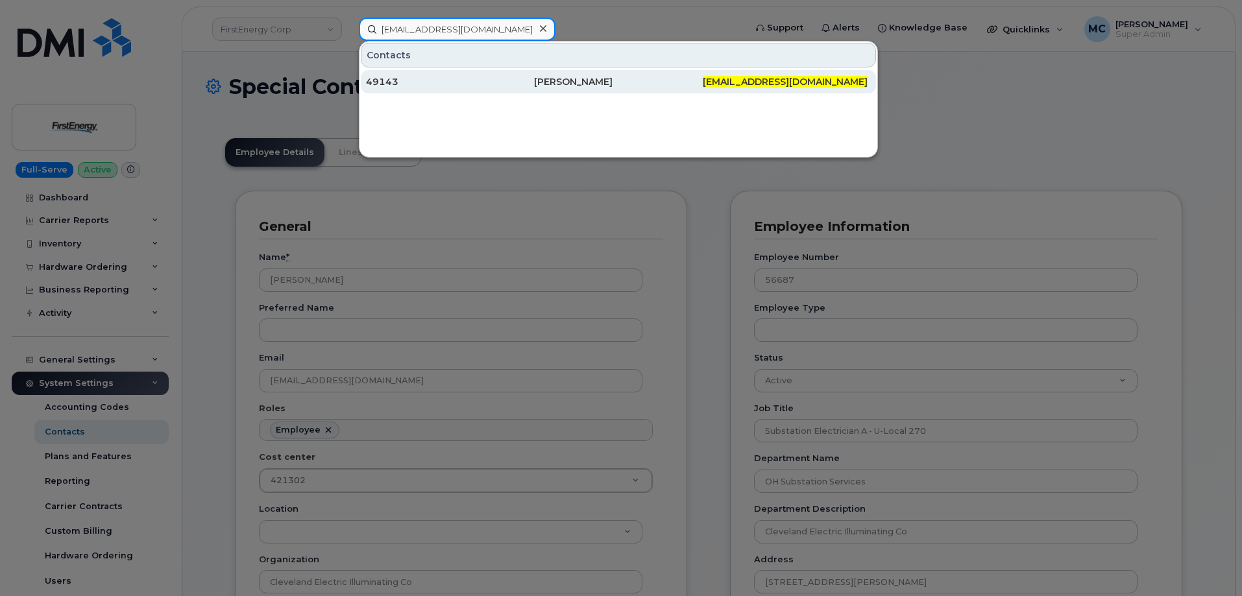
type input "hoffmanj@firstenergycorp.com"
click at [555, 82] on div "[PERSON_NAME]" at bounding box center [618, 81] width 168 height 13
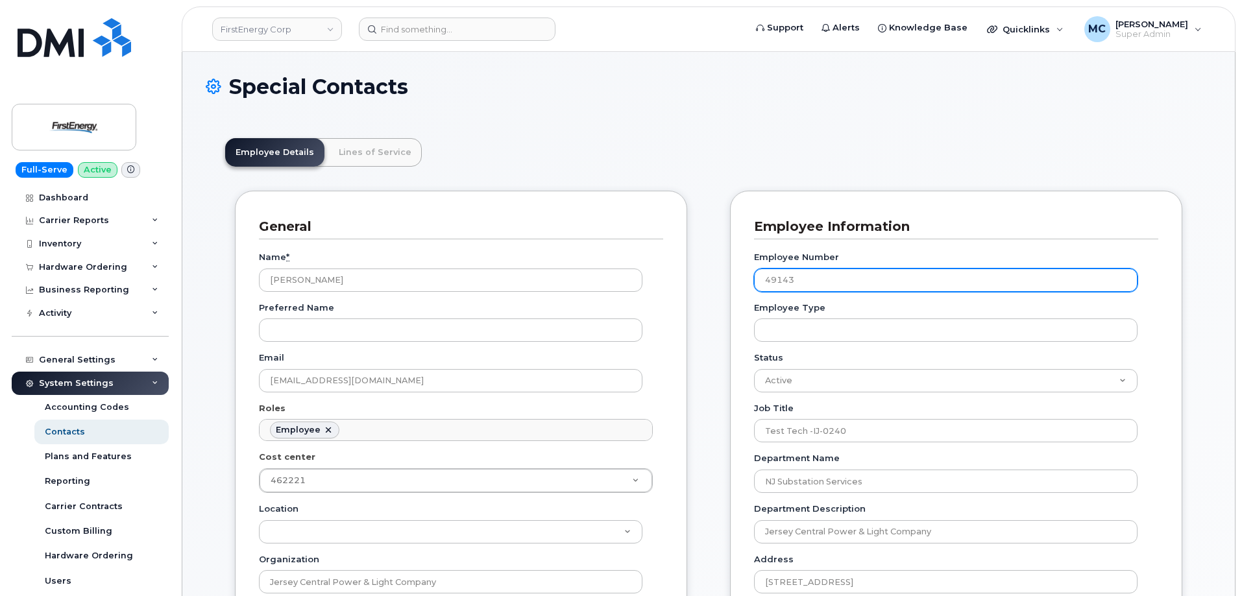
scroll to position [38, 0]
drag, startPoint x: 809, startPoint y: 278, endPoint x: 690, endPoint y: 278, distance: 118.8
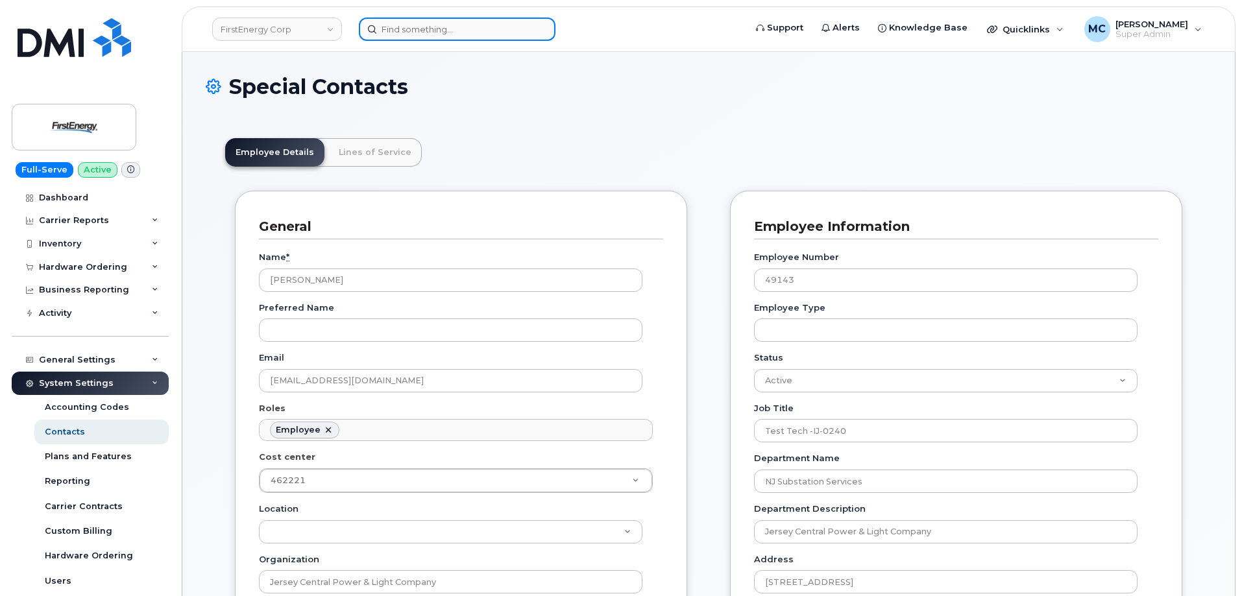
click at [476, 28] on input at bounding box center [457, 29] width 197 height 23
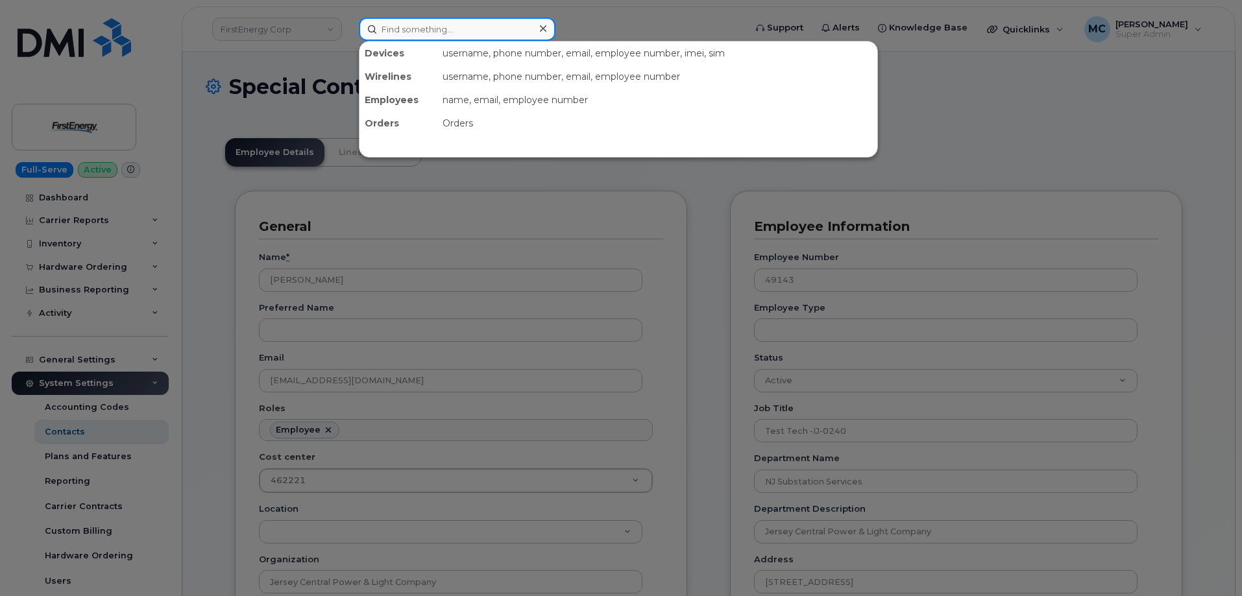
paste input "slucas@firstenergycorp.com"
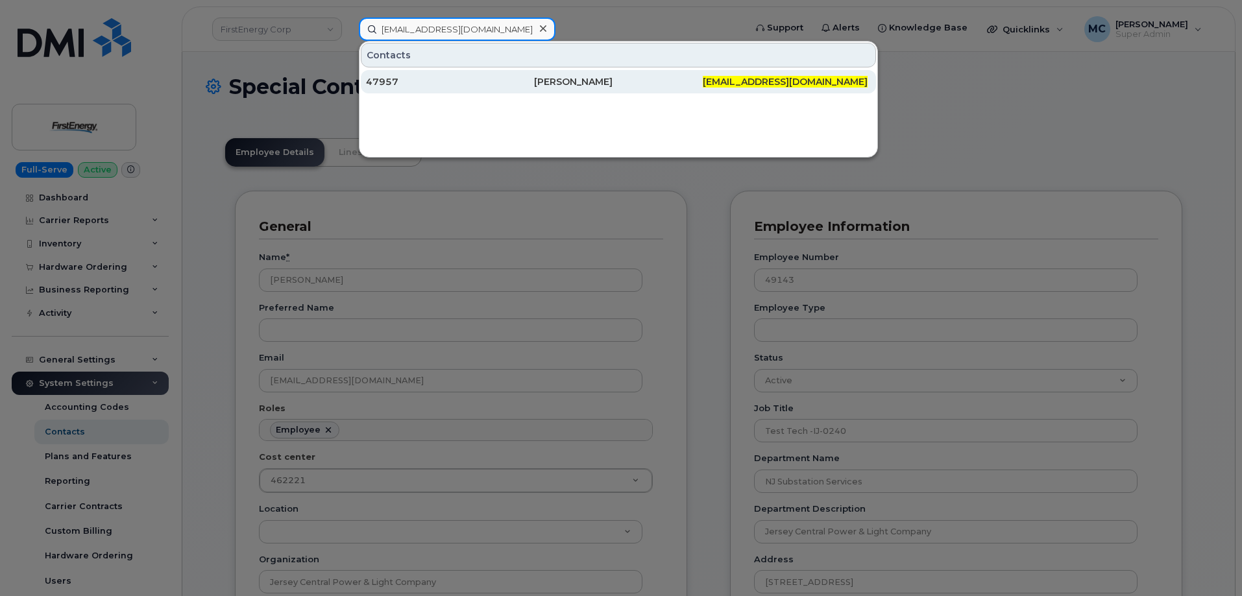
type input "slucas@firstenergycorp.com"
click at [573, 83] on div "Steven J Lucas" at bounding box center [618, 81] width 168 height 13
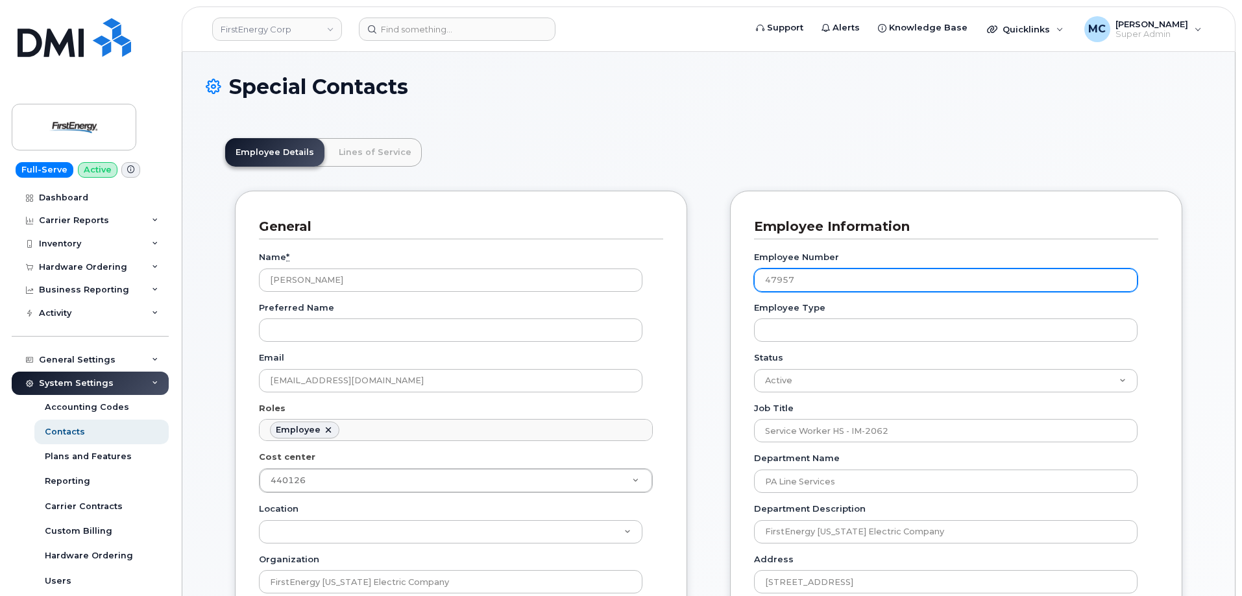
scroll to position [38, 0]
drag, startPoint x: 781, startPoint y: 283, endPoint x: 670, endPoint y: 280, distance: 111.0
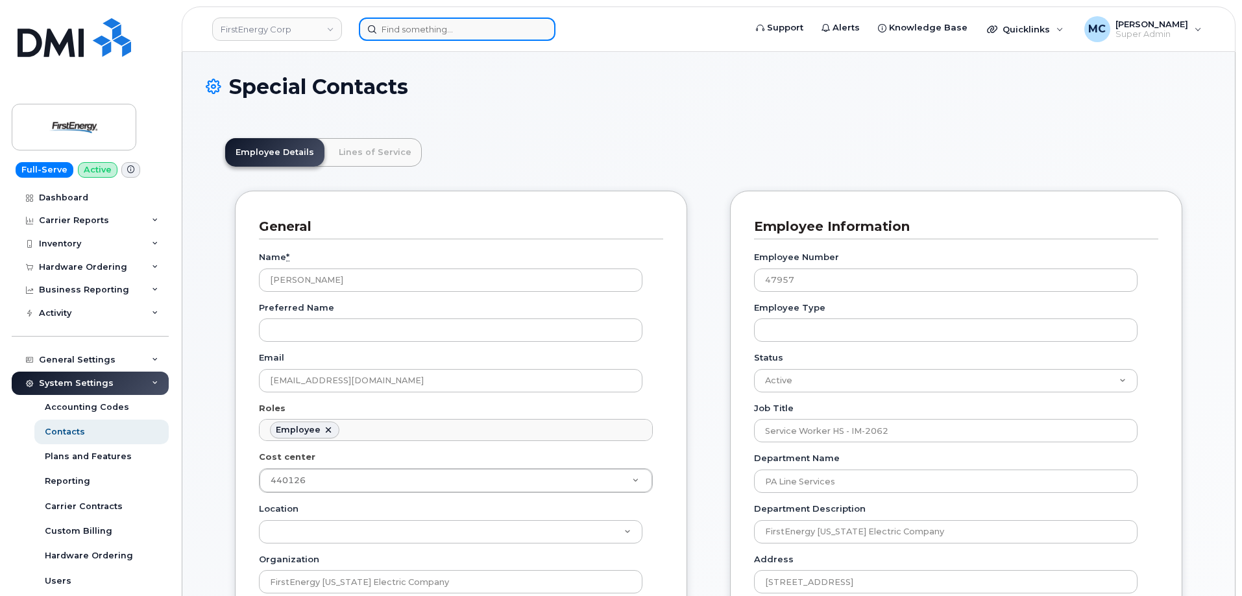
click at [487, 38] on input at bounding box center [457, 29] width 197 height 23
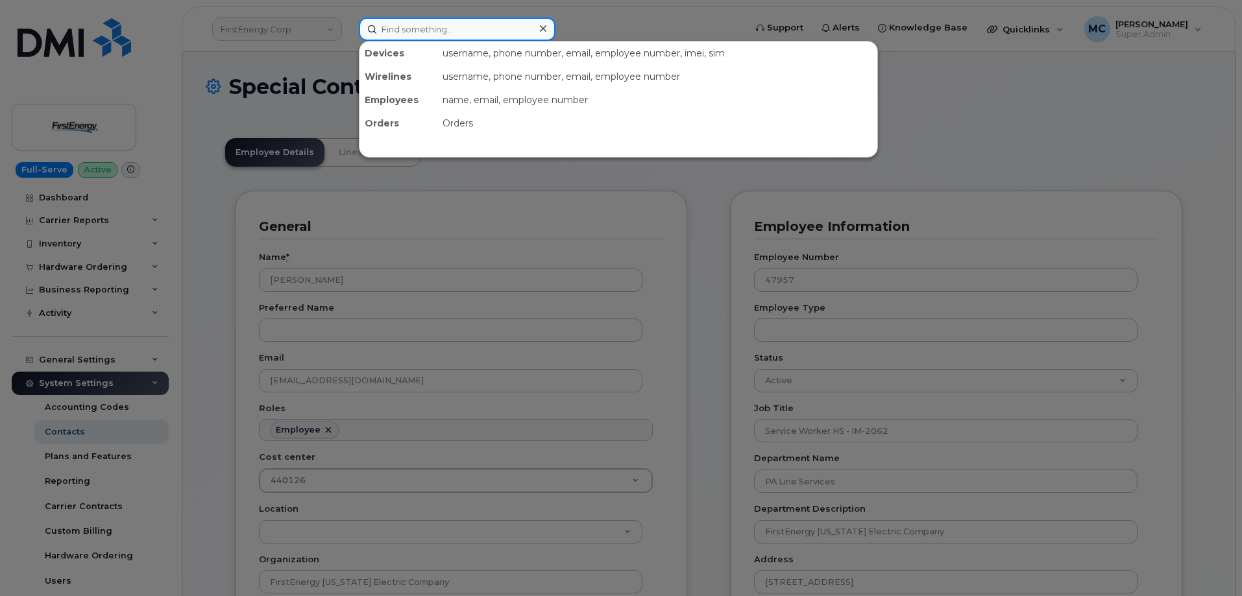
paste input "[EMAIL_ADDRESS][DOMAIN_NAME]"
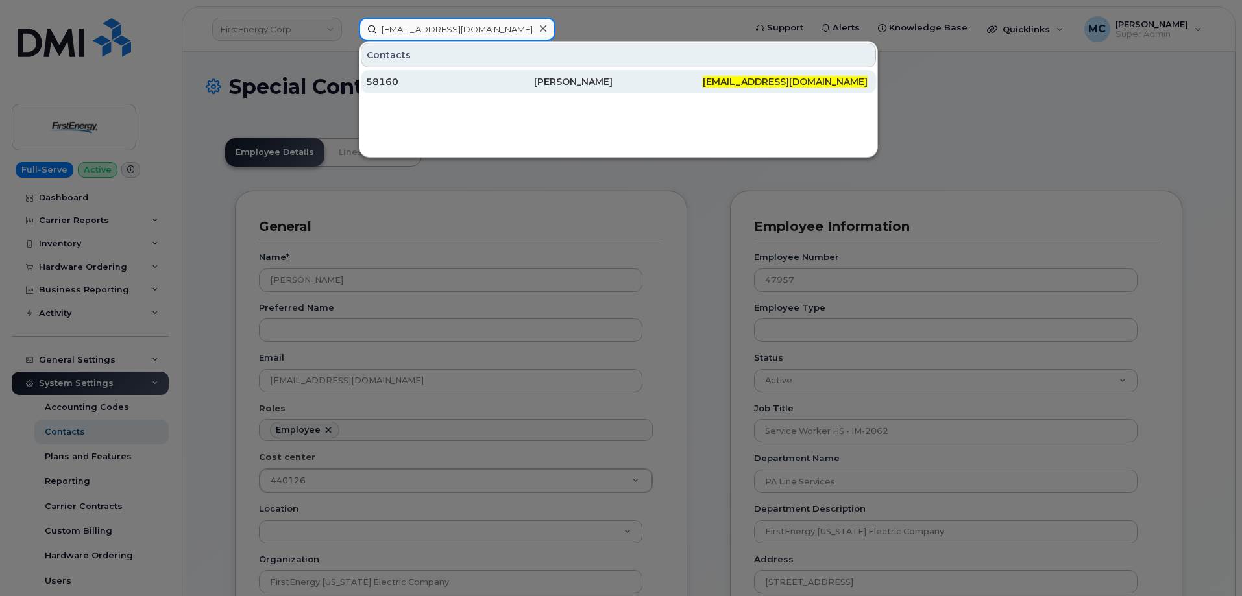
type input "TJHackleman@firstenergycorp.com"
click at [587, 80] on div "Tyler J Hackleman" at bounding box center [618, 81] width 168 height 13
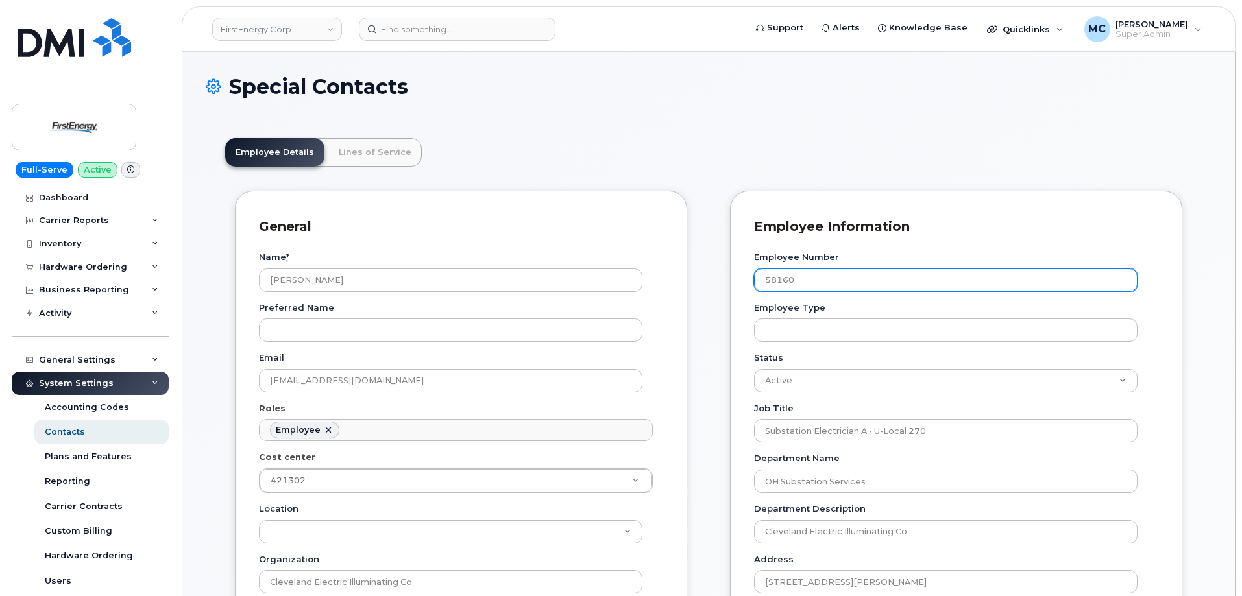
scroll to position [38, 0]
drag, startPoint x: 822, startPoint y: 280, endPoint x: 665, endPoint y: 269, distance: 157.4
click at [610, 141] on header "Employee Details Lines of Service" at bounding box center [708, 152] width 967 height 29
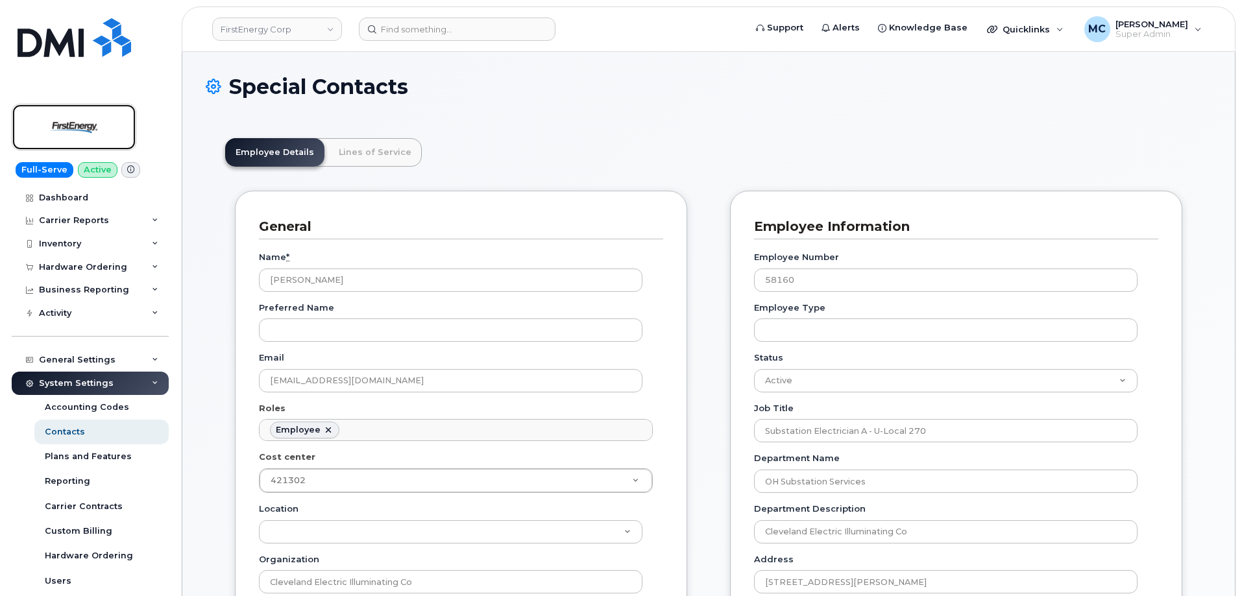
click at [54, 133] on img at bounding box center [74, 127] width 100 height 38
